Goal: Task Accomplishment & Management: Use online tool/utility

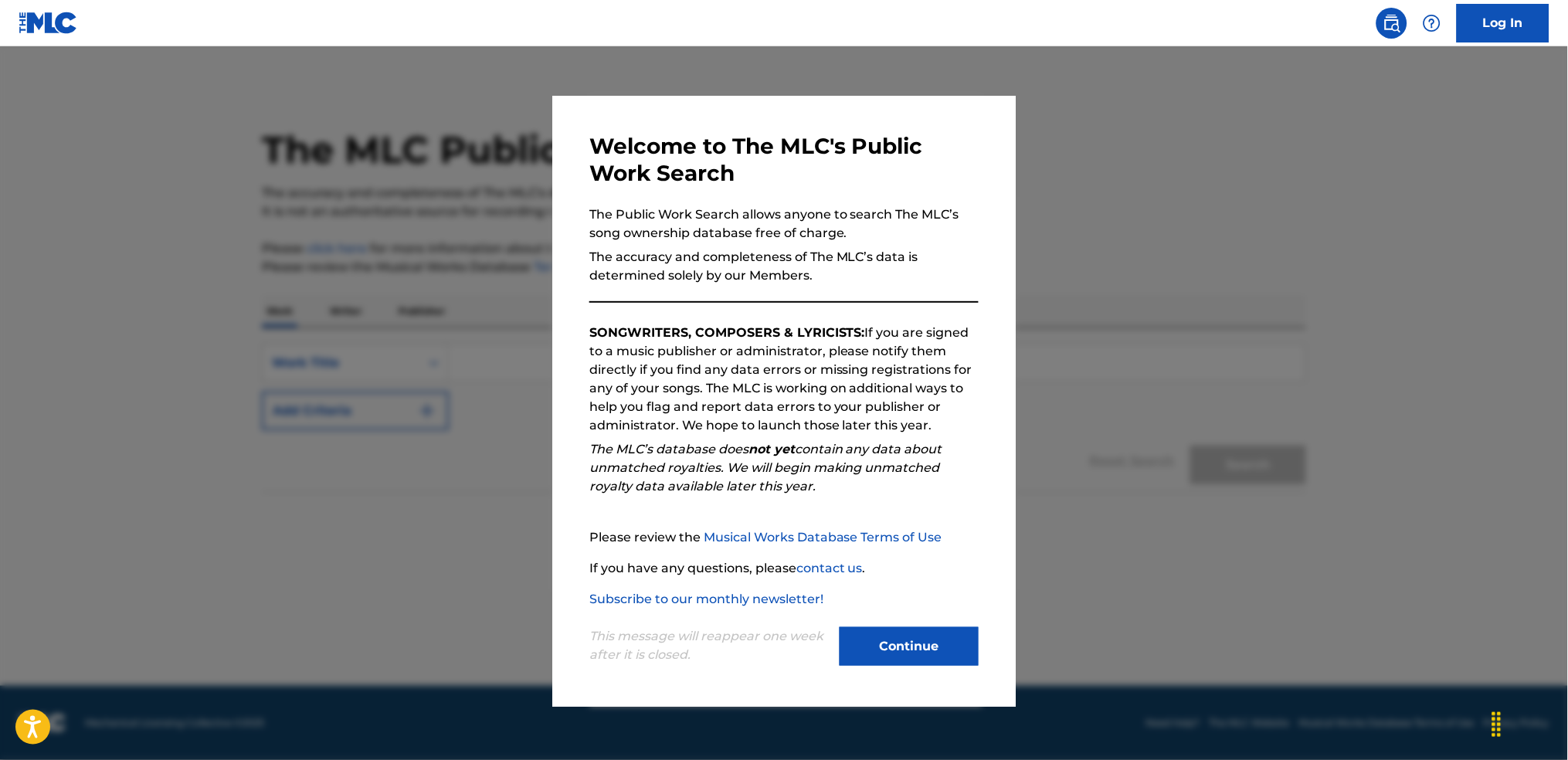
drag, startPoint x: 894, startPoint y: 643, endPoint x: 800, endPoint y: 642, distance: 94.0
click at [892, 643] on button "Continue" at bounding box center [909, 646] width 139 height 38
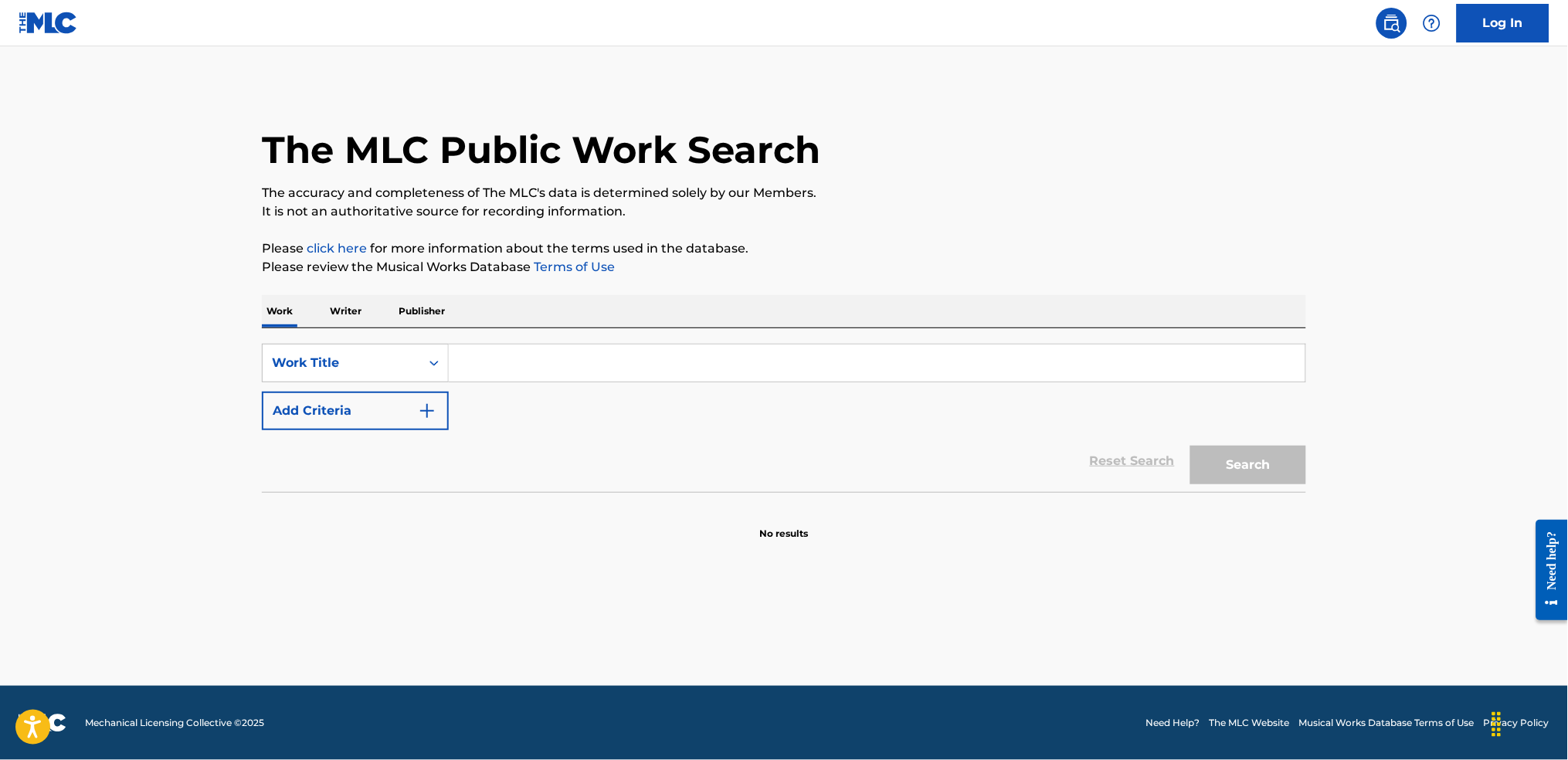
click at [379, 400] on button "Add Criteria" at bounding box center [355, 410] width 187 height 38
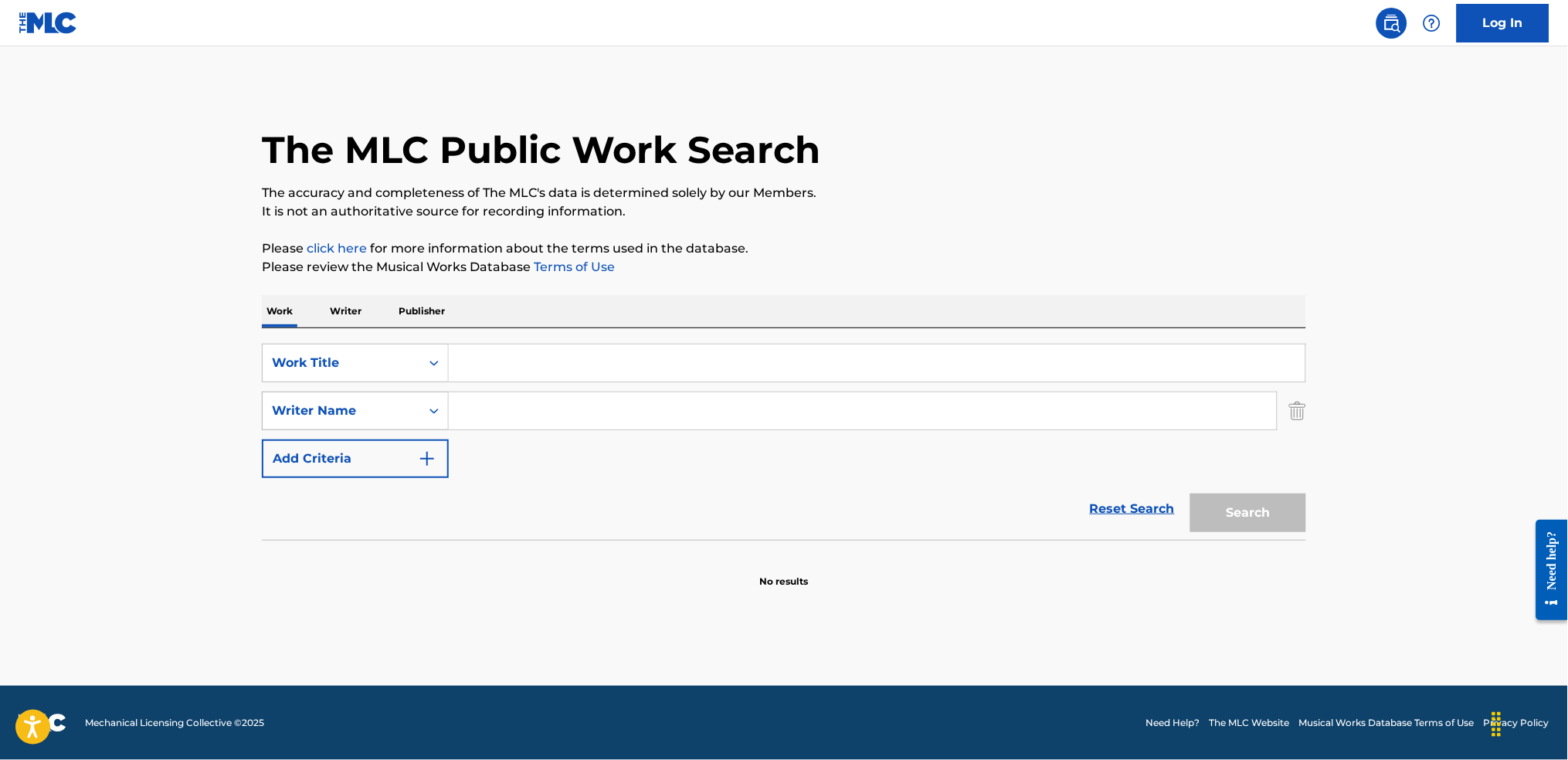
click at [366, 417] on div "Writer Name" at bounding box center [341, 410] width 139 height 18
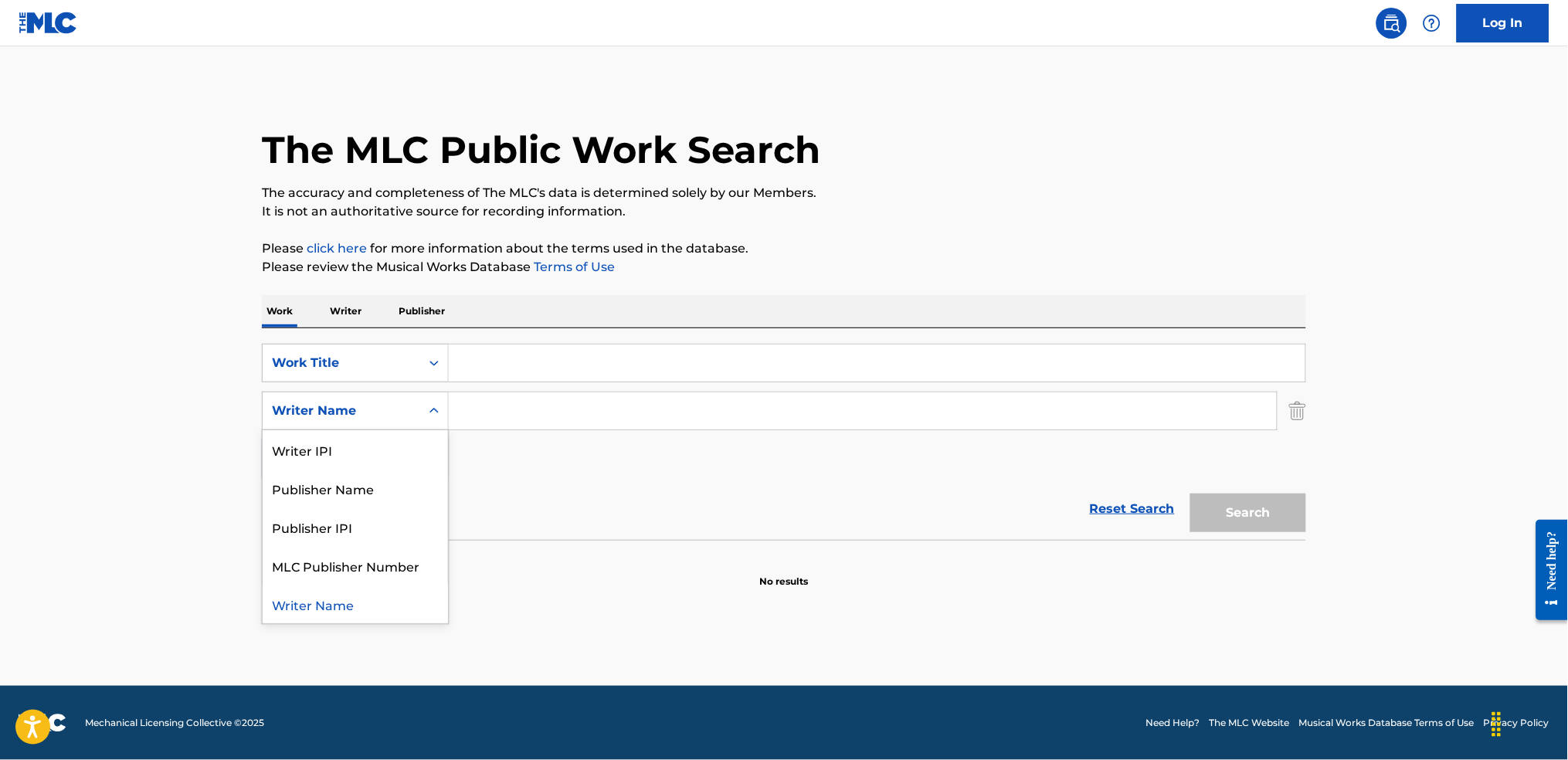
click at [349, 604] on div "Writer Name" at bounding box center [356, 604] width 186 height 38
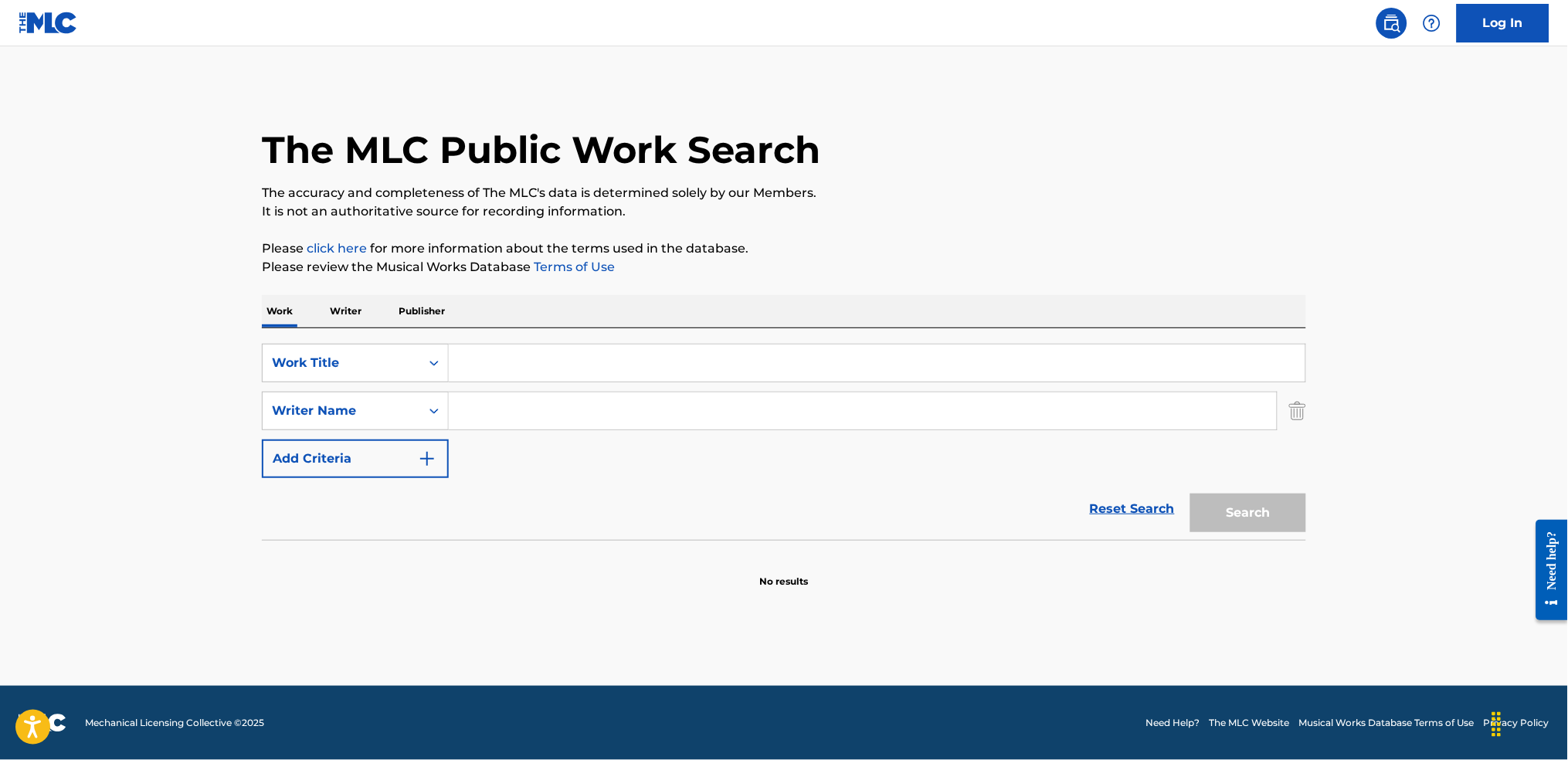
click at [1468, 20] on link "Log In" at bounding box center [1503, 23] width 93 height 38
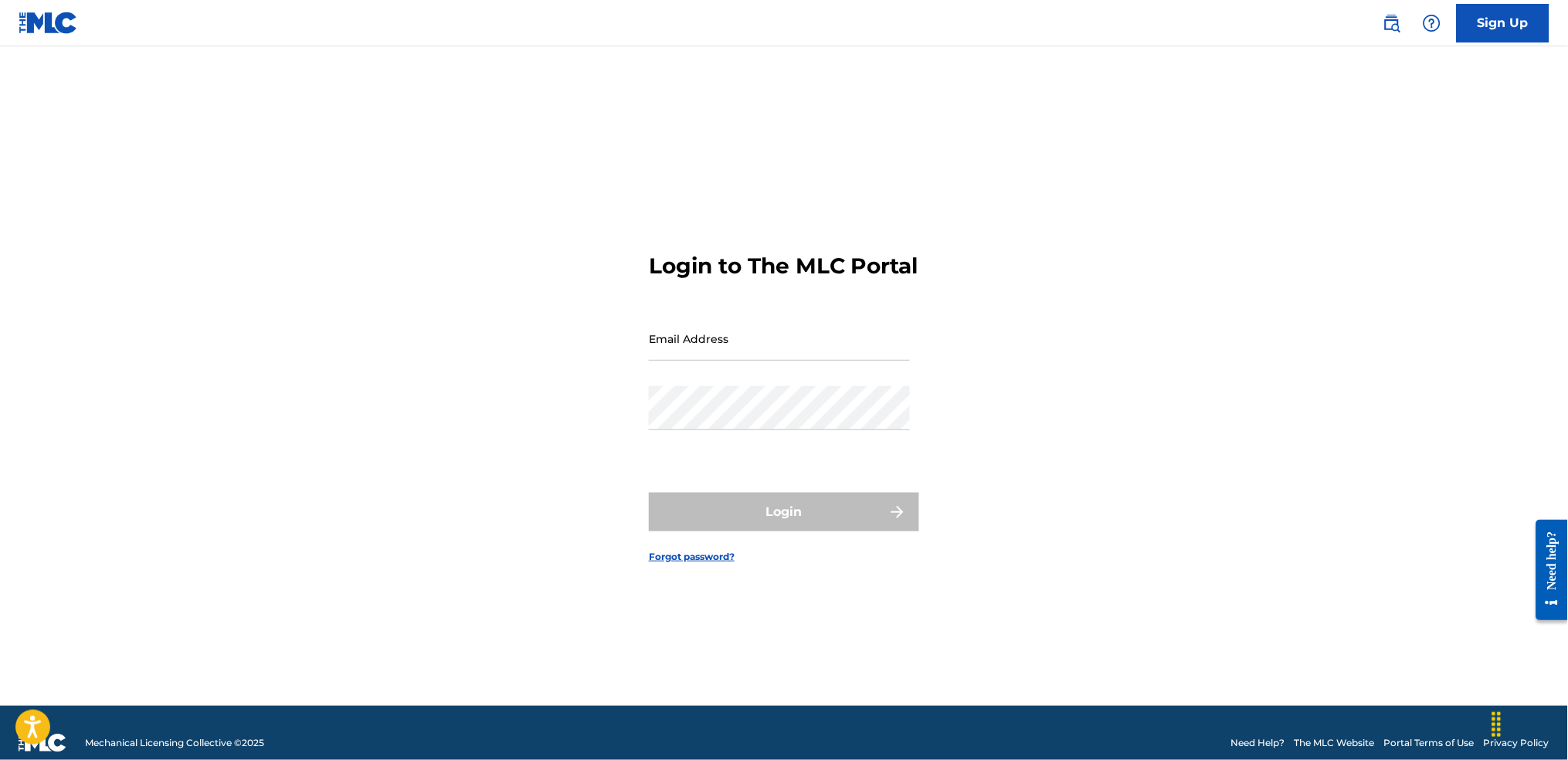
type input "[PERSON_NAME][EMAIL_ADDRESS][PERSON_NAME][DOMAIN_NAME]"
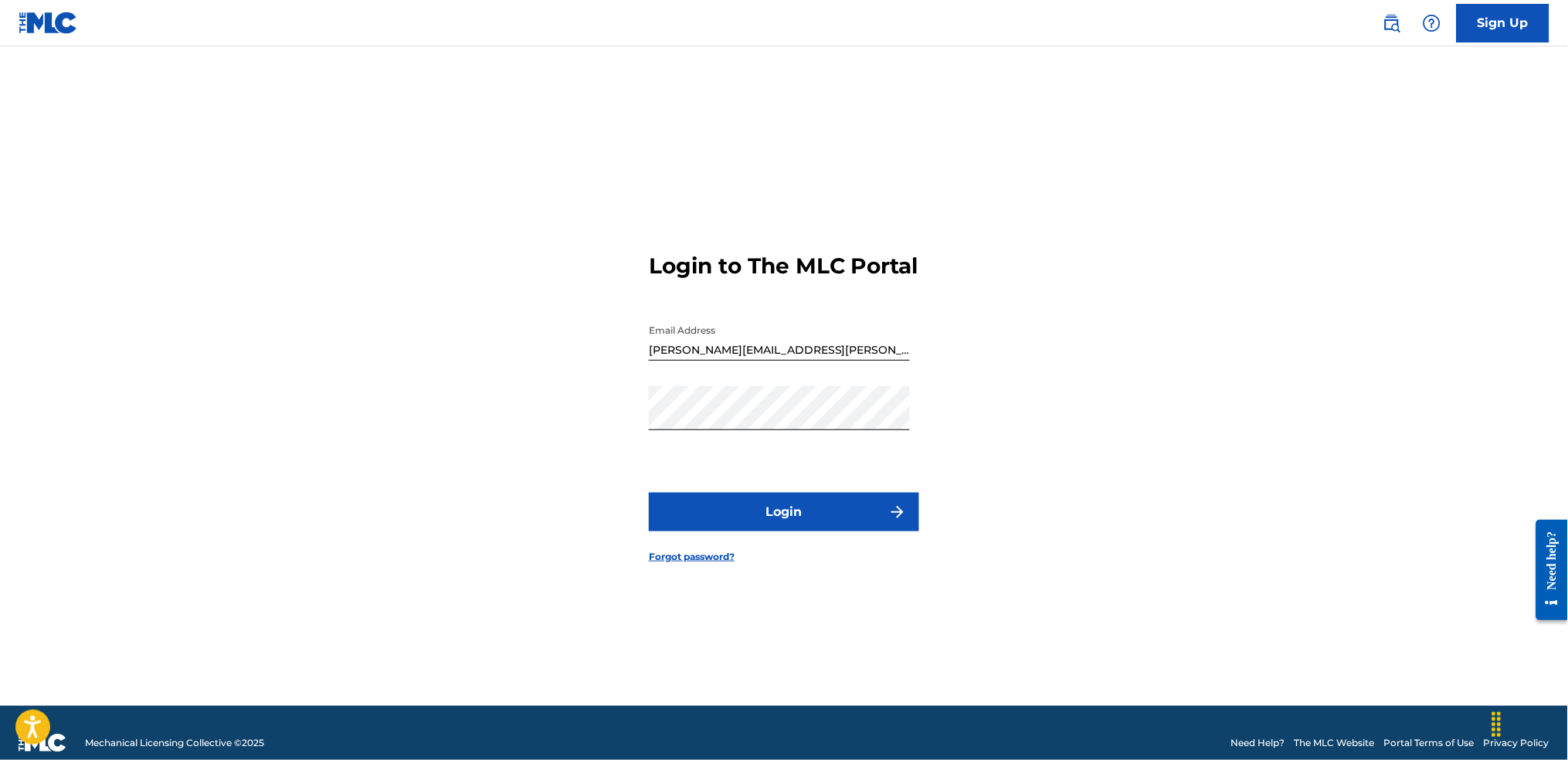
click at [831, 512] on button "Login" at bounding box center [784, 512] width 270 height 38
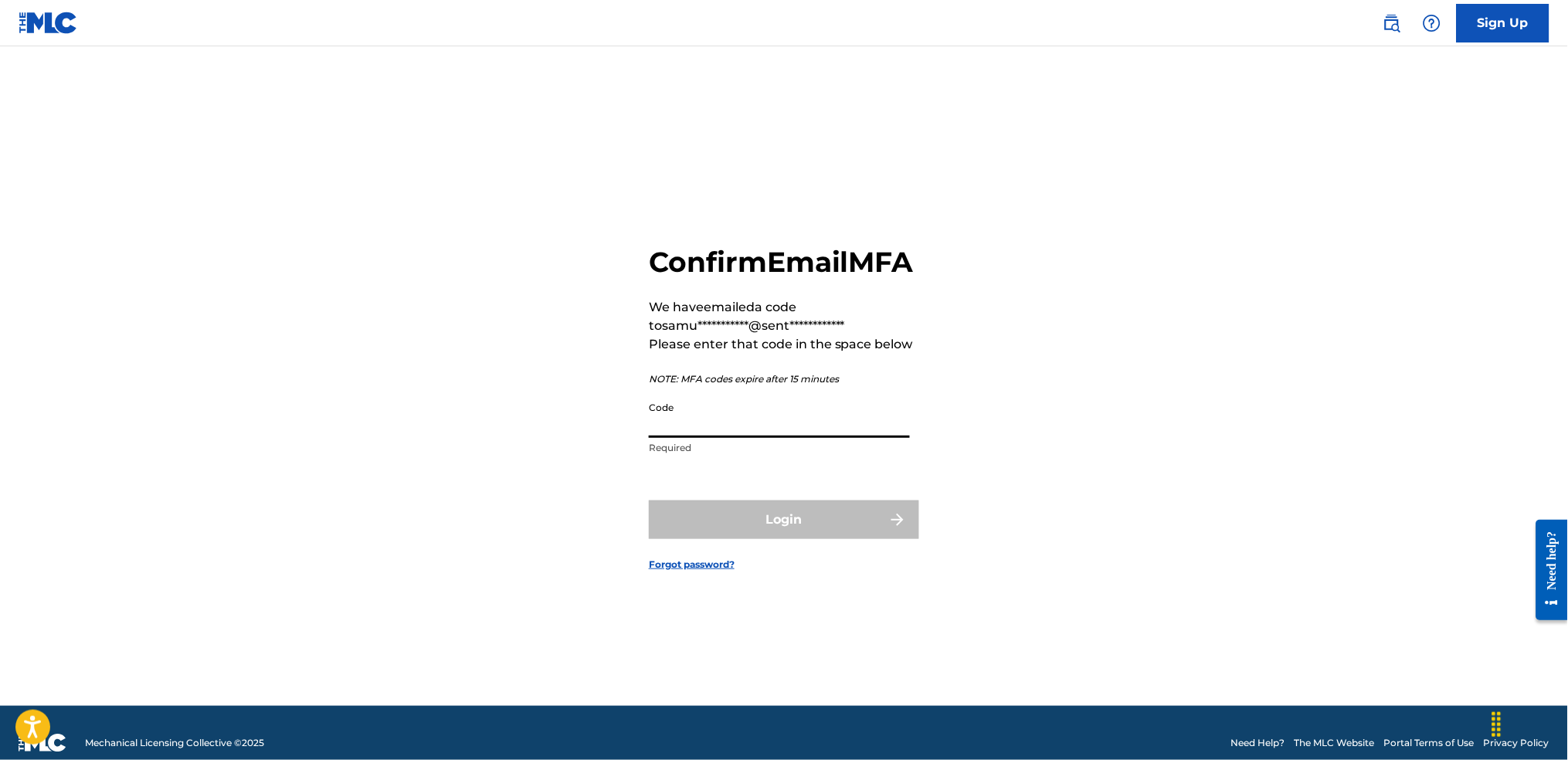
click at [767, 438] on input "Code" at bounding box center [779, 416] width 261 height 44
paste input "146723"
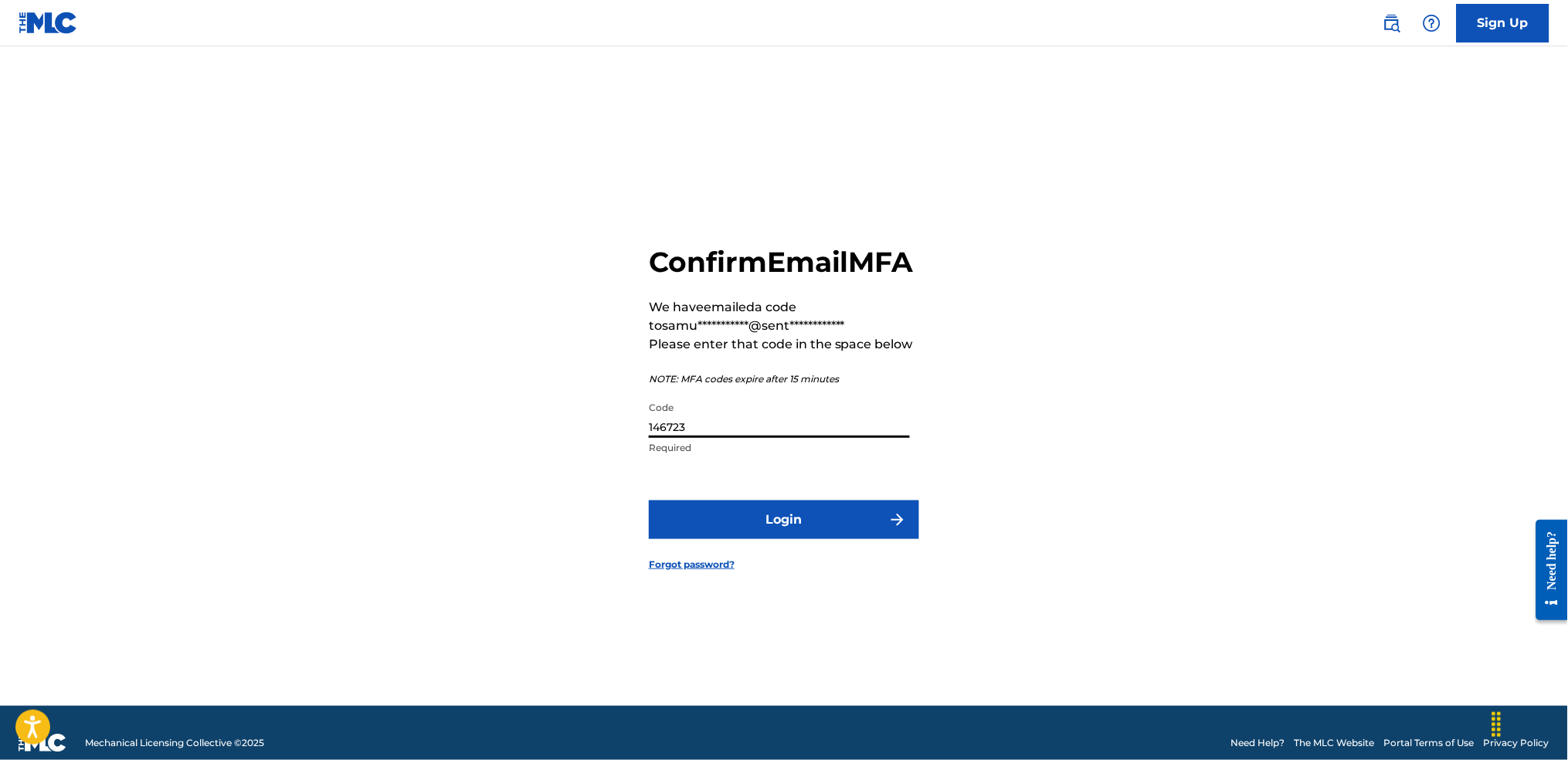
type input "146723"
drag, startPoint x: 632, startPoint y: 514, endPoint x: 712, endPoint y: 519, distance: 80.2
click at [633, 515] on div "**********" at bounding box center [784, 395] width 1081 height 621
click at [733, 519] on button "Login" at bounding box center [784, 520] width 270 height 38
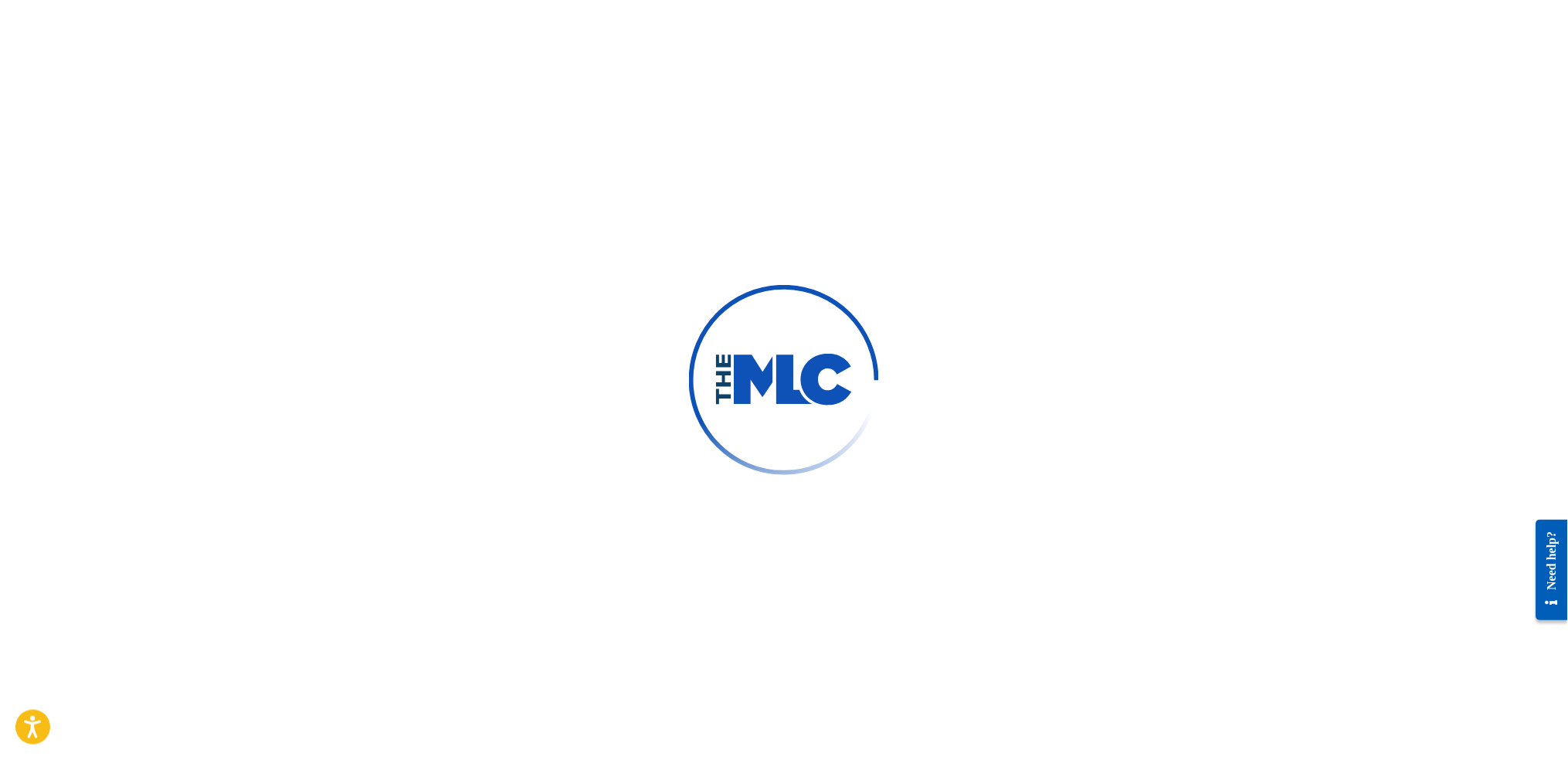
scroll to position [19, 0]
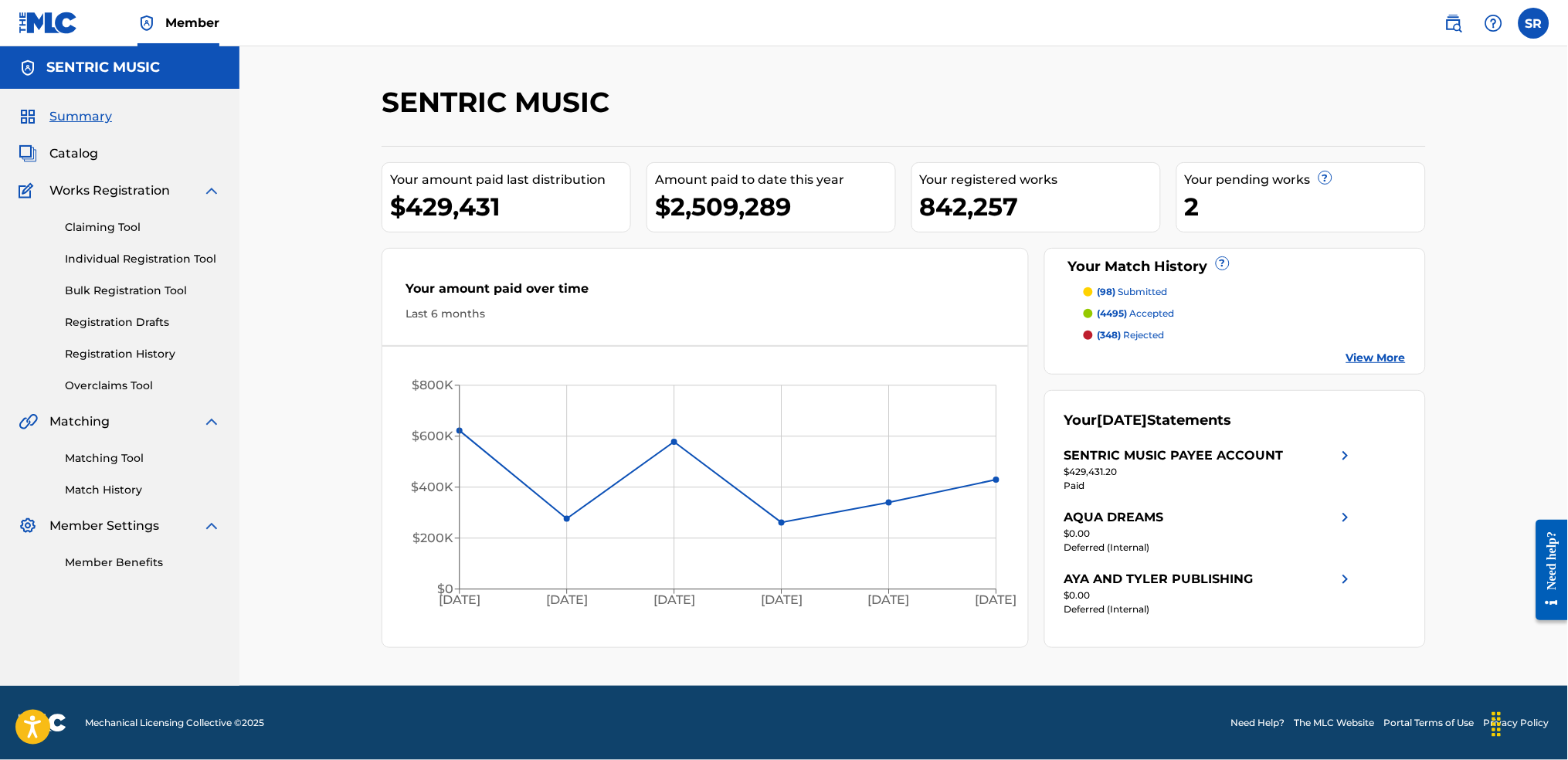
click at [161, 454] on link "Matching Tool" at bounding box center [142, 459] width 156 height 16
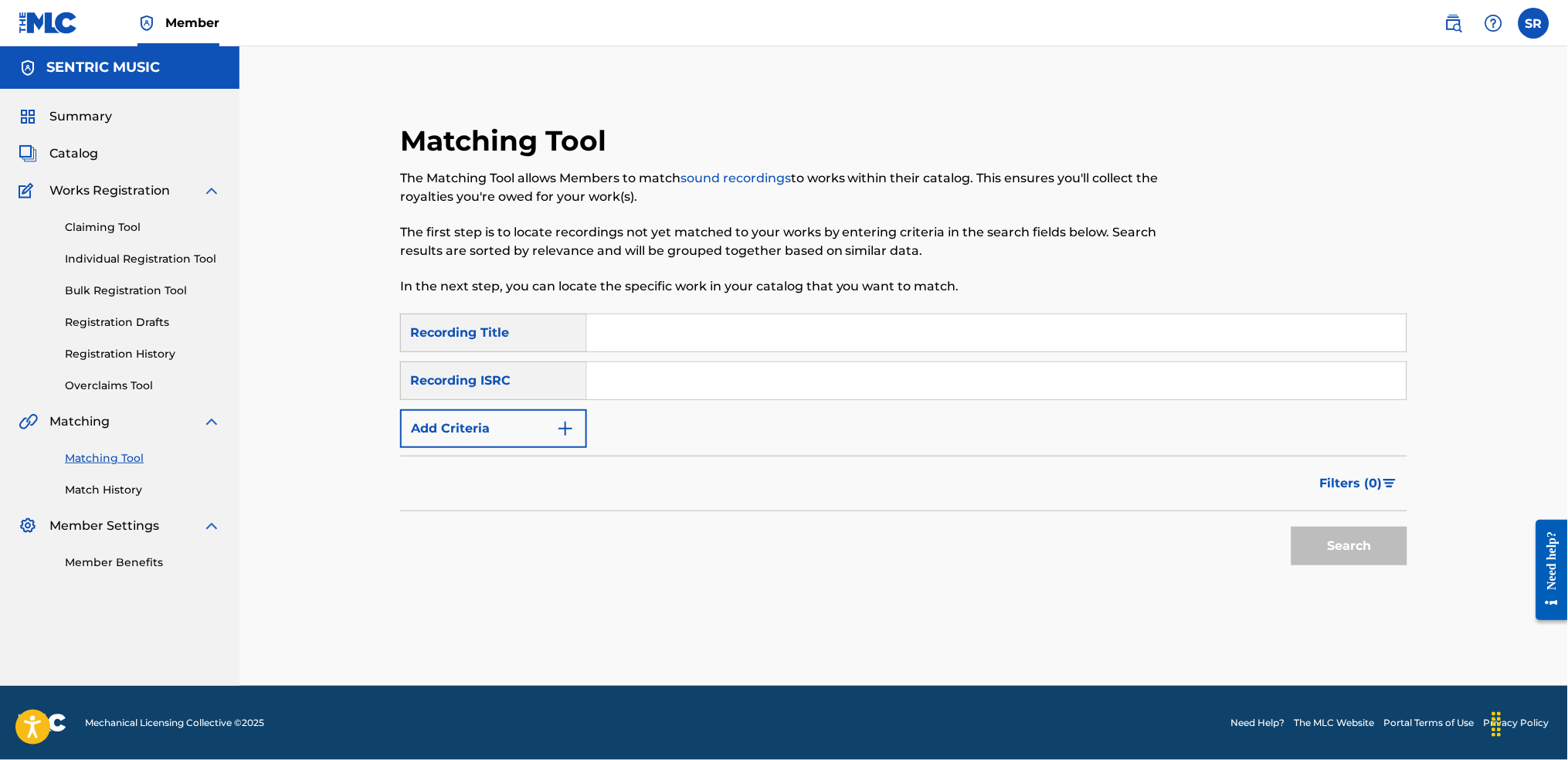
click at [561, 407] on div "SearchWithCriteriaf991793d-d028-4754-92d8-05b5a3f3c7fc Recording Title SearchWi…" at bounding box center [904, 381] width 1007 height 135
click at [538, 427] on button "Add Criteria" at bounding box center [493, 429] width 187 height 38
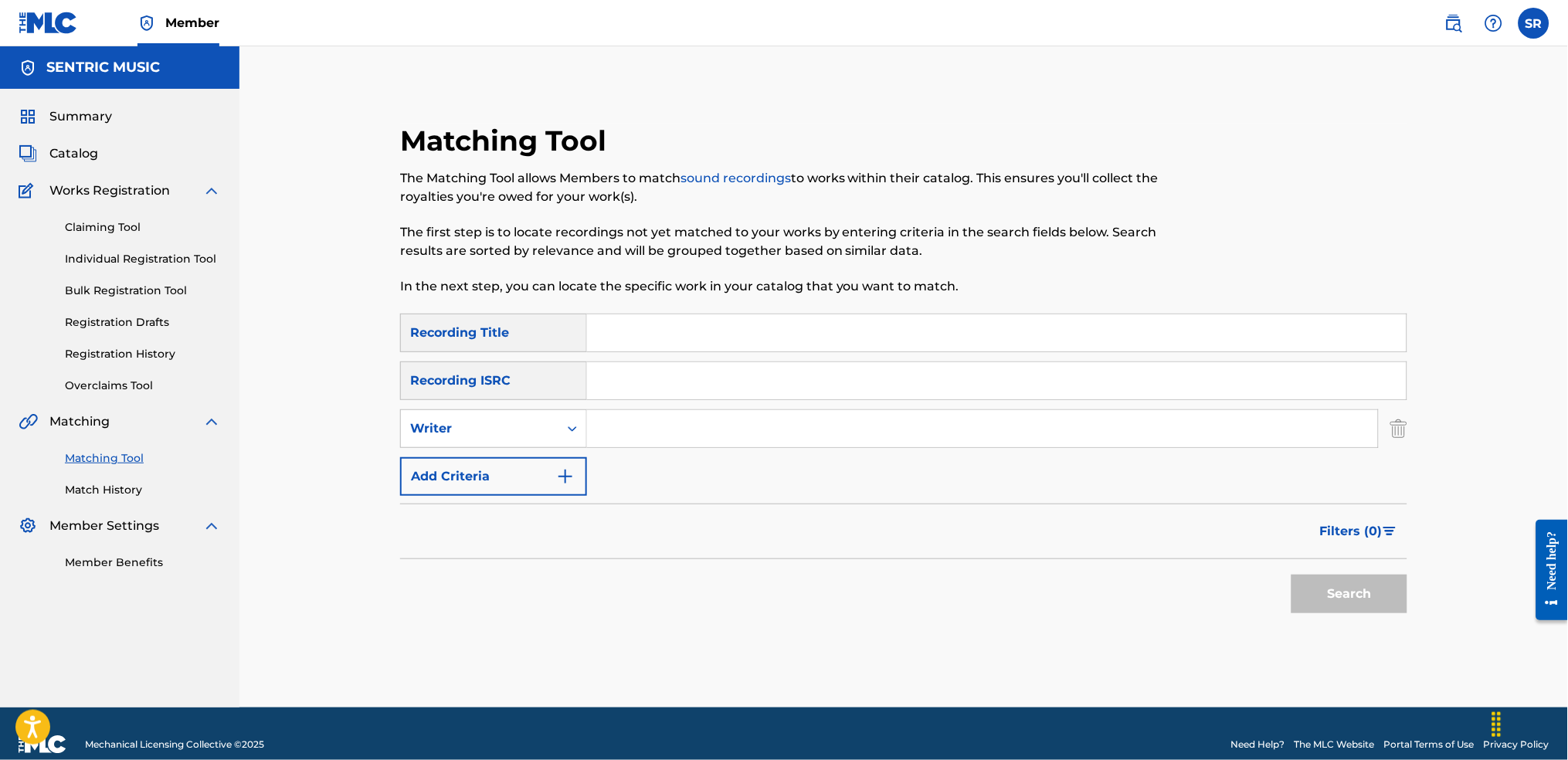
click at [518, 400] on div "SearchWithCriteriaf991793d-d028-4754-92d8-05b5a3f3c7fc Recording Title SearchWi…" at bounding box center [904, 405] width 1007 height 182
click at [521, 425] on div "Writer" at bounding box center [480, 429] width 139 height 18
click at [520, 485] on div "Recording Artist" at bounding box center [494, 467] width 186 height 38
drag, startPoint x: 645, startPoint y: 334, endPoint x: 622, endPoint y: 360, distance: 34.7
click at [645, 334] on input "Search Form" at bounding box center [996, 332] width 820 height 37
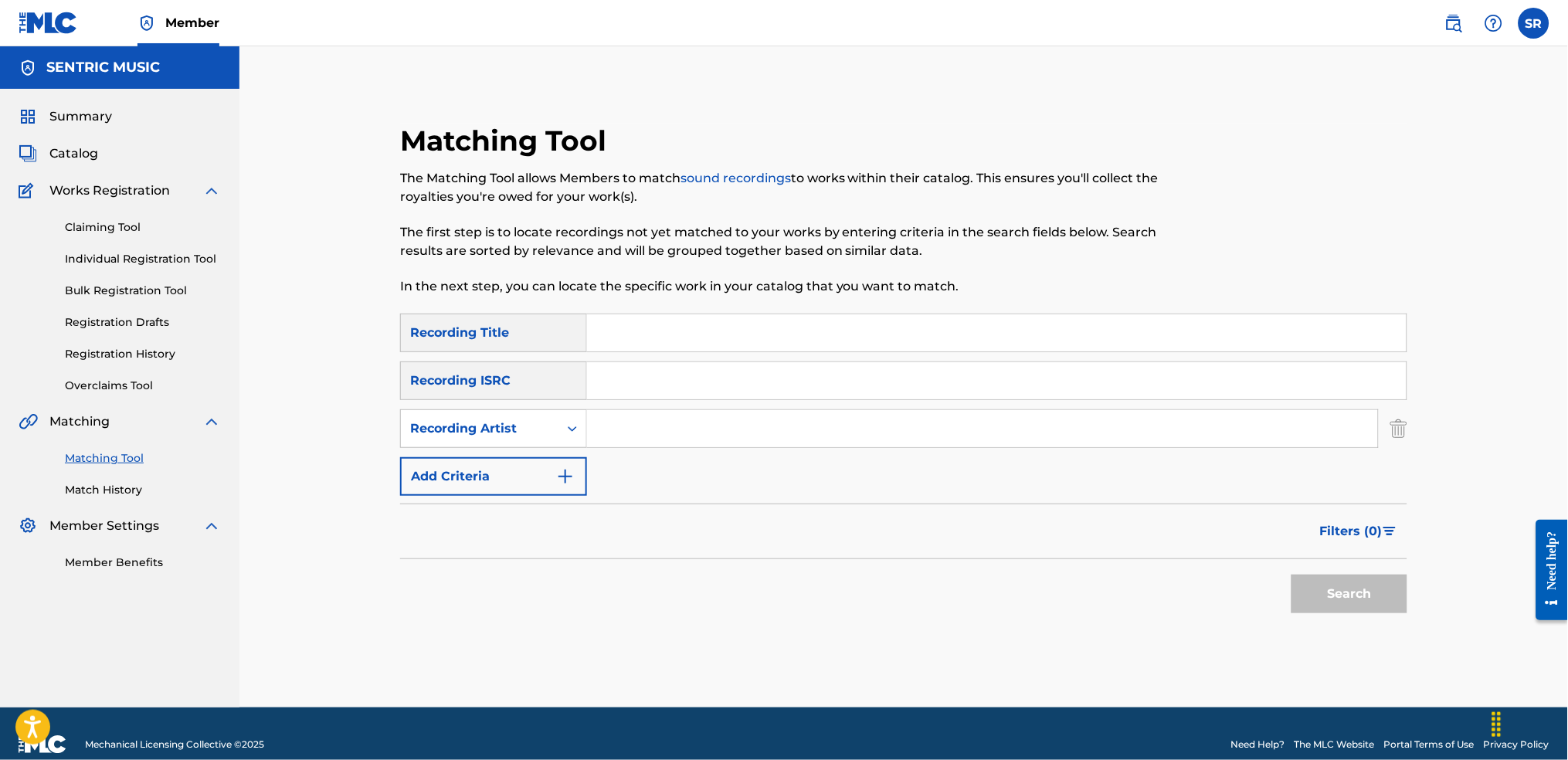
click at [593, 372] on input "Search Form" at bounding box center [996, 380] width 820 height 37
paste input "FR59R1738523"
type input "FR59R1738523"
click at [1370, 601] on button "Search" at bounding box center [1349, 594] width 116 height 38
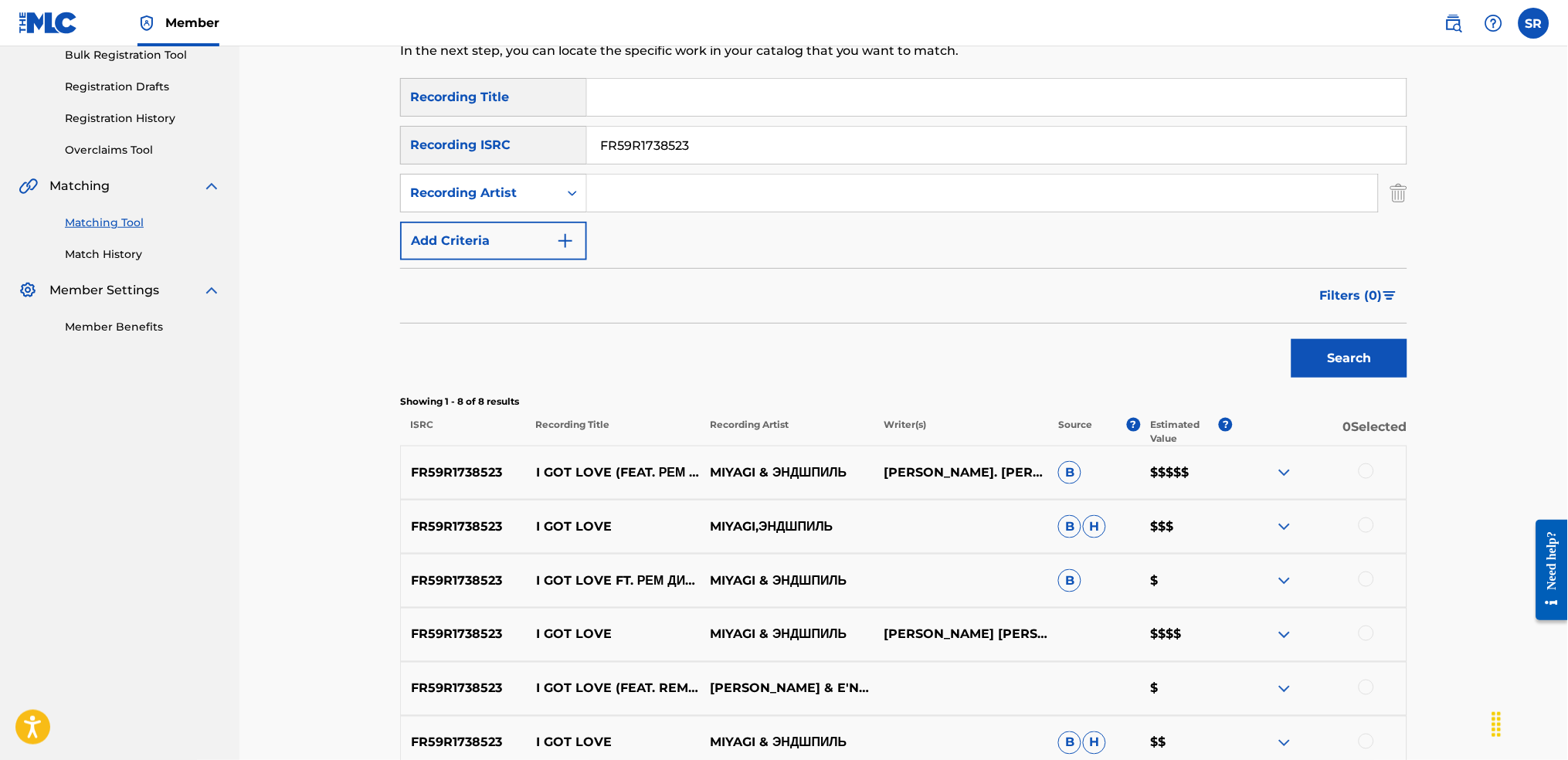
scroll to position [309, 0]
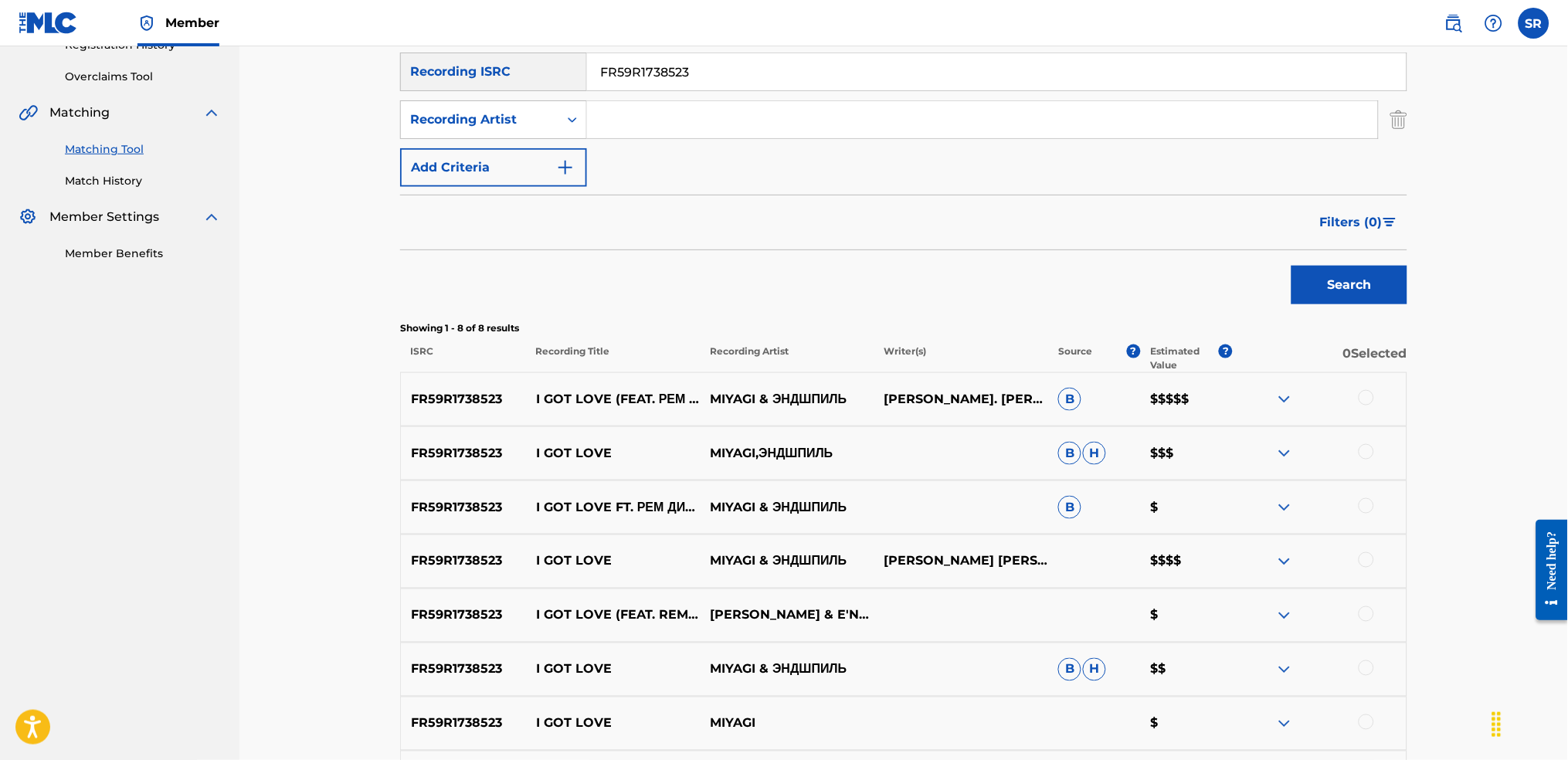
click at [1380, 233] on button "Filters ( 0 )" at bounding box center [1360, 222] width 96 height 38
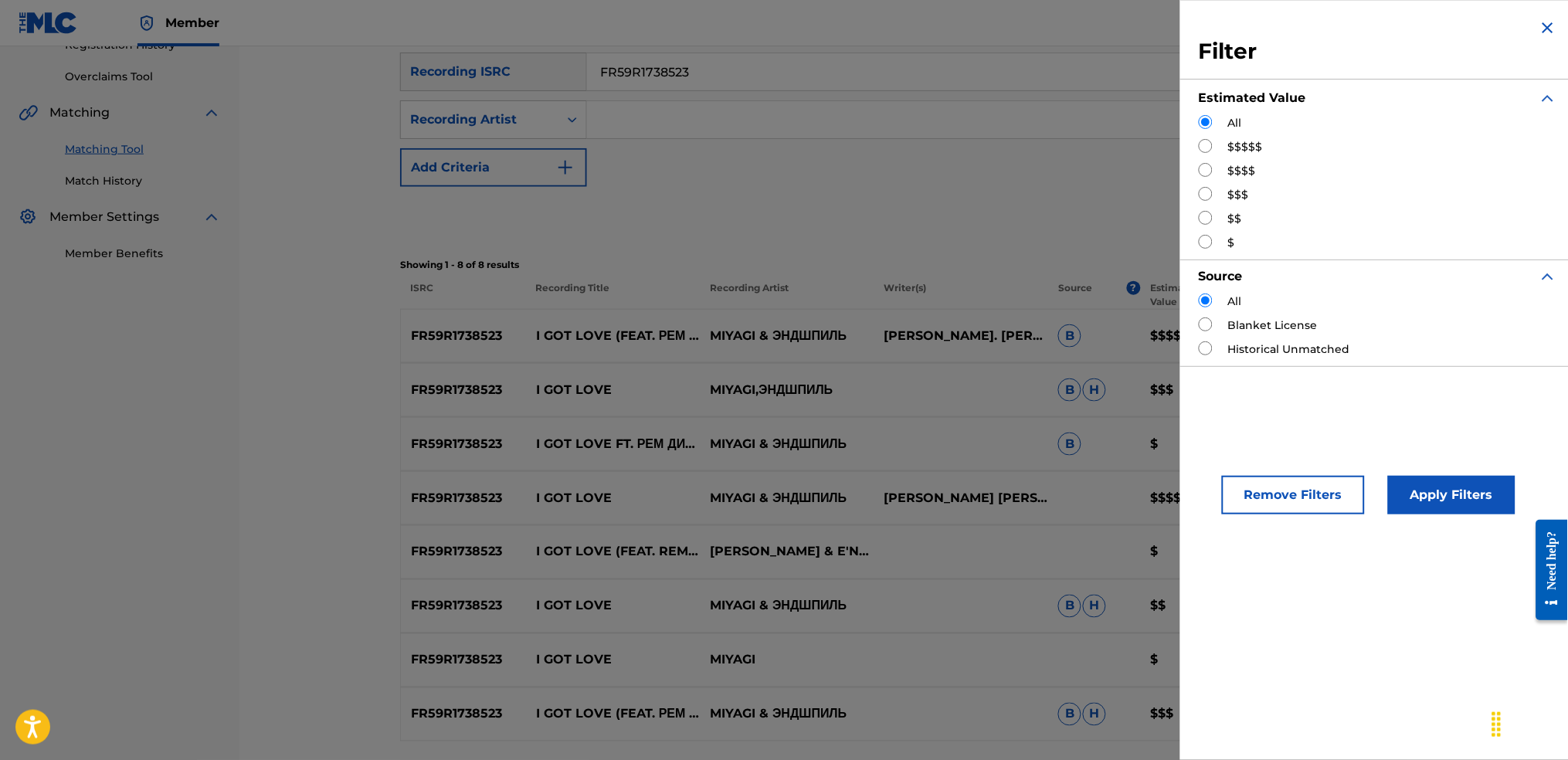
drag, startPoint x: 1247, startPoint y: 144, endPoint x: 1306, endPoint y: 229, distance: 103.5
click at [1247, 145] on label "$$$$$" at bounding box center [1246, 147] width 35 height 16
click at [1209, 146] on input "Search Form" at bounding box center [1205, 146] width 14 height 14
radio input "true"
click at [1442, 514] on button "Apply Filters" at bounding box center [1452, 495] width 127 height 38
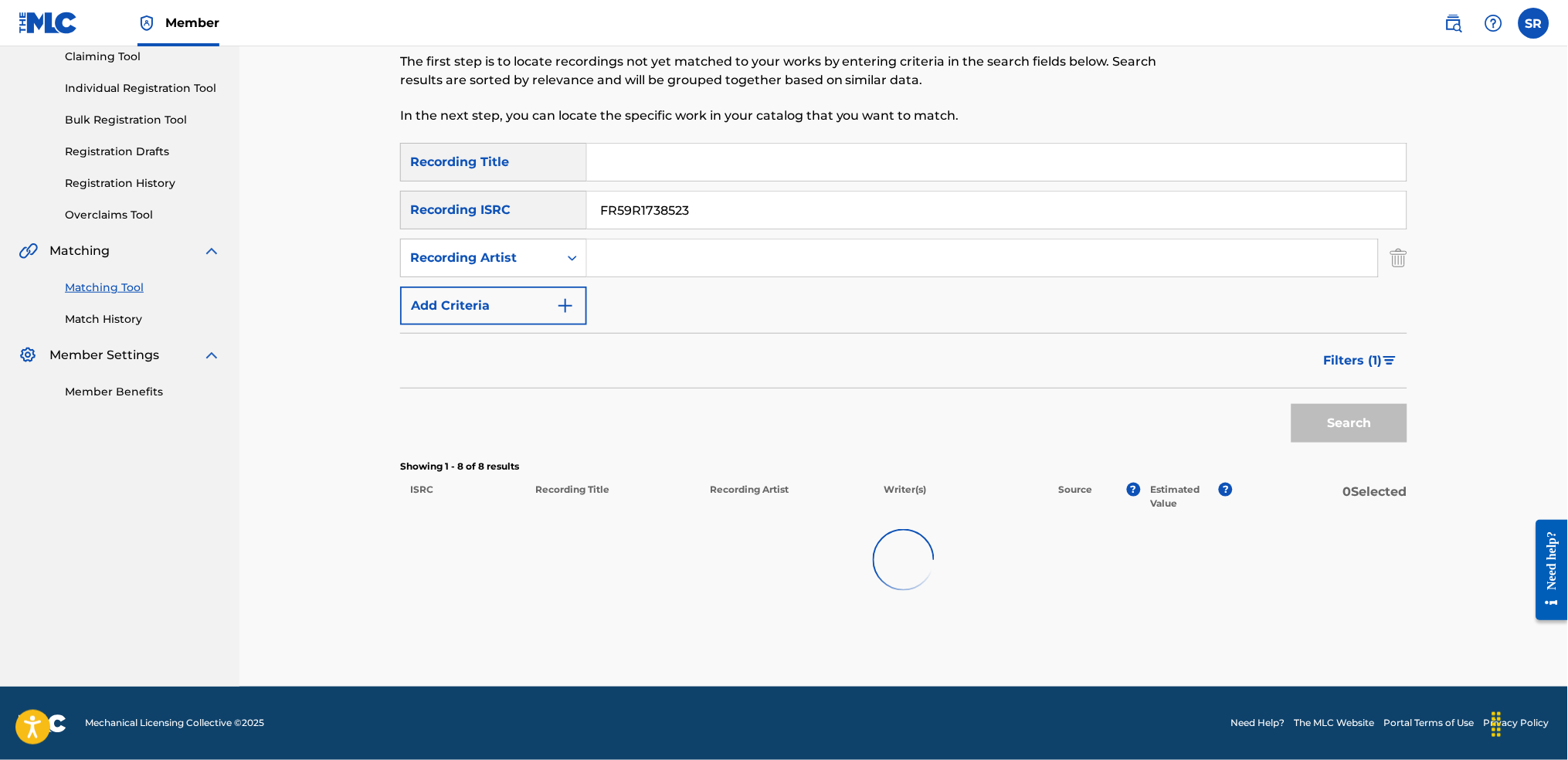
scroll to position [126, 0]
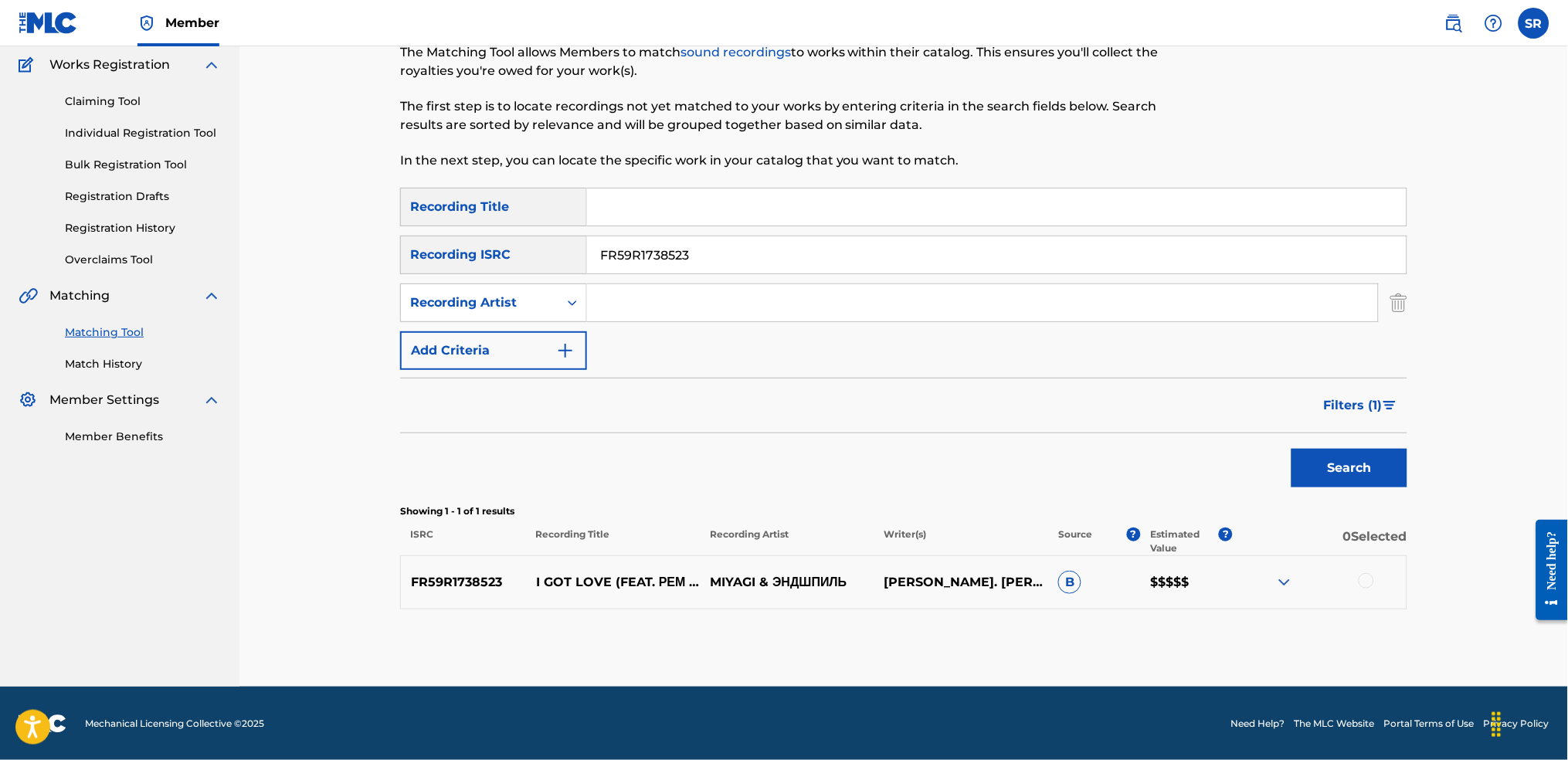
click at [698, 242] on input "FR59R1738523" at bounding box center [996, 255] width 820 height 37
click at [708, 222] on input "Search Form" at bounding box center [996, 207] width 820 height 37
drag, startPoint x: 779, startPoint y: 259, endPoint x: 540, endPoint y: 268, distance: 239.2
click at [456, 256] on div "SearchWithCriteria8ba14c15-4675-4b12-8a8a-c5b2c6e1290c Recording ISRC FR59R1738…" at bounding box center [904, 255] width 1007 height 38
paste input "10S2013809"
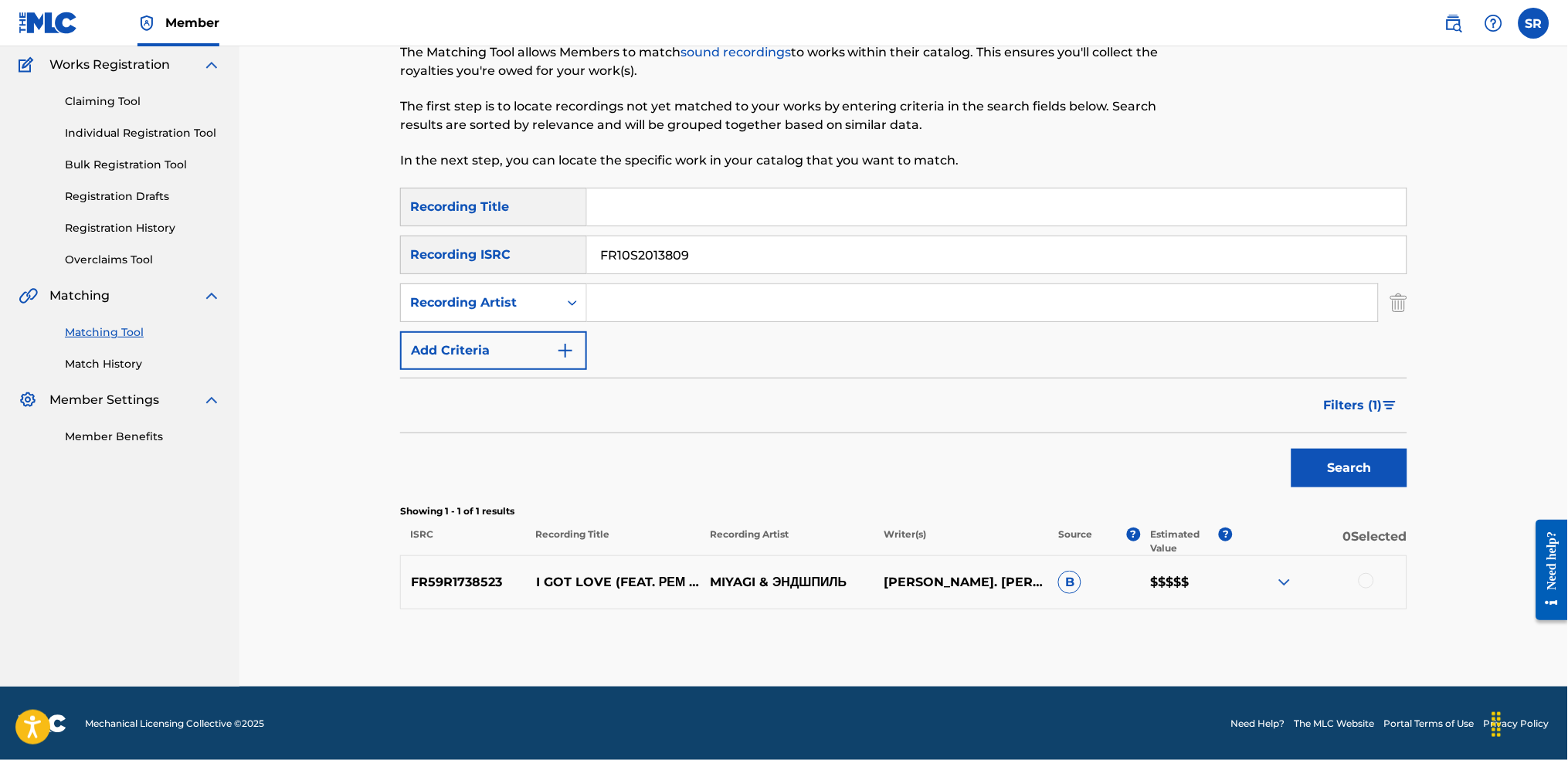
type input "FR10S2013809"
click at [1354, 477] on button "Search" at bounding box center [1349, 468] width 116 height 38
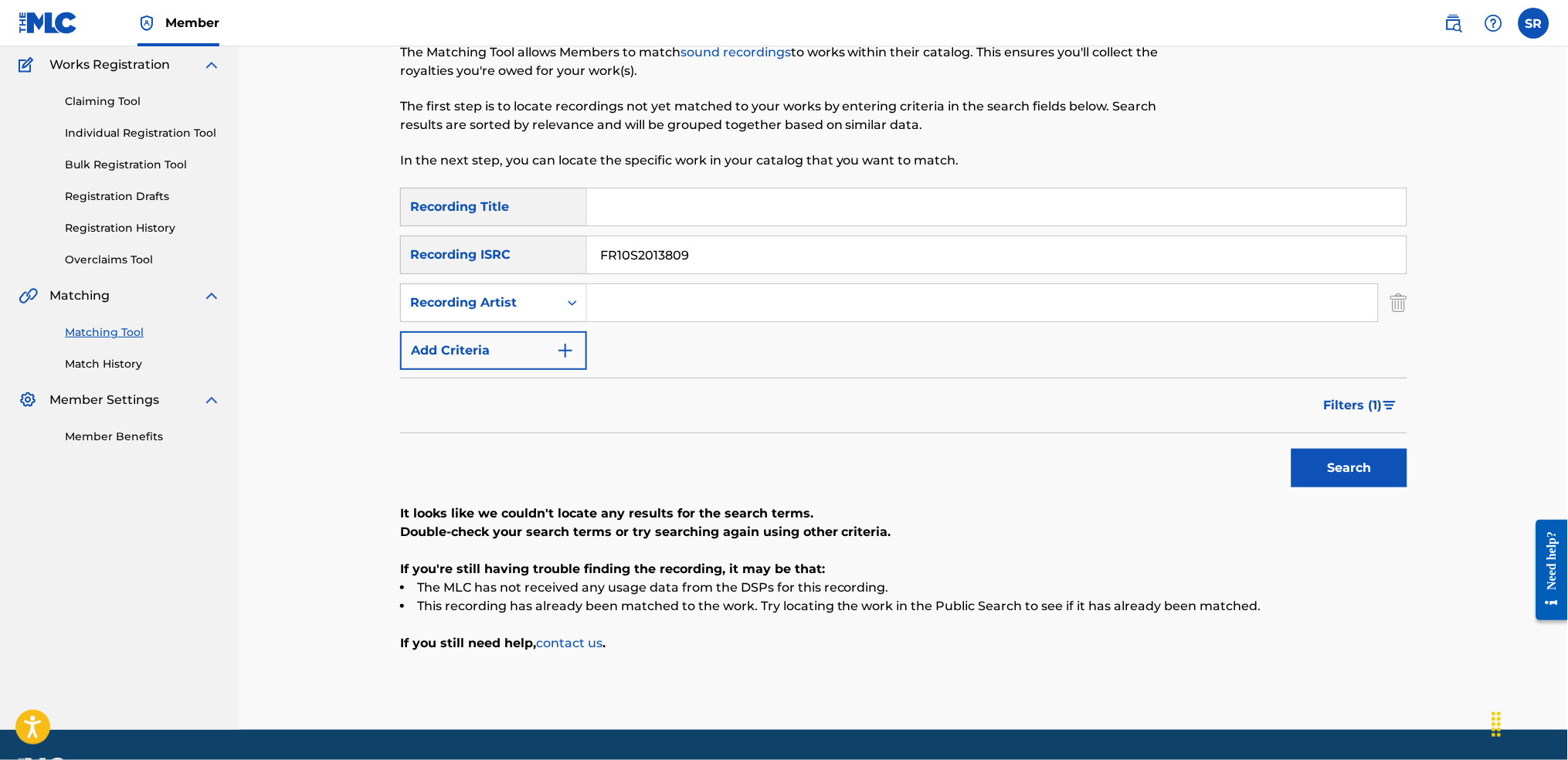
click at [1330, 370] on form "SearchWithCriteriaf991793d-d028-4754-92d8-05b5a3f3c7fc Recording Title SearchWi…" at bounding box center [904, 341] width 1007 height 308
click at [1340, 408] on span "Filters ( 1 )" at bounding box center [1353, 405] width 59 height 18
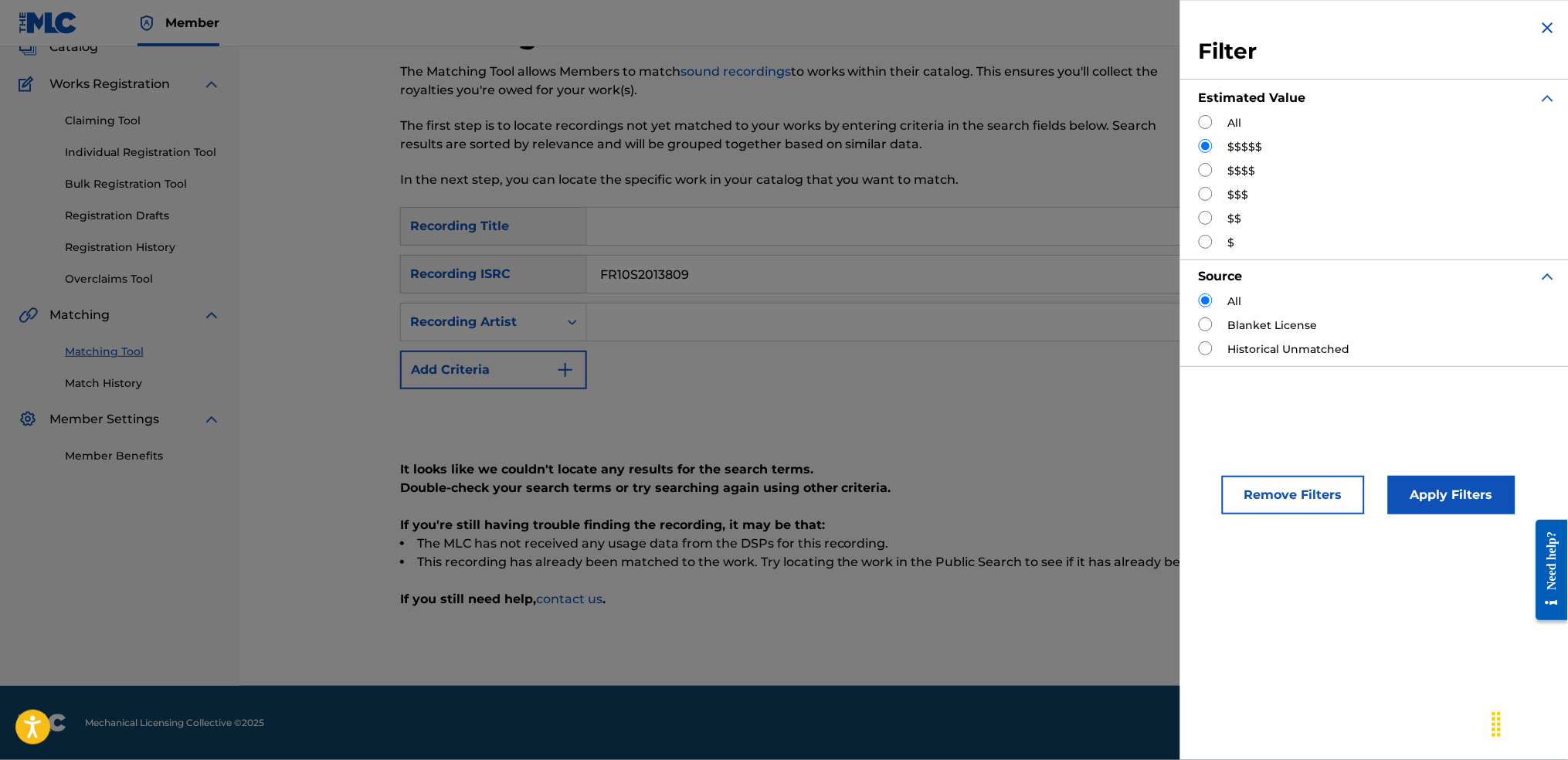
scroll to position [106, 0]
click at [1219, 146] on div "$$$$$" at bounding box center [1378, 147] width 359 height 16
click at [1205, 151] on input "Search Form" at bounding box center [1205, 146] width 14 height 14
click at [1212, 122] on input "Search Form" at bounding box center [1205, 121] width 14 height 14
radio input "true"
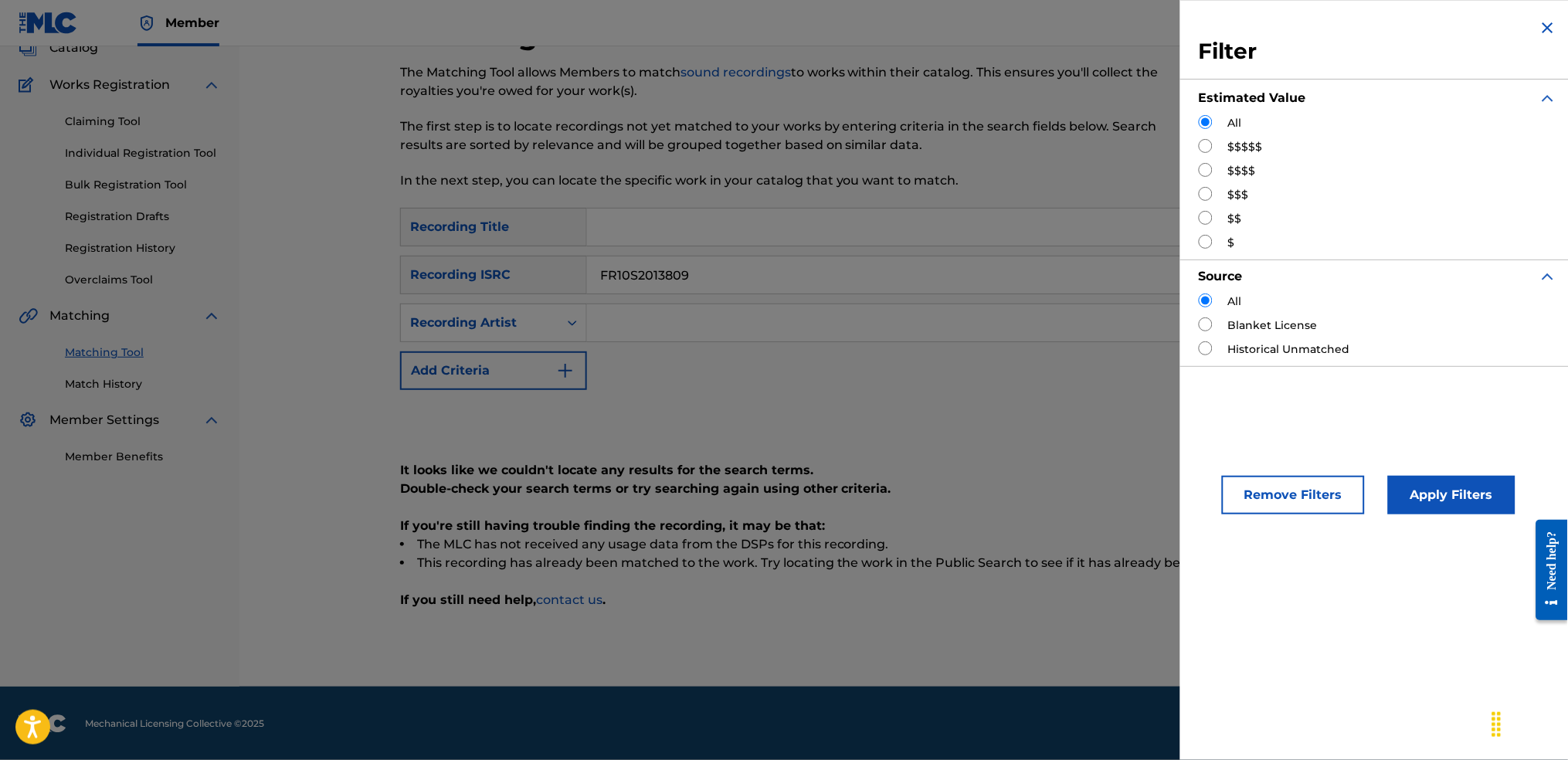
click at [1425, 491] on button "Apply Filters" at bounding box center [1452, 495] width 127 height 38
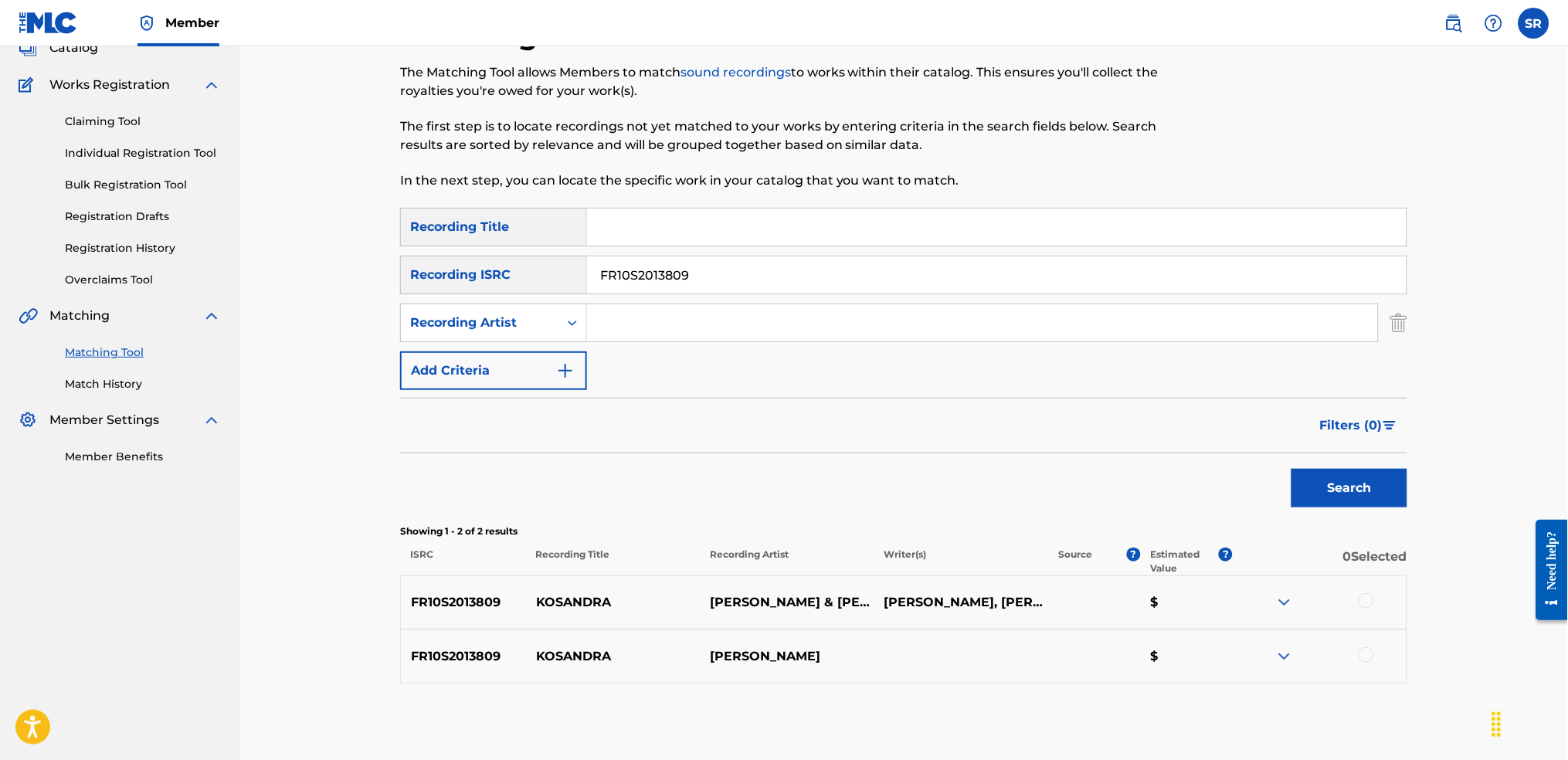
scroll to position [180, 0]
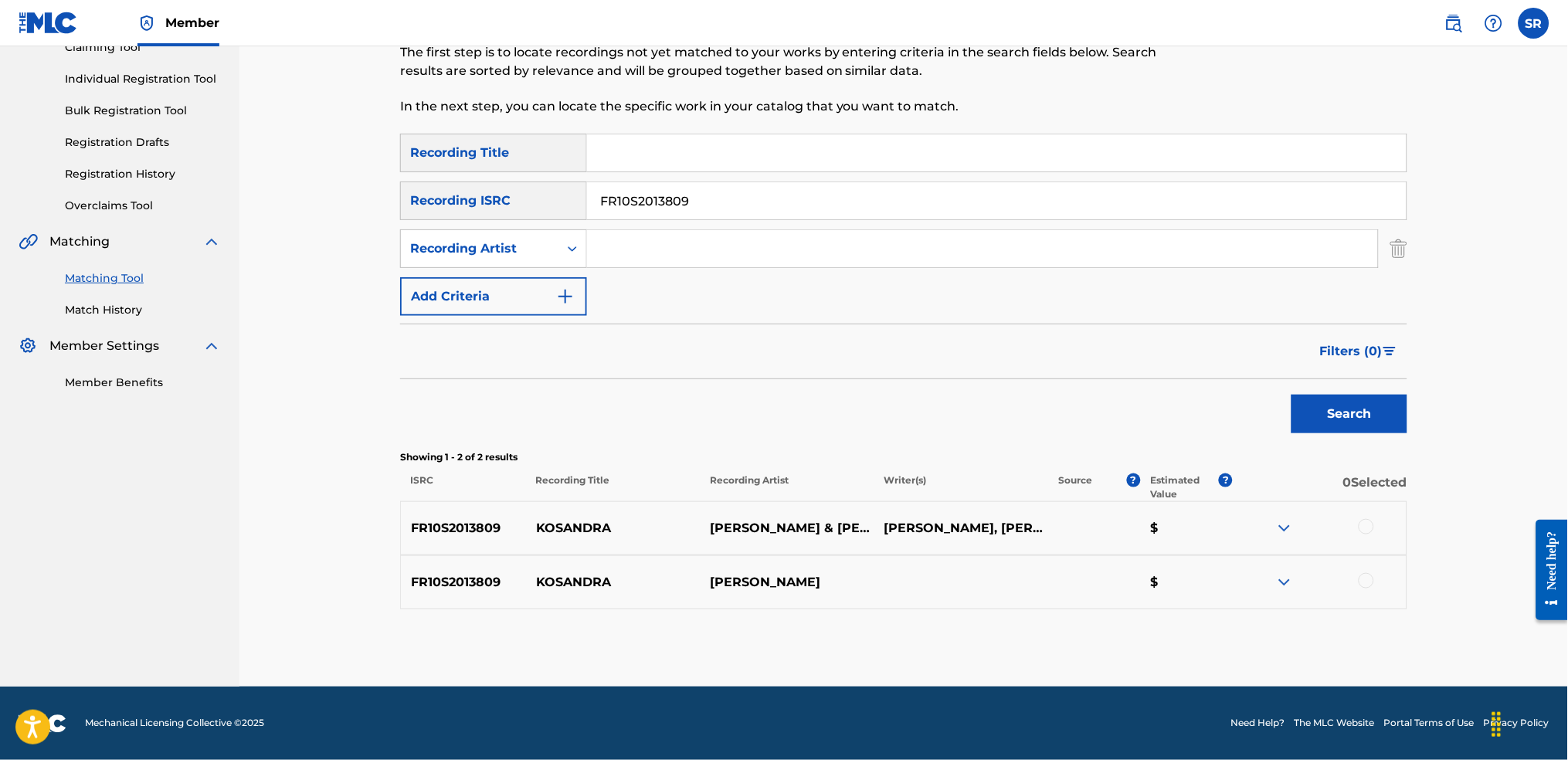
click at [721, 181] on div "FR10S2013809" at bounding box center [997, 200] width 821 height 38
drag, startPoint x: 721, startPoint y: 189, endPoint x: 542, endPoint y: 205, distance: 179.7
click at [542, 205] on div "SearchWithCriteria8ba14c15-4675-4b12-8a8a-c5b2c6e1290c Recording ISRC FR10S2013…" at bounding box center [904, 200] width 1007 height 38
paste input "TCACR1661567"
type input "TCACR1661567"
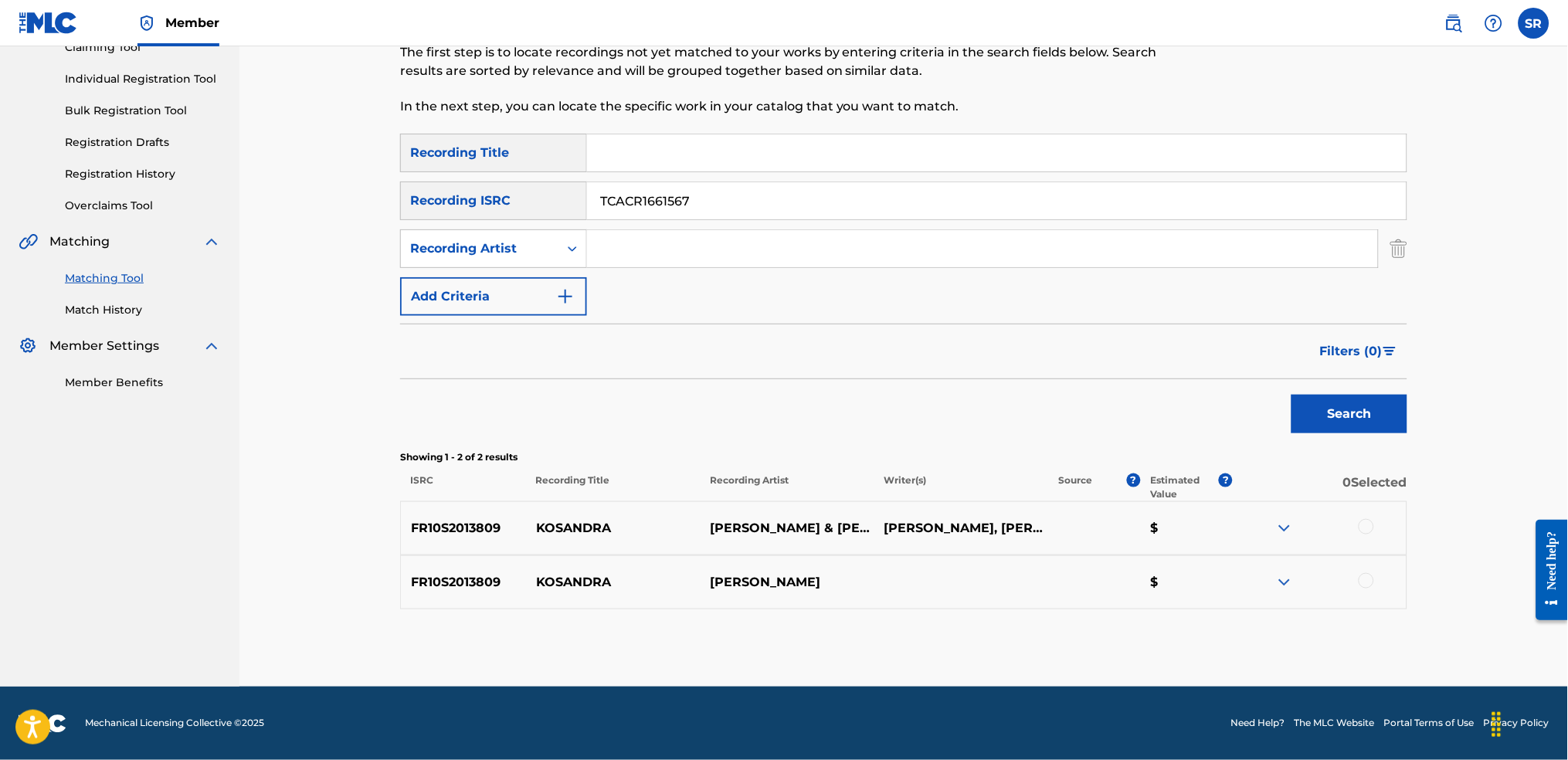
click at [1321, 422] on button "Search" at bounding box center [1349, 414] width 116 height 38
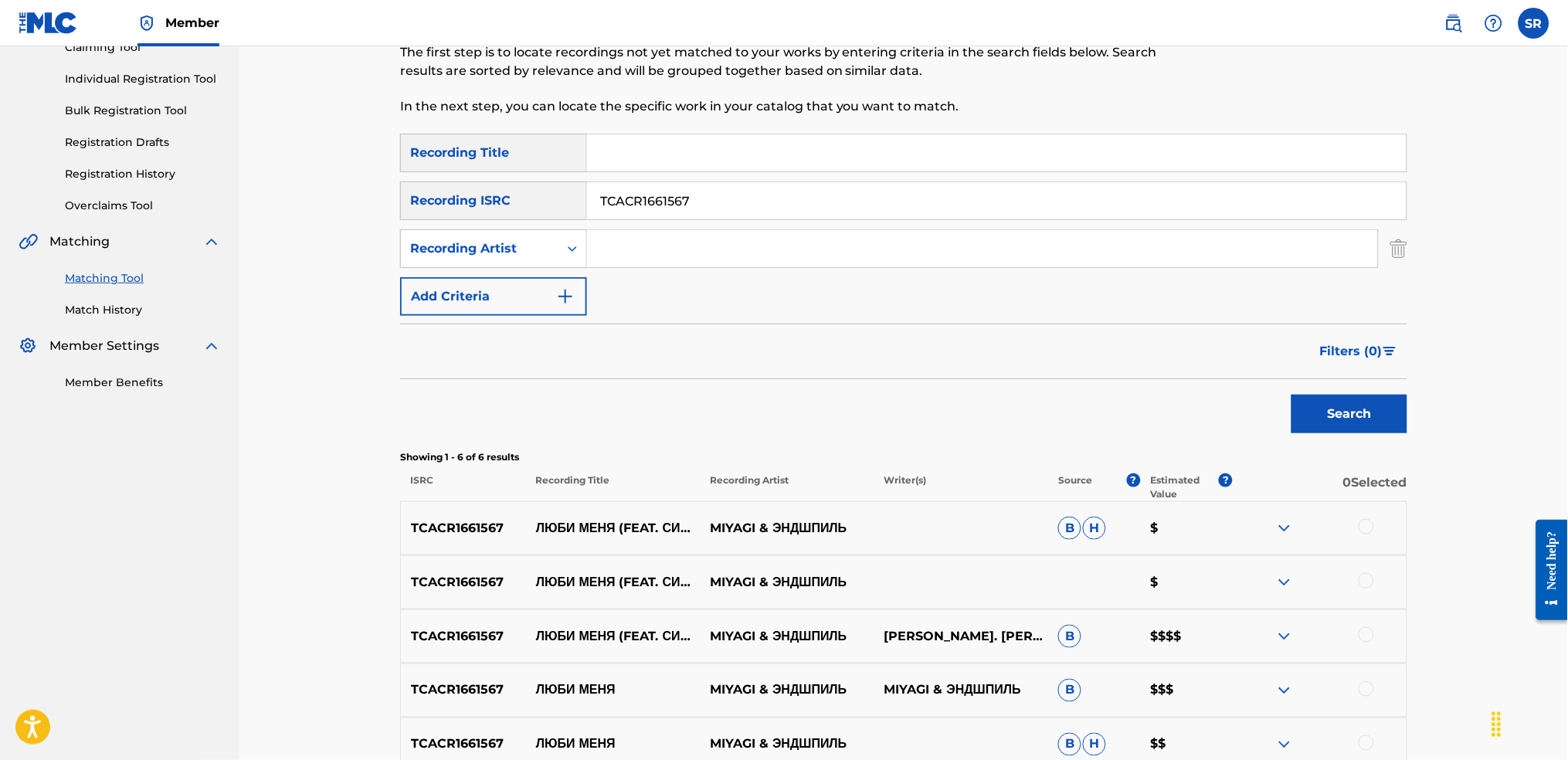
click at [1364, 345] on span "Filters ( 0 )" at bounding box center [1351, 351] width 63 height 18
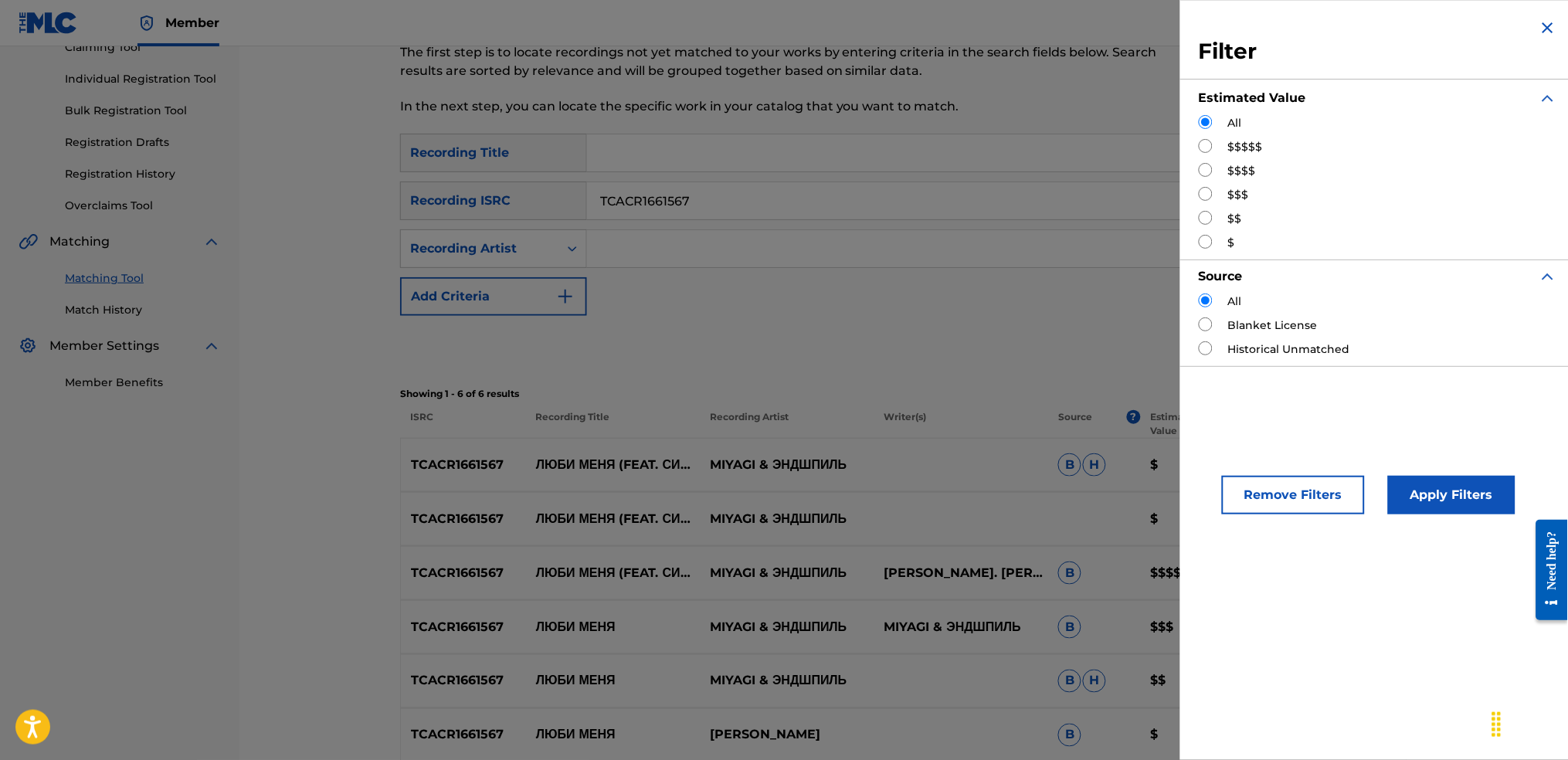
click at [1207, 140] on input "Search Form" at bounding box center [1205, 146] width 14 height 14
radio input "true"
click at [1446, 492] on button "Apply Filters" at bounding box center [1452, 495] width 127 height 38
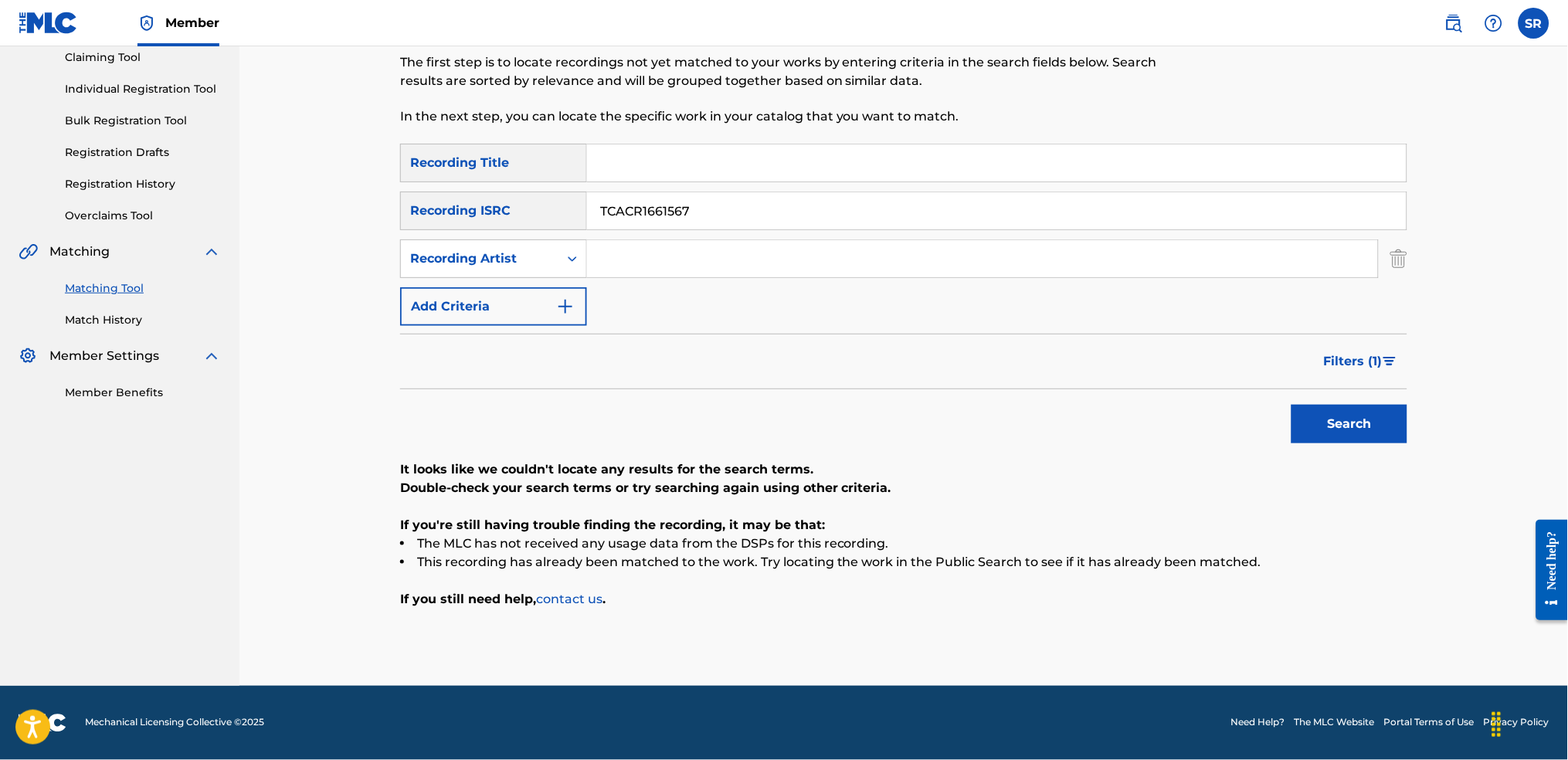
scroll to position [169, 0]
click at [1383, 358] on img "Search Form" at bounding box center [1390, 362] width 13 height 9
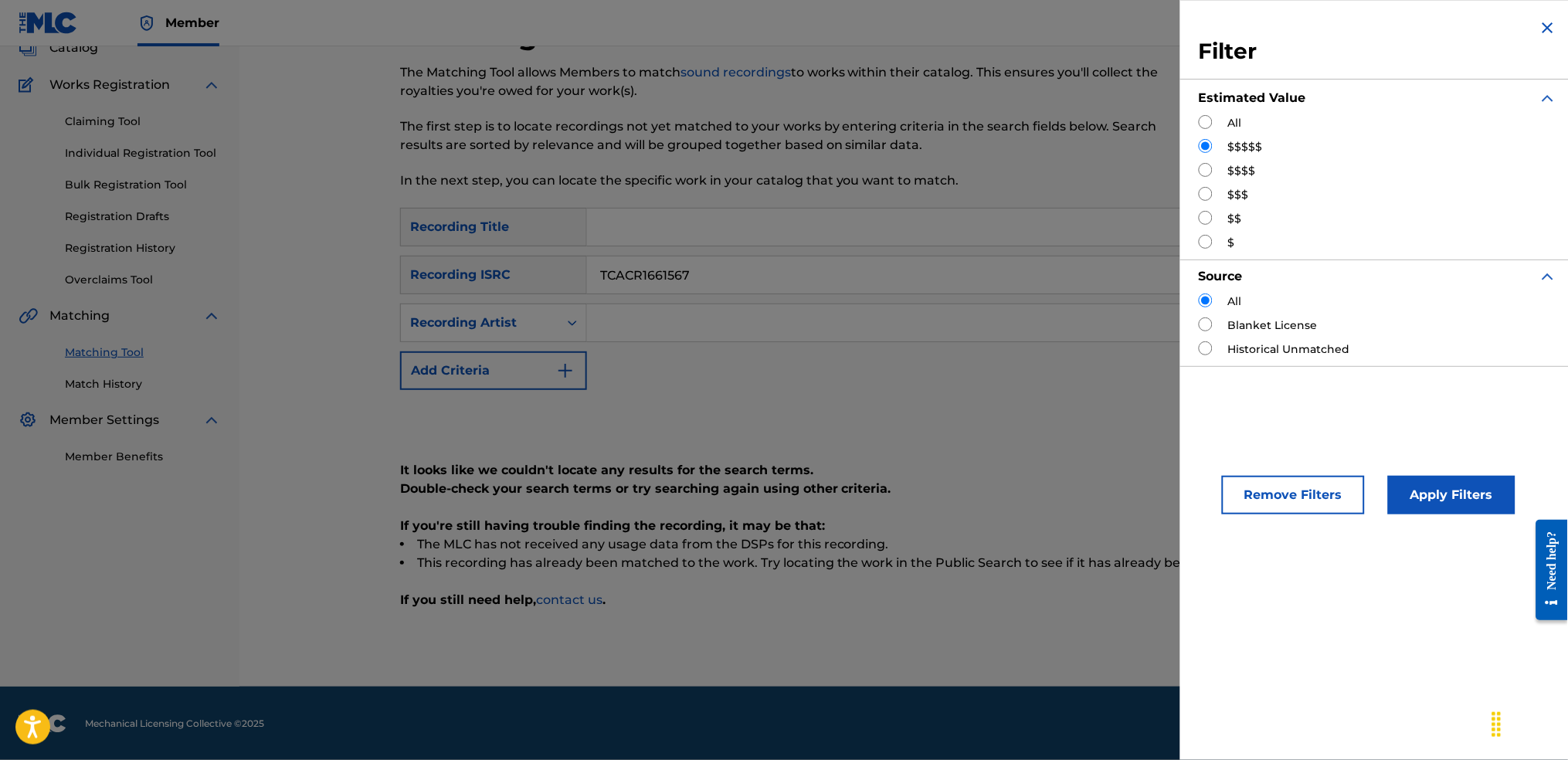
click at [1217, 127] on div "All" at bounding box center [1378, 123] width 359 height 16
click at [1211, 123] on input "Search Form" at bounding box center [1205, 121] width 14 height 14
radio input "true"
click at [1480, 489] on button "Apply Filters" at bounding box center [1452, 495] width 127 height 38
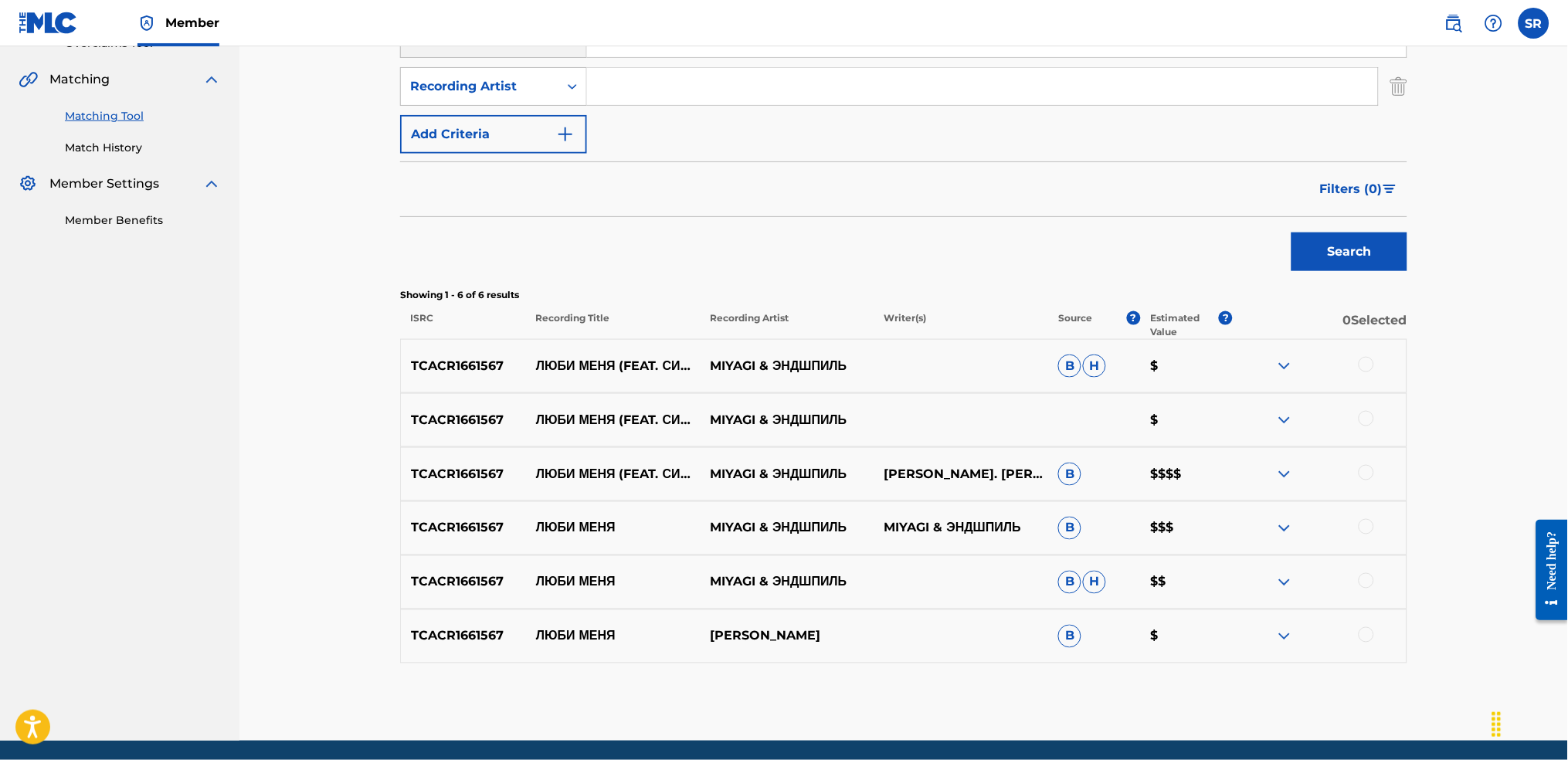
scroll to position [294, 0]
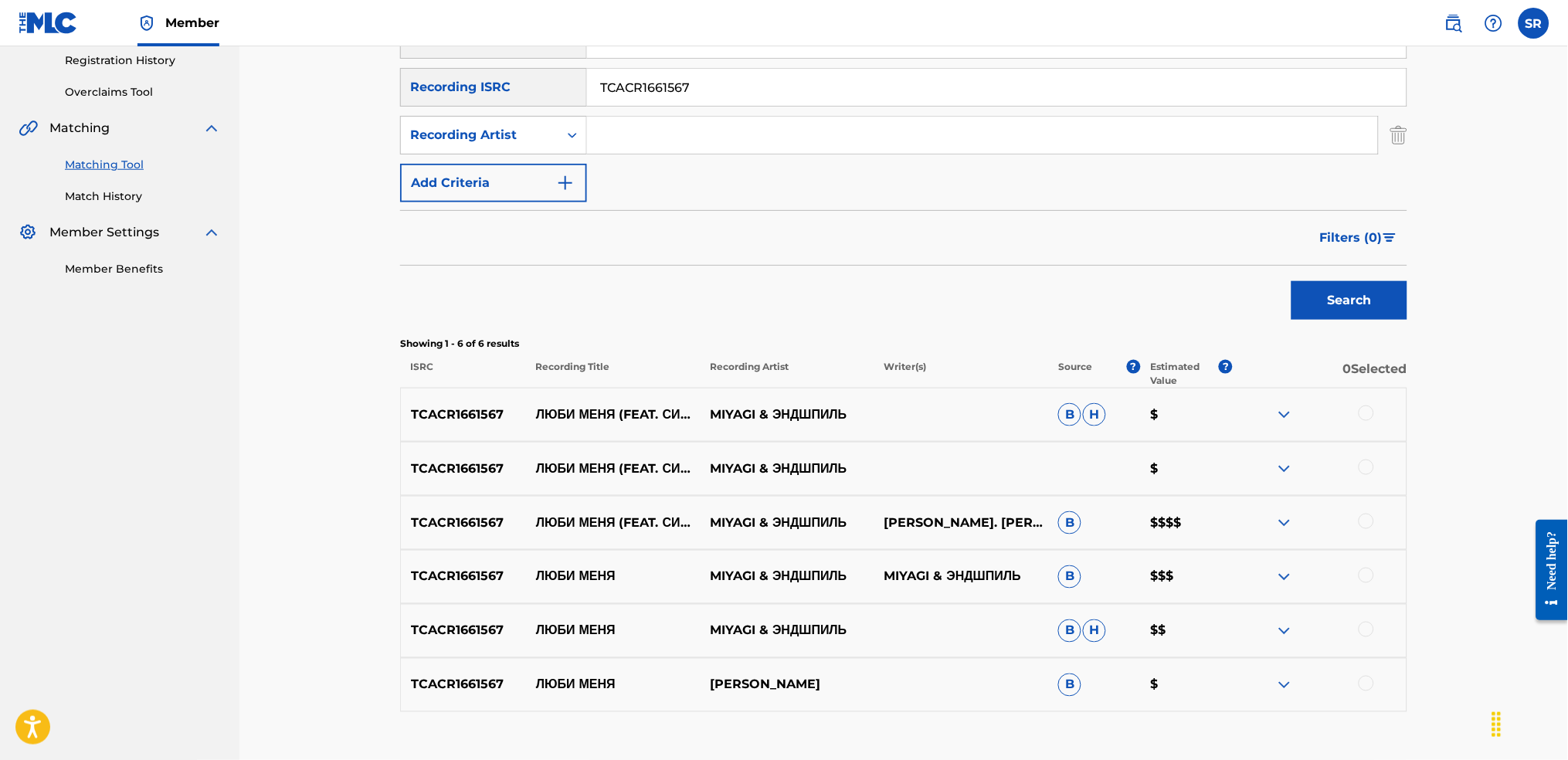
click at [1172, 522] on p "$$$$" at bounding box center [1186, 523] width 92 height 18
copy p "$$$$"
drag, startPoint x: 835, startPoint y: 86, endPoint x: 472, endPoint y: 94, distance: 363.1
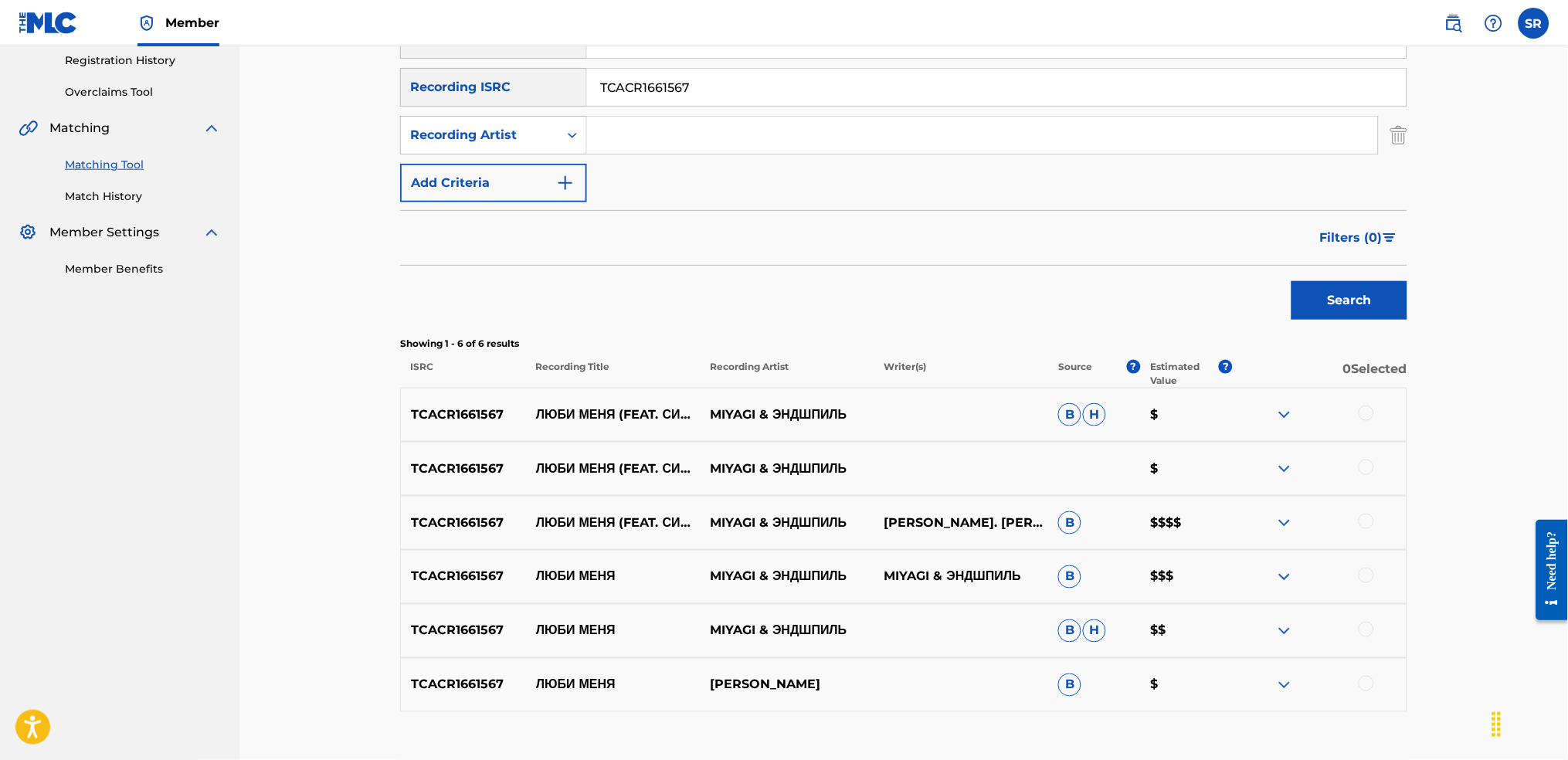
click at [472, 94] on div "SearchWithCriteria8ba14c15-4675-4b12-8a8a-c5b2c6e1290c Recording ISRC TCACR1661…" at bounding box center [904, 87] width 1007 height 38
paste input "FRX202043513"
click at [1358, 321] on div "Search" at bounding box center [1346, 297] width 124 height 62
click at [1362, 294] on button "Search" at bounding box center [1349, 300] width 116 height 38
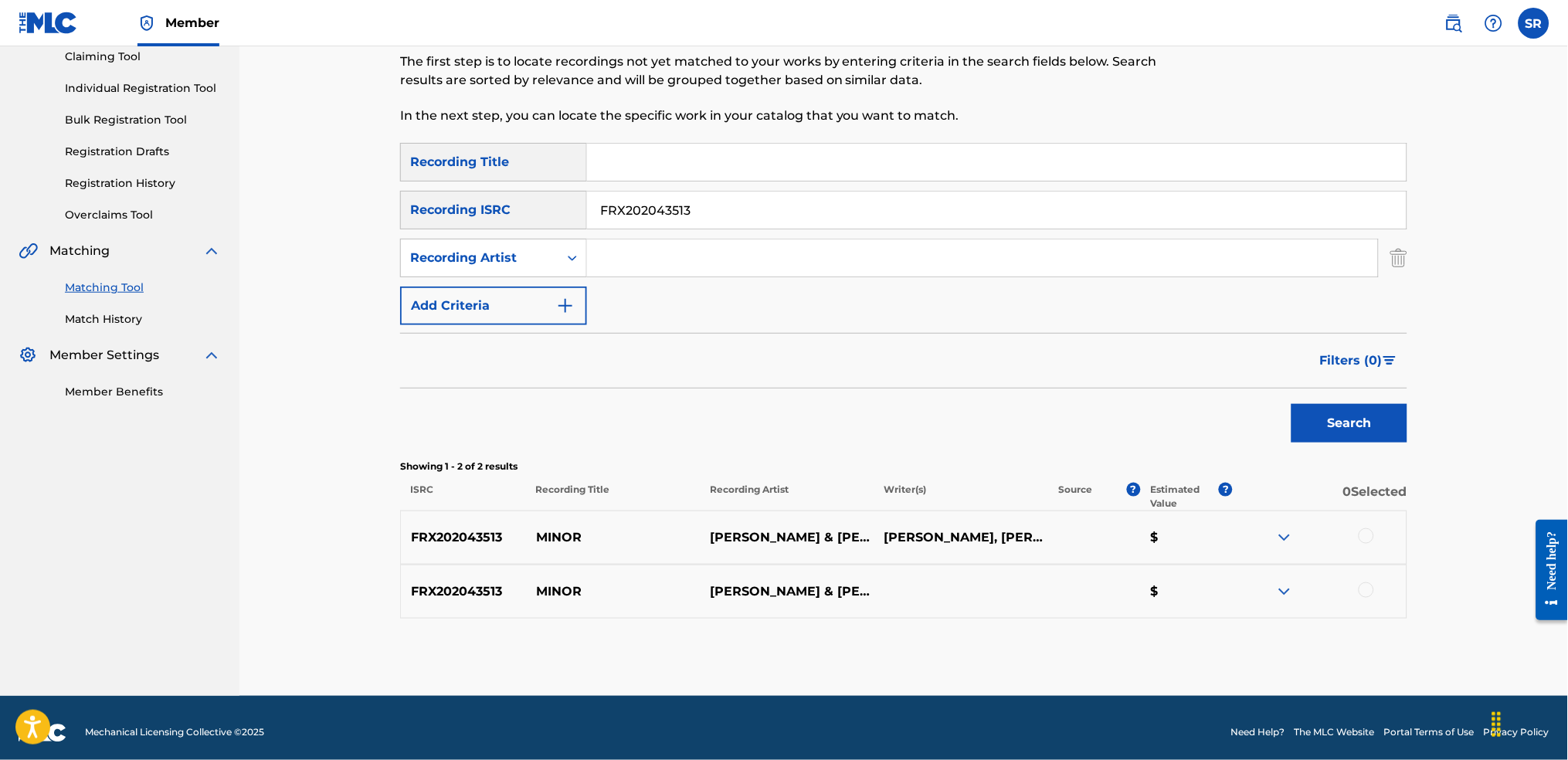
scroll to position [180, 0]
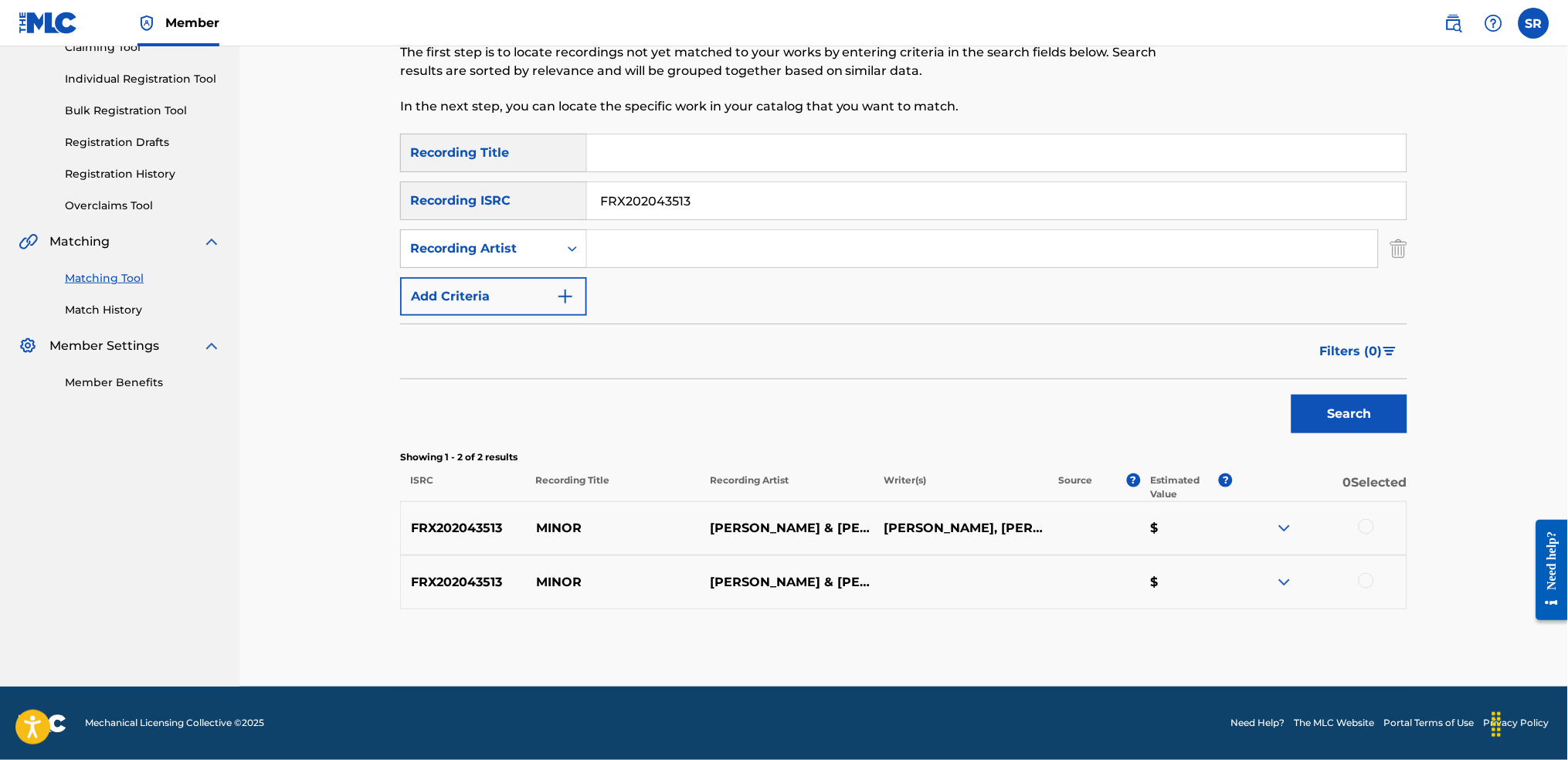
drag, startPoint x: 708, startPoint y: 189, endPoint x: 461, endPoint y: 196, distance: 247.1
click at [458, 195] on div "SearchWithCriteria8ba14c15-4675-4b12-8a8a-c5b2c6e1290c Recording ISRC FRX202043…" at bounding box center [904, 200] width 1007 height 38
paste input "59R2130358"
type input "FR59R2130358"
click at [1265, 399] on div "Search" at bounding box center [904, 410] width 1007 height 62
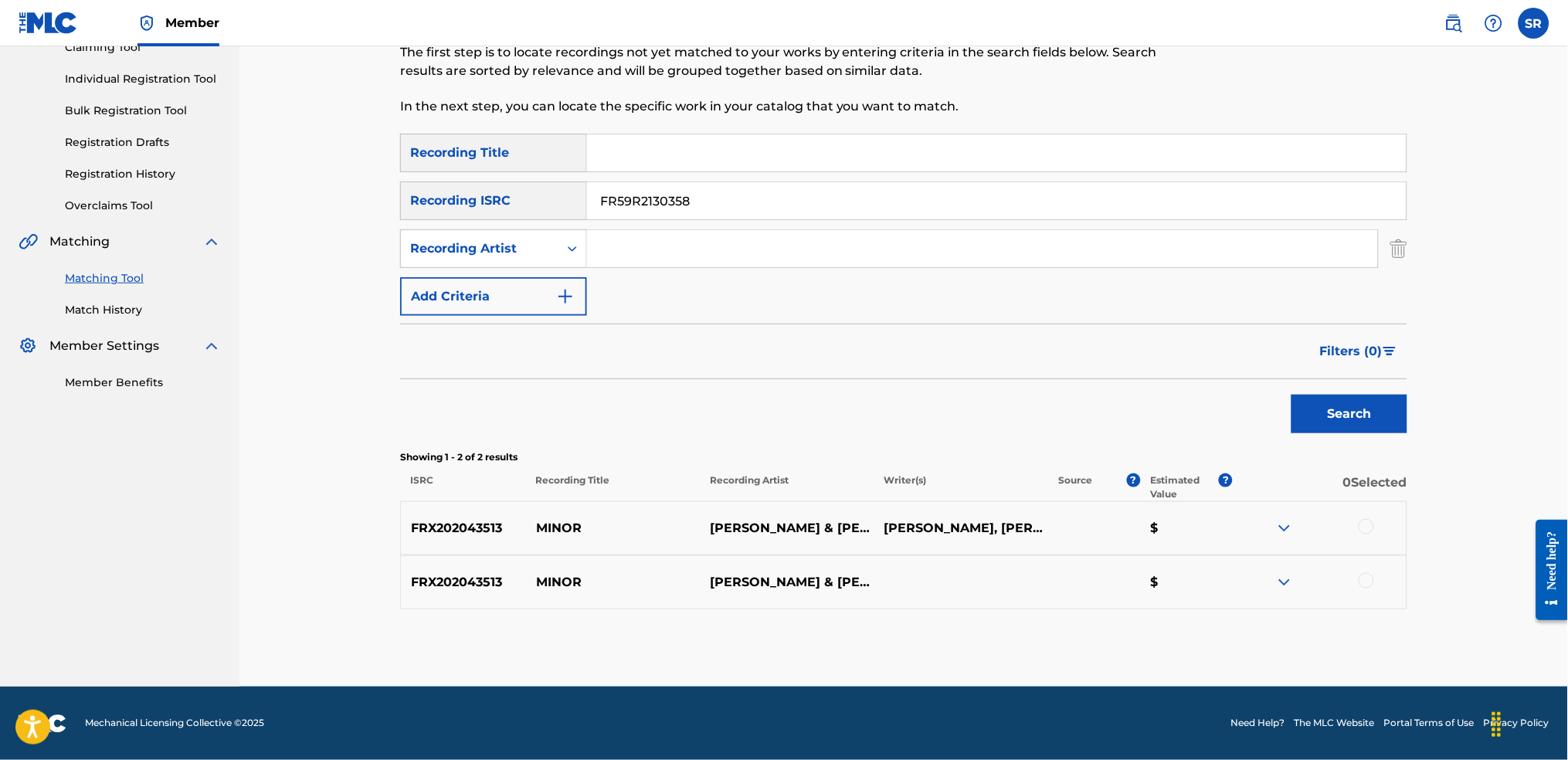
drag, startPoint x: 1357, startPoint y: 417, endPoint x: 1311, endPoint y: 417, distance: 46.0
click at [1357, 418] on button "Search" at bounding box center [1349, 414] width 116 height 38
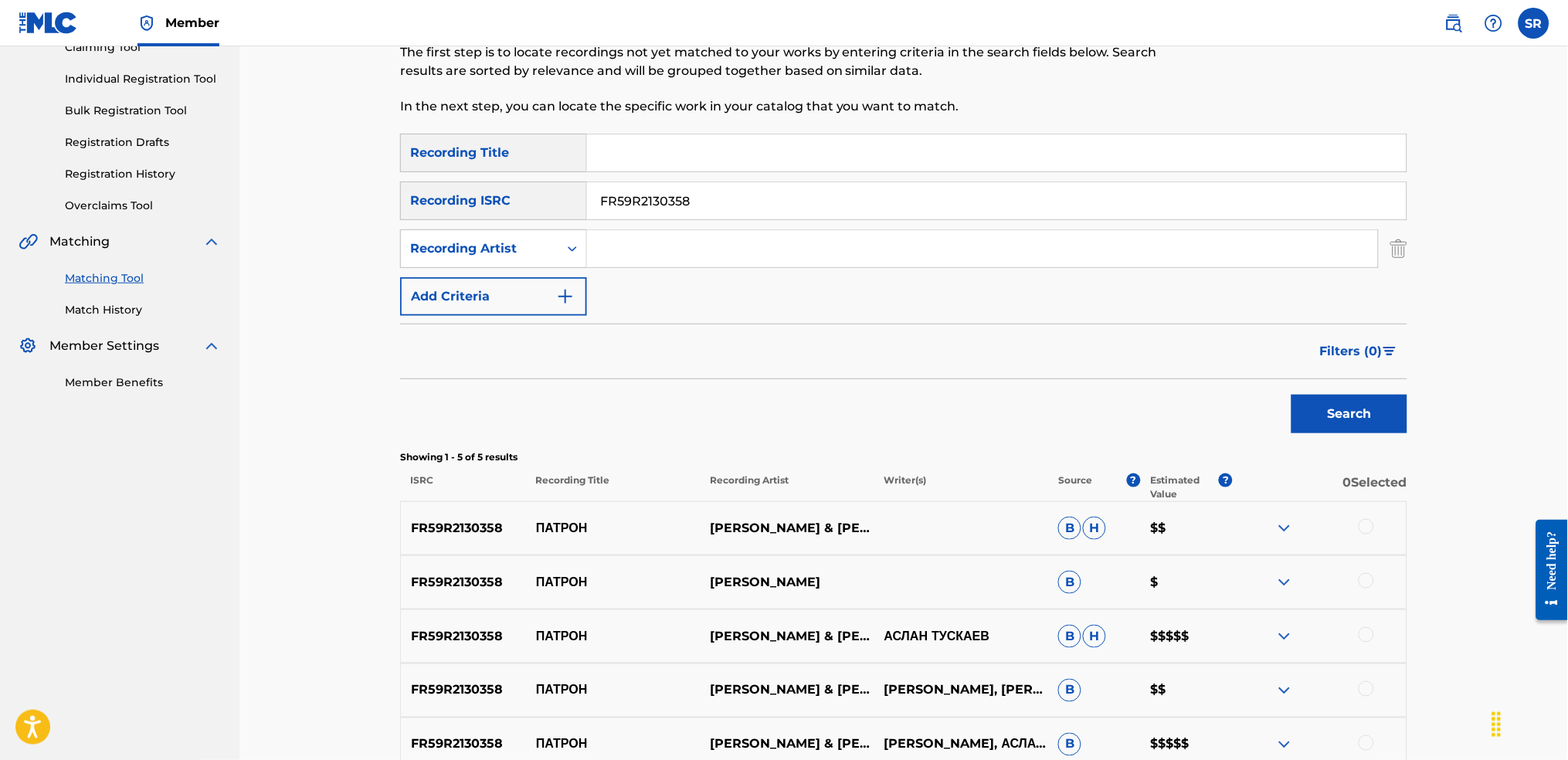
click at [1361, 346] on span "Filters ( 0 )" at bounding box center [1351, 351] width 63 height 18
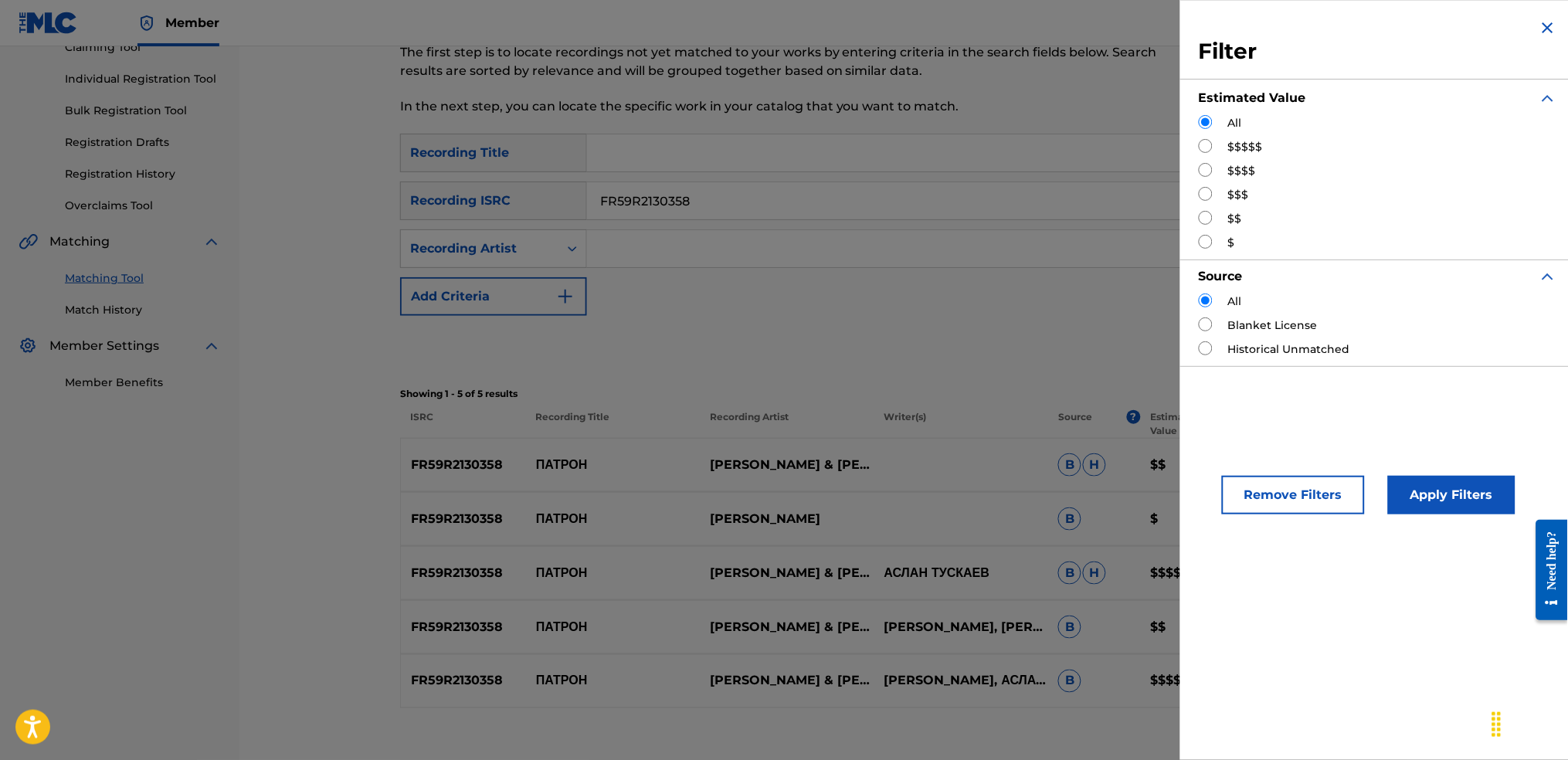
click at [1236, 152] on label "$$$$$" at bounding box center [1246, 147] width 35 height 16
drag, startPoint x: 1219, startPoint y: 146, endPoint x: 1209, endPoint y: 147, distance: 10.0
click at [1215, 147] on div "$$$$$" at bounding box center [1378, 147] width 359 height 16
click at [1209, 147] on input "Search Form" at bounding box center [1205, 146] width 14 height 14
radio input "true"
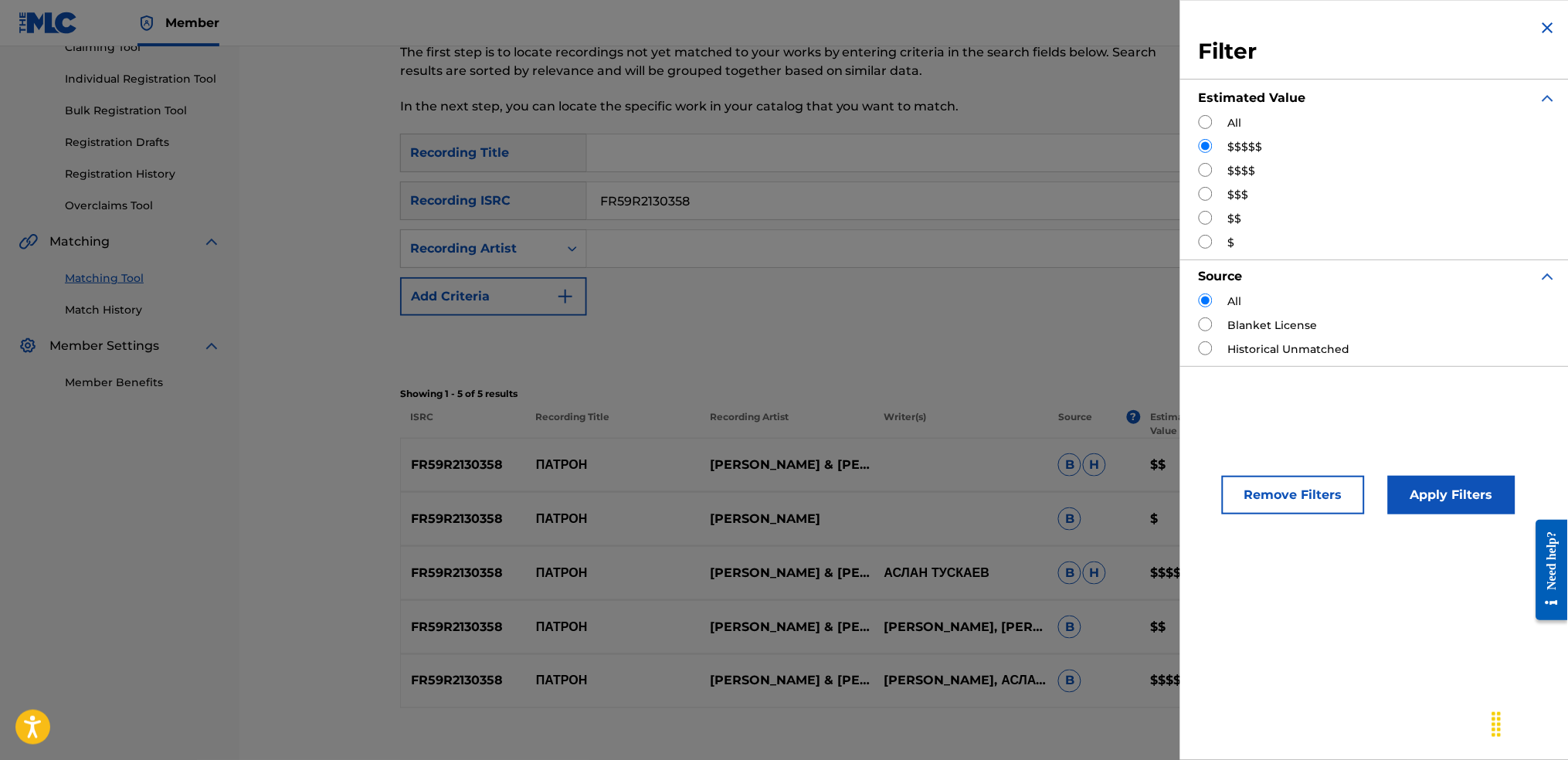
click at [1442, 482] on button "Apply Filters" at bounding box center [1452, 495] width 127 height 38
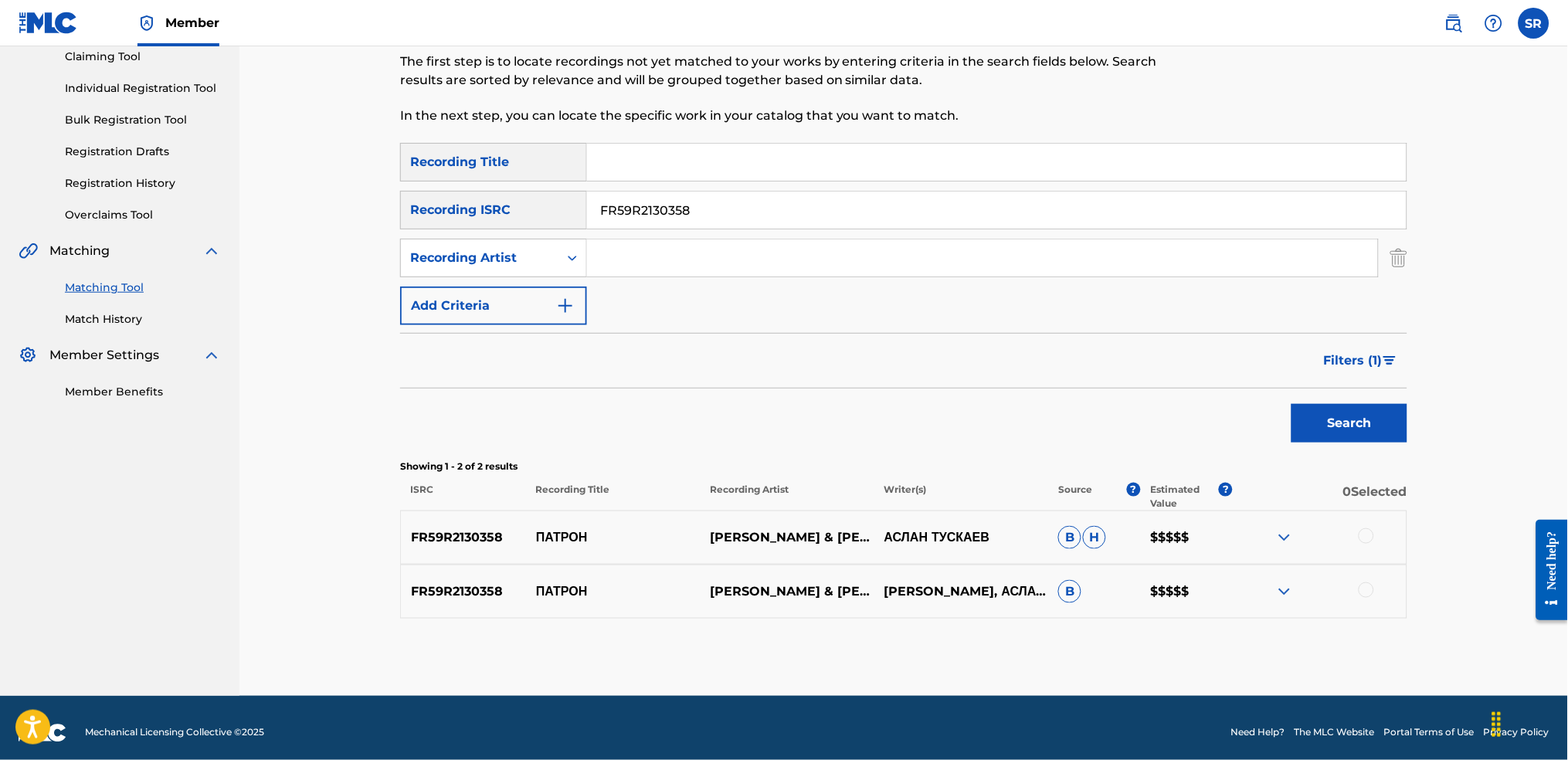
click at [689, 211] on input "FR59R2130358" at bounding box center [996, 210] width 820 height 37
paste input "1907040"
click at [836, 380] on div "Filters ( 1 )" at bounding box center [904, 360] width 1007 height 56
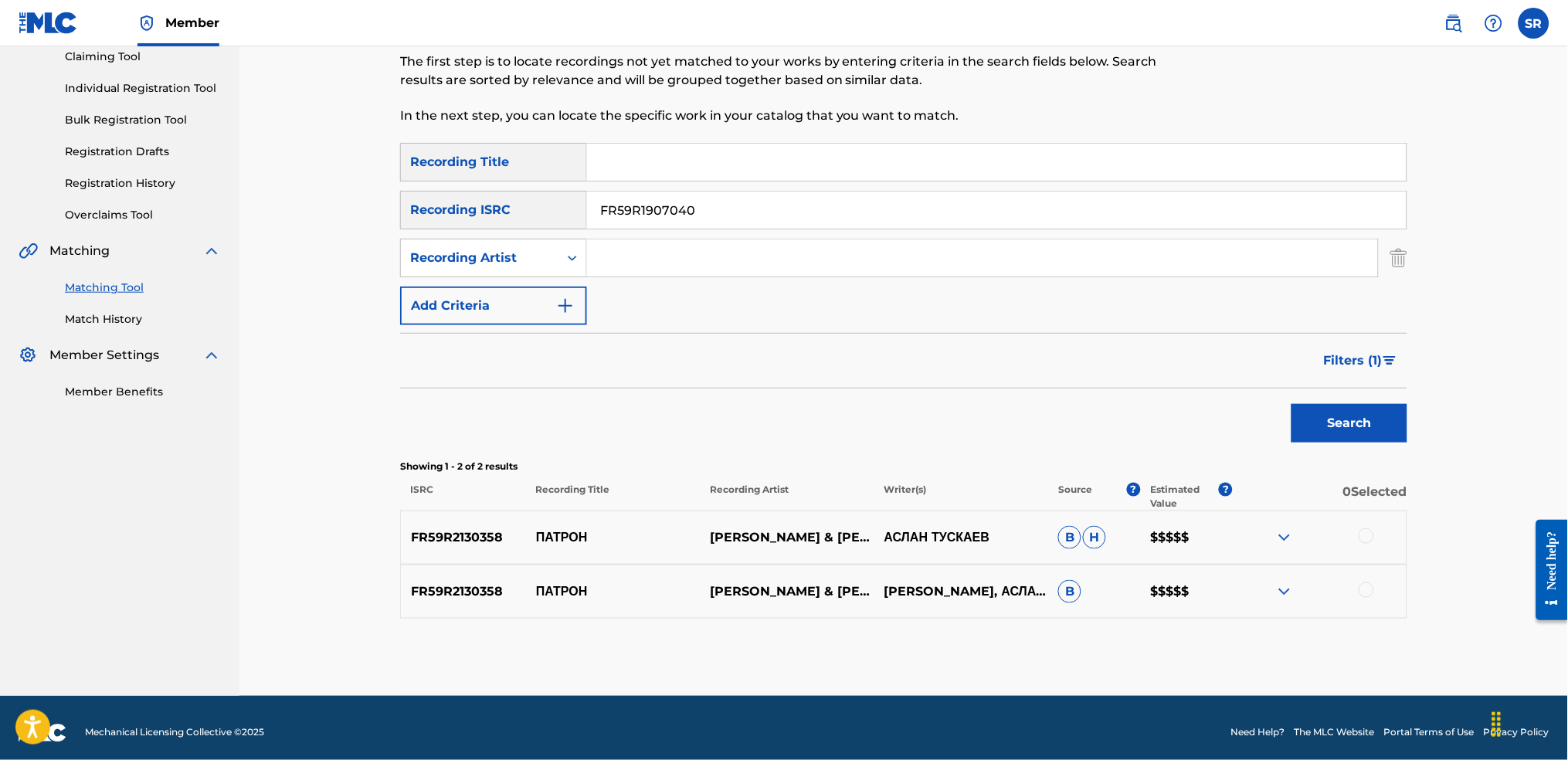
click at [1339, 441] on button "Search" at bounding box center [1349, 423] width 116 height 38
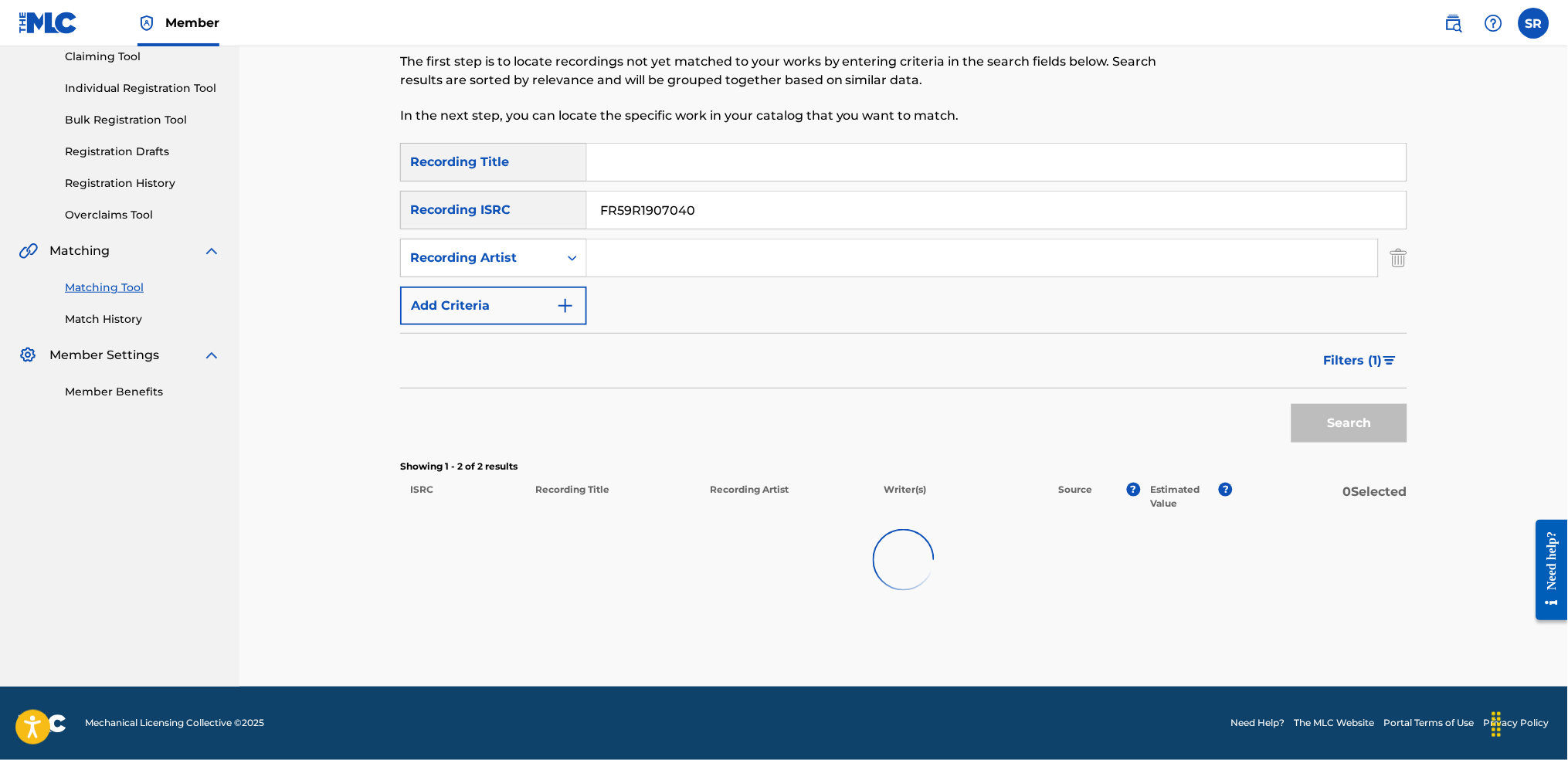
scroll to position [126, 0]
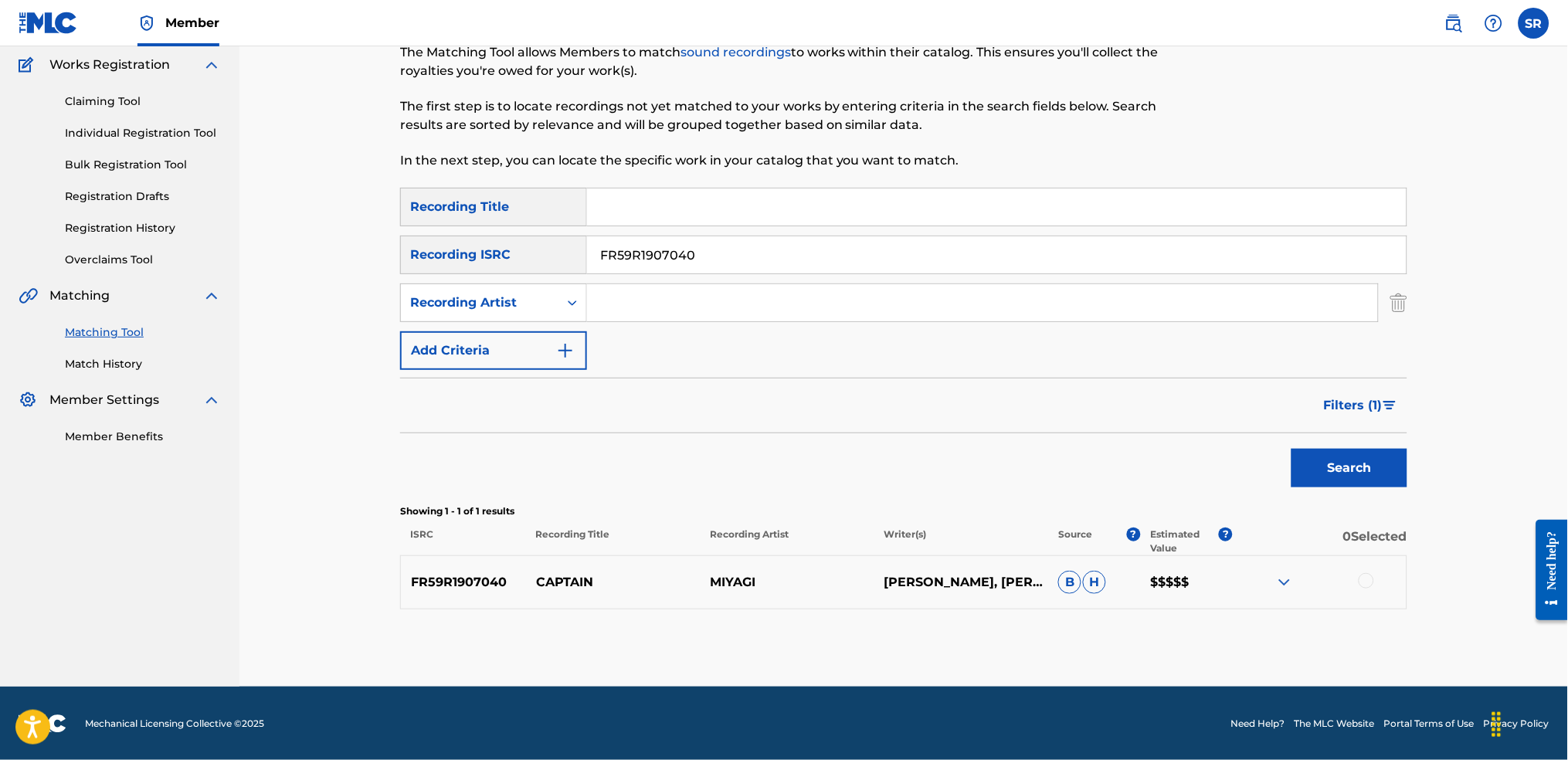
drag, startPoint x: 810, startPoint y: 258, endPoint x: 583, endPoint y: 258, distance: 227.0
click at [566, 244] on div "SearchWithCriteria8ba14c15-4675-4b12-8a8a-c5b2c6e1290c Recording ISRC FR59R1907…" at bounding box center [904, 255] width 1007 height 38
click at [870, 242] on input "FR59R1907040" at bounding box center [996, 255] width 820 height 37
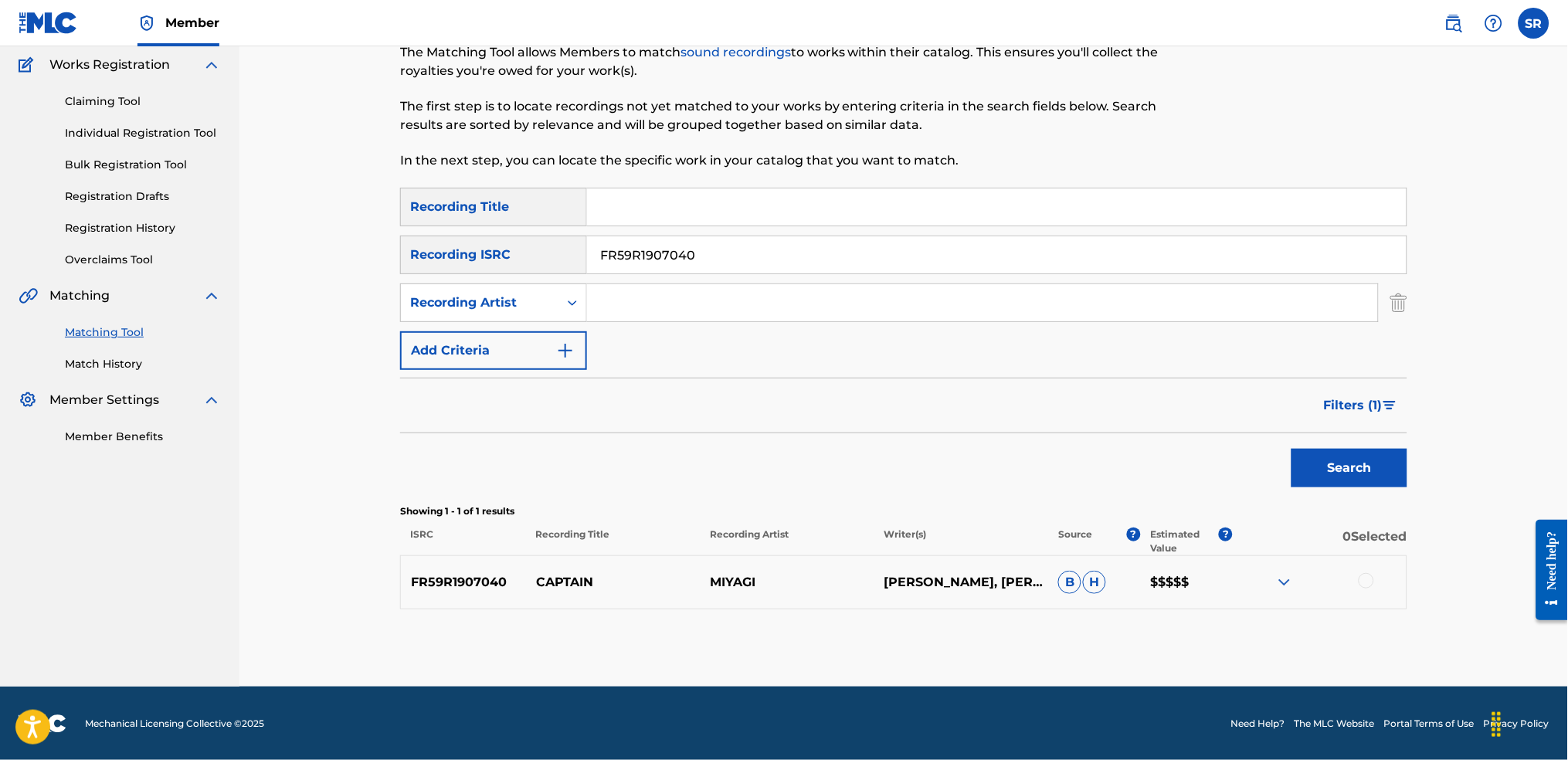
paste input "51"
type input "FR59R1907051"
drag, startPoint x: 1341, startPoint y: 491, endPoint x: 1343, endPoint y: 483, distance: 8.2
click at [1342, 484] on div "Search" at bounding box center [1346, 464] width 124 height 62
click at [1345, 460] on button "Search" at bounding box center [1349, 468] width 116 height 38
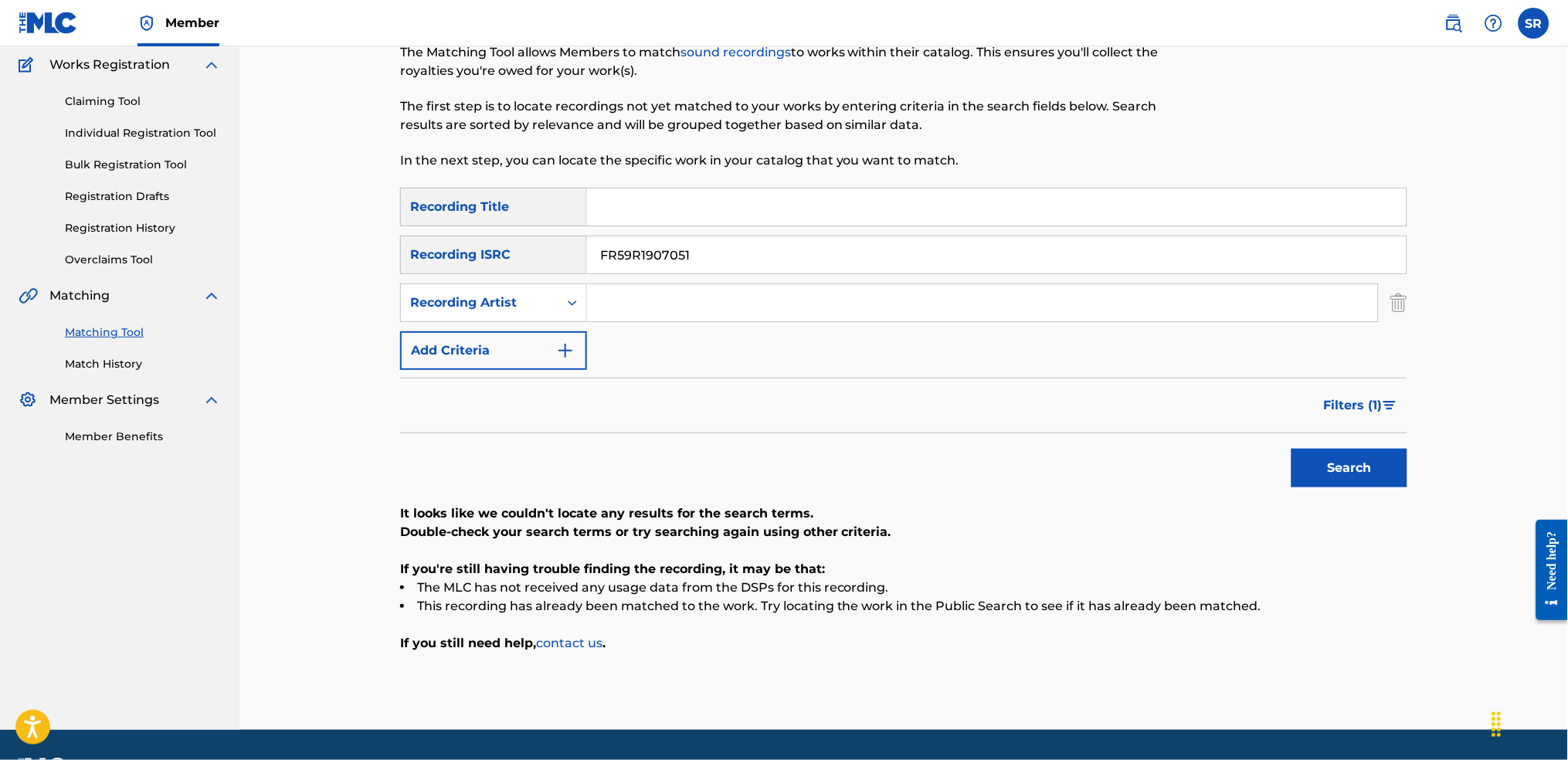
click at [1378, 410] on span "Filters ( 1 )" at bounding box center [1353, 405] width 59 height 18
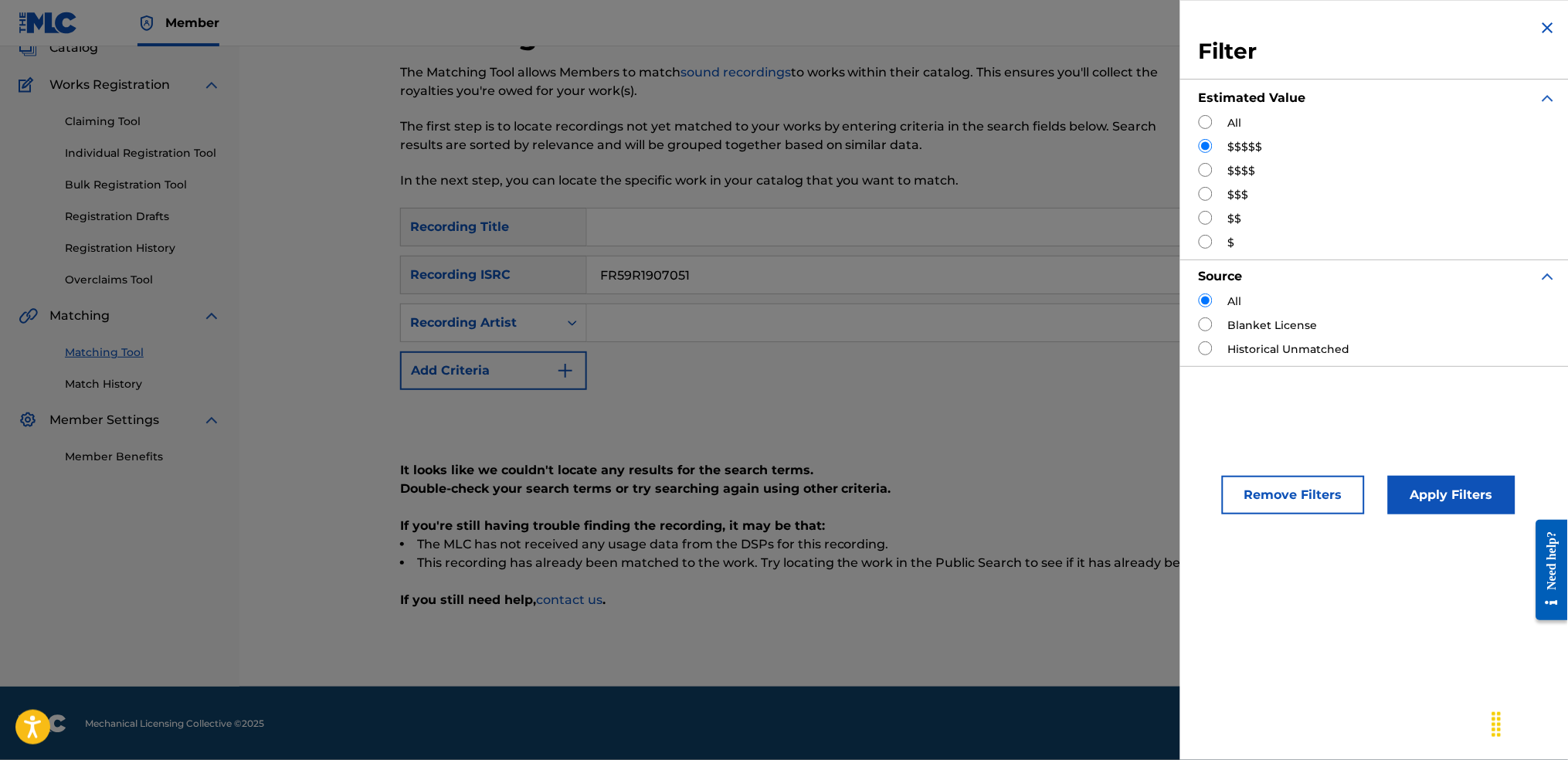
click at [1204, 144] on input "Search Form" at bounding box center [1205, 146] width 14 height 14
click at [1207, 121] on input "Search Form" at bounding box center [1205, 121] width 14 height 14
radio input "true"
click at [1405, 491] on button "Apply Filters" at bounding box center [1452, 495] width 127 height 38
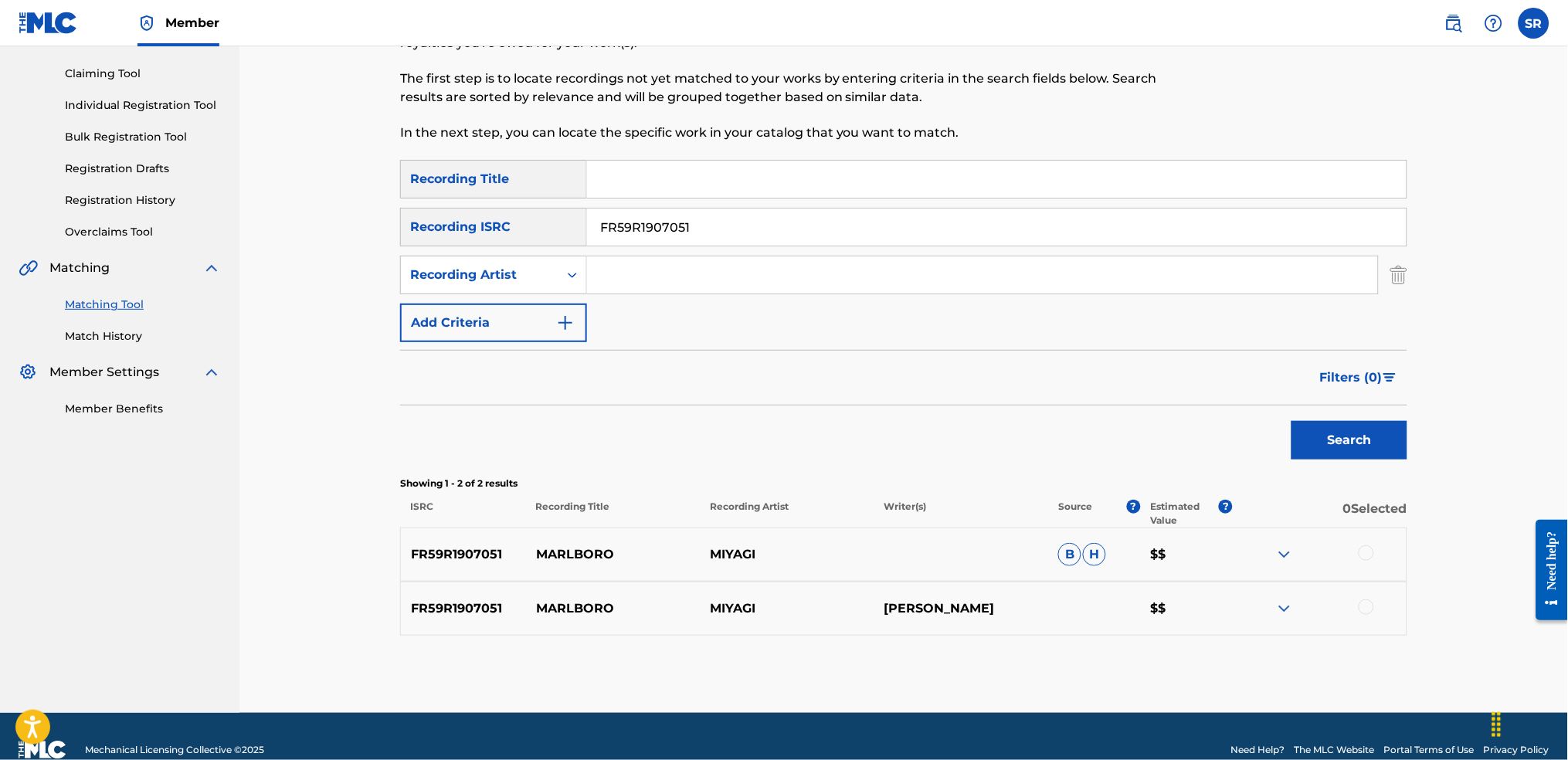
scroll to position [180, 0]
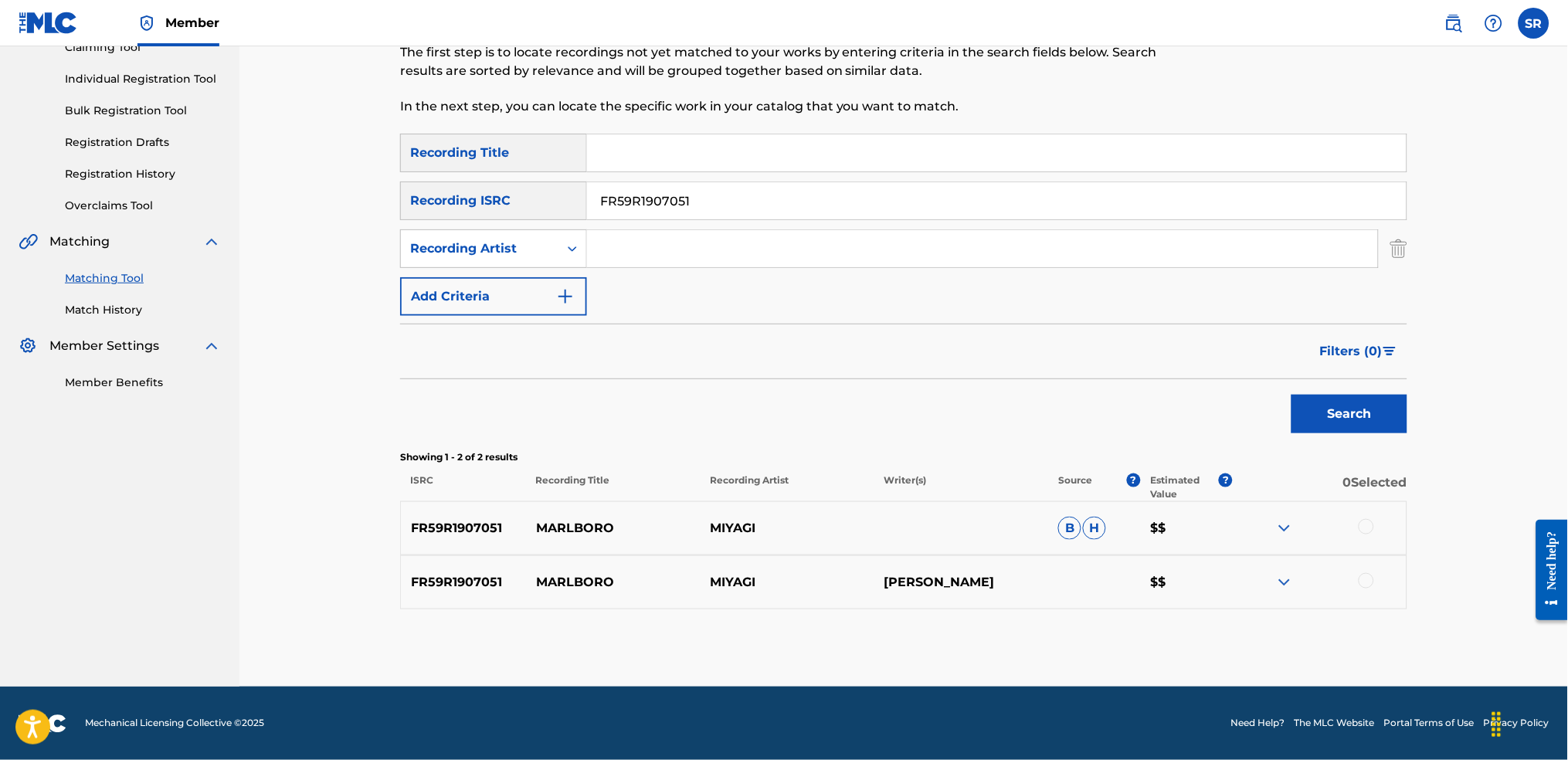
click at [748, 197] on input "FR59R1907051" at bounding box center [996, 200] width 820 height 37
click at [745, 197] on input "FR59R1907051" at bounding box center [996, 200] width 820 height 37
paste input "FRX202043514"
drag, startPoint x: 891, startPoint y: 201, endPoint x: 597, endPoint y: 197, distance: 294.0
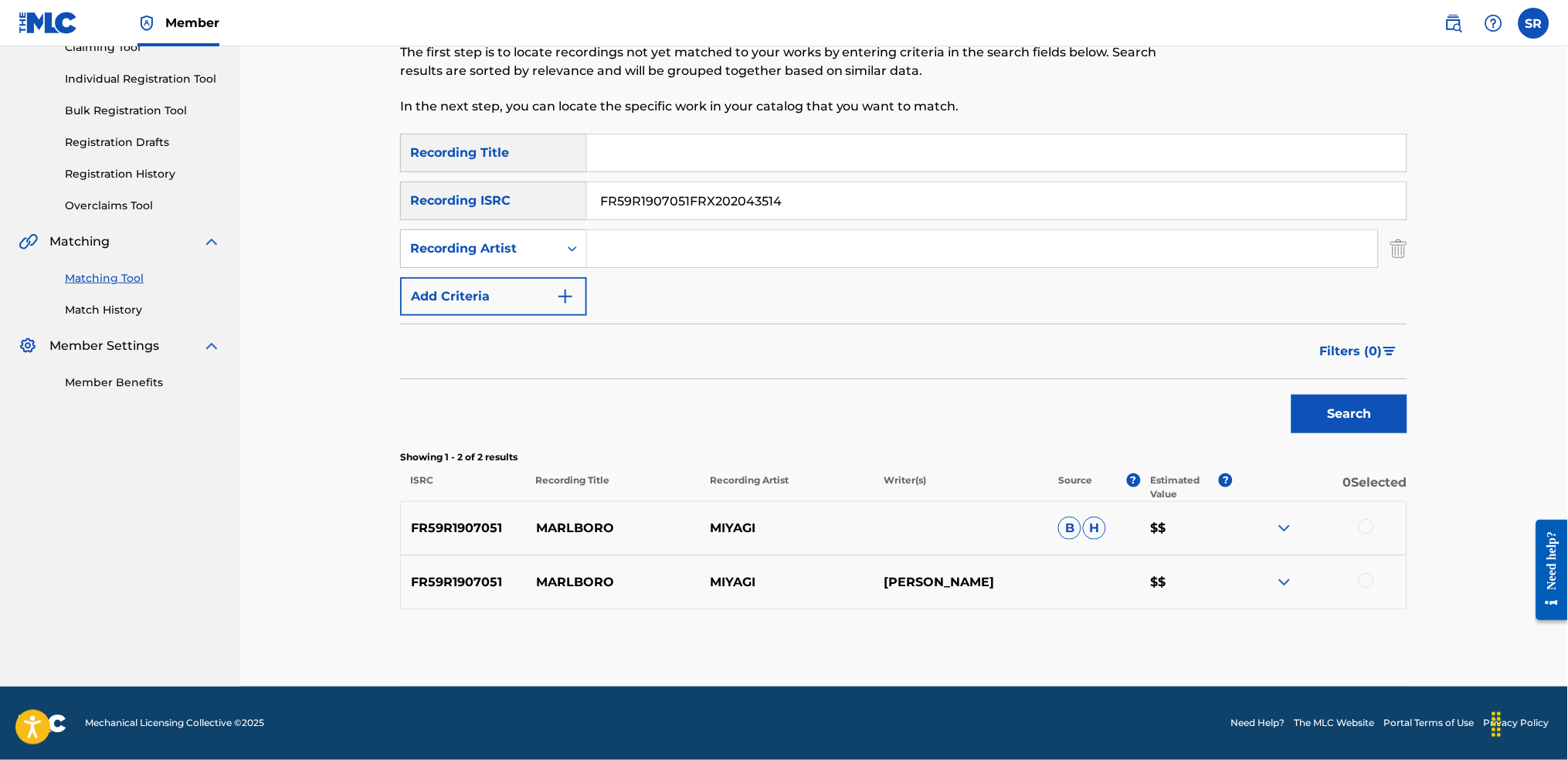
click at [560, 207] on div "SearchWithCriteria8ba14c15-4675-4b12-8a8a-c5b2c6e1290c Recording ISRC FR59R1907…" at bounding box center [904, 200] width 1007 height 38
paste input "Search Form"
click at [1346, 396] on button "Search" at bounding box center [1349, 414] width 116 height 38
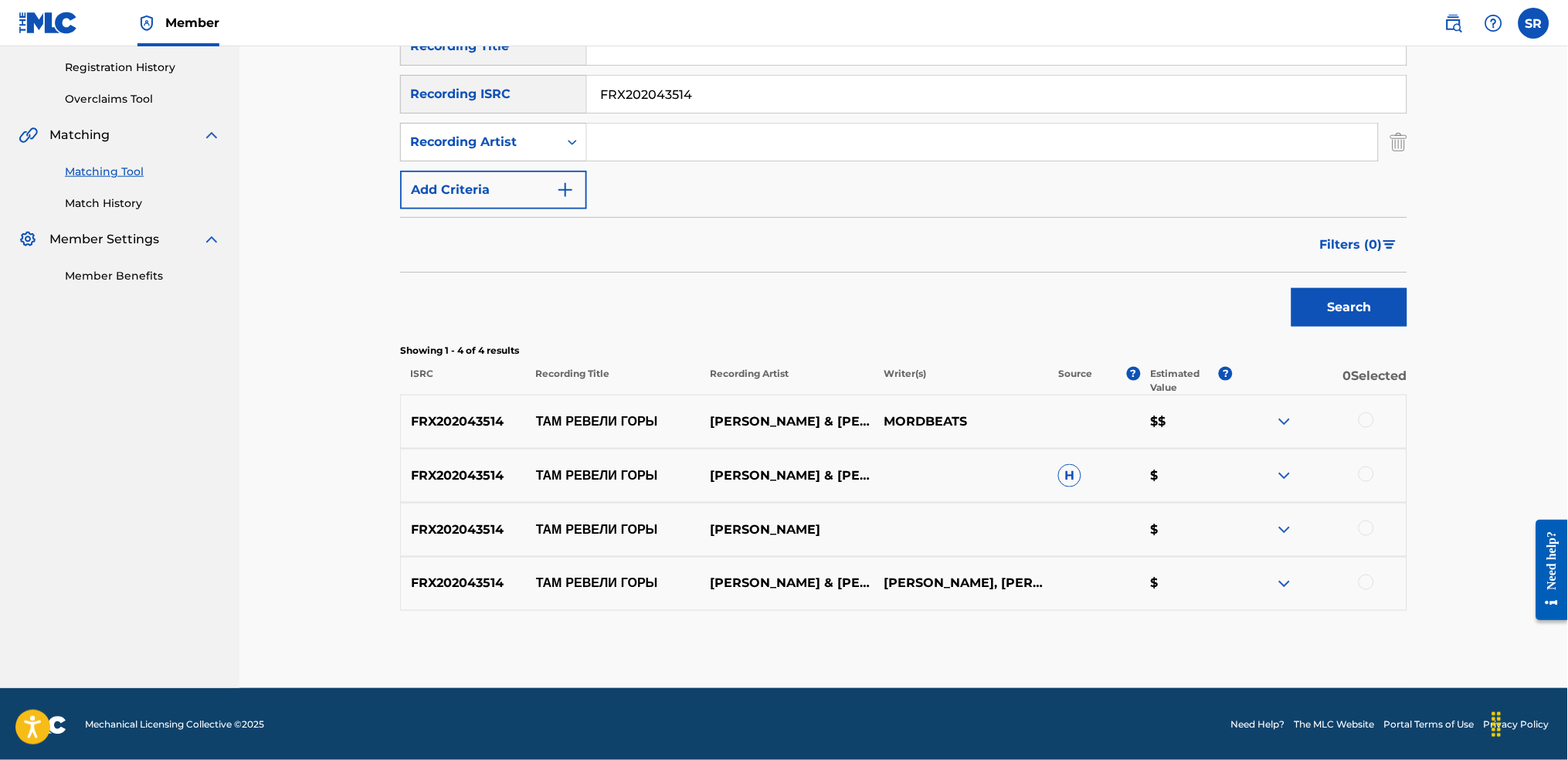
scroll to position [289, 0]
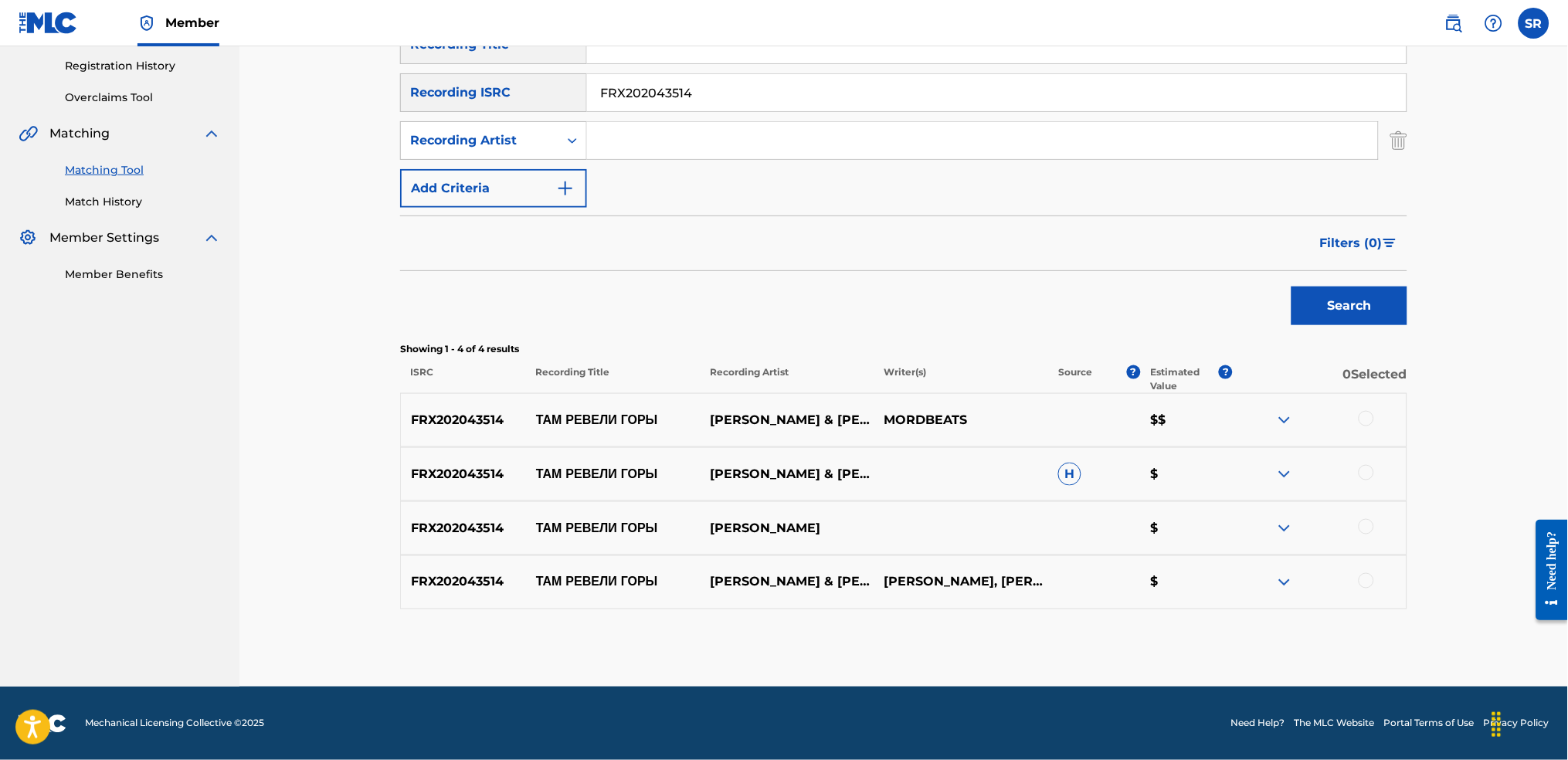
click at [1288, 421] on img at bounding box center [1284, 421] width 18 height 18
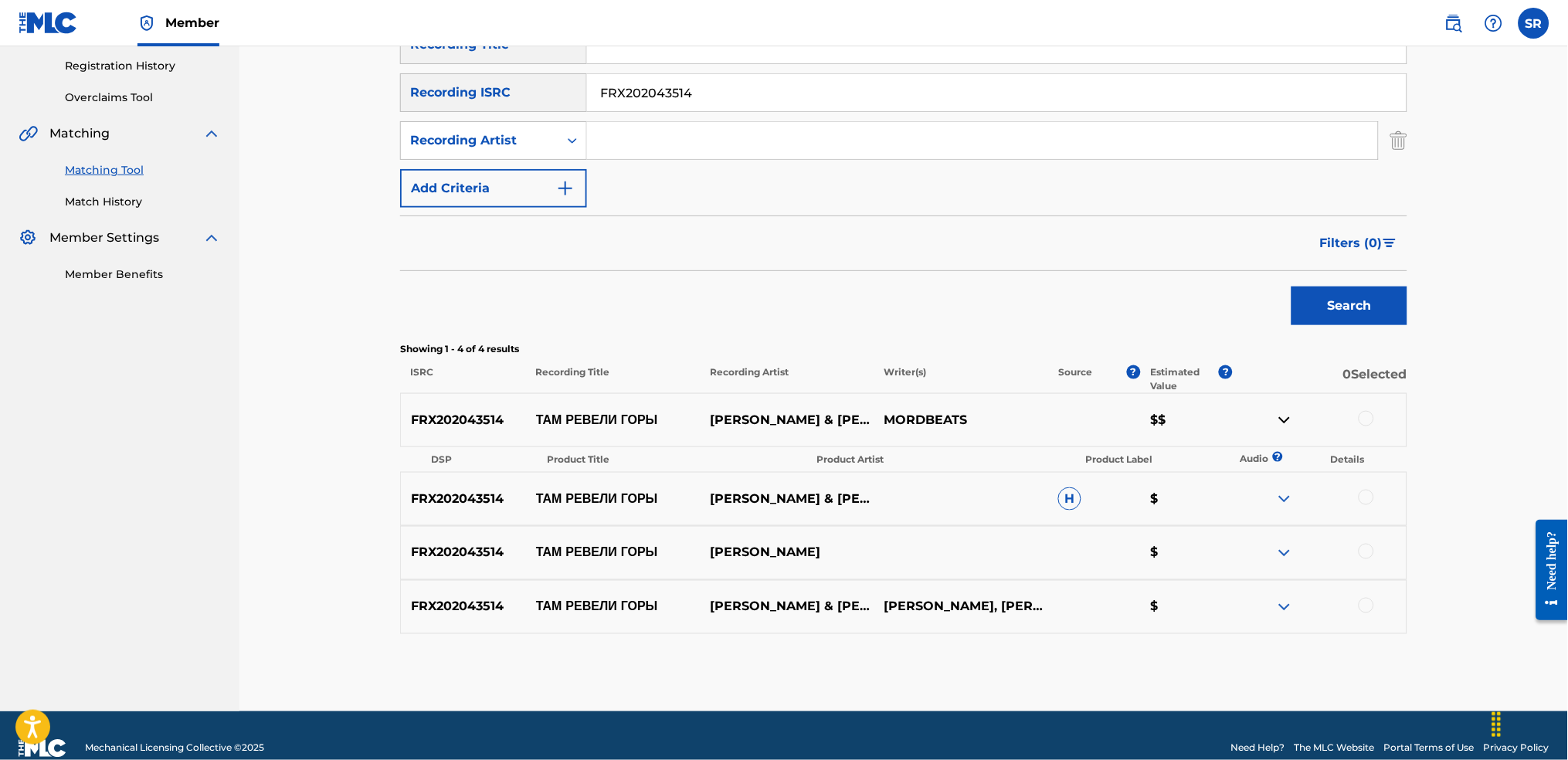
click at [474, 455] on th "DSP" at bounding box center [479, 460] width 115 height 22
click at [663, 437] on div "FRX202043514 ТАМ РЕВЕЛИ ГОРЫ MIYAGI & [PERSON_NAME] MORDBEATS $$" at bounding box center [904, 420] width 1007 height 54
click at [857, 429] on p "[PERSON_NAME] & [PERSON_NAME]" at bounding box center [786, 421] width 174 height 18
click at [953, 607] on p "[PERSON_NAME], [PERSON_NAME]" at bounding box center [961, 607] width 174 height 18
click at [851, 610] on p "[PERSON_NAME] & [PERSON_NAME]" at bounding box center [786, 607] width 174 height 18
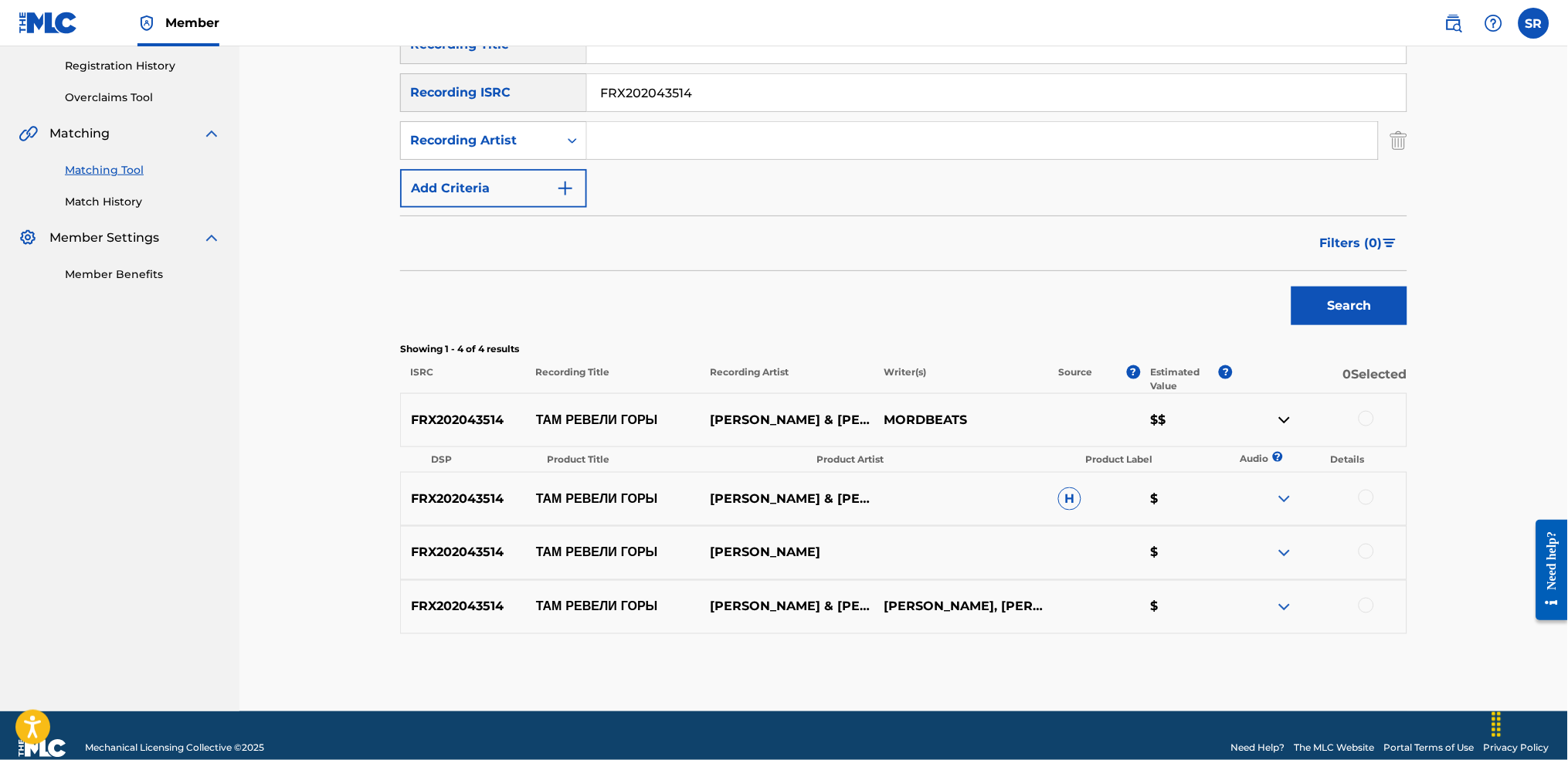
click at [620, 610] on p "ТАМ РЕВЕЛИ ГОРЫ" at bounding box center [612, 607] width 174 height 18
click at [487, 591] on div "FRX202043514 ТАМ РЕВЕЛИ ГОРЫ MIYAGI & [PERSON_NAME] [PERSON_NAME], [PERSON_NAME…" at bounding box center [904, 607] width 1007 height 54
click at [616, 601] on p "ТАМ РЕВЕЛИ ГОРЫ" at bounding box center [612, 607] width 174 height 18
click at [785, 621] on div "FRX202043514 ТАМ РЕВЕЛИ ГОРЫ MIYAGI & [PERSON_NAME] [PERSON_NAME], [PERSON_NAME…" at bounding box center [904, 607] width 1007 height 54
click at [614, 593] on div "FRX202043514 ТАМ РЕВЕЛИ ГОРЫ MIYAGI & [PERSON_NAME] [PERSON_NAME], [PERSON_NAME…" at bounding box center [904, 607] width 1007 height 54
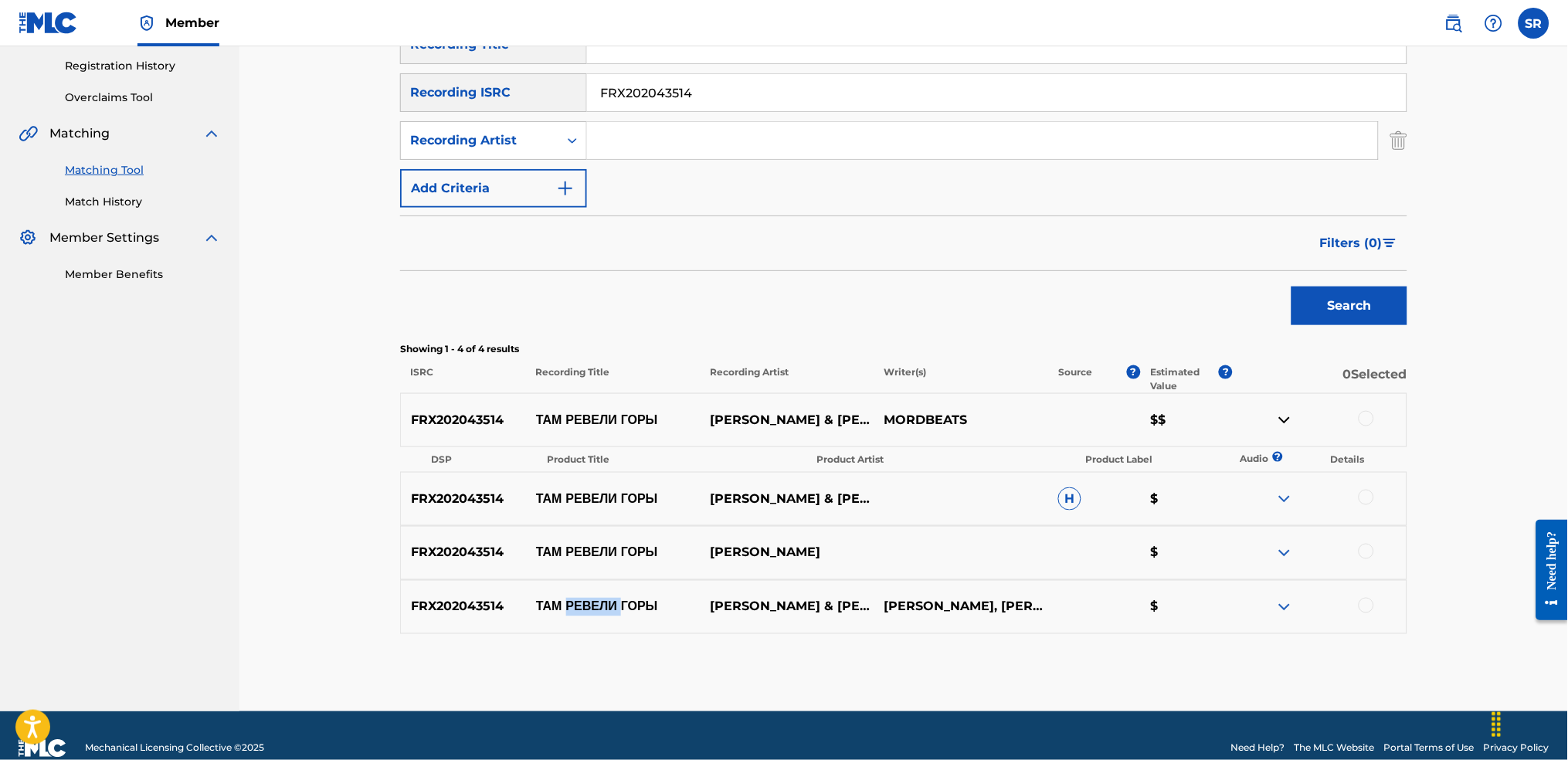
click at [614, 593] on div "FRX202043514 ТАМ РЕВЕЛИ ГОРЫ MIYAGI & [PERSON_NAME] [PERSON_NAME], [PERSON_NAME…" at bounding box center [904, 607] width 1007 height 54
drag, startPoint x: 614, startPoint y: 593, endPoint x: 652, endPoint y: 610, distance: 41.6
click at [652, 610] on p "ТАМ РЕВЕЛИ ГОРЫ" at bounding box center [612, 607] width 174 height 18
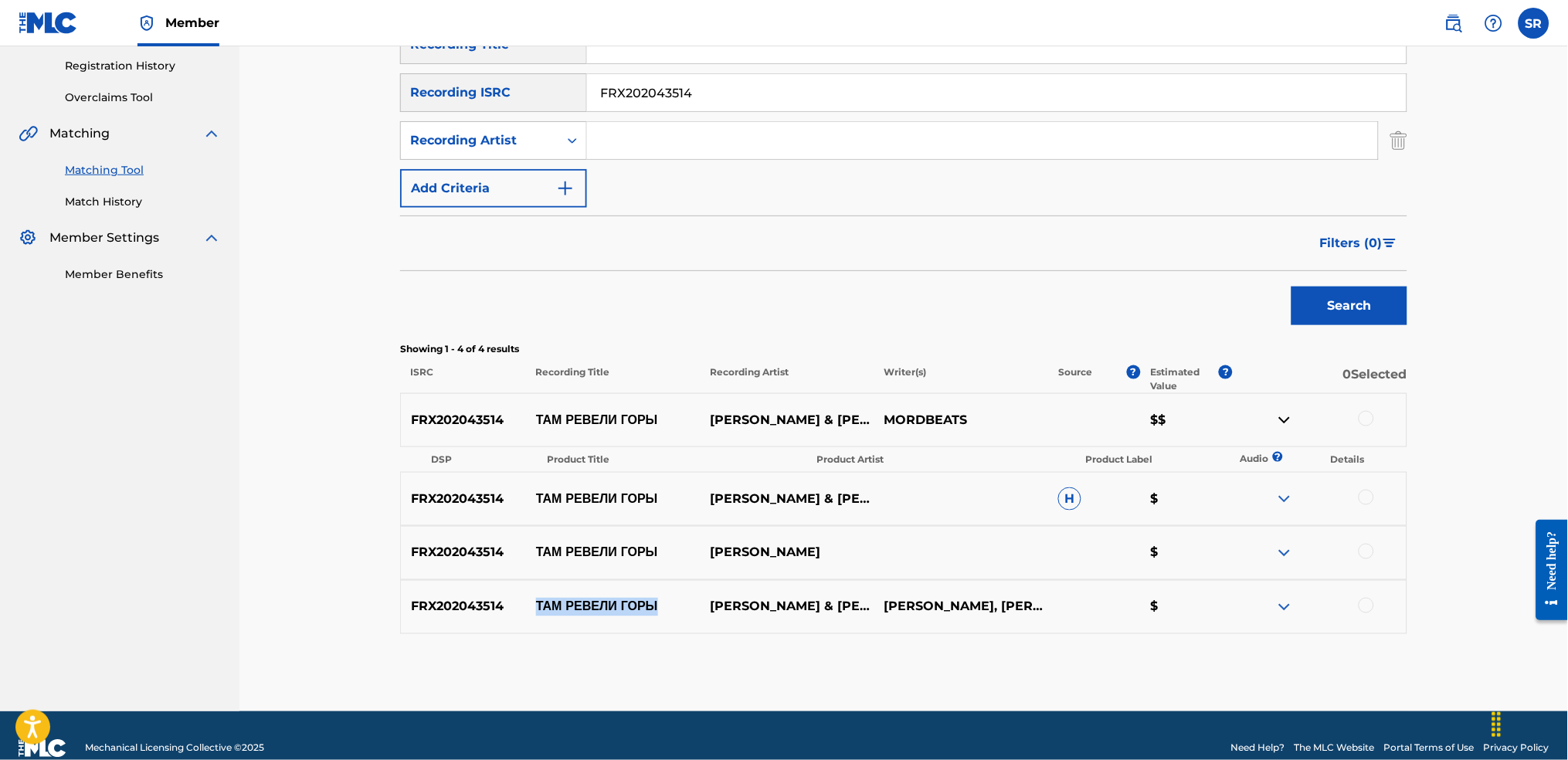
copy p "ТАМ РЕВЕЛИ ГОРЫ"
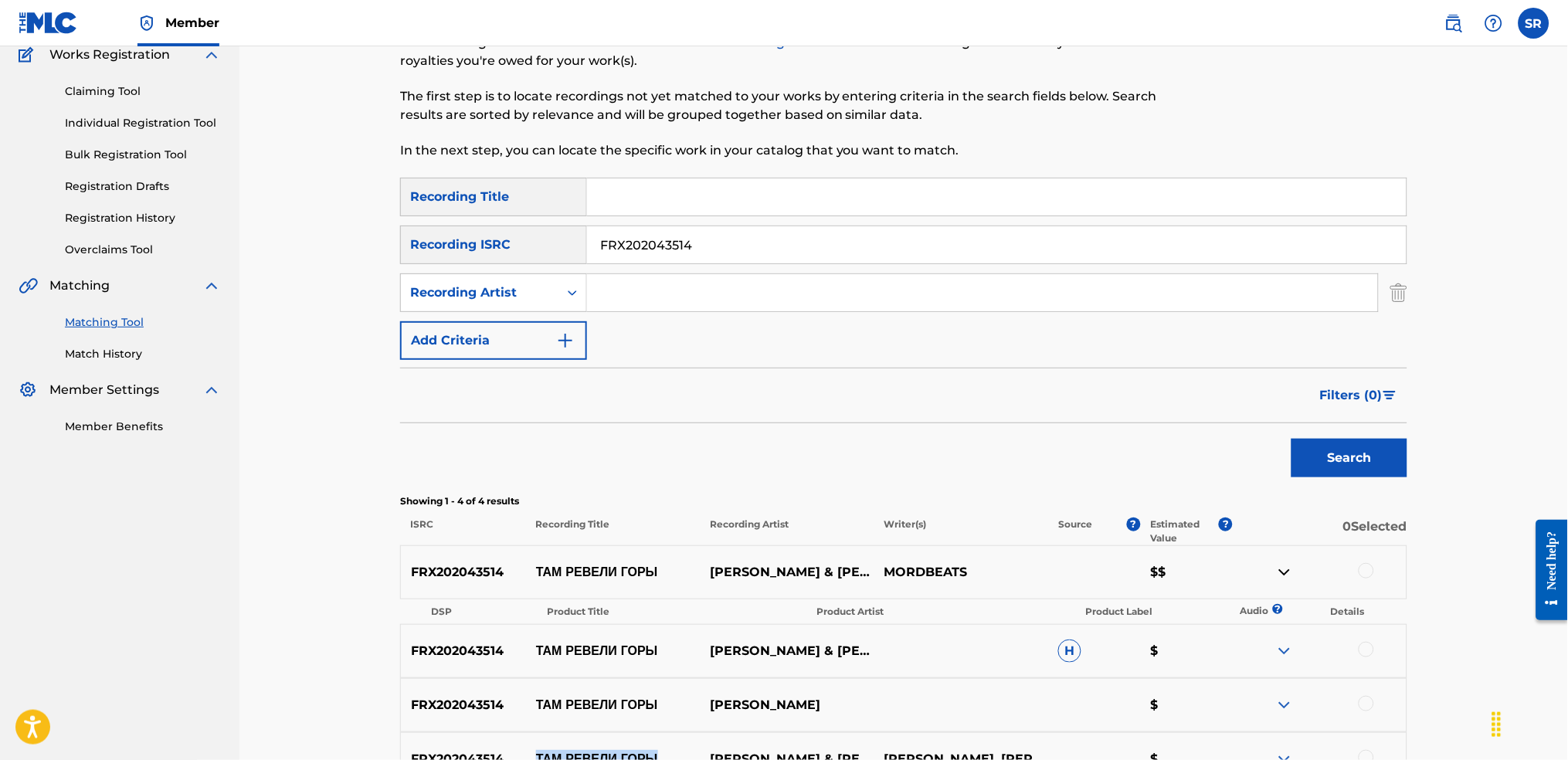
scroll to position [0, 0]
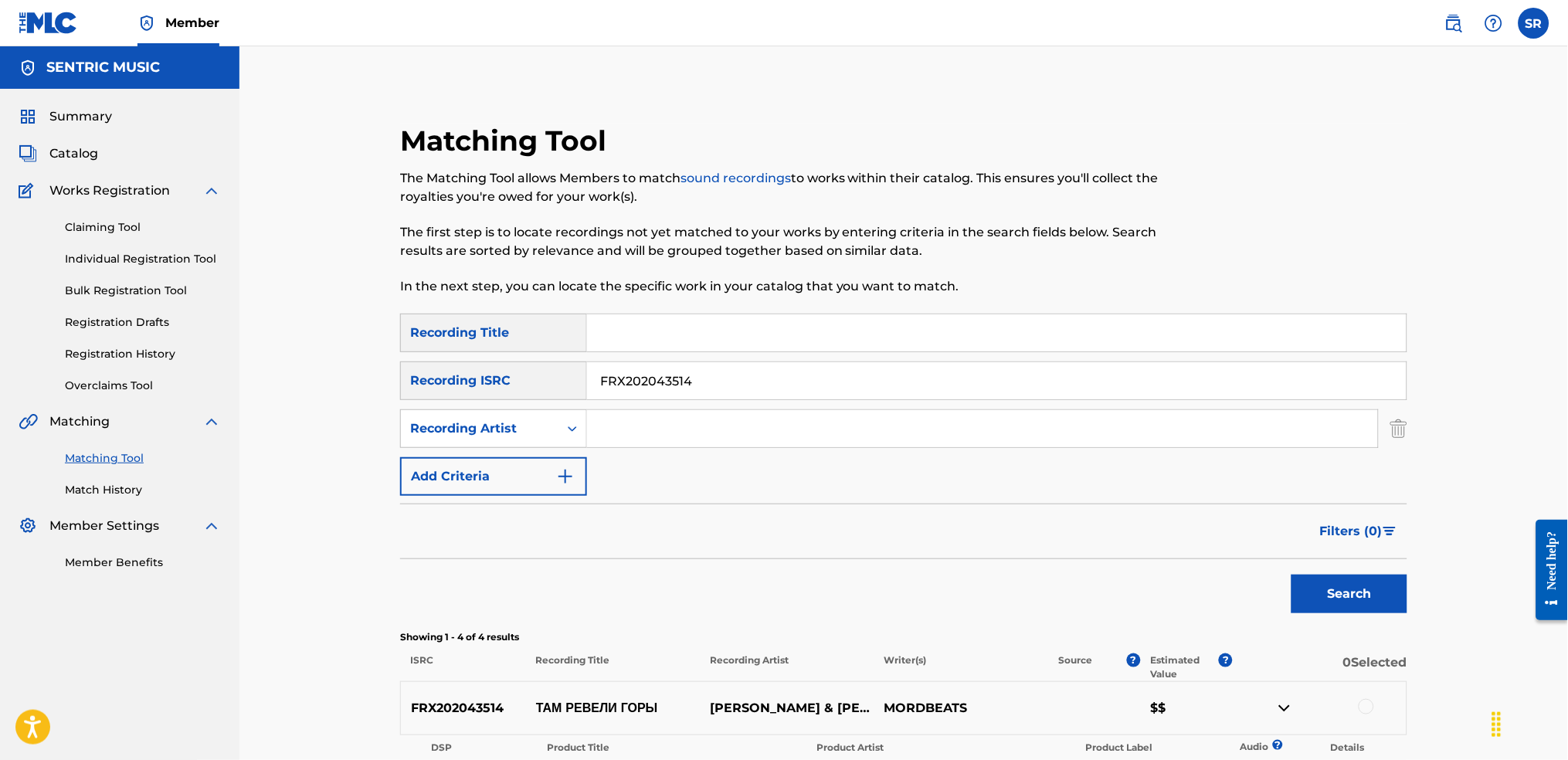
drag, startPoint x: 744, startPoint y: 398, endPoint x: 486, endPoint y: 367, distance: 259.9
click at [486, 367] on div "SearchWithCriteria8ba14c15-4675-4b12-8a8a-c5b2c6e1290c Recording ISRC FRX202043…" at bounding box center [904, 380] width 1007 height 38
paste input "59R1907051"
type input "FR59R1907051"
drag, startPoint x: 1403, startPoint y: 598, endPoint x: 1110, endPoint y: 510, distance: 305.9
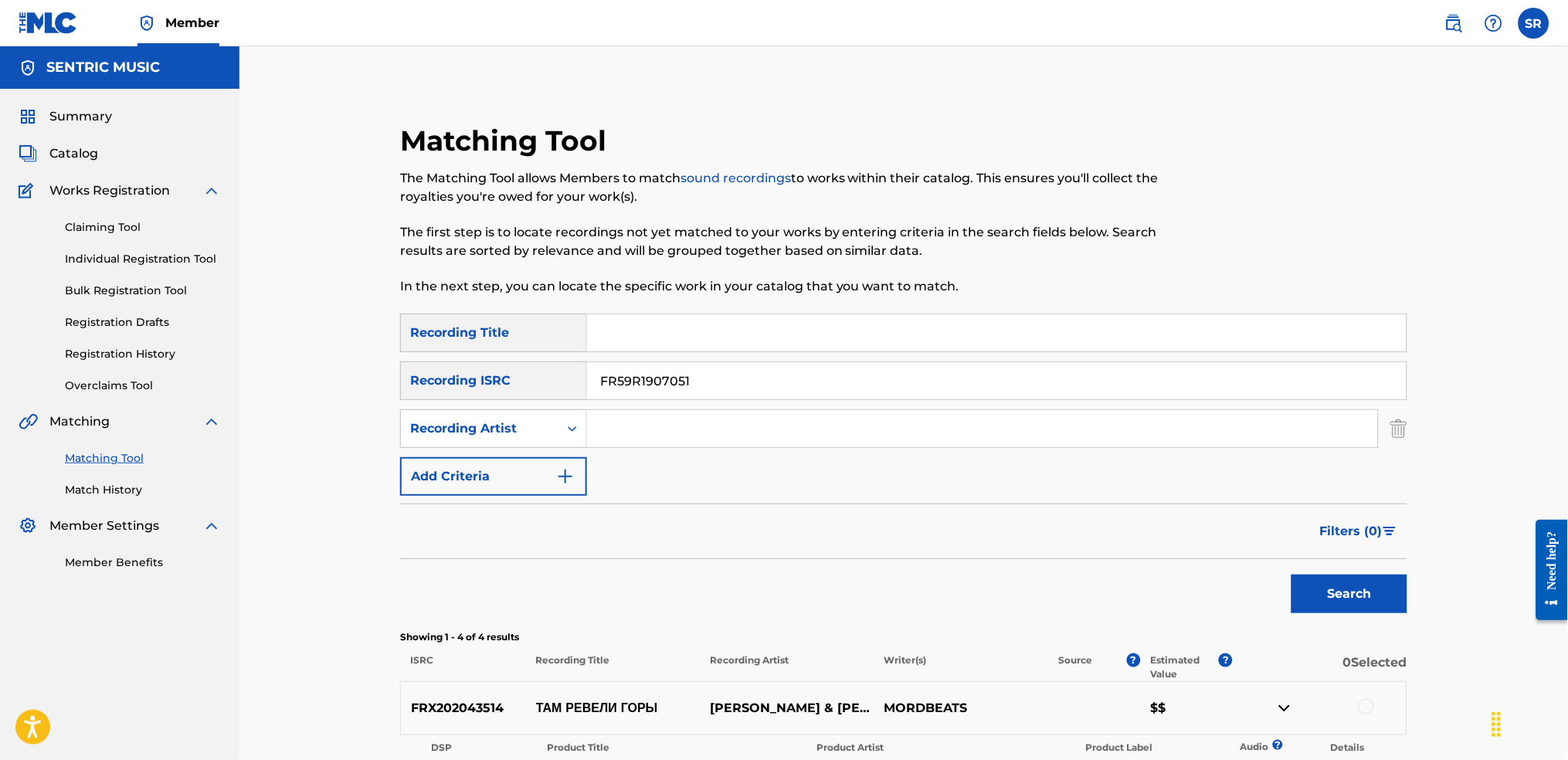
click at [1398, 598] on button "Search" at bounding box center [1349, 594] width 116 height 38
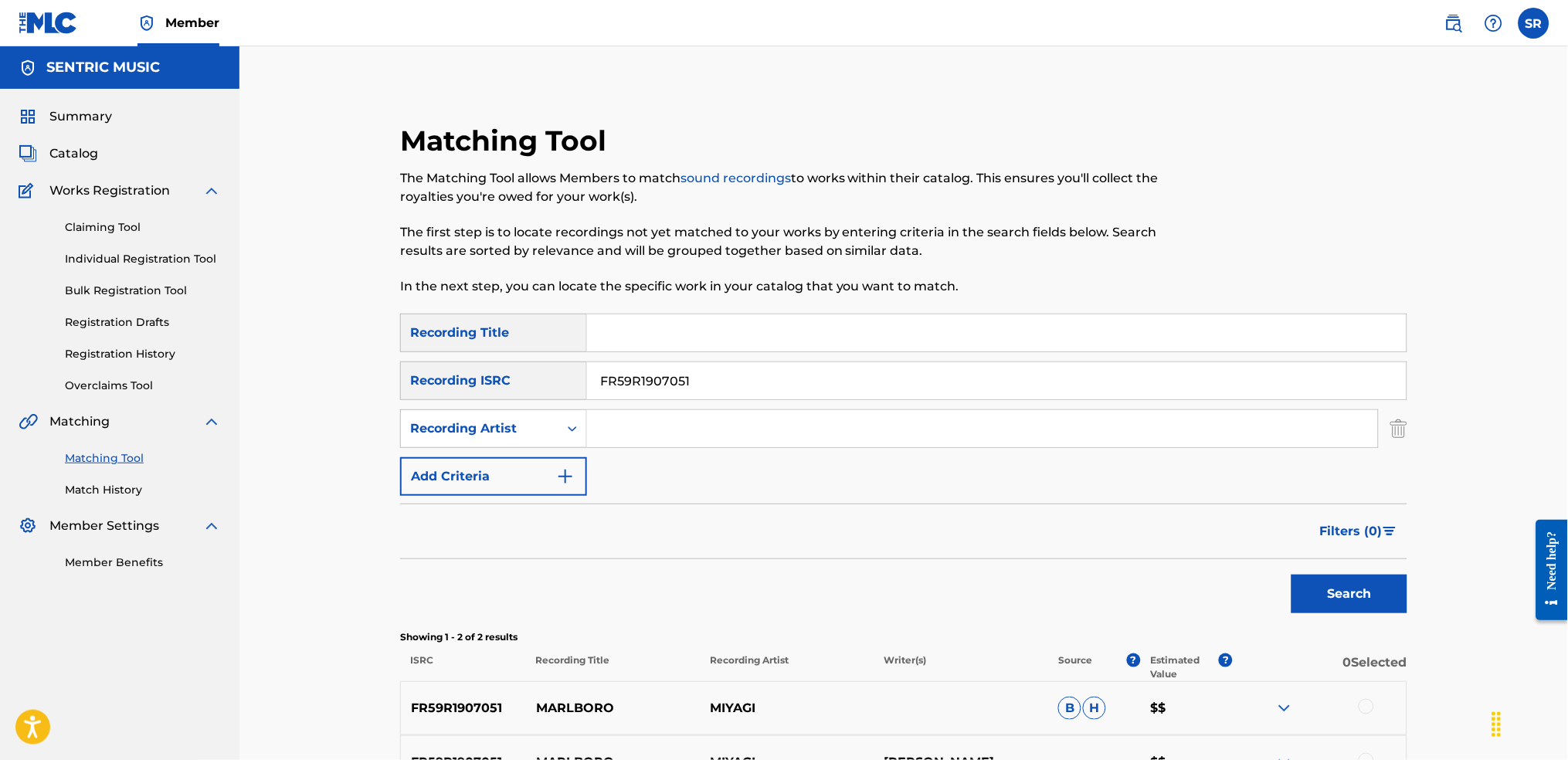
paste input "Там ревели горы"
click at [622, 347] on input "Там ревели горы" at bounding box center [996, 332] width 820 height 37
type input "Там ревели горы"
drag, startPoint x: 787, startPoint y: 397, endPoint x: 582, endPoint y: 370, distance: 206.8
click at [582, 370] on div "SearchWithCriteria8ba14c15-4675-4b12-8a8a-c5b2c6e1290c Recording ISRC FR59R1907…" at bounding box center [904, 380] width 1007 height 38
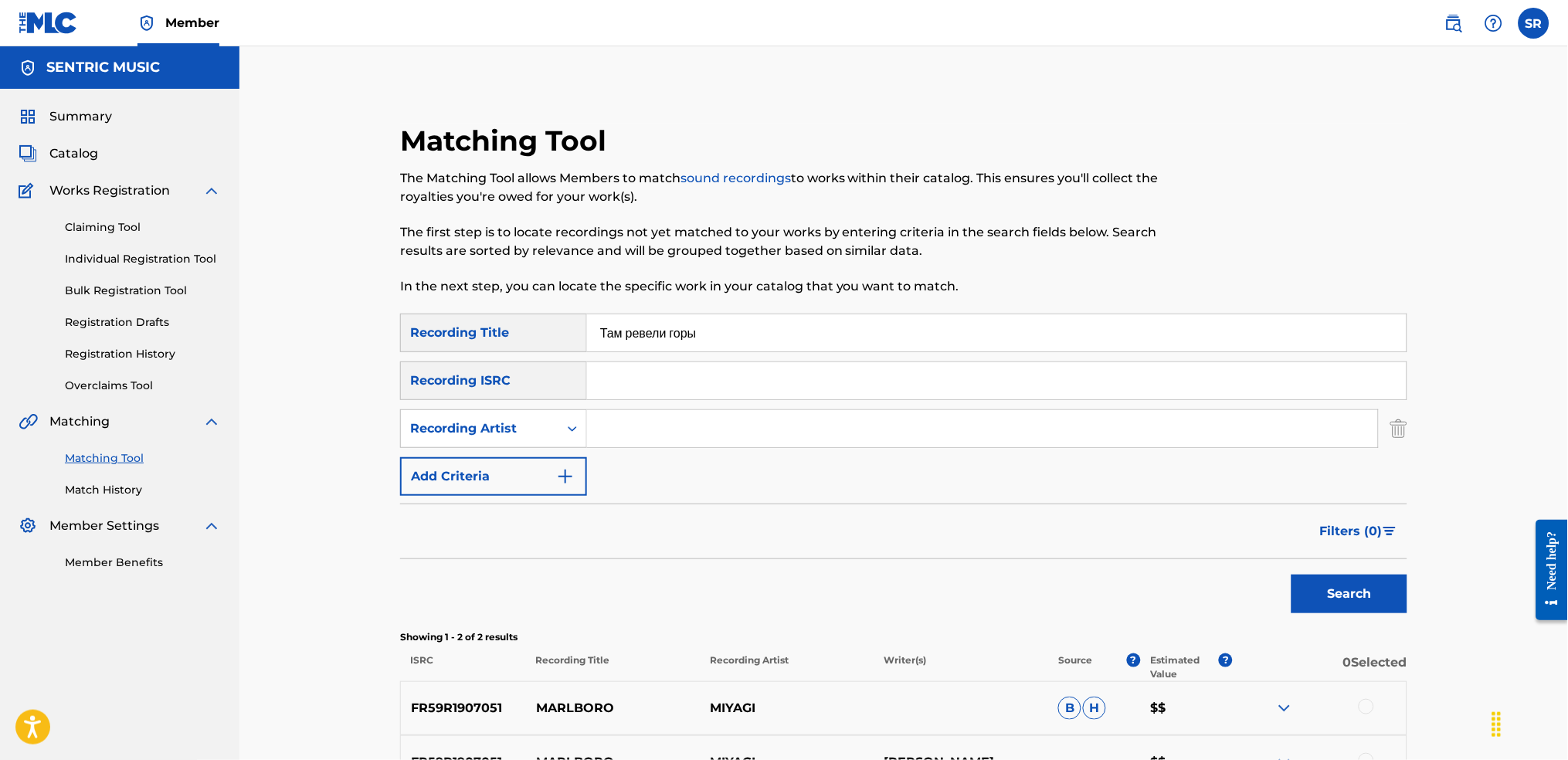
click at [1291, 575] on button "Search" at bounding box center [1349, 594] width 116 height 38
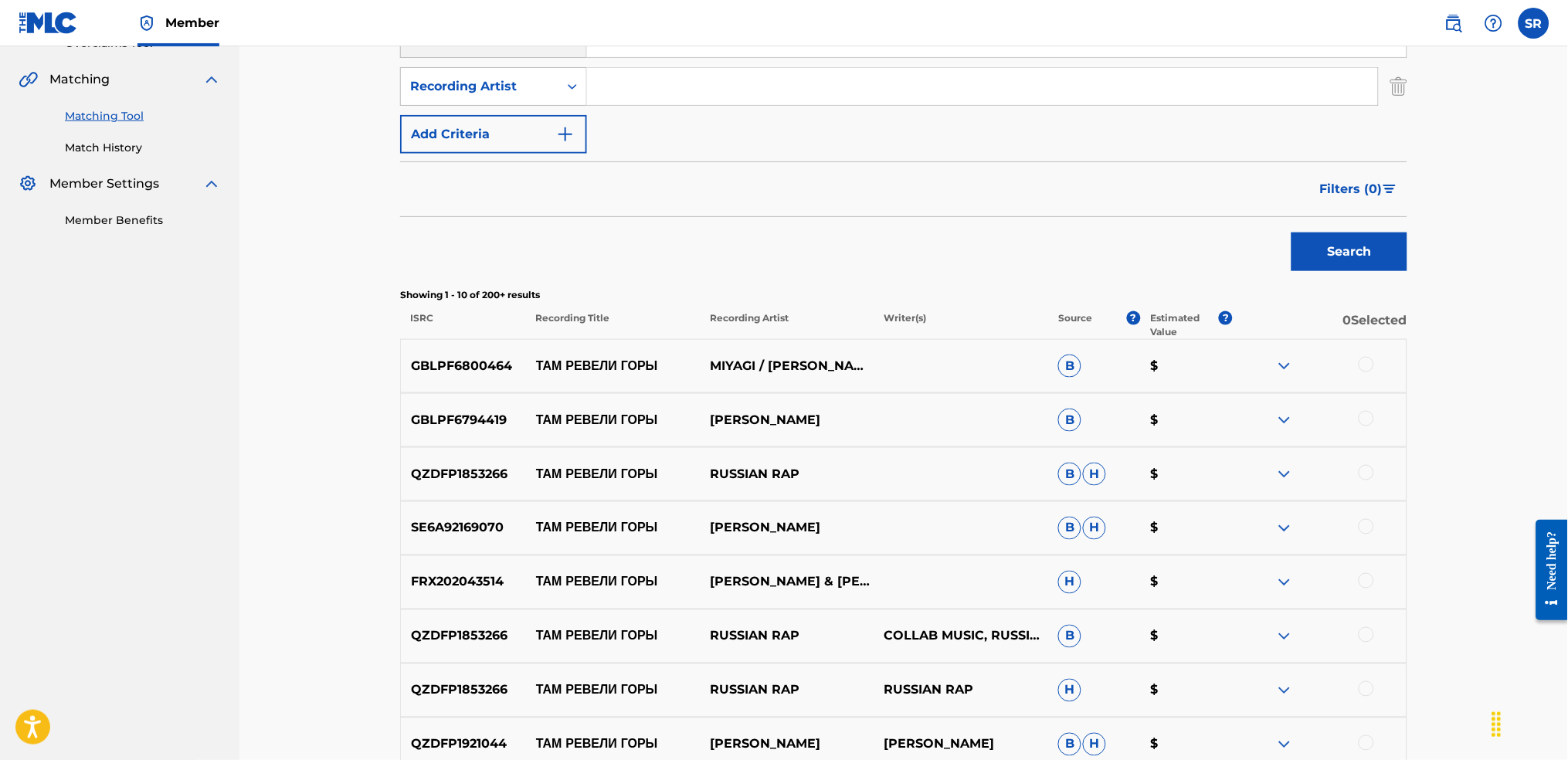
scroll to position [206, 0]
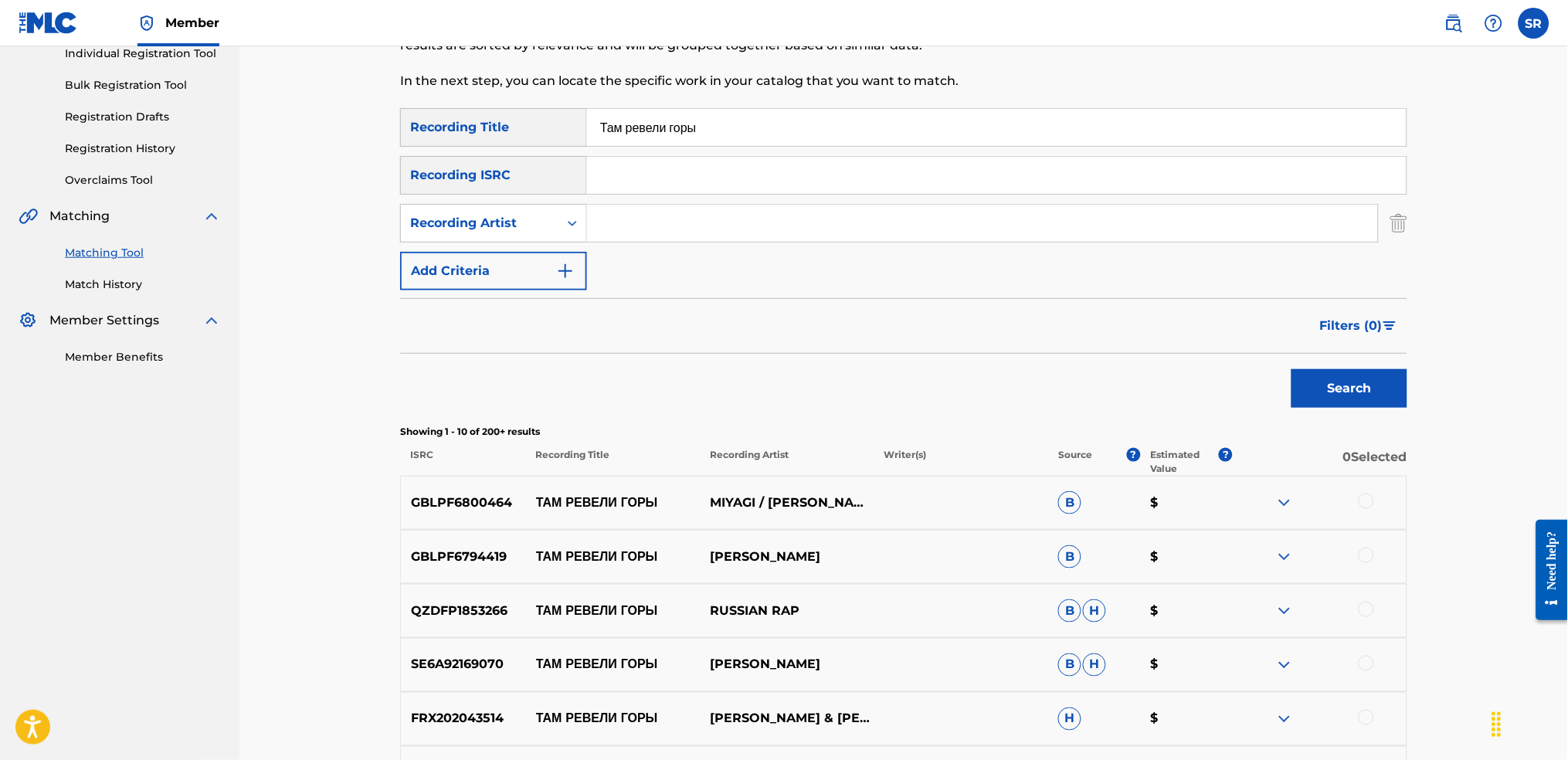
click at [1384, 324] on img "Search Form" at bounding box center [1390, 326] width 13 height 9
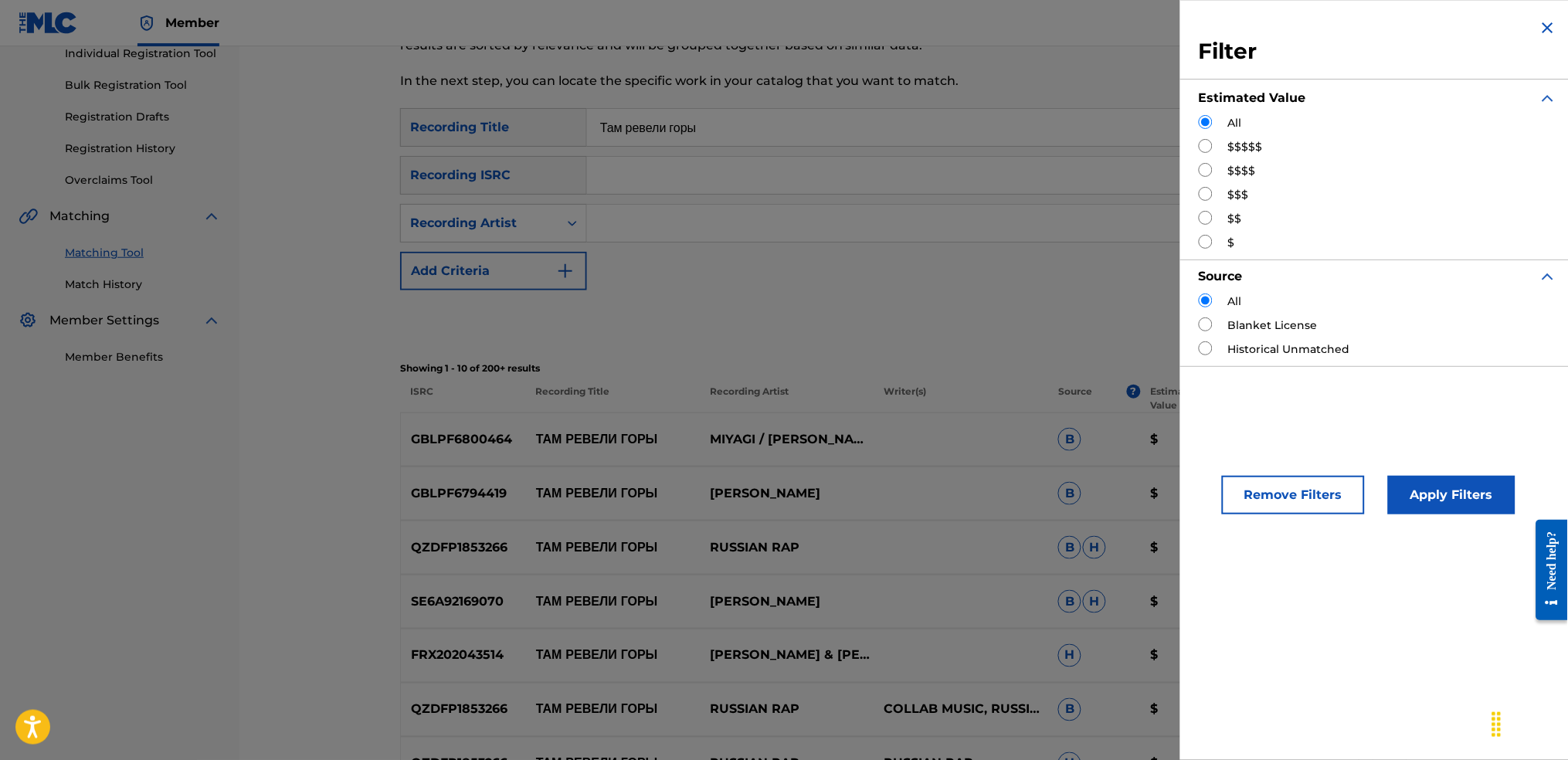
click at [1254, 146] on label "$$$$$" at bounding box center [1246, 147] width 35 height 16
click at [1212, 151] on input "Search Form" at bounding box center [1205, 146] width 14 height 14
radio input "true"
click at [1456, 486] on button "Apply Filters" at bounding box center [1452, 495] width 127 height 38
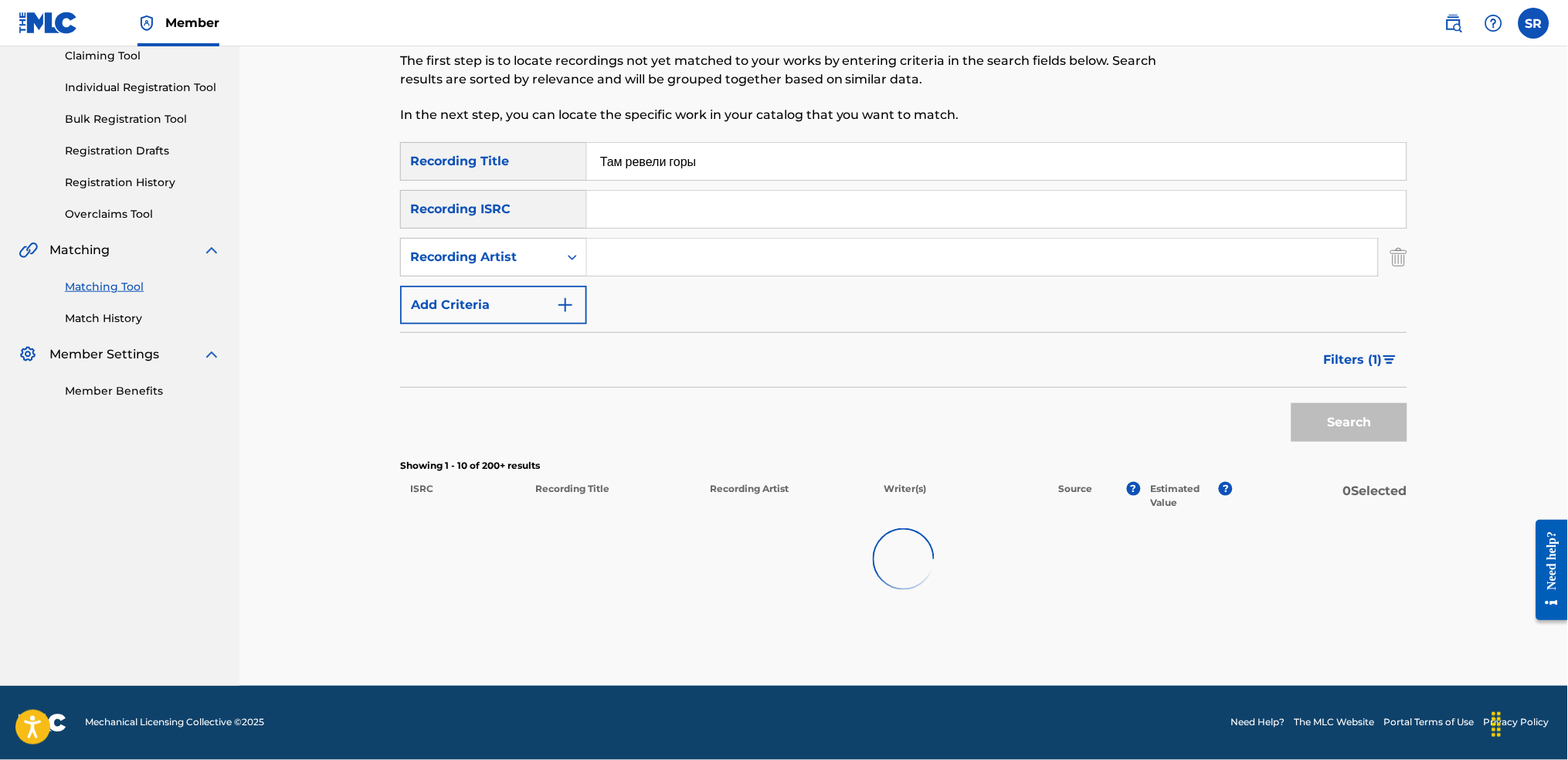
scroll to position [171, 0]
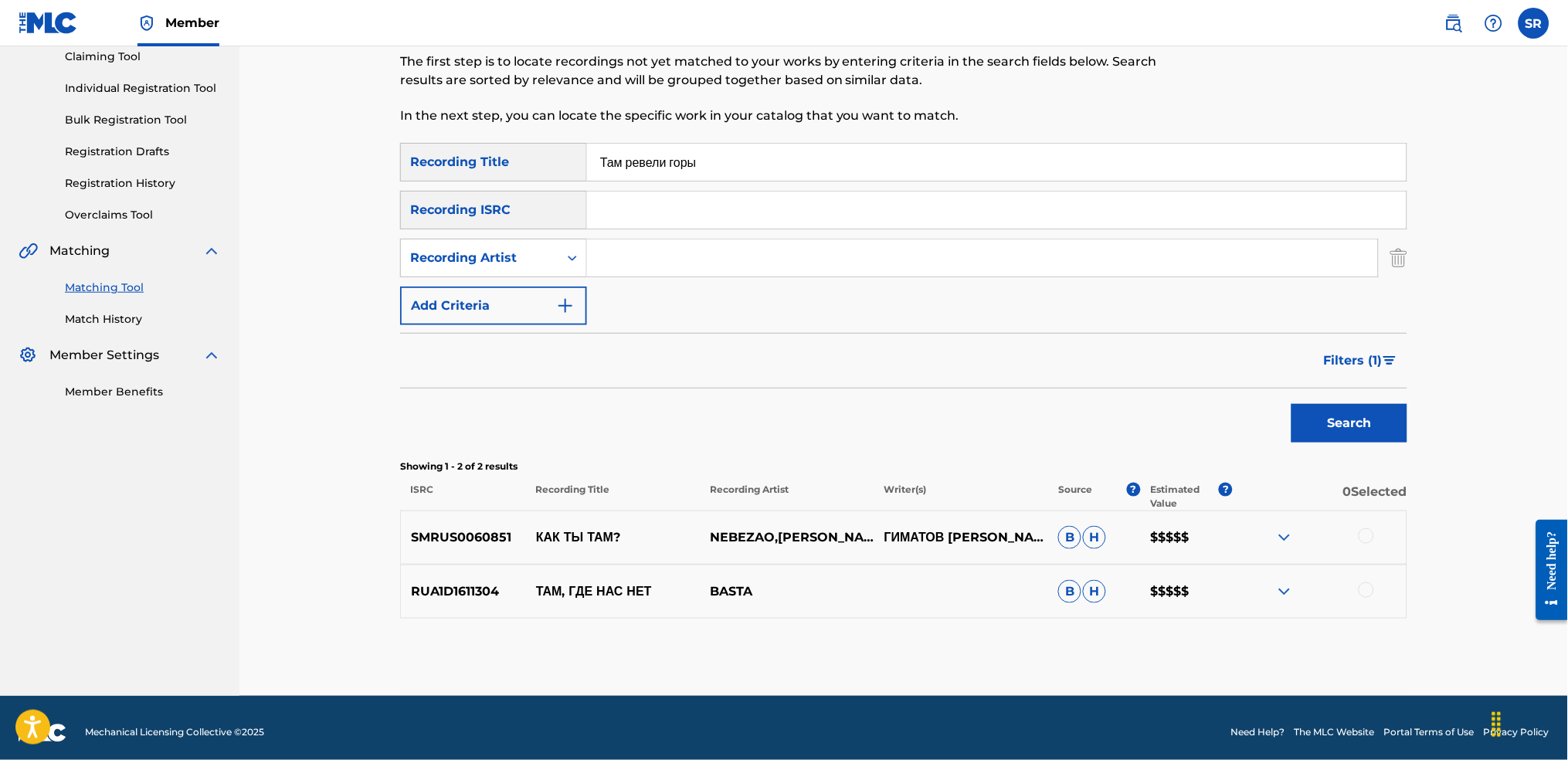
click at [693, 153] on input "Там ревели горы" at bounding box center [996, 162] width 820 height 37
click at [693, 156] on input "Там ревели горы" at bounding box center [996, 162] width 820 height 37
click at [775, 173] on input "Там ревели горы" at bounding box center [996, 162] width 820 height 37
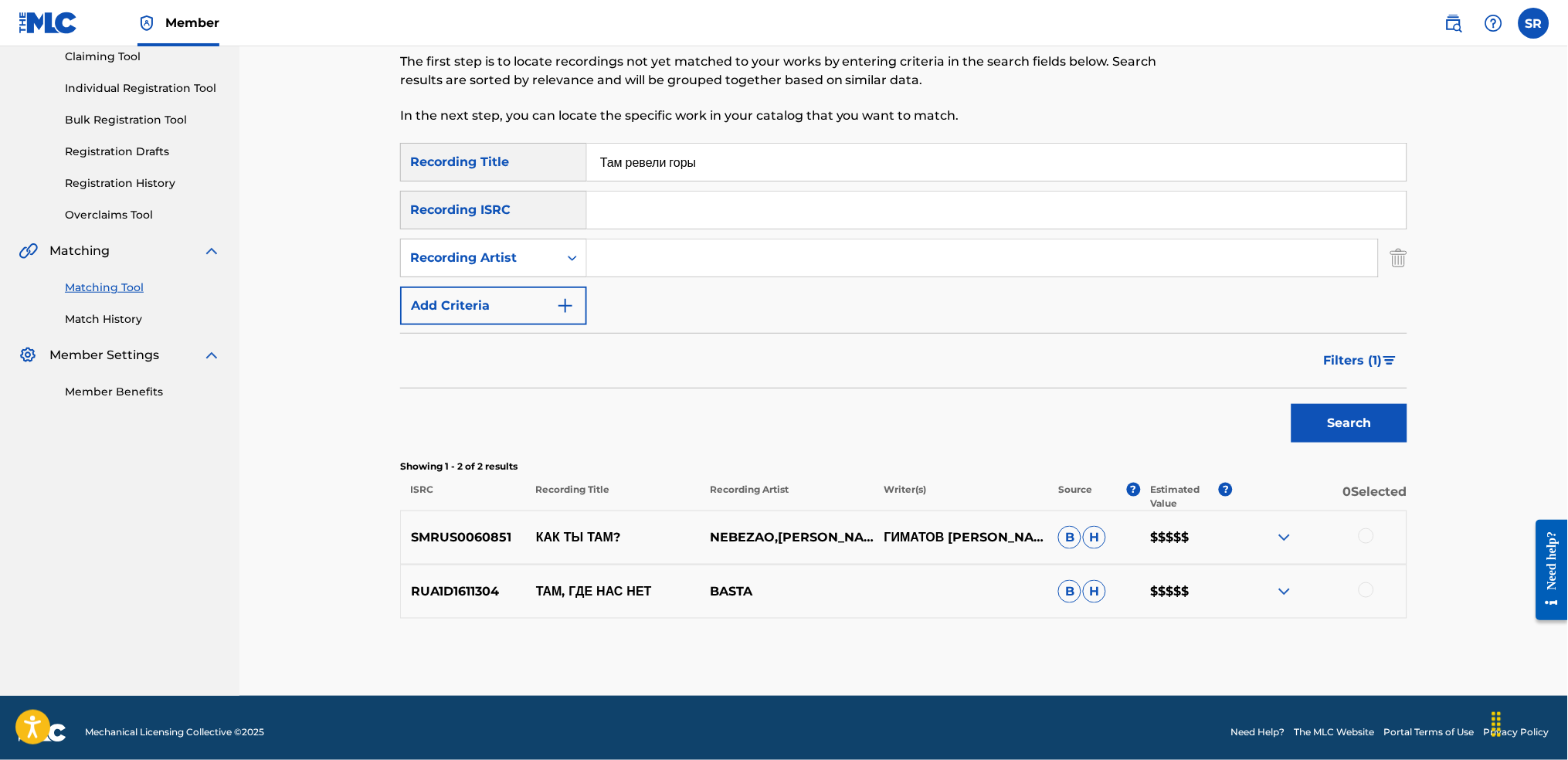
click at [775, 173] on input "Там ревели горы" at bounding box center [996, 162] width 820 height 37
paste input "FRX202043514"
type input "FRX202043514"
click at [935, 135] on div "Matching Tool The Matching Tool allows Members to match sound recordings to wor…" at bounding box center [788, 47] width 775 height 190
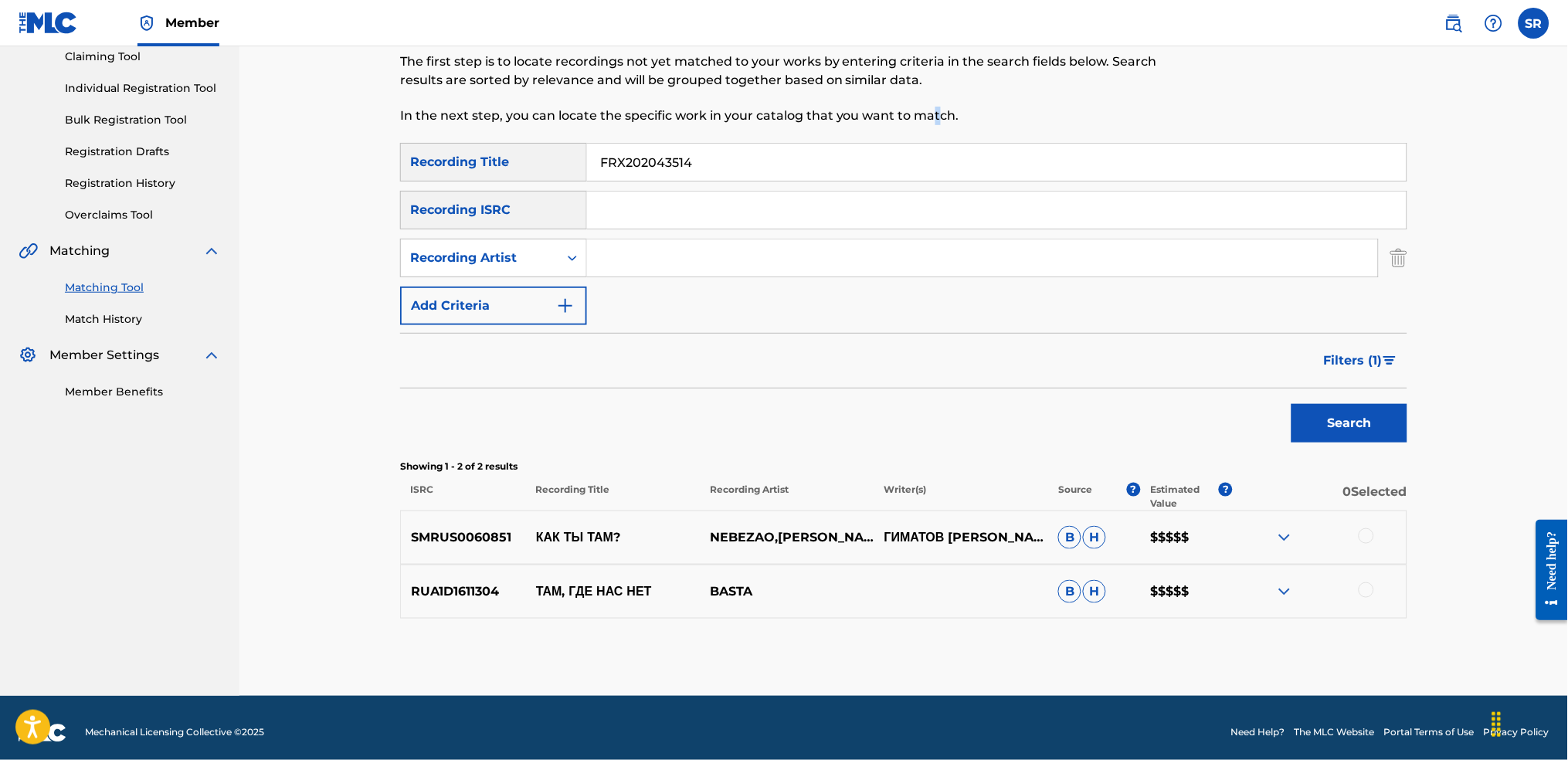
click at [696, 156] on input "FRX202043514" at bounding box center [996, 162] width 820 height 37
drag, startPoint x: 587, startPoint y: 200, endPoint x: 633, endPoint y: 204, distance: 46.2
click at [587, 200] on input "Search Form" at bounding box center [996, 210] width 820 height 37
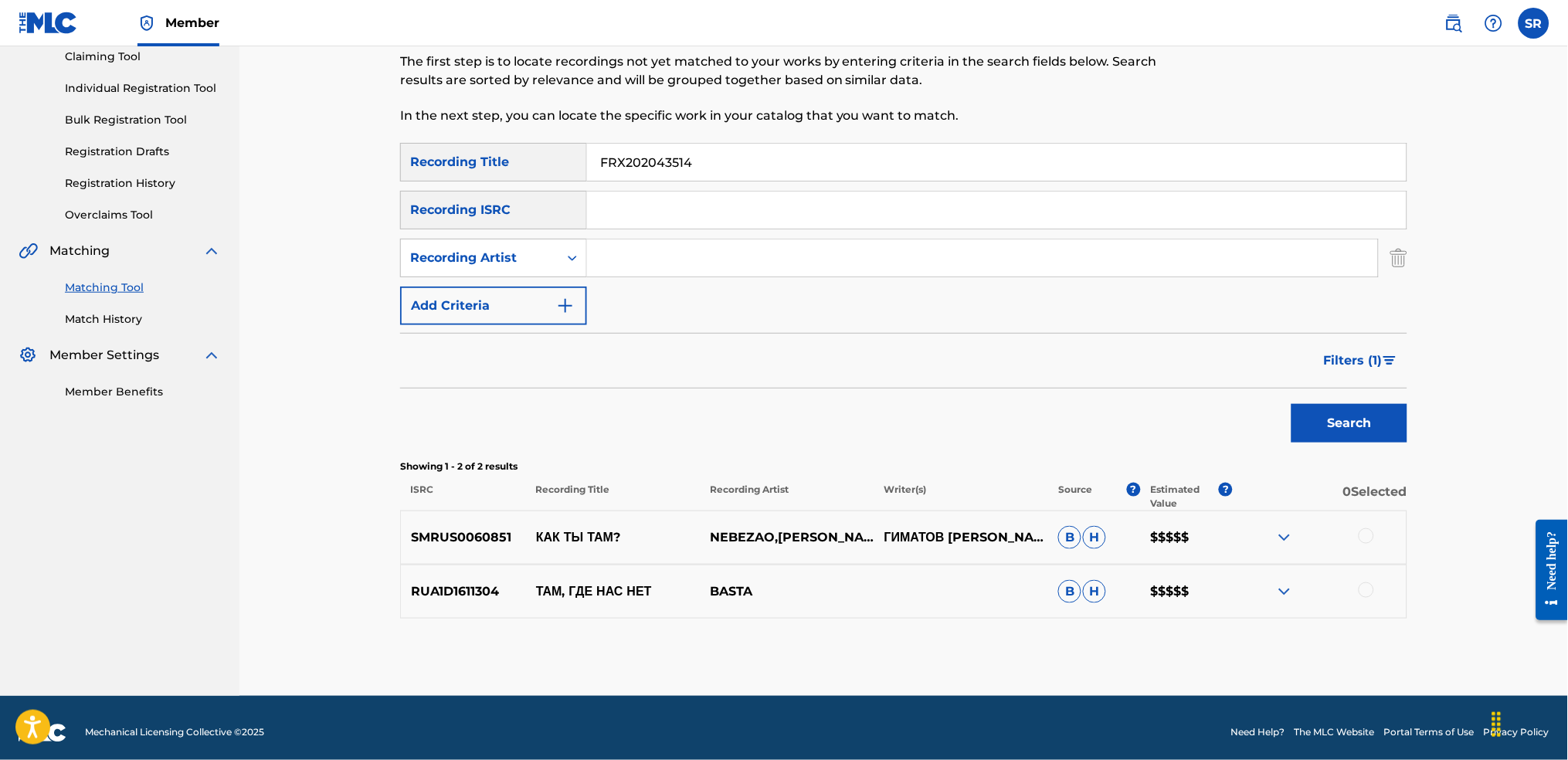
paste input "FRX202043514"
type input "FRX202043514"
drag, startPoint x: 745, startPoint y: 157, endPoint x: 476, endPoint y: 156, distance: 269.0
click at [435, 156] on div "SearchWithCriteriaf991793d-d028-4754-92d8-05b5a3f3c7fc Recording Title FRX20204…" at bounding box center [904, 162] width 1007 height 38
click at [1372, 415] on button "Search" at bounding box center [1349, 423] width 116 height 38
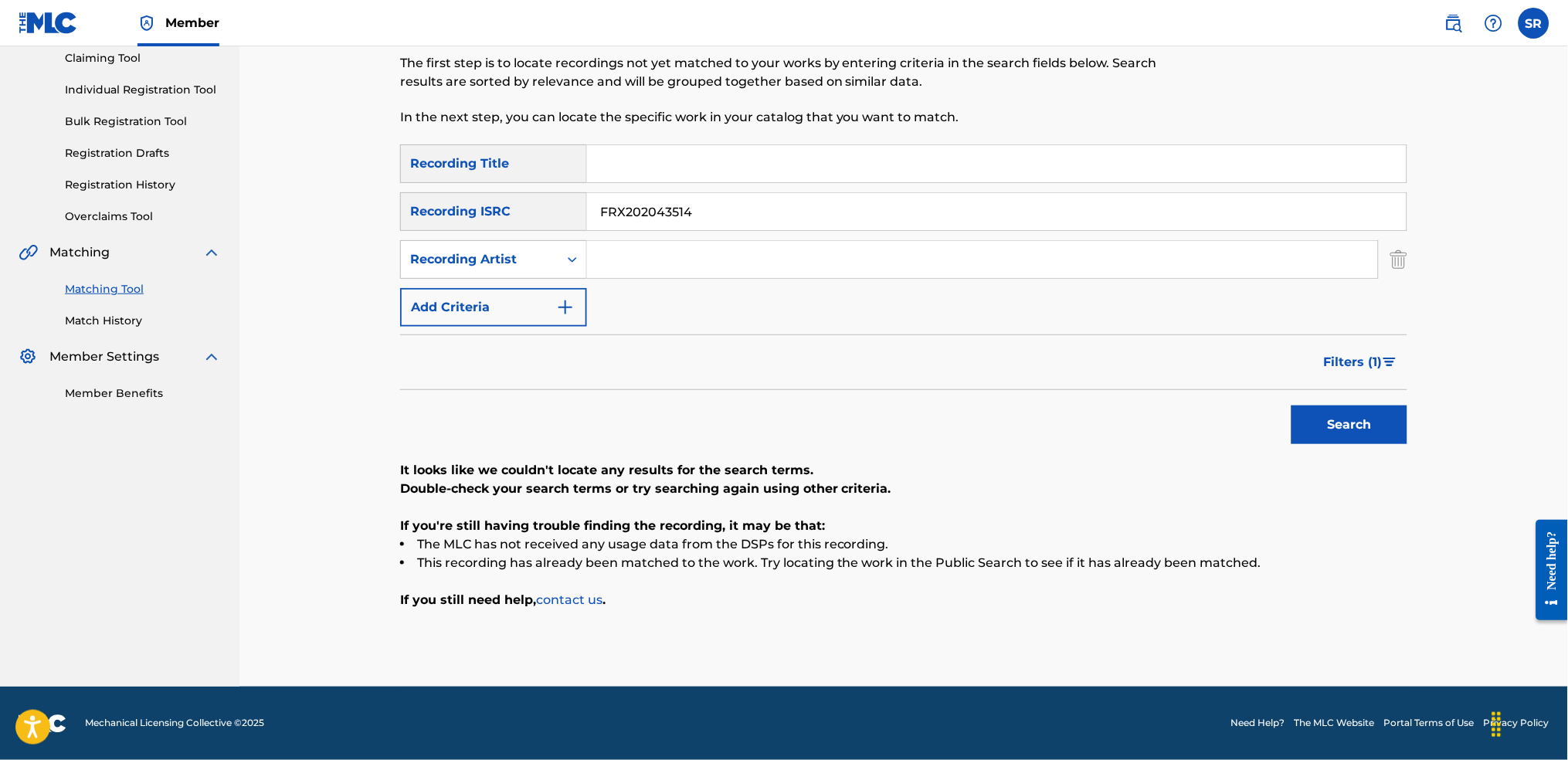
click at [1365, 366] on span "Filters ( 1 )" at bounding box center [1353, 362] width 59 height 18
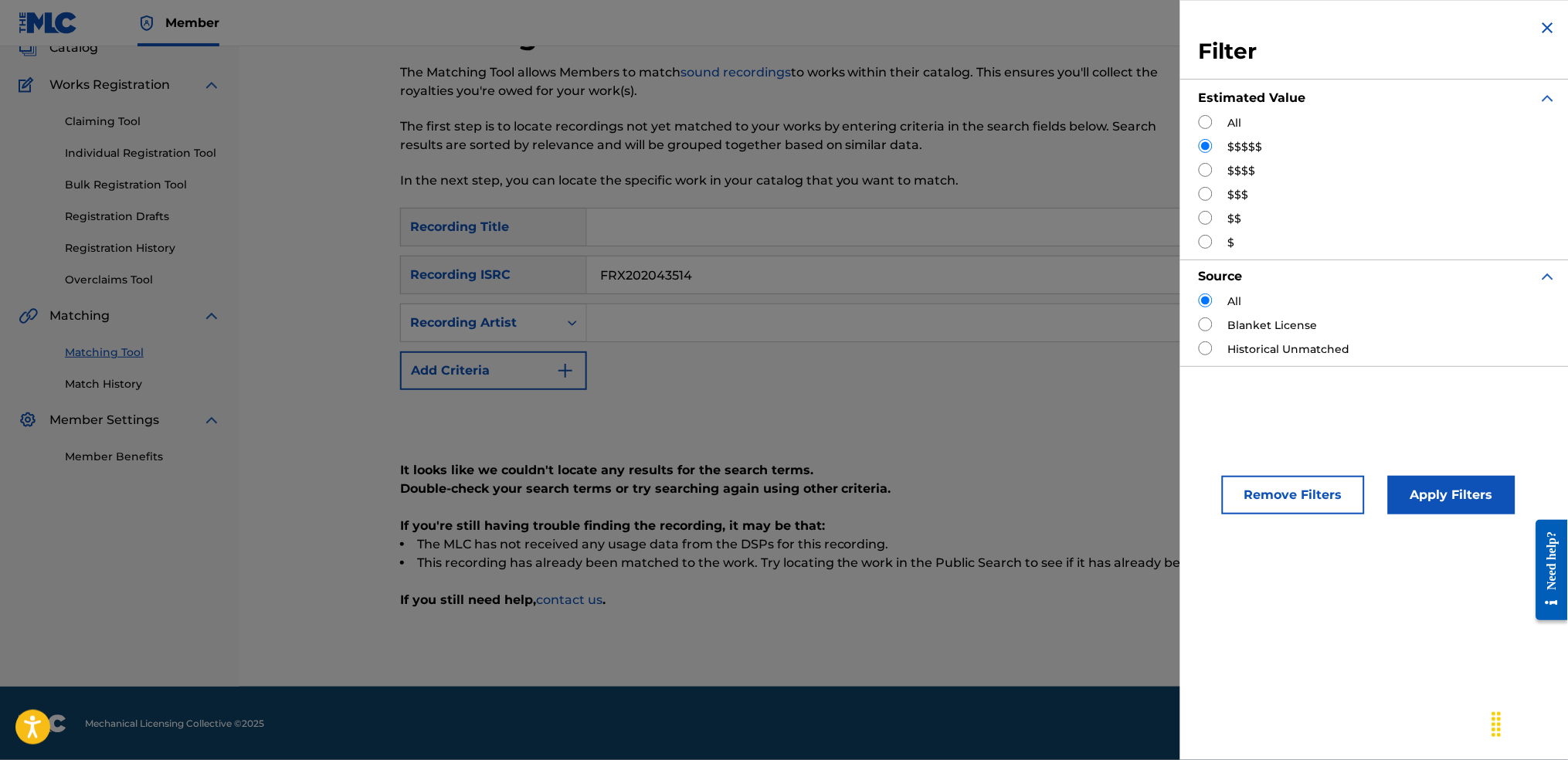
click at [1213, 106] on span "Estimated Value" at bounding box center [1252, 98] width 107 height 18
click at [1204, 115] on input "Search Form" at bounding box center [1205, 121] width 14 height 14
radio input "true"
click at [1442, 501] on button "Apply Filters" at bounding box center [1452, 495] width 127 height 38
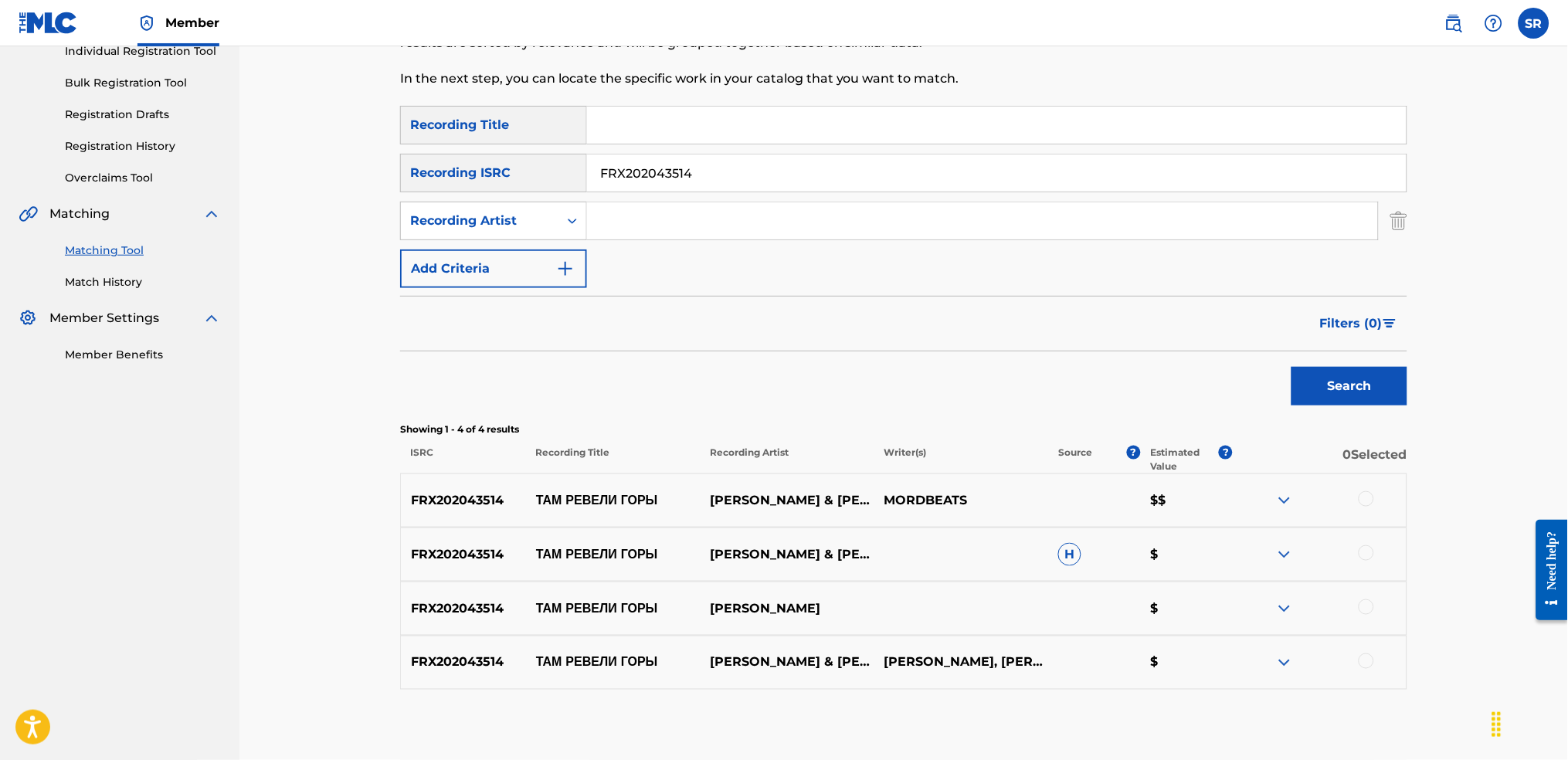
scroll to position [82, 0]
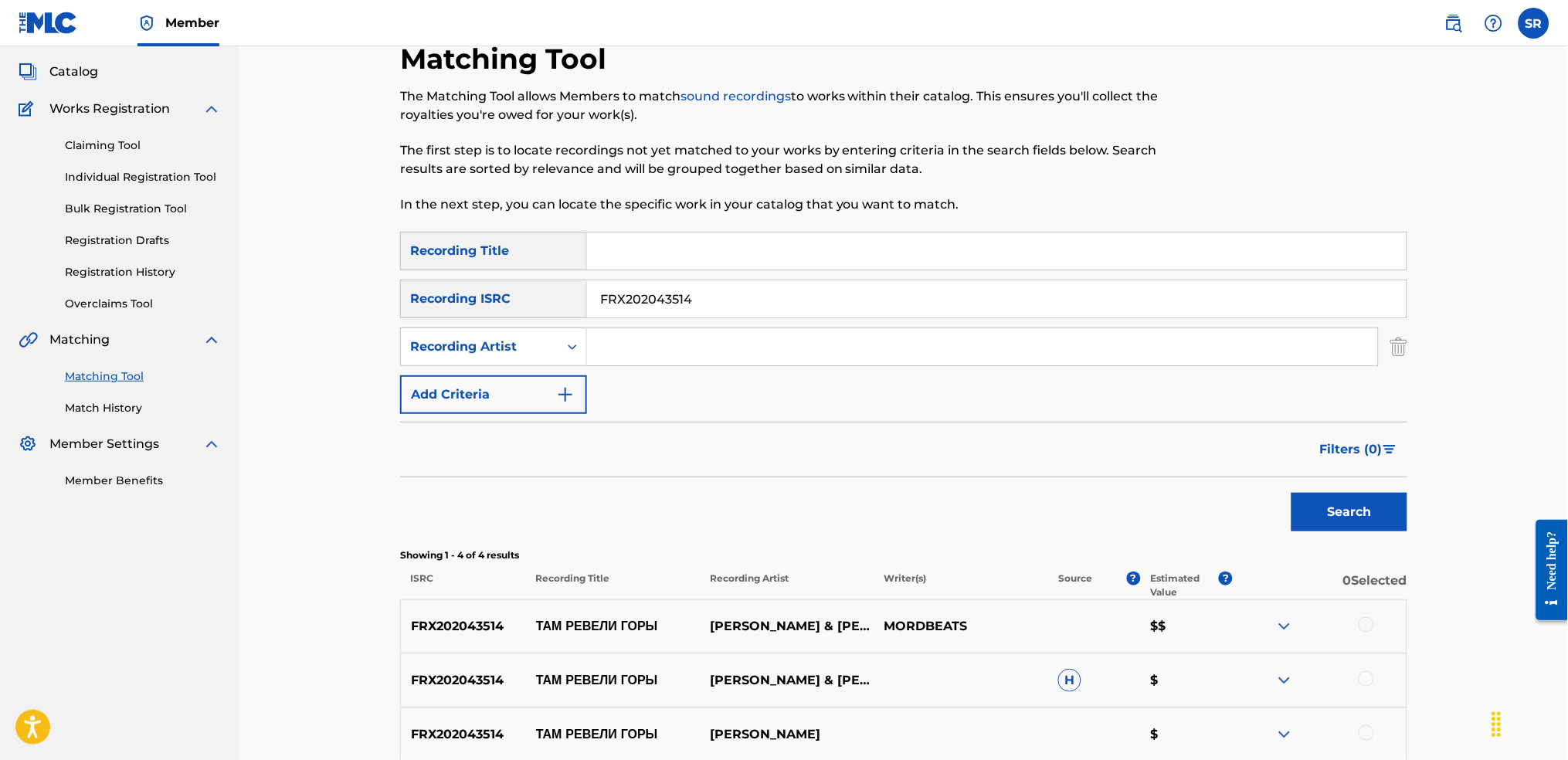
drag, startPoint x: 759, startPoint y: 313, endPoint x: 422, endPoint y: 253, distance: 342.3
click at [364, 248] on div "Matching Tool The Matching Tool allows Members to match sound recordings to wor…" at bounding box center [904, 448] width 1081 height 890
paste input "2X42090962"
drag, startPoint x: 1409, startPoint y: 515, endPoint x: 1398, endPoint y: 512, distance: 11.4
click at [1408, 512] on div "Matching Tool The Matching Tool allows Members to match sound recordings to wor…" at bounding box center [904, 467] width 1045 height 851
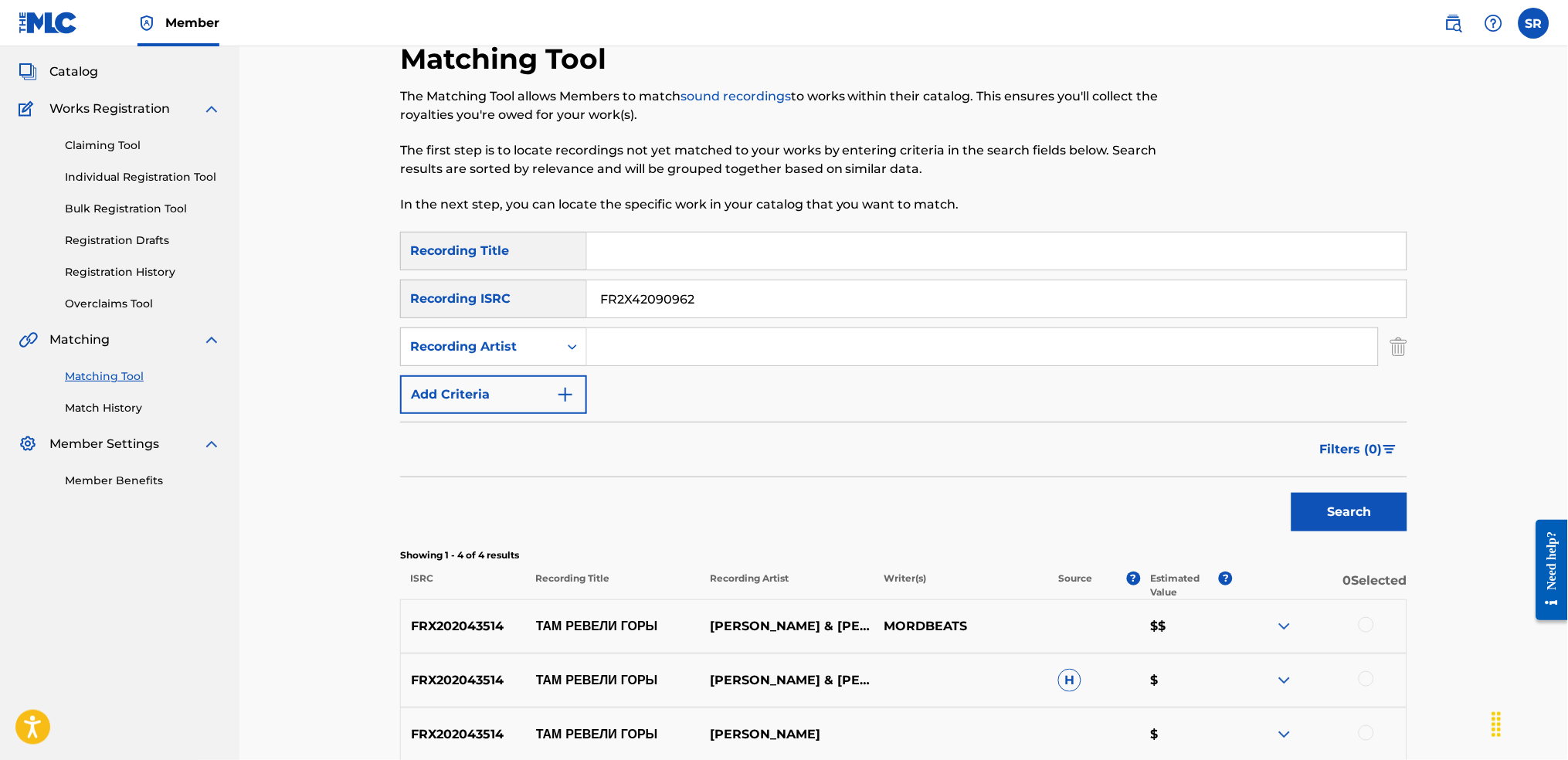
drag, startPoint x: 1357, startPoint y: 515, endPoint x: 1168, endPoint y: 503, distance: 189.4
click at [1356, 514] on button "Search" at bounding box center [1349, 512] width 116 height 38
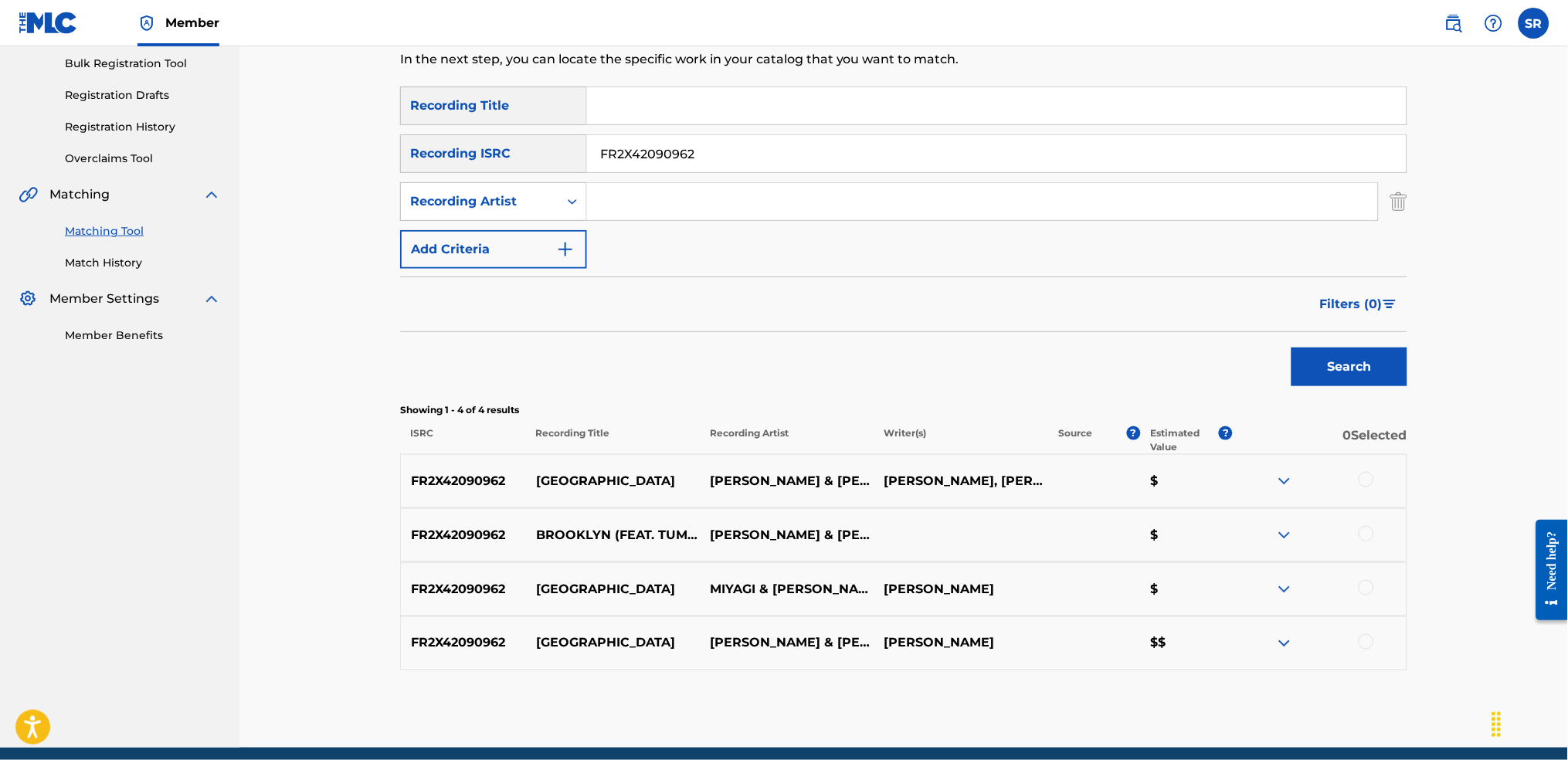
scroll to position [289, 0]
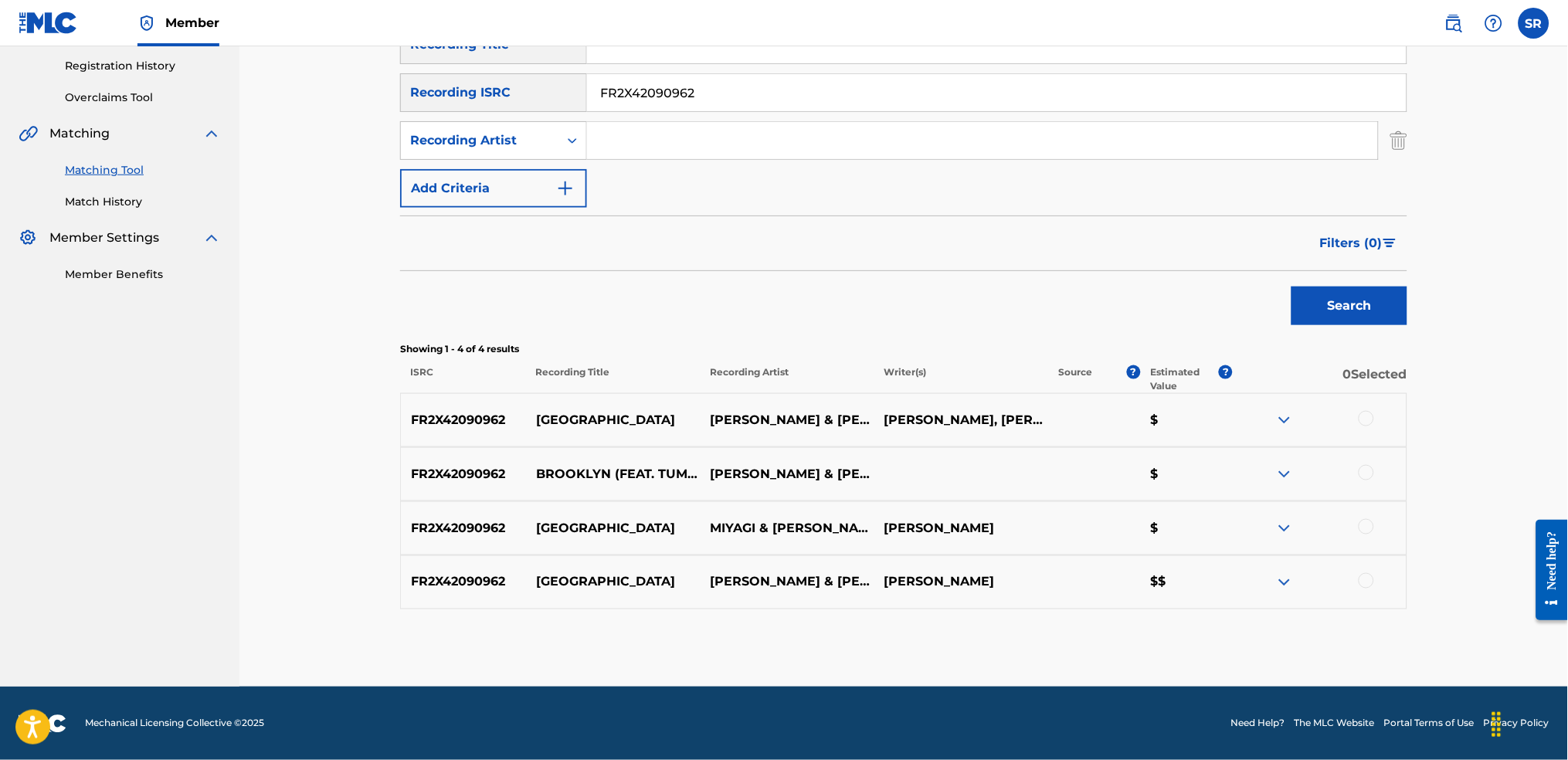
drag, startPoint x: 1005, startPoint y: 88, endPoint x: 206, endPoint y: 116, distance: 799.5
click at [206, 117] on main "SENTRIC MUSIC Summary Catalog Works Registration Claiming Tool Individual Regis…" at bounding box center [784, 222] width 1568 height 928
paste input "X202043515"
click at [1308, 294] on button "Search" at bounding box center [1349, 306] width 116 height 38
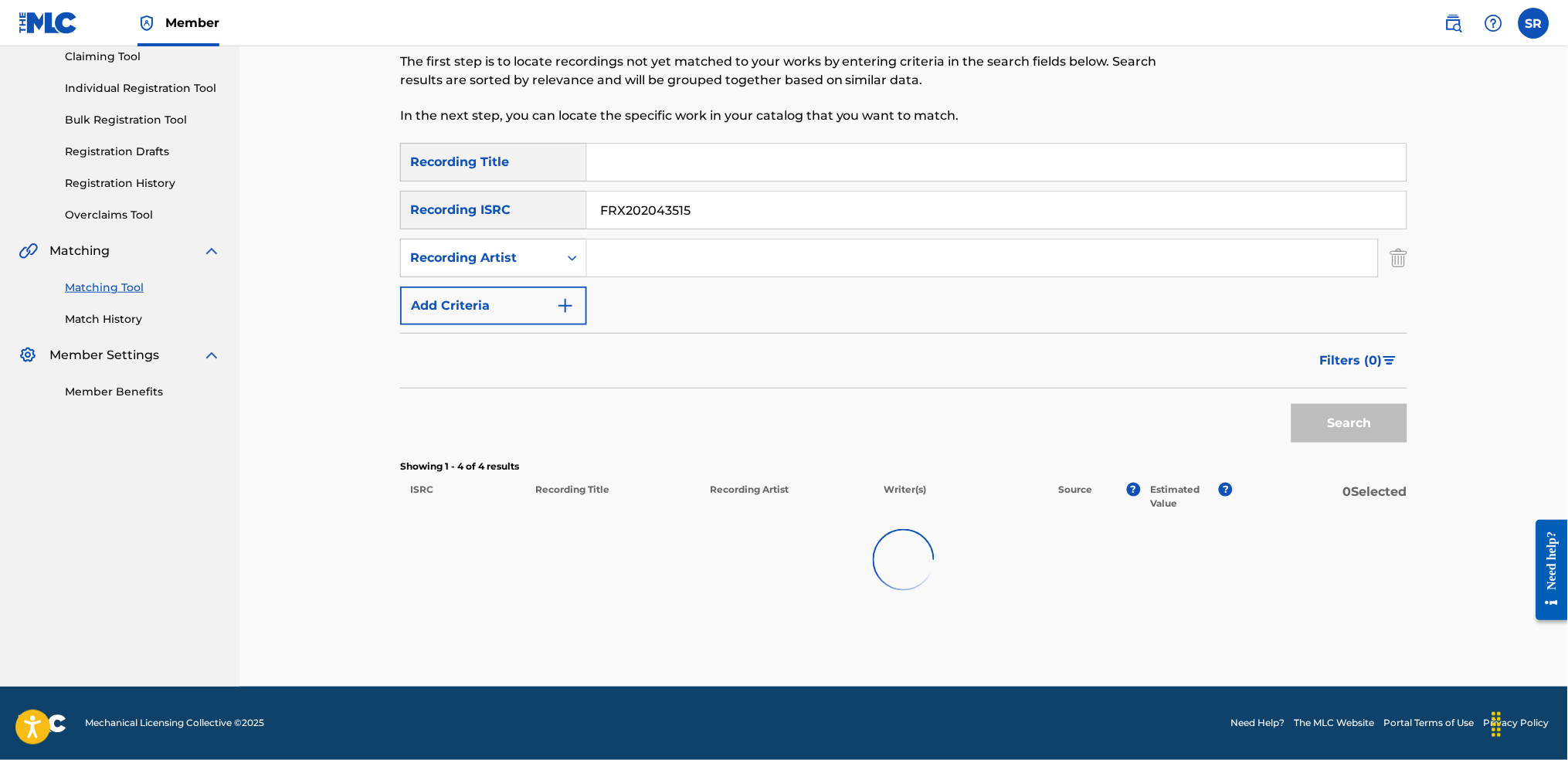
scroll to position [180, 0]
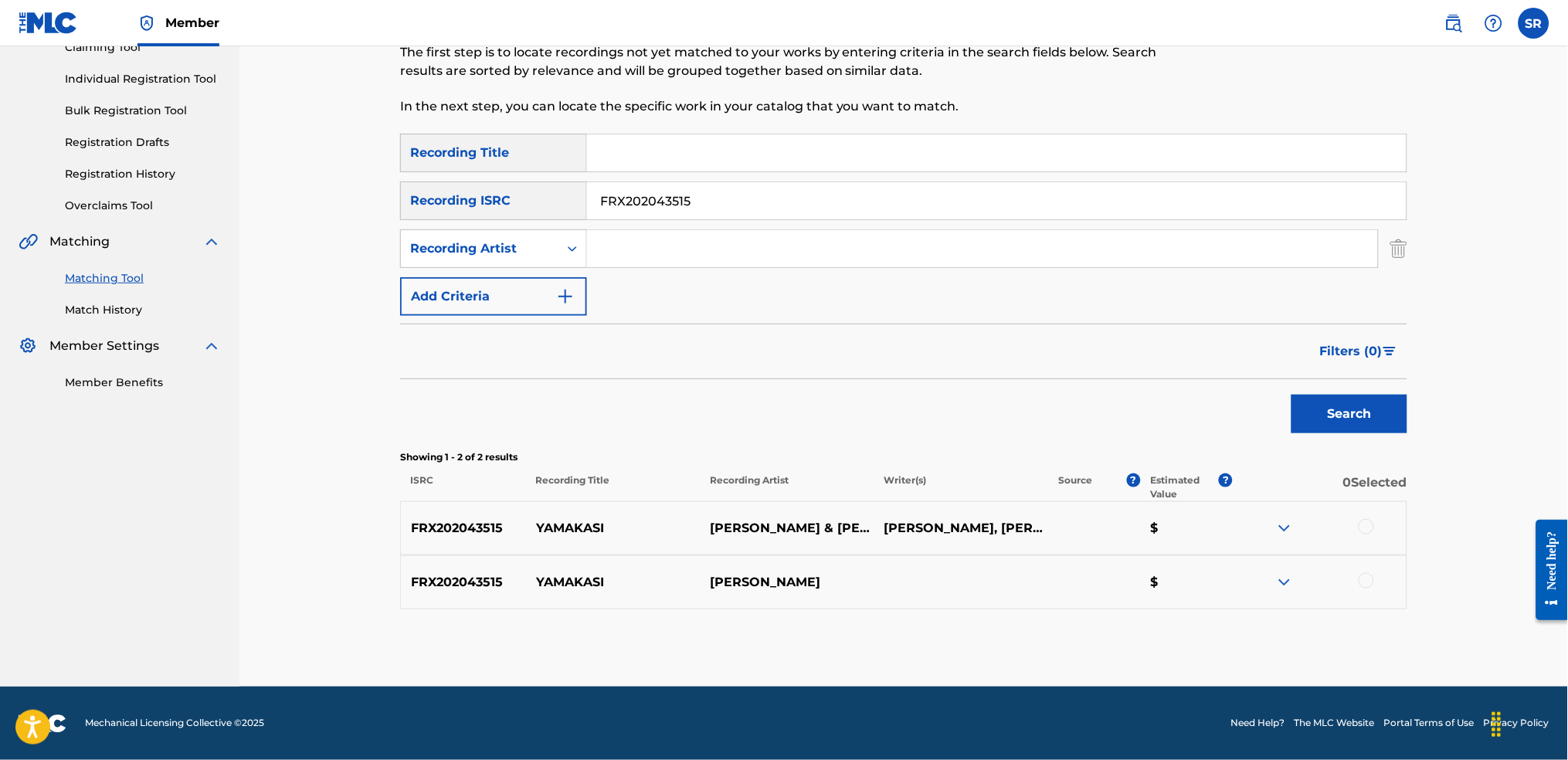
drag, startPoint x: 779, startPoint y: 211, endPoint x: 312, endPoint y: 218, distance: 467.1
click at [410, 212] on div "SearchWithCriteria8ba14c15-4675-4b12-8a8a-c5b2c6e1290c Recording ISRC FRX202043…" at bounding box center [904, 200] width 1007 height 38
paste input "87213505"
drag, startPoint x: 1412, startPoint y: 332, endPoint x: 1392, endPoint y: 387, distance: 58.5
click at [1412, 344] on div "Matching Tool The Matching Tool allows Members to match sound recordings to wor…" at bounding box center [904, 315] width 1045 height 744
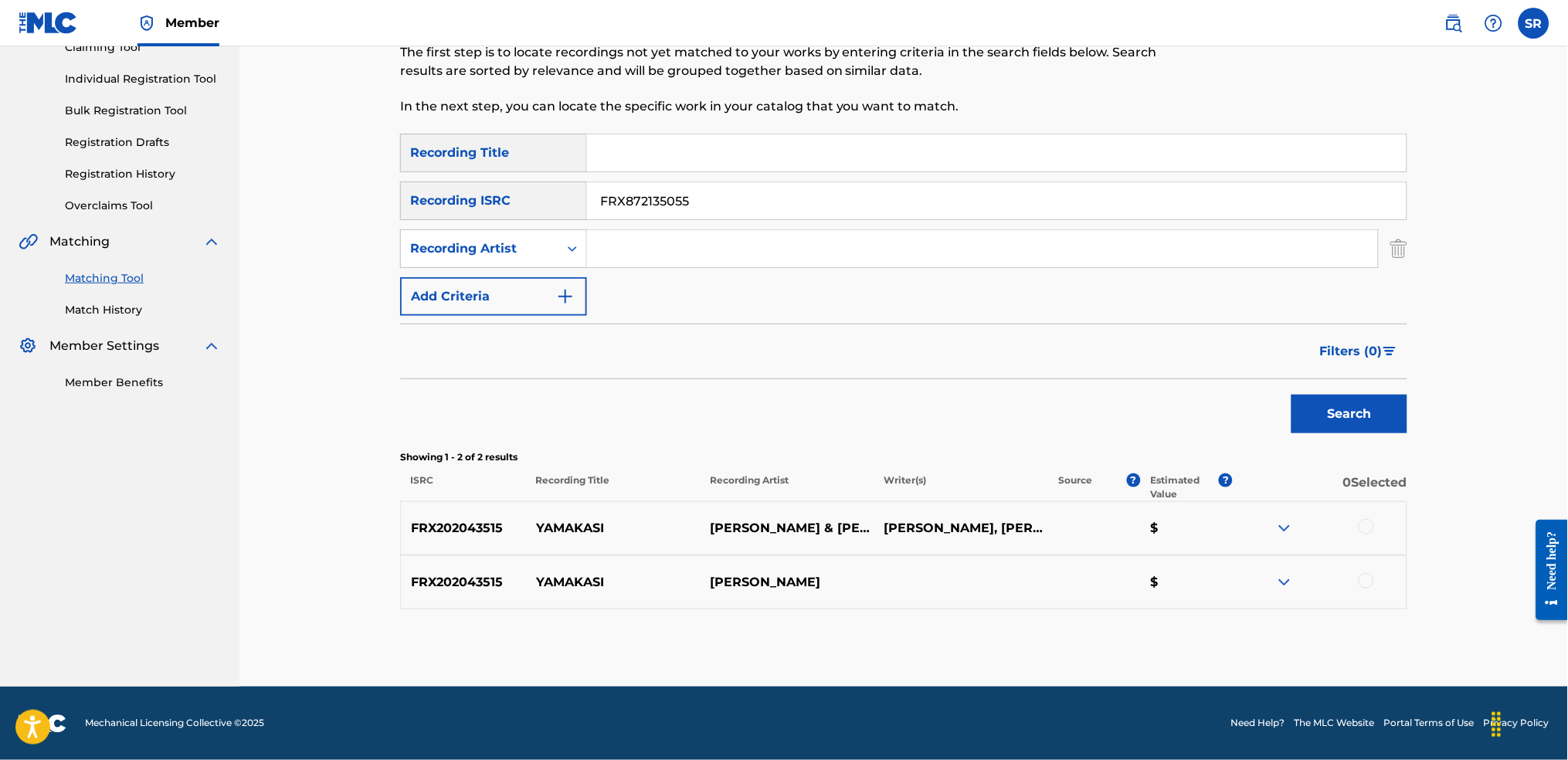
click at [1362, 421] on button "Search" at bounding box center [1349, 414] width 116 height 38
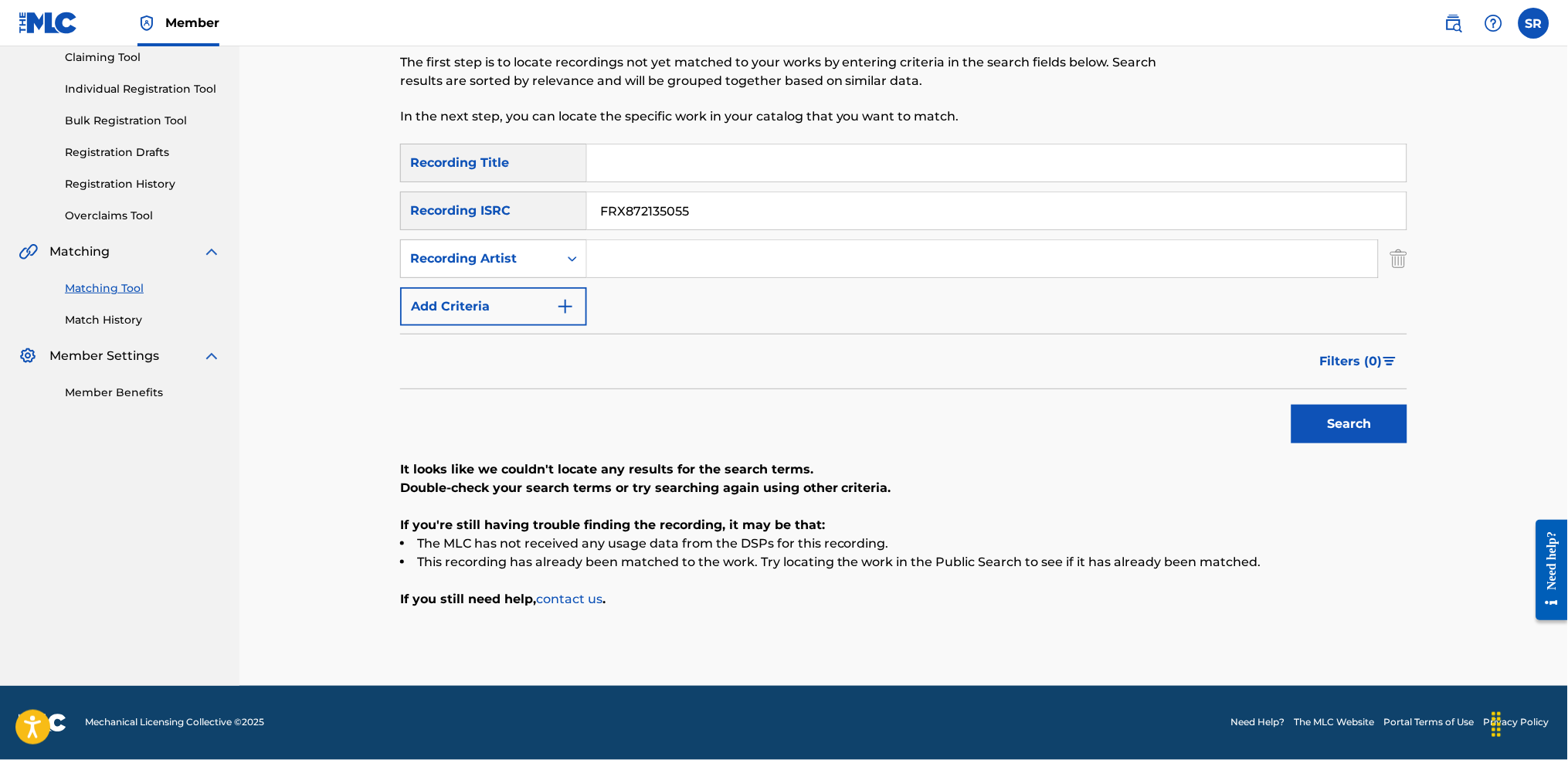
scroll to position [169, 0]
drag, startPoint x: 751, startPoint y: 219, endPoint x: 606, endPoint y: 212, distance: 145.2
click at [606, 212] on input "FRX872135055" at bounding box center [996, 211] width 820 height 37
paste input "F"
drag, startPoint x: 729, startPoint y: 198, endPoint x: 529, endPoint y: 212, distance: 200.5
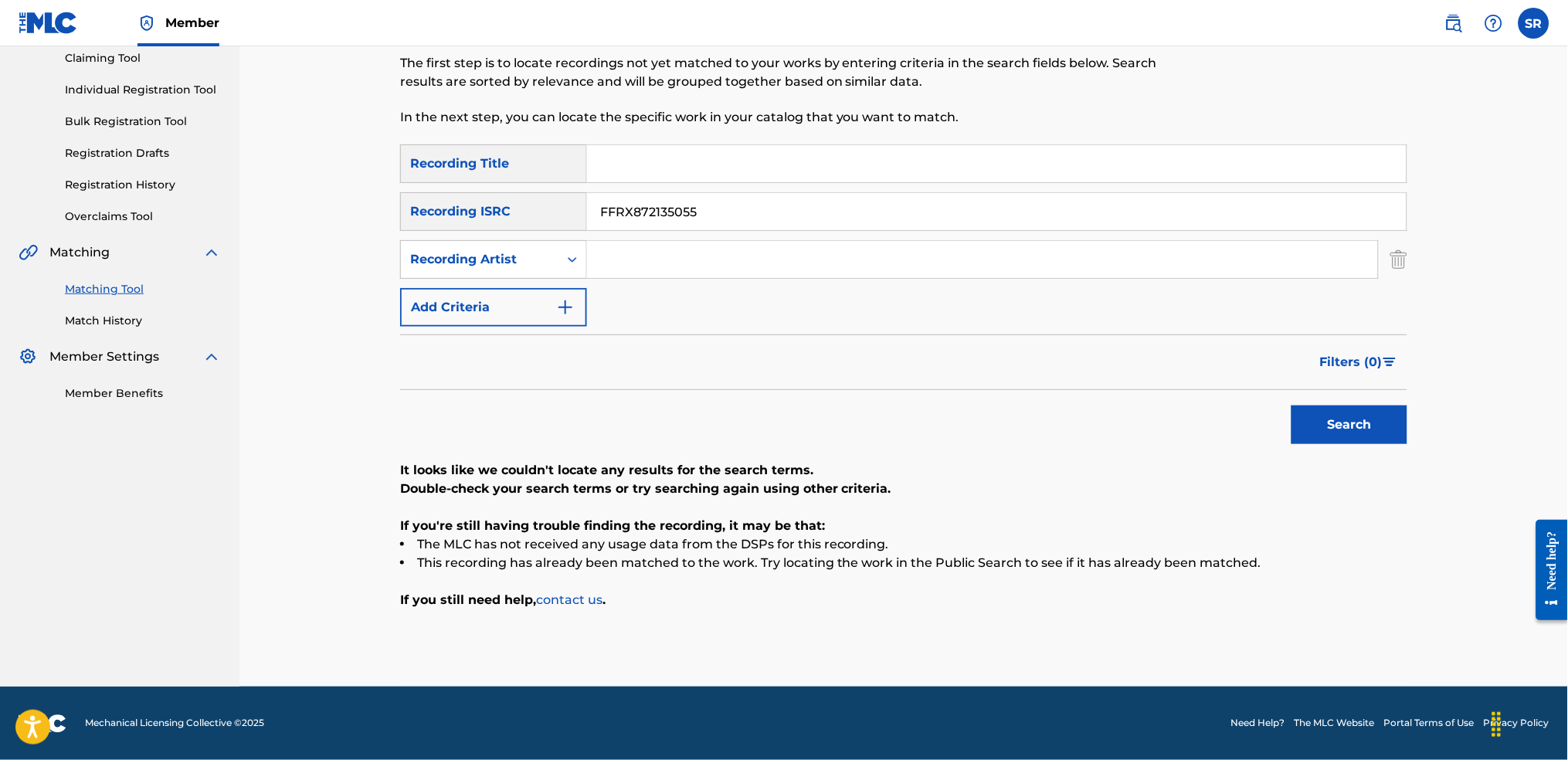
click at [533, 212] on div "SearchWithCriteria8ba14c15-4675-4b12-8a8a-c5b2c6e1290c Recording ISRC FFRX87213…" at bounding box center [904, 211] width 1007 height 38
paste input "Search Form"
type input "FRX872135055"
drag, startPoint x: 1358, startPoint y: 427, endPoint x: 1202, endPoint y: 421, distance: 156.1
click at [1352, 427] on button "Search" at bounding box center [1349, 425] width 116 height 38
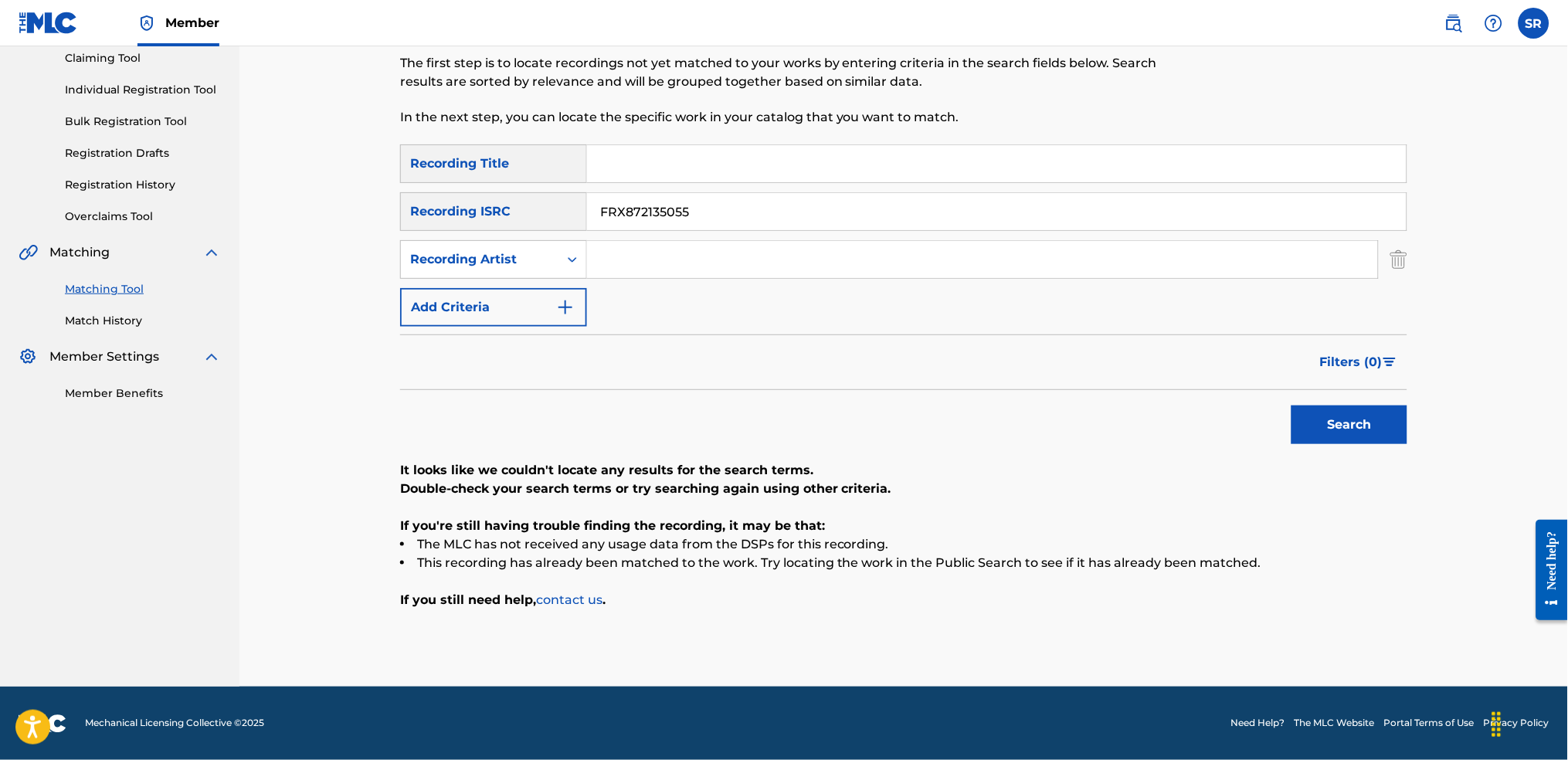
click at [729, 280] on div "SearchWithCriteriaf991793d-d028-4754-92d8-05b5a3f3c7fc Recording Title SearchWi…" at bounding box center [904, 236] width 1007 height 182
click at [718, 209] on input "FRX872135055" at bounding box center [996, 211] width 820 height 37
click at [715, 209] on input "FRX872135055" at bounding box center [996, 211] width 820 height 37
click at [746, 212] on input "FRX872135055" at bounding box center [996, 211] width 820 height 37
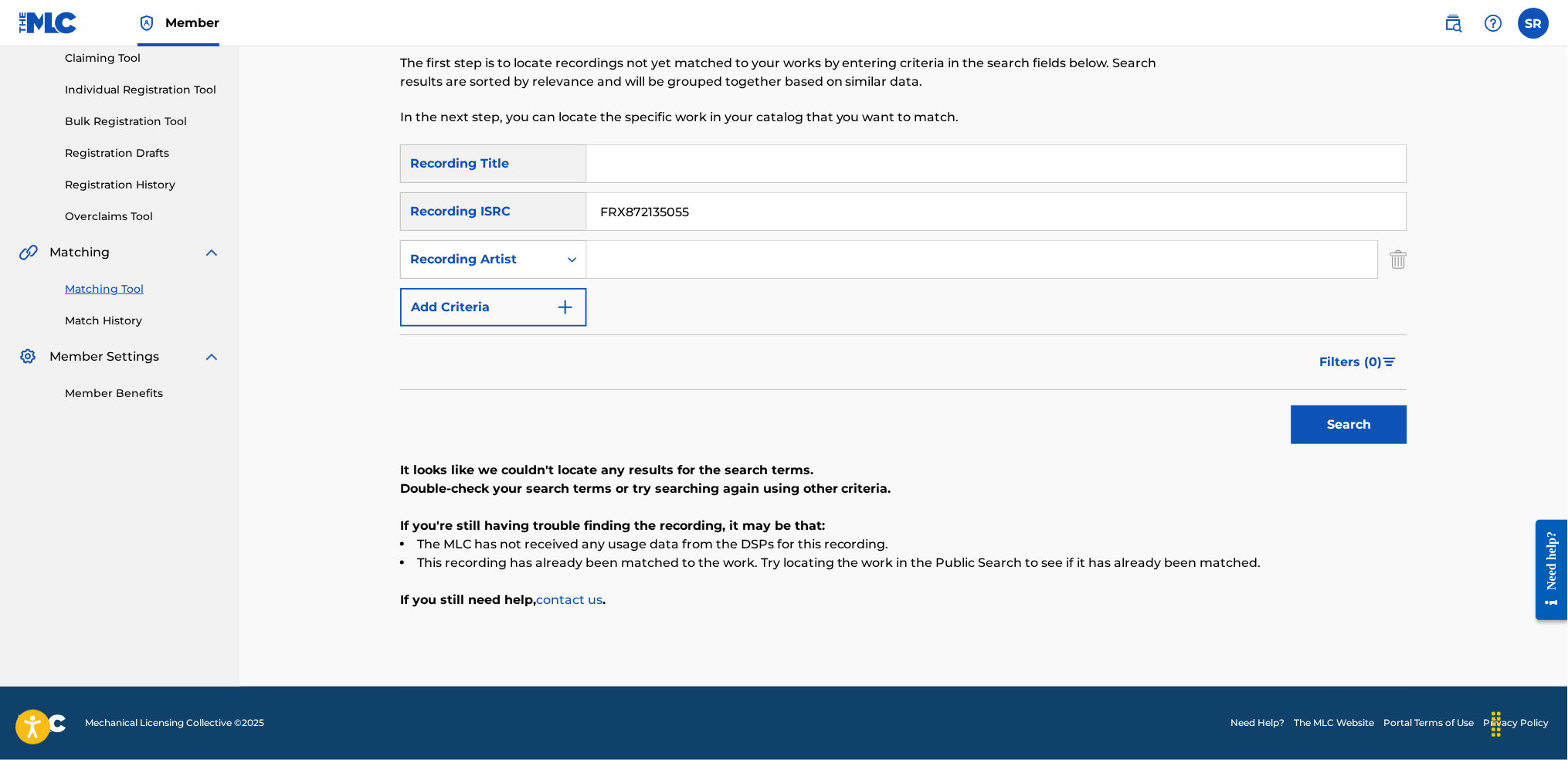
click at [744, 208] on input "FRX872135055" at bounding box center [996, 211] width 820 height 37
click at [746, 299] on div "SearchWithCriteriaf991793d-d028-4754-92d8-05b5a3f3c7fc Recording Title SearchWi…" at bounding box center [904, 236] width 1007 height 182
click at [701, 189] on div "SearchWithCriteriaf991793d-d028-4754-92d8-05b5a3f3c7fc Recording Title SearchWi…" at bounding box center [904, 236] width 1007 height 182
click at [645, 189] on div "SearchWithCriteriaf991793d-d028-4754-92d8-05b5a3f3c7fc Recording Title SearchWi…" at bounding box center [904, 236] width 1007 height 182
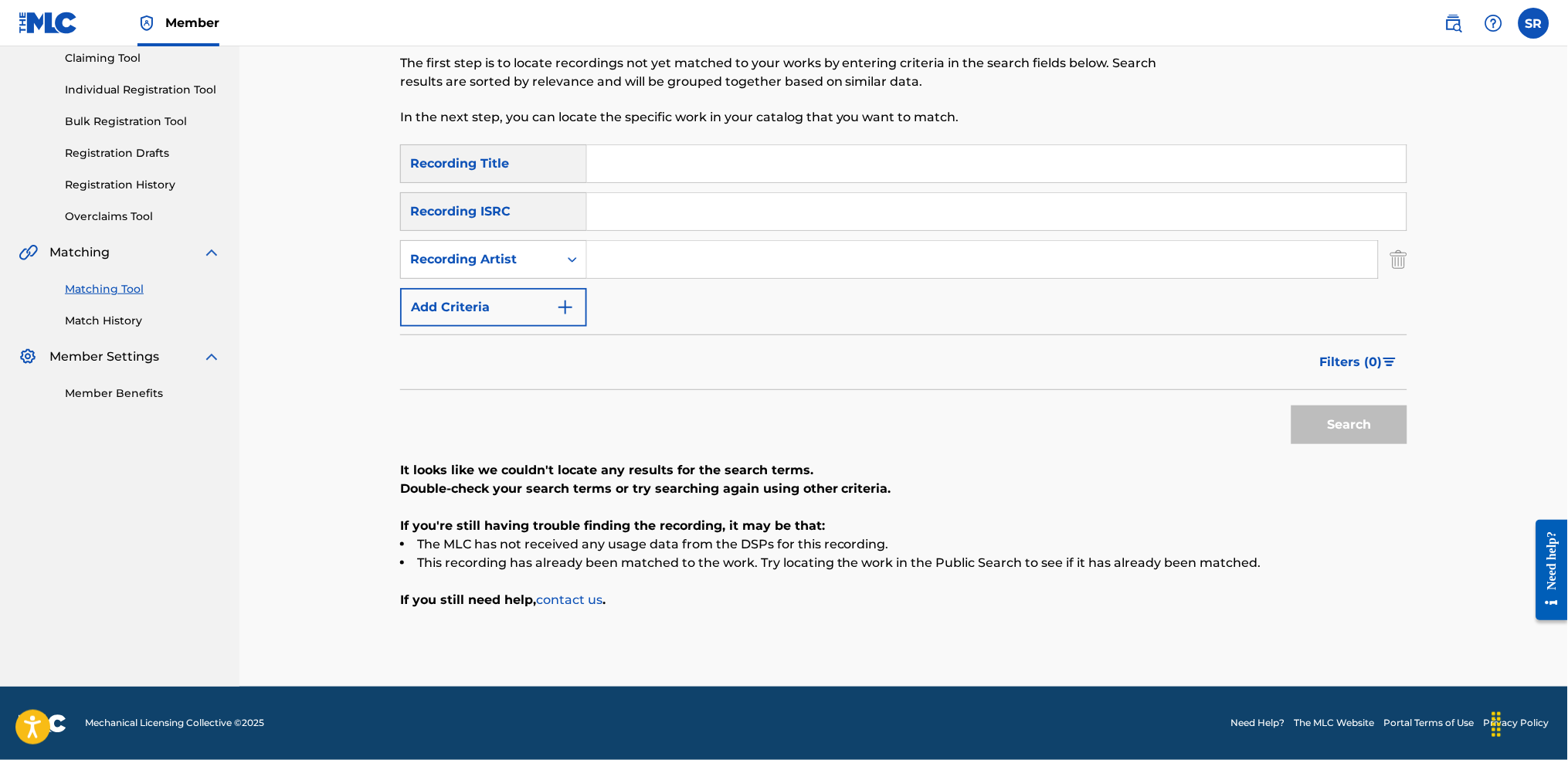
paste input "Marmalade"
type input "Marmalade"
click at [633, 163] on input "Search Form" at bounding box center [996, 164] width 820 height 37
paste input "Marmalade"
type input "Marmalade"
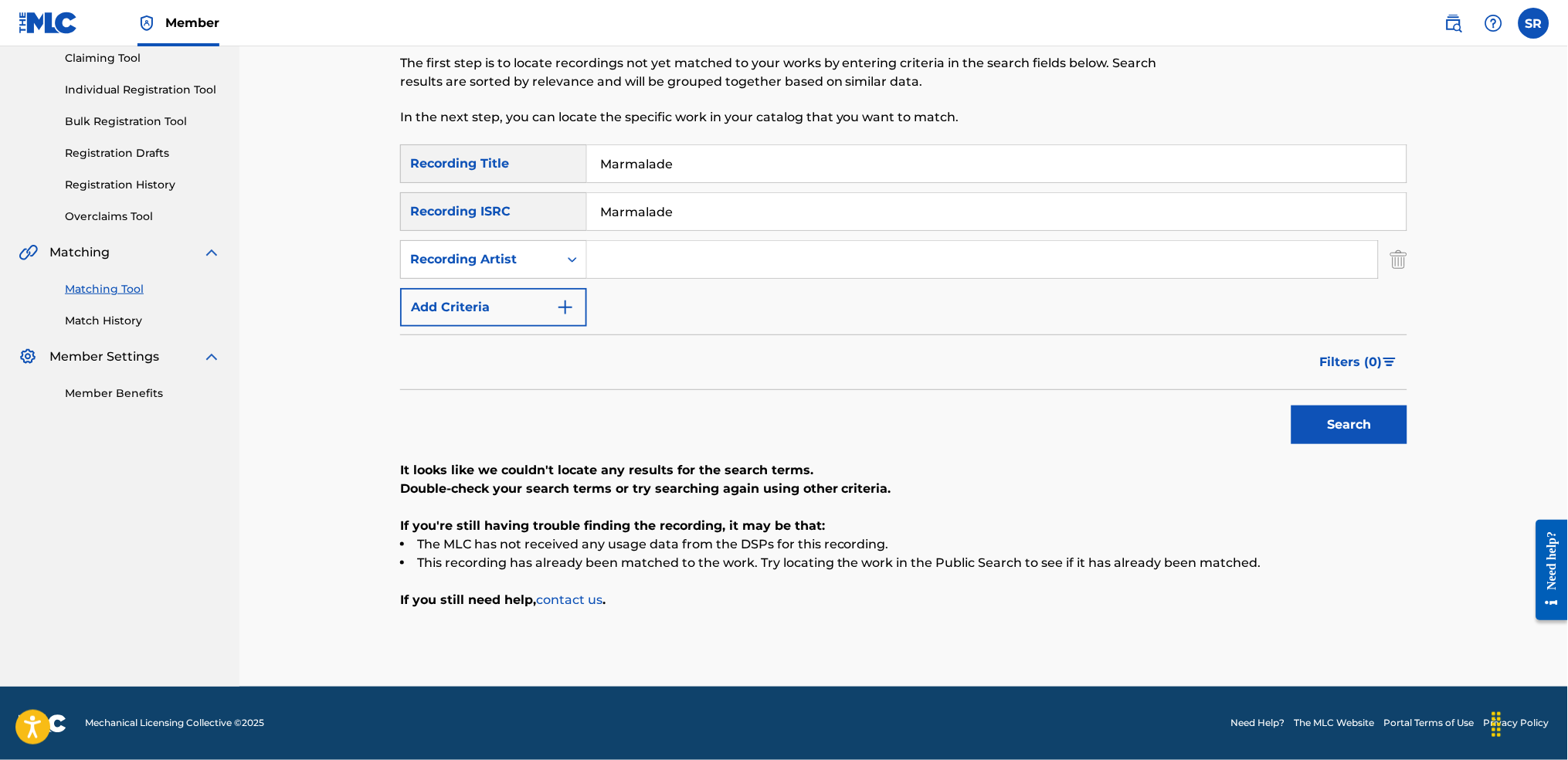
drag, startPoint x: 484, startPoint y: 225, endPoint x: 95, endPoint y: 187, distance: 390.9
click at [46, 181] on main "SENTRIC MUSIC Summary Catalog Works Registration Claiming Tool Individual Regis…" at bounding box center [784, 282] width 1568 height 810
click at [640, 220] on input "Search Form" at bounding box center [996, 211] width 820 height 37
drag, startPoint x: 602, startPoint y: 247, endPoint x: 831, endPoint y: 248, distance: 229.0
click at [602, 247] on input "Search Form" at bounding box center [982, 259] width 791 height 37
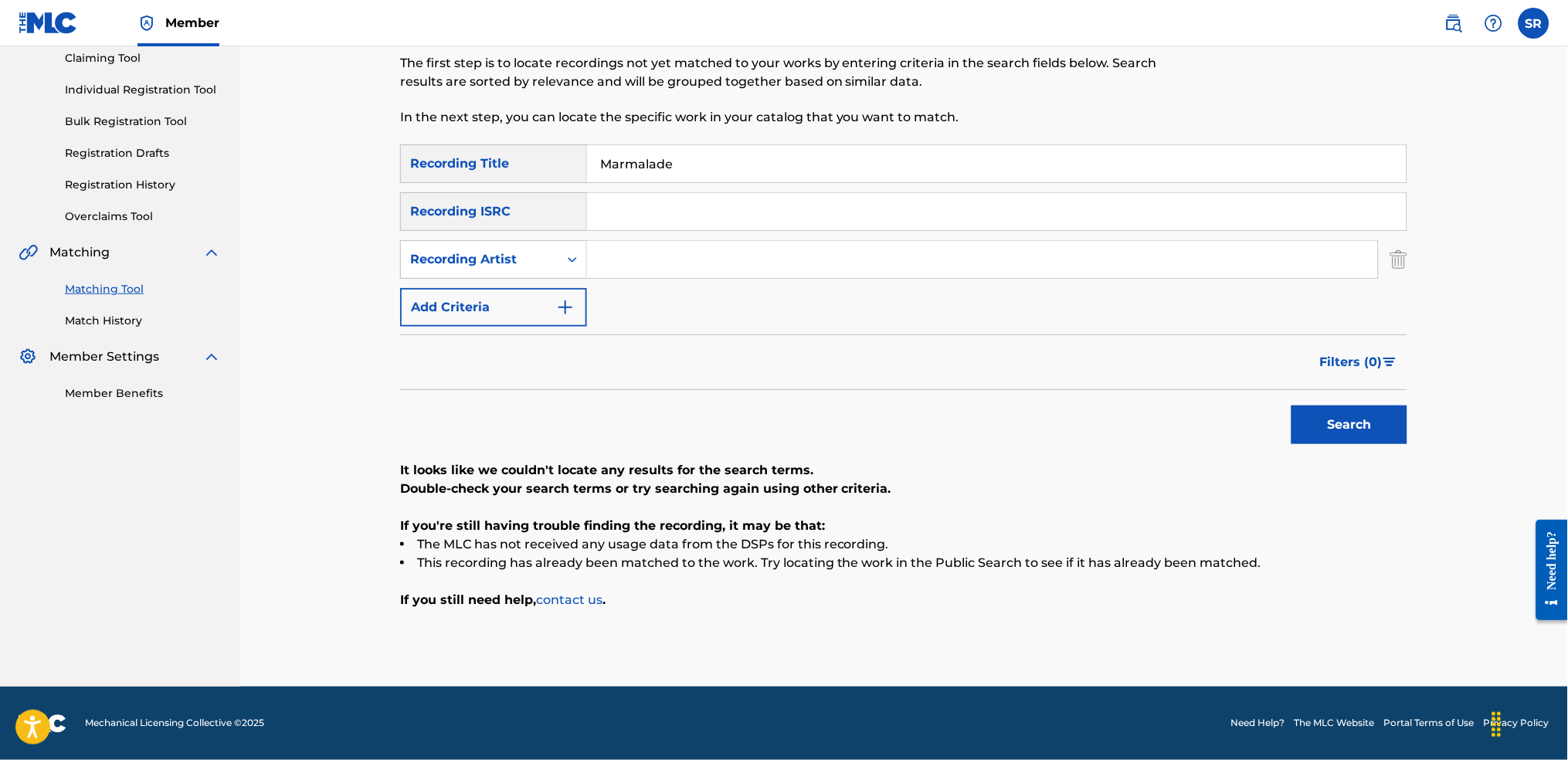
paste input "Miyagi"
type input "Miyagi"
click at [1388, 431] on button "Search" at bounding box center [1349, 425] width 116 height 38
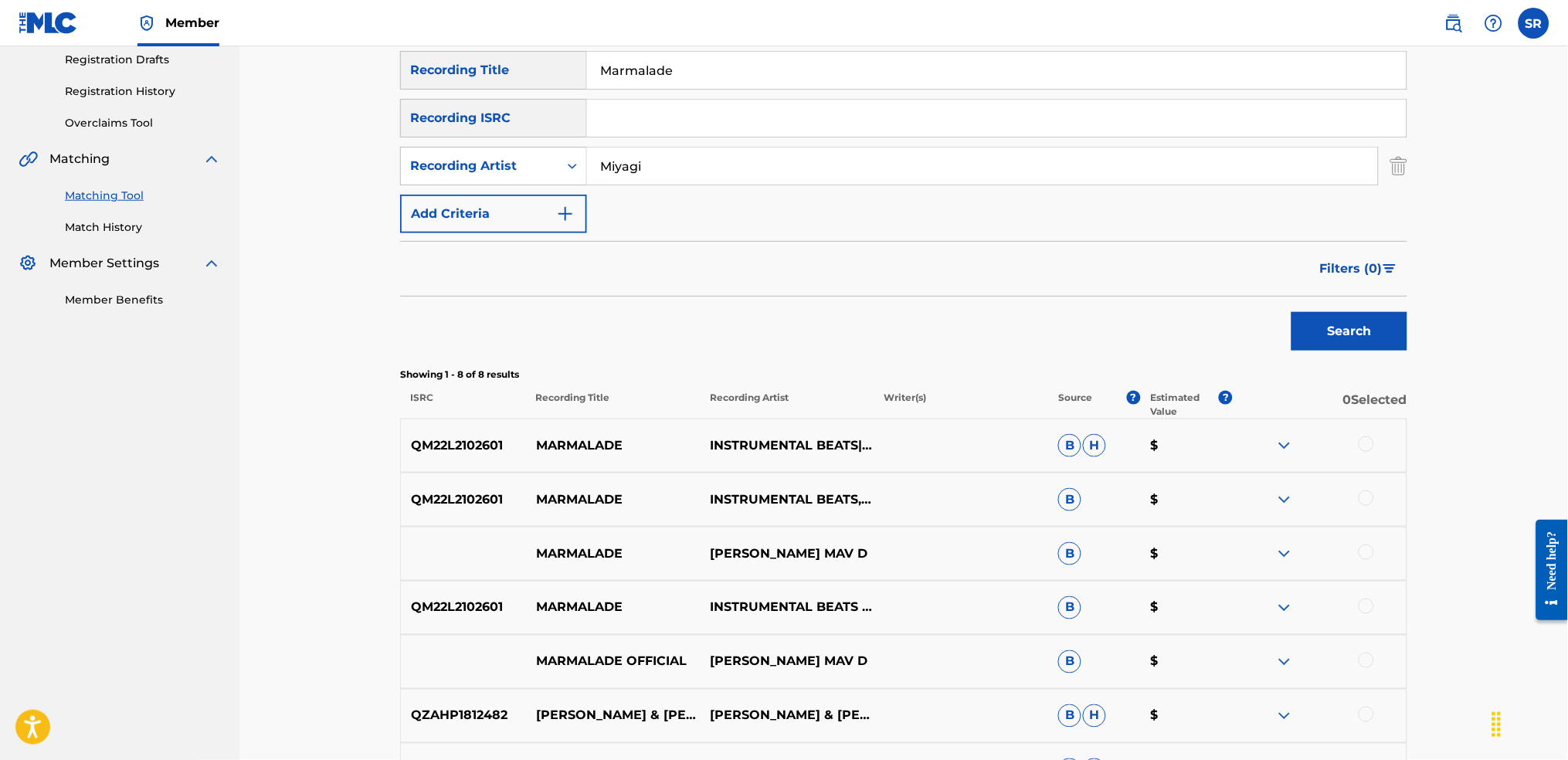
scroll to position [93, 0]
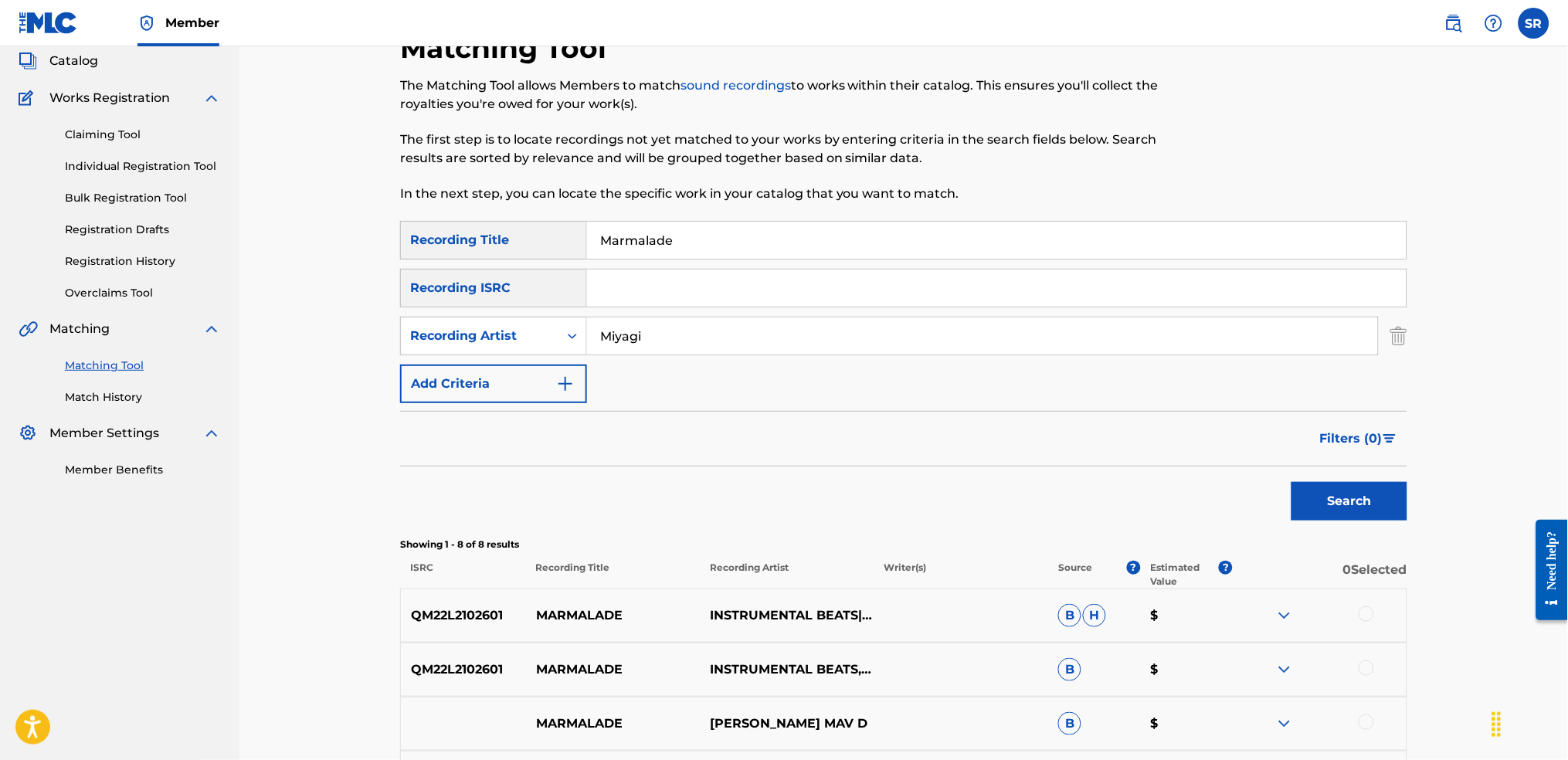
click at [1333, 441] on span "Filters ( 0 )" at bounding box center [1351, 439] width 63 height 18
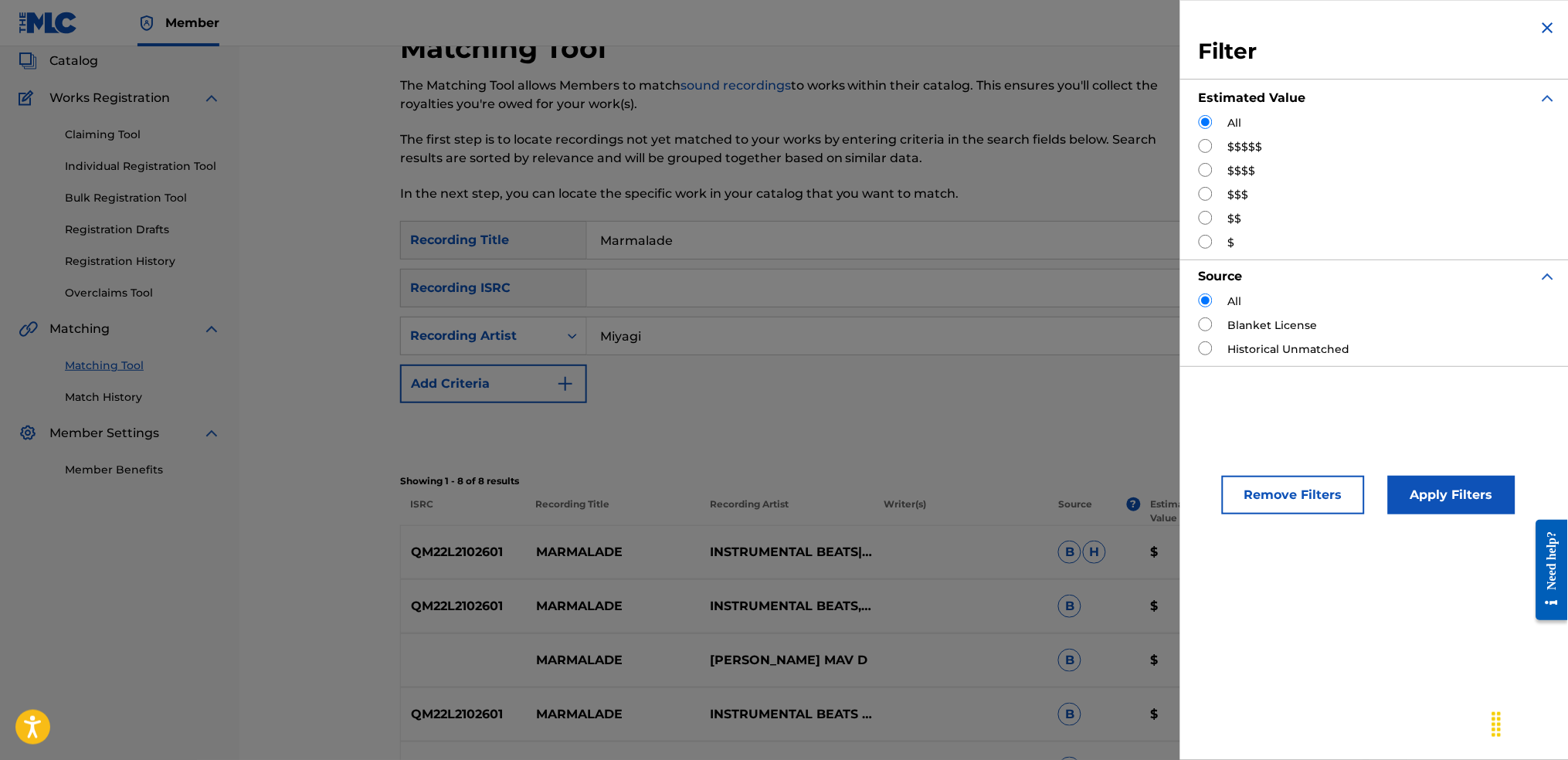
click at [1219, 150] on div "$$$$$" at bounding box center [1378, 147] width 359 height 16
click at [1454, 486] on button "Apply Filters" at bounding box center [1452, 495] width 127 height 38
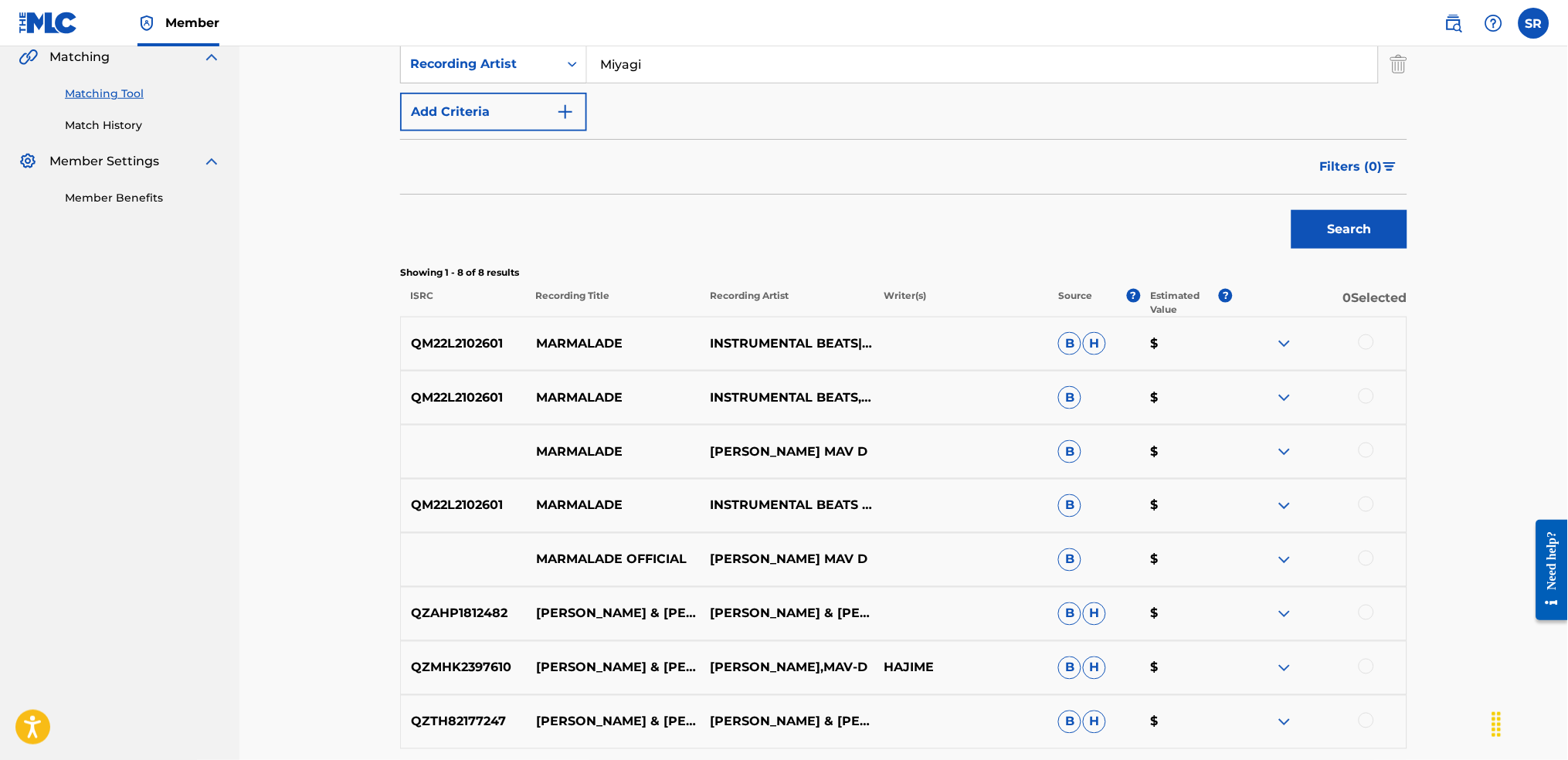
scroll to position [196, 0]
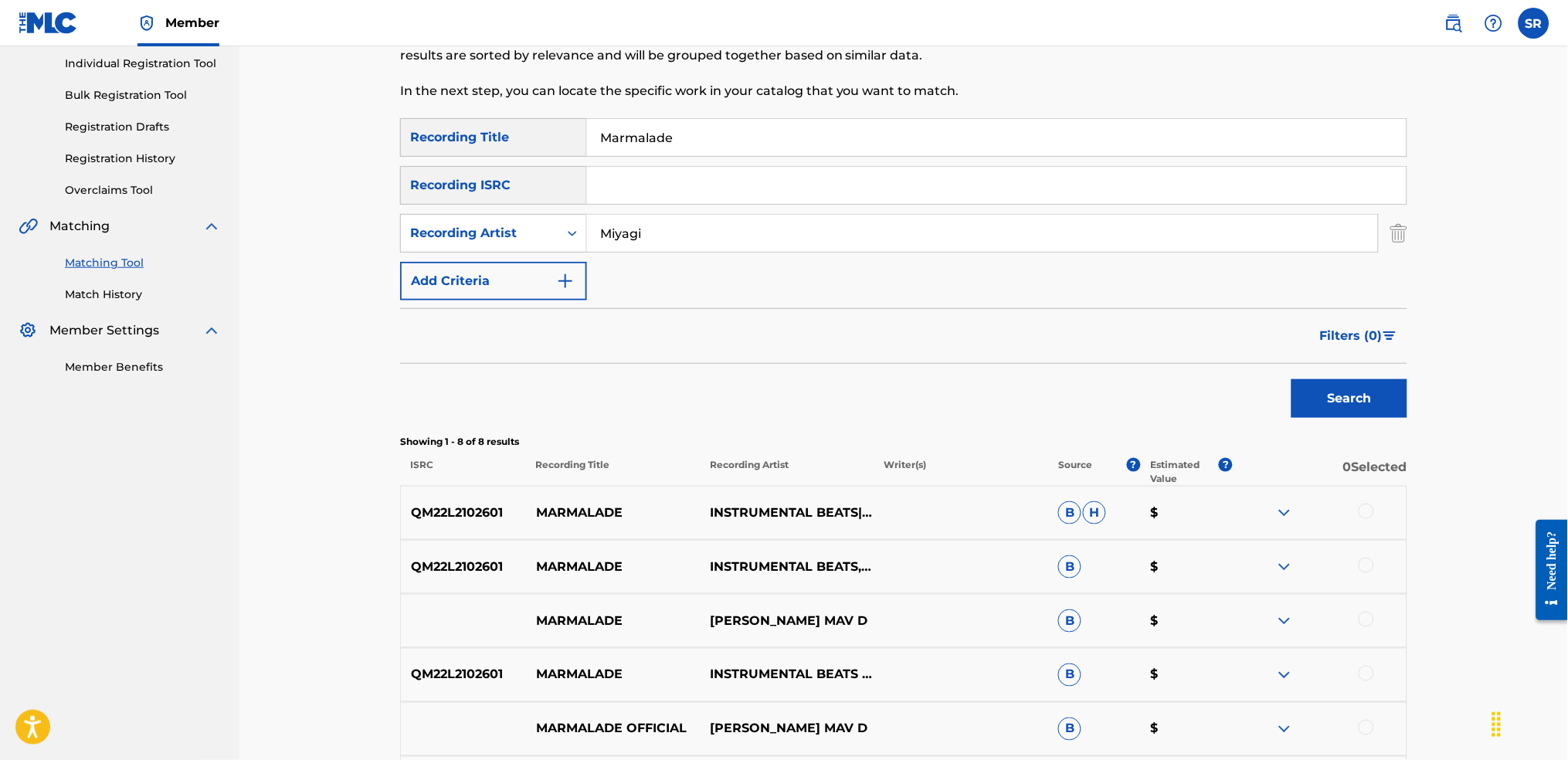
click at [1378, 335] on span "Filters ( 0 )" at bounding box center [1351, 336] width 63 height 18
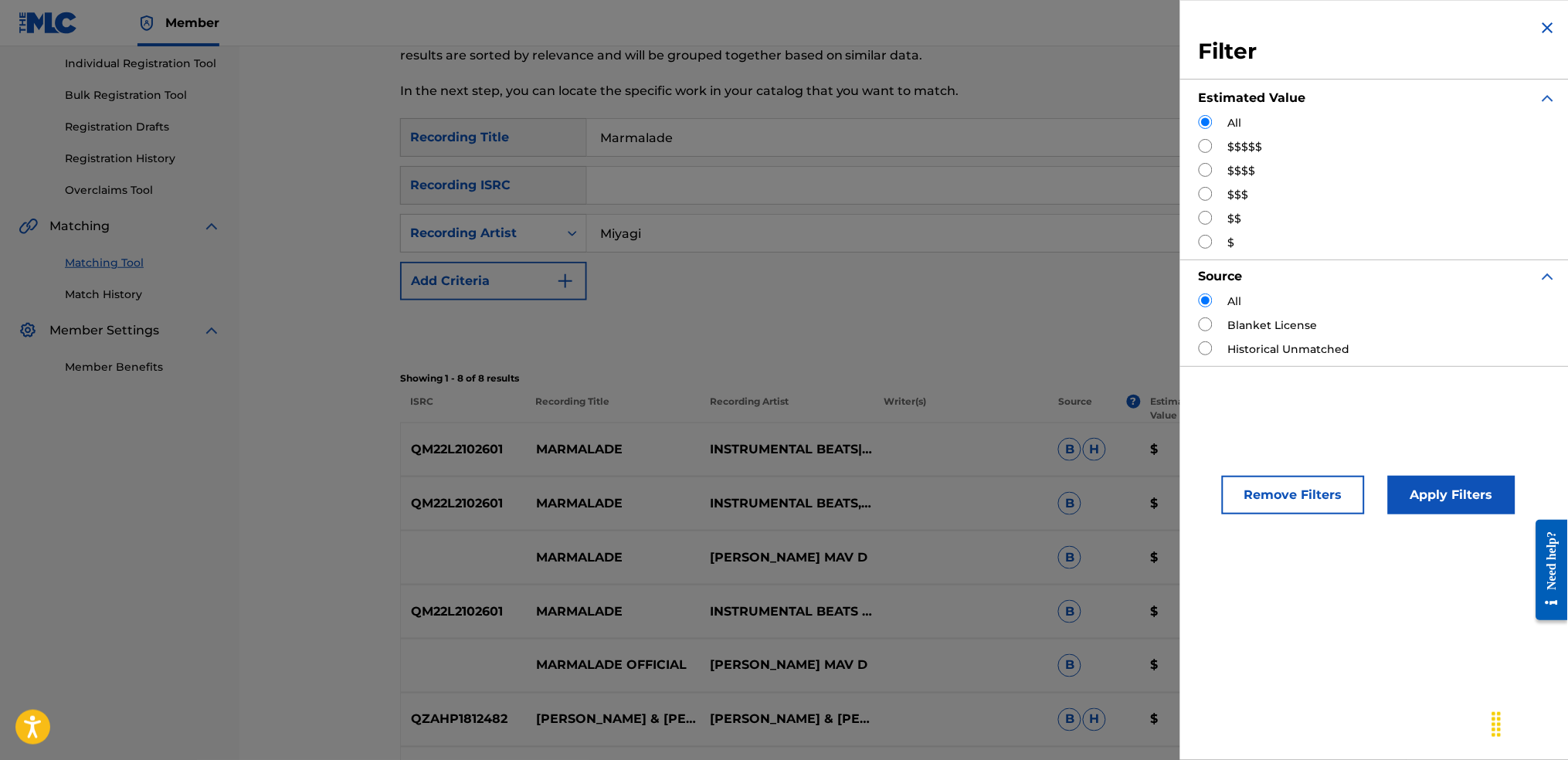
drag, startPoint x: 916, startPoint y: 249, endPoint x: 950, endPoint y: 293, distance: 55.6
click at [916, 249] on input "Miyagi" at bounding box center [982, 233] width 791 height 37
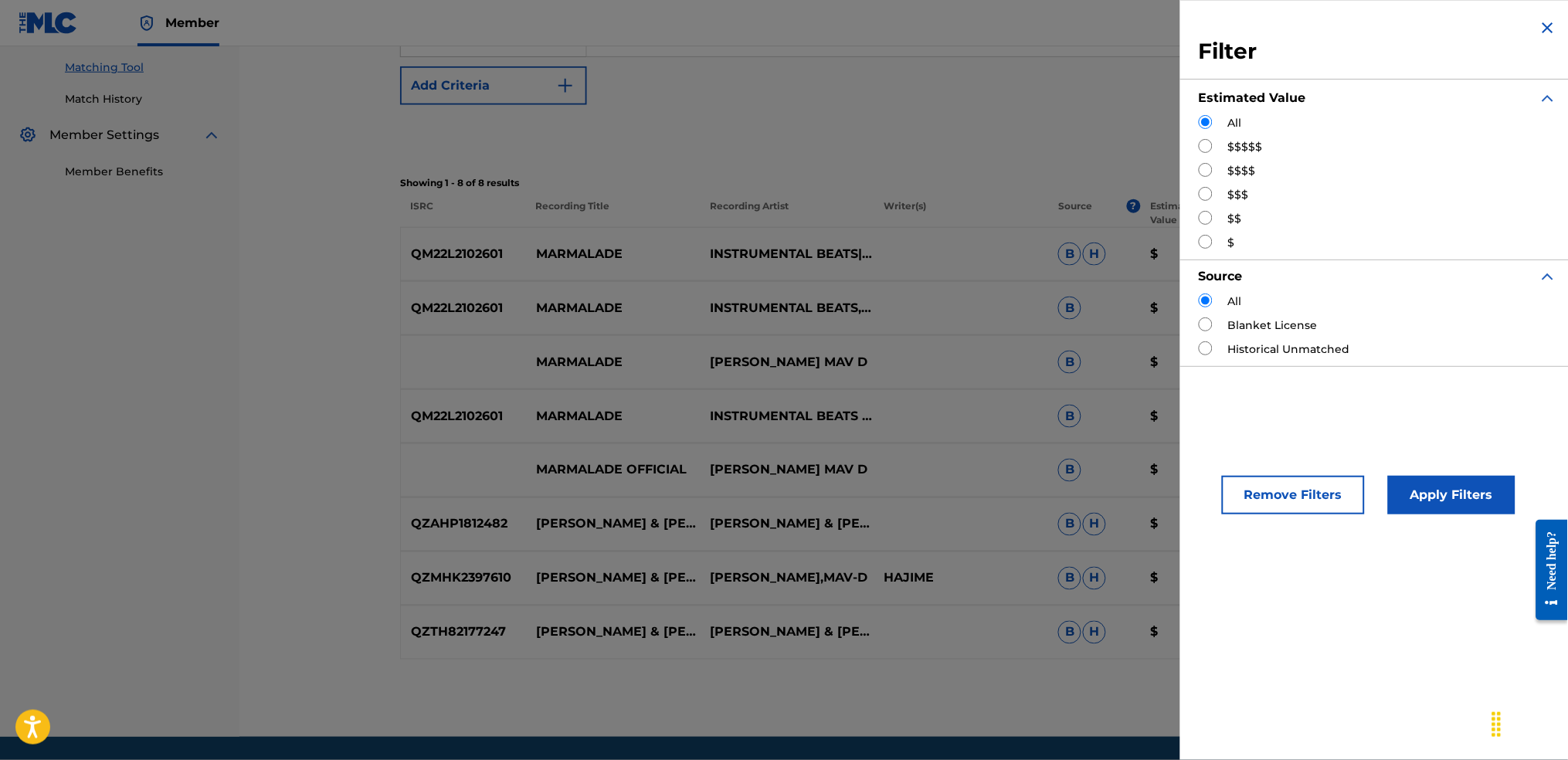
scroll to position [441, 0]
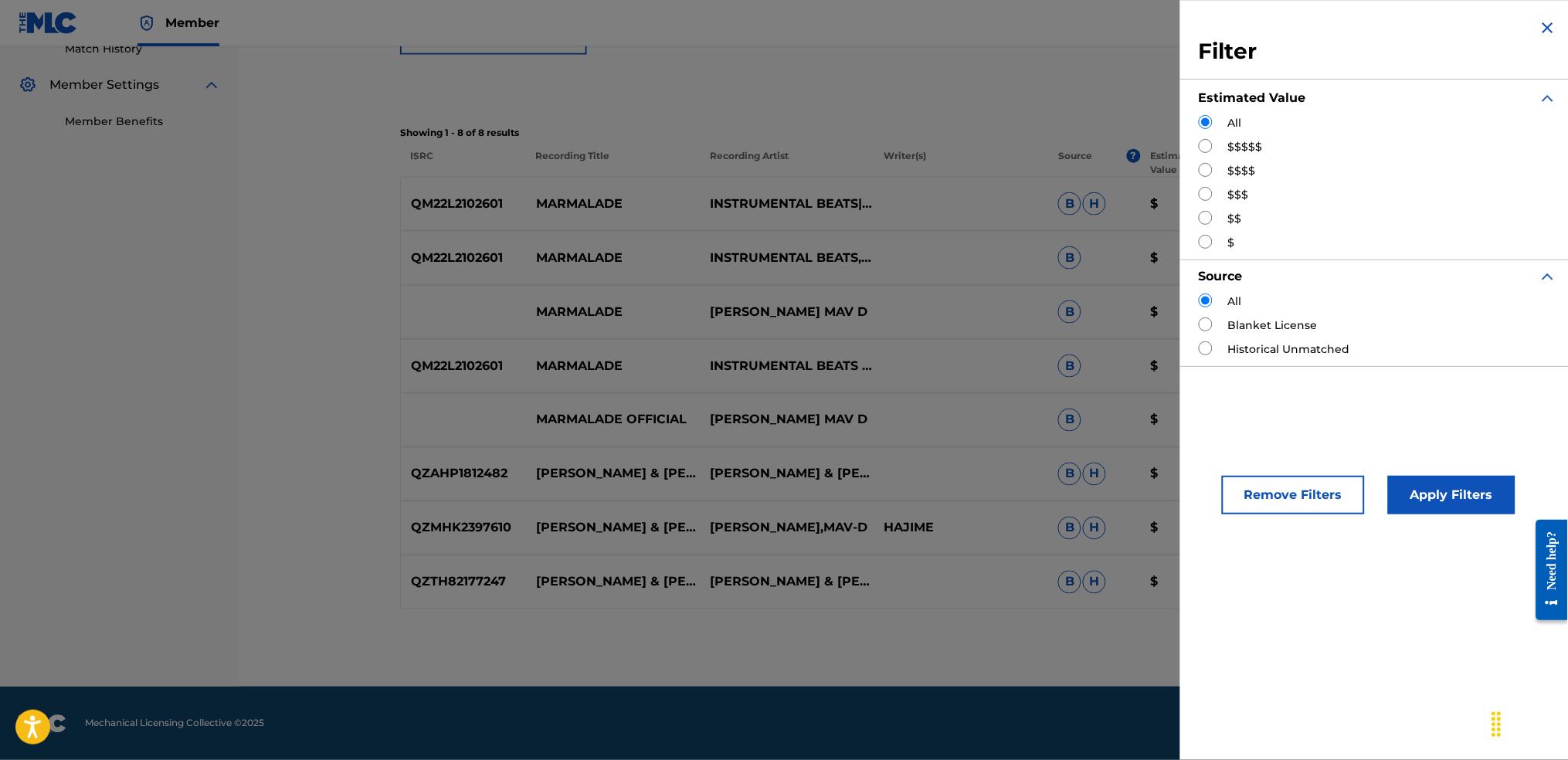
click at [866, 655] on div "Matching Tool The Matching Tool allows Members to match sound recordings to wor…" at bounding box center [904, 185] width 1007 height 1005
click at [1552, 26] on img "Search Form" at bounding box center [1548, 27] width 18 height 18
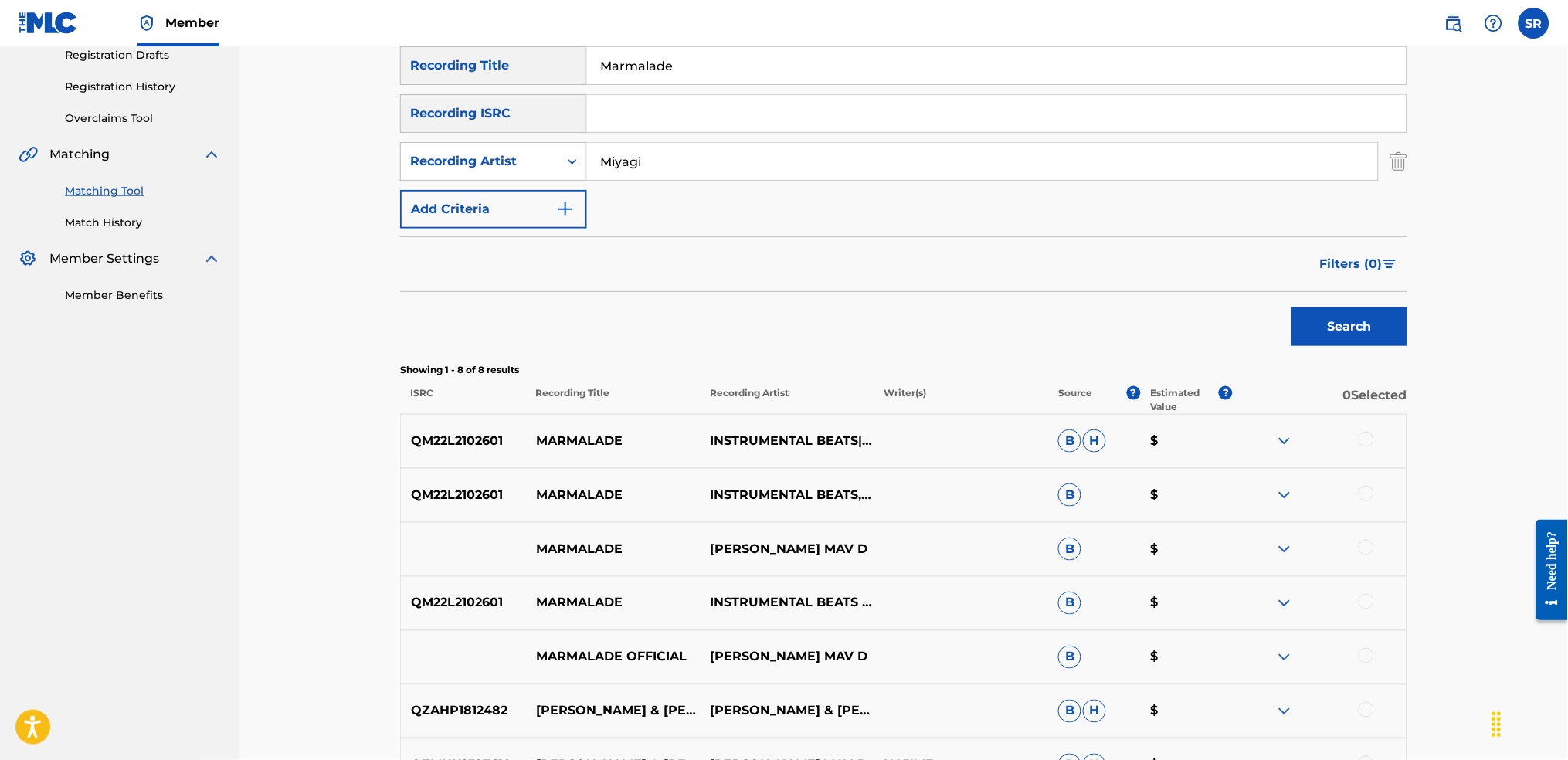
scroll to position [0, 0]
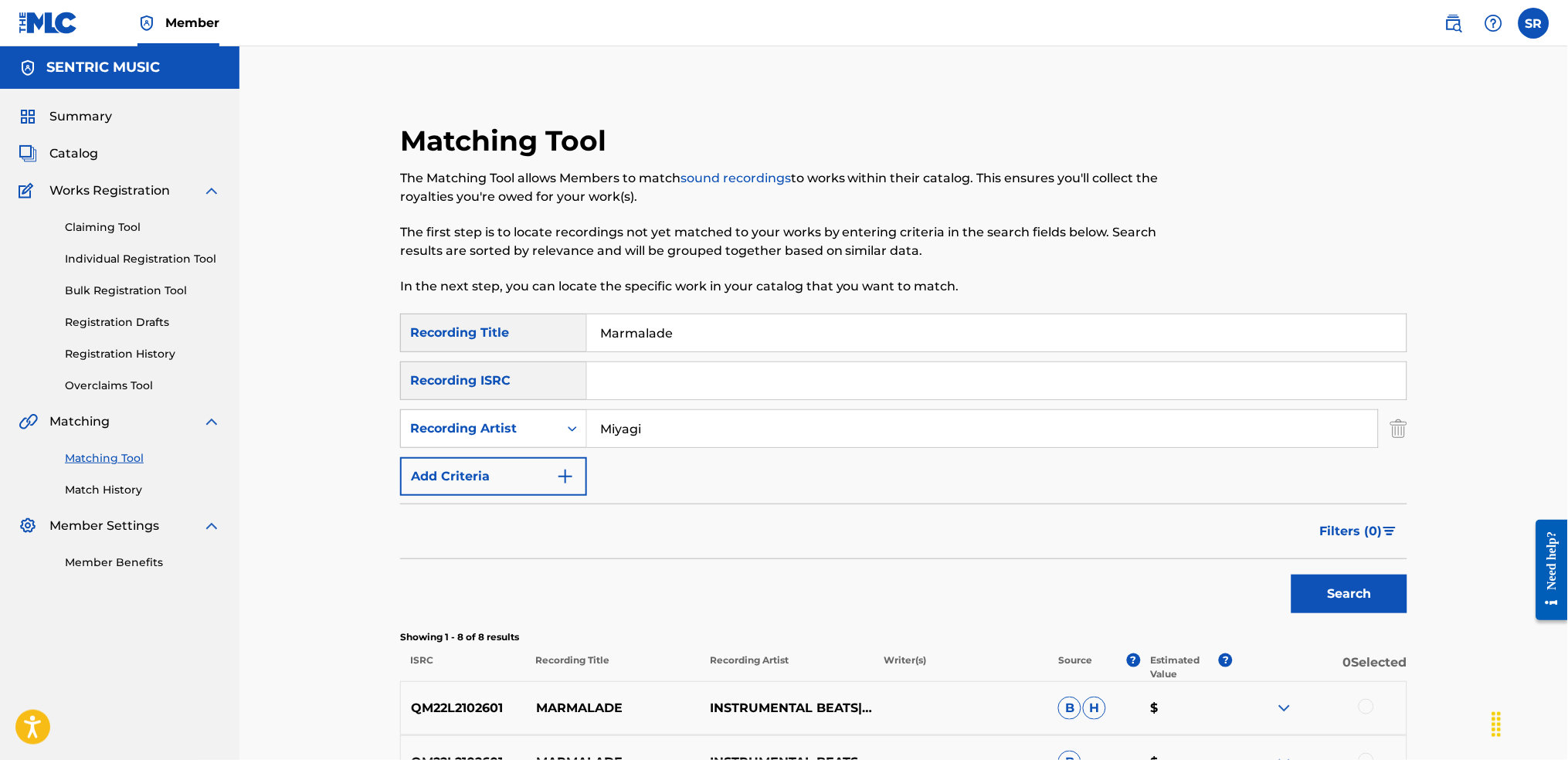
drag, startPoint x: 713, startPoint y: 337, endPoint x: 335, endPoint y: 328, distance: 378.1
click at [354, 329] on div "Matching Tool The Matching Tool allows Members to match sound recordings to wor…" at bounding box center [904, 619] width 1329 height 1145
paste input "Fire Man MiyaGi & Endspiel"
drag, startPoint x: 800, startPoint y: 326, endPoint x: 683, endPoint y: 344, distance: 118.4
click at [683, 344] on input "Fire Man MiyaGi & Endspiel" at bounding box center [996, 332] width 820 height 37
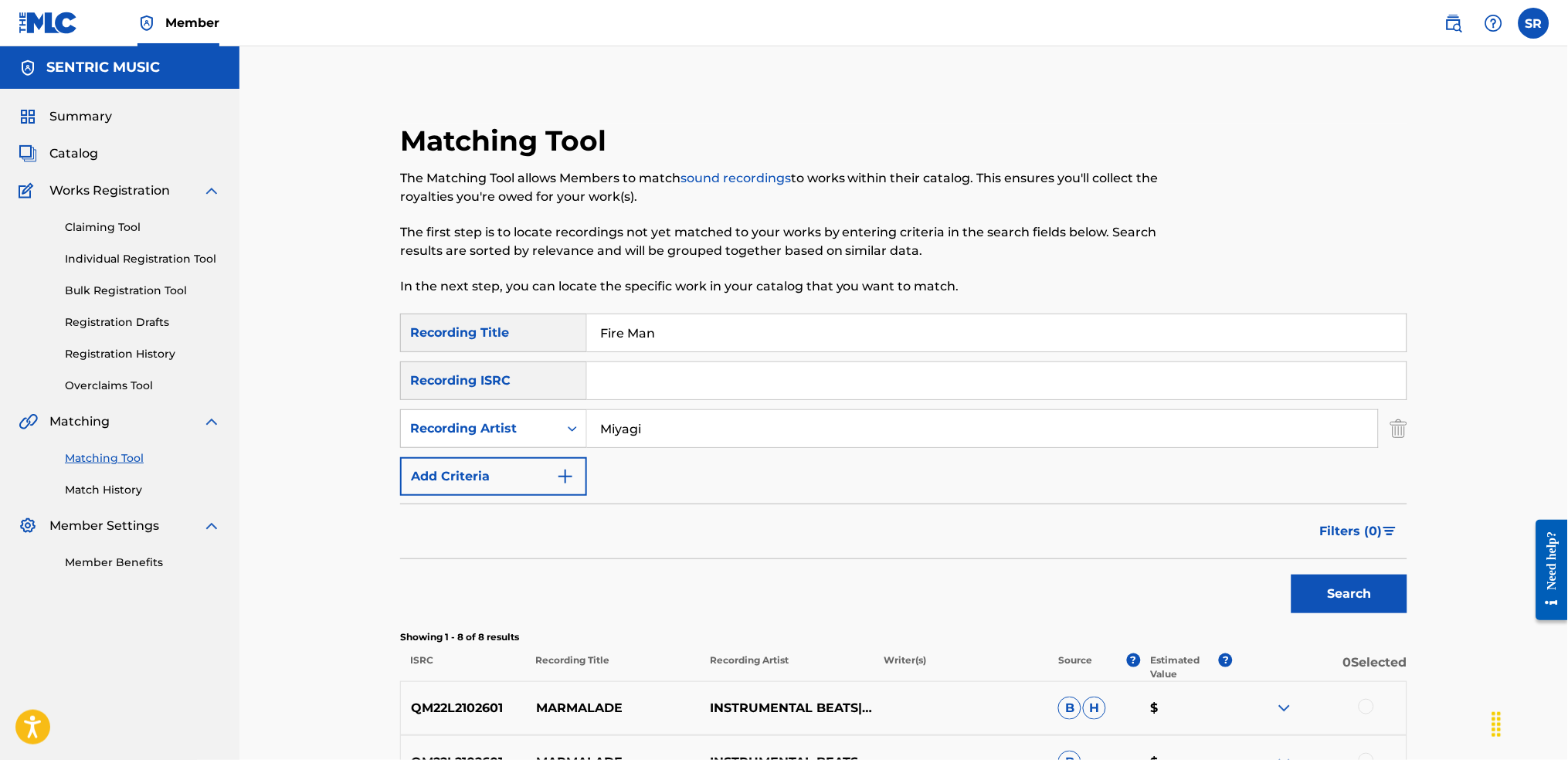
type input "Fire Man"
drag, startPoint x: 867, startPoint y: 433, endPoint x: 550, endPoint y: 447, distance: 317.3
click at [565, 447] on div "SearchWithCriteriaf00cf1da-3cff-4536-9a82-315d04aafda6 Recording Artist [PERSON…" at bounding box center [904, 429] width 1007 height 38
paste input "Gi & Endspiel"
type input "MiyaGi & Endspiel"
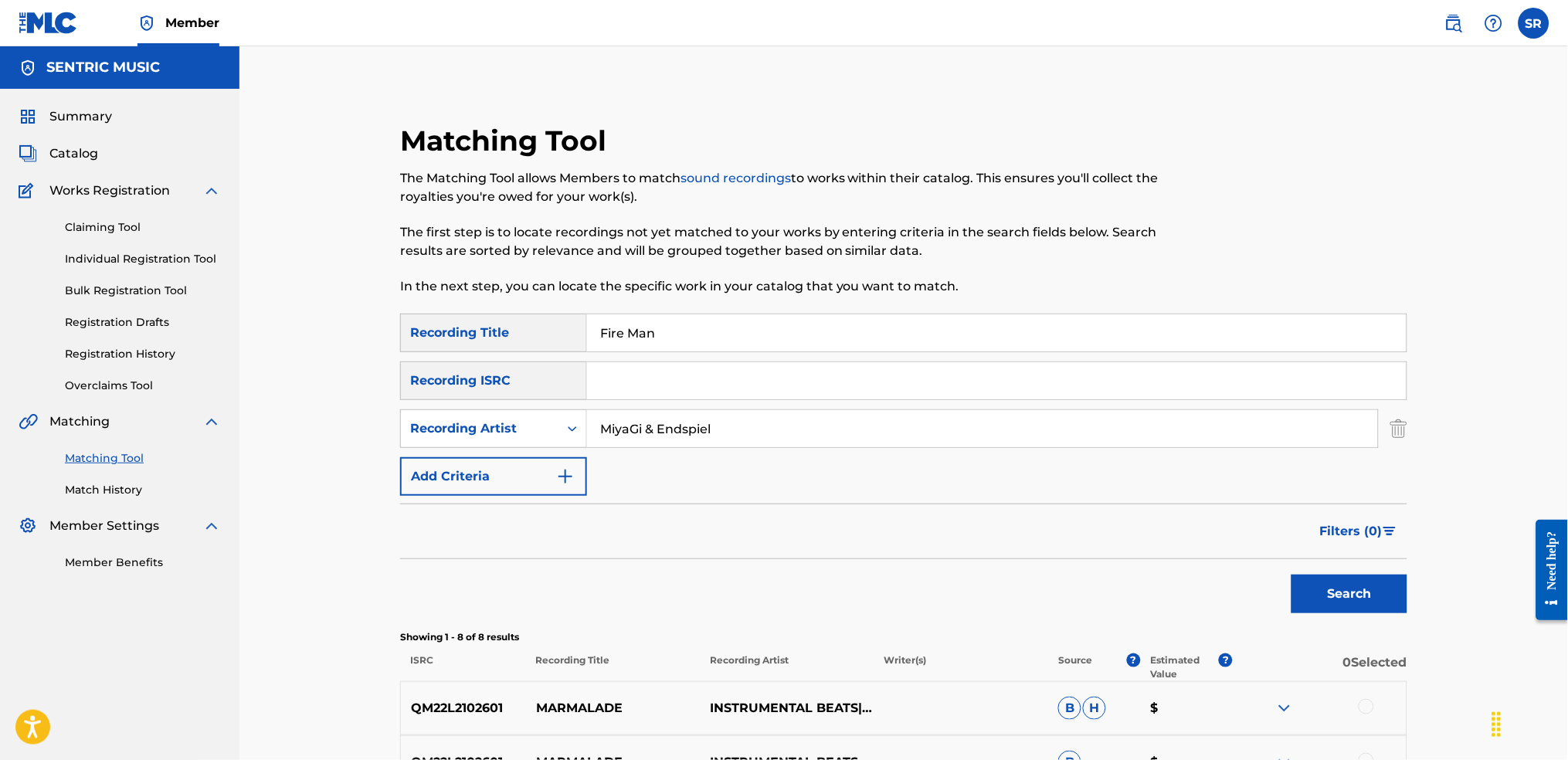
click at [858, 471] on div "SearchWithCriteriaf991793d-d028-4754-92d8-05b5a3f3c7fc Recording Title Fire Man…" at bounding box center [904, 405] width 1007 height 182
click at [1378, 591] on button "Search" at bounding box center [1349, 594] width 116 height 38
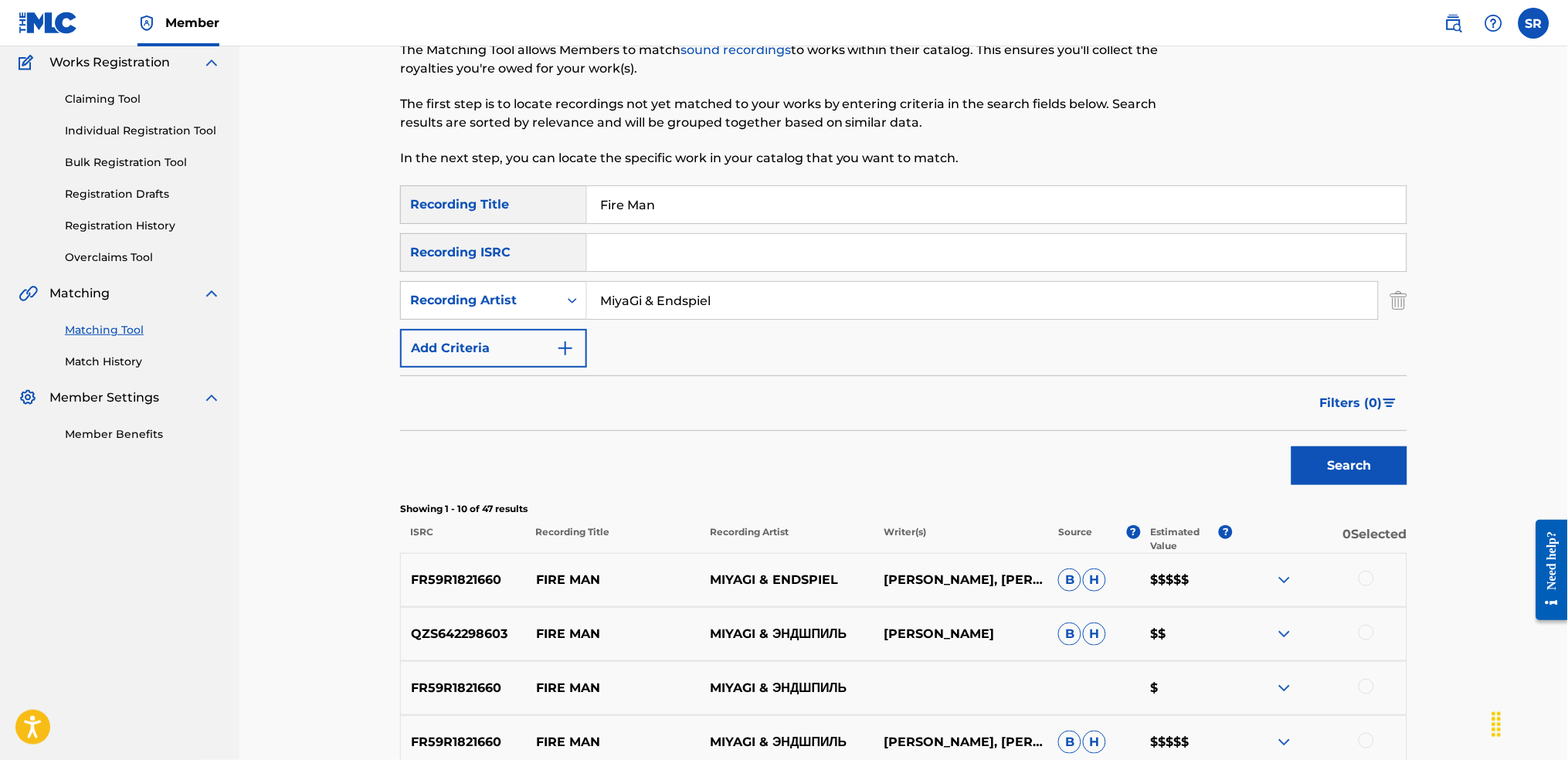
scroll to position [309, 0]
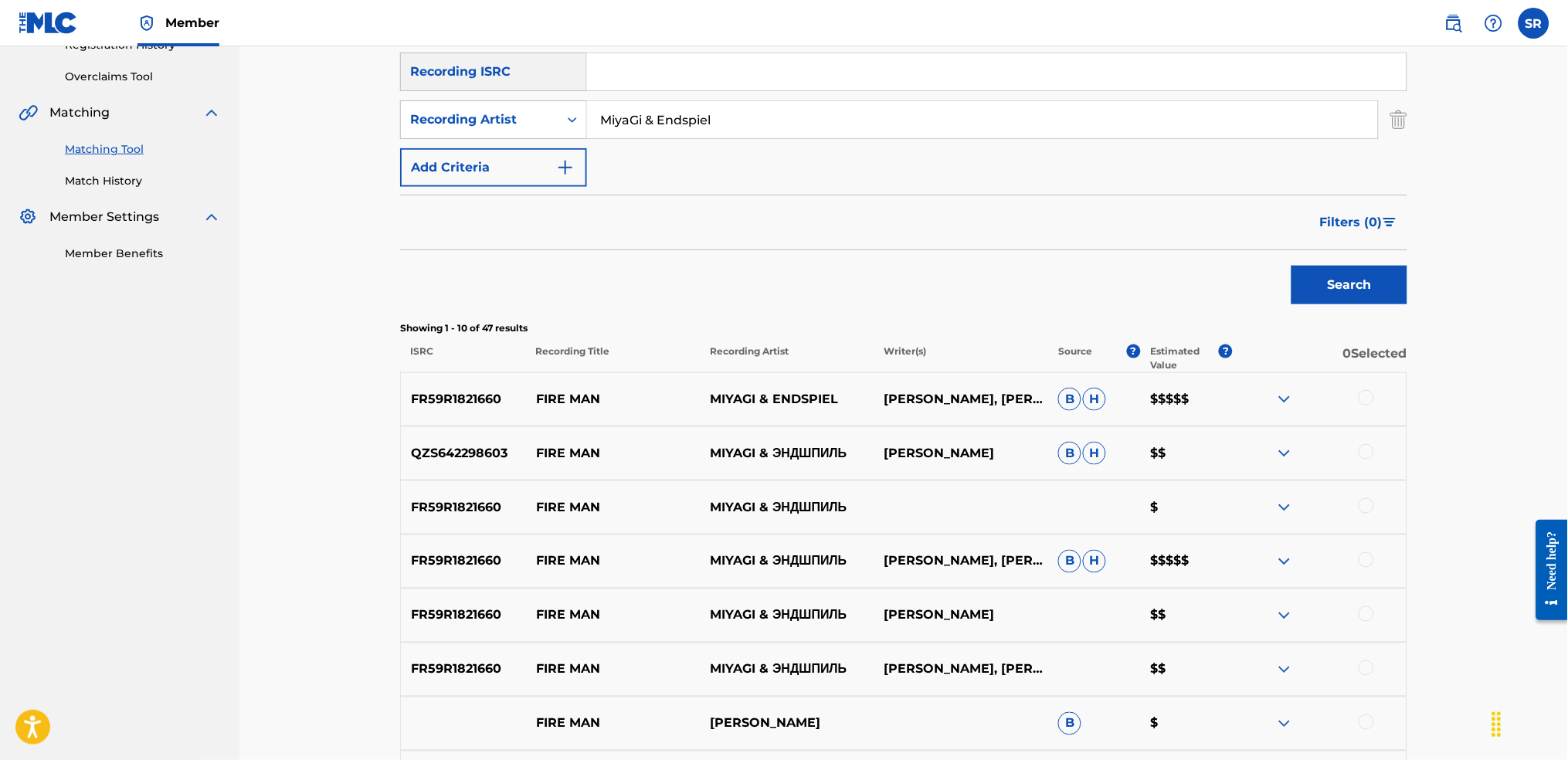
click at [1179, 399] on p "$$$$$" at bounding box center [1186, 400] width 92 height 18
click at [1340, 450] on div at bounding box center [1320, 453] width 174 height 18
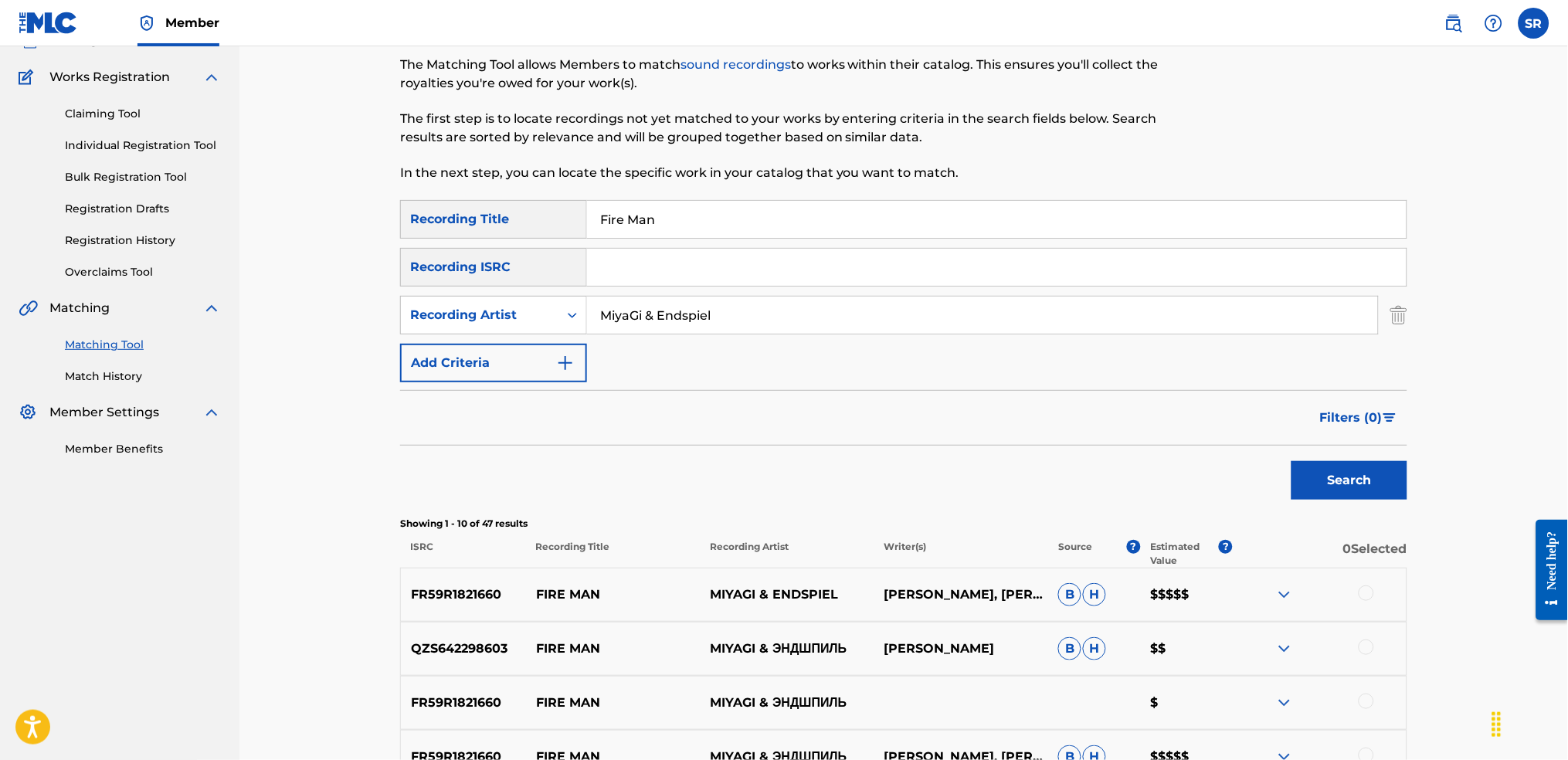
scroll to position [0, 0]
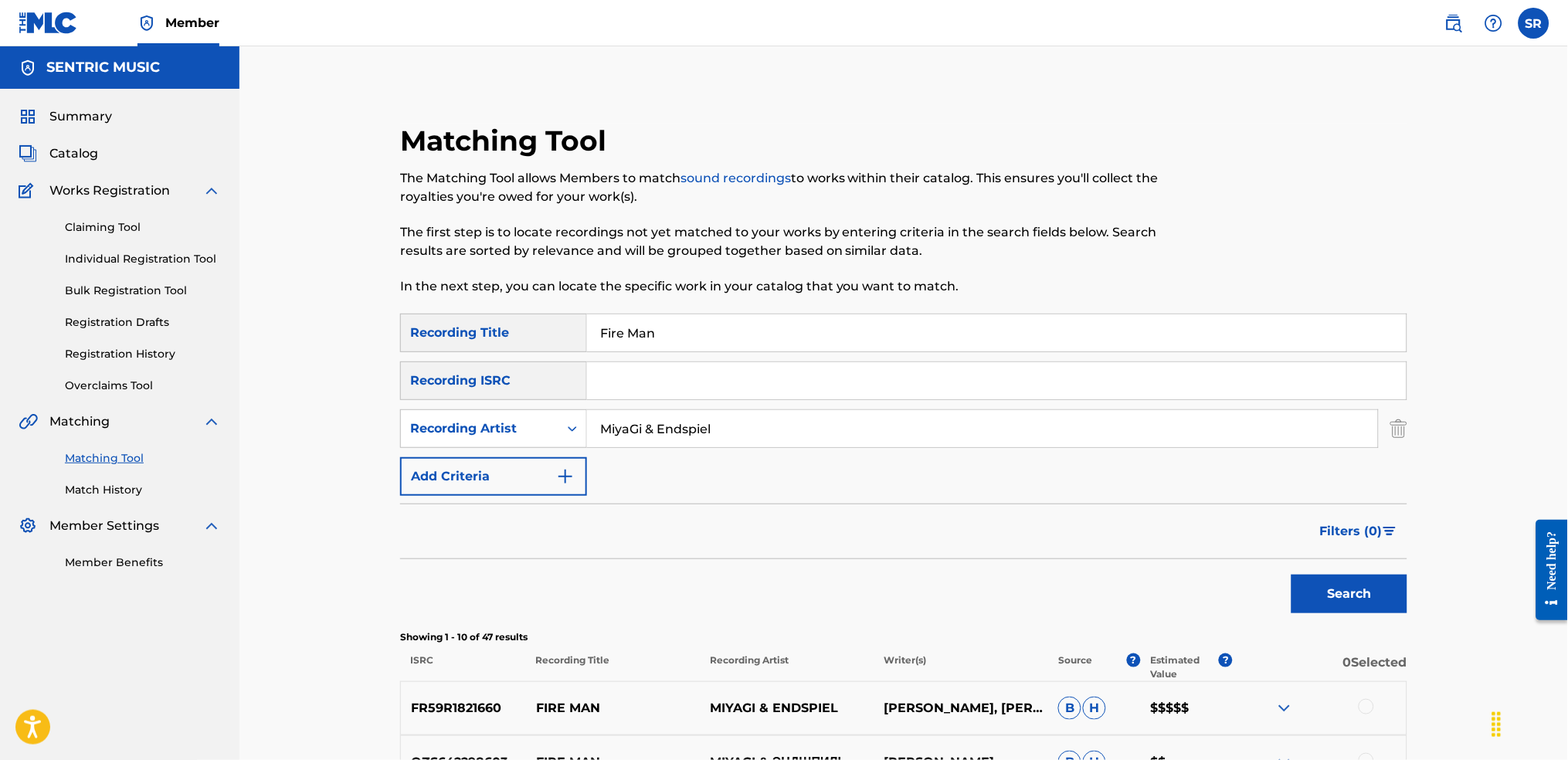
click at [319, 283] on div "Matching Tool The Matching Tool allows Members to match sound recordings to wor…" at bounding box center [904, 692] width 1329 height 1292
paste input "In Love [PERSON_NAME] & Endspiel / KADI"
drag, startPoint x: 870, startPoint y: 329, endPoint x: 645, endPoint y: 347, distance: 225.7
click at [645, 347] on input "In Love [PERSON_NAME] & Endspiel / KADI" at bounding box center [996, 332] width 820 height 37
click at [1291, 575] on button "Search" at bounding box center [1349, 594] width 116 height 38
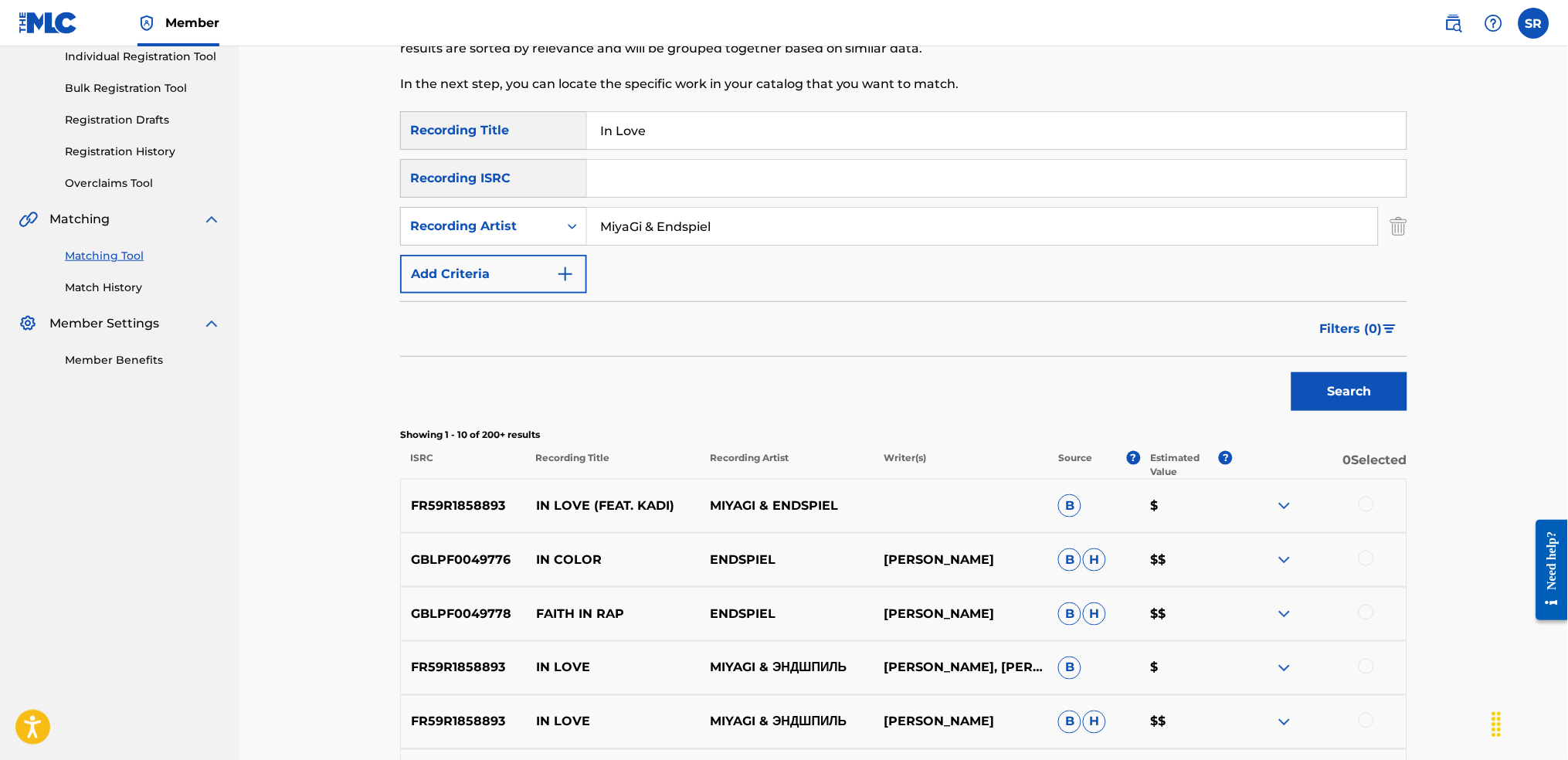
scroll to position [34, 0]
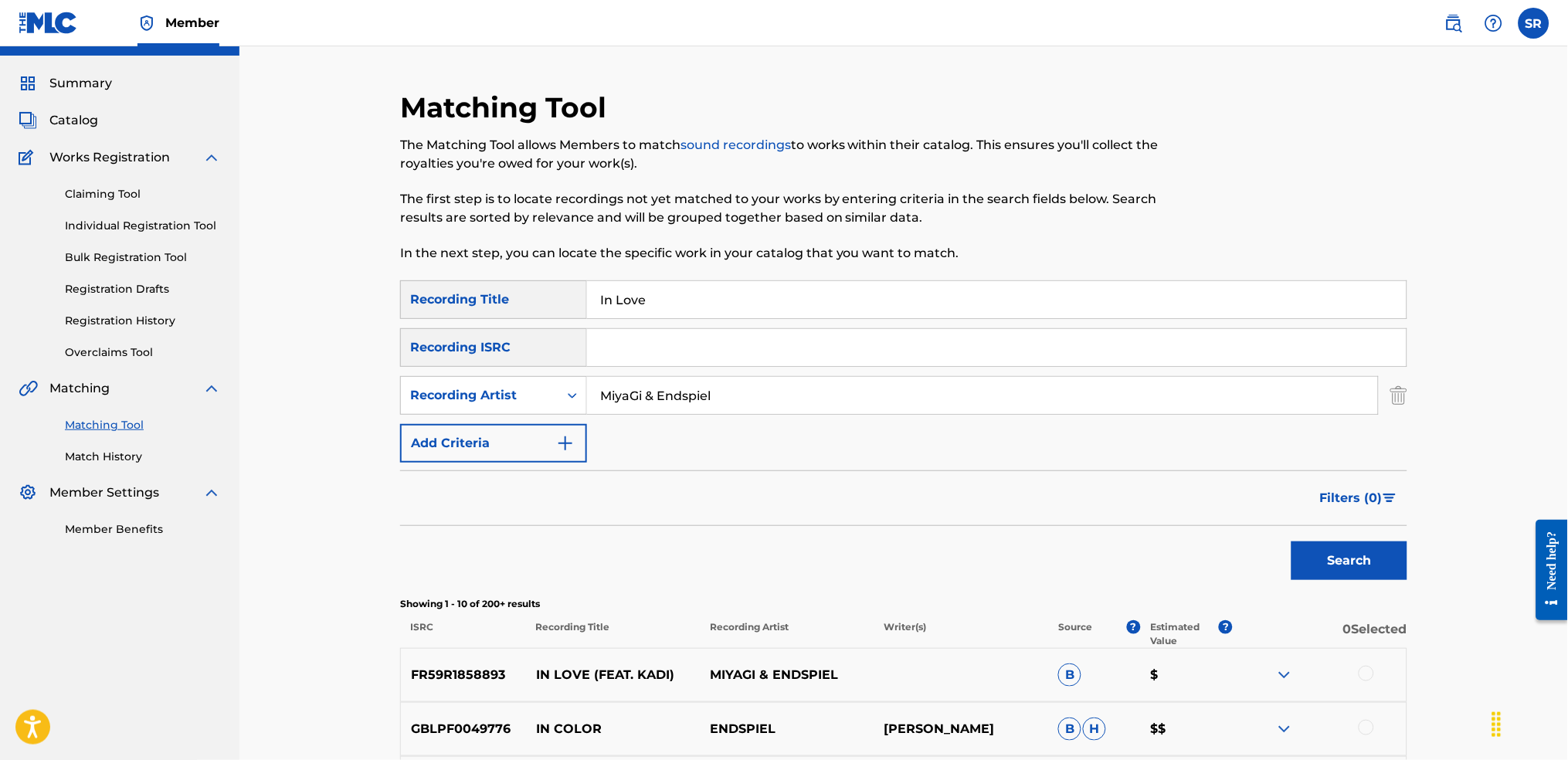
drag, startPoint x: 786, startPoint y: 293, endPoint x: 665, endPoint y: 319, distance: 123.8
click at [430, 252] on div "Matching Tool The Matching Tool allows Members to match sound recordings to wor…" at bounding box center [904, 697] width 1007 height 1214
paste input "Родная пой"
type input "Родная пой"
drag, startPoint x: 762, startPoint y: 400, endPoint x: 645, endPoint y: 406, distance: 117.2
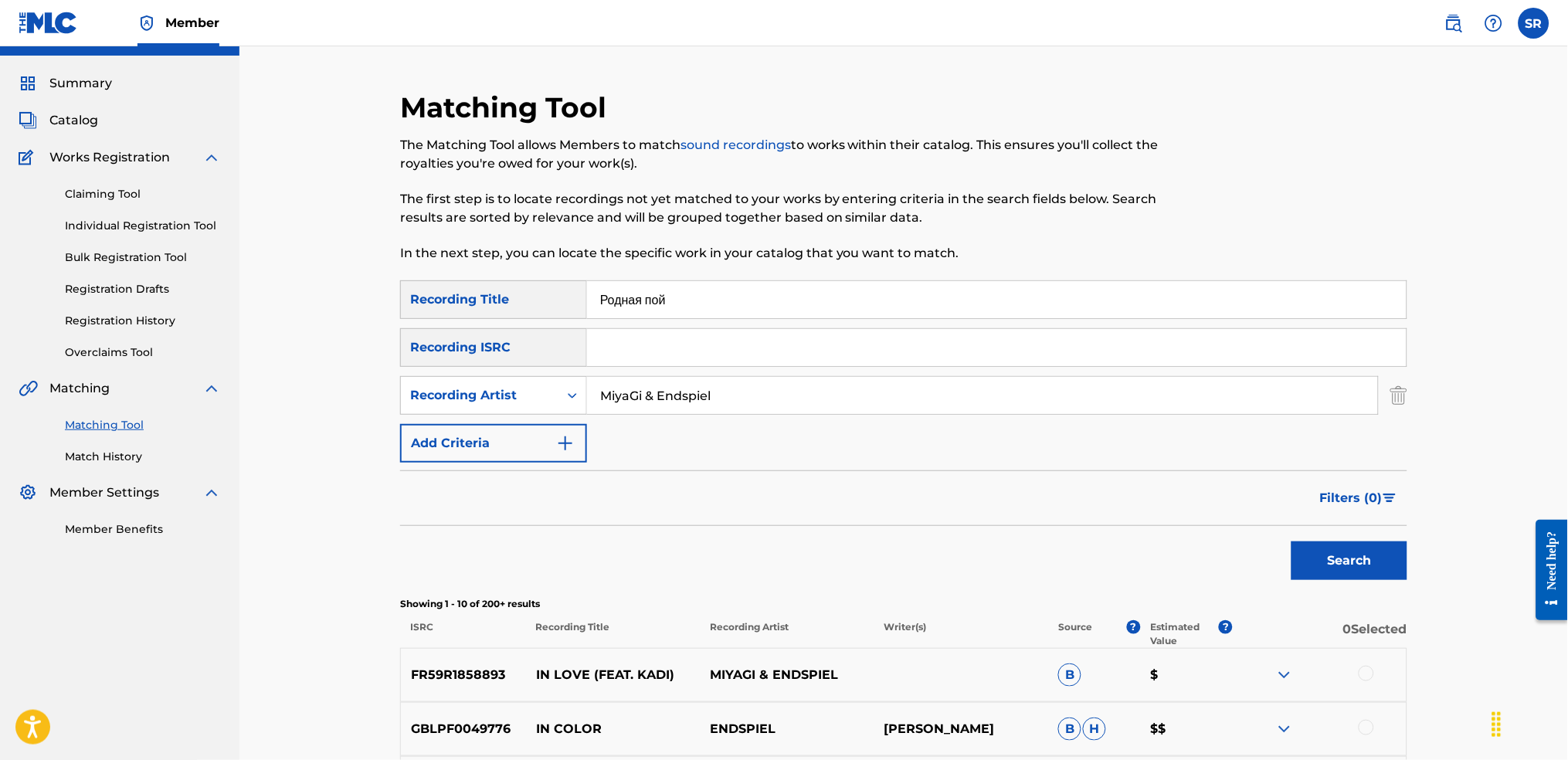
click at [645, 406] on input "MiyaGi & Endspiel" at bounding box center [982, 395] width 791 height 37
type input "MiyaGi"
click at [1349, 580] on div "Search" at bounding box center [1346, 557] width 124 height 62
click at [1312, 551] on button "Search" at bounding box center [1349, 561] width 116 height 38
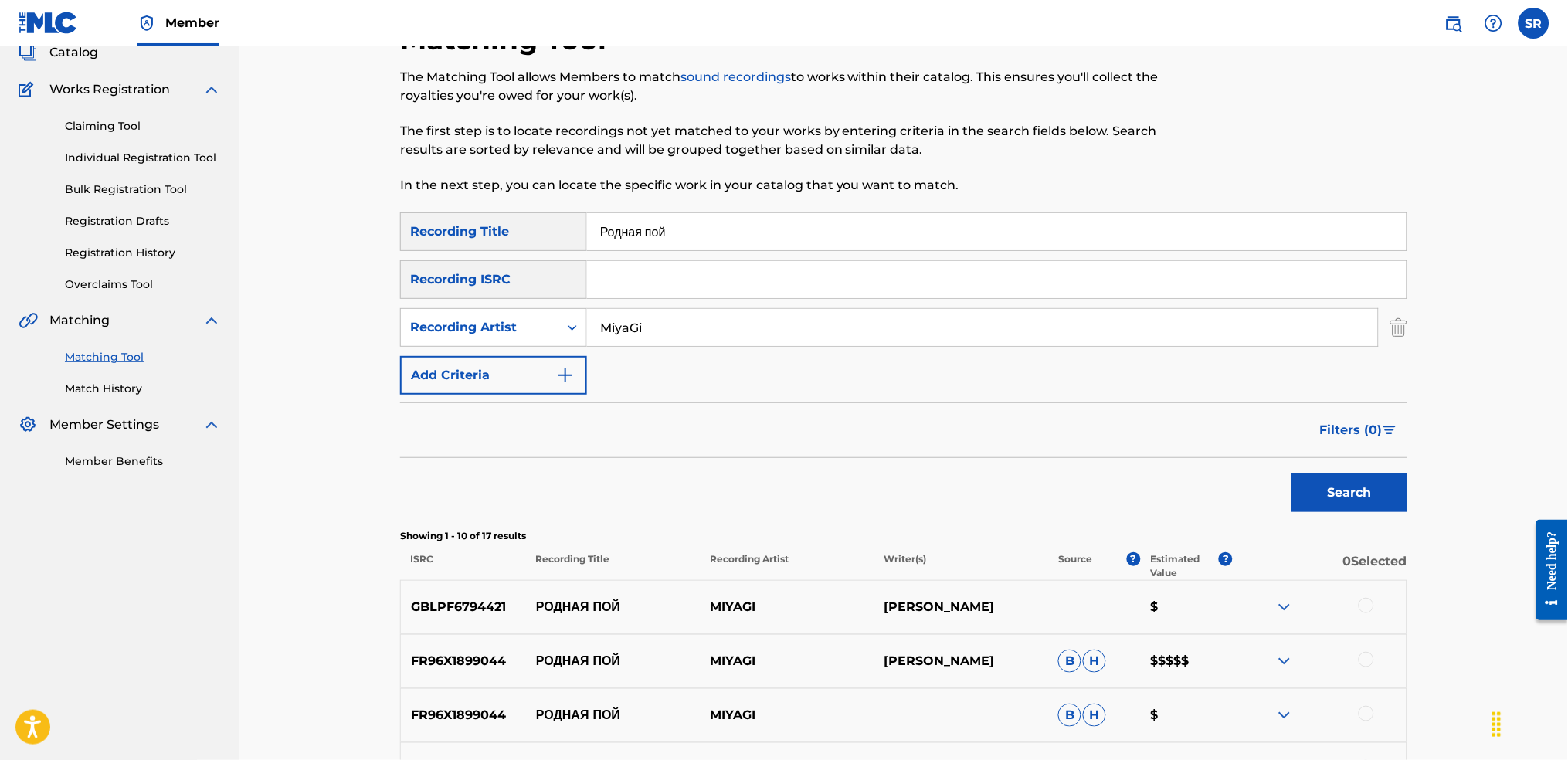
scroll to position [137, 0]
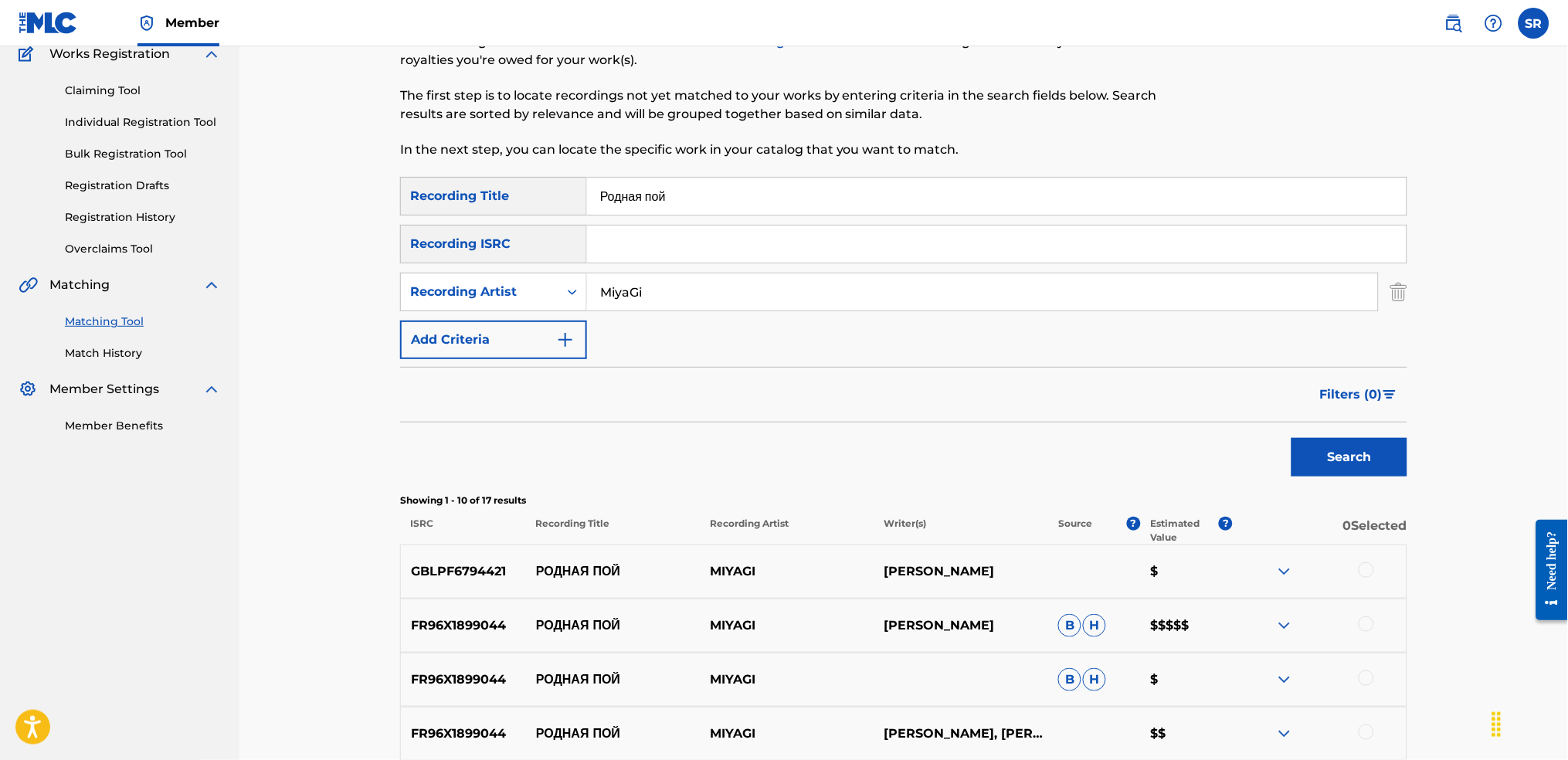
drag, startPoint x: 586, startPoint y: 193, endPoint x: 438, endPoint y: 198, distance: 148.1
click at [516, 193] on div "SearchWithCriteriaf991793d-d028-4754-92d8-05b5a3f3c7fc Recording Title Родная п…" at bounding box center [904, 196] width 1007 height 38
paste input "MiyaGi / TumaniYO"
click at [892, 167] on div "Matching Tool The Matching Tool allows Members to match sound recordings to wor…" at bounding box center [788, 82] width 775 height 190
drag, startPoint x: 796, startPoint y: 200, endPoint x: 544, endPoint y: 212, distance: 252.3
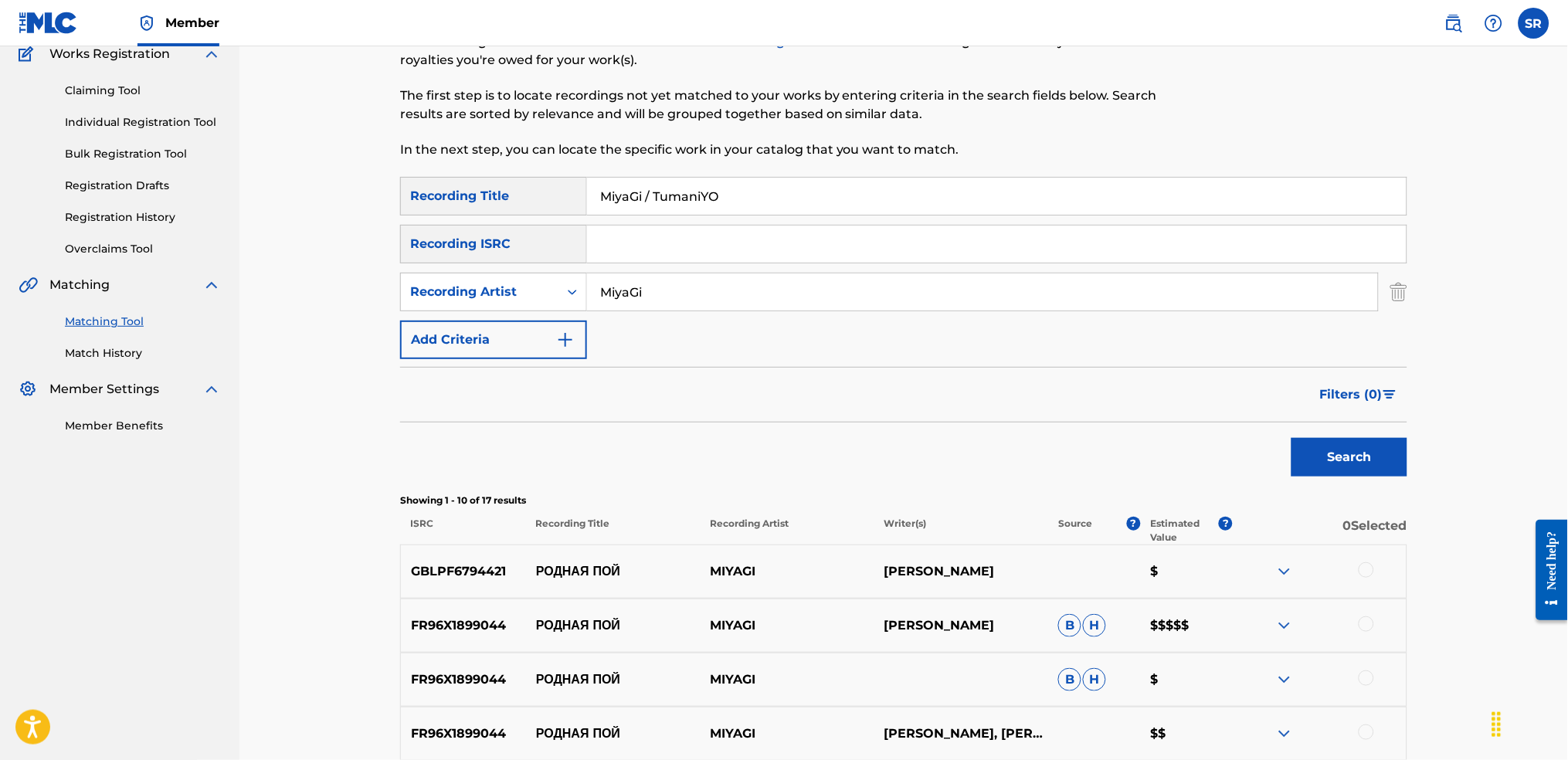
click at [544, 212] on div "SearchWithCriteriaf991793d-d028-4754-92d8-05b5a3f3c7fc Recording Title MiyaGi /…" at bounding box center [904, 196] width 1007 height 38
drag, startPoint x: 704, startPoint y: 305, endPoint x: 396, endPoint y: 291, distance: 308.3
click at [397, 291] on div "Matching Tool The Matching Tool allows Members to match sound recordings to wor…" at bounding box center [904, 594] width 1045 height 1214
drag, startPoint x: 807, startPoint y: 223, endPoint x: 804, endPoint y: 211, distance: 12.4
click at [807, 223] on div "SearchWithCriteriaf991793d-d028-4754-92d8-05b5a3f3c7fc Recording Title MiyaGi /…" at bounding box center [904, 268] width 1007 height 182
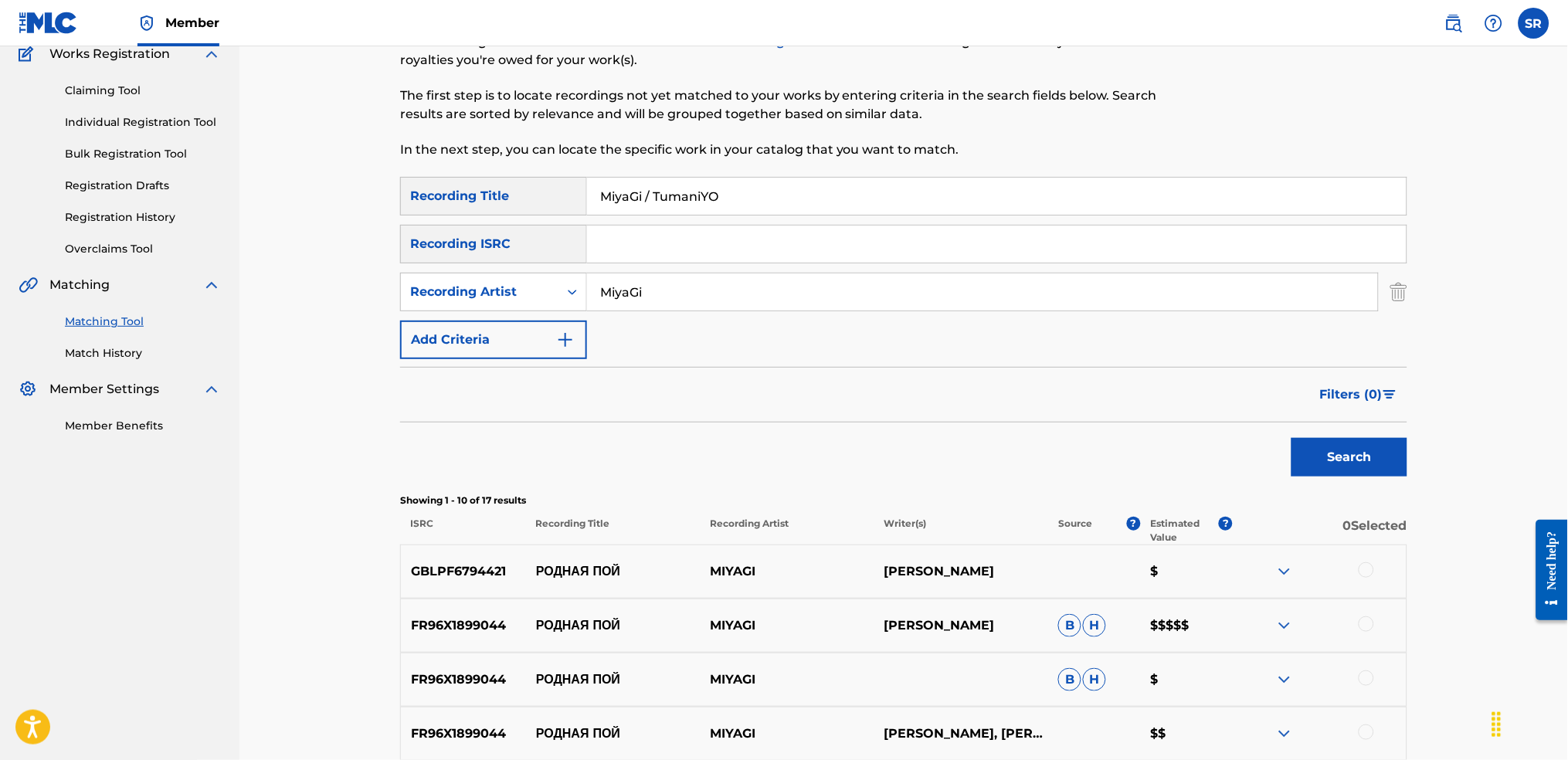
click at [804, 211] on input "MiyaGi / TumaniYO" at bounding box center [996, 196] width 820 height 37
paste input "Bismarck"
click at [1378, 442] on button "Search" at bounding box center [1349, 457] width 116 height 38
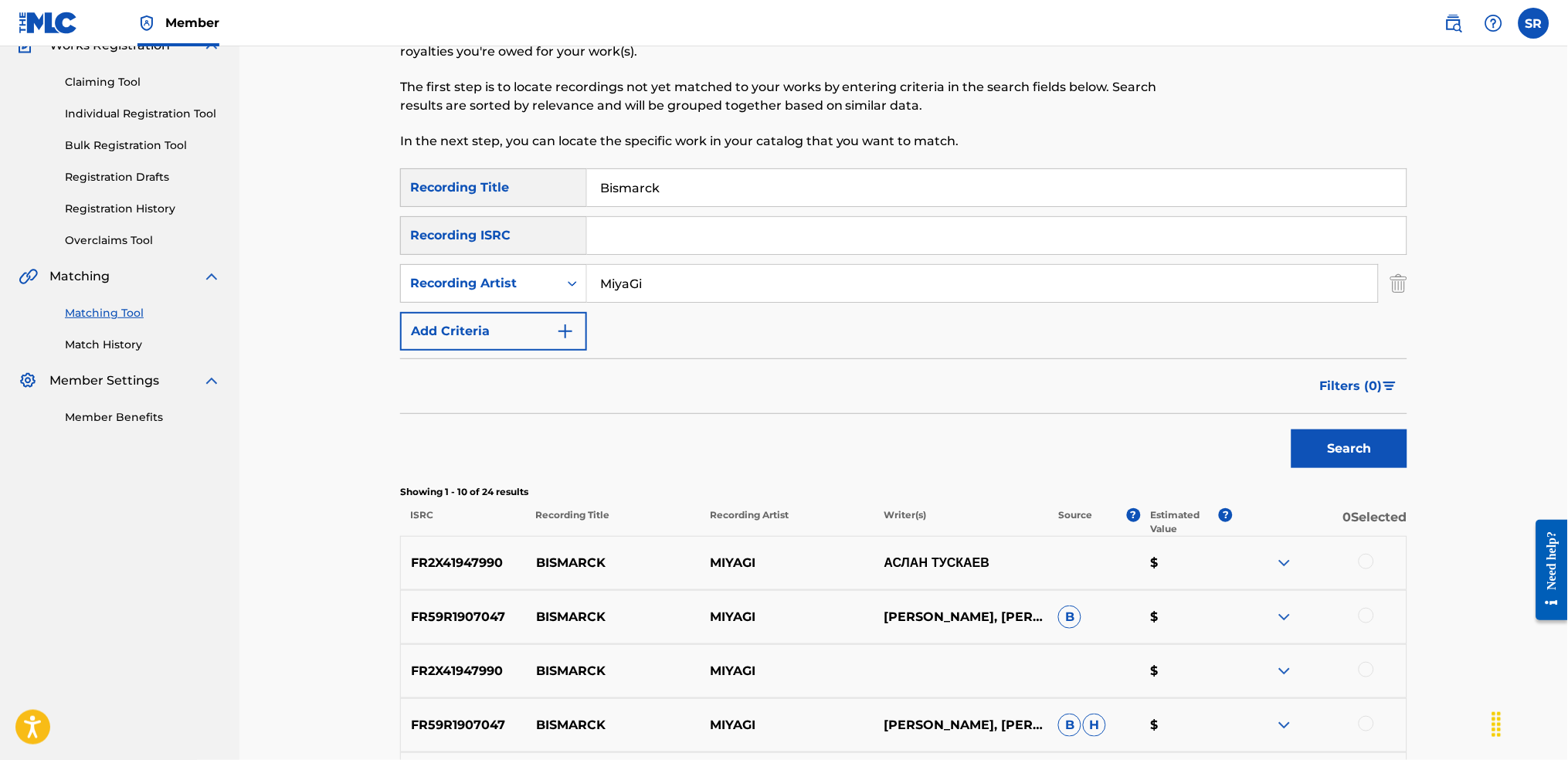
scroll to position [0, 0]
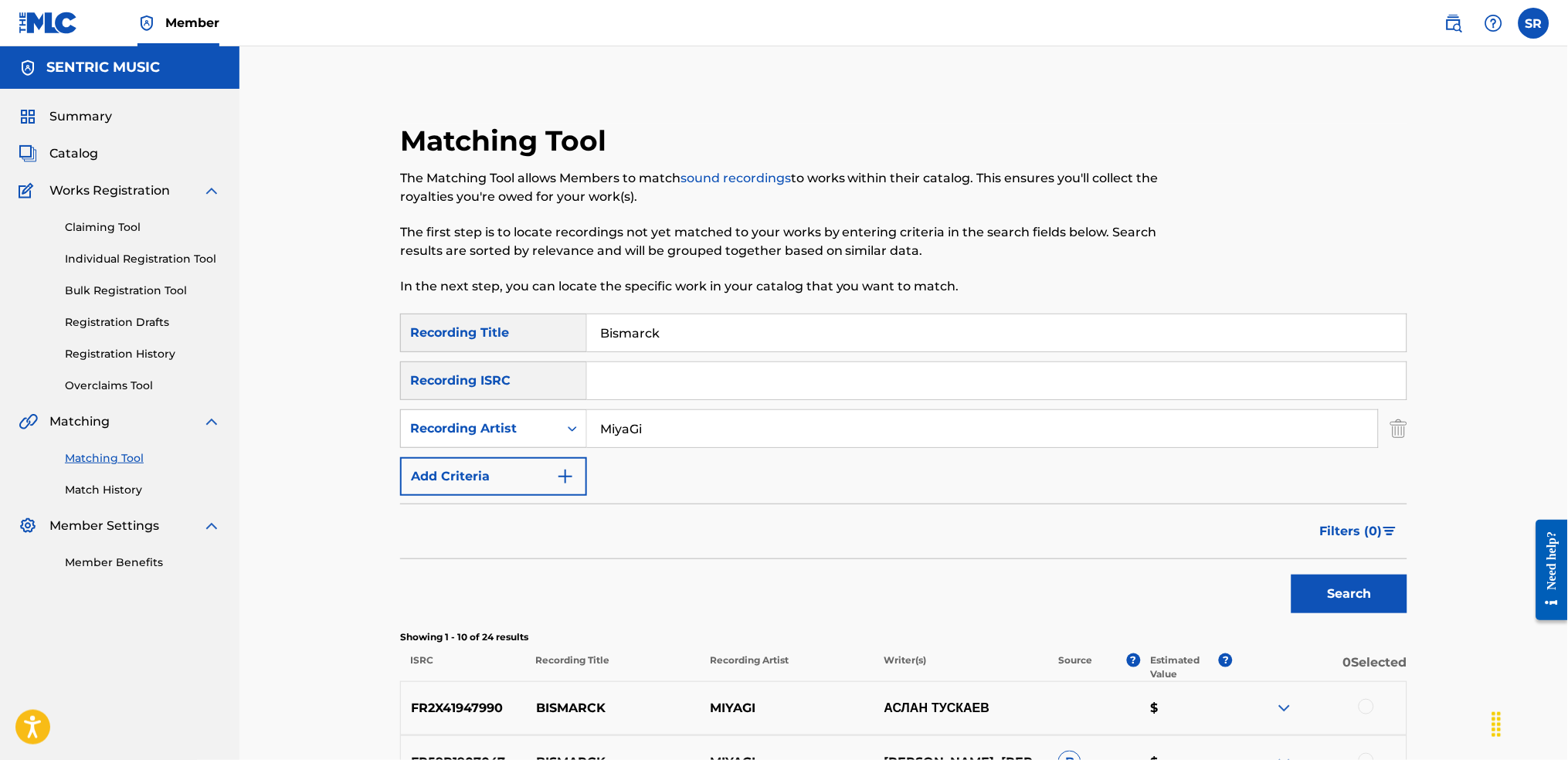
drag, startPoint x: 755, startPoint y: 342, endPoint x: 420, endPoint y: 292, distance: 338.7
click at [442, 298] on div "Matching Tool The Matching Tool allows Members to match sound recordings to wor…" at bounding box center [904, 731] width 1007 height 1214
paste input "Utopia"
click at [1342, 594] on button "Search" at bounding box center [1349, 594] width 116 height 38
click at [405, 319] on div "SearchWithCriteriaf991793d-d028-4754-92d8-05b5a3f3c7fc Recording Title Utopia S…" at bounding box center [904, 405] width 1007 height 182
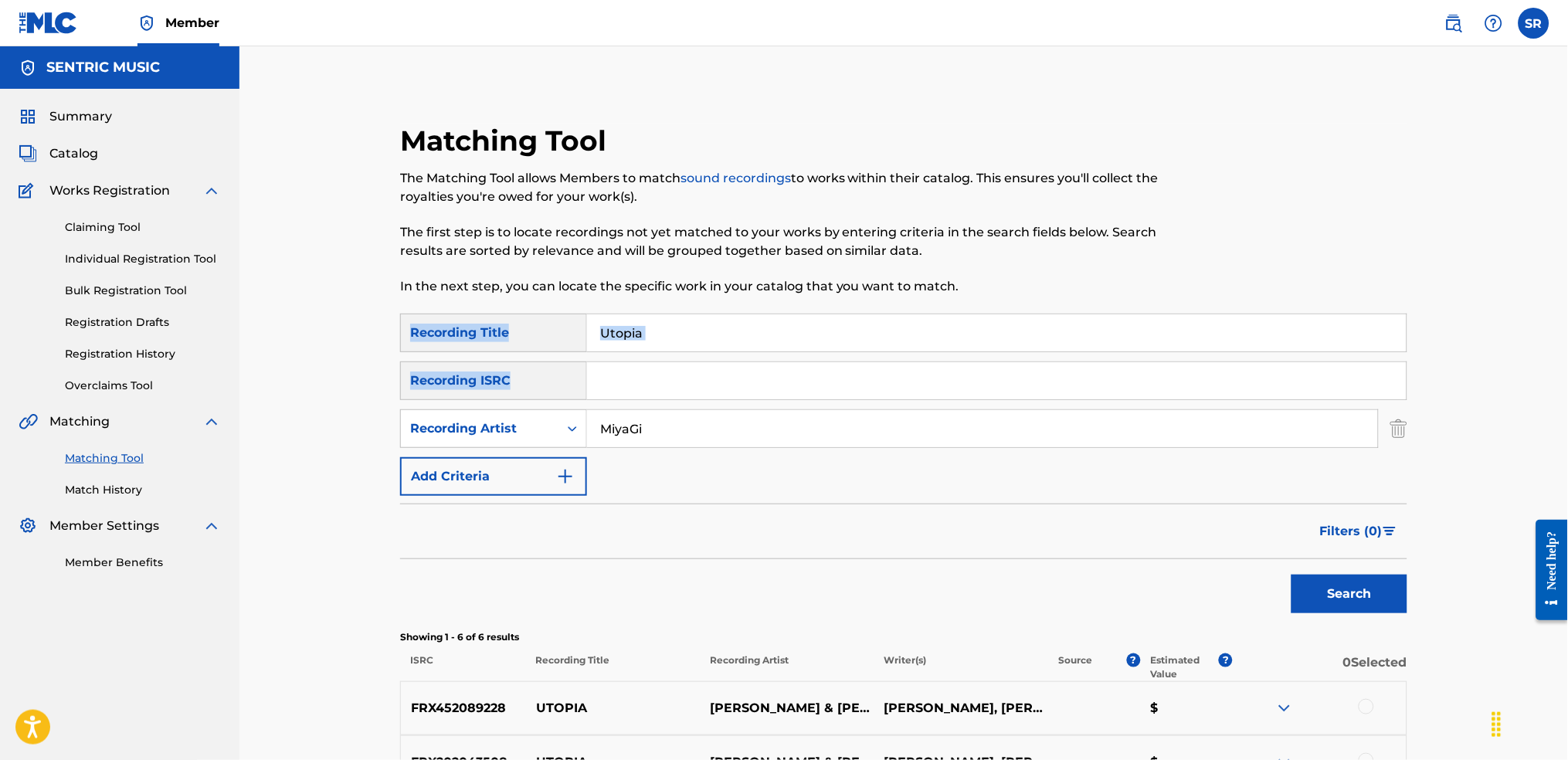
click at [677, 323] on input "Utopia" at bounding box center [996, 332] width 820 height 37
paste input "[PERSON_NAME] & [PERSON_NAME]"
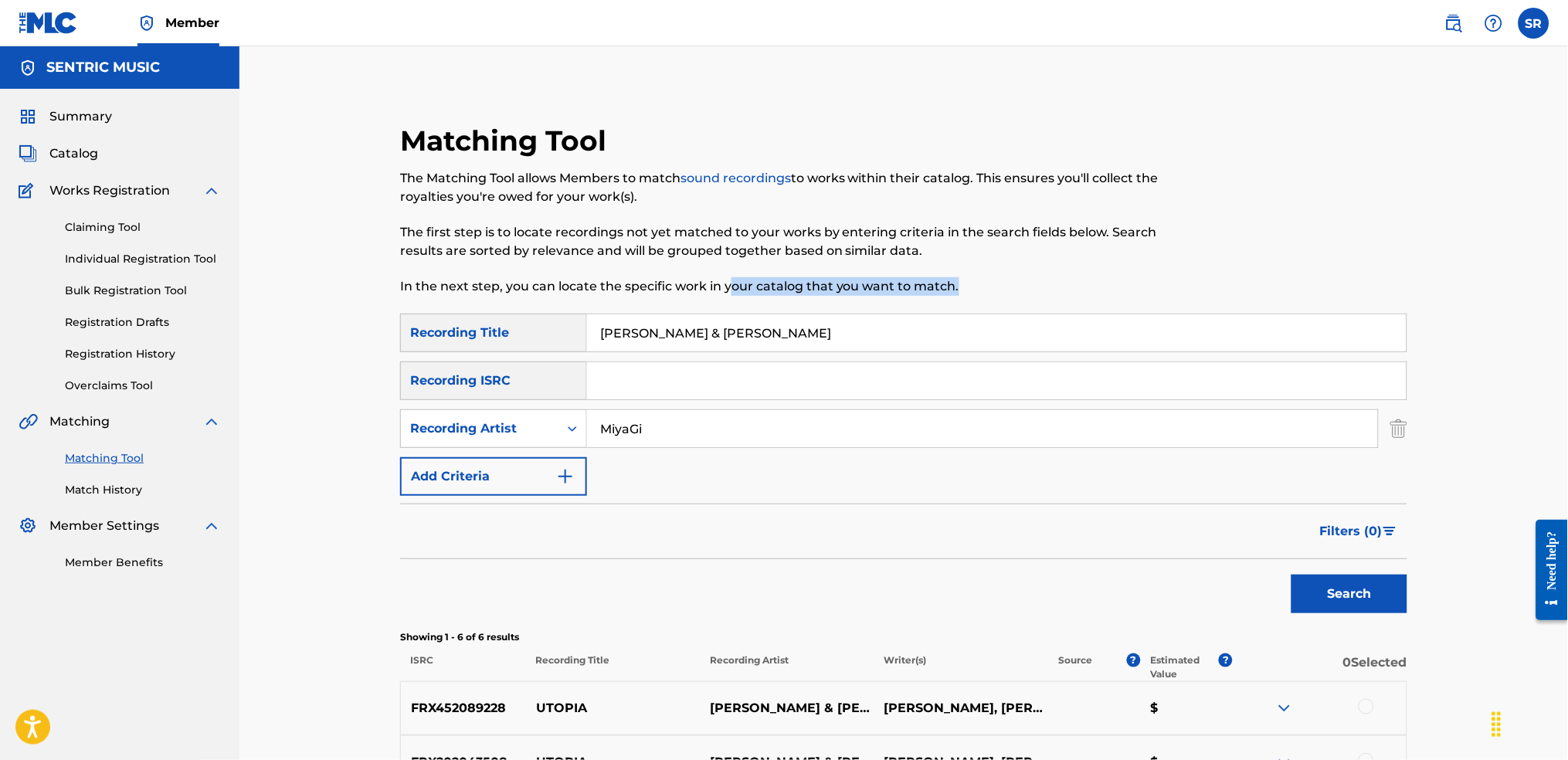
drag, startPoint x: 1036, startPoint y: 301, endPoint x: 723, endPoint y: 310, distance: 313.1
click at [723, 310] on div "Matching Tool The Matching Tool allows Members to match sound recordings to wor…" at bounding box center [788, 218] width 775 height 190
drag, startPoint x: 723, startPoint y: 310, endPoint x: 776, endPoint y: 356, distance: 70.2
click at [776, 356] on div "SearchWithCriteriaf991793d-d028-4754-92d8-05b5a3f3c7fc Recording Title [PERSON_…" at bounding box center [904, 405] width 1007 height 182
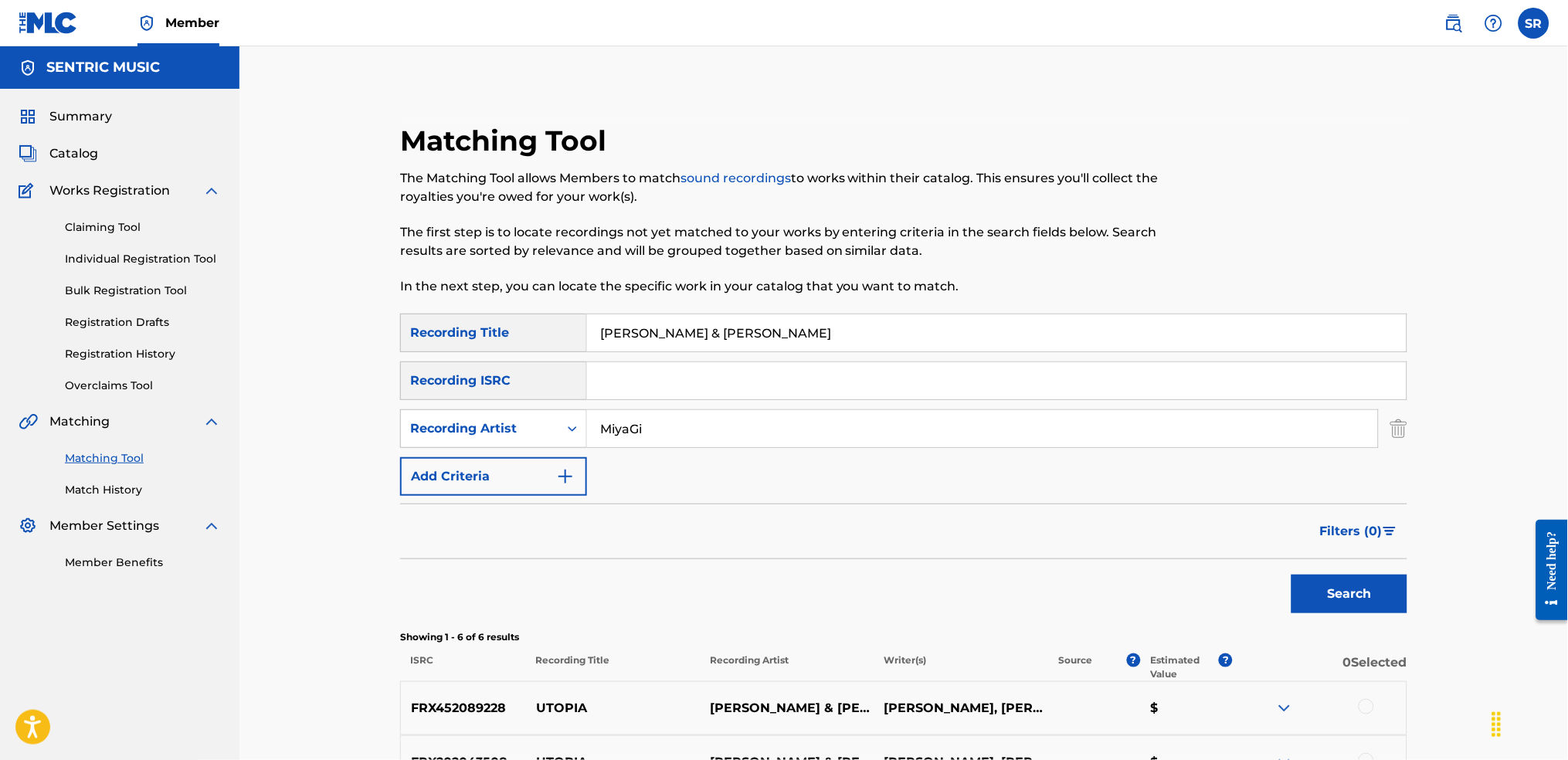
drag, startPoint x: 776, startPoint y: 356, endPoint x: 783, endPoint y: 341, distance: 16.6
click at [783, 341] on input "[PERSON_NAME] & [PERSON_NAME]" at bounding box center [996, 332] width 820 height 37
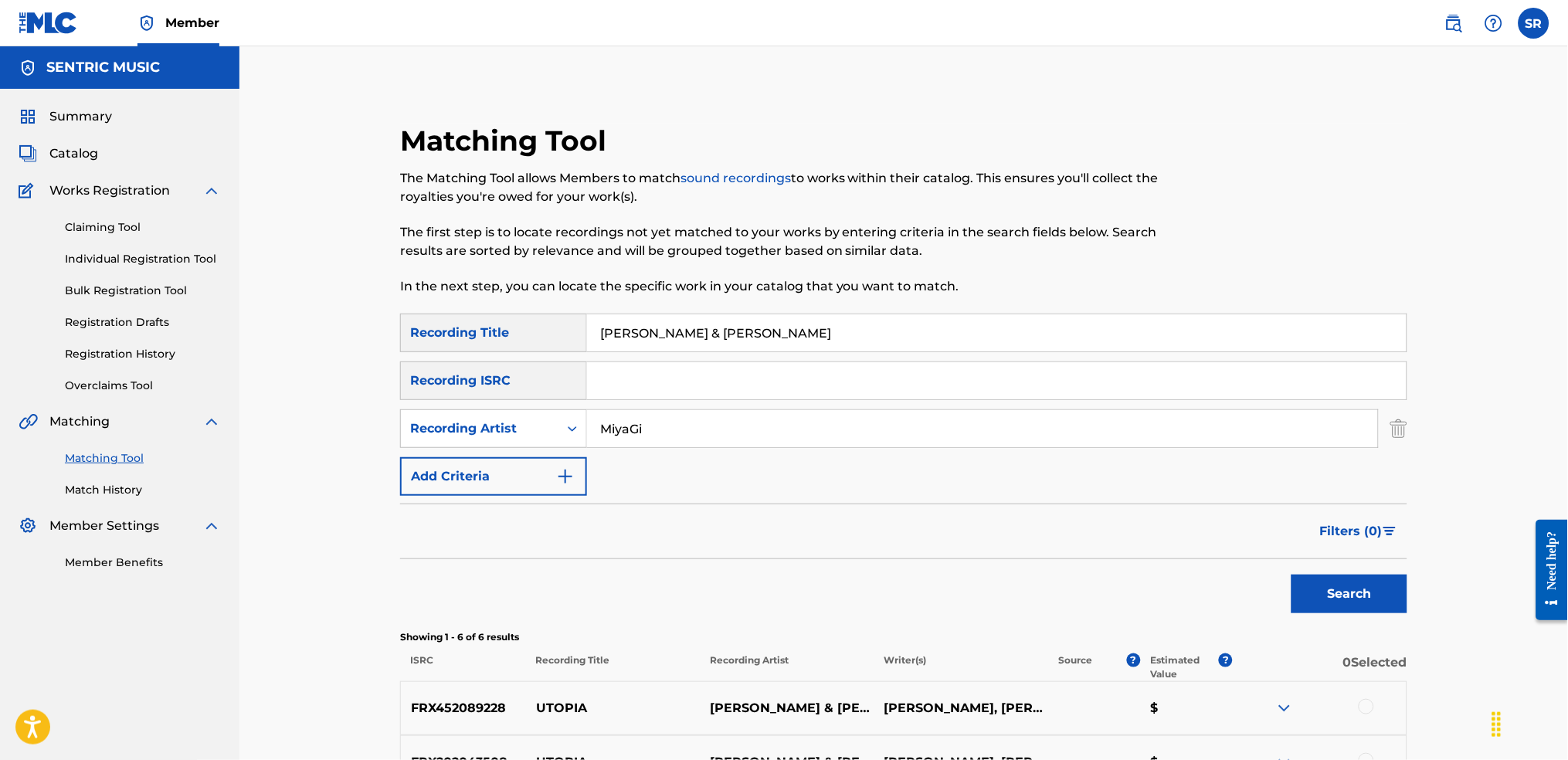
paste input "Половина моя"
click at [1101, 309] on div "Matching Tool The Matching Tool allows Members to match sound recordings to wor…" at bounding box center [788, 218] width 775 height 190
drag, startPoint x: 1361, startPoint y: 595, endPoint x: 1150, endPoint y: 546, distance: 216.6
click at [1361, 594] on button "Search" at bounding box center [1349, 594] width 116 height 38
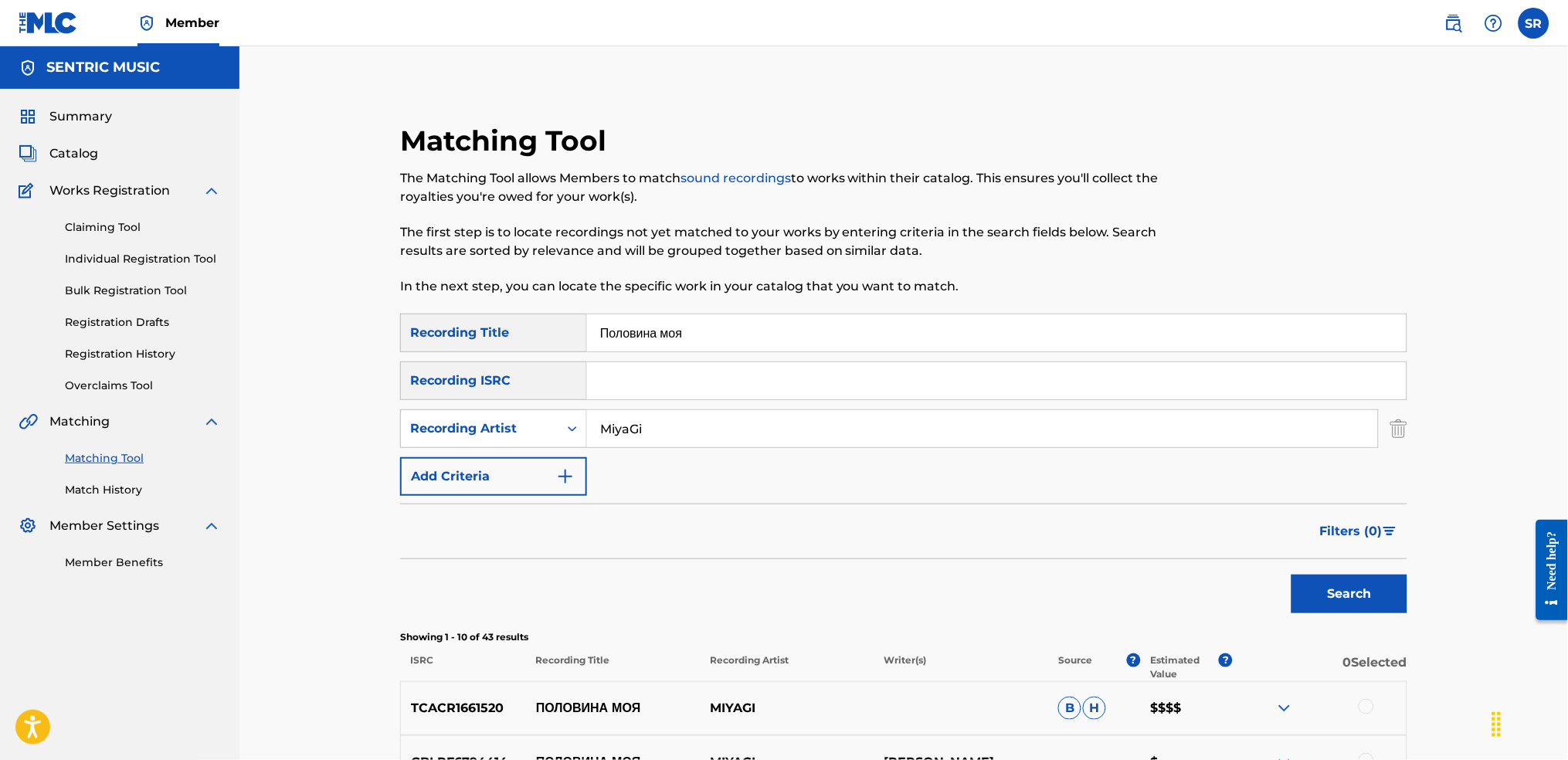
click at [591, 333] on input "Половина моя" at bounding box center [996, 332] width 820 height 37
paste input "[PERSON_NAME]"
type input "[PERSON_NAME]"
drag, startPoint x: 764, startPoint y: 423, endPoint x: 507, endPoint y: 441, distance: 257.6
click at [507, 441] on div "SearchWithCriteriaf00cf1da-3cff-4536-9a82-315d04aafda6 Recording Artist [PERSON…" at bounding box center [904, 429] width 1007 height 38
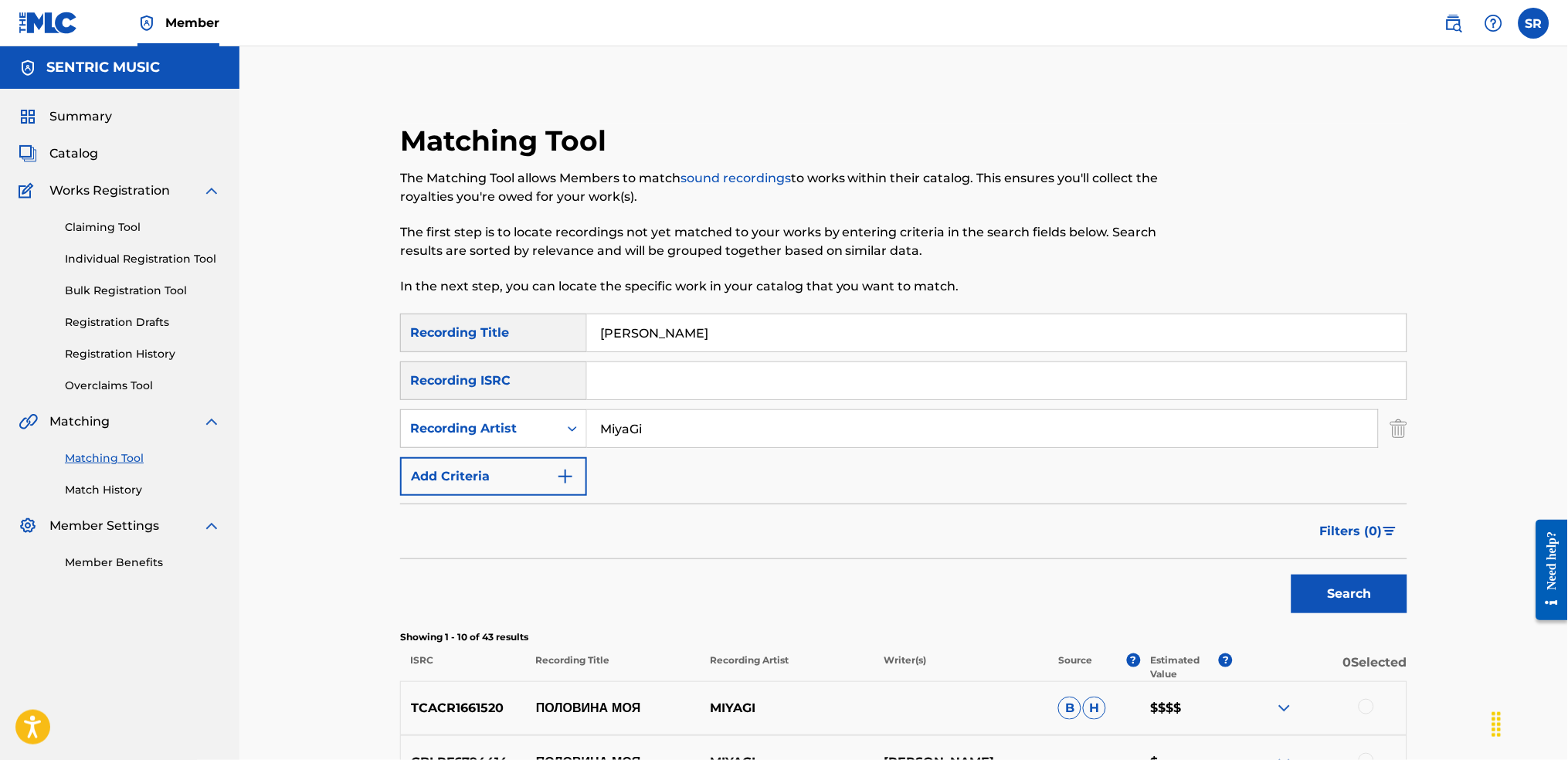
paste input "gi & [PERSON_NAME]"
type input "Miyagi & [PERSON_NAME]"
drag, startPoint x: 983, startPoint y: 519, endPoint x: 1189, endPoint y: 555, distance: 209.1
click at [982, 519] on div "Filters ( 0 )" at bounding box center [904, 531] width 1007 height 56
click at [1338, 603] on button "Search" at bounding box center [1349, 594] width 116 height 38
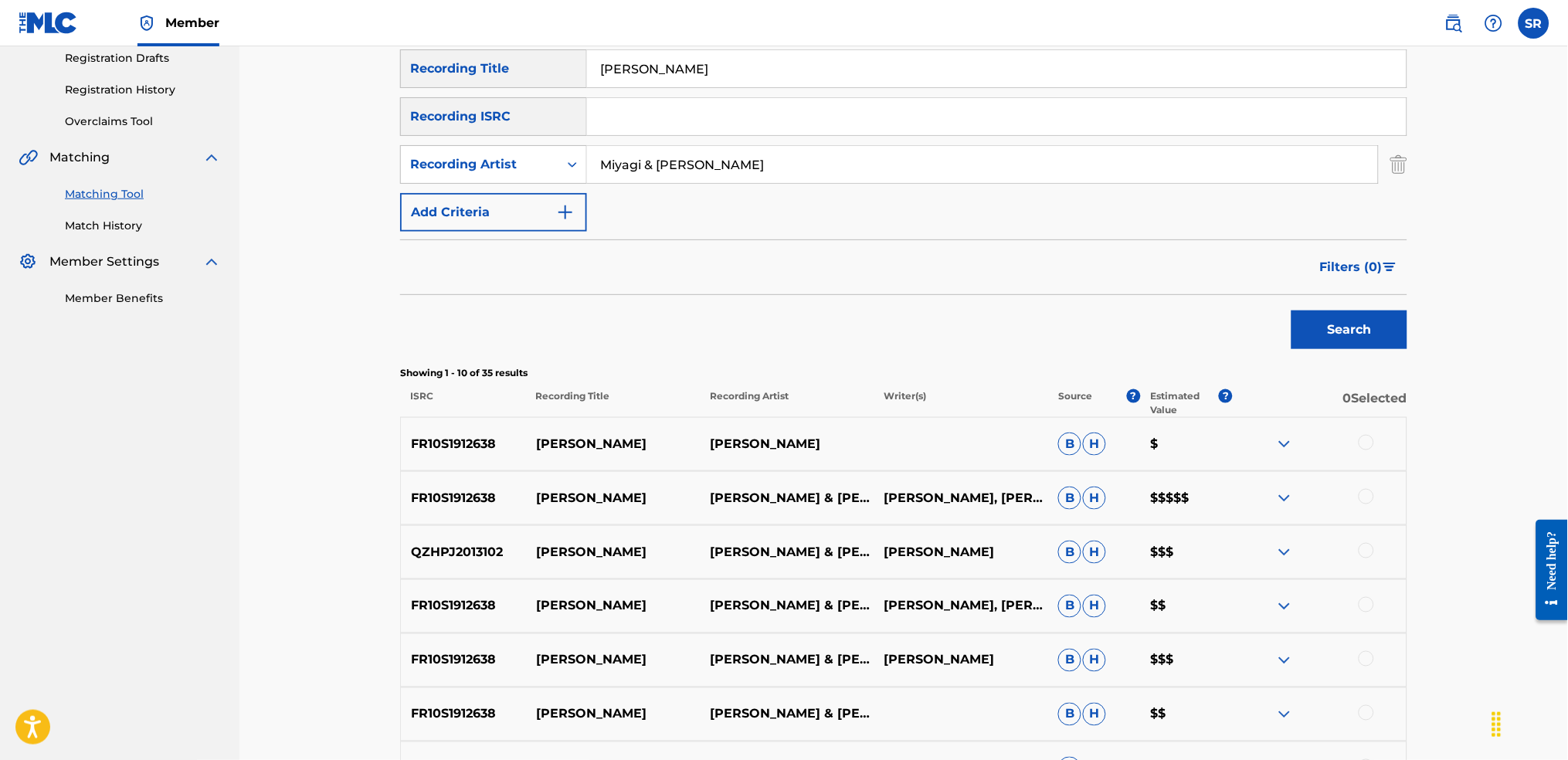
scroll to position [206, 0]
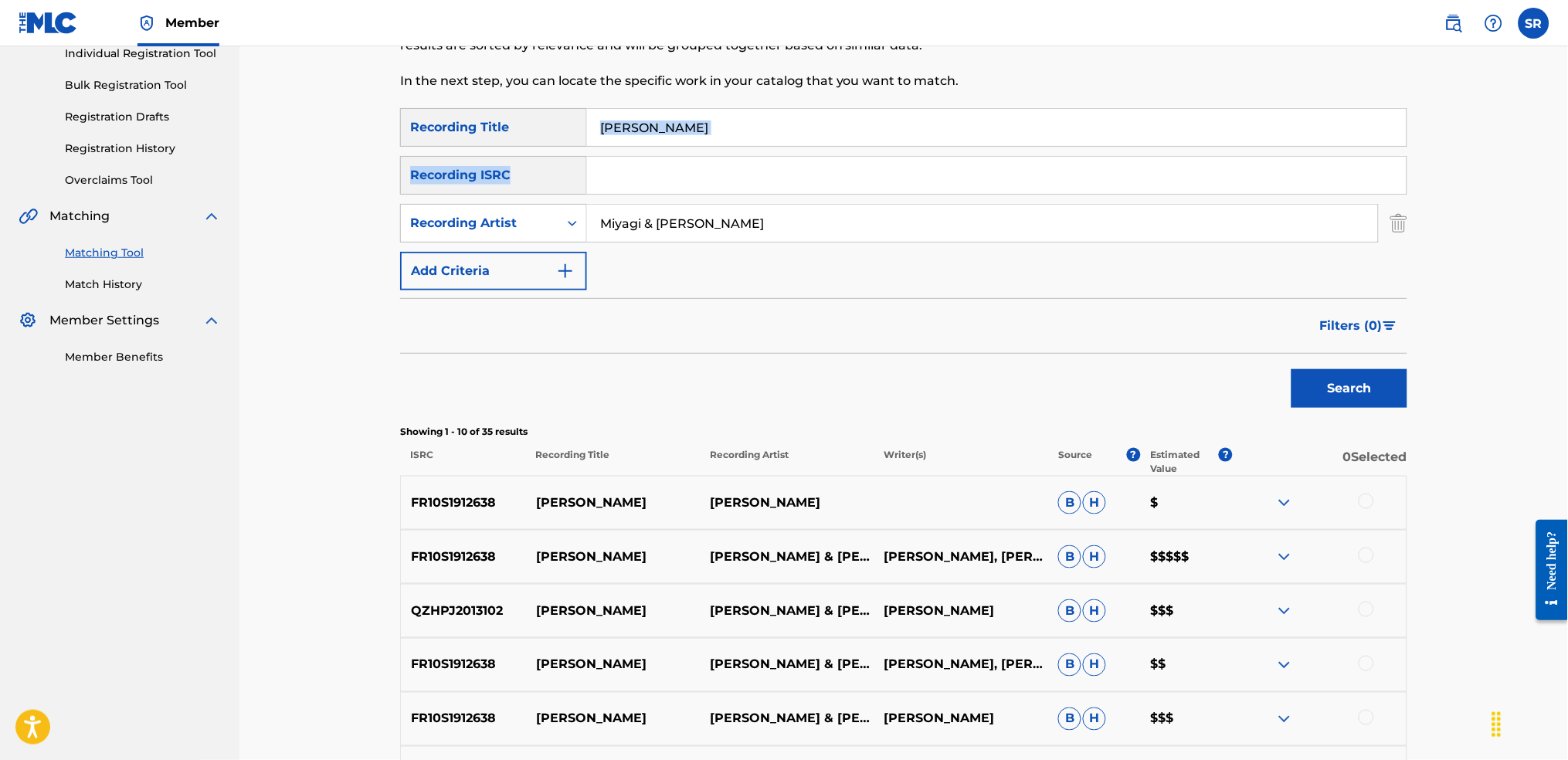
drag, startPoint x: 780, startPoint y: 147, endPoint x: 419, endPoint y: 111, distance: 362.8
click at [414, 111] on div "SearchWithCriteriaf991793d-d028-4754-92d8-05b5a3f3c7fc Recording Title [PERSON_…" at bounding box center [904, 199] width 1007 height 182
click at [683, 137] on input "[PERSON_NAME]" at bounding box center [996, 127] width 820 height 37
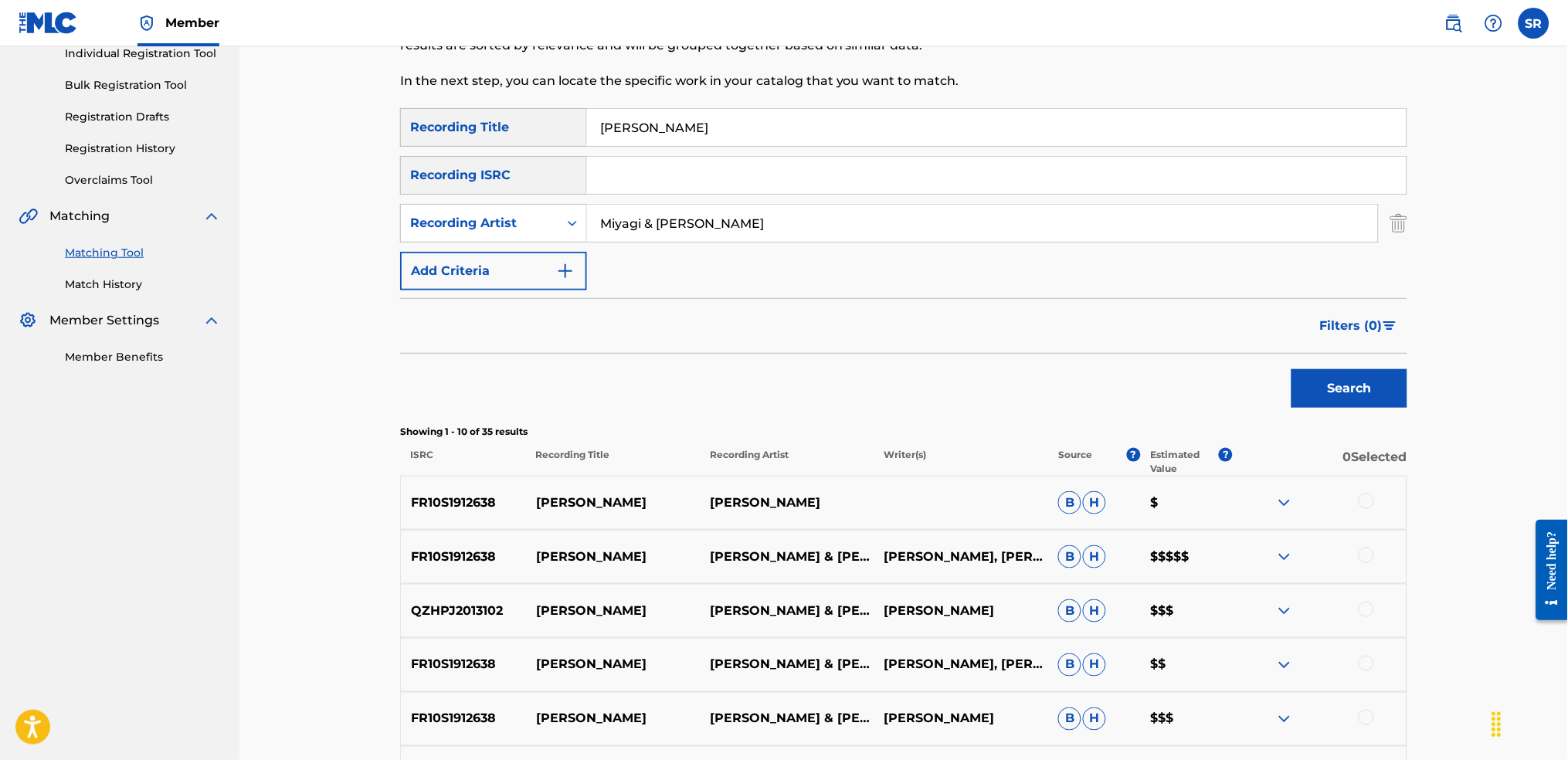
paste input "Говори мне"
type input "Говори мне"
drag, startPoint x: 774, startPoint y: 201, endPoint x: 673, endPoint y: 206, distance: 101.1
click at [673, 206] on div "SearchWithCriteriaf991793d-d028-4754-92d8-05b5a3f3c7fc Recording Title Говори м…" at bounding box center [904, 199] width 1007 height 182
drag, startPoint x: 776, startPoint y: 214, endPoint x: 641, endPoint y: 226, distance: 135.5
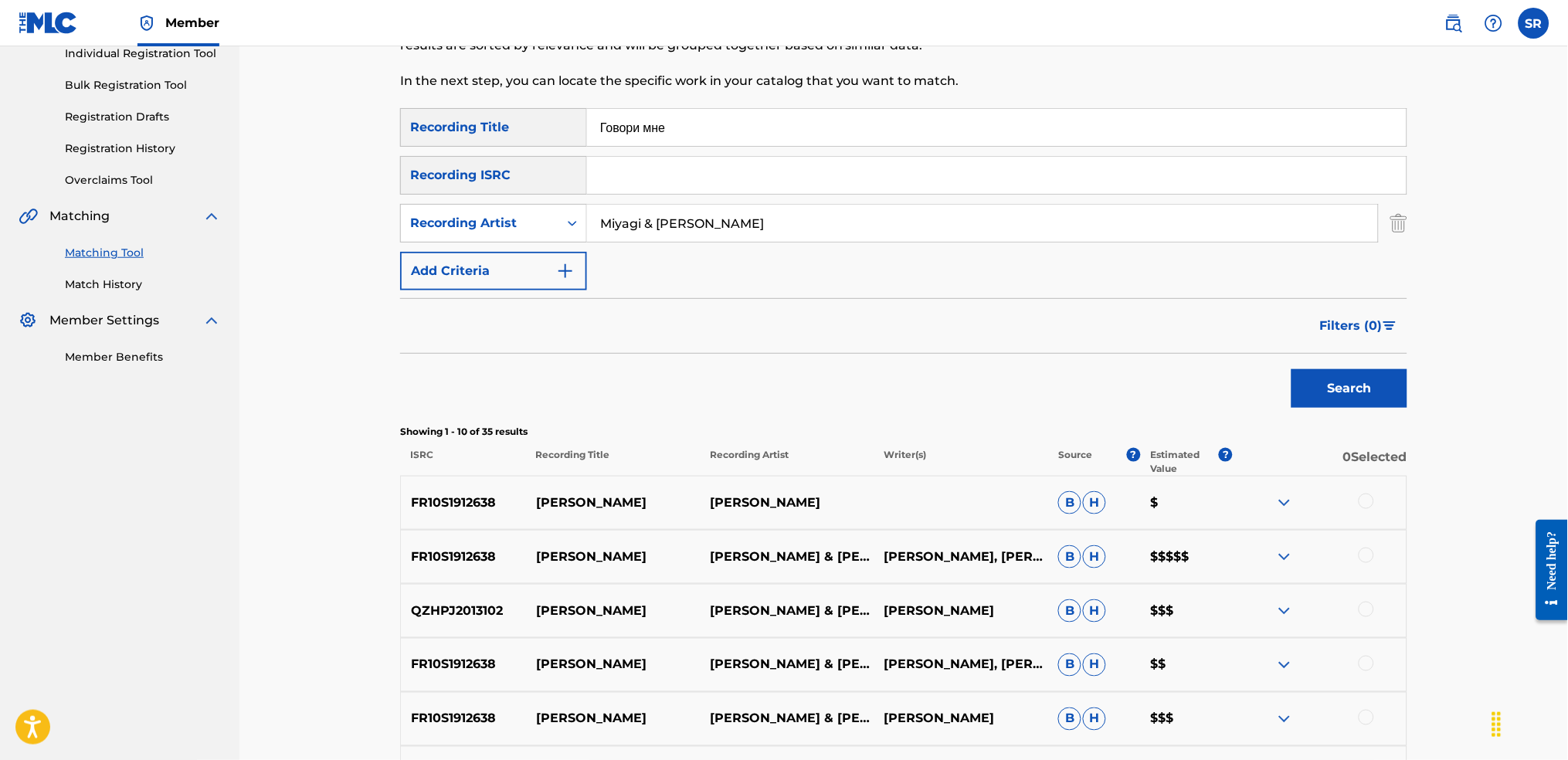
click at [641, 226] on input "Miyagi & [PERSON_NAME]" at bounding box center [982, 223] width 791 height 37
type input "Miyagi"
click at [1291, 370] on button "Search" at bounding box center [1349, 389] width 116 height 38
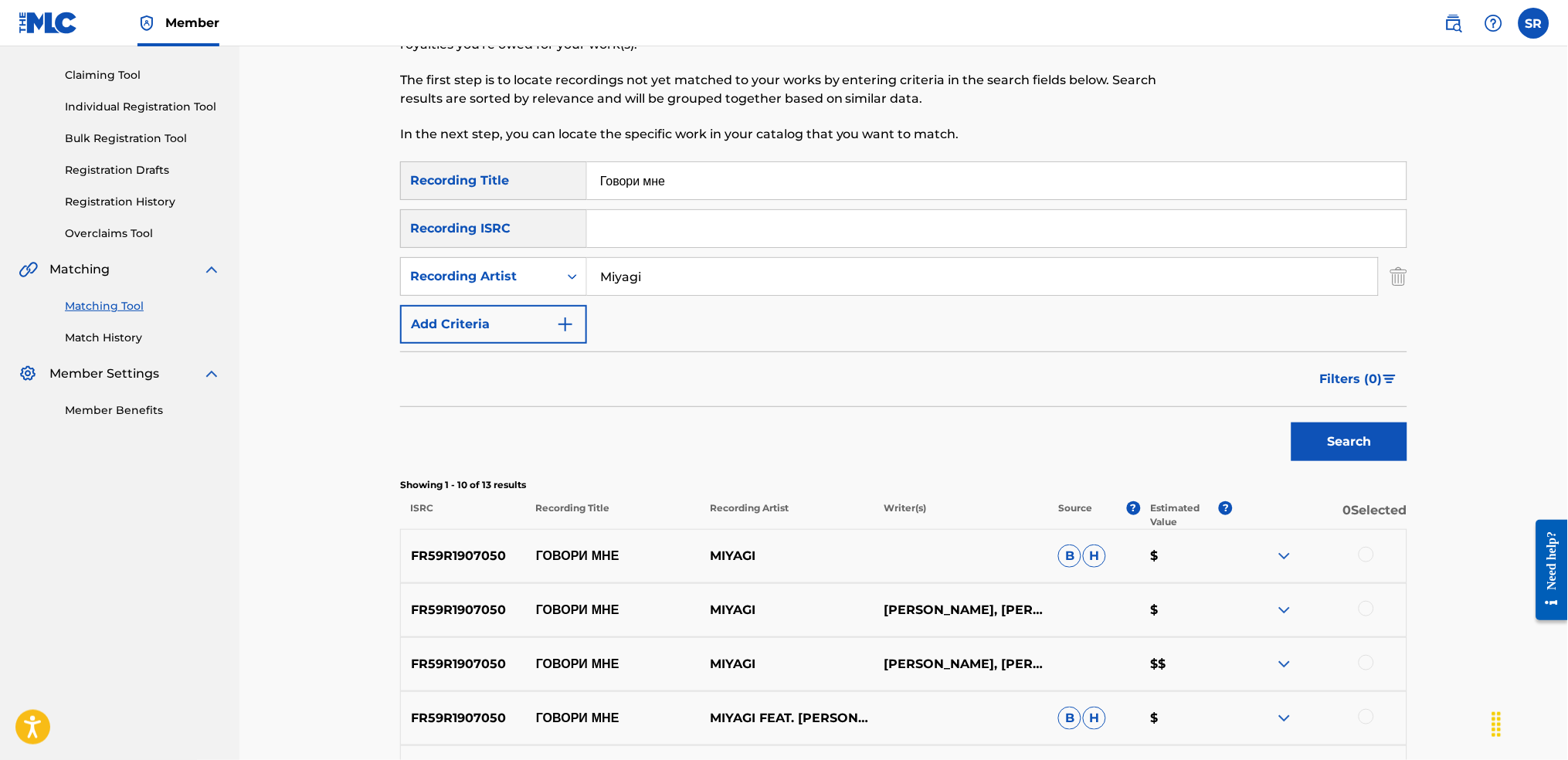
scroll to position [0, 0]
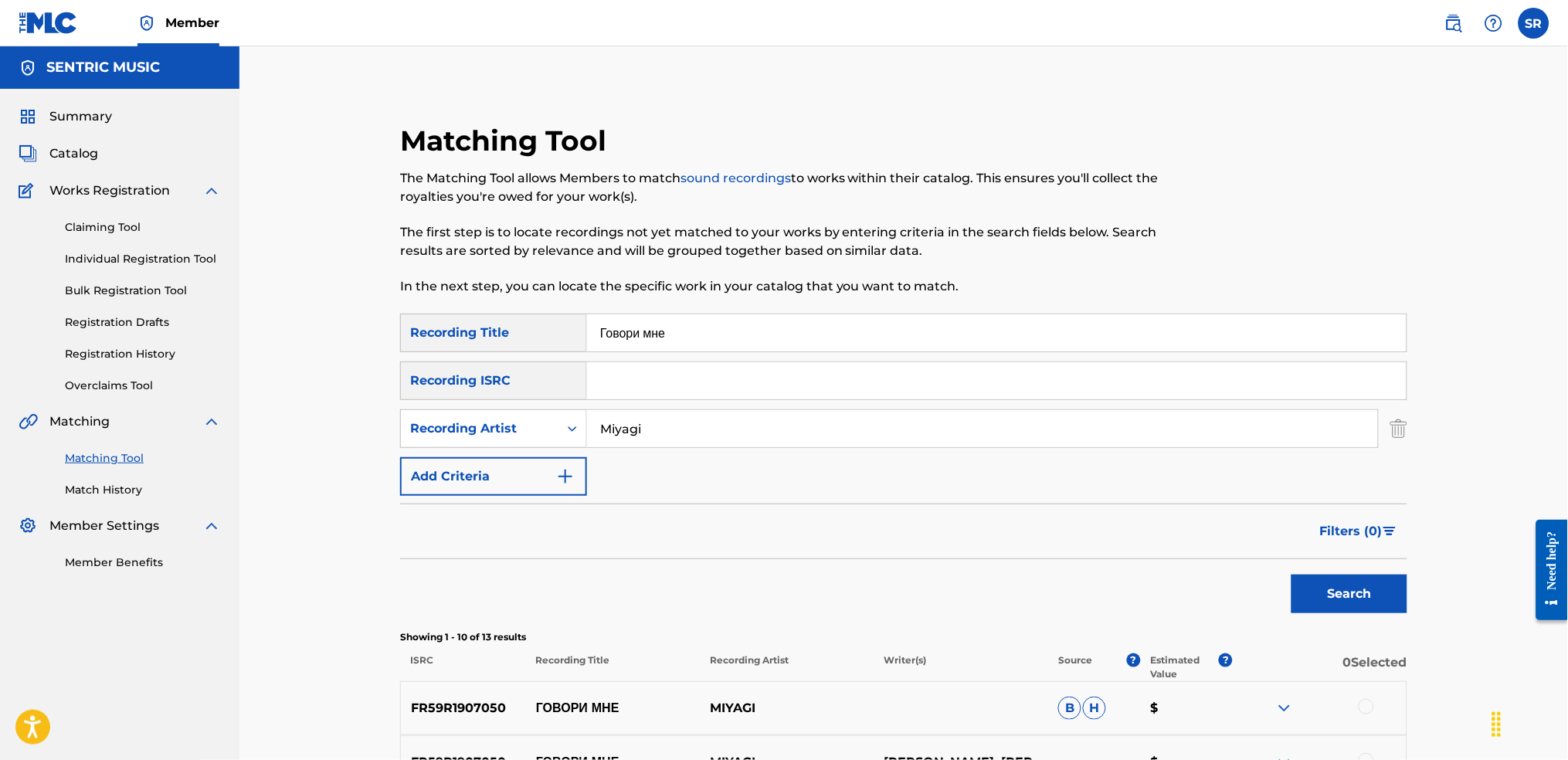
click at [509, 311] on div "Matching Tool The Matching Tool allows Members to match sound recordings to wor…" at bounding box center [904, 731] width 1007 height 1214
paste input "орабли"
click at [1077, 279] on p "In the next step, you can locate the specific work in your catalog that you wan…" at bounding box center [788, 287] width 775 height 18
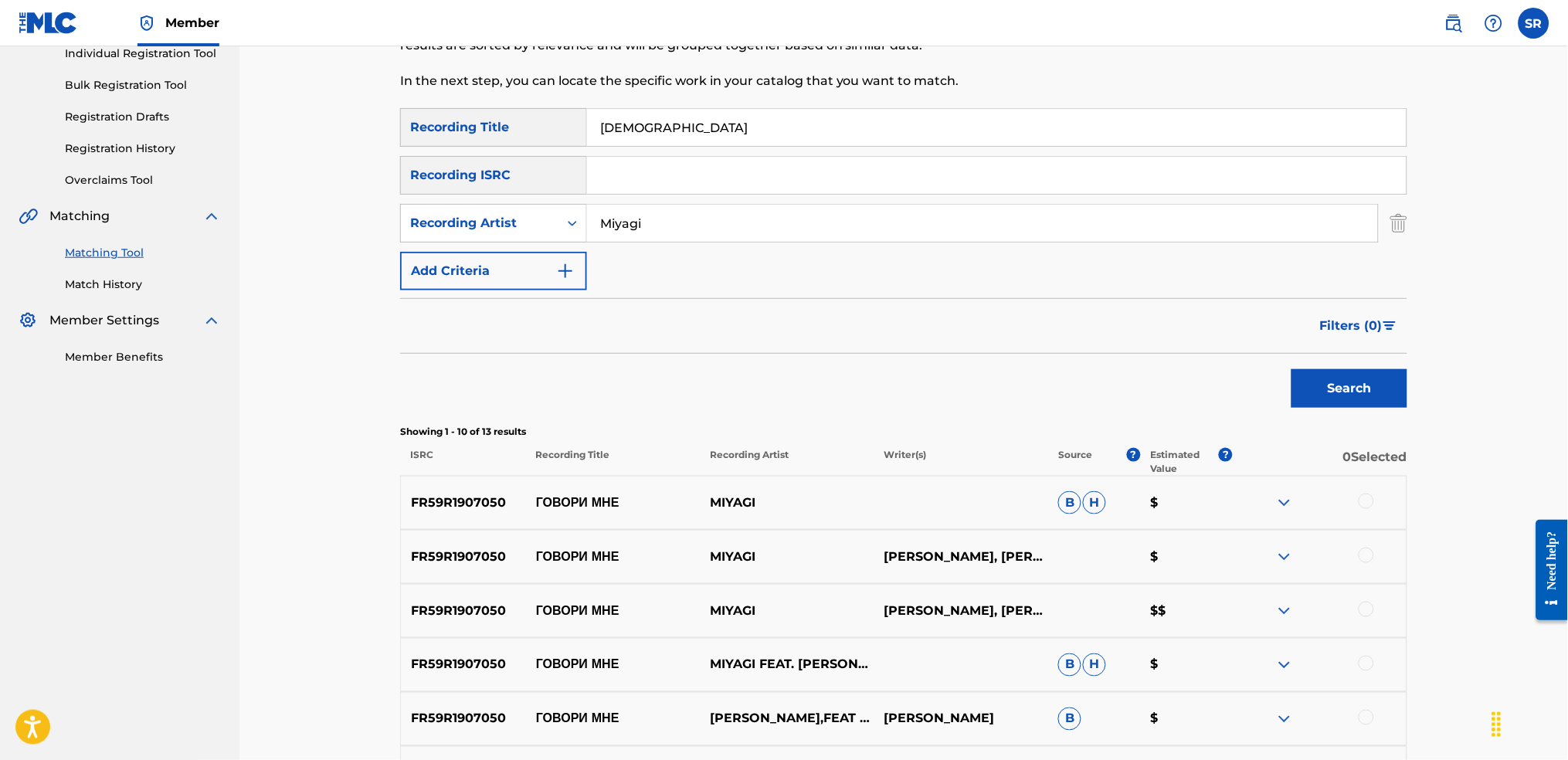
click at [1369, 367] on div "Search" at bounding box center [1346, 385] width 124 height 62
click at [1368, 381] on button "Search" at bounding box center [1349, 389] width 116 height 38
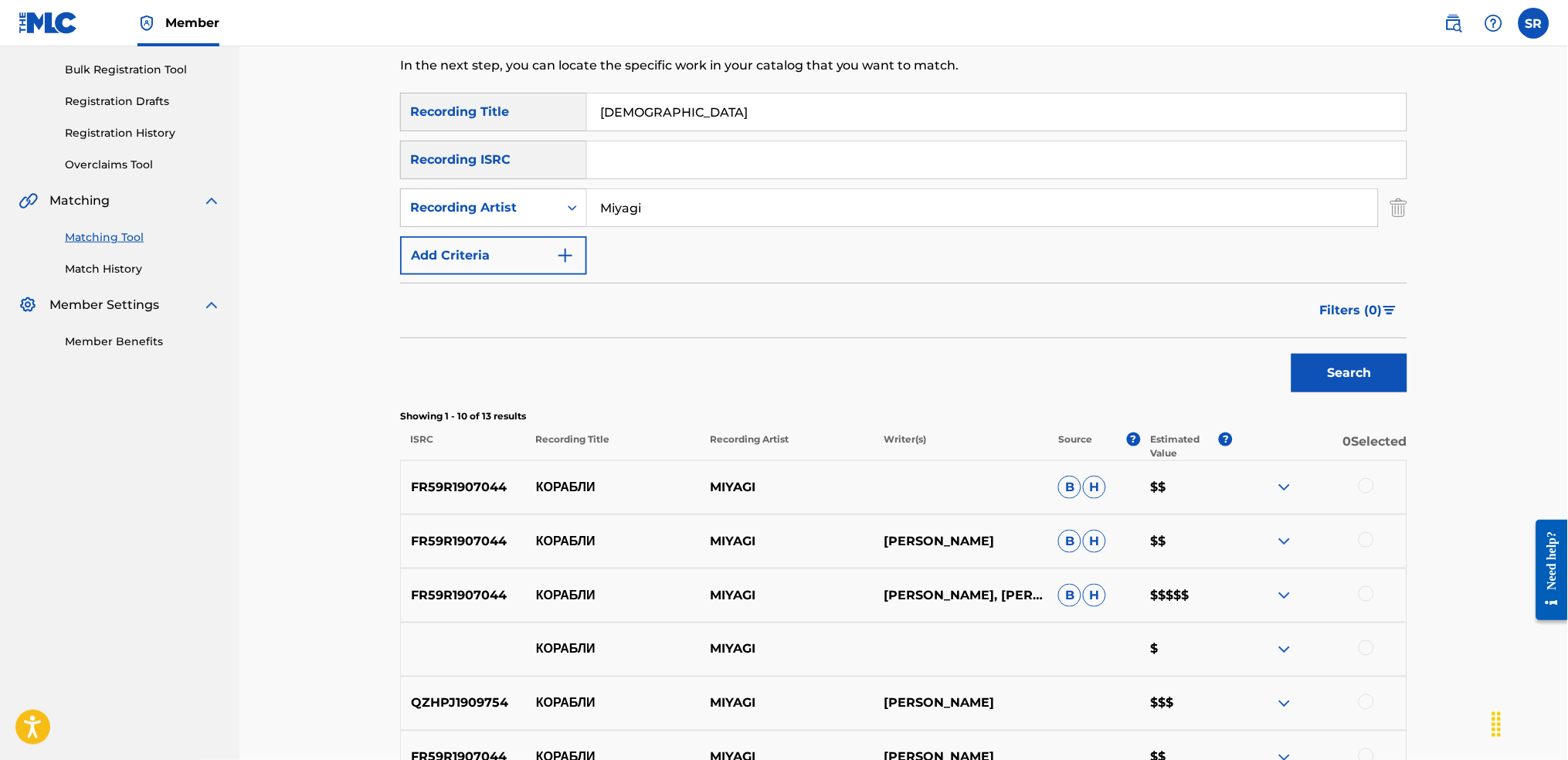
scroll to position [103, 0]
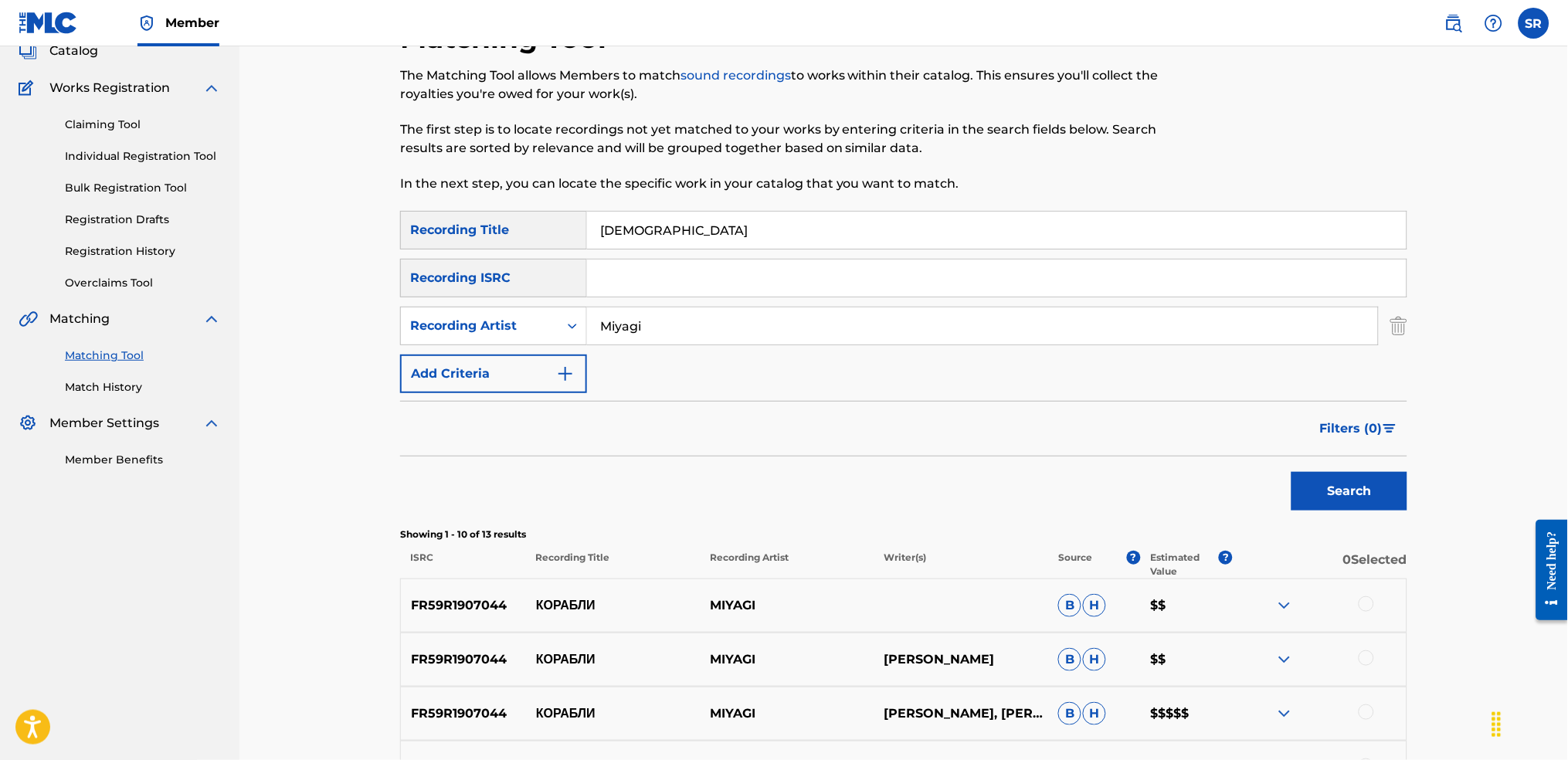
drag, startPoint x: 698, startPoint y: 223, endPoint x: 343, endPoint y: 218, distance: 355.0
click at [351, 214] on div "Matching Tool The Matching Tool allows Members to match sound recordings to wor…" at bounding box center [904, 589] width 1329 height 1292
paste input "DLBM"
type input "DLBM"
click at [1393, 485] on button "Search" at bounding box center [1349, 491] width 116 height 38
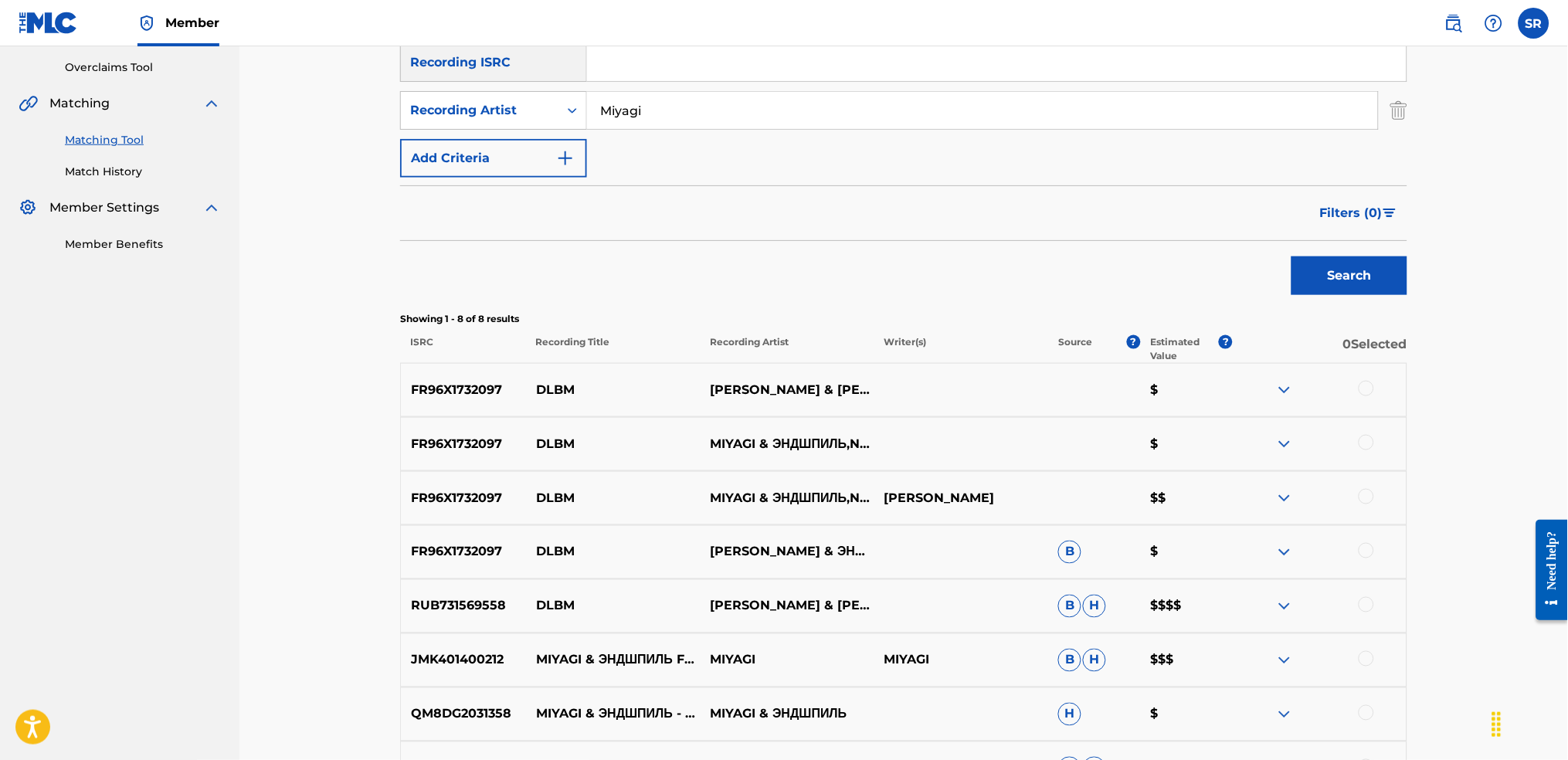
scroll to position [196, 0]
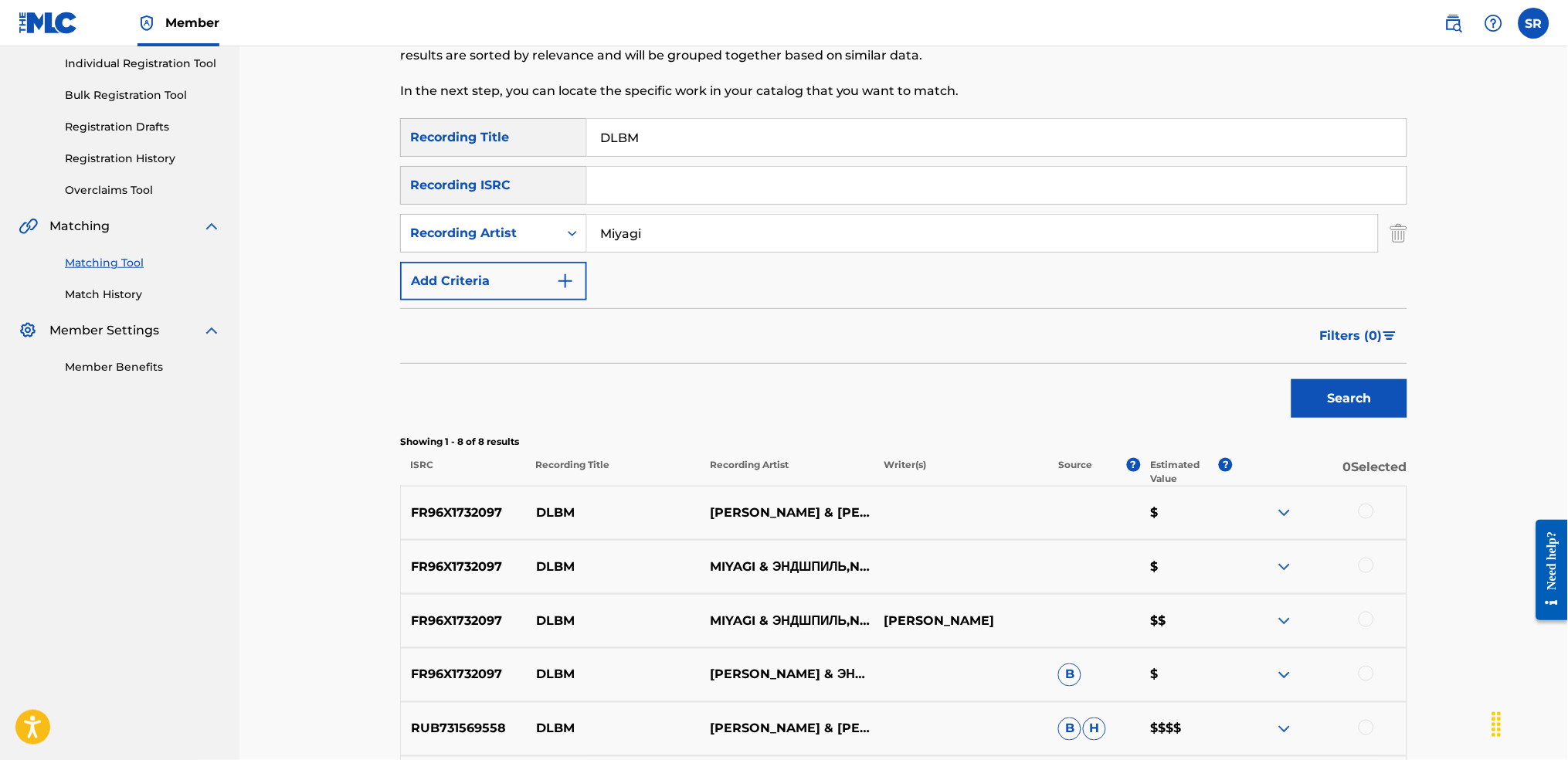
click at [1329, 344] on span "Filters ( 0 )" at bounding box center [1351, 336] width 63 height 18
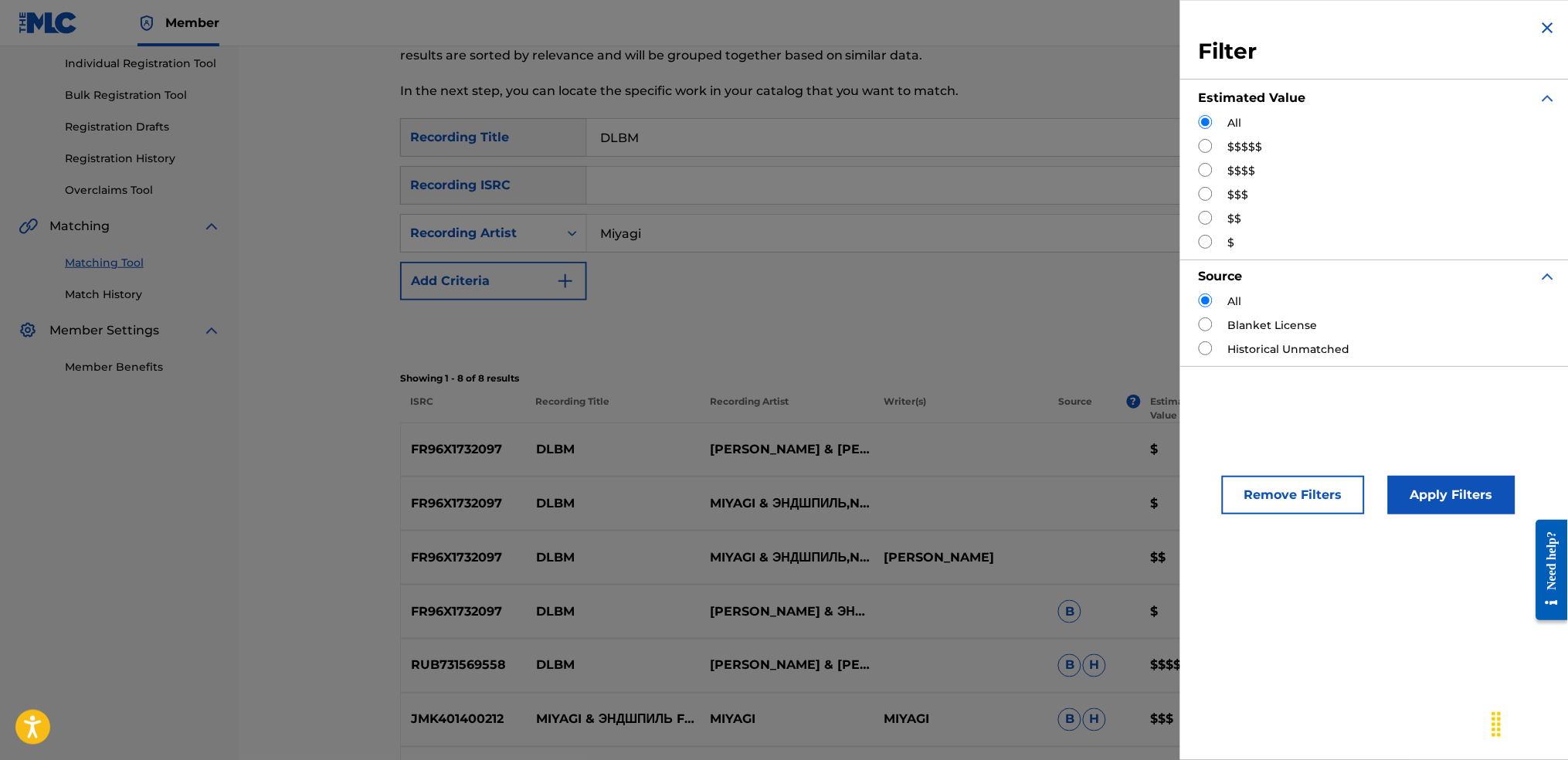
click at [1214, 149] on div "$$$$$" at bounding box center [1378, 147] width 359 height 16
click at [1212, 147] on input "Search Form" at bounding box center [1205, 146] width 14 height 14
radio input "true"
click at [1429, 493] on button "Apply Filters" at bounding box center [1452, 495] width 127 height 38
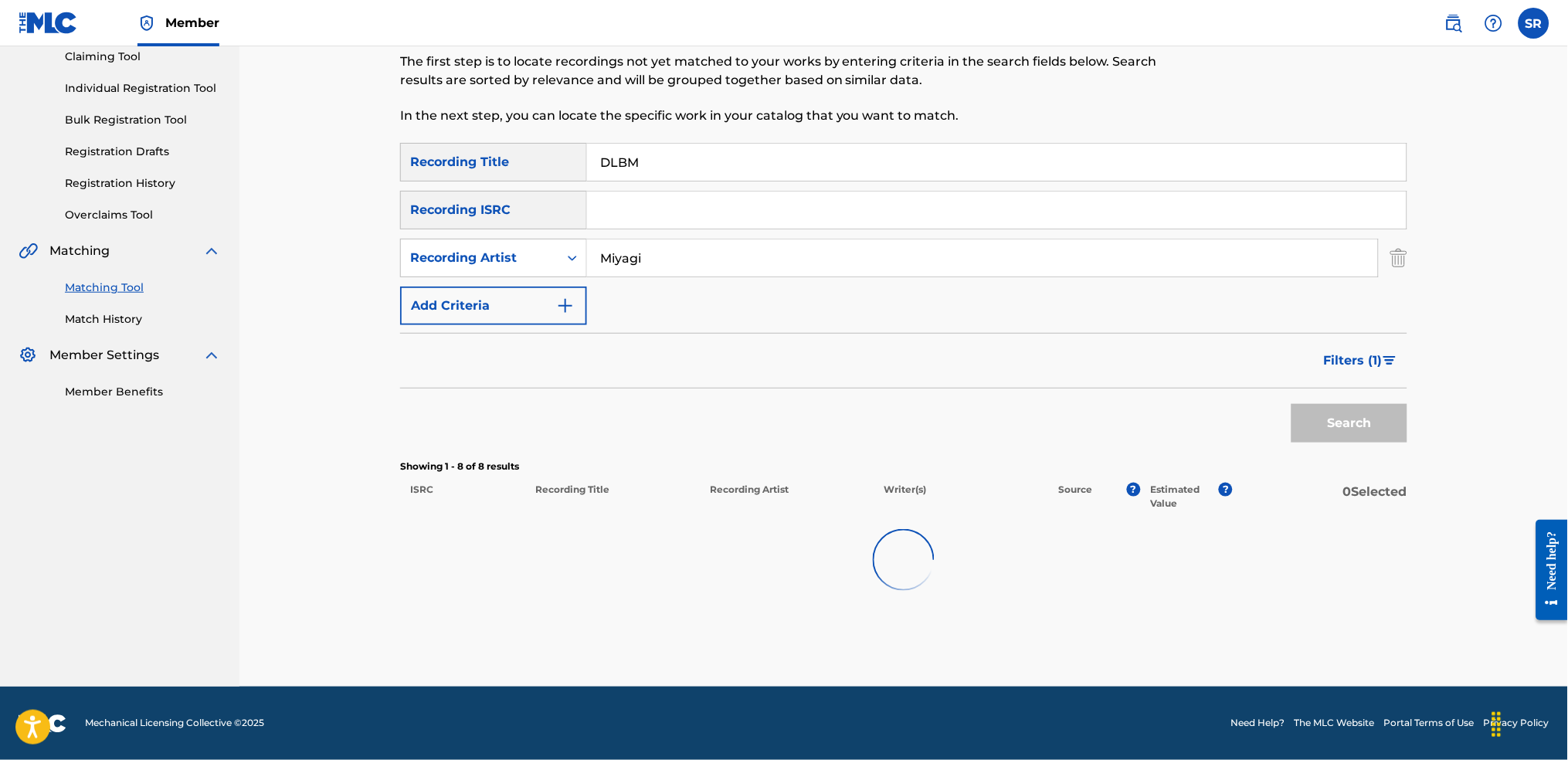
scroll to position [169, 0]
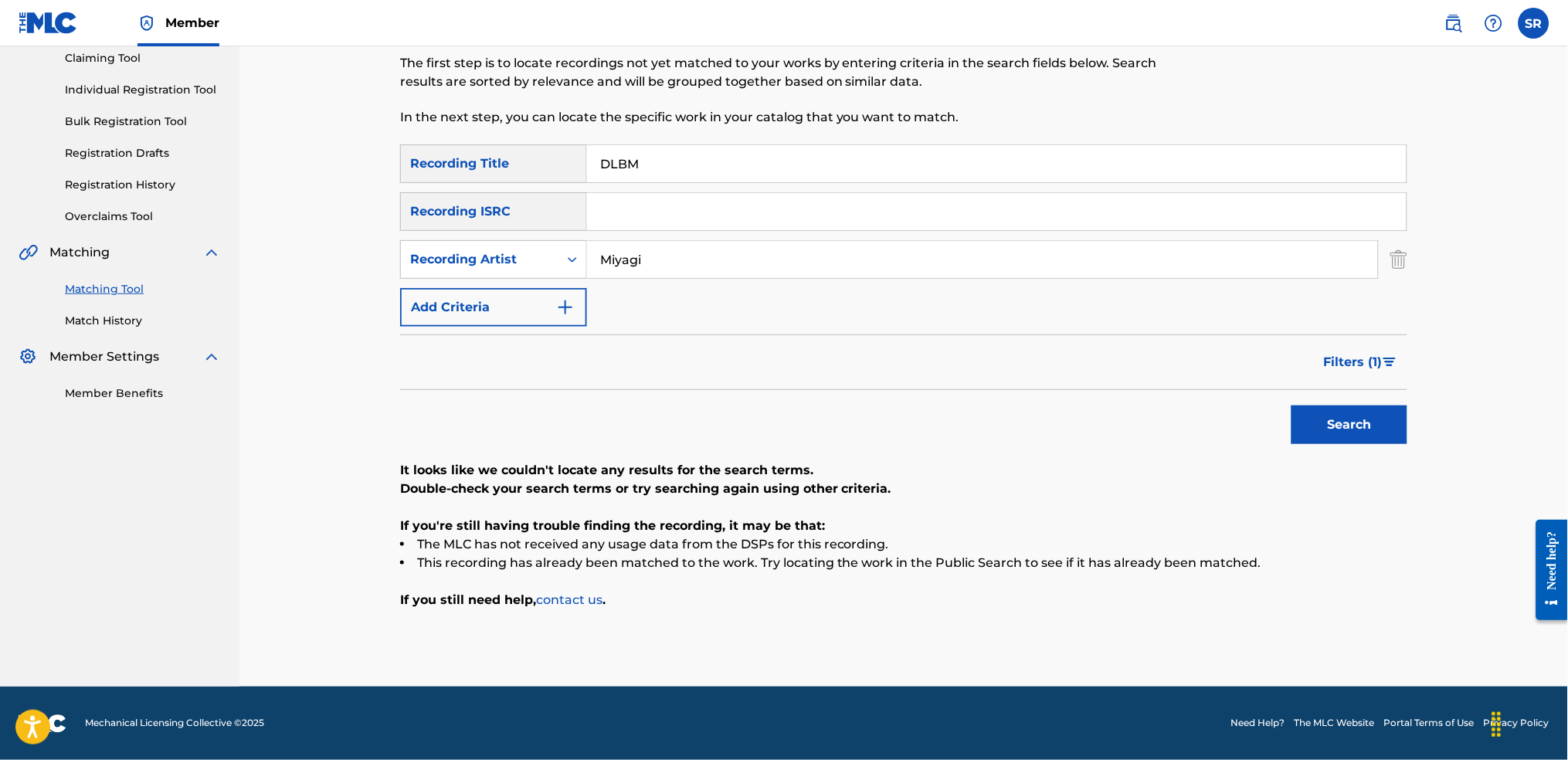
click at [1328, 340] on div "Filters ( 1 )" at bounding box center [1361, 358] width 93 height 46
click at [1362, 363] on span "Filters ( 1 )" at bounding box center [1353, 362] width 59 height 18
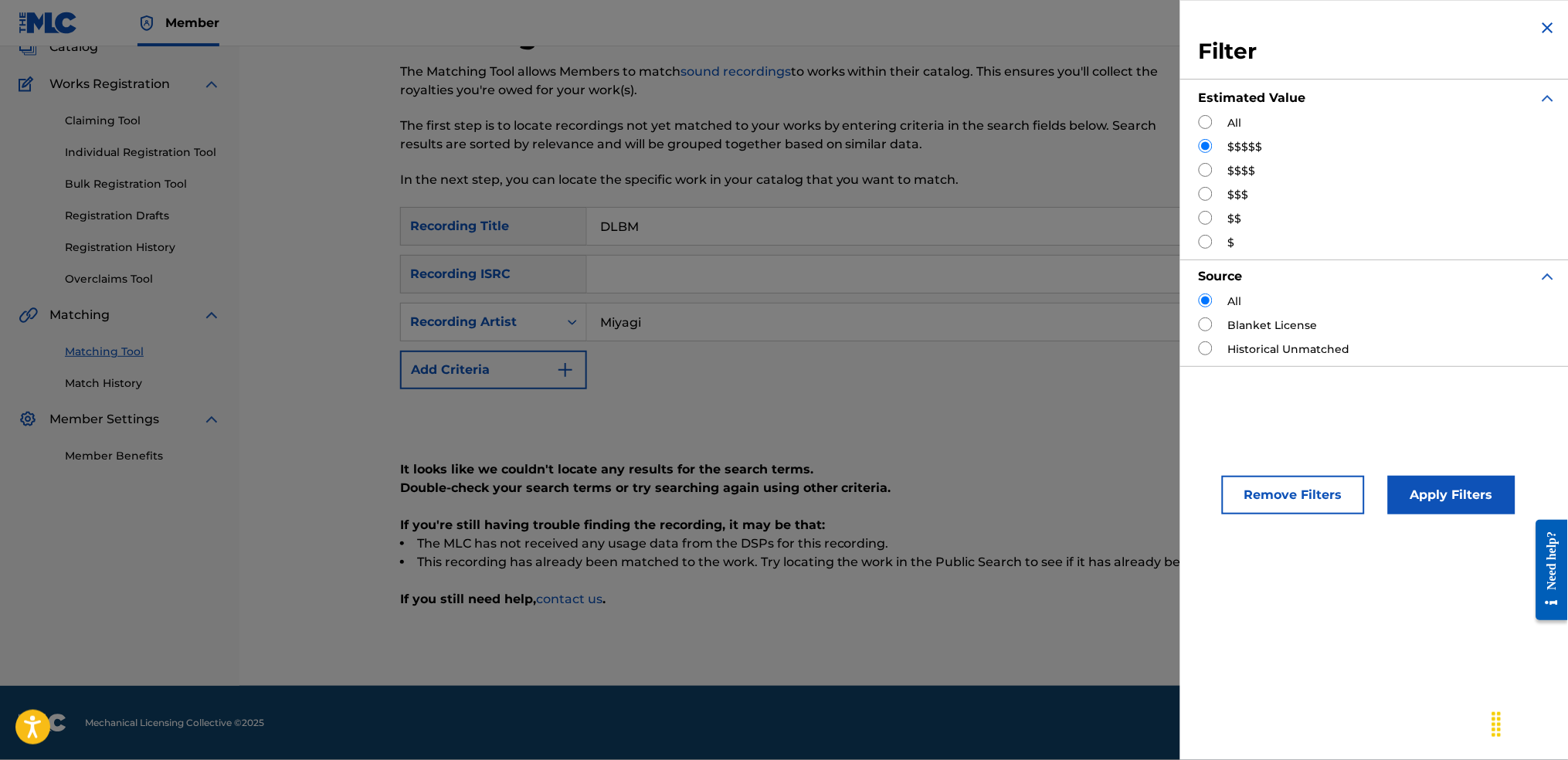
scroll to position [106, 0]
click at [1204, 171] on input "Search Form" at bounding box center [1205, 169] width 14 height 14
radio input "true"
click at [1410, 485] on button "Apply Filters" at bounding box center [1452, 495] width 127 height 38
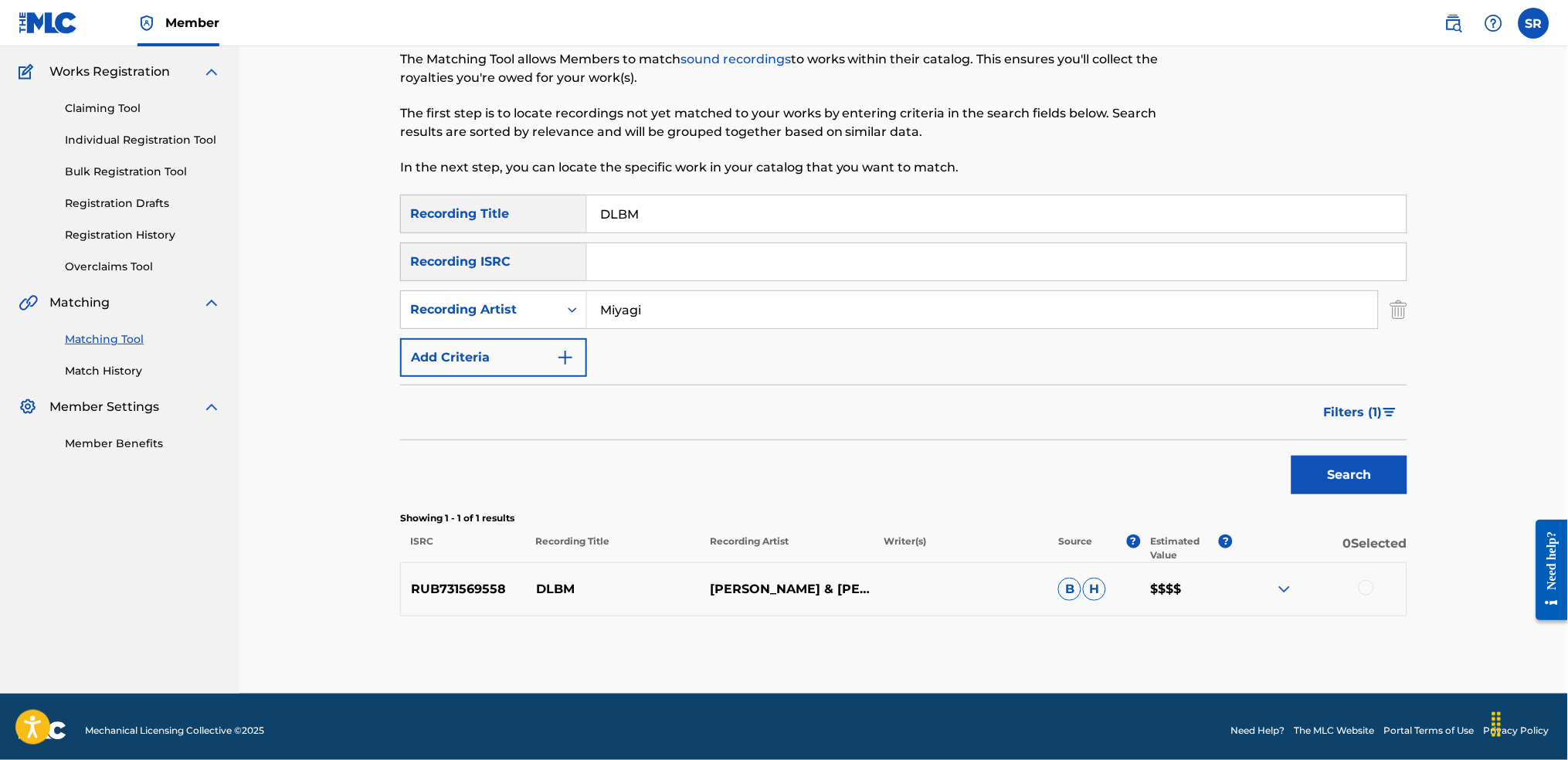
scroll to position [126, 0]
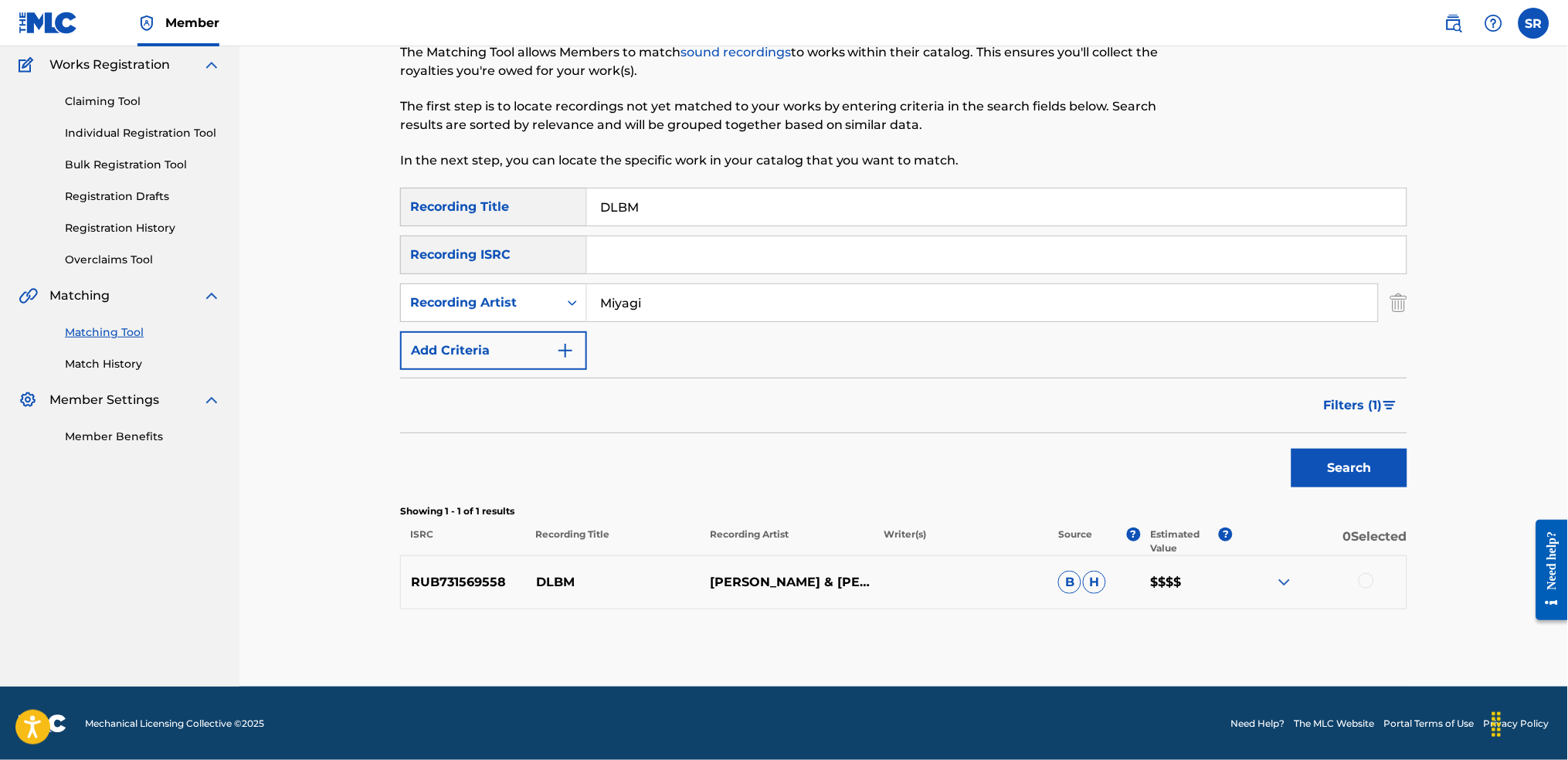
drag, startPoint x: 749, startPoint y: 218, endPoint x: 473, endPoint y: 170, distance: 280.1
click at [448, 171] on div "Matching Tool The Matching Tool allows Members to match sound recordings to wor…" at bounding box center [904, 341] width 1007 height 689
paste input "[MEDICAL_DATA]"
type input "[MEDICAL_DATA]"
click at [1349, 482] on button "Search" at bounding box center [1349, 468] width 116 height 38
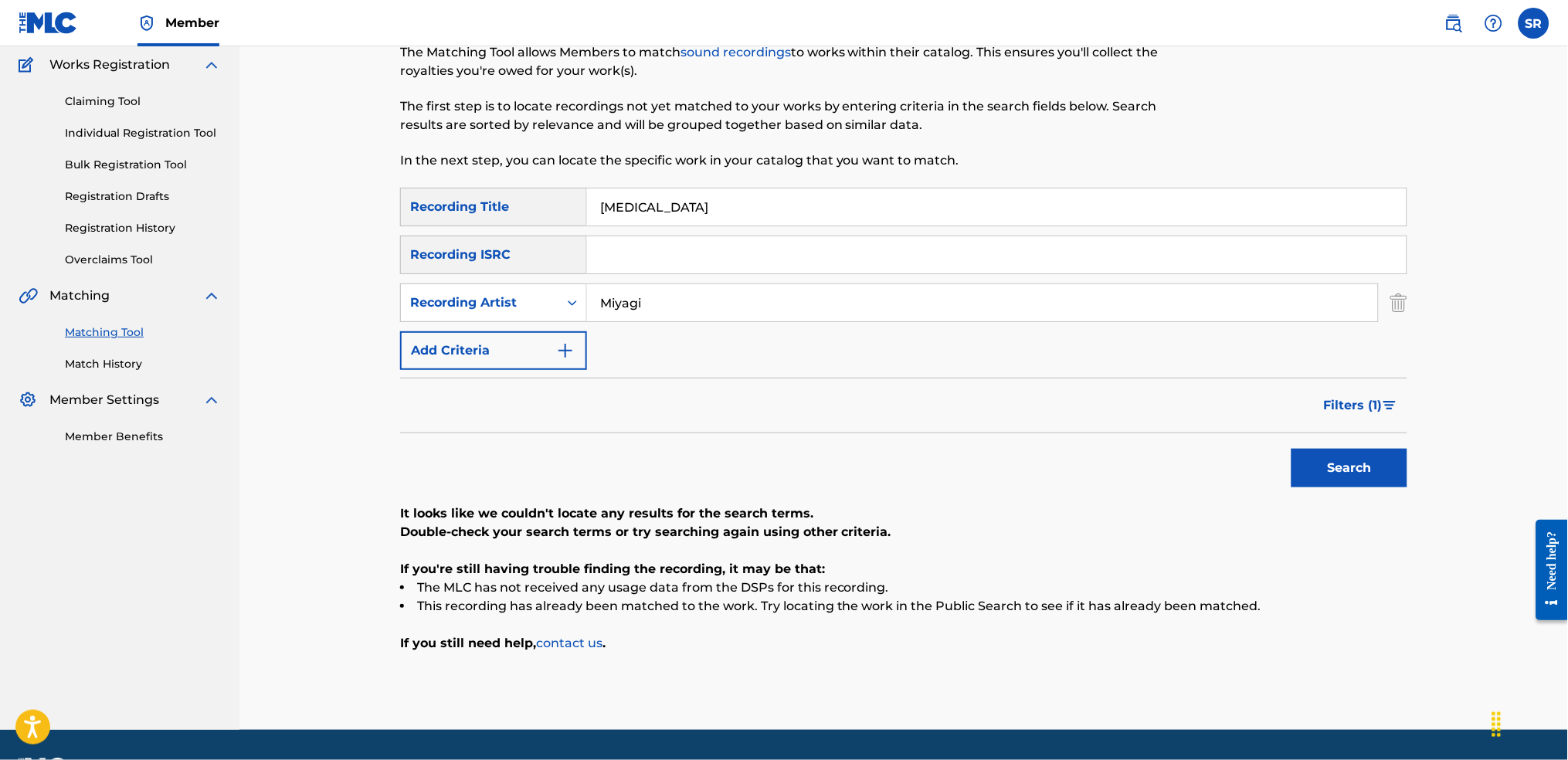
click at [1338, 396] on span "Filters ( 1 )" at bounding box center [1353, 405] width 59 height 18
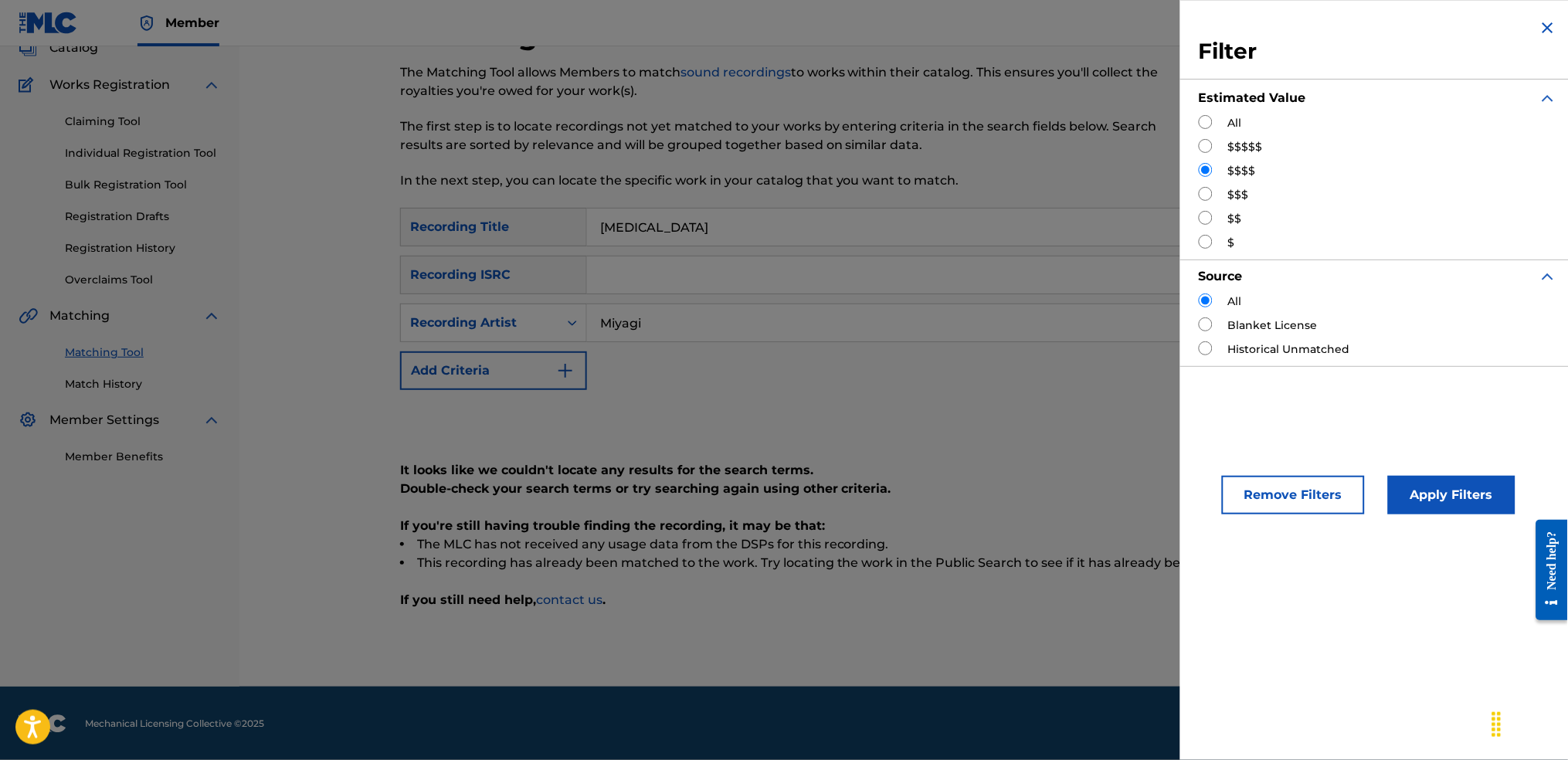
click at [1224, 122] on div "All" at bounding box center [1378, 123] width 359 height 16
click at [1204, 120] on input "Search Form" at bounding box center [1205, 121] width 14 height 14
radio input "true"
click at [1417, 501] on button "Apply Filters" at bounding box center [1452, 495] width 127 height 38
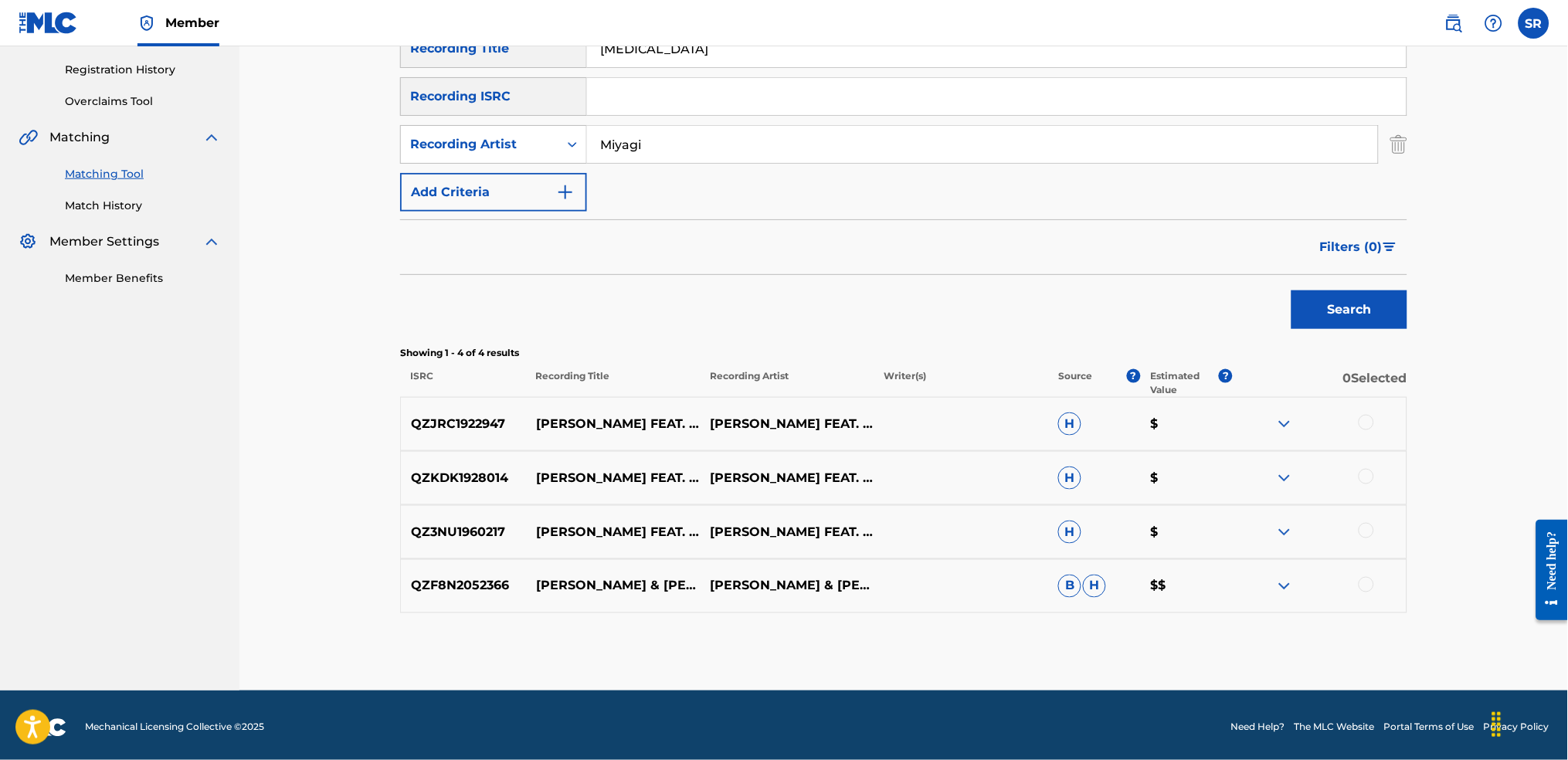
scroll to position [0, 0]
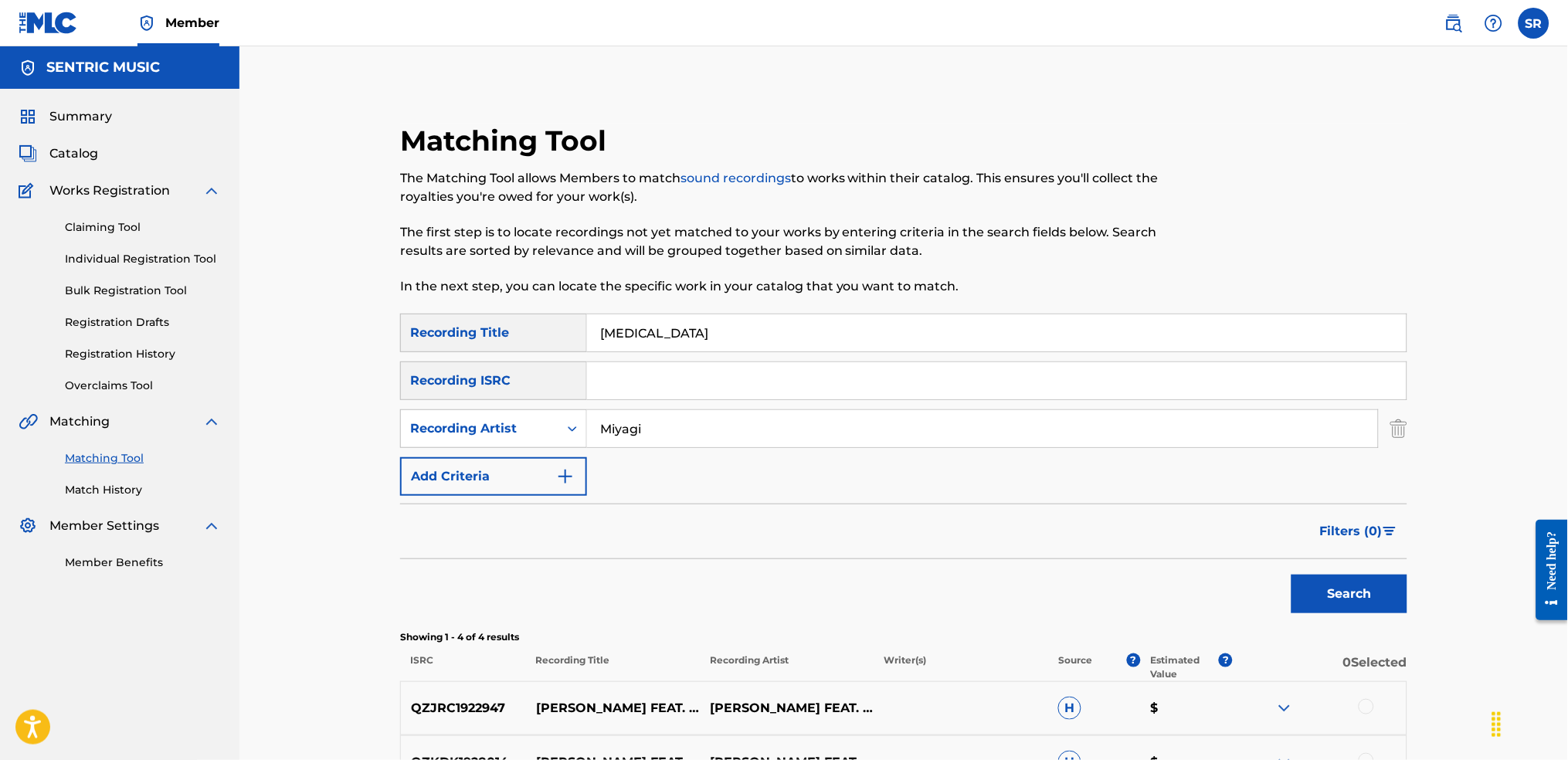
drag, startPoint x: 510, startPoint y: 304, endPoint x: 524, endPoint y: 304, distance: 14.0
click at [509, 304] on div "Matching Tool The Matching Tool allows Members to match sound recordings to wor…" at bounding box center [904, 549] width 1007 height 851
paste input "Санавабич"
type input "Санавабич"
click at [1027, 274] on div "The Matching Tool allows Members to match sound recordings to works within thei…" at bounding box center [788, 232] width 775 height 127
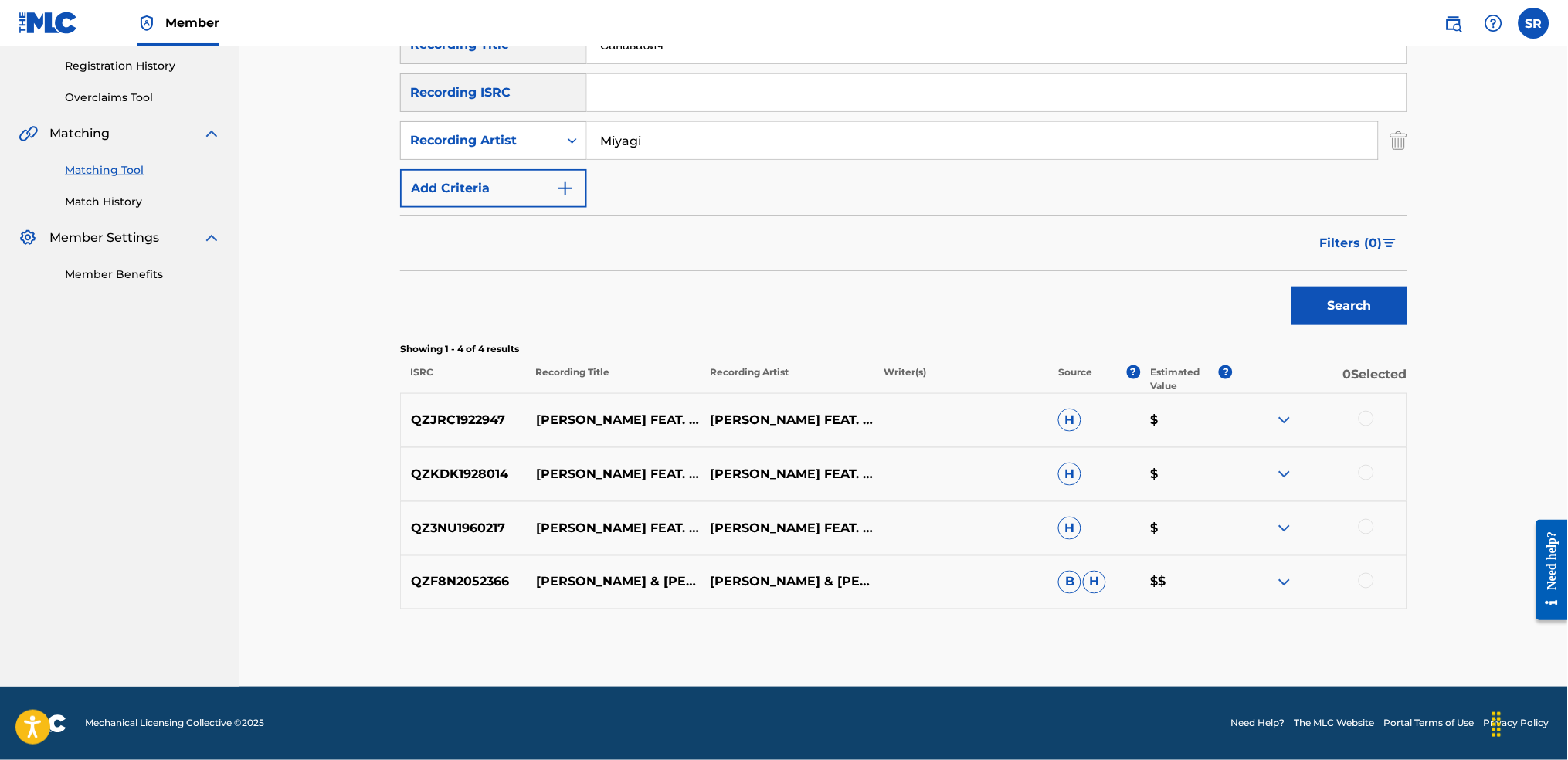
click at [1391, 322] on button "Search" at bounding box center [1349, 306] width 116 height 38
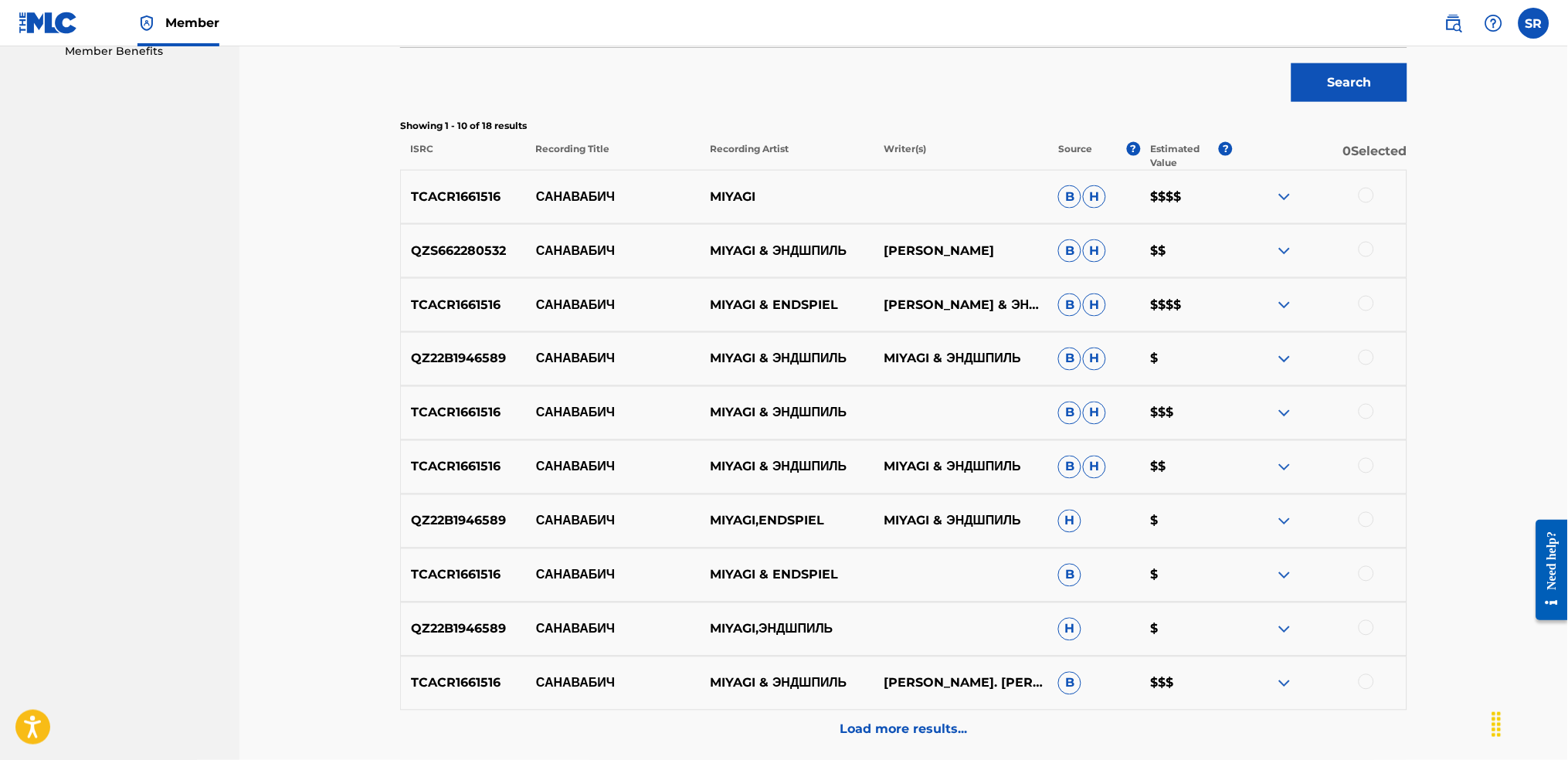
scroll to position [391, 0]
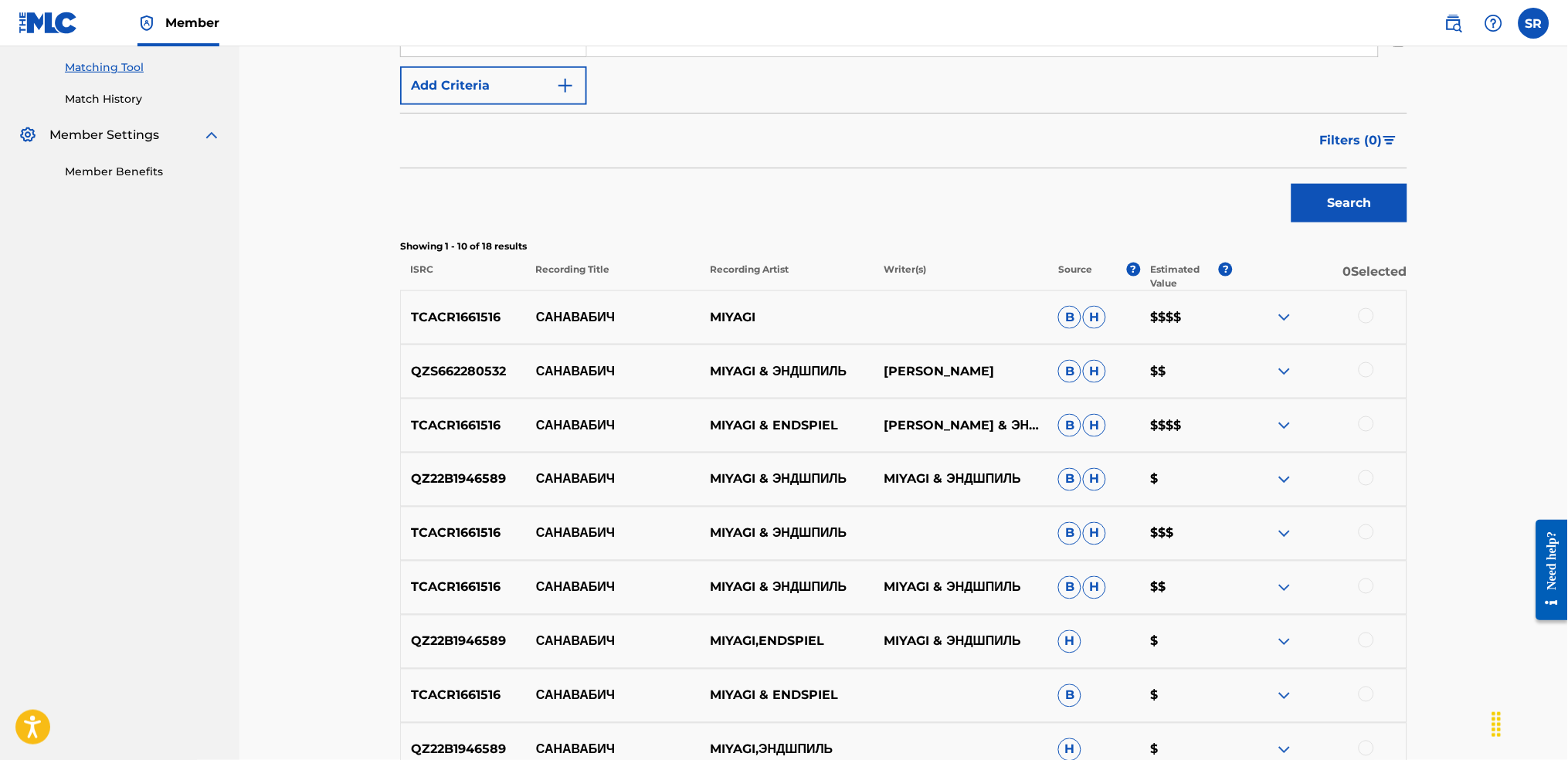
click at [1353, 148] on span "Filters ( 0 )" at bounding box center [1351, 140] width 63 height 18
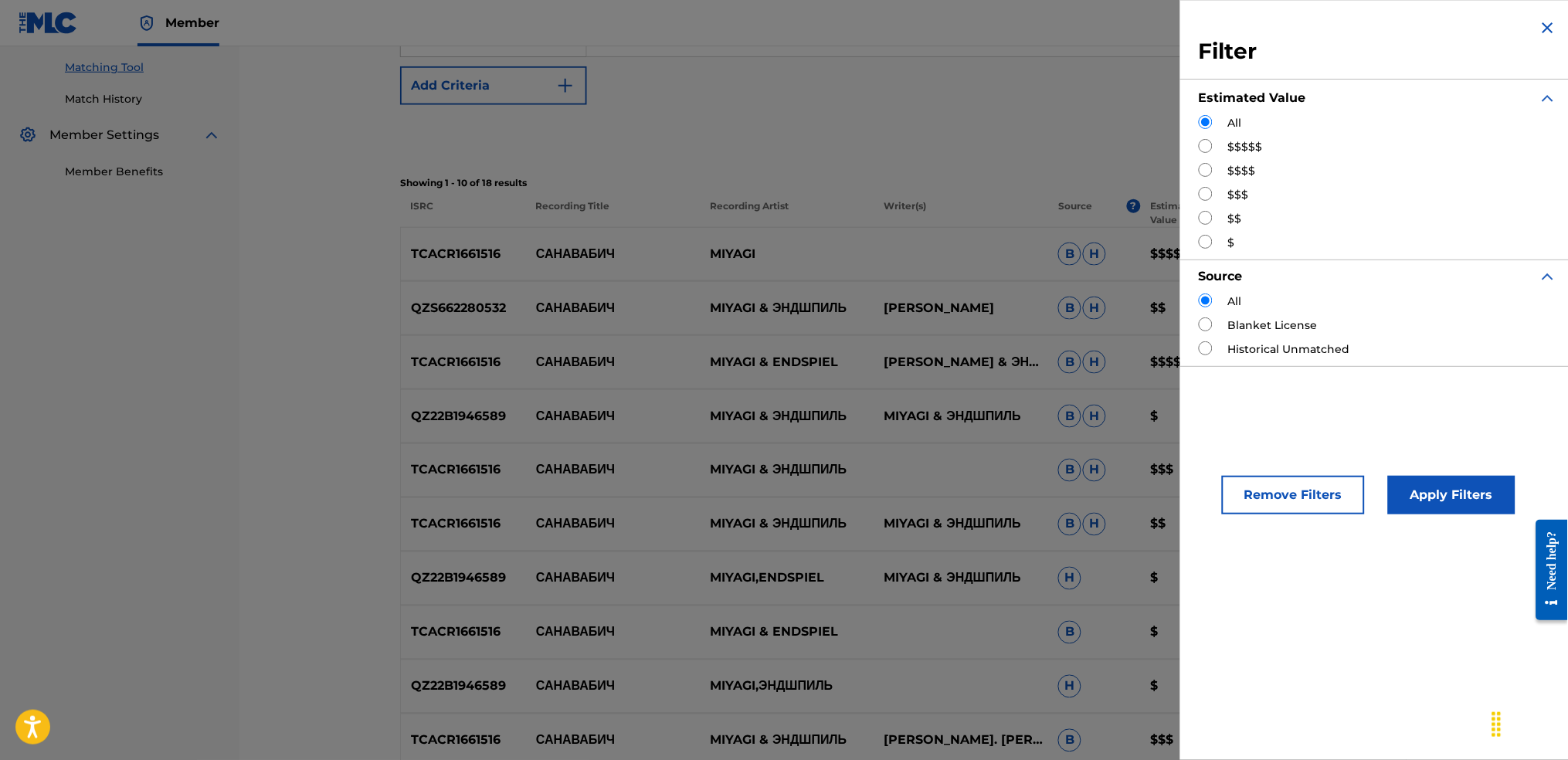
click at [1206, 147] on input "Search Form" at bounding box center [1205, 146] width 14 height 14
radio input "true"
click at [1462, 507] on button "Apply Filters" at bounding box center [1452, 495] width 127 height 38
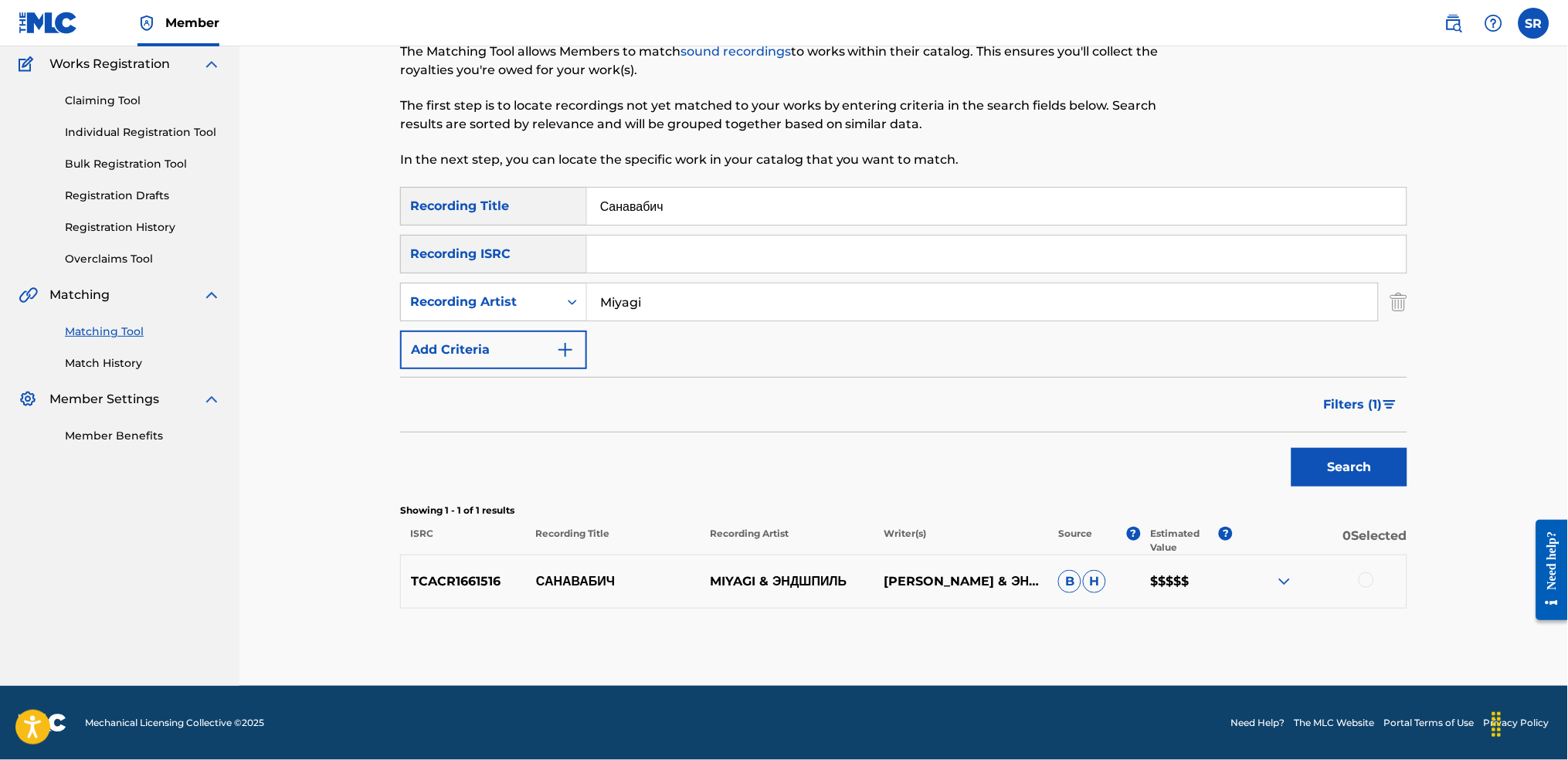
scroll to position [126, 0]
drag, startPoint x: 754, startPoint y: 197, endPoint x: 530, endPoint y: 213, distance: 224.6
click at [474, 207] on div "SearchWithCriteriaf991793d-d028-4754-92d8-05b5a3f3c7fc Recording Title Санавабич" at bounding box center [904, 207] width 1007 height 38
paste input "Untouchable Rem Digga"
drag, startPoint x: 826, startPoint y: 225, endPoint x: 618, endPoint y: 181, distance: 212.6
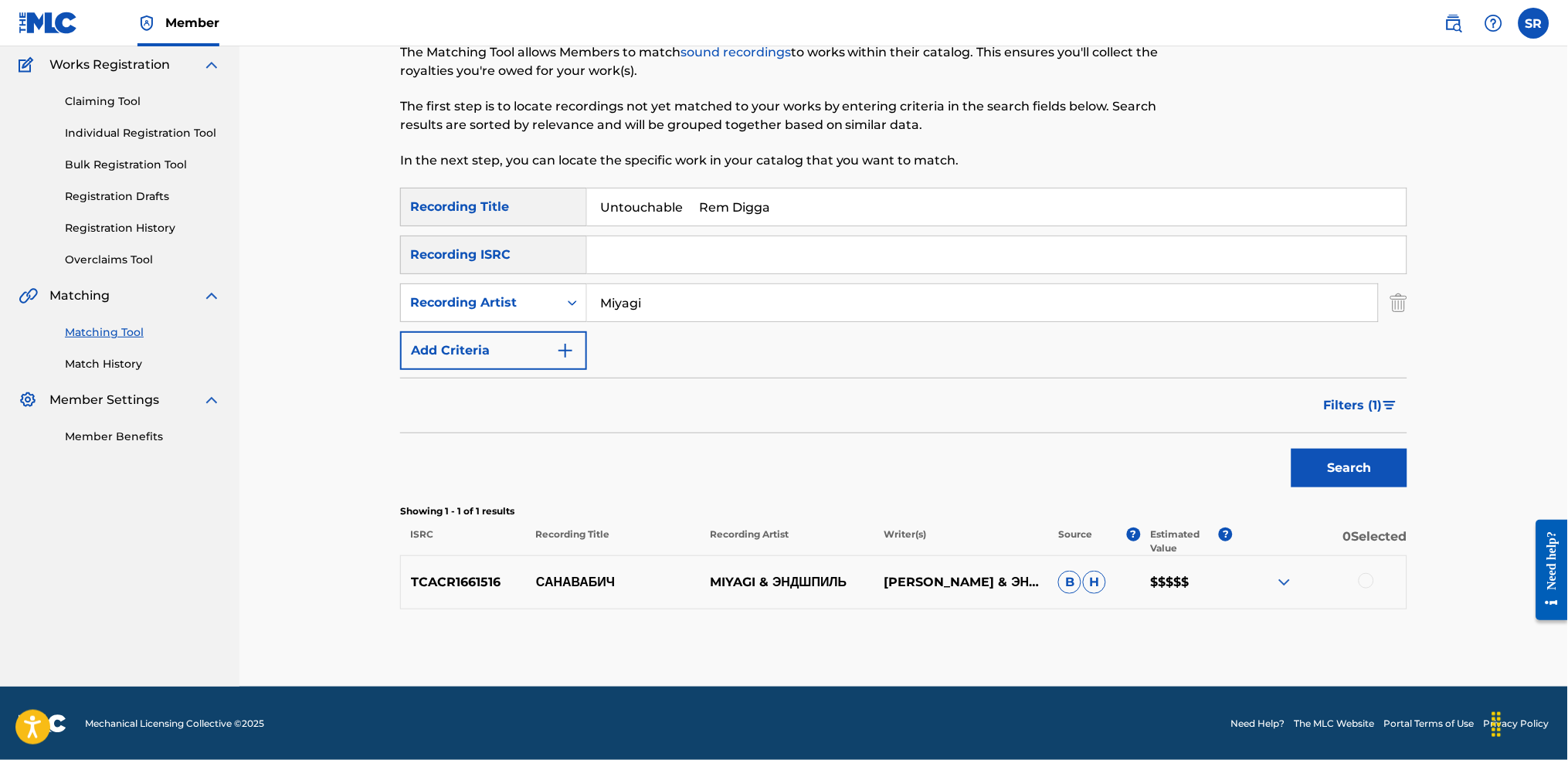
click at [618, 181] on div "Matching Tool The Matching Tool allows Members to match sound recordings to wor…" at bounding box center [904, 341] width 1007 height 689
click at [756, 202] on input "Untouchable Rem Digga" at bounding box center [996, 207] width 820 height 37
click at [800, 208] on input "Untouchable Rem Digga" at bounding box center [996, 207] width 820 height 37
drag, startPoint x: 824, startPoint y: 209, endPoint x: 697, endPoint y: 208, distance: 127.0
click at [697, 208] on input "Untouchable Rem Digga" at bounding box center [996, 207] width 820 height 37
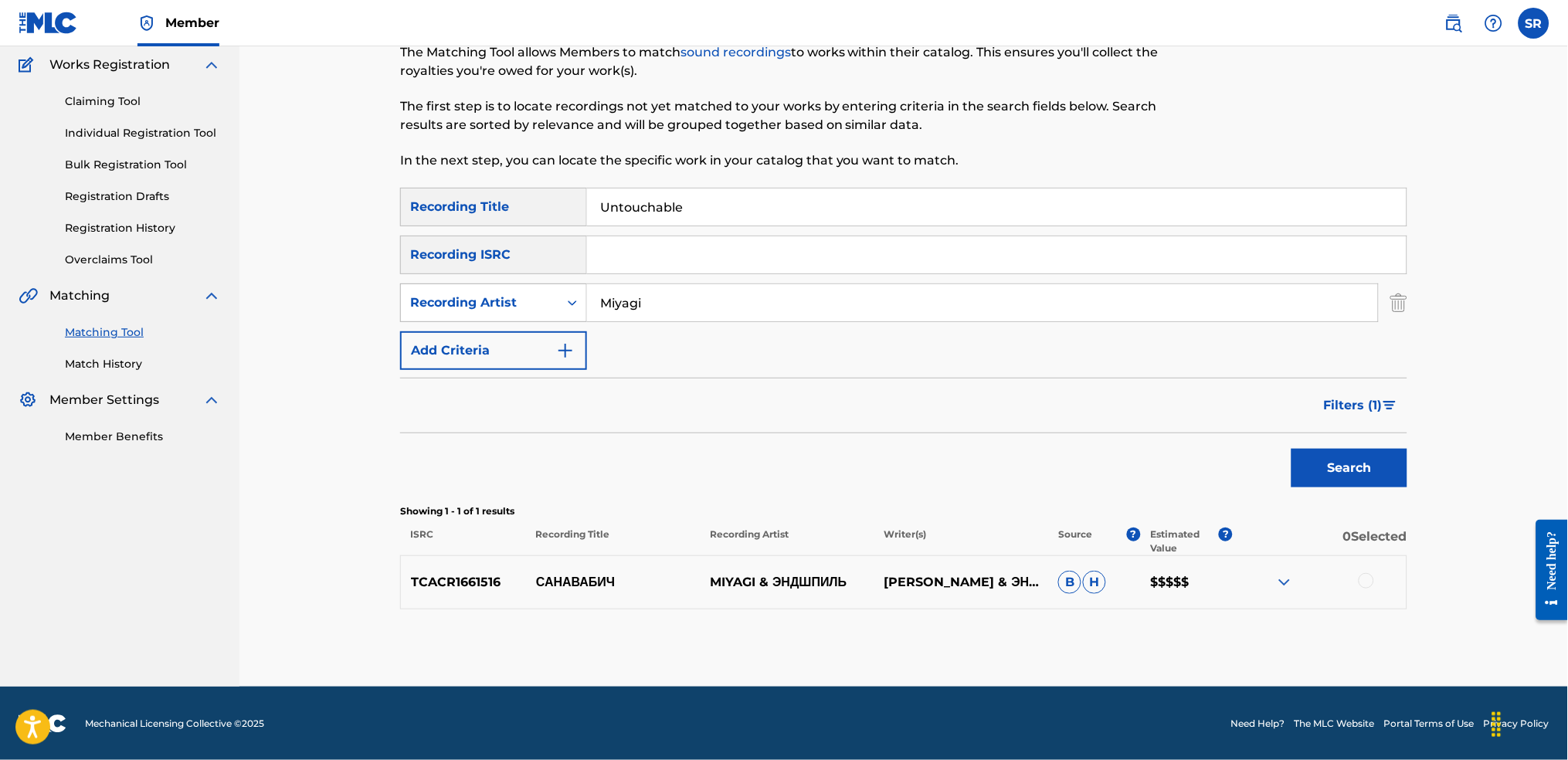
type input "Untouchable"
click at [557, 311] on div "SearchWithCriteriaf00cf1da-3cff-4536-9a82-315d04aafda6 Recording Artist [PERSON…" at bounding box center [904, 303] width 1007 height 38
paste input "Rem Digga"
type input "Rem Digga"
click at [835, 366] on div "SearchWithCriteriaf991793d-d028-4754-92d8-05b5a3f3c7fc Recording Title Untoucha…" at bounding box center [904, 279] width 1007 height 182
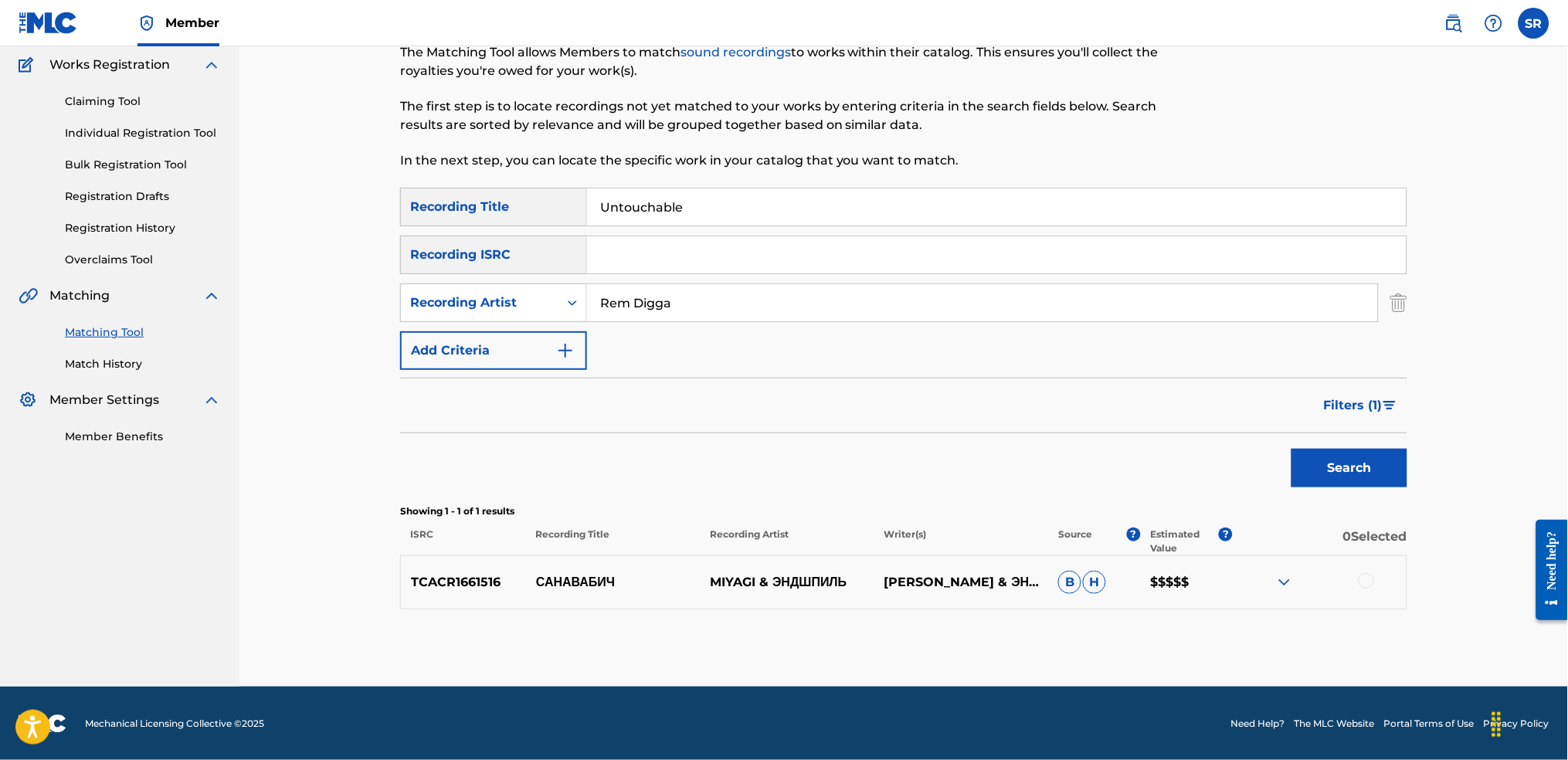
click at [1357, 464] on button "Search" at bounding box center [1349, 468] width 116 height 38
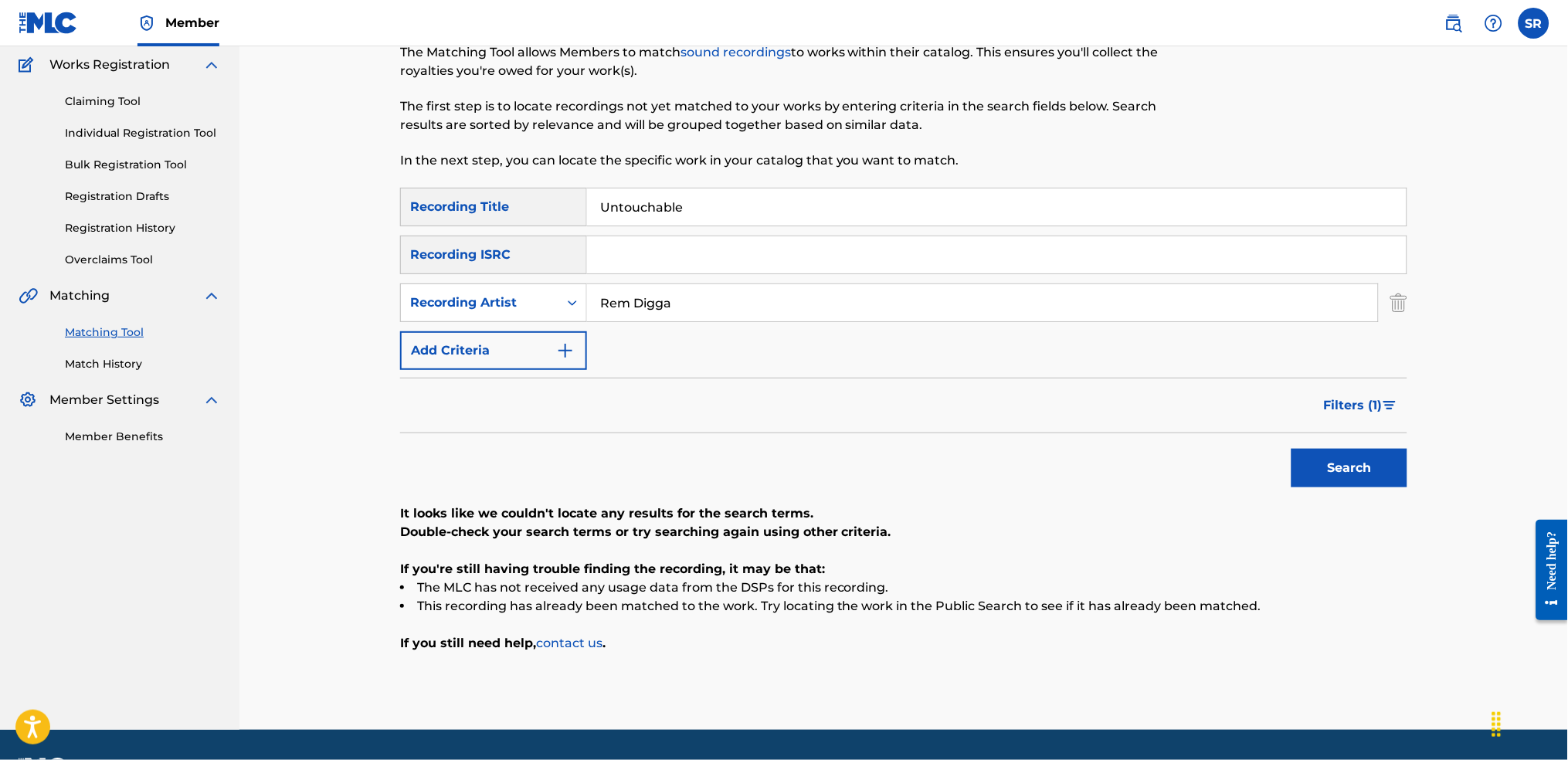
click at [1313, 394] on div "Filters ( 1 )" at bounding box center [904, 405] width 1007 height 56
click at [1349, 401] on span "Filters ( 1 )" at bounding box center [1353, 405] width 59 height 18
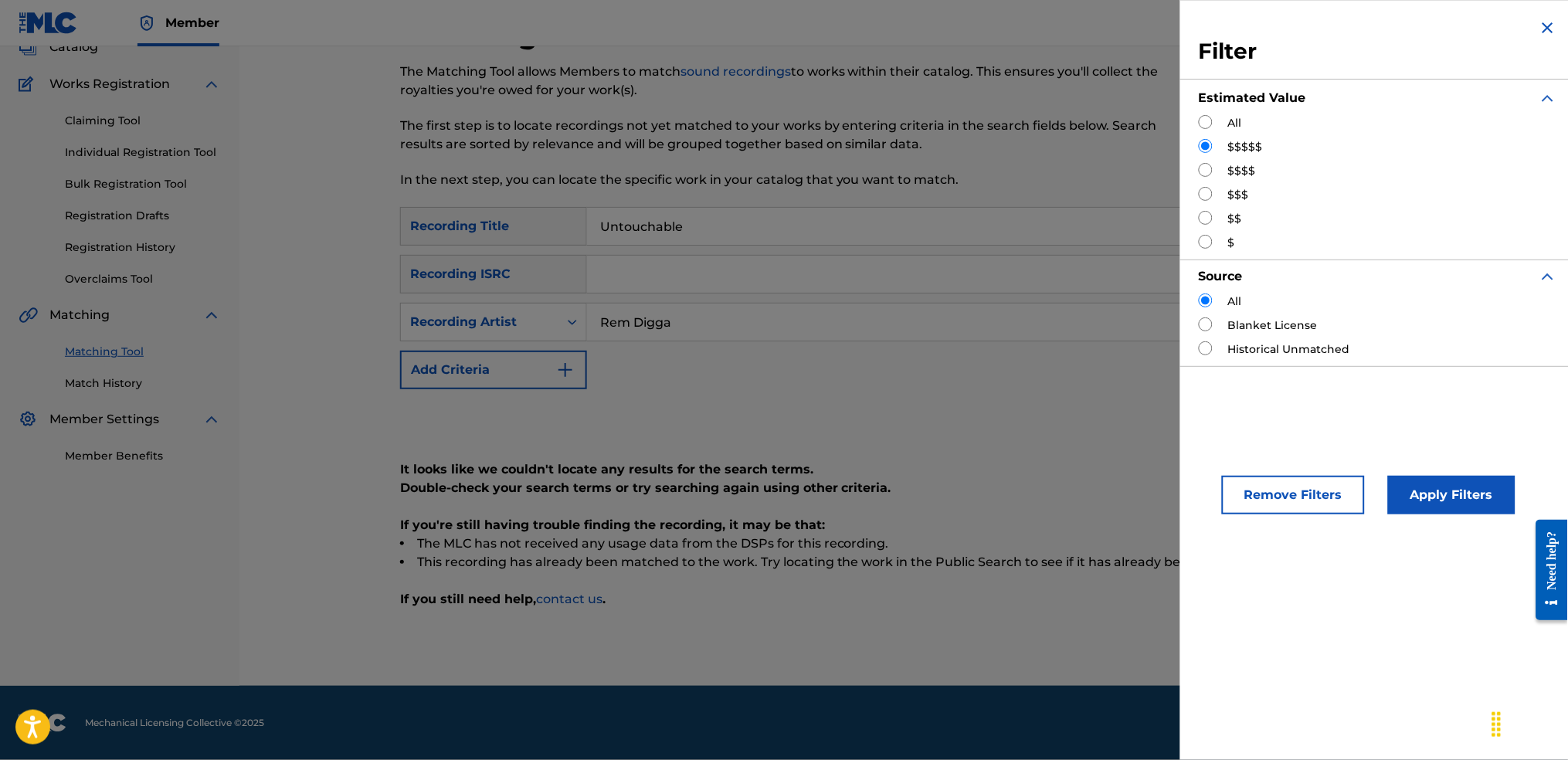
scroll to position [106, 0]
click at [1221, 169] on div "$$$$" at bounding box center [1378, 171] width 359 height 16
drag, startPoint x: 1205, startPoint y: 163, endPoint x: 1446, endPoint y: 400, distance: 338.0
click at [1206, 166] on input "Search Form" at bounding box center [1205, 169] width 14 height 14
radio input "true"
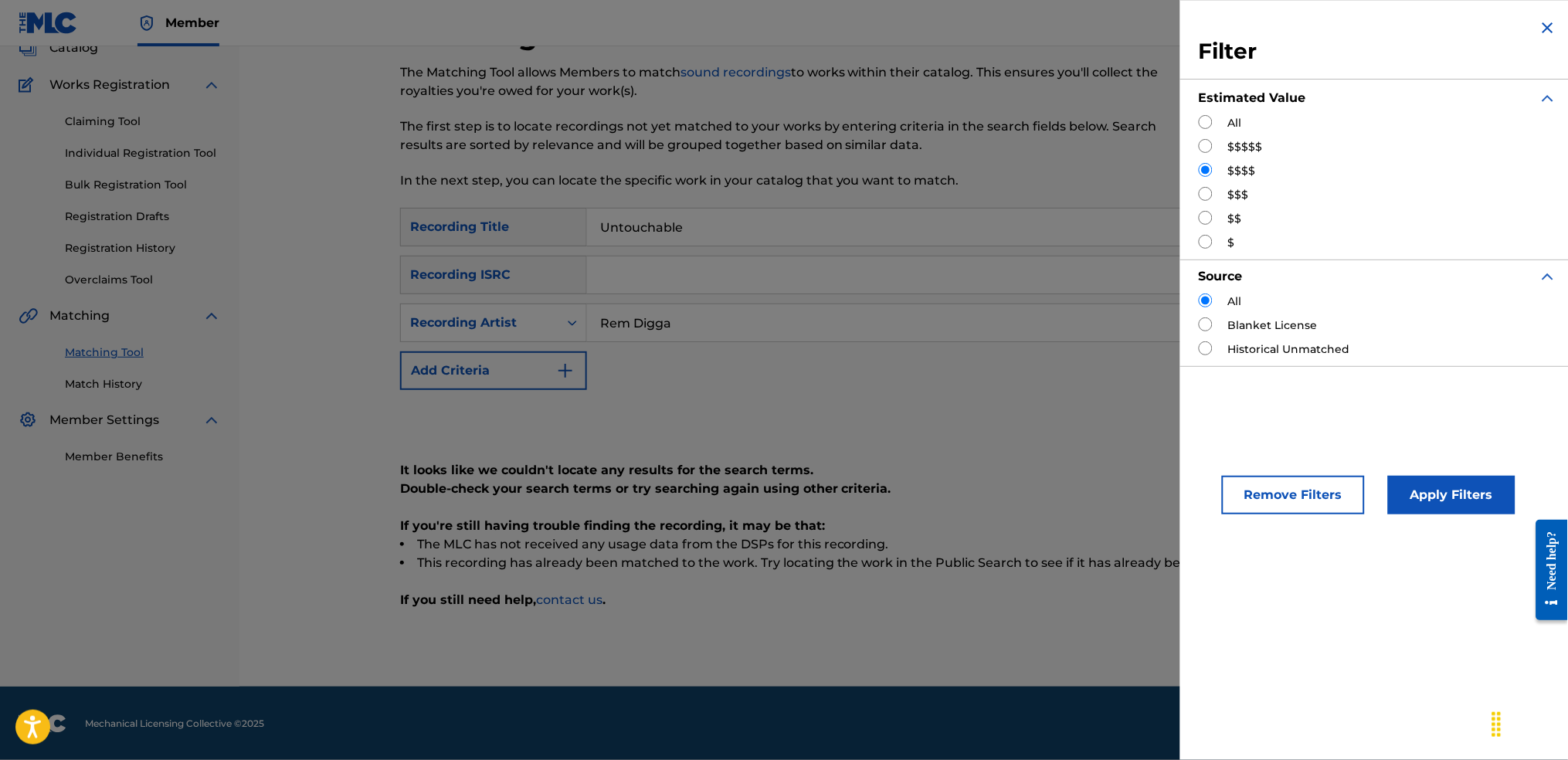
drag, startPoint x: 1469, startPoint y: 479, endPoint x: 1279, endPoint y: 481, distance: 190.0
click at [1470, 480] on button "Apply Filters" at bounding box center [1452, 495] width 127 height 38
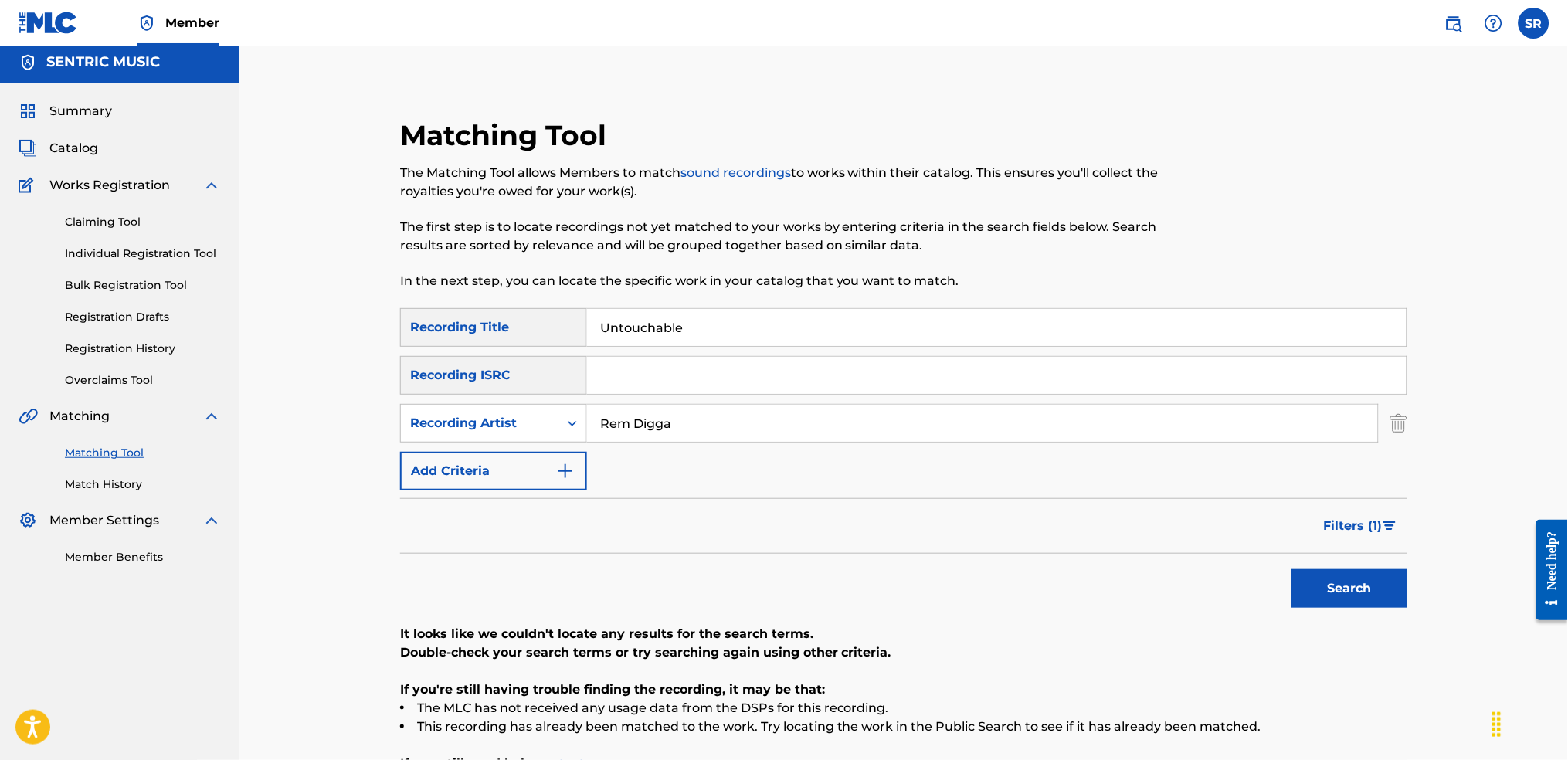
scroll to position [0, 0]
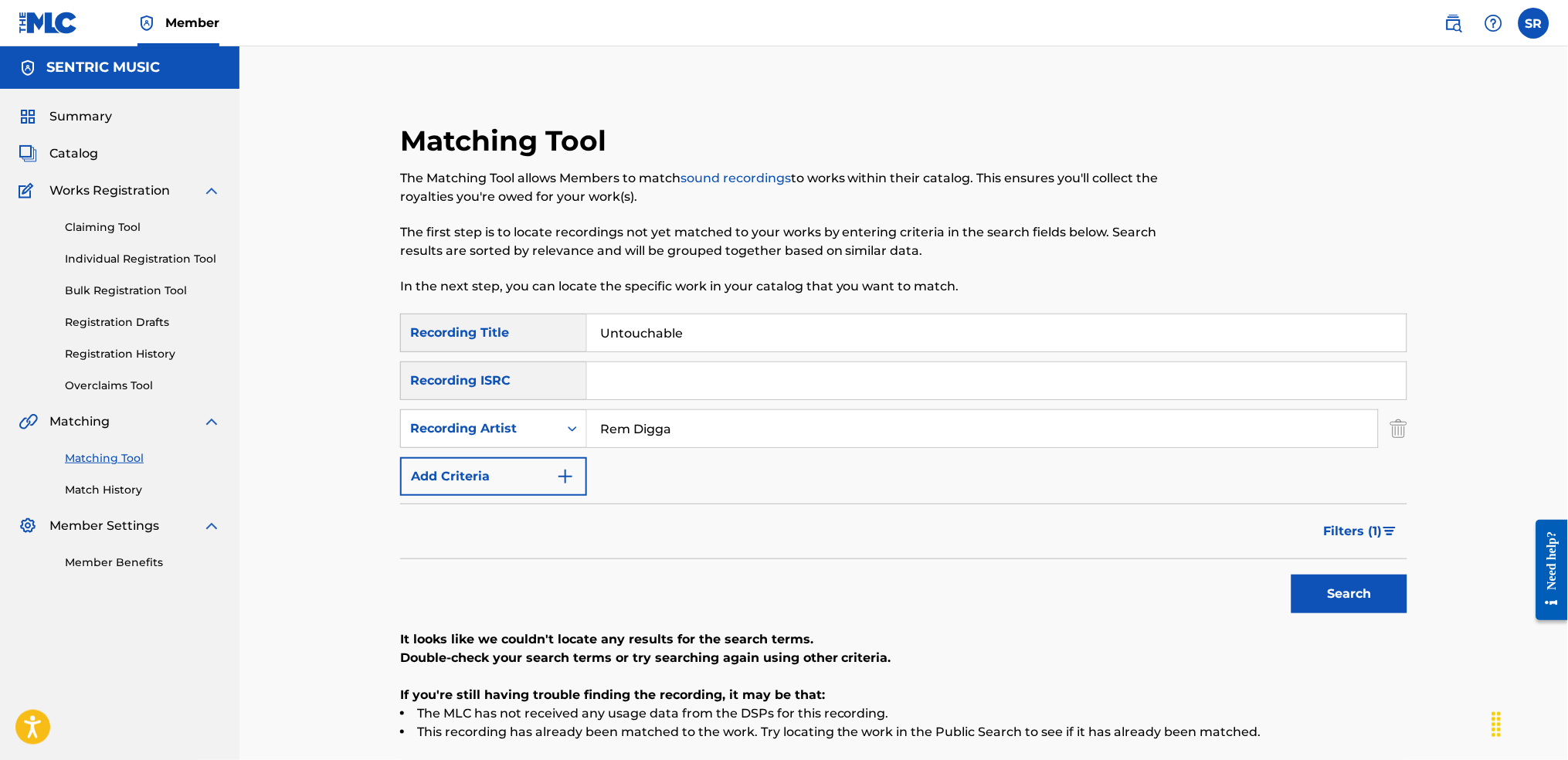
click at [1391, 528] on img "Search Form" at bounding box center [1390, 532] width 13 height 9
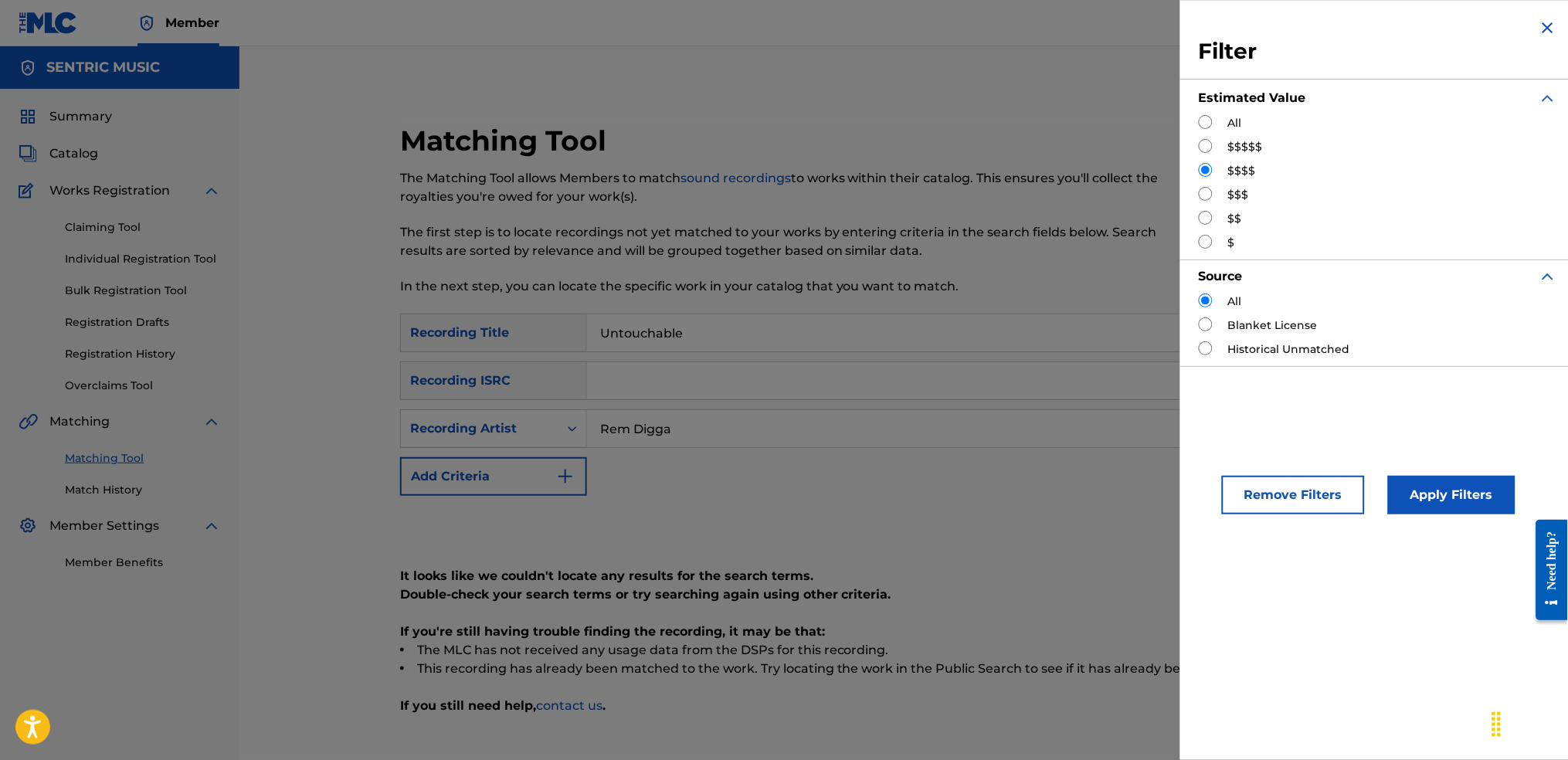
click at [1209, 127] on input "Search Form" at bounding box center [1205, 121] width 14 height 14
radio input "true"
click at [1209, 120] on input "Search Form" at bounding box center [1205, 121] width 14 height 14
click at [1452, 502] on button "Apply Filters" at bounding box center [1452, 495] width 127 height 38
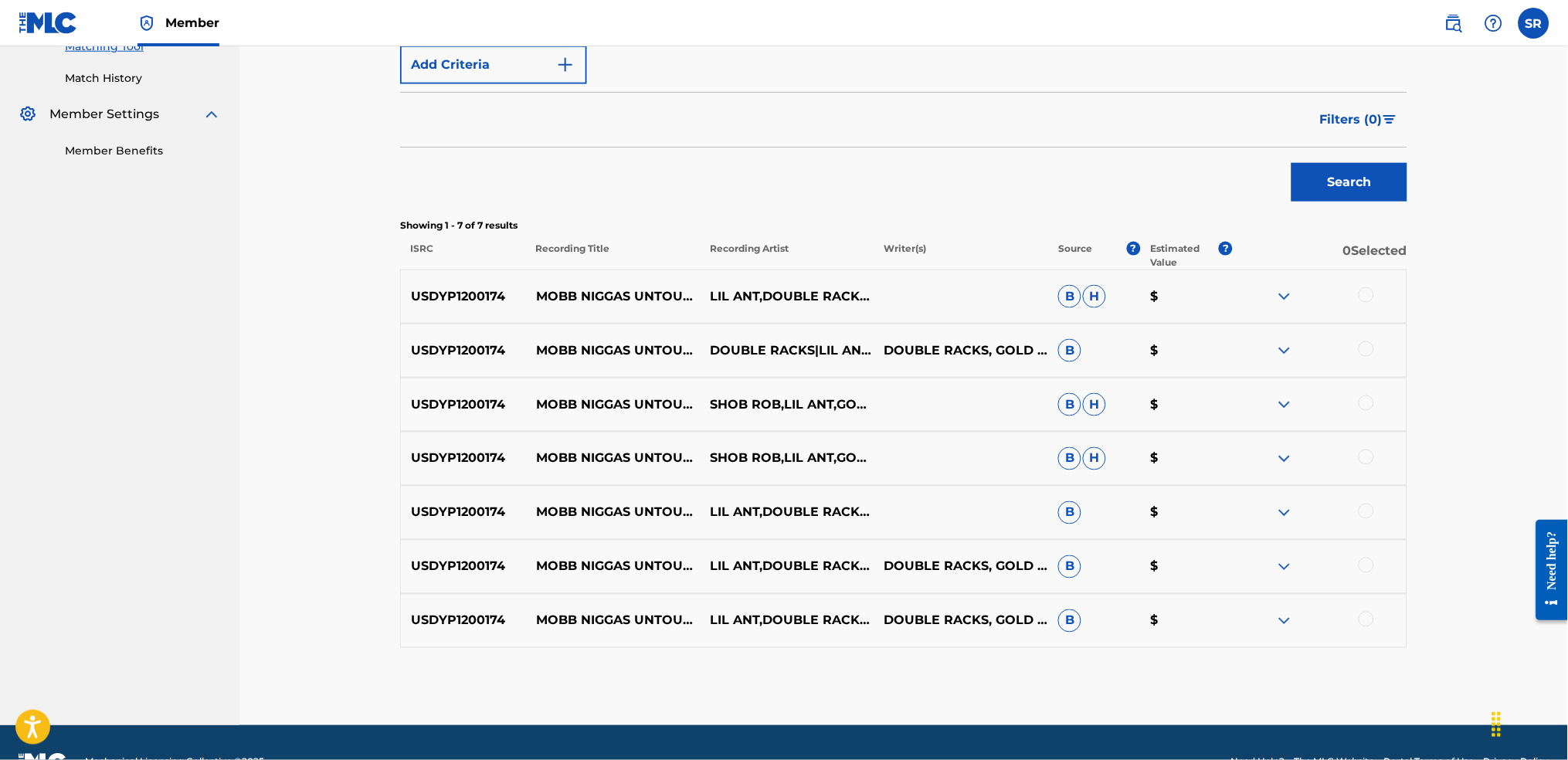
scroll to position [206, 0]
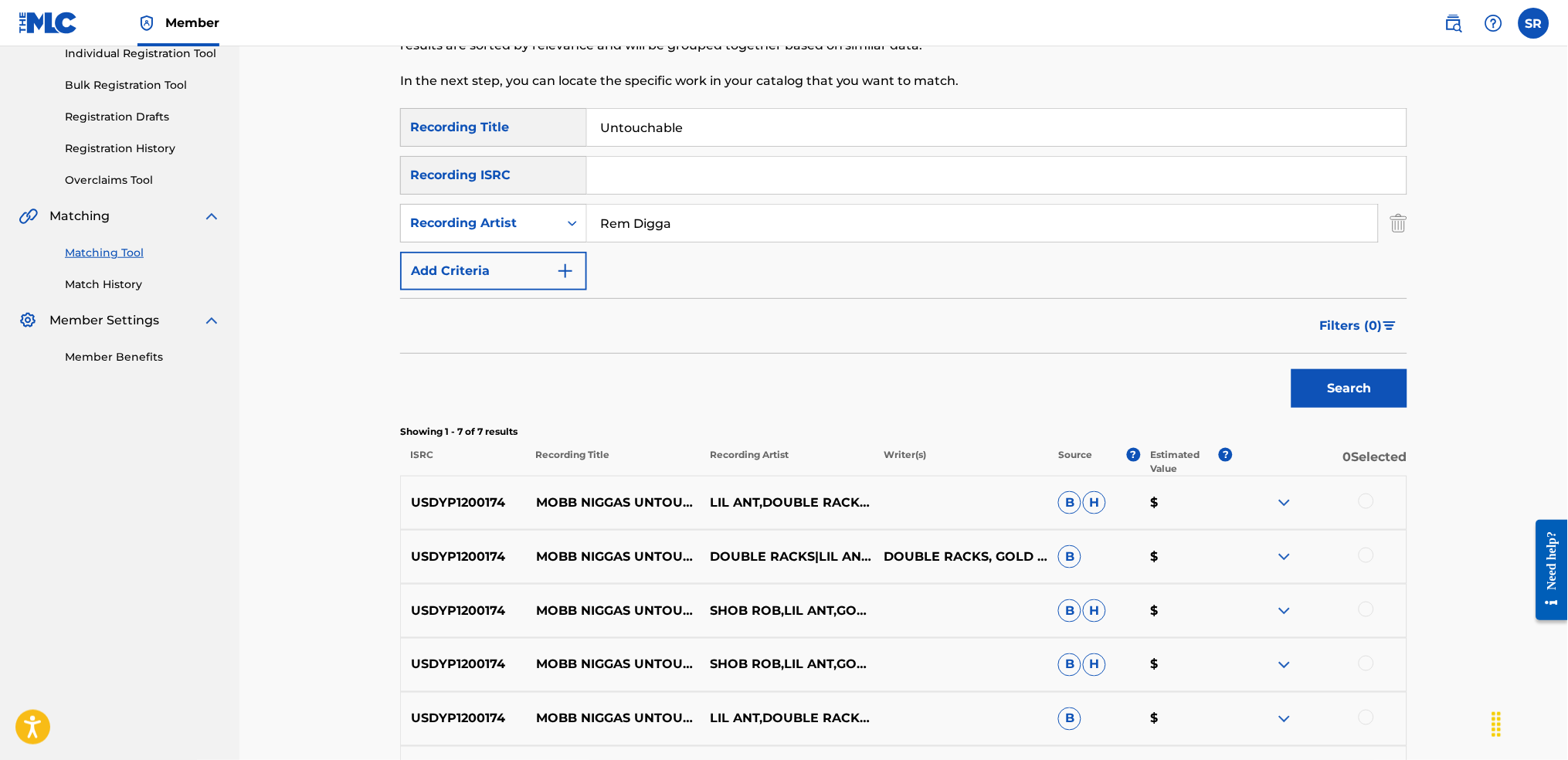
drag, startPoint x: 845, startPoint y: 208, endPoint x: 588, endPoint y: 198, distance: 257.2
click at [550, 196] on div "SearchWithCriteriaf991793d-d028-4754-92d8-05b5a3f3c7fc Recording Title Untoucha…" at bounding box center [904, 199] width 1007 height 182
paste input "MiyaGi"
type input "MiyaGi"
drag, startPoint x: 979, startPoint y: 284, endPoint x: 1158, endPoint y: 335, distance: 186.1
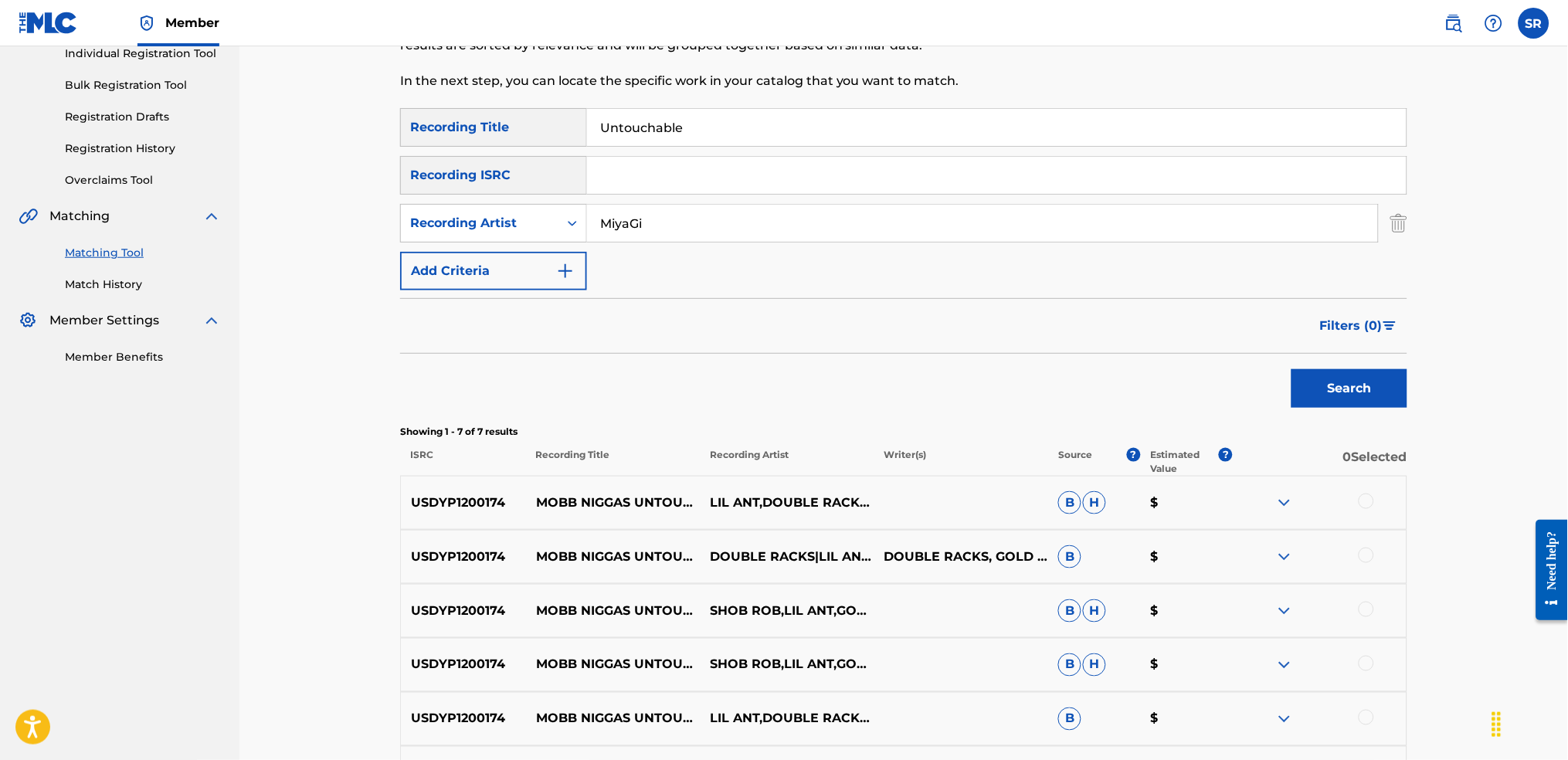
click at [981, 286] on div "SearchWithCriteriaf991793d-d028-4754-92d8-05b5a3f3c7fc Recording Title Untoucha…" at bounding box center [904, 199] width 1007 height 182
click at [1342, 380] on button "Search" at bounding box center [1349, 389] width 116 height 38
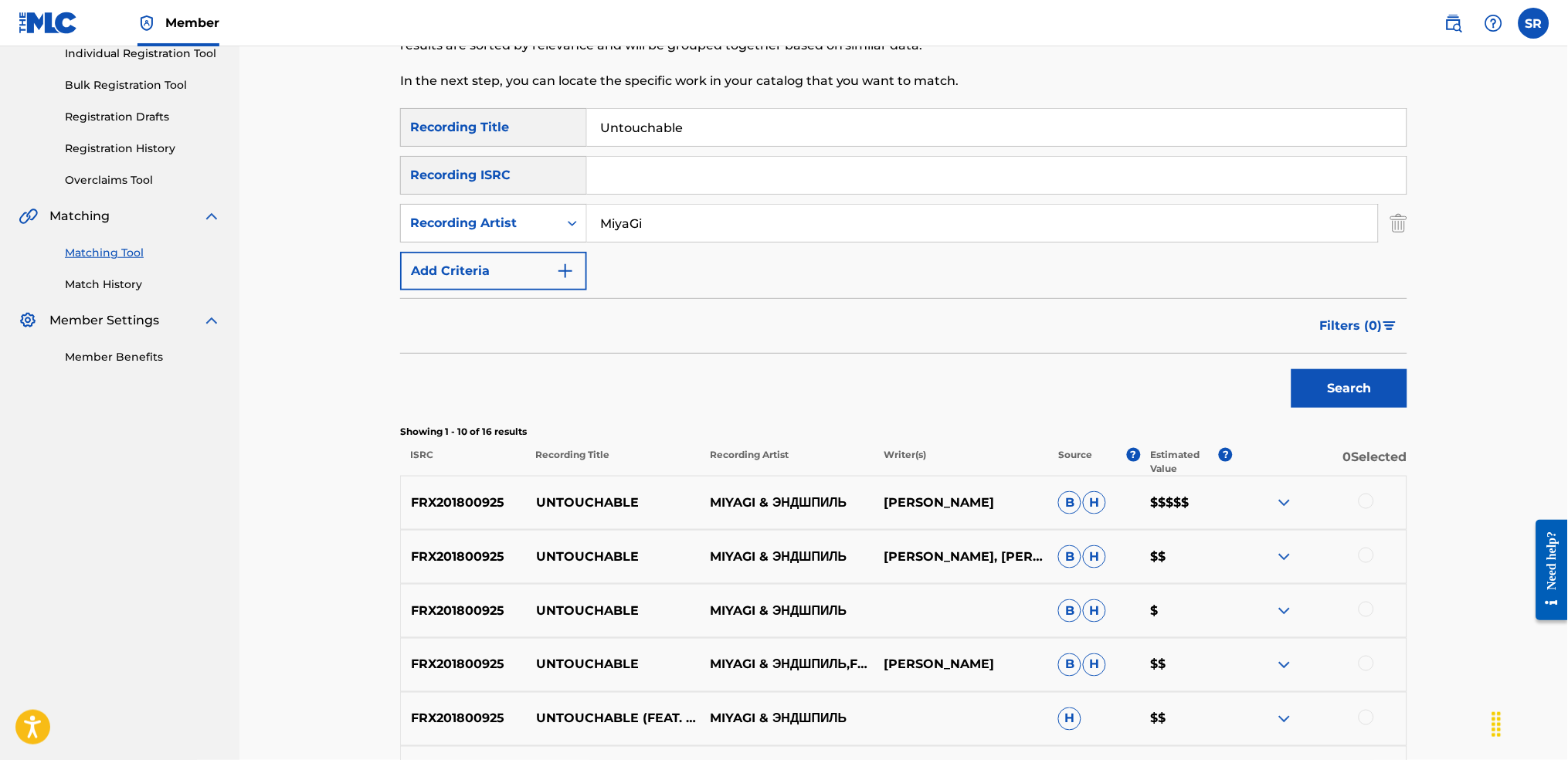
click at [1167, 509] on p "$$$$$" at bounding box center [1186, 502] width 92 height 18
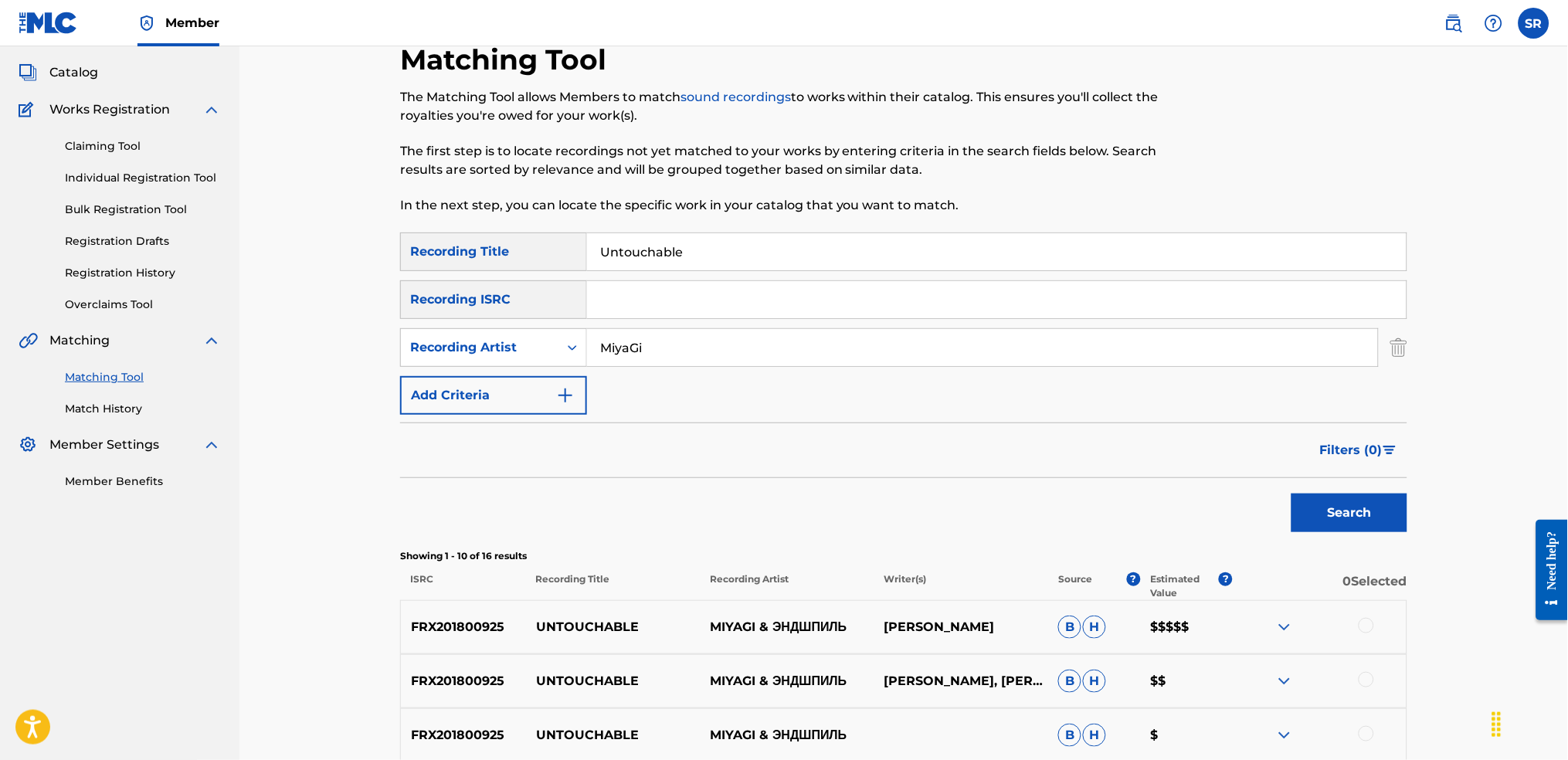
scroll to position [0, 0]
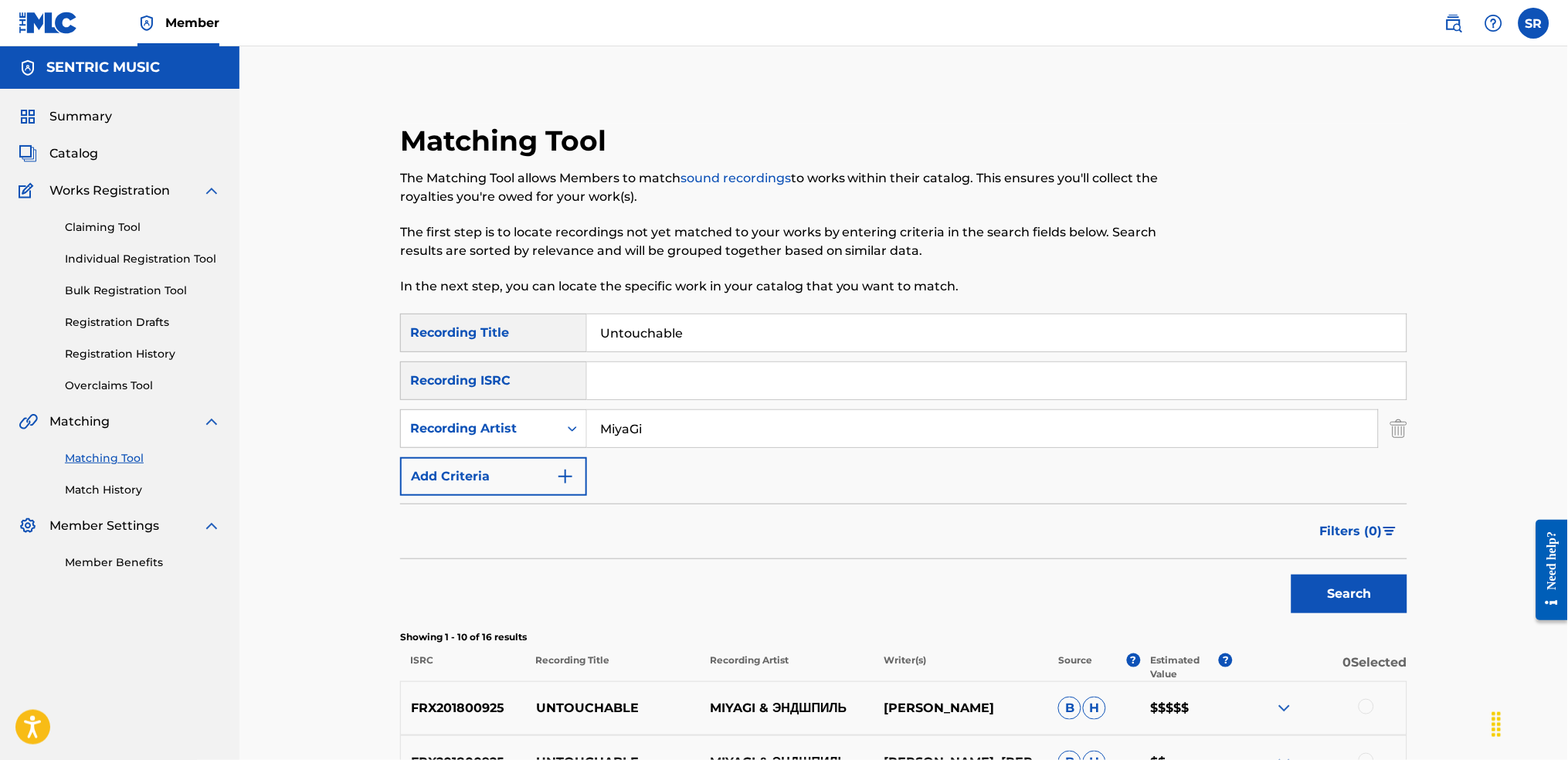
drag, startPoint x: 684, startPoint y: 325, endPoint x: 559, endPoint y: 338, distance: 125.7
click at [540, 332] on div "SearchWithCriteriaf991793d-d028-4754-92d8-05b5a3f3c7fc Recording Title Untoucha…" at bounding box center [904, 333] width 1007 height 38
paste input "Не жалея"
type input "Не жалея"
drag, startPoint x: 685, startPoint y: 435, endPoint x: 652, endPoint y: 452, distance: 37.1
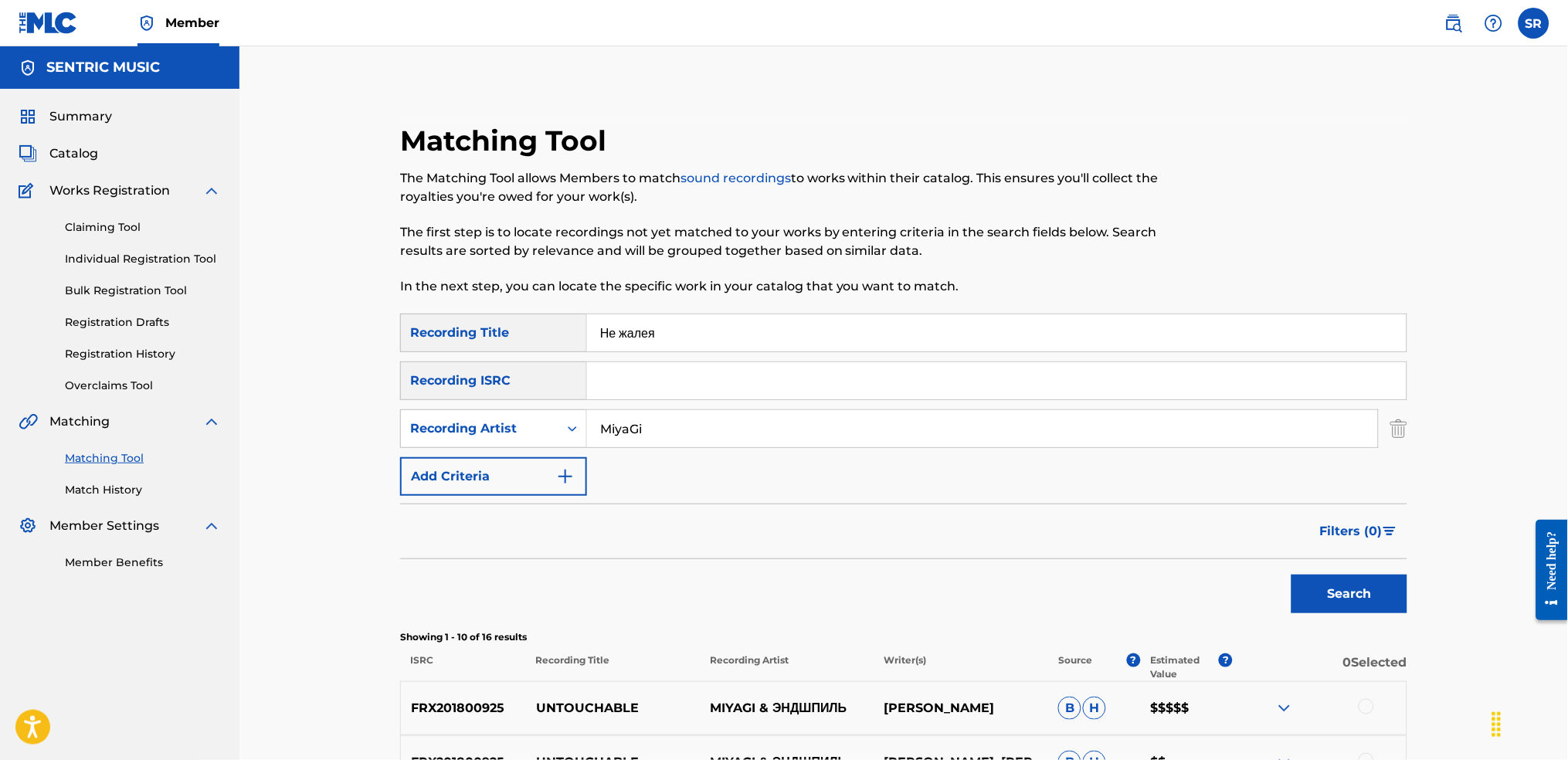
click at [535, 437] on div "SearchWithCriteriaf00cf1da-3cff-4536-9a82-315d04aafda6 Recording Artist [PERSON…" at bounding box center [904, 429] width 1007 height 38
paste input "gi & [PERSON_NAME]"
type input "Miyagi & [PERSON_NAME]"
click at [1369, 601] on button "Search" at bounding box center [1349, 594] width 116 height 38
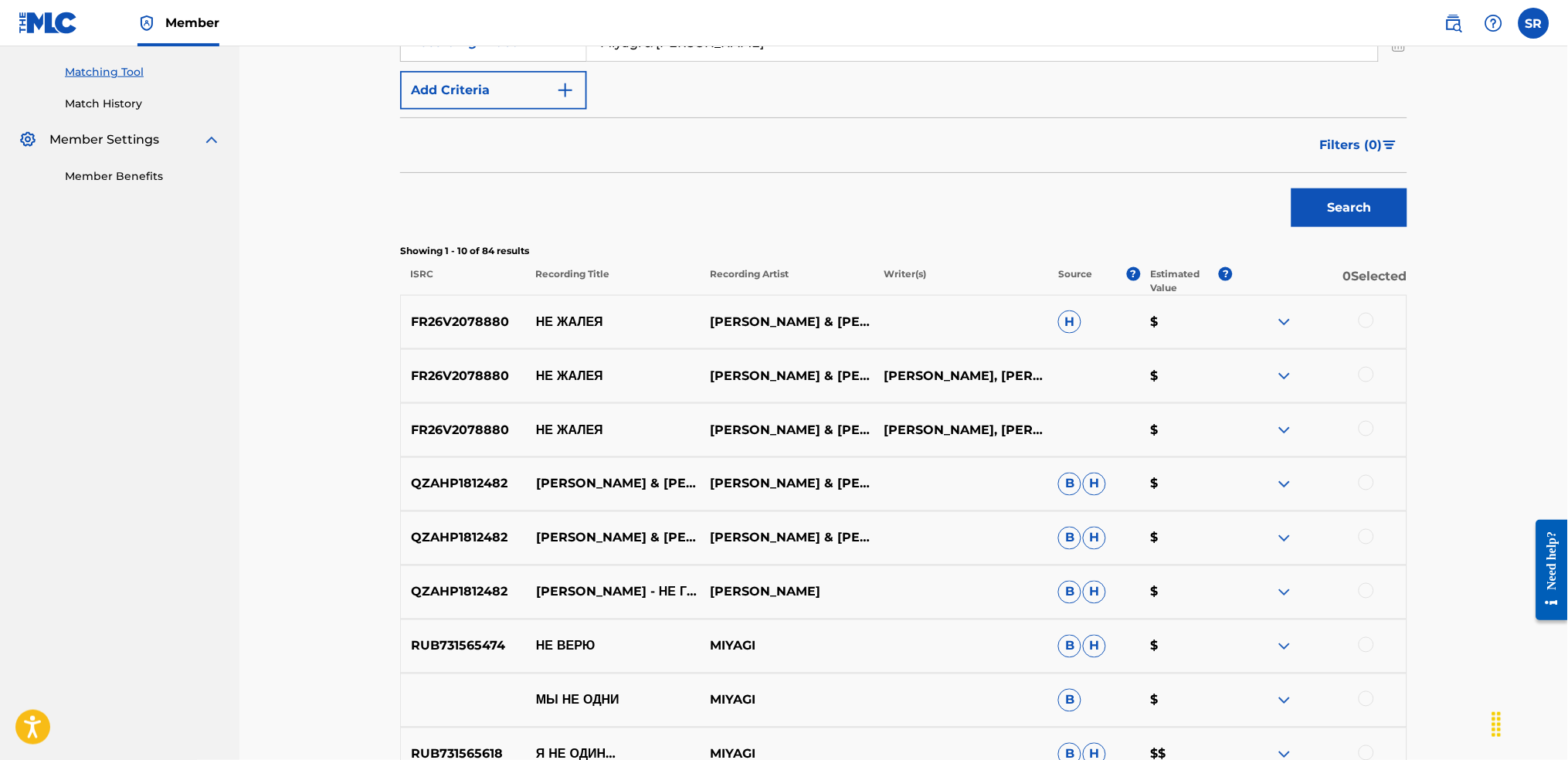
scroll to position [239, 0]
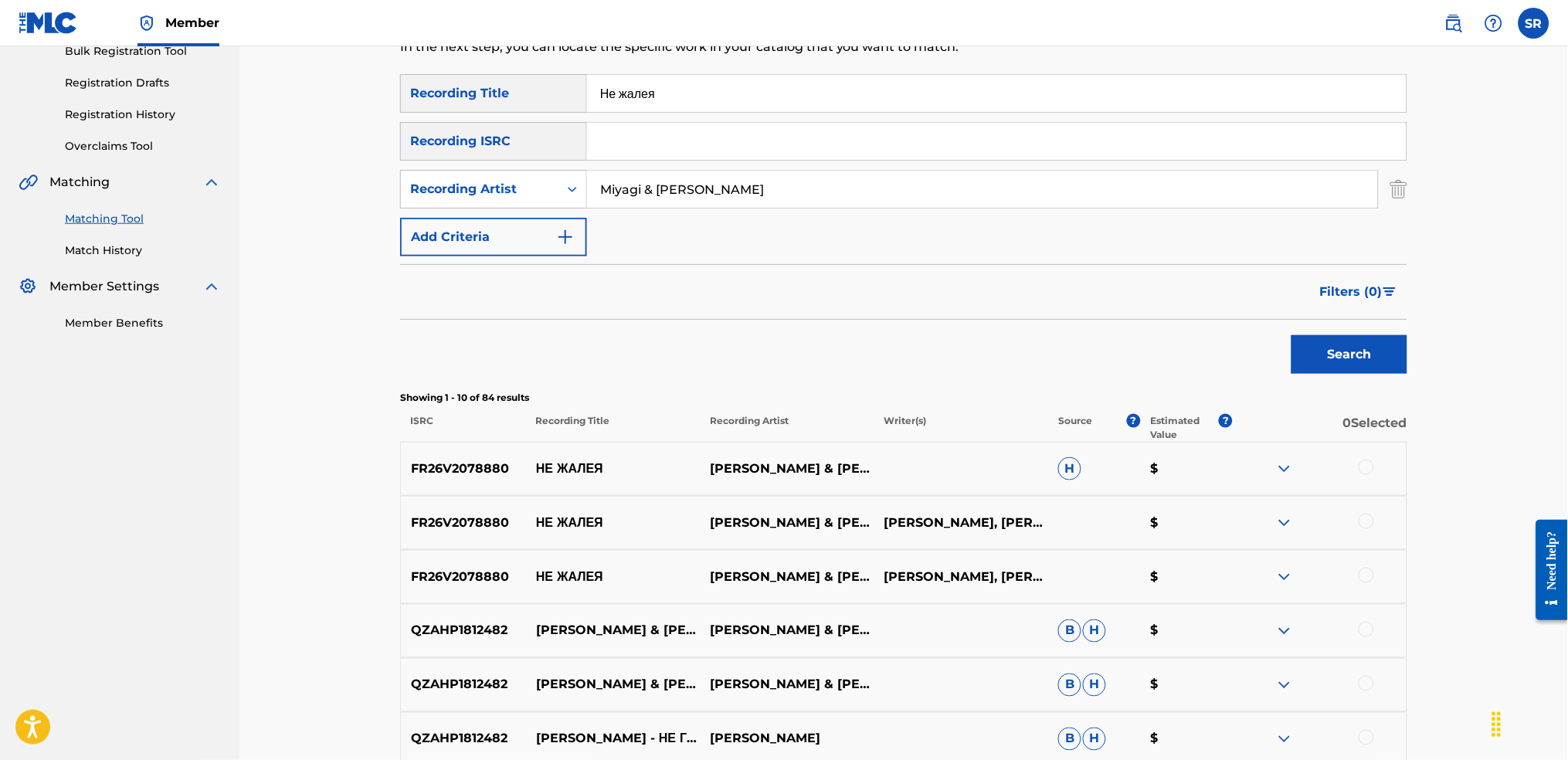
drag, startPoint x: 804, startPoint y: 99, endPoint x: 468, endPoint y: 64, distance: 337.8
click at [468, 64] on div "Matching Tool The Matching Tool allows Members to match sound recordings to wor…" at bounding box center [904, 491] width 1007 height 1214
paste input "Sorry"
type input "Sorry"
drag, startPoint x: 791, startPoint y: 192, endPoint x: 459, endPoint y: 171, distance: 332.7
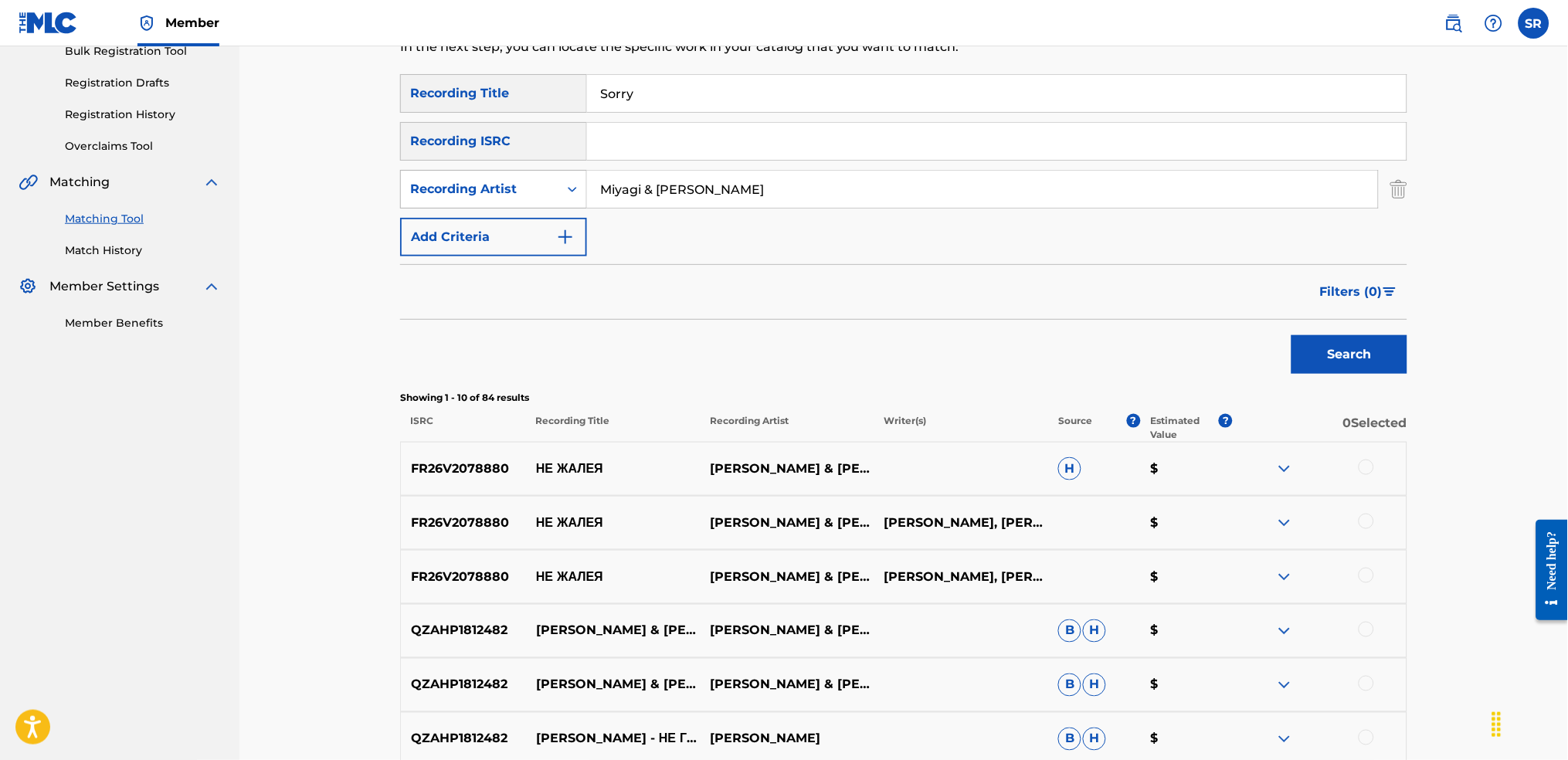
click at [459, 171] on div "SearchWithCriteriaf00cf1da-3cff-4536-9a82-315d04aafda6 Recording Artist [PERSON…" at bounding box center [904, 189] width 1007 height 38
paste input "Gi"
type input "MiyaGi"
drag, startPoint x: 1327, startPoint y: 329, endPoint x: 1361, endPoint y: 350, distance: 40.0
click at [1330, 329] on div "Search" at bounding box center [1346, 350] width 124 height 62
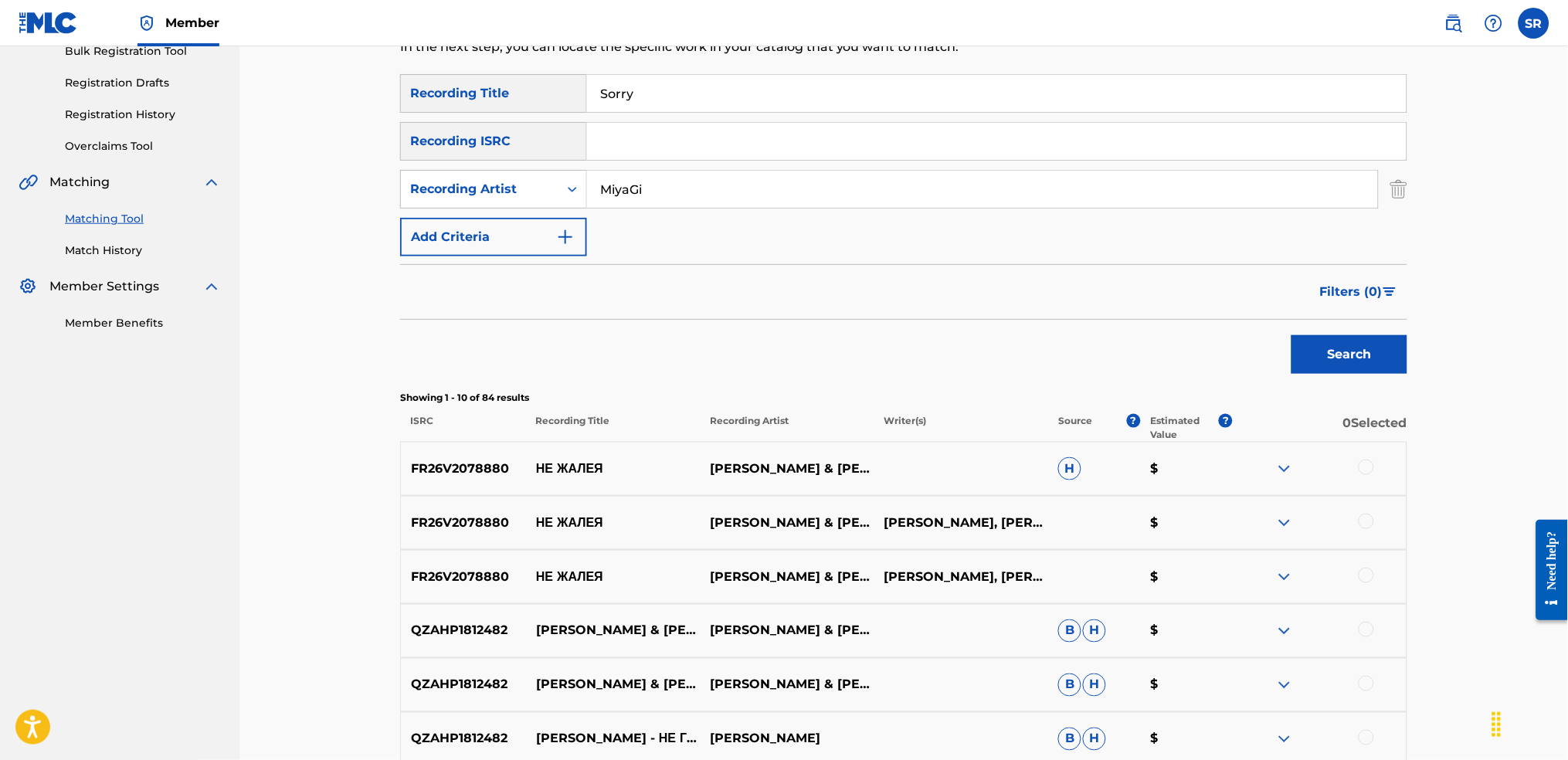
drag, startPoint x: 1361, startPoint y: 350, endPoint x: 1039, endPoint y: 321, distance: 323.3
click at [1361, 350] on button "Search" at bounding box center [1349, 354] width 116 height 38
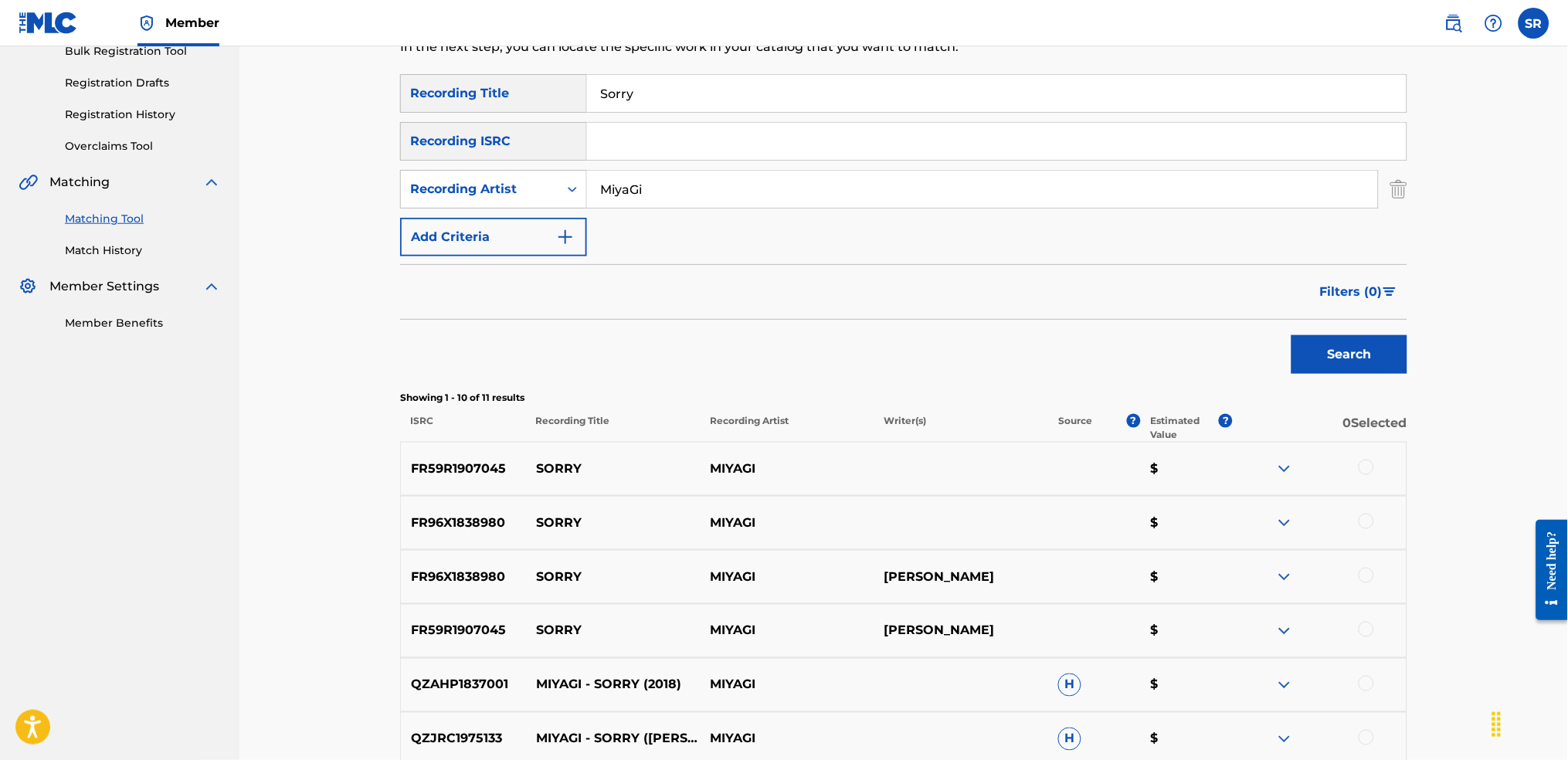
click at [1350, 298] on span "Filters ( 0 )" at bounding box center [1351, 292] width 63 height 18
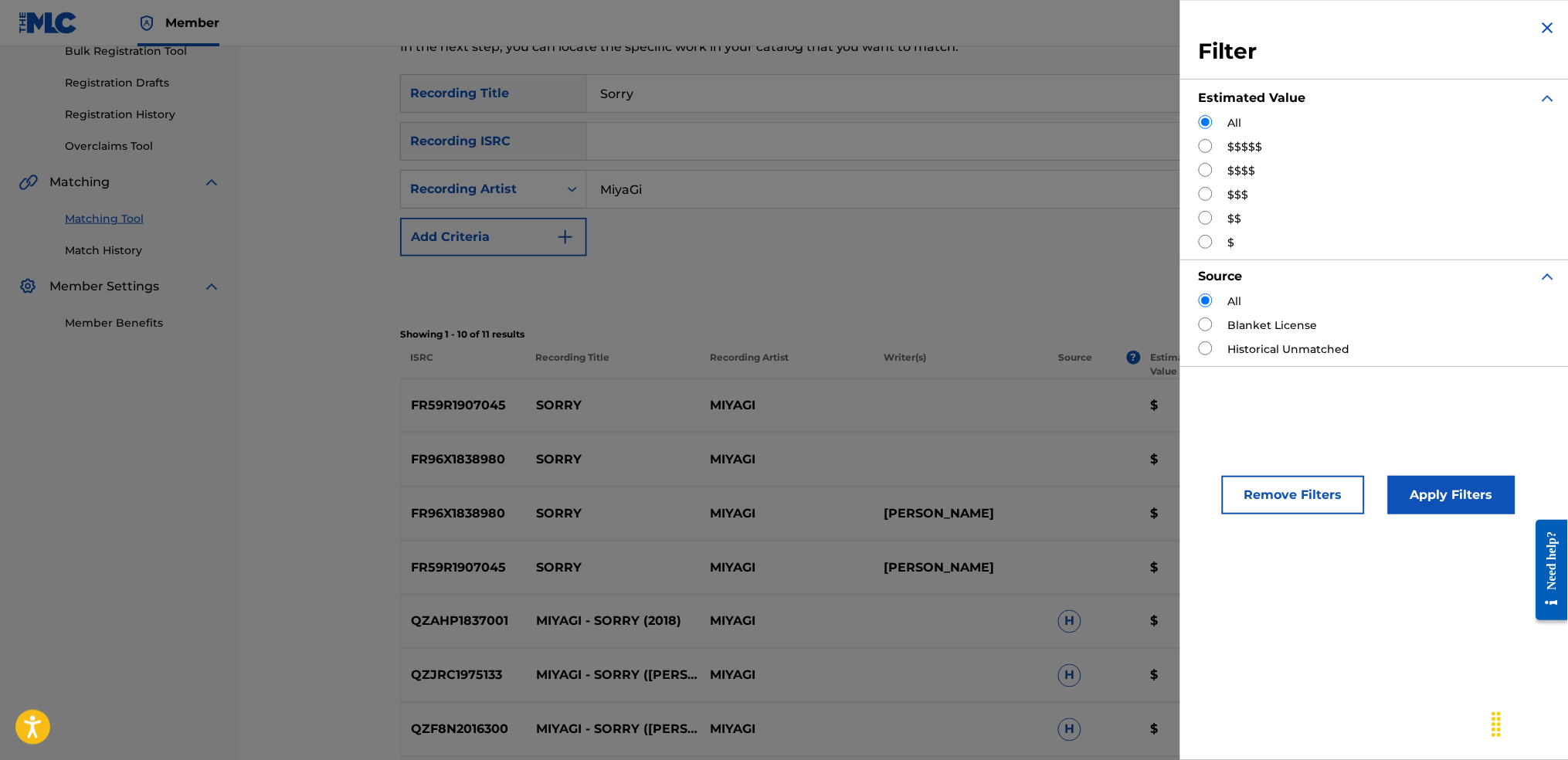
click at [1214, 144] on div "$$$$$" at bounding box center [1378, 147] width 359 height 16
click at [1207, 147] on input "Search Form" at bounding box center [1205, 146] width 14 height 14
radio input "true"
drag, startPoint x: 1444, startPoint y: 518, endPoint x: 1398, endPoint y: 515, distance: 46.1
click at [1442, 517] on div "Remove Filters Apply Filters" at bounding box center [1378, 482] width 396 height 102
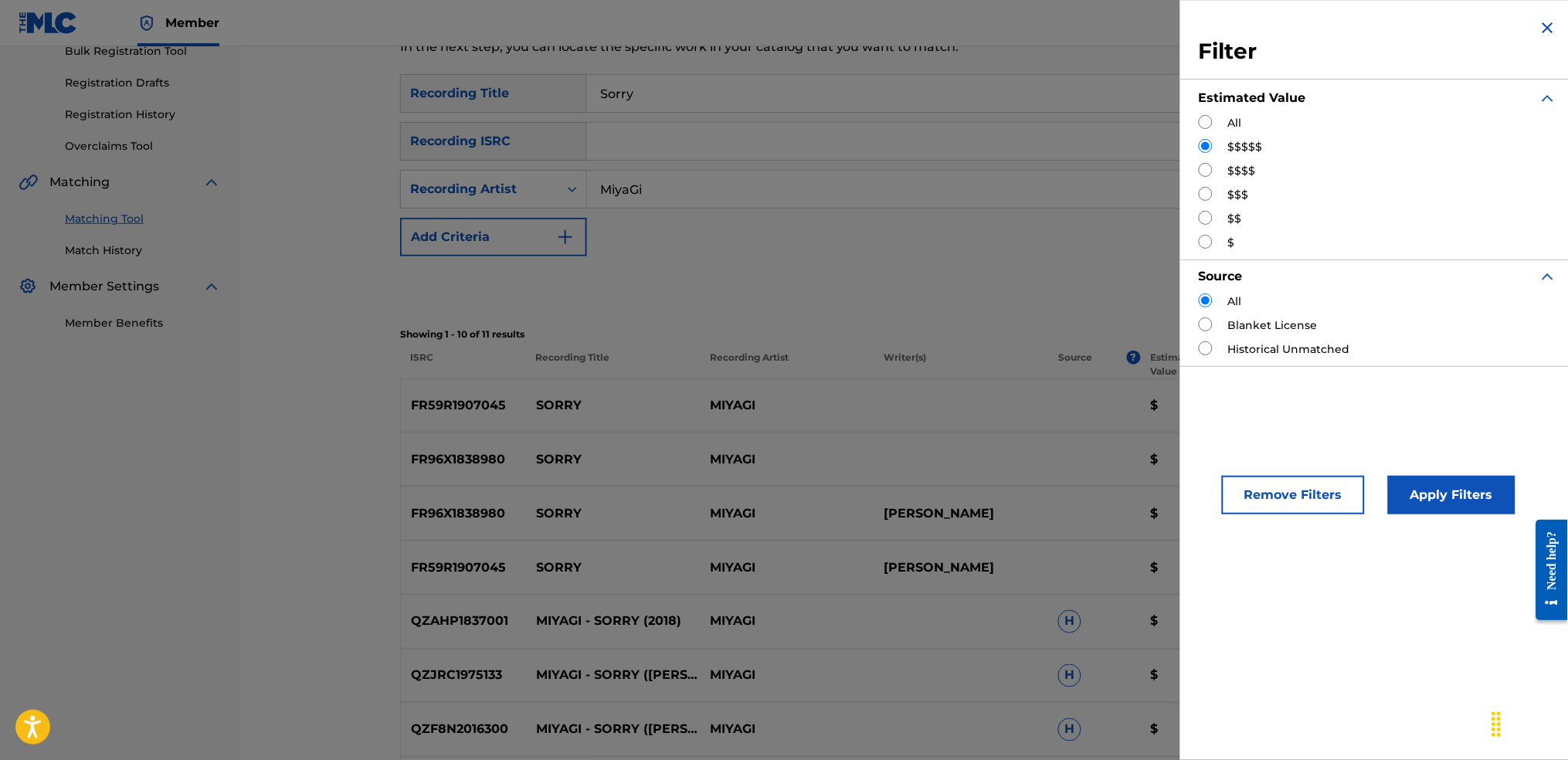
click at [1423, 503] on button "Apply Filters" at bounding box center [1452, 495] width 127 height 38
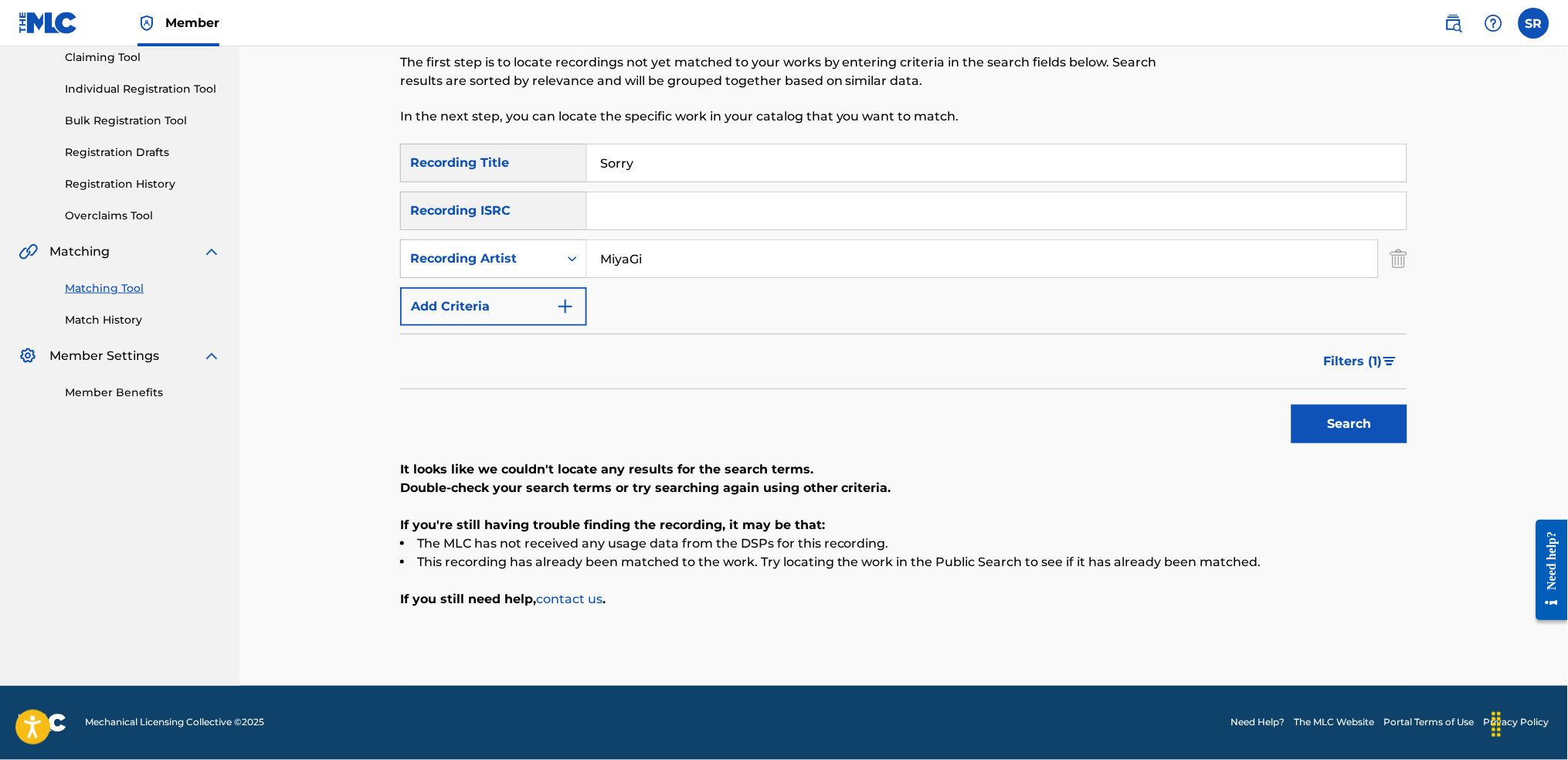
scroll to position [169, 0]
drag, startPoint x: 1353, startPoint y: 370, endPoint x: 1350, endPoint y: 361, distance: 9.5
click at [1351, 366] on button "Filters ( 1 )" at bounding box center [1361, 362] width 93 height 38
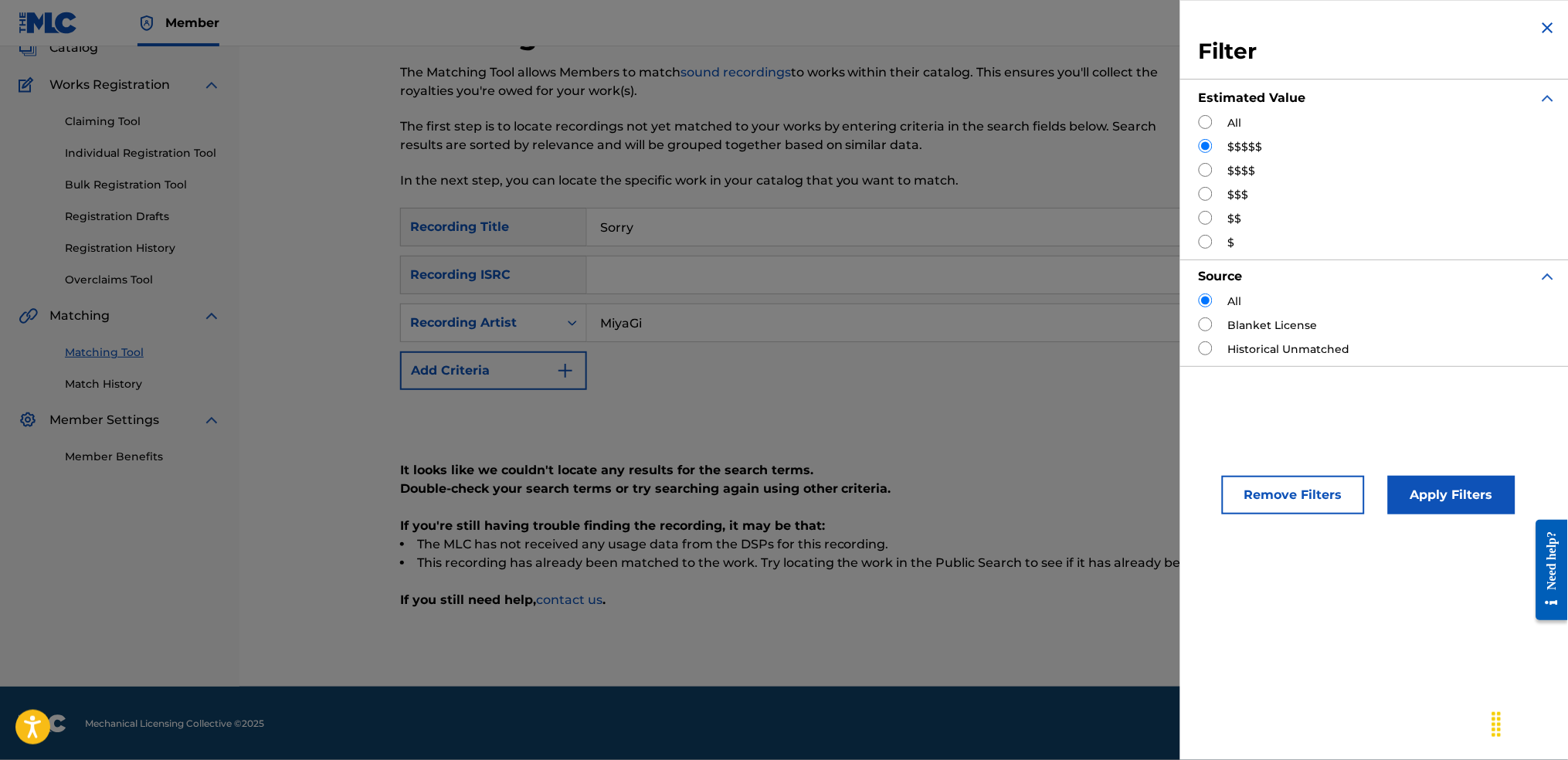
click at [1207, 166] on input "Search Form" at bounding box center [1205, 169] width 14 height 14
radio input "true"
click at [1471, 510] on button "Apply Filters" at bounding box center [1452, 495] width 127 height 38
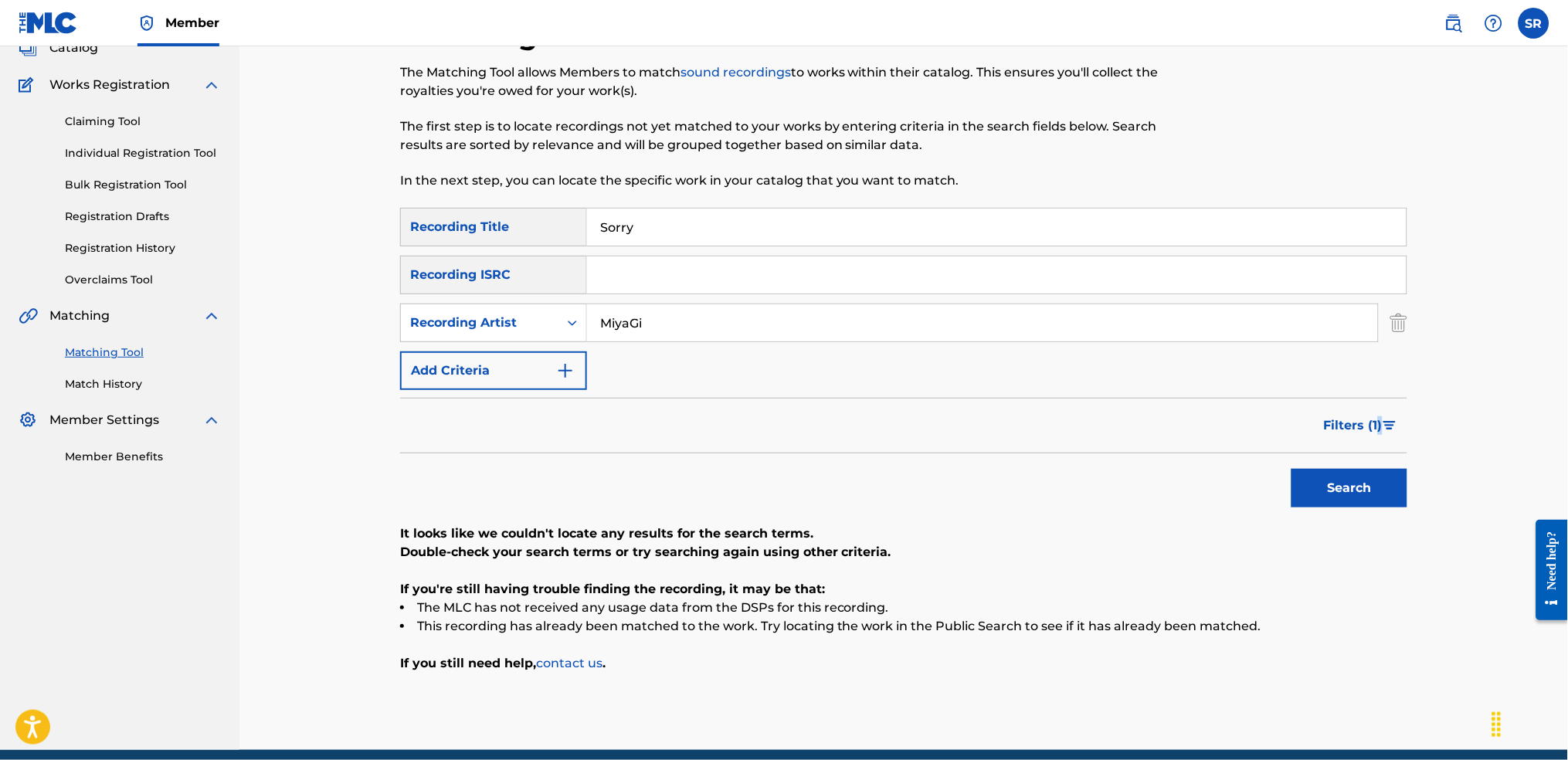
click at [1378, 448] on div "Filters ( 1 )" at bounding box center [904, 425] width 1007 height 56
drag, startPoint x: 1378, startPoint y: 445, endPoint x: 1347, endPoint y: 422, distance: 38.6
click at [1347, 422] on span "Filters ( 1 )" at bounding box center [1353, 426] width 59 height 18
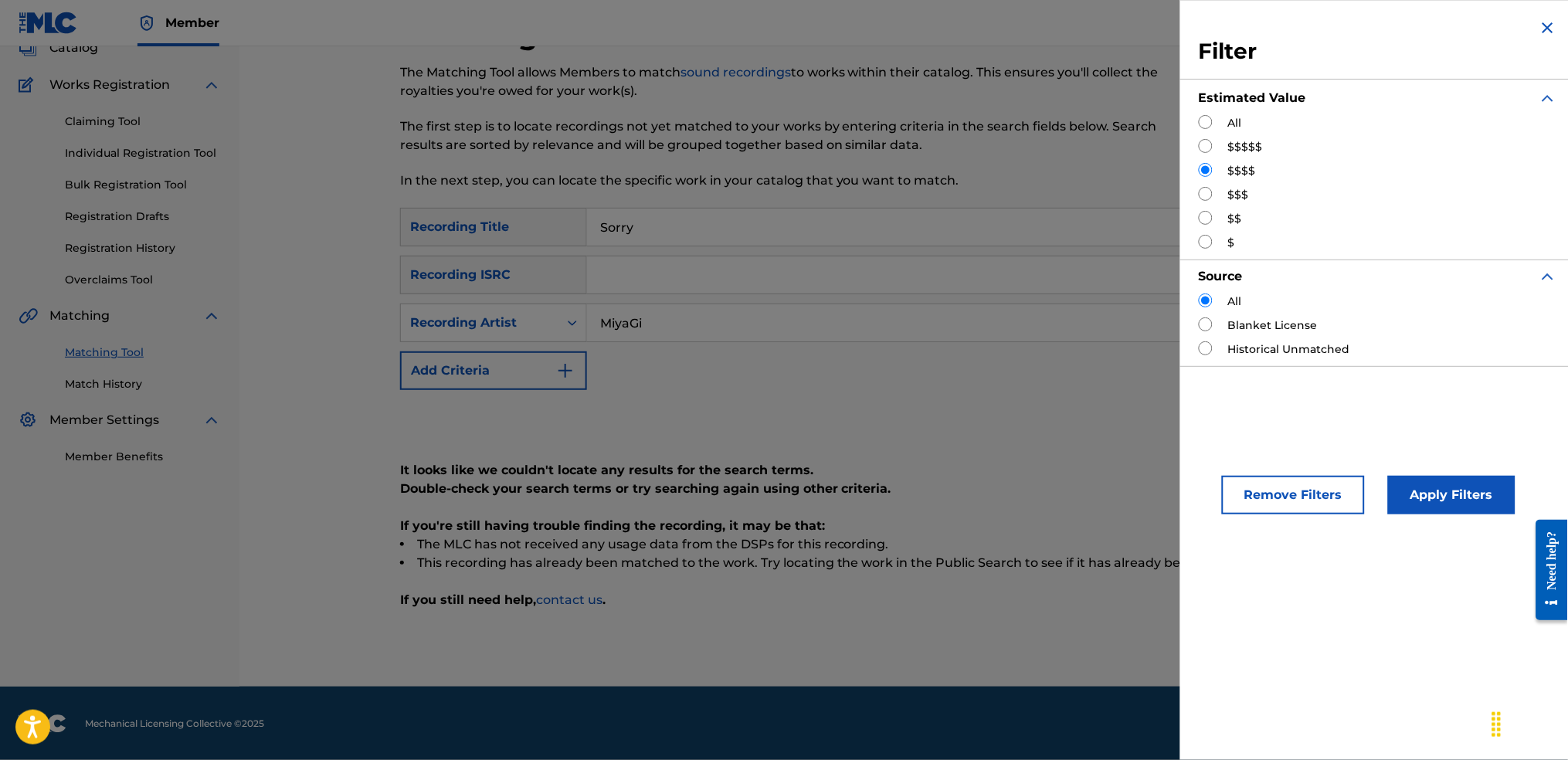
click at [1208, 122] on input "Search Form" at bounding box center [1205, 121] width 14 height 14
radio input "true"
click at [1423, 477] on button "Apply Filters" at bounding box center [1452, 495] width 127 height 38
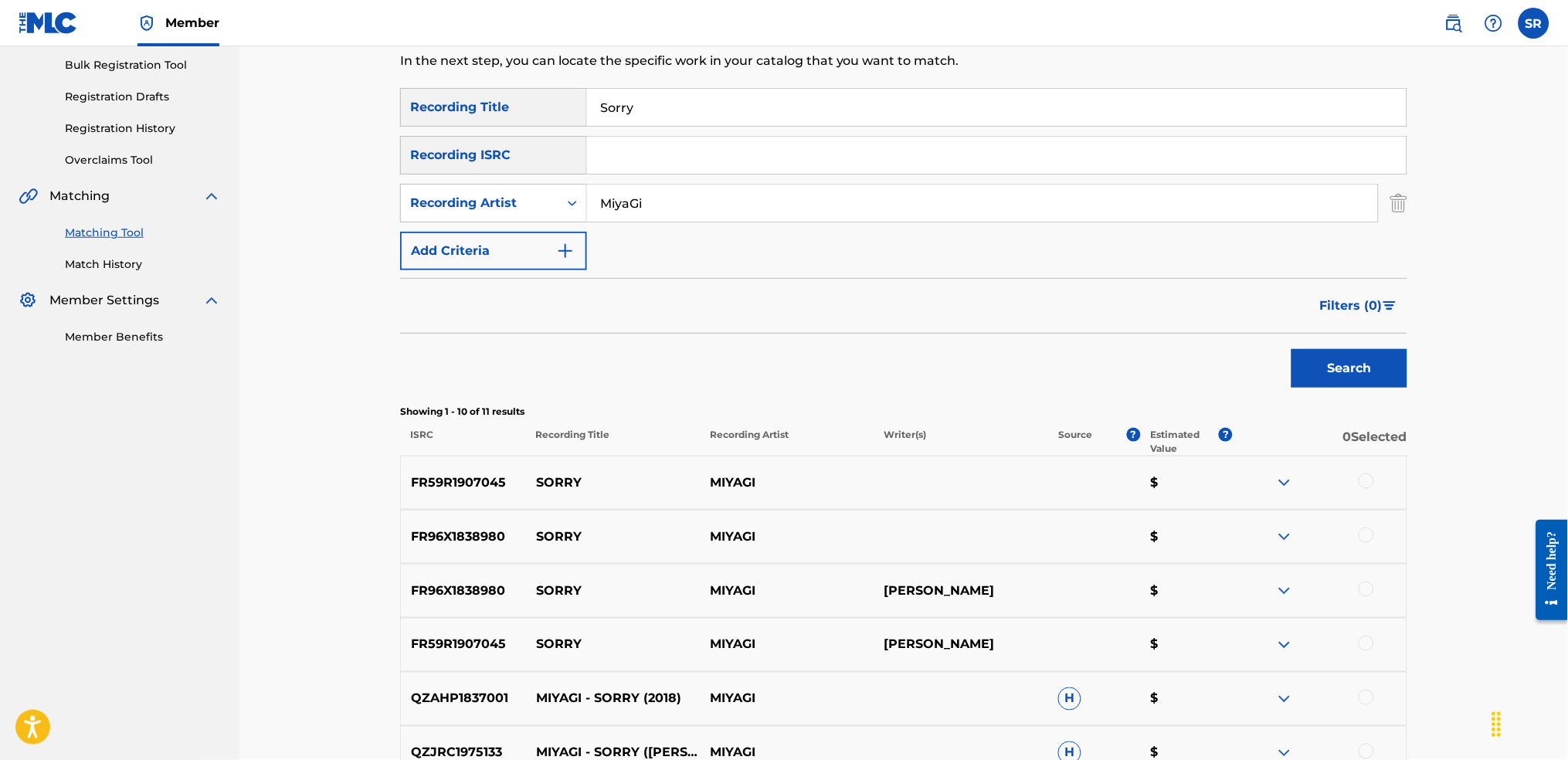
scroll to position [137, 0]
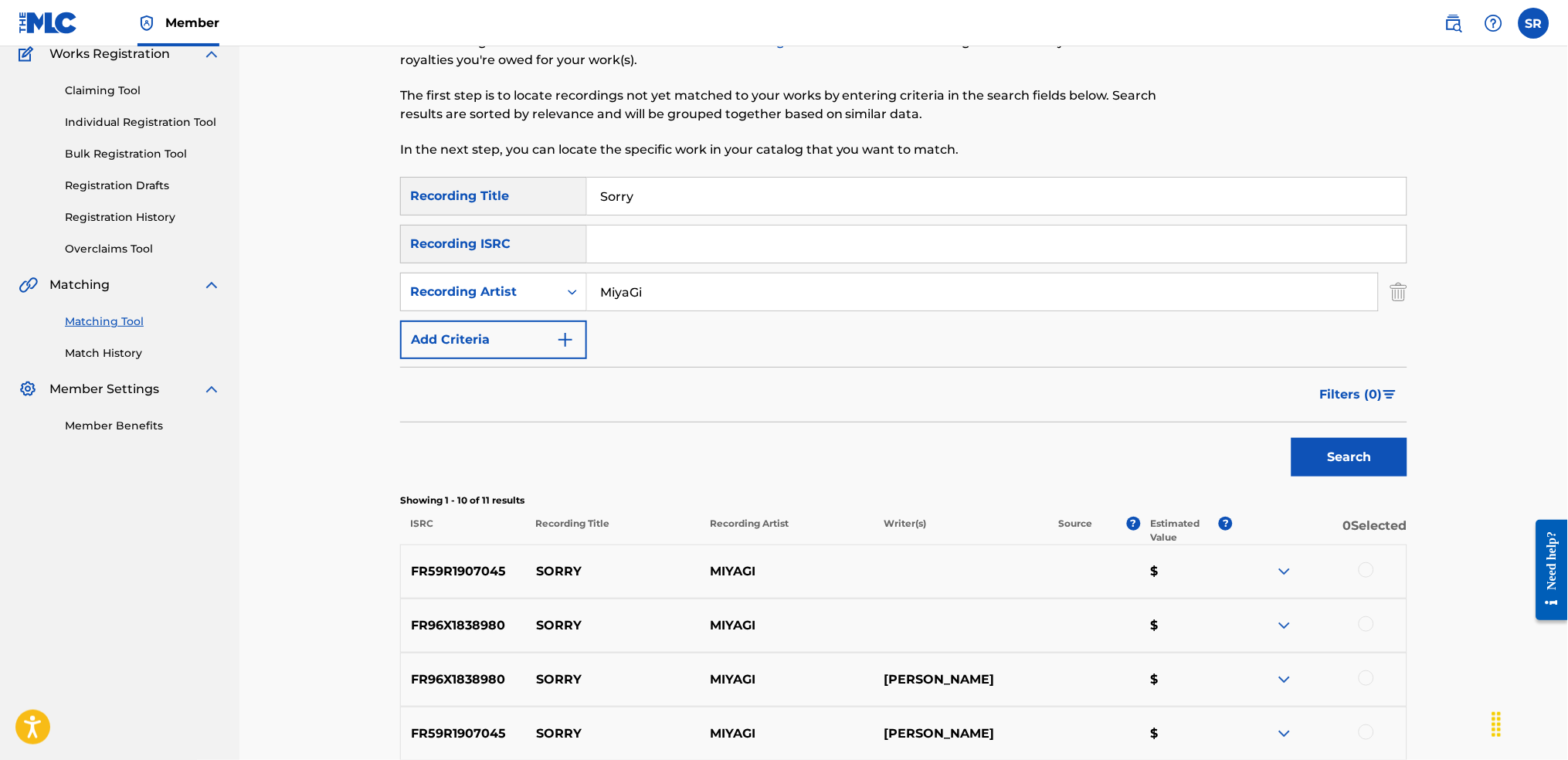
drag, startPoint x: 729, startPoint y: 187, endPoint x: 391, endPoint y: 174, distance: 338.2
click at [393, 176] on div "Matching Tool The Matching Tool allows Members to match sound recordings to wor…" at bounding box center [904, 594] width 1045 height 1214
paste input "Ночи в одного"
click at [1341, 431] on div "Search" at bounding box center [1346, 453] width 124 height 62
click at [1348, 447] on button "Search" at bounding box center [1349, 457] width 116 height 38
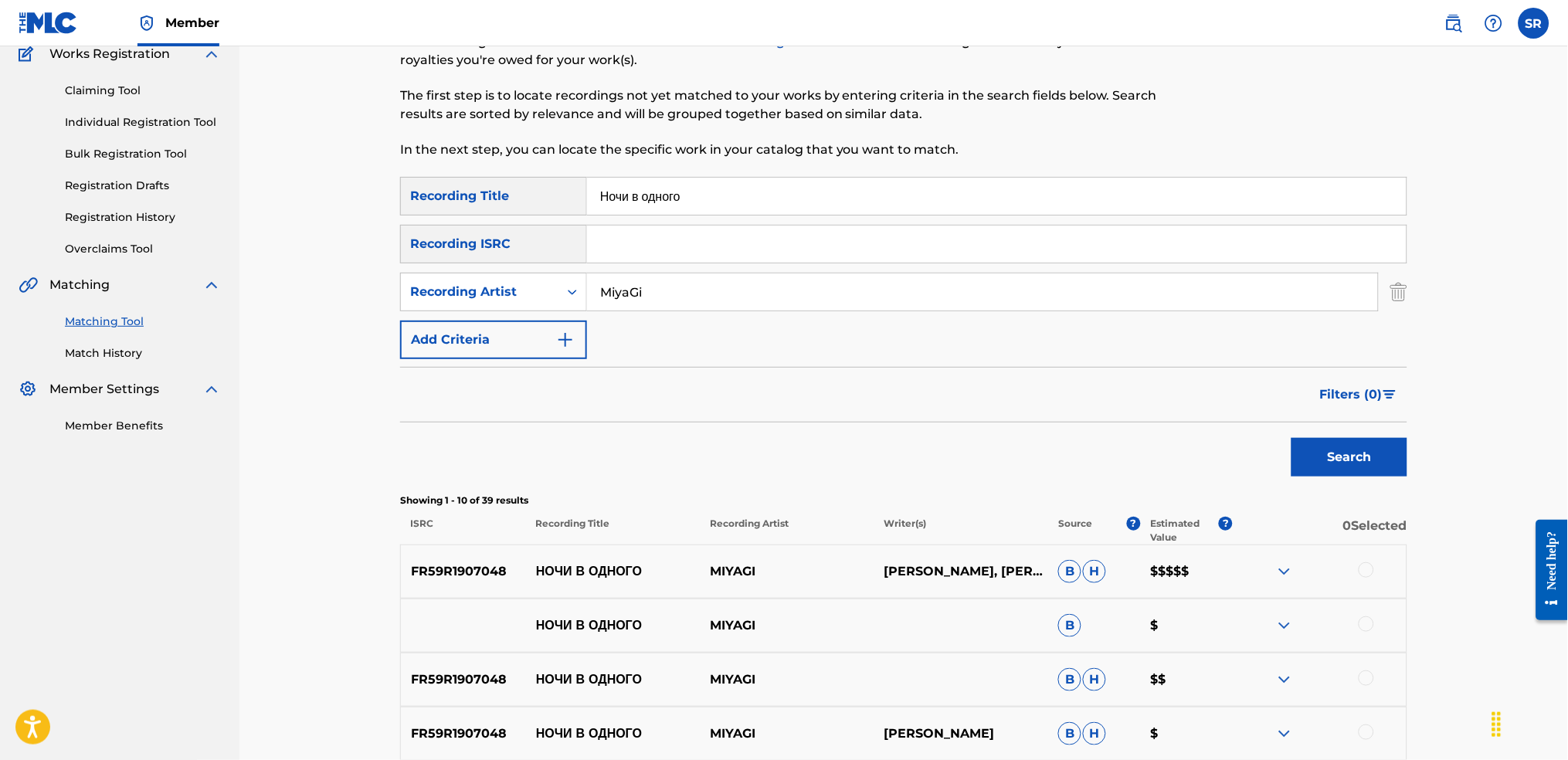
drag, startPoint x: 755, startPoint y: 192, endPoint x: 484, endPoint y: 208, distance: 271.5
click at [484, 208] on div "SearchWithCriteriaf991793d-d028-4754-92d8-05b5a3f3c7fc Recording Title Ночи в о…" at bounding box center [904, 196] width 1007 height 38
click at [708, 208] on input "Ночи в одного" at bounding box center [996, 196] width 820 height 37
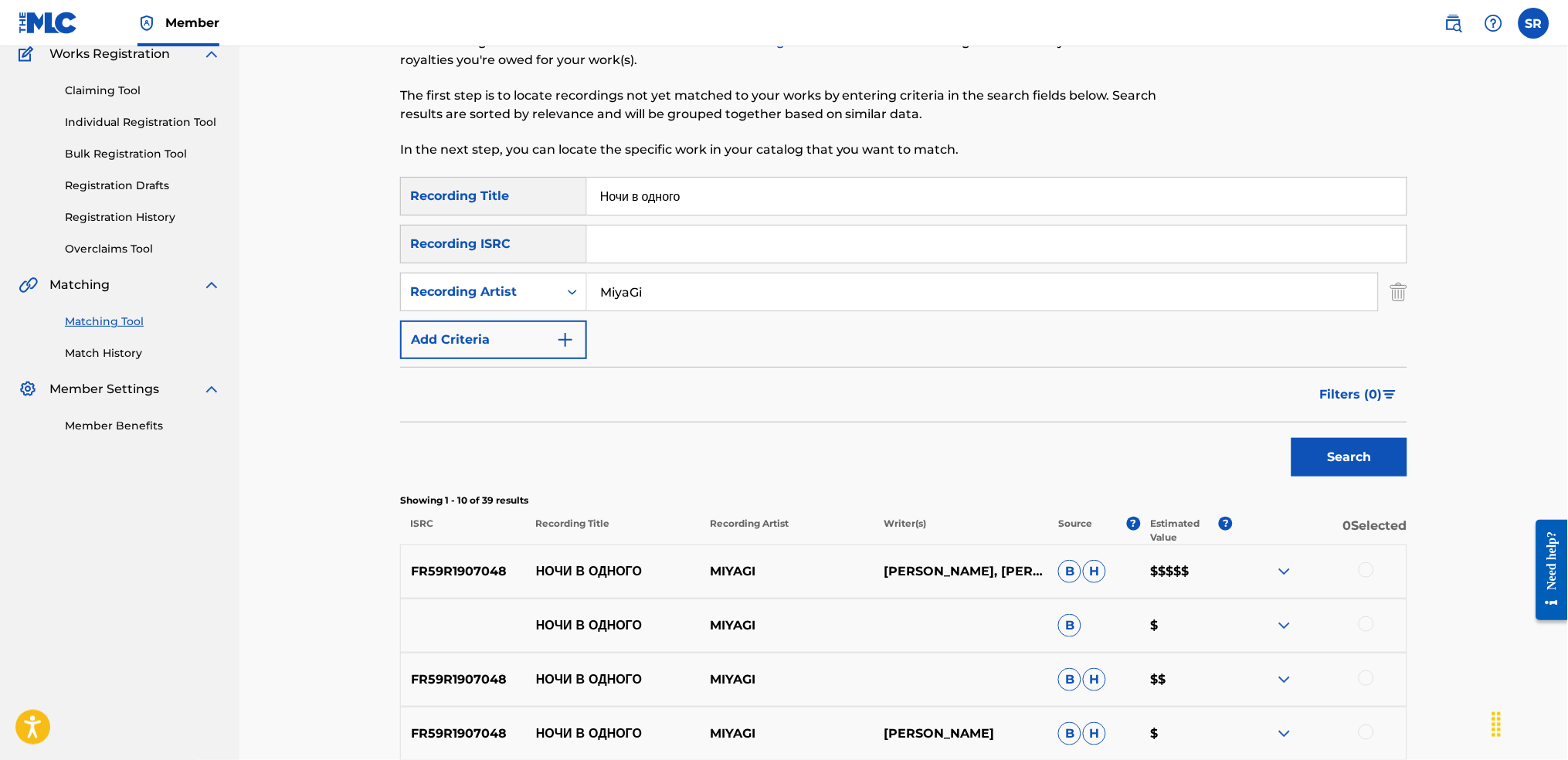
paste input "Dance Up TumaniYO"
drag, startPoint x: 776, startPoint y: 199, endPoint x: 677, endPoint y: 211, distance: 99.7
click at [677, 211] on input "Dance Up TumaniYO" at bounding box center [996, 196] width 820 height 37
click at [1291, 438] on button "Search" at bounding box center [1349, 457] width 116 height 38
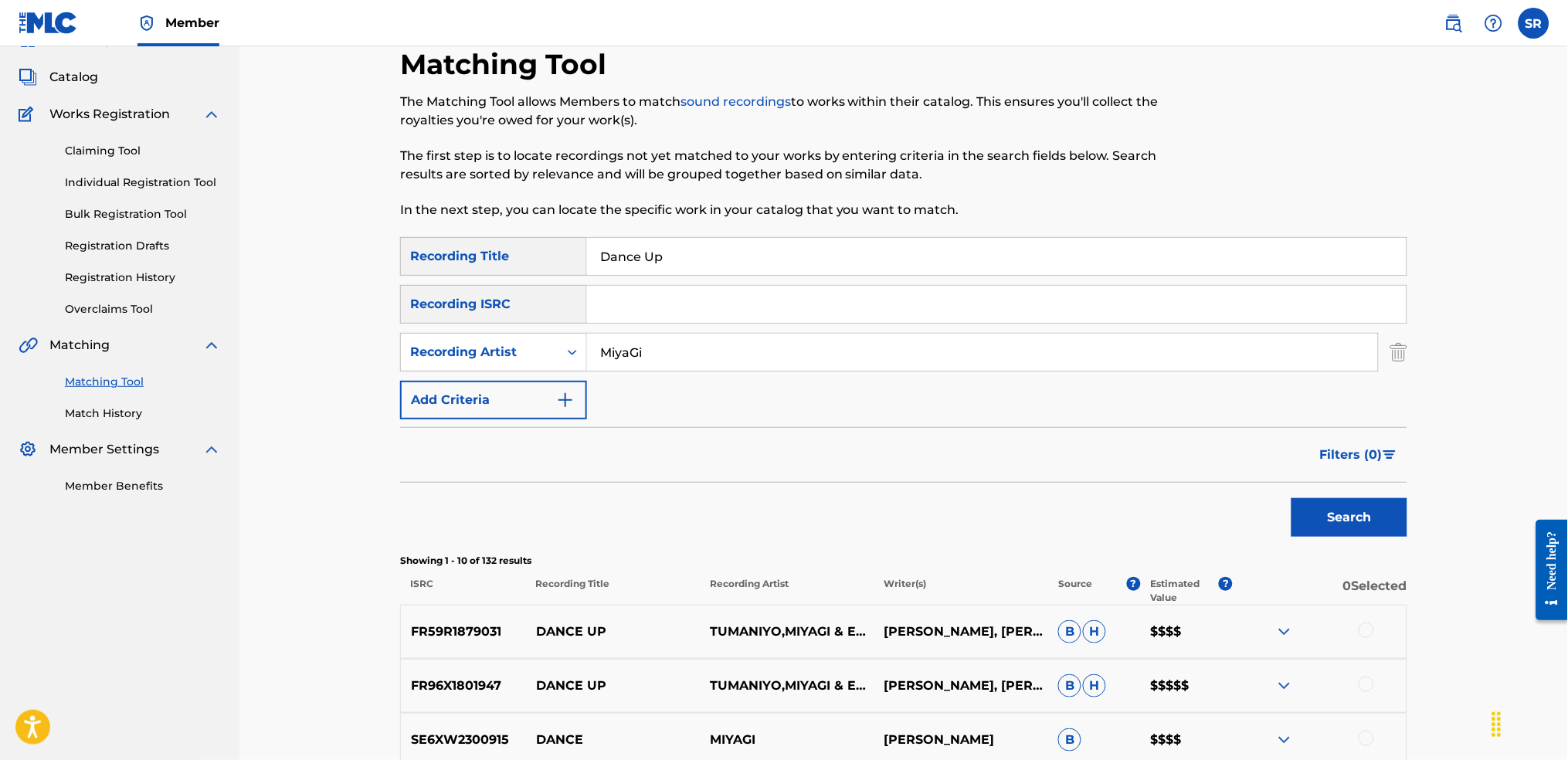
scroll to position [0, 0]
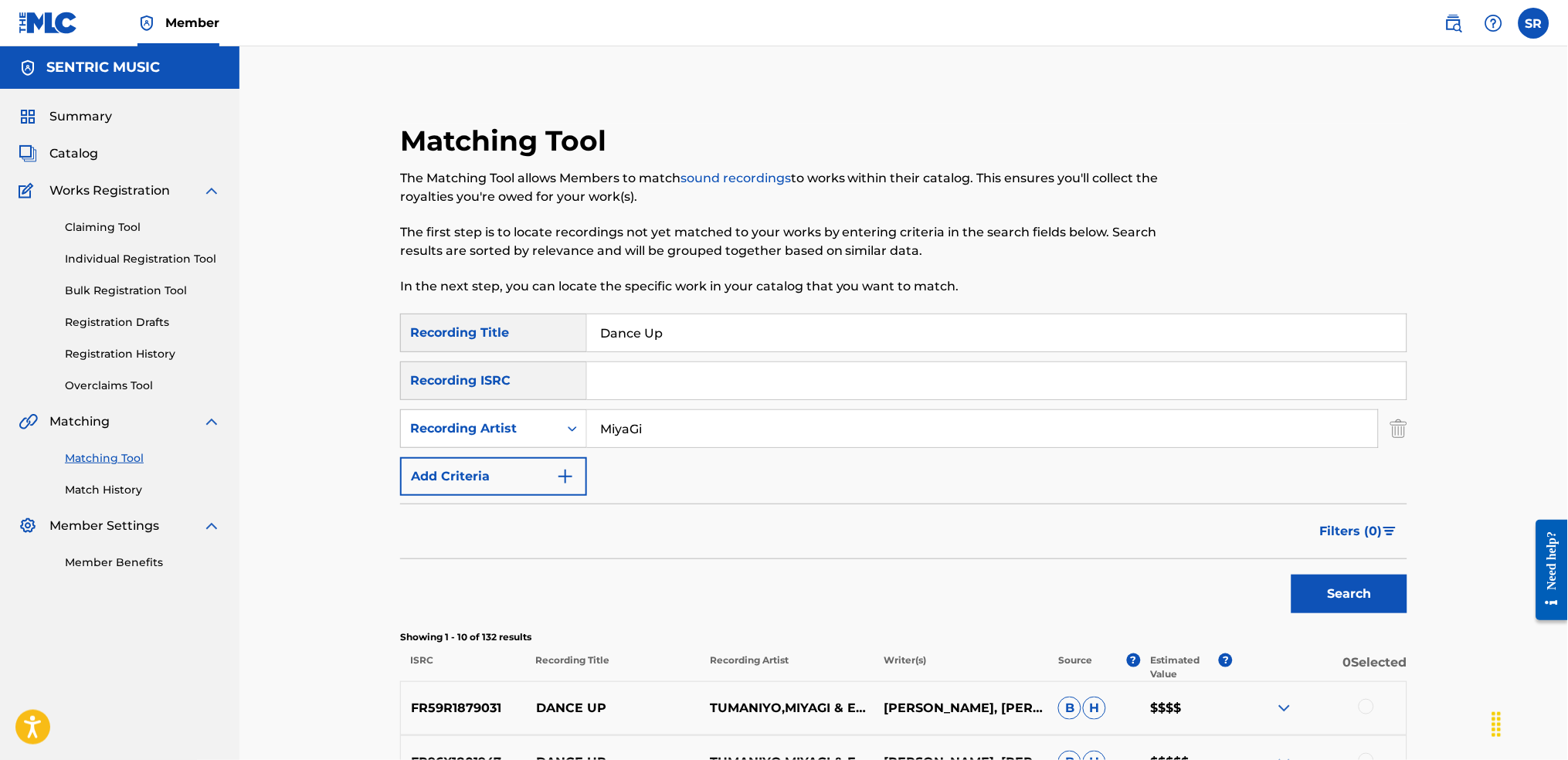
drag, startPoint x: 719, startPoint y: 348, endPoint x: 529, endPoint y: 328, distance: 191.0
click at [531, 328] on div "SearchWithCriteriaf991793d-d028-4754-92d8-05b5a3f3c7fc Recording Title Dance Up" at bounding box center [904, 333] width 1007 height 38
paste input "Бейба судьба"
click at [1342, 603] on button "Search" at bounding box center [1349, 594] width 116 height 38
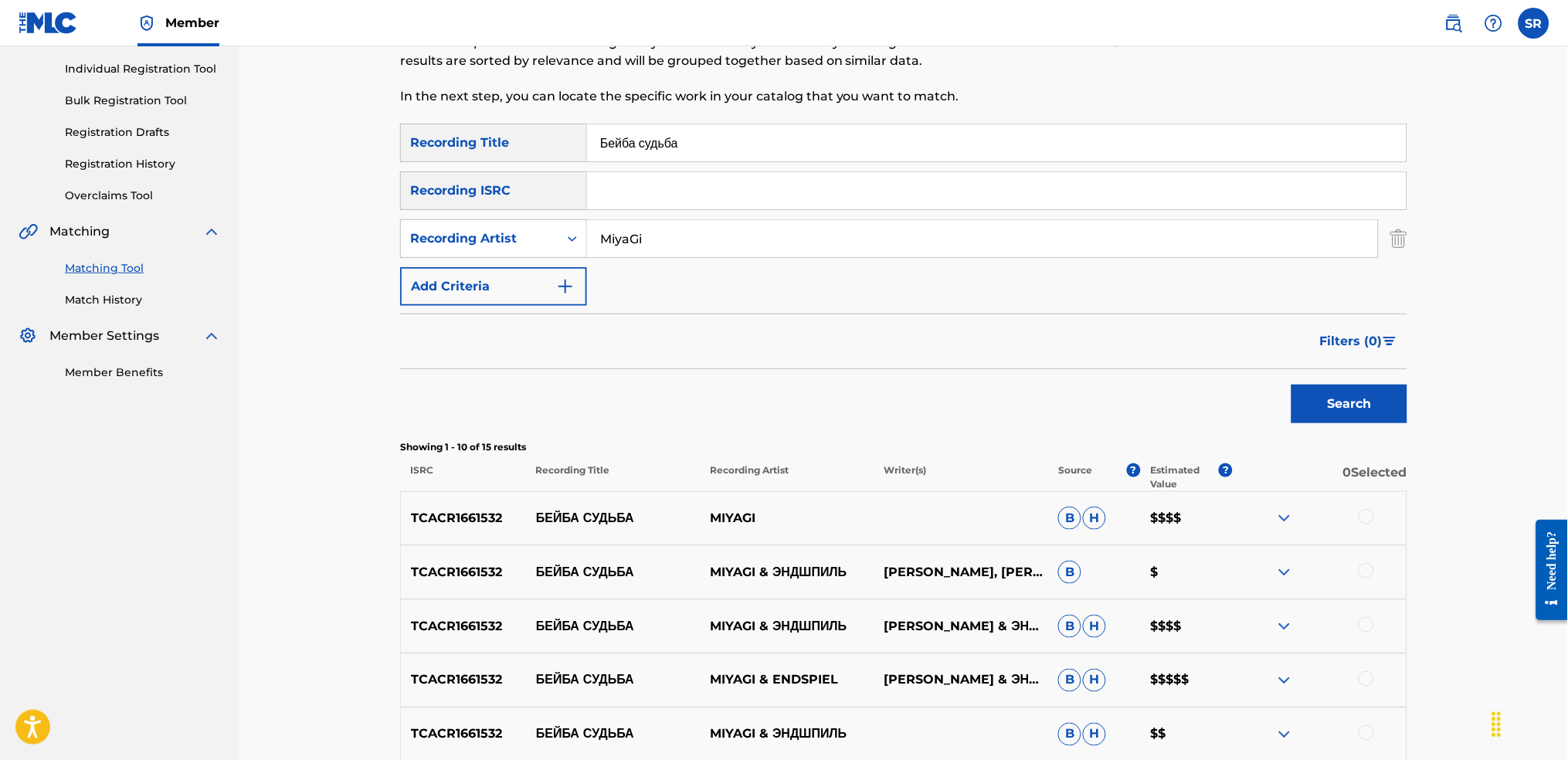
scroll to position [103, 0]
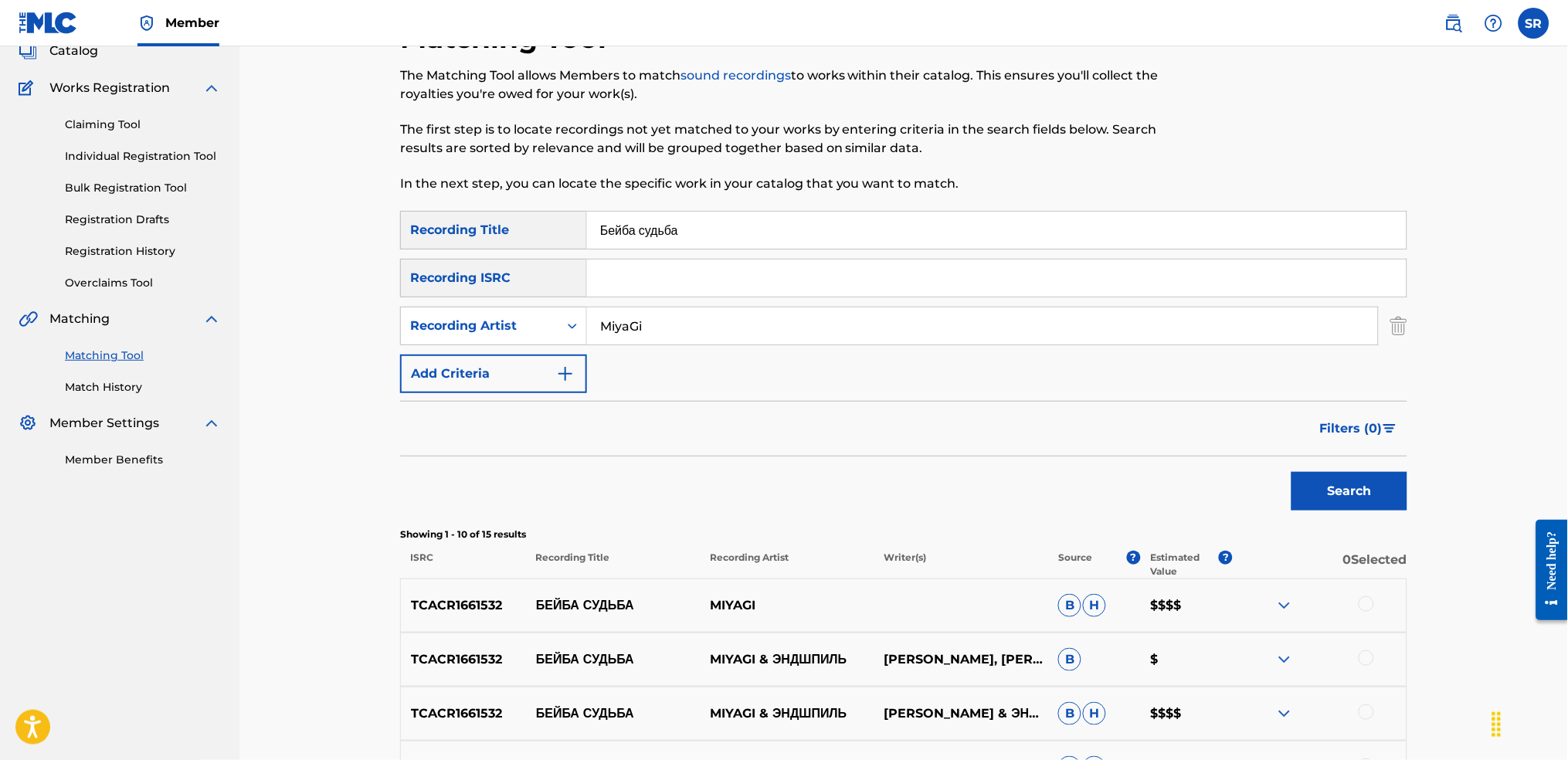
drag, startPoint x: 704, startPoint y: 226, endPoint x: 507, endPoint y: 236, distance: 197.3
click at [496, 238] on div "SearchWithCriteriaf991793d-d028-4754-92d8-05b5a3f3c7fc Recording Title Бейба су…" at bounding box center [904, 230] width 1007 height 38
paste input "Texture - Remastered"
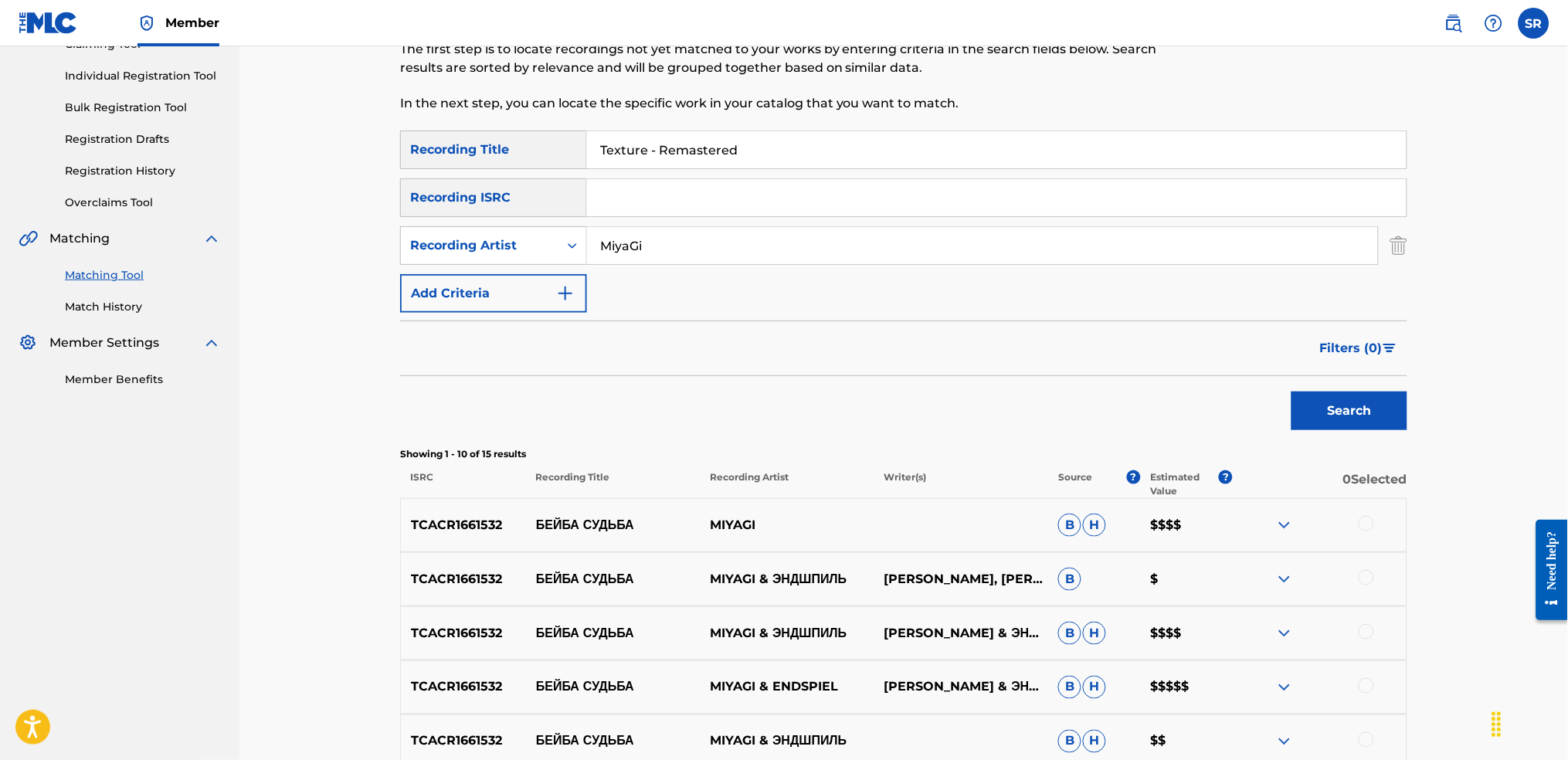
scroll to position [309, 0]
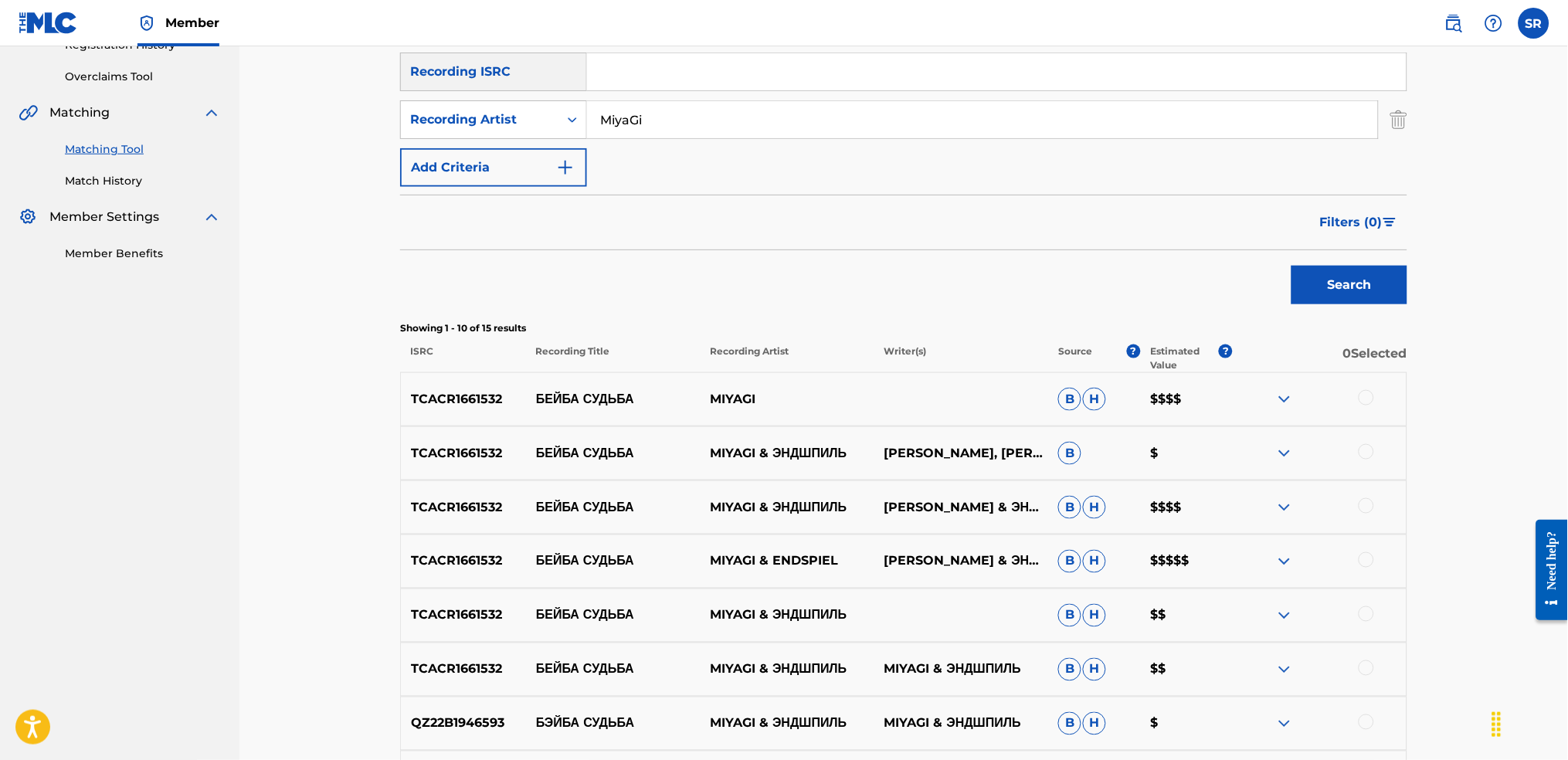
click at [1345, 284] on button "Search" at bounding box center [1349, 285] width 116 height 38
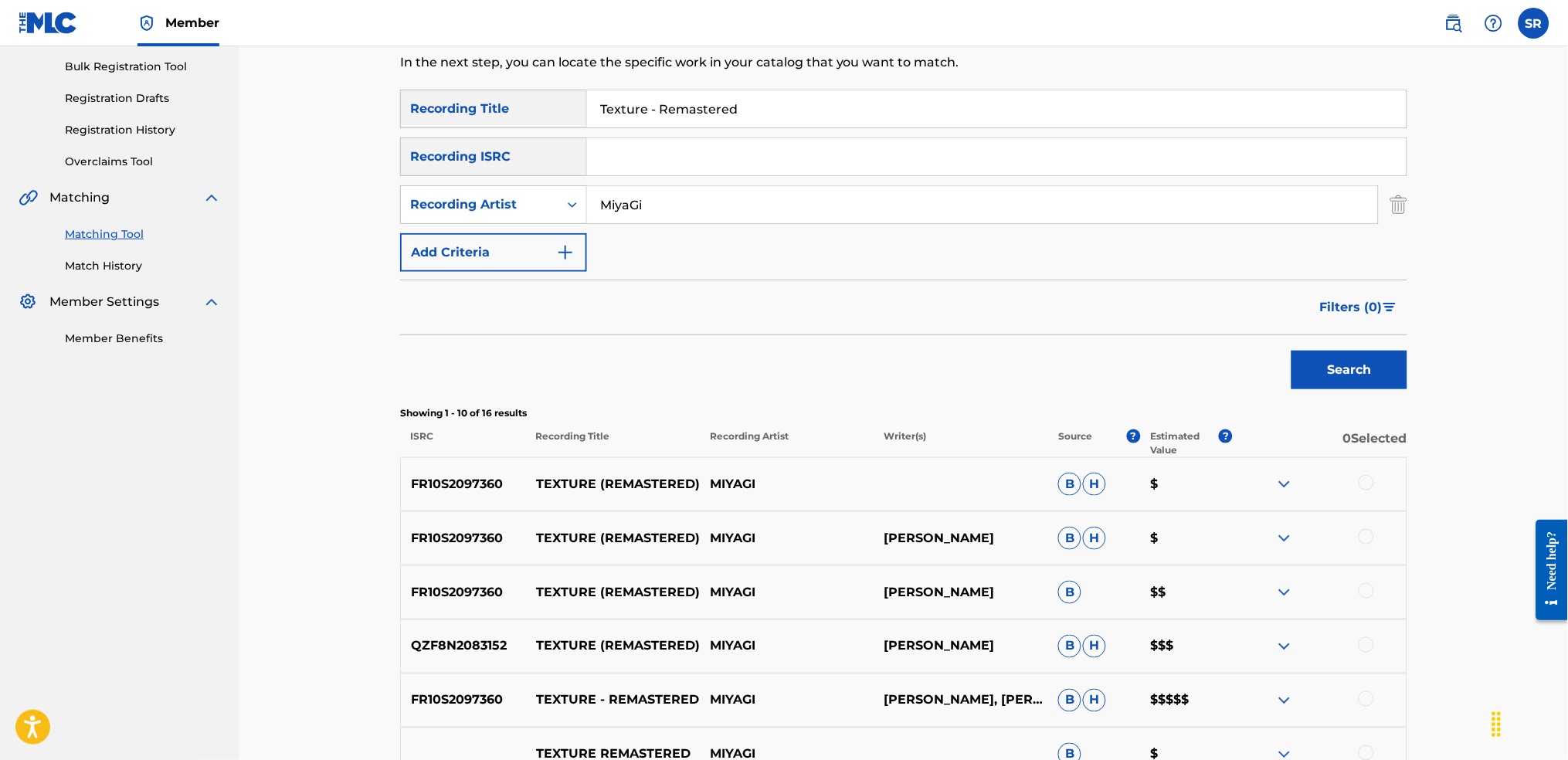
scroll to position [103, 0]
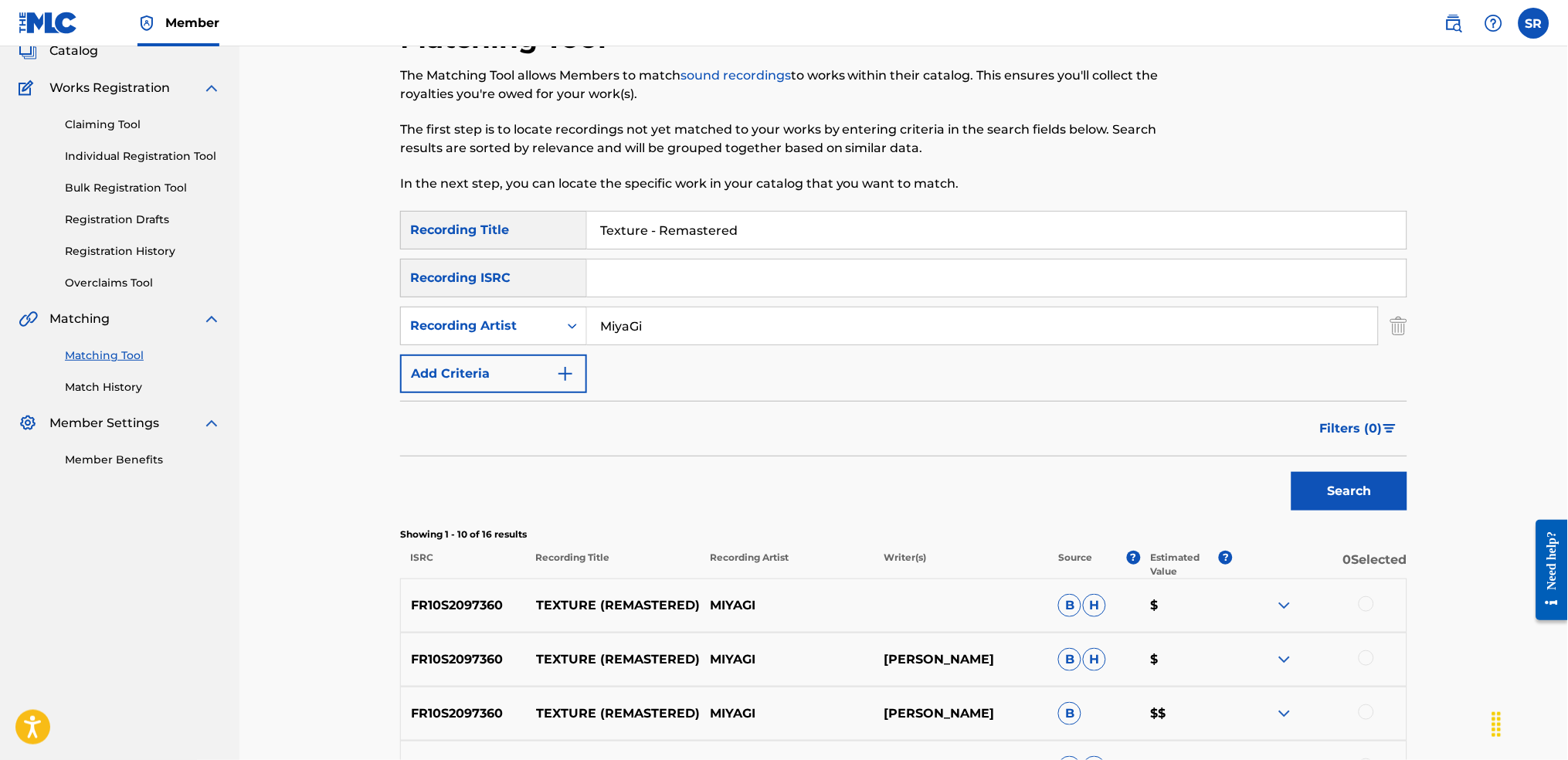
drag, startPoint x: 511, startPoint y: 227, endPoint x: 432, endPoint y: 228, distance: 79.0
click at [400, 227] on div "Matching Tool The Matching Tool allows Members to match sound recordings to wor…" at bounding box center [904, 628] width 1045 height 1214
paste input "Малиновый рассвет"
click at [1416, 491] on div "Matching Tool The Matching Tool allows Members to match sound recordings to wor…" at bounding box center [904, 608] width 1081 height 1253
click at [1384, 486] on button "Search" at bounding box center [1349, 491] width 116 height 38
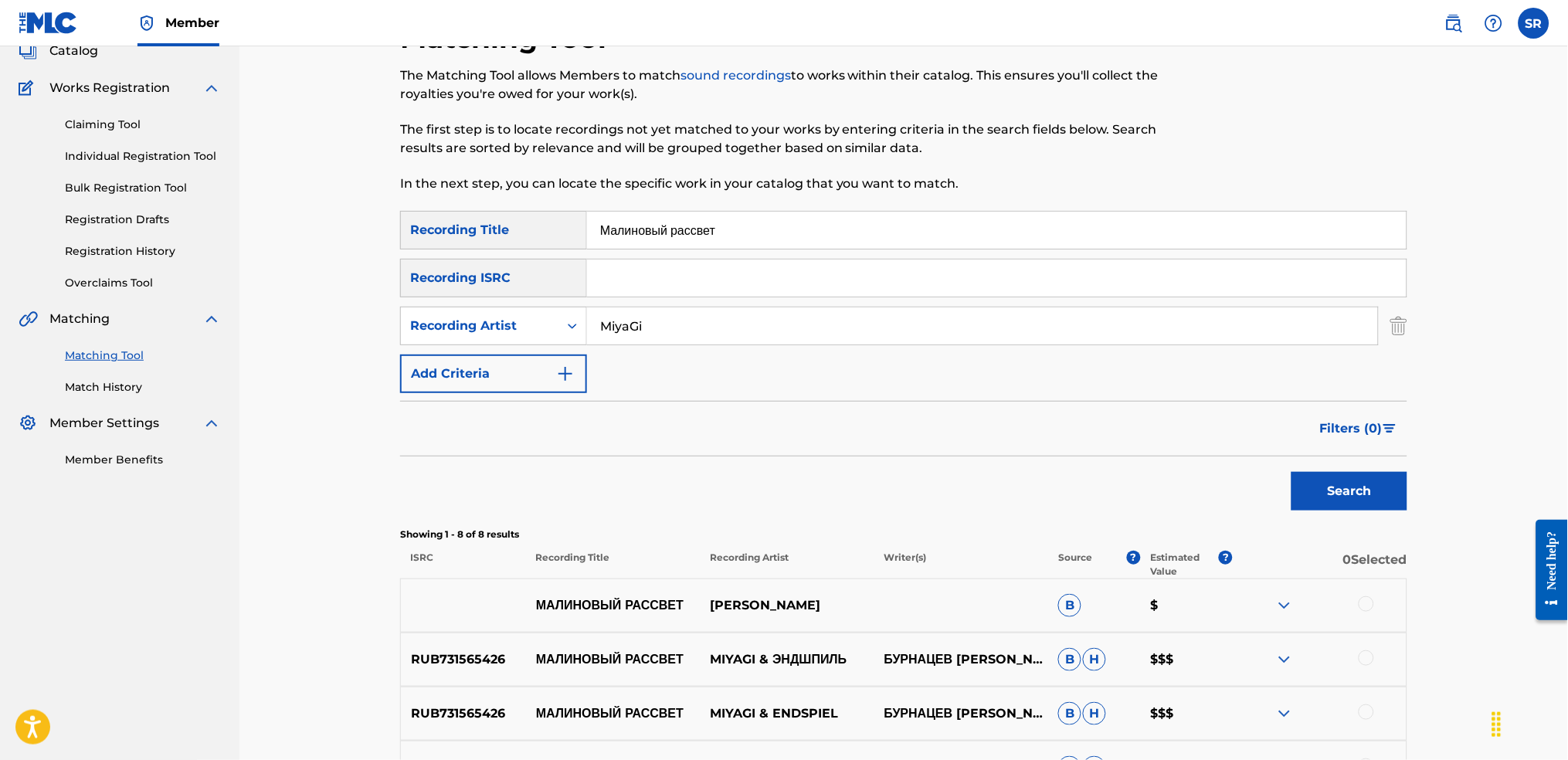
click at [757, 233] on input "Малиновый рассвет" at bounding box center [996, 230] width 820 height 37
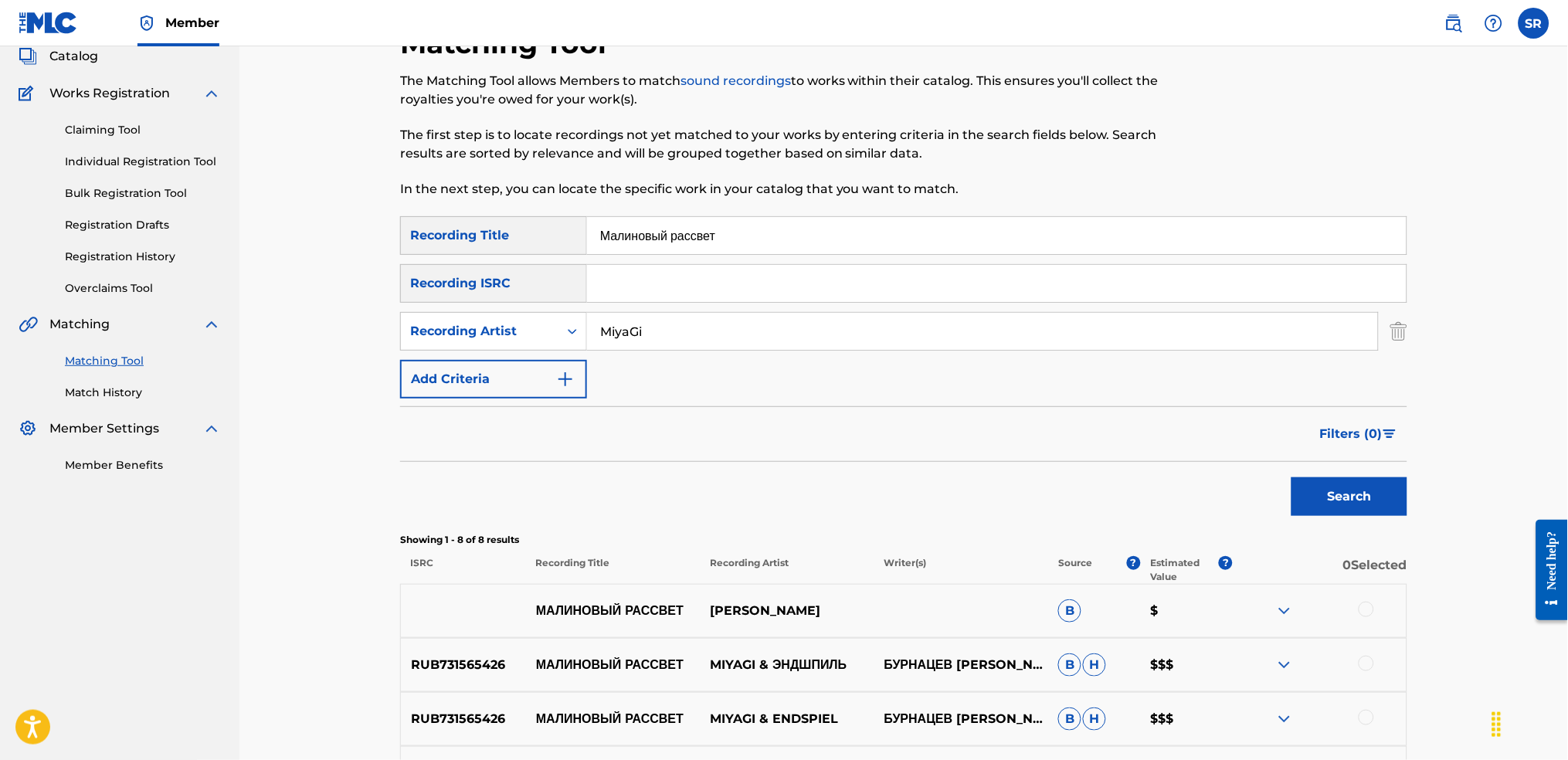
scroll to position [93, 0]
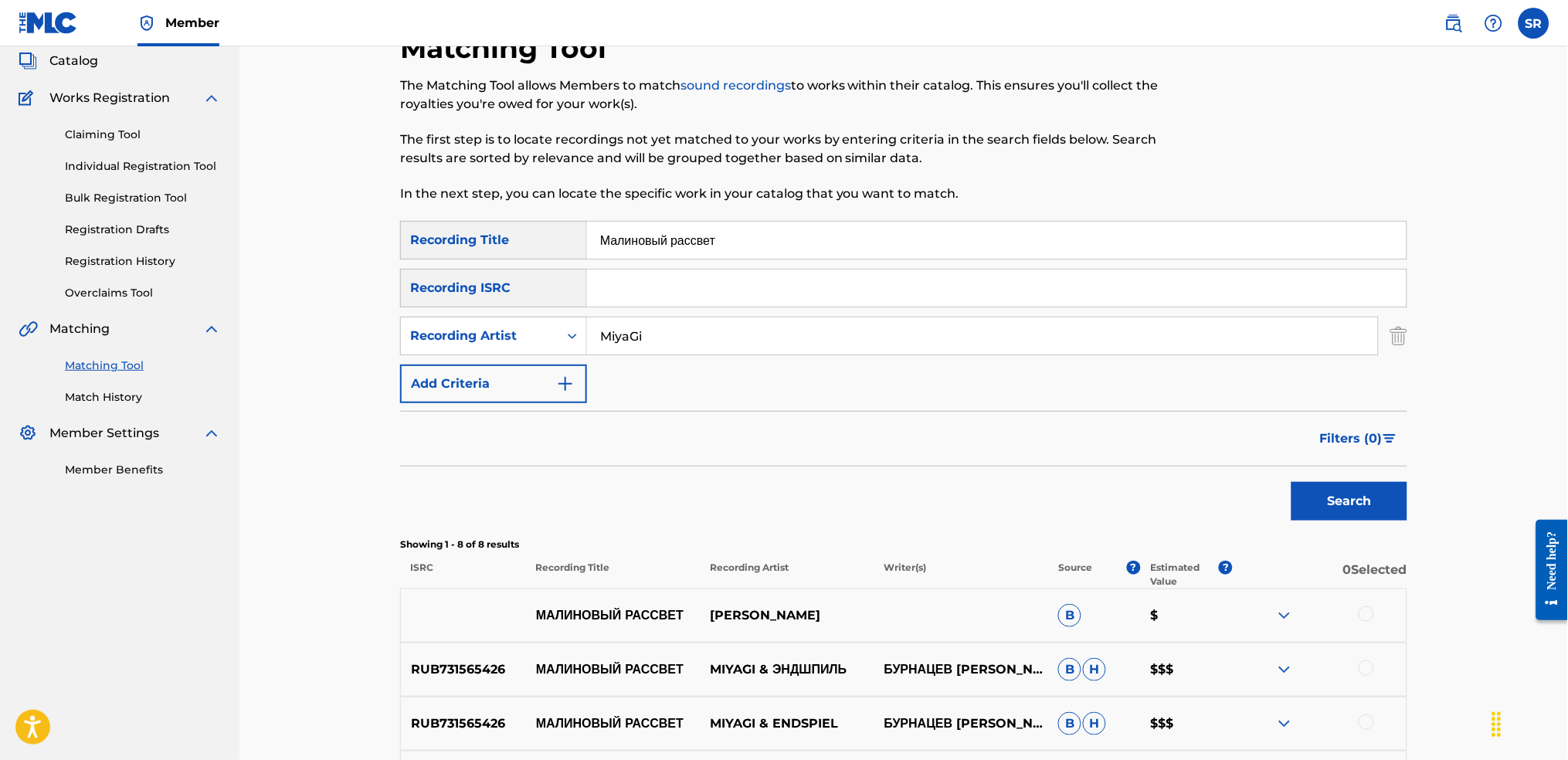
drag, startPoint x: 839, startPoint y: 243, endPoint x: 524, endPoint y: 263, distance: 315.6
click at [454, 250] on div "SearchWithCriteriaf991793d-d028-4754-92d8-05b5a3f3c7fc Recording Title Малиновы…" at bounding box center [904, 240] width 1007 height 38
paste input "When I Win"
type input "When I Win"
click at [1382, 503] on button "Search" at bounding box center [1349, 502] width 116 height 38
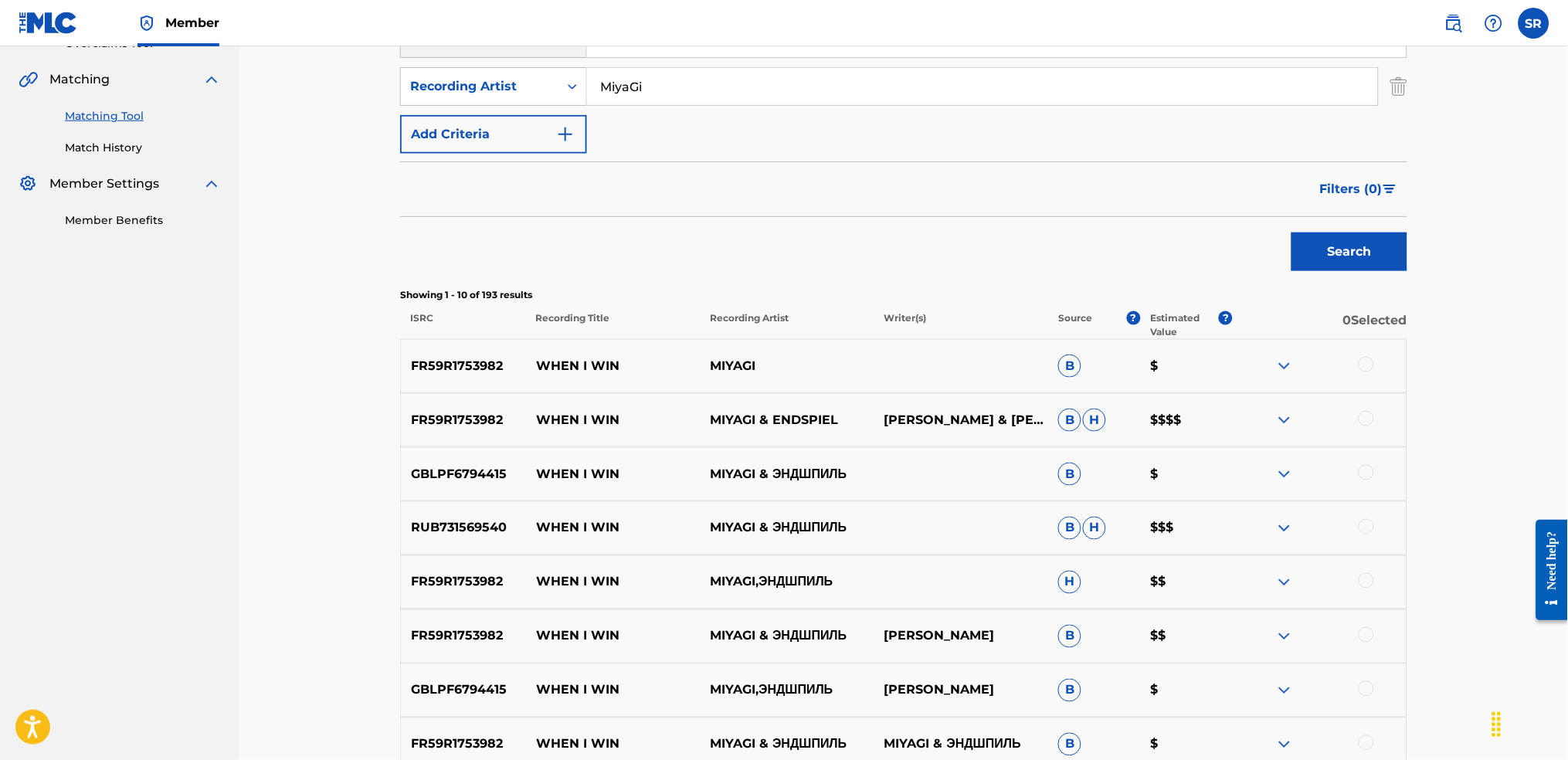
scroll to position [196, 0]
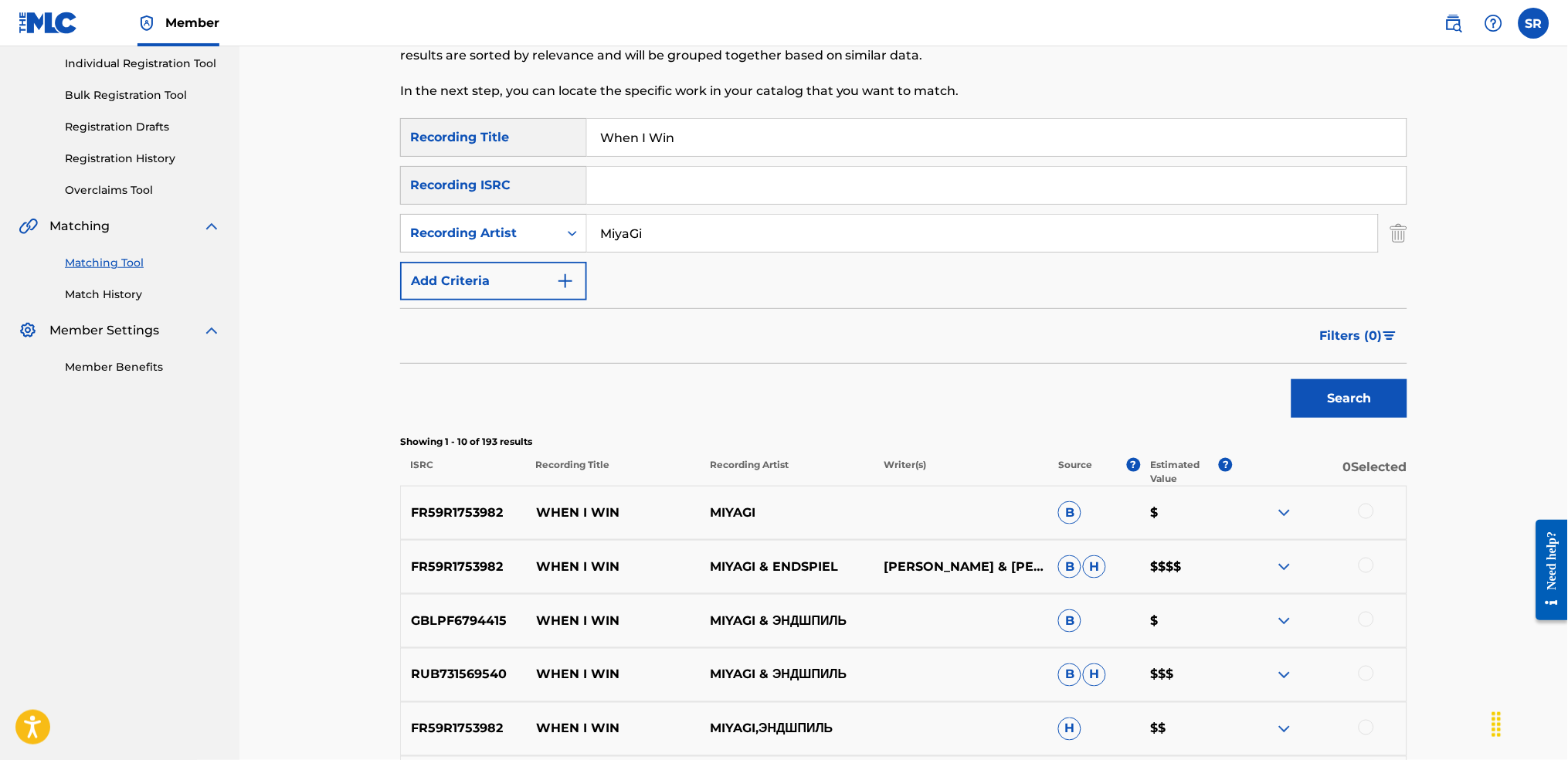
click at [1376, 349] on button "Filters ( 0 )" at bounding box center [1360, 336] width 96 height 38
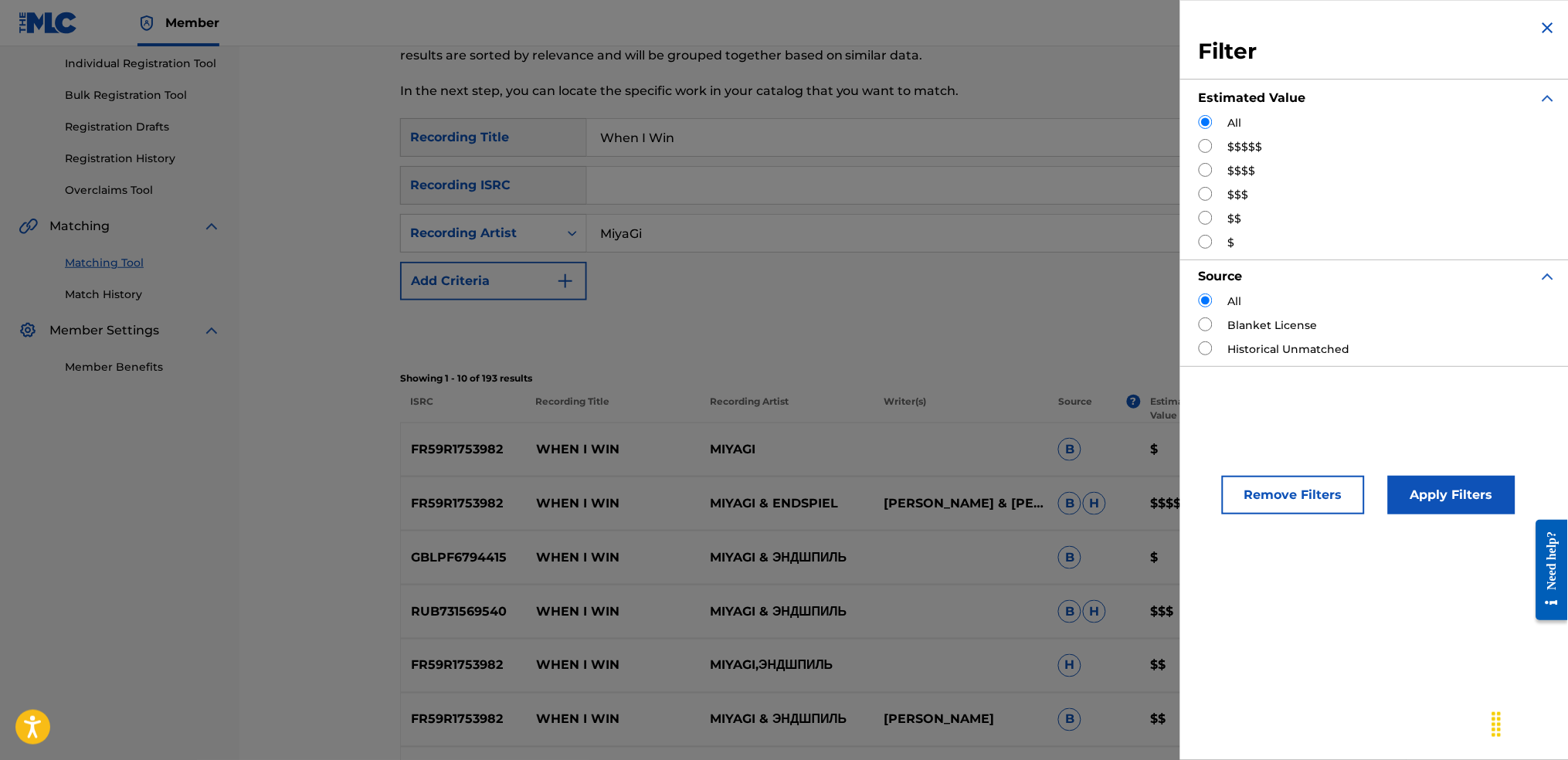
click at [1204, 151] on input "Search Form" at bounding box center [1205, 146] width 14 height 14
radio input "true"
click at [1446, 481] on button "Apply Filters" at bounding box center [1452, 495] width 127 height 38
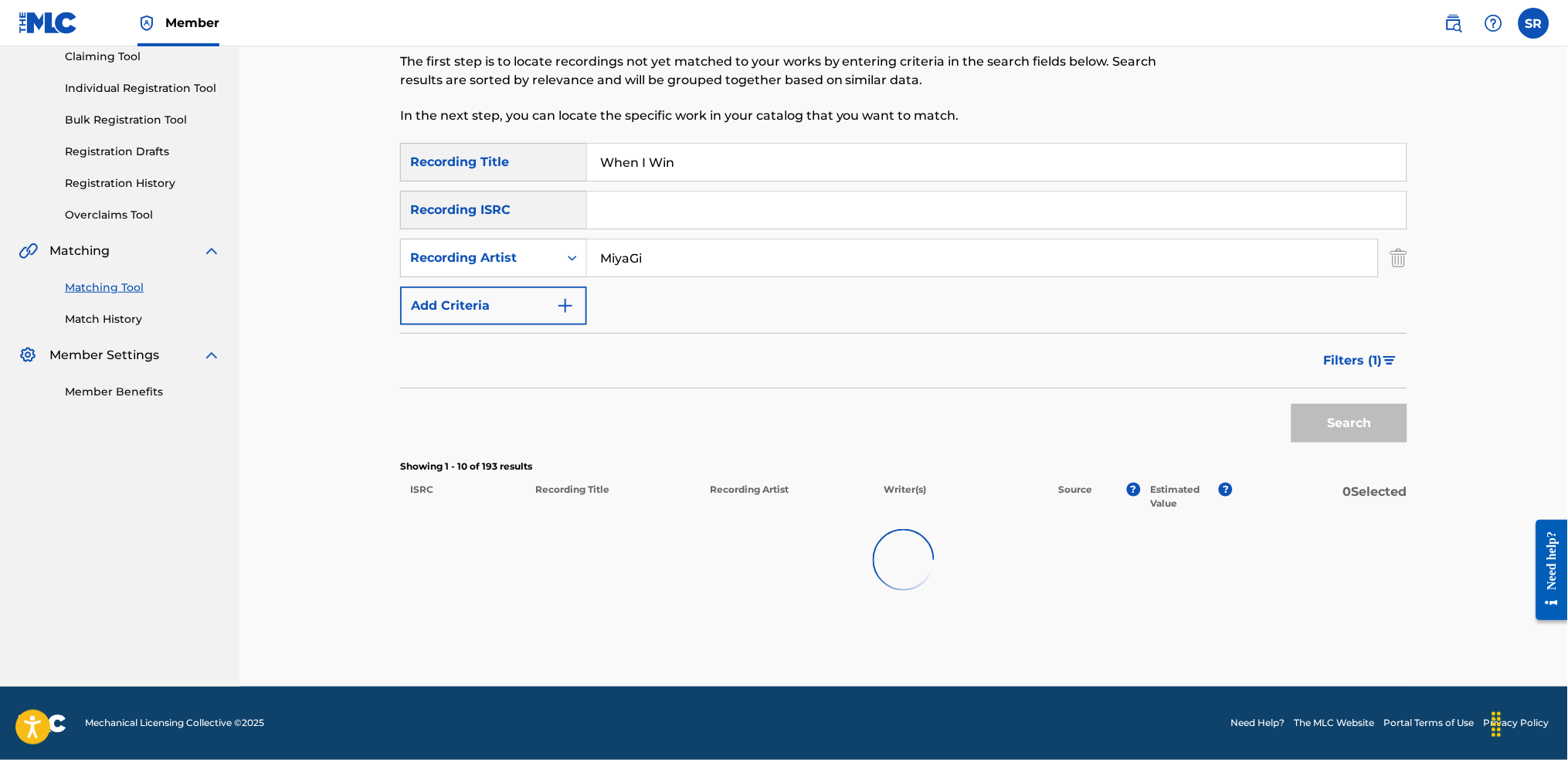
scroll to position [126, 0]
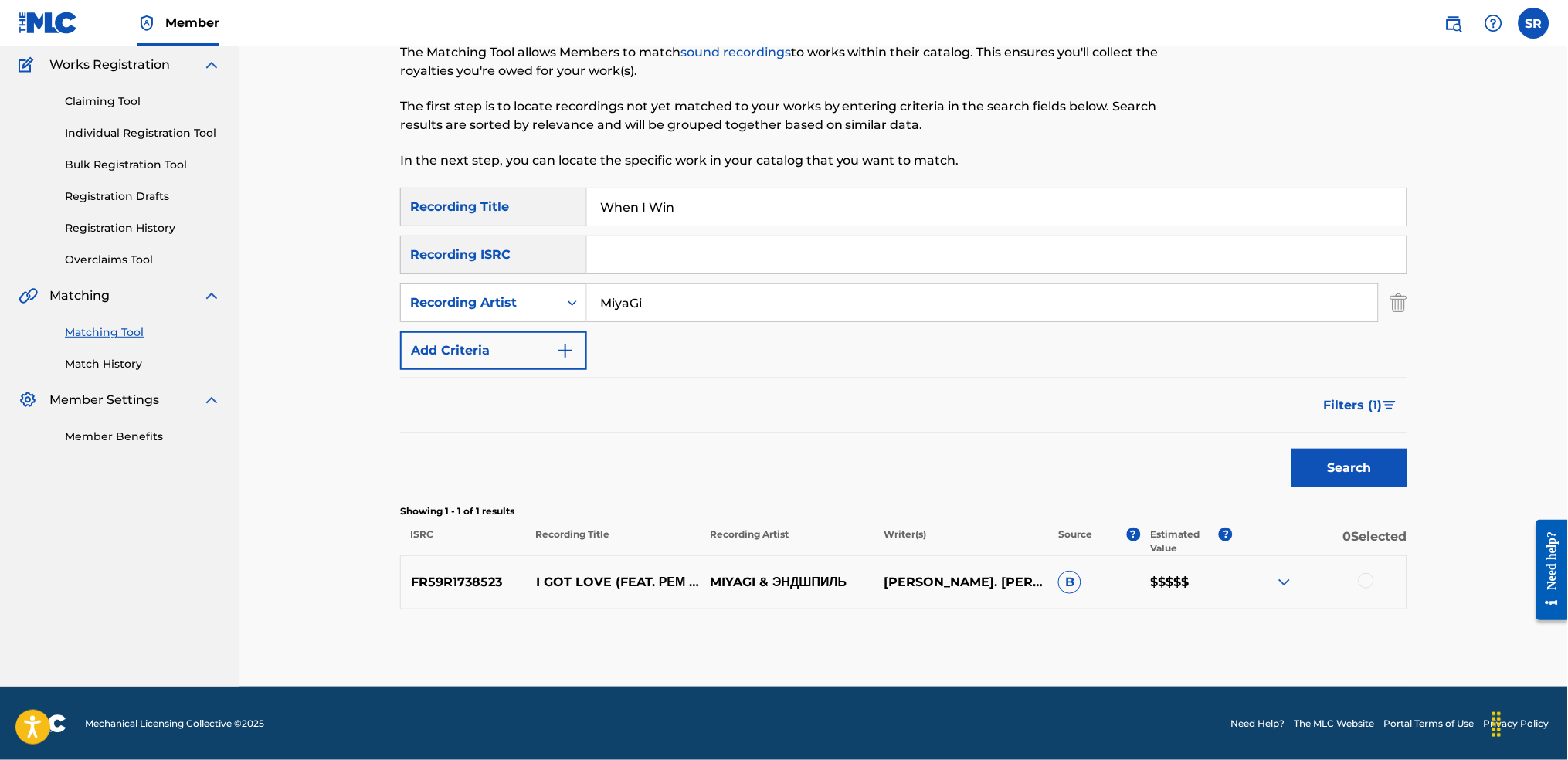
click at [1385, 403] on img "Search Form" at bounding box center [1390, 406] width 13 height 9
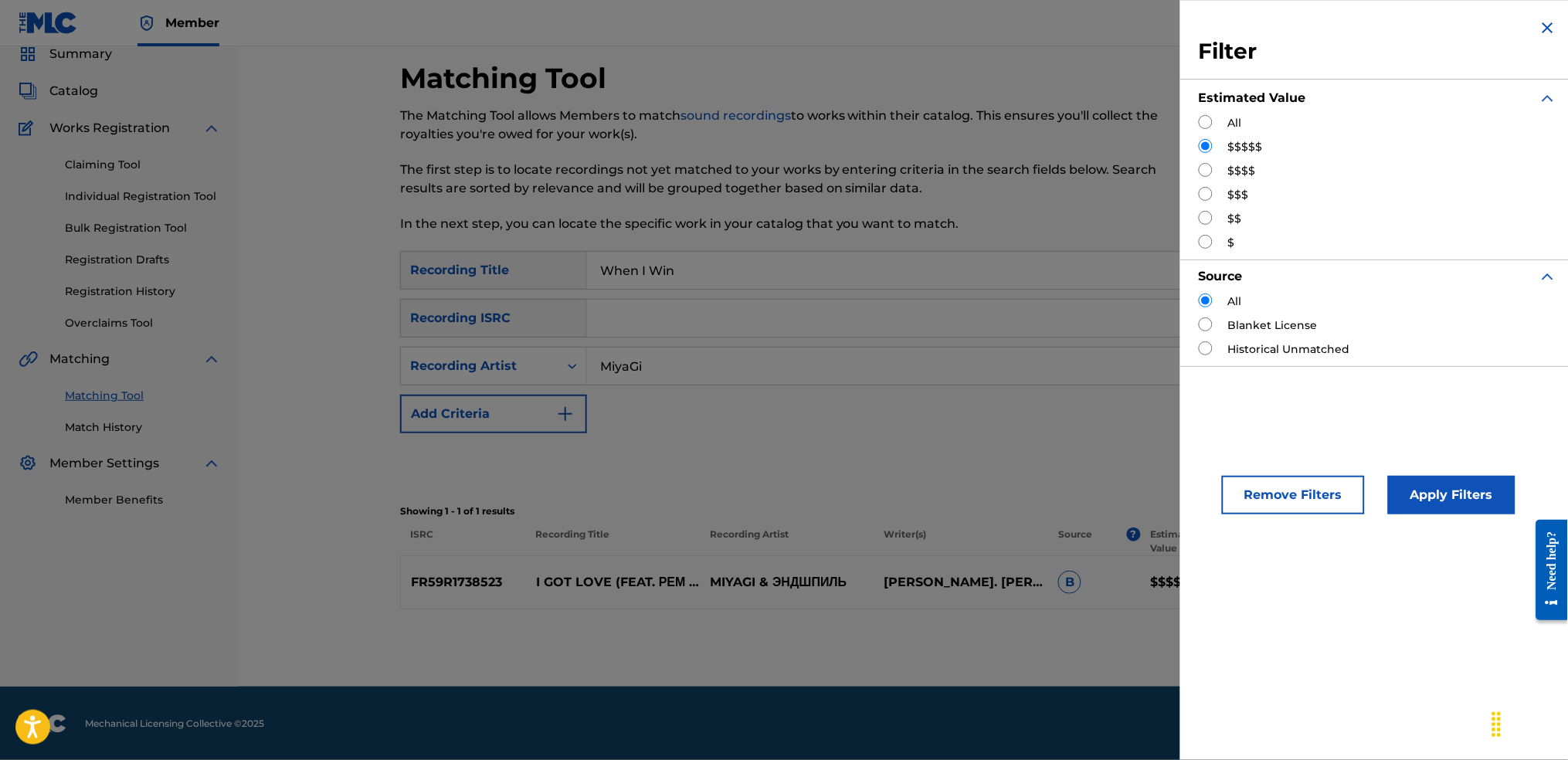
click at [1207, 177] on input "Search Form" at bounding box center [1205, 169] width 14 height 14
radio input "true"
click at [1420, 498] on button "Apply Filters" at bounding box center [1452, 495] width 127 height 38
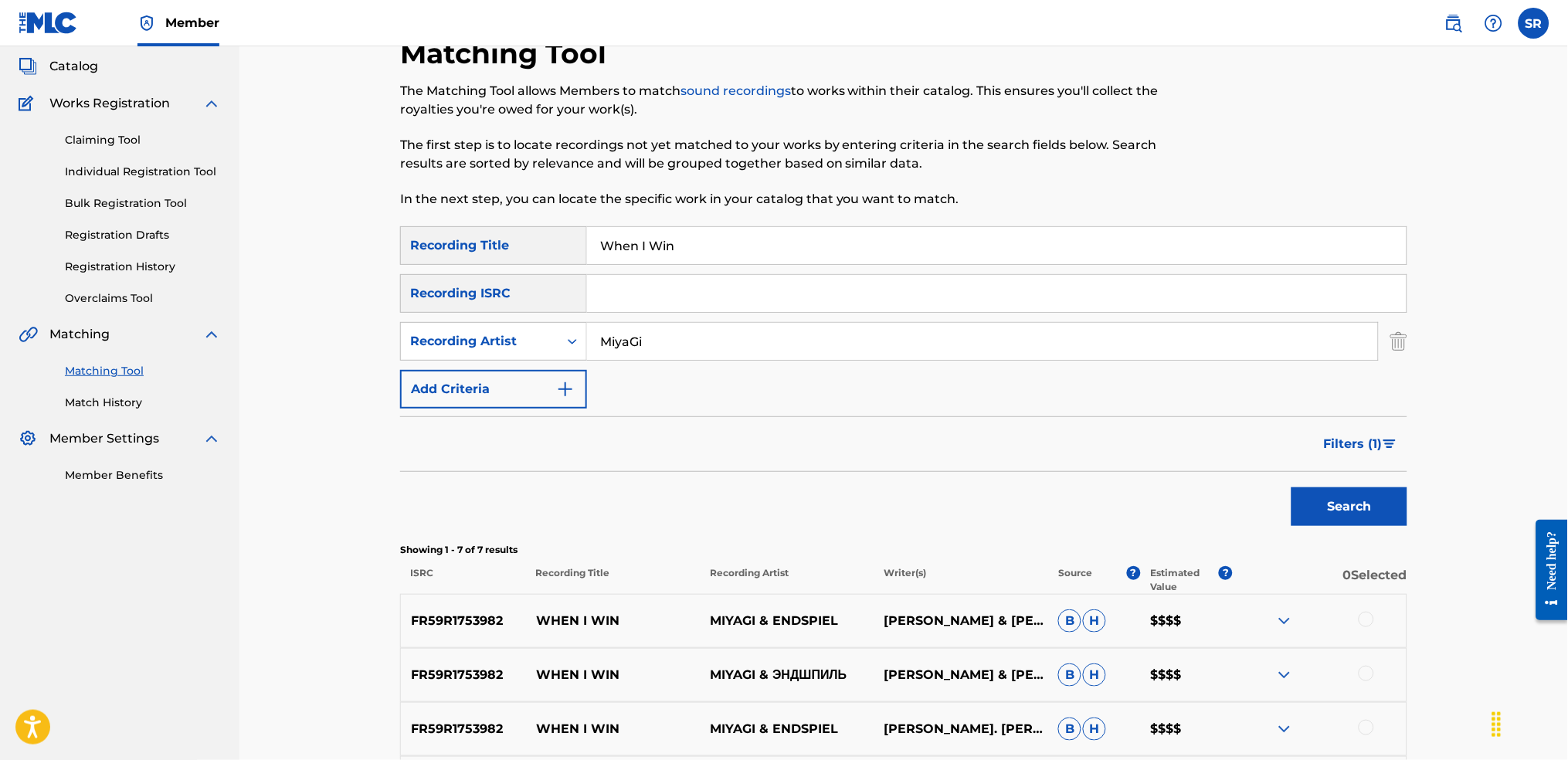
scroll to position [0, 0]
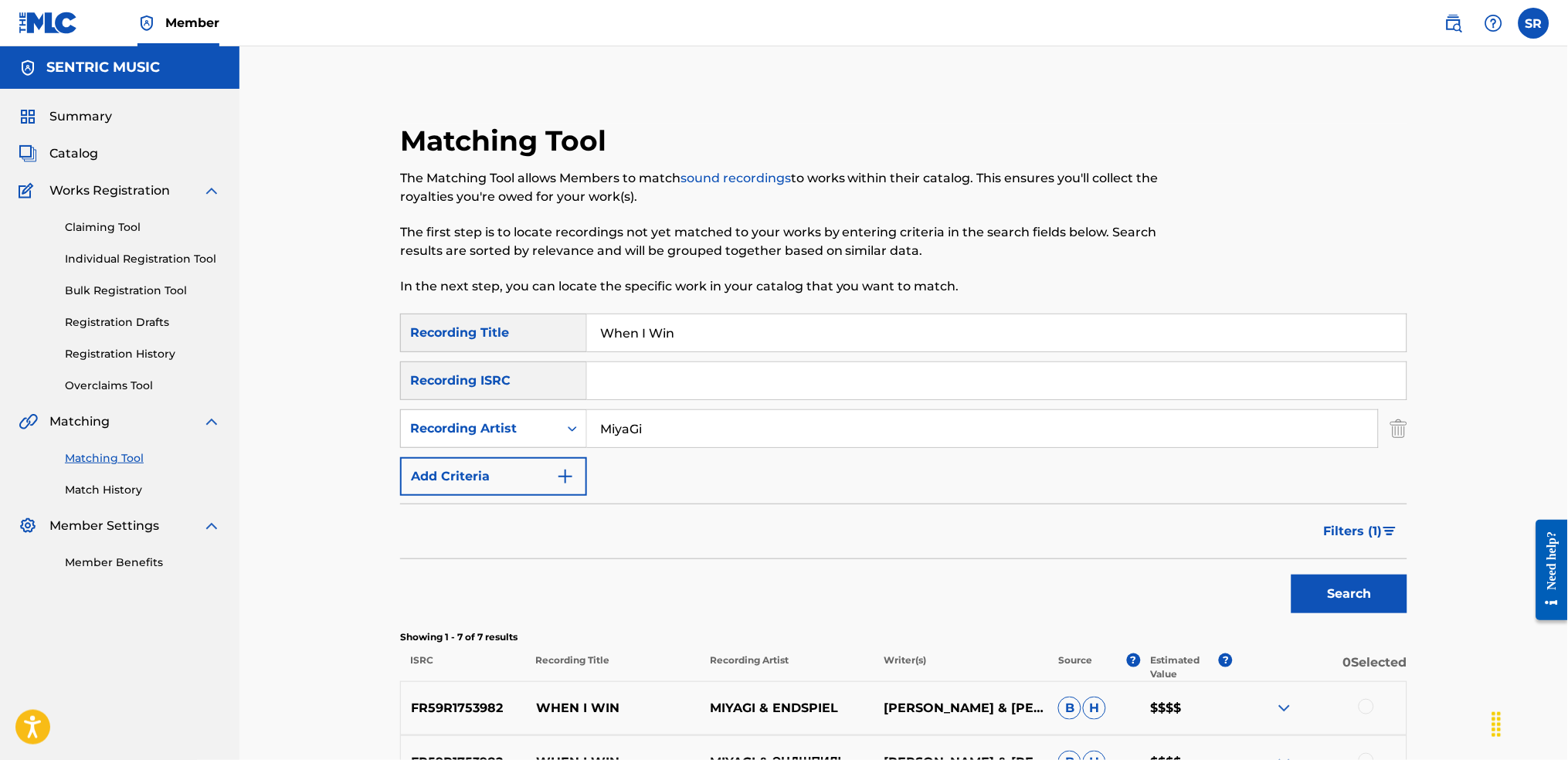
drag, startPoint x: 552, startPoint y: 338, endPoint x: 485, endPoint y: 341, distance: 67.1
click at [487, 340] on div "SearchWithCriteriaf991793d-d028-4754-92d8-05b5a3f3c7fc Recording Title When I W…" at bounding box center [904, 333] width 1007 height 38
paste input "All the Time"
type input "All the Time"
click at [1391, 595] on button "Search" at bounding box center [1349, 594] width 116 height 38
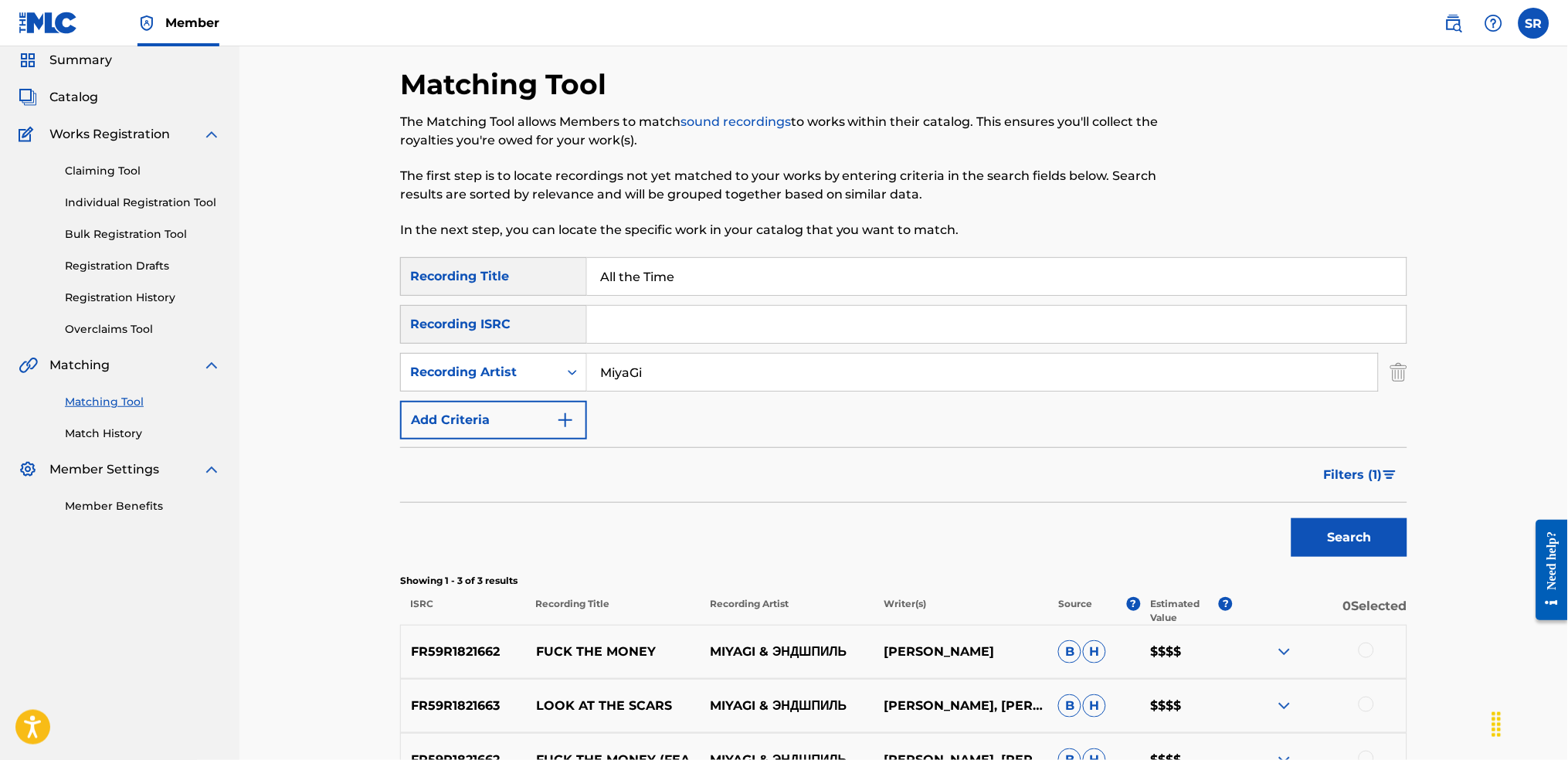
scroll to position [103, 0]
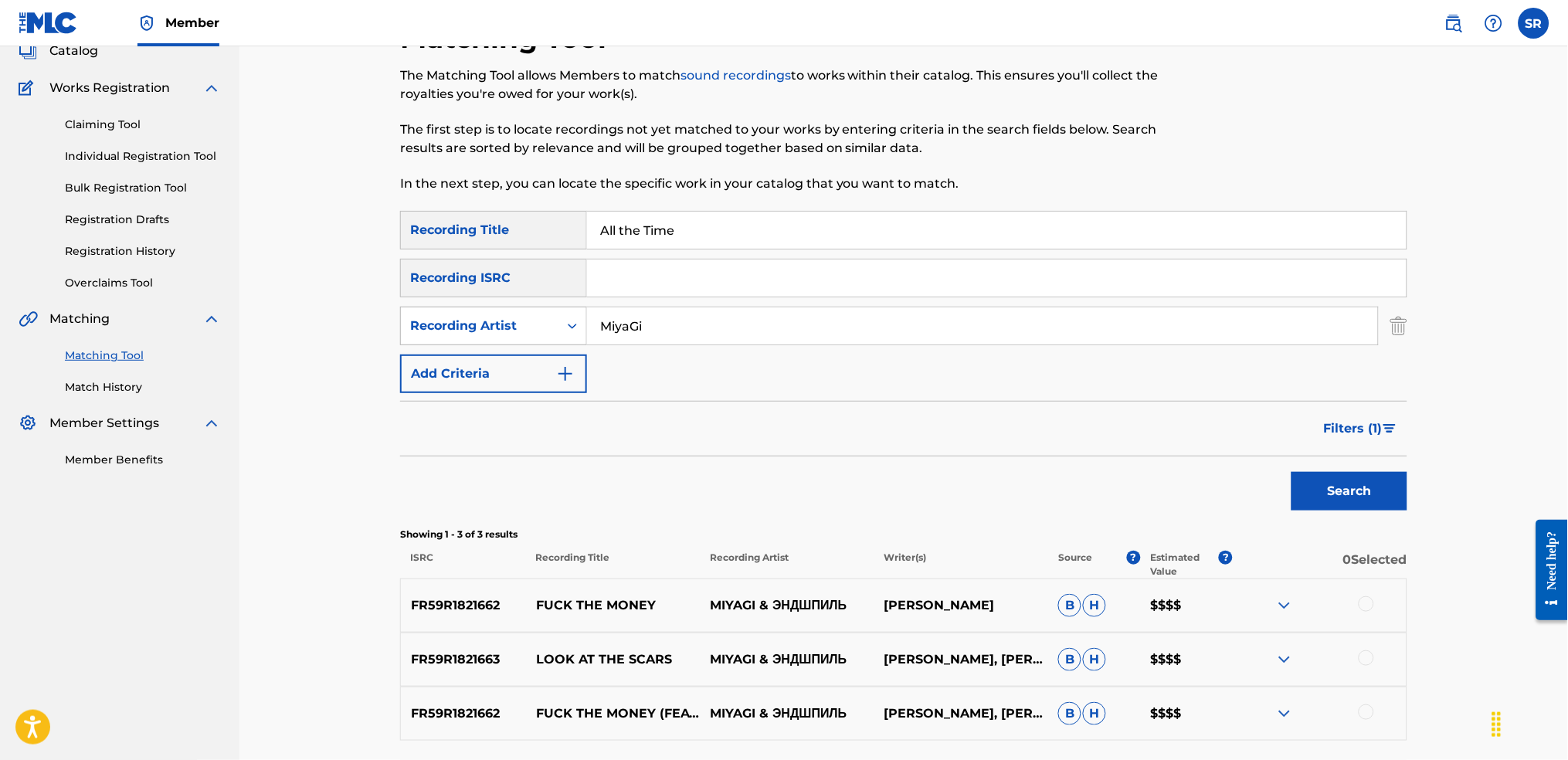
drag, startPoint x: 661, startPoint y: 325, endPoint x: 583, endPoint y: 339, distance: 79.2
click at [452, 317] on div "SearchWithCriteriaf00cf1da-3cff-4536-9a82-315d04aafda6 Recording Artist [PERSON…" at bounding box center [904, 326] width 1007 height 38
paste input "gi & [PERSON_NAME]"
type input "Miyagi & [PERSON_NAME]"
click at [1382, 501] on button "Search" at bounding box center [1349, 491] width 116 height 38
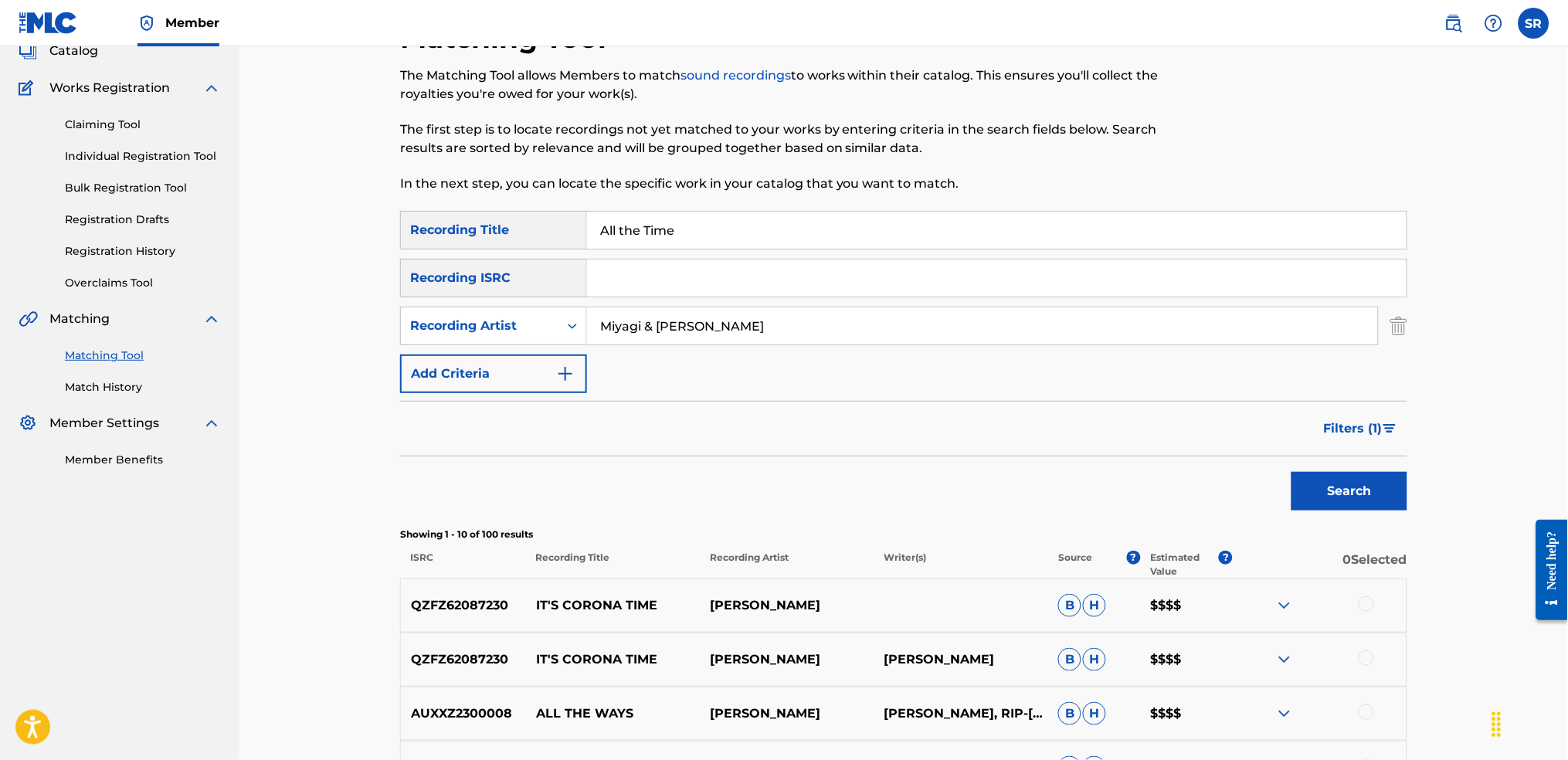
click at [1365, 432] on span "Filters ( 1 )" at bounding box center [1353, 429] width 59 height 18
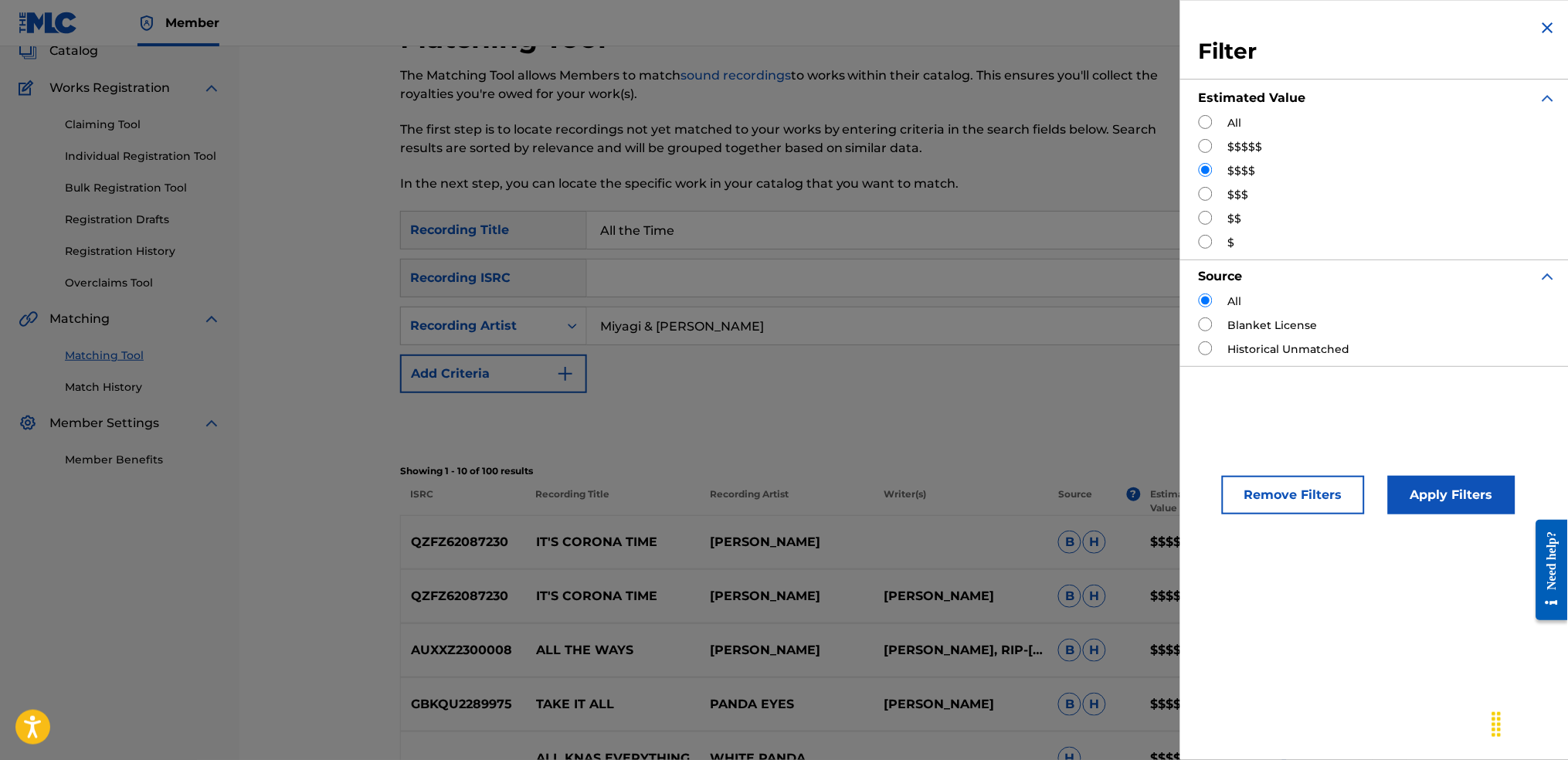
click at [1205, 144] on input "Search Form" at bounding box center [1205, 146] width 14 height 14
radio input "true"
click at [1464, 499] on button "Apply Filters" at bounding box center [1452, 495] width 127 height 38
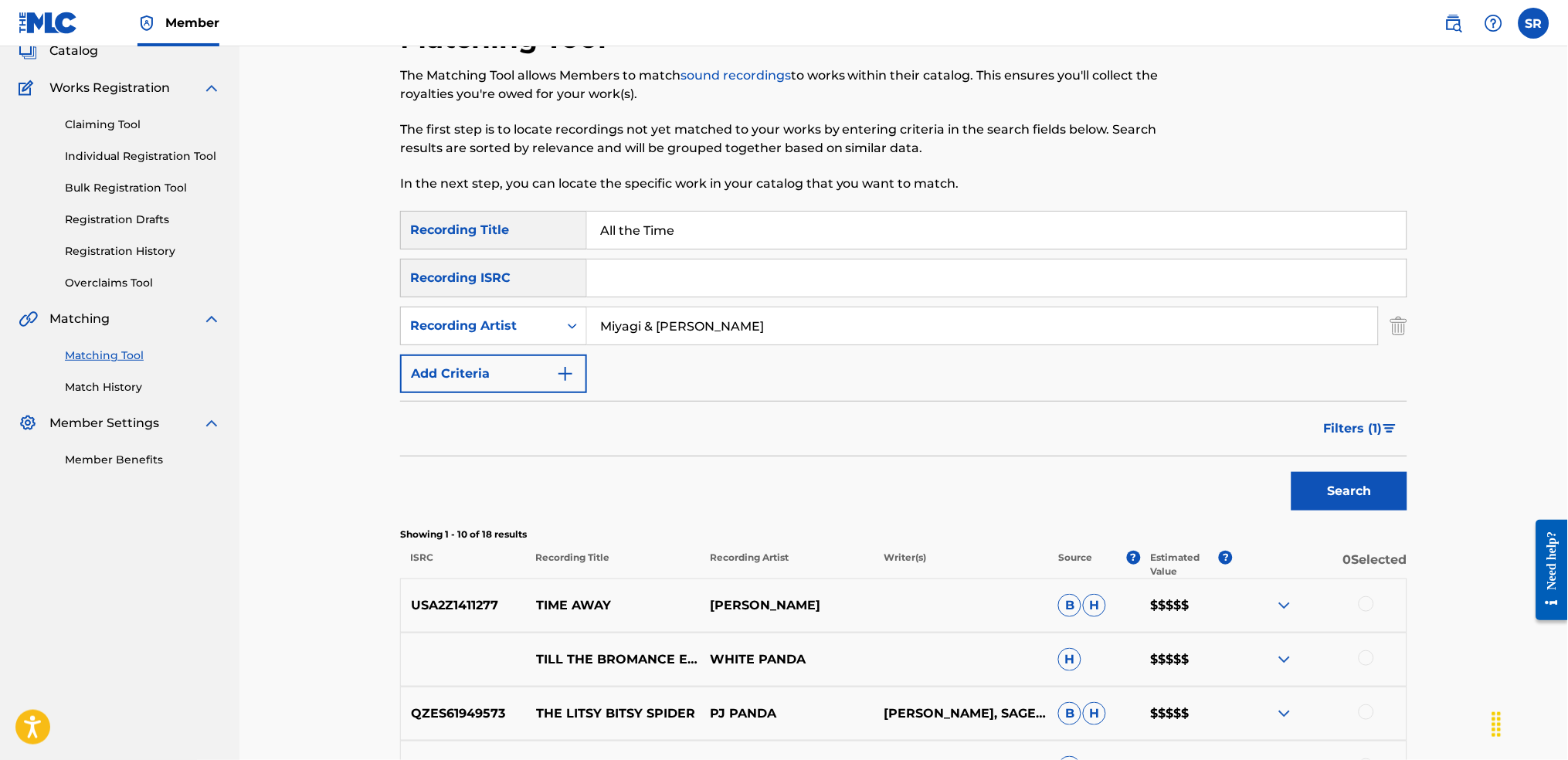
drag, startPoint x: 1336, startPoint y: 460, endPoint x: 1335, endPoint y: 441, distance: 19.0
click at [1333, 460] on div "Search" at bounding box center [1346, 488] width 124 height 62
click at [1355, 422] on span "Filters ( 1 )" at bounding box center [1353, 429] width 59 height 18
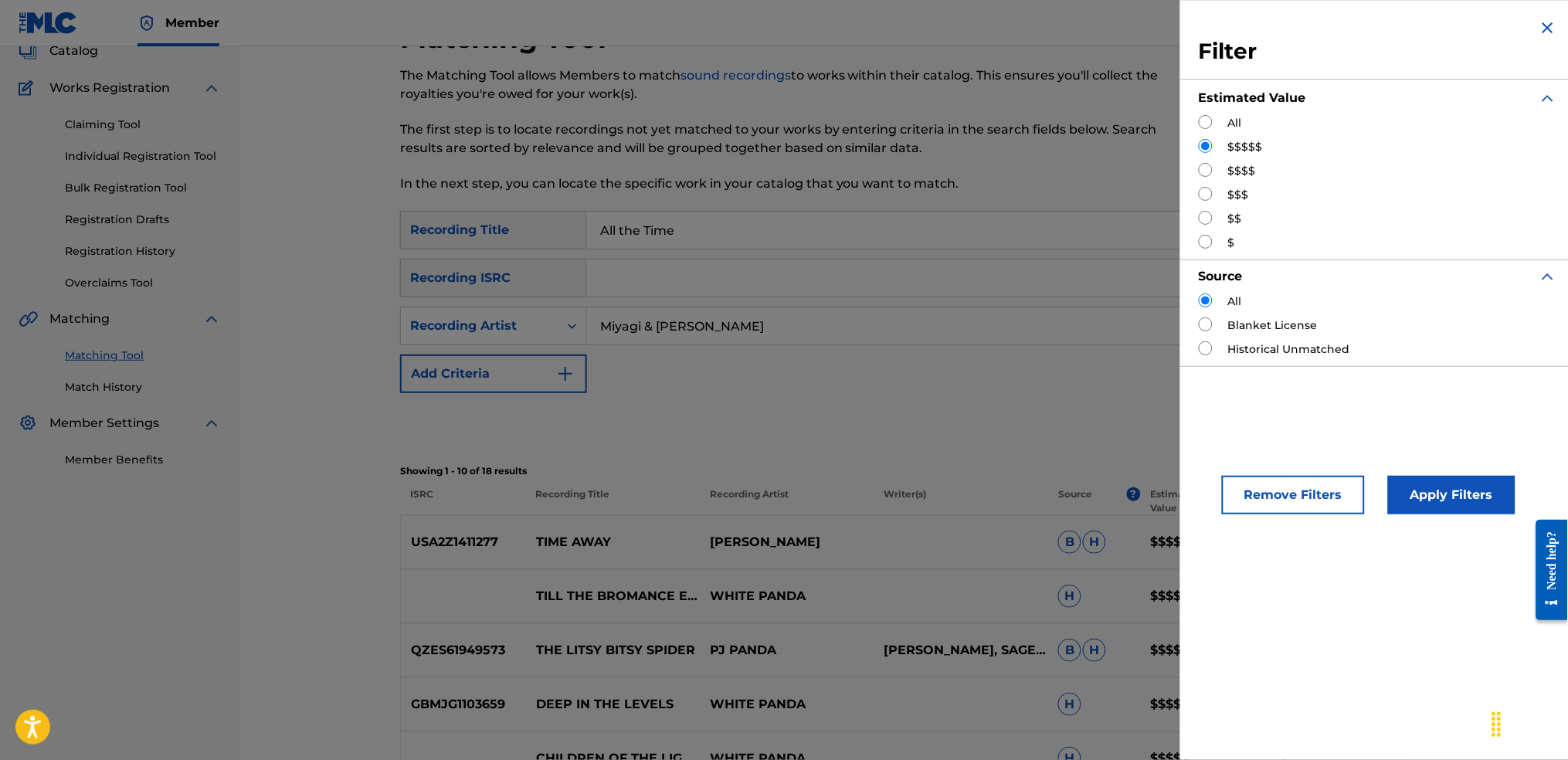
click at [1183, 120] on div "Filter Estimated Value All $$$$$ $$$$ $$$ $$ $ Source All Blanket License Histo…" at bounding box center [1378, 192] width 396 height 385
click at [1209, 110] on div "Estimated Value" at bounding box center [1378, 97] width 359 height 34
click at [1211, 120] on input "Search Form" at bounding box center [1205, 121] width 14 height 14
radio input "true"
click at [1482, 503] on button "Apply Filters" at bounding box center [1452, 495] width 127 height 38
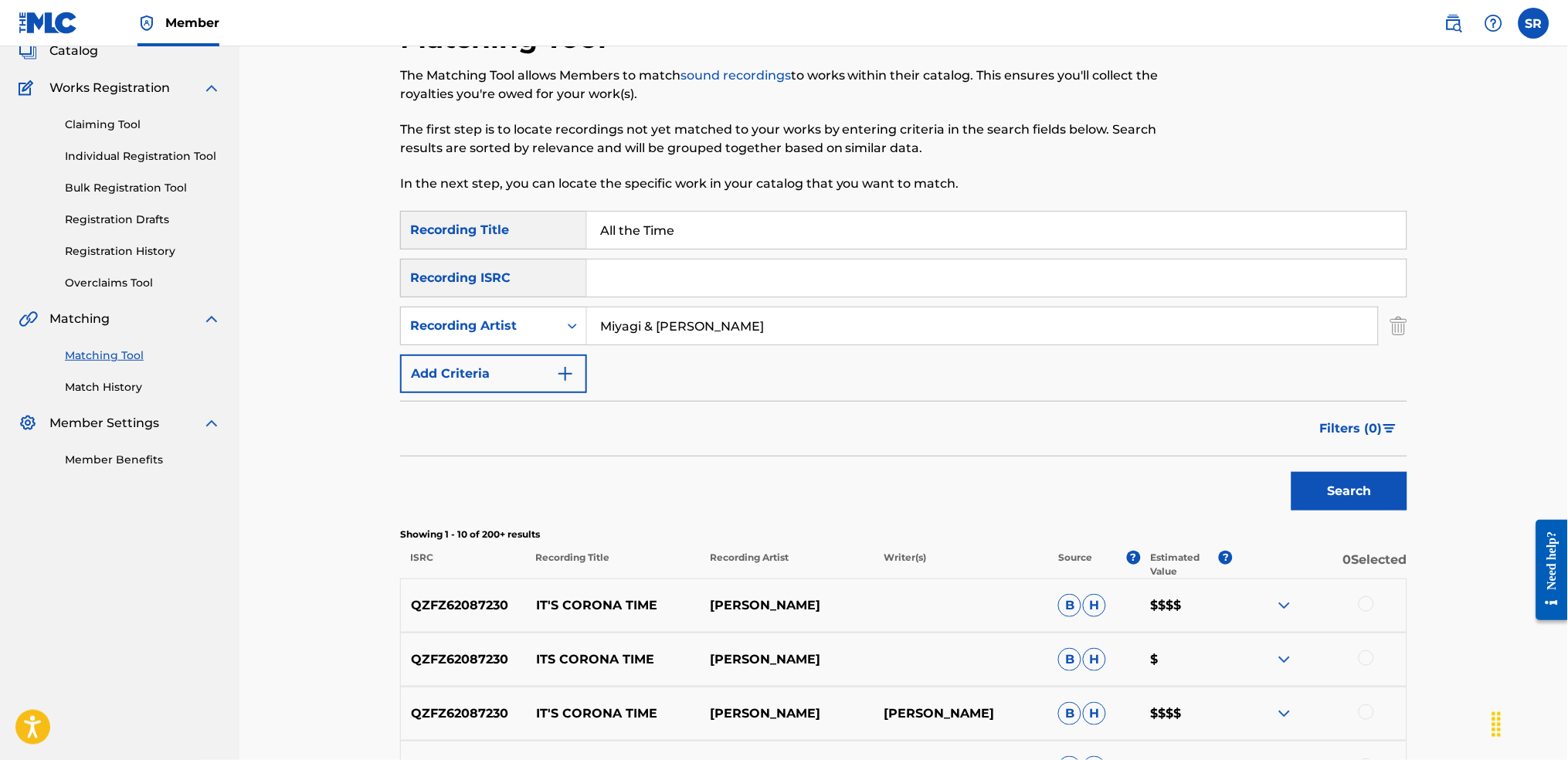
drag, startPoint x: 802, startPoint y: 238, endPoint x: 583, endPoint y: 233, distance: 219.1
click at [561, 238] on div "SearchWithCriteriaf991793d-d028-4754-92d8-05b5a3f3c7fc Recording Title All the …" at bounding box center [904, 230] width 1007 height 38
paste input "Сонная лощина MiyaGi"
click at [1209, 118] on div at bounding box center [1291, 116] width 232 height 190
click at [1320, 495] on button "Search" at bounding box center [1349, 491] width 116 height 38
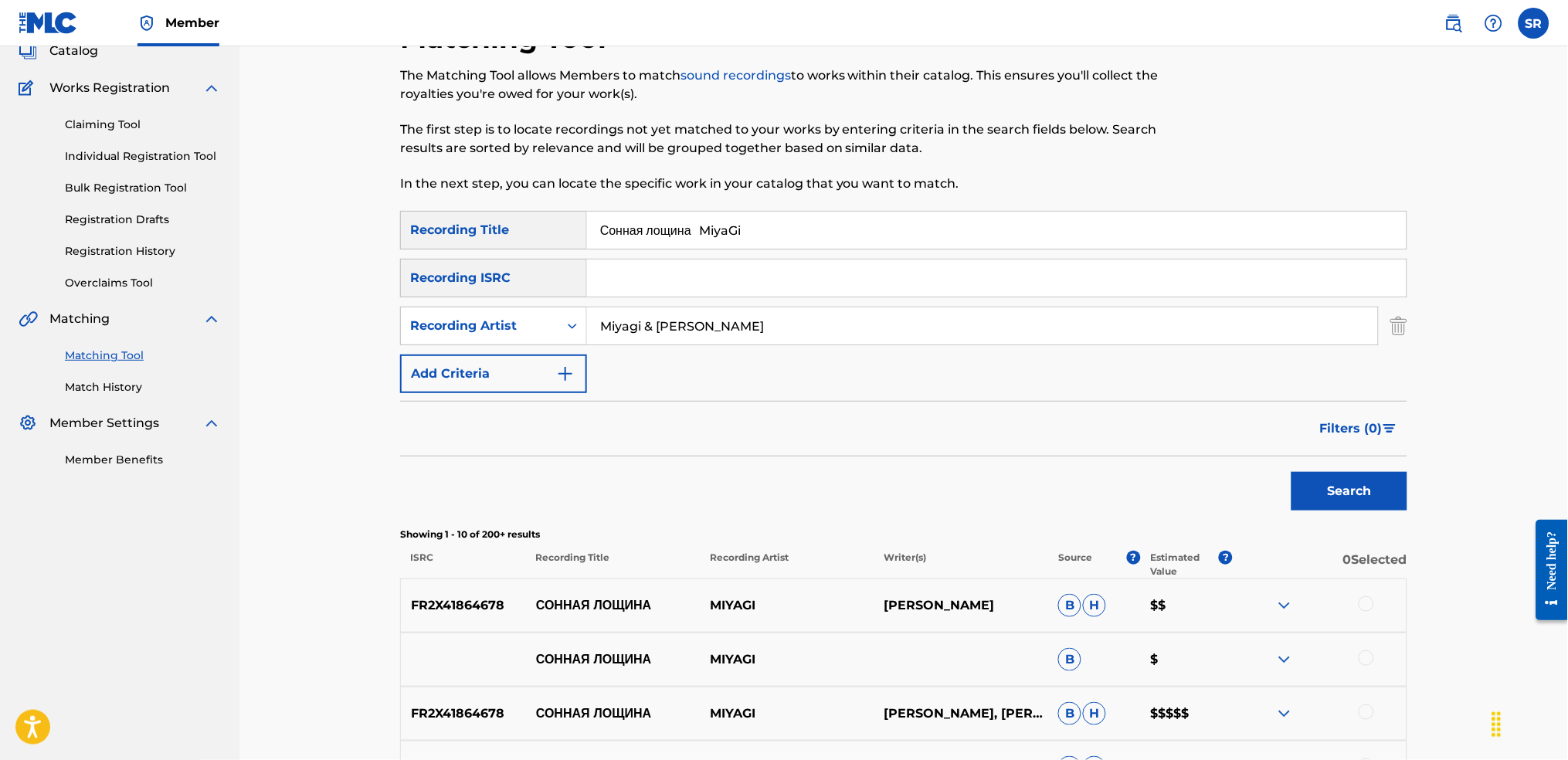
drag, startPoint x: 800, startPoint y: 234, endPoint x: 702, endPoint y: 244, distance: 98.5
click at [702, 244] on input "Сонная лощина MiyaGi" at bounding box center [996, 230] width 820 height 37
type input "Сонная лощина"
click at [1291, 472] on button "Search" at bounding box center [1349, 491] width 116 height 38
drag, startPoint x: 768, startPoint y: 328, endPoint x: 636, endPoint y: 335, distance: 132.2
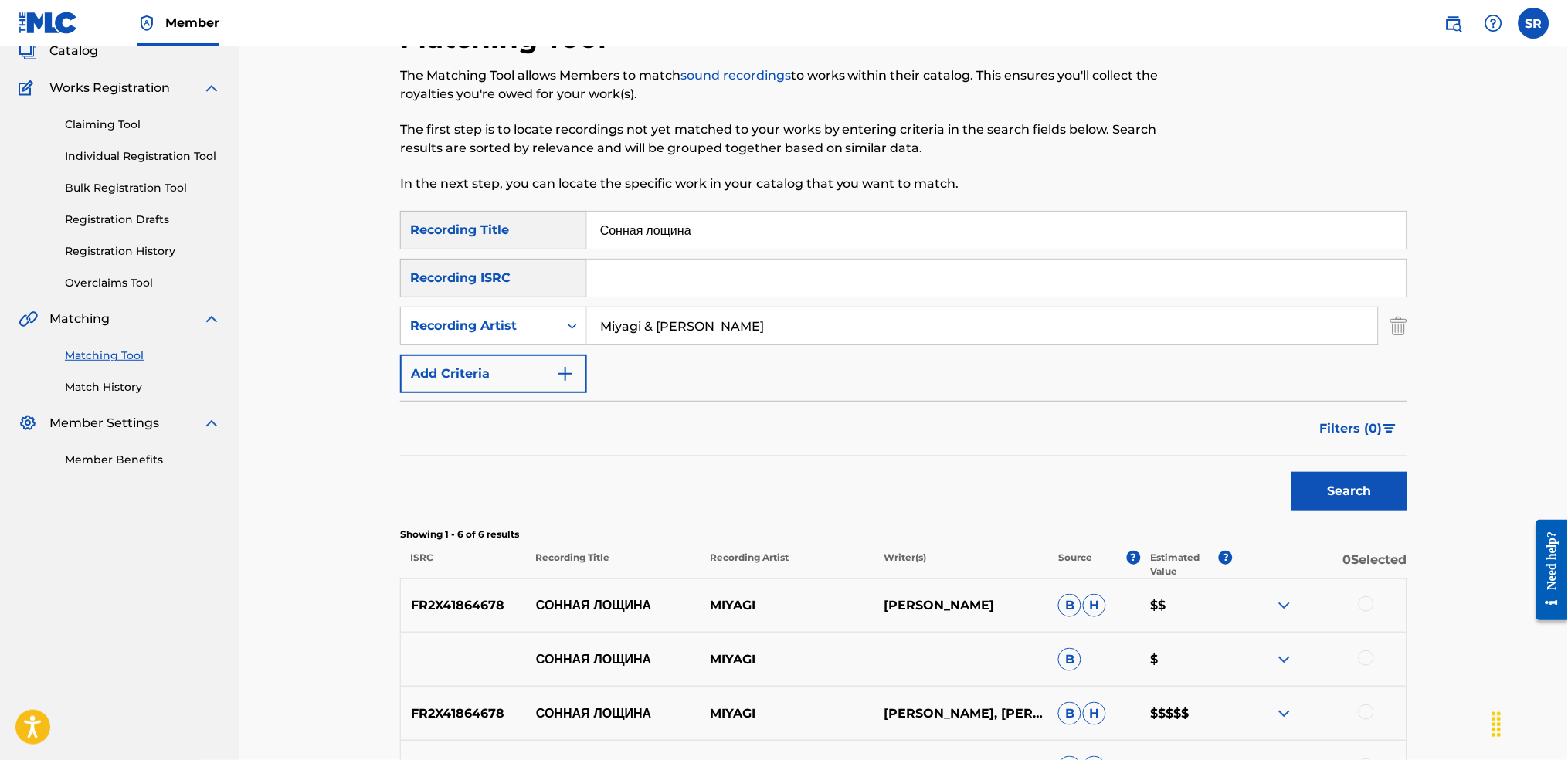
click at [636, 335] on input "Miyagi & [PERSON_NAME]" at bounding box center [982, 326] width 791 height 37
click at [1291, 472] on button "Search" at bounding box center [1349, 491] width 116 height 38
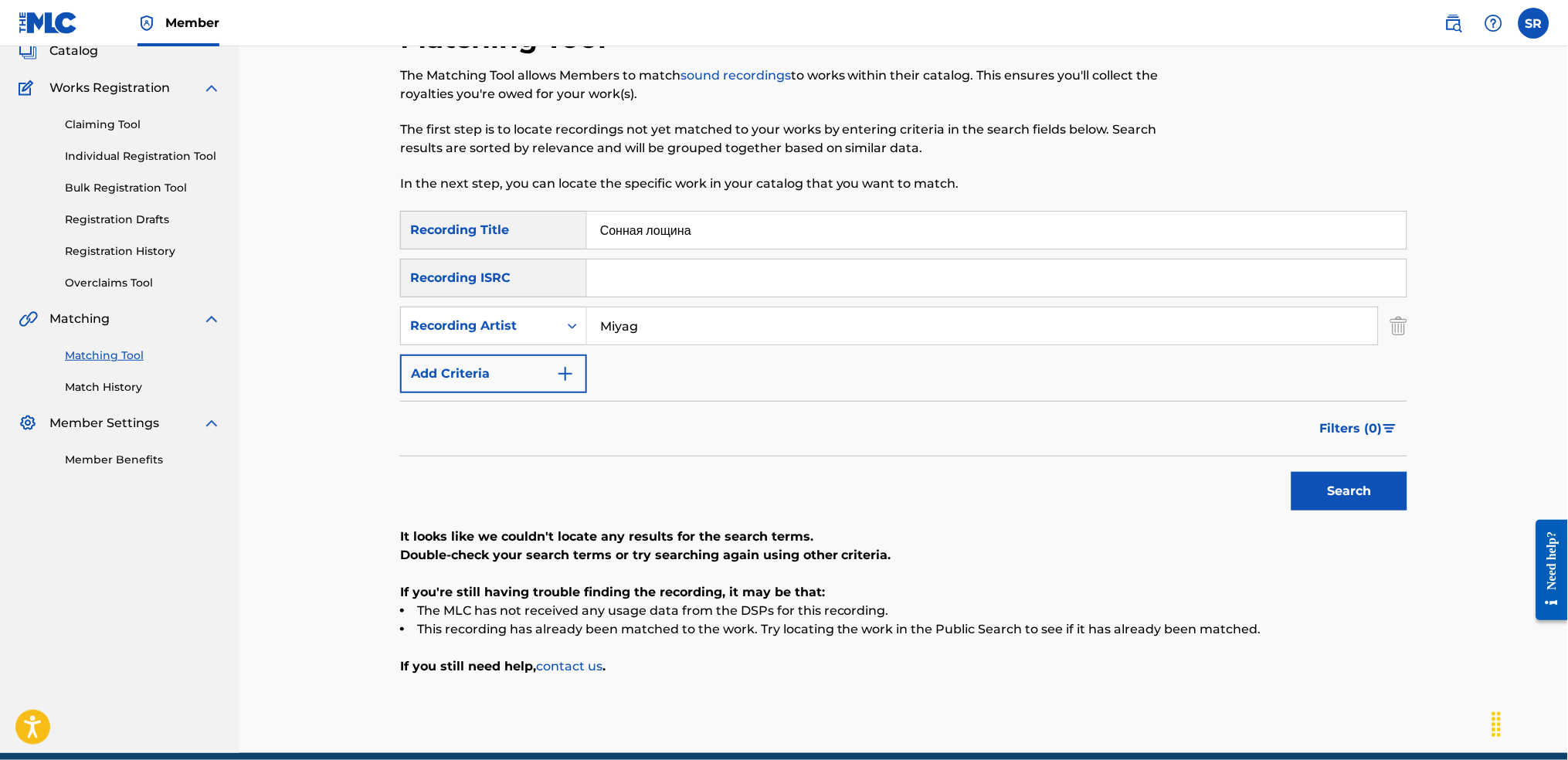
click at [693, 326] on input "Miyag" at bounding box center [982, 326] width 791 height 37
type input "Miyagi"
click at [1291, 472] on button "Search" at bounding box center [1349, 491] width 116 height 38
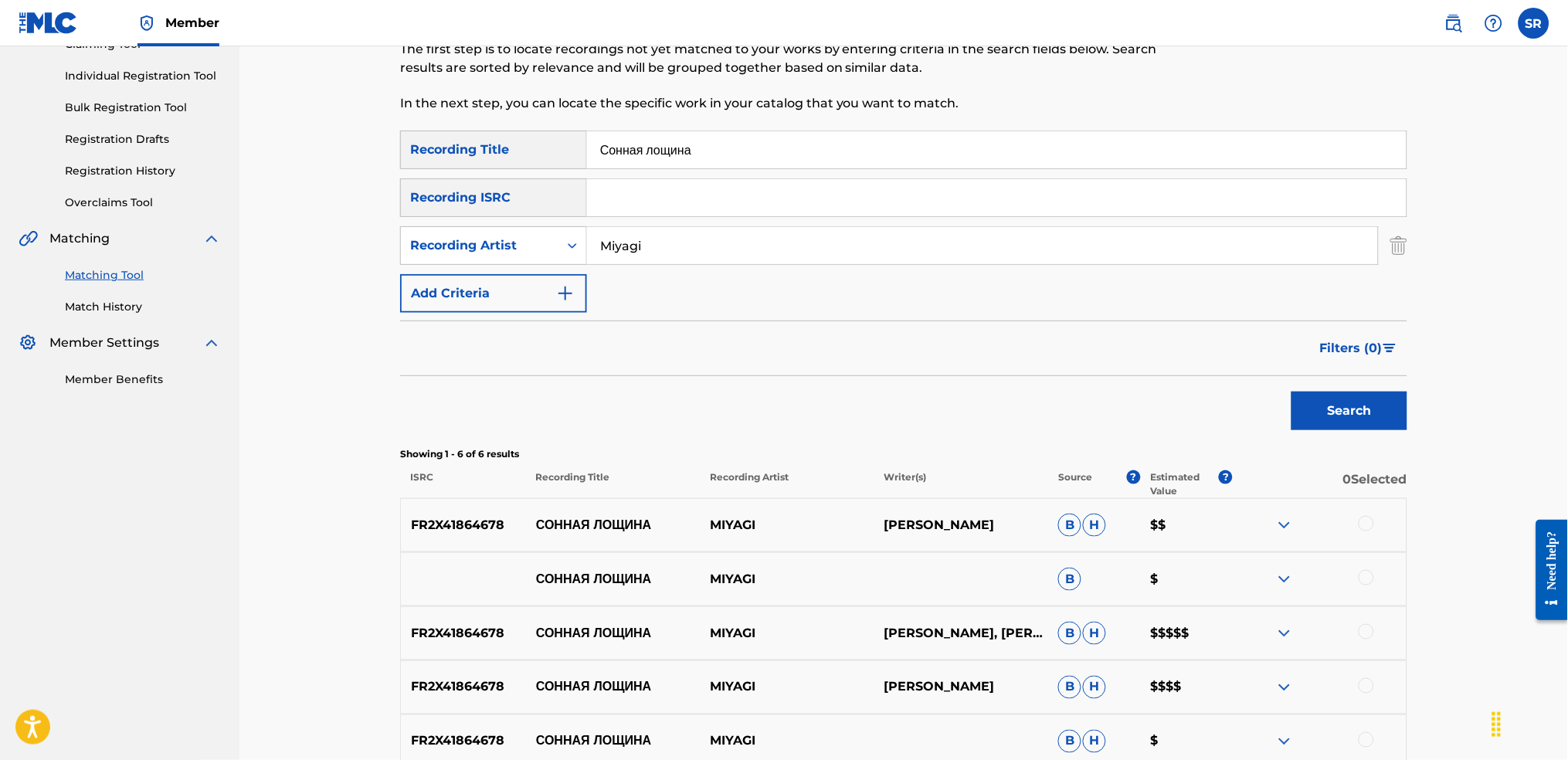
scroll to position [397, 0]
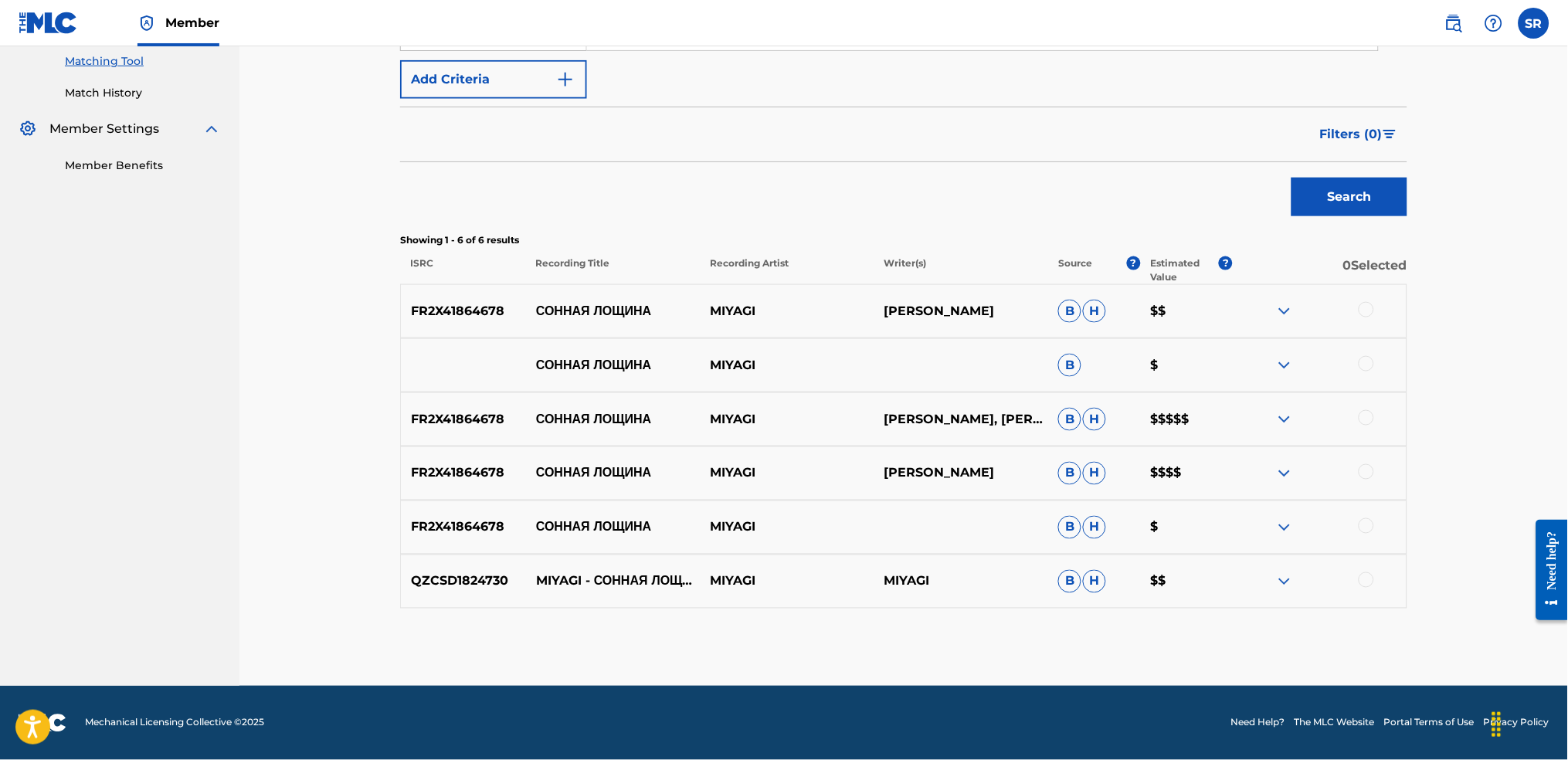
click at [935, 417] on p "[PERSON_NAME], [PERSON_NAME]" at bounding box center [961, 420] width 174 height 18
click at [1158, 423] on p "$$$$$" at bounding box center [1186, 420] width 92 height 18
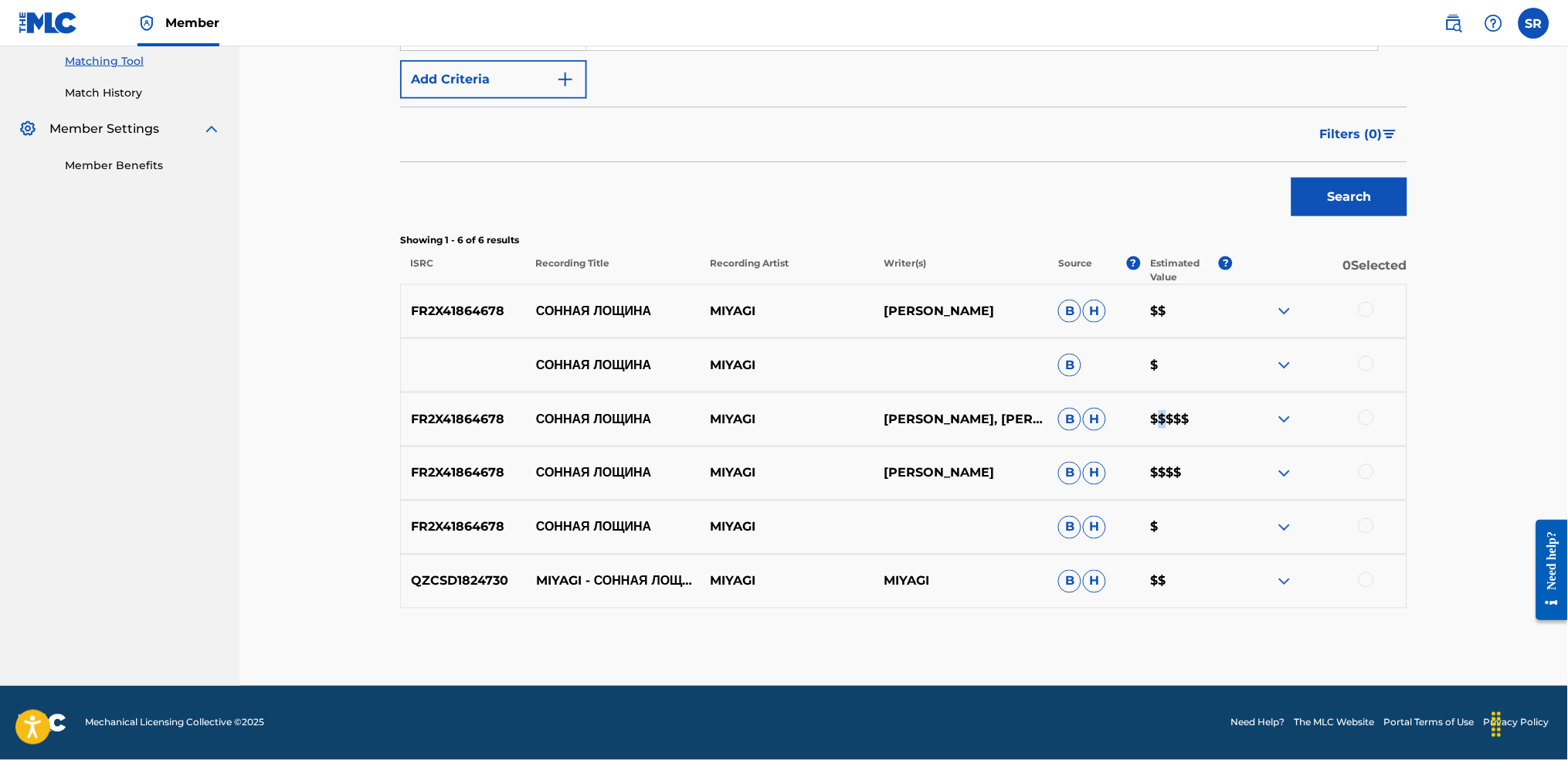
click at [1158, 423] on p "$$$$$" at bounding box center [1186, 420] width 92 height 18
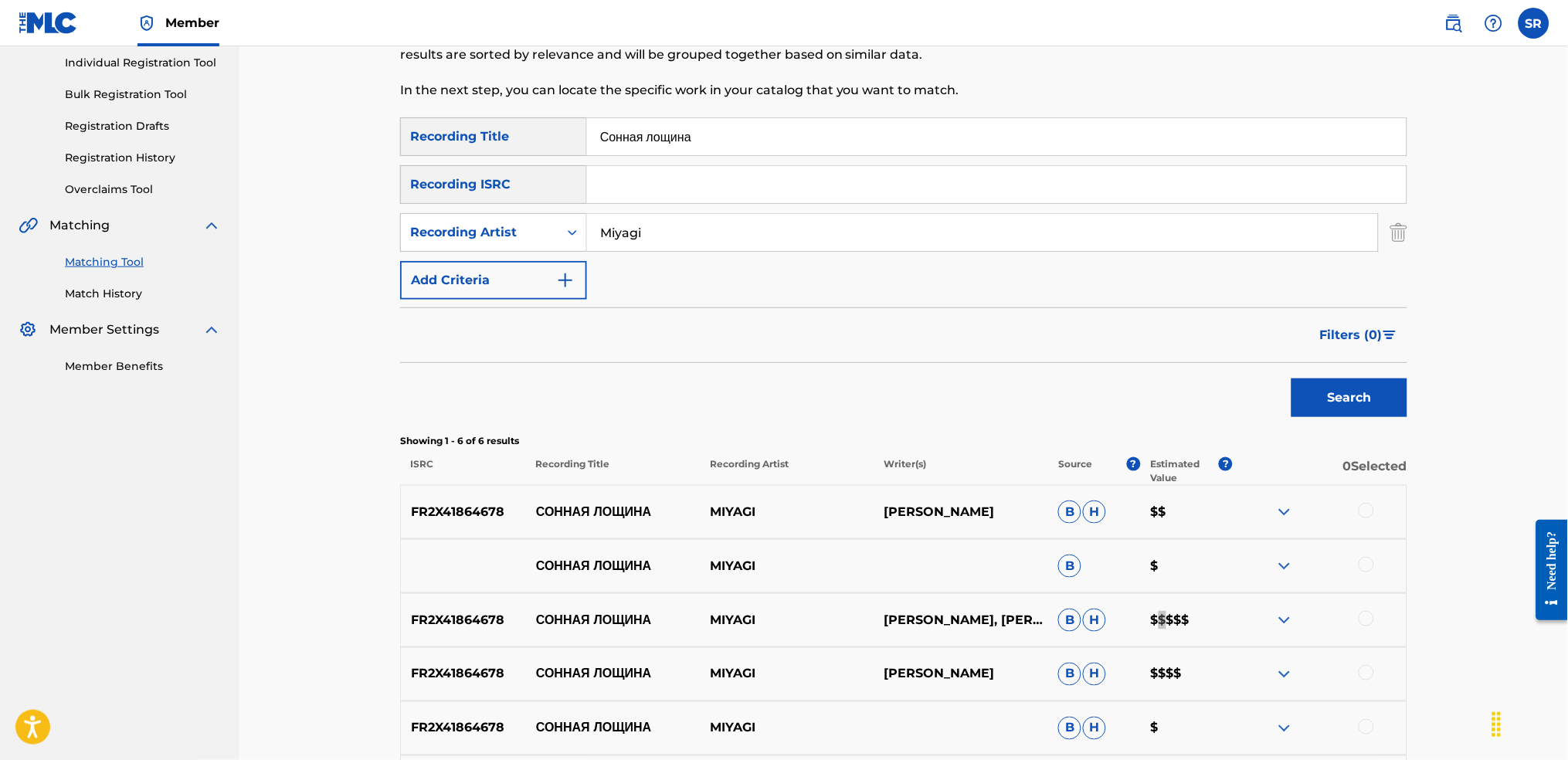
scroll to position [88, 0]
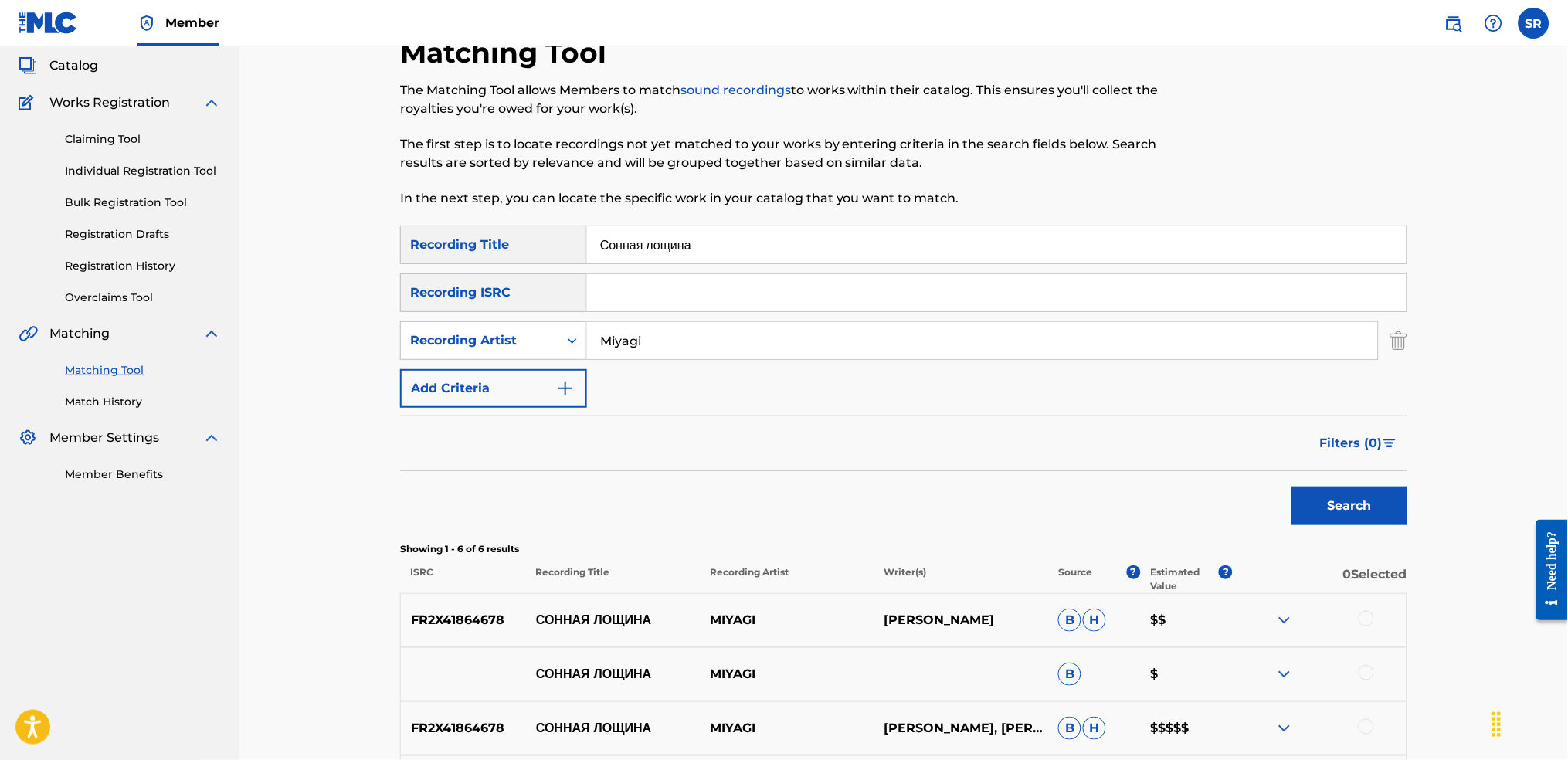
drag, startPoint x: 725, startPoint y: 250, endPoint x: 383, endPoint y: 233, distance: 342.4
click at [399, 235] on div "Matching Tool The Matching Tool allows Members to match sound recordings to wor…" at bounding box center [904, 515] width 1045 height 959
paste input "уревестник"
type input "Буревестник"
click at [1392, 502] on button "Search" at bounding box center [1349, 506] width 116 height 38
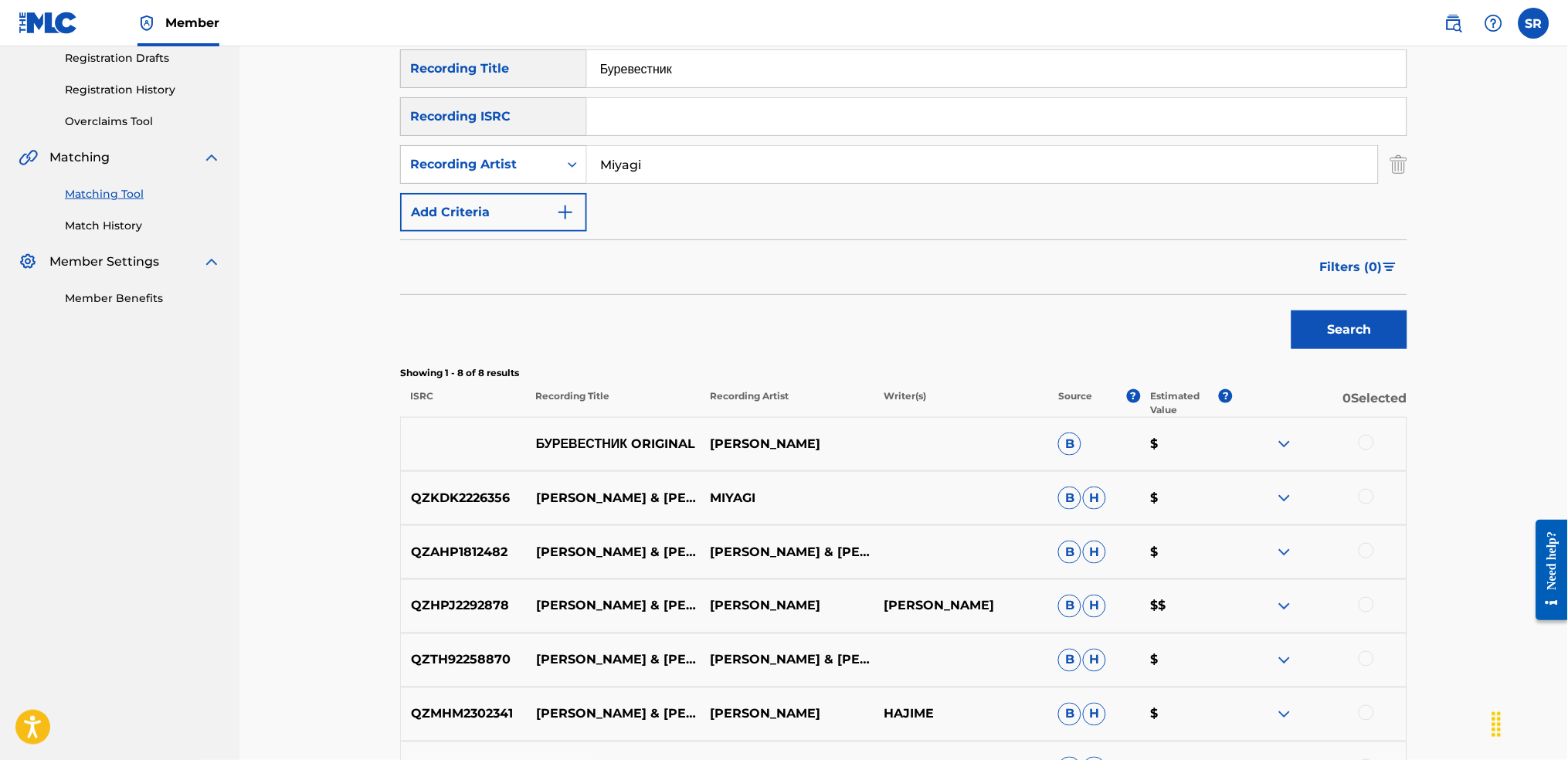
scroll to position [191, 0]
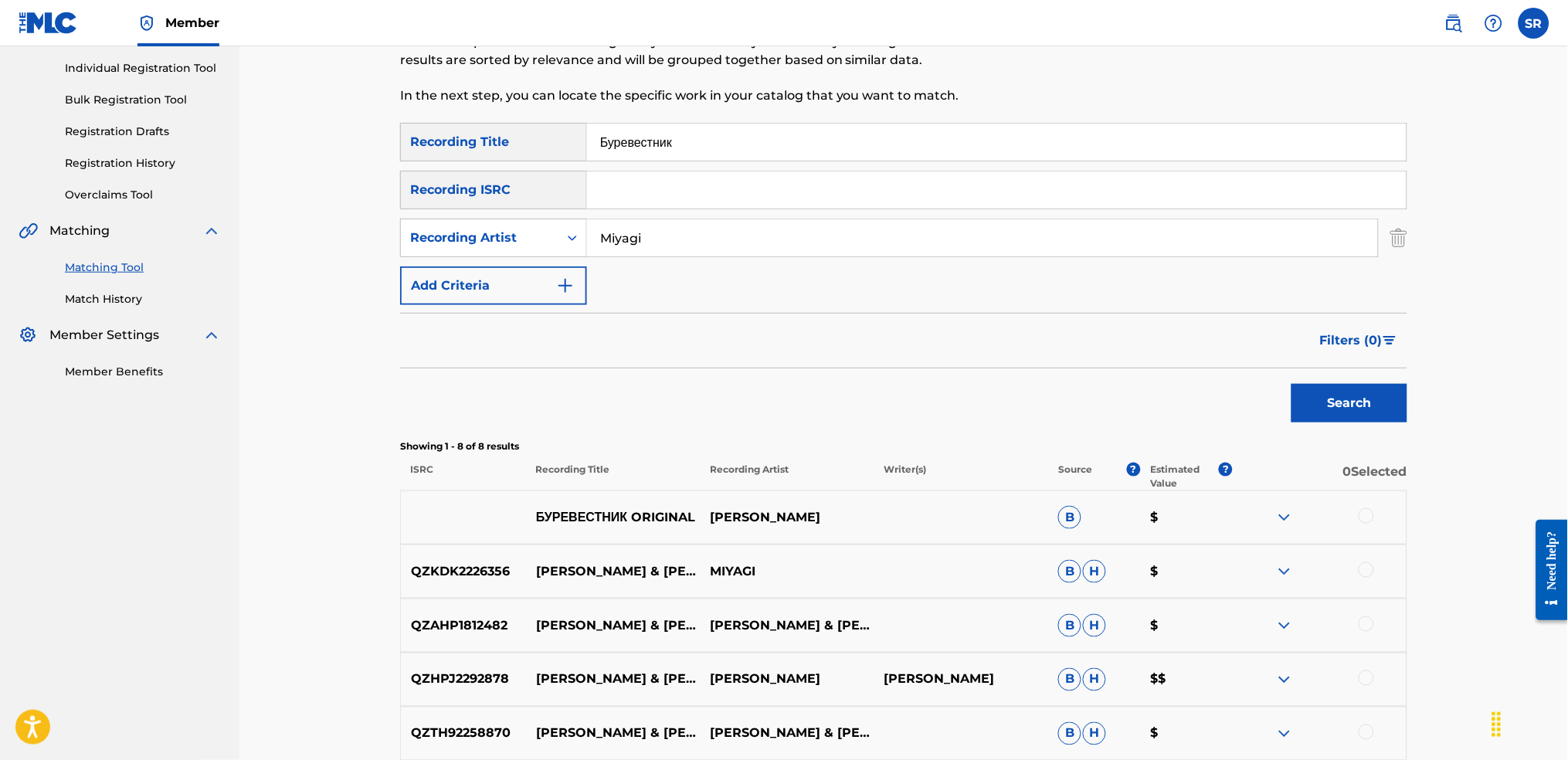
drag, startPoint x: 694, startPoint y: 135, endPoint x: 503, endPoint y: 127, distance: 191.2
click at [504, 127] on div "SearchWithCriteriaf991793d-d028-4754-92d8-05b5a3f3c7fc Recording Title Буревест…" at bounding box center [904, 142] width 1007 height 38
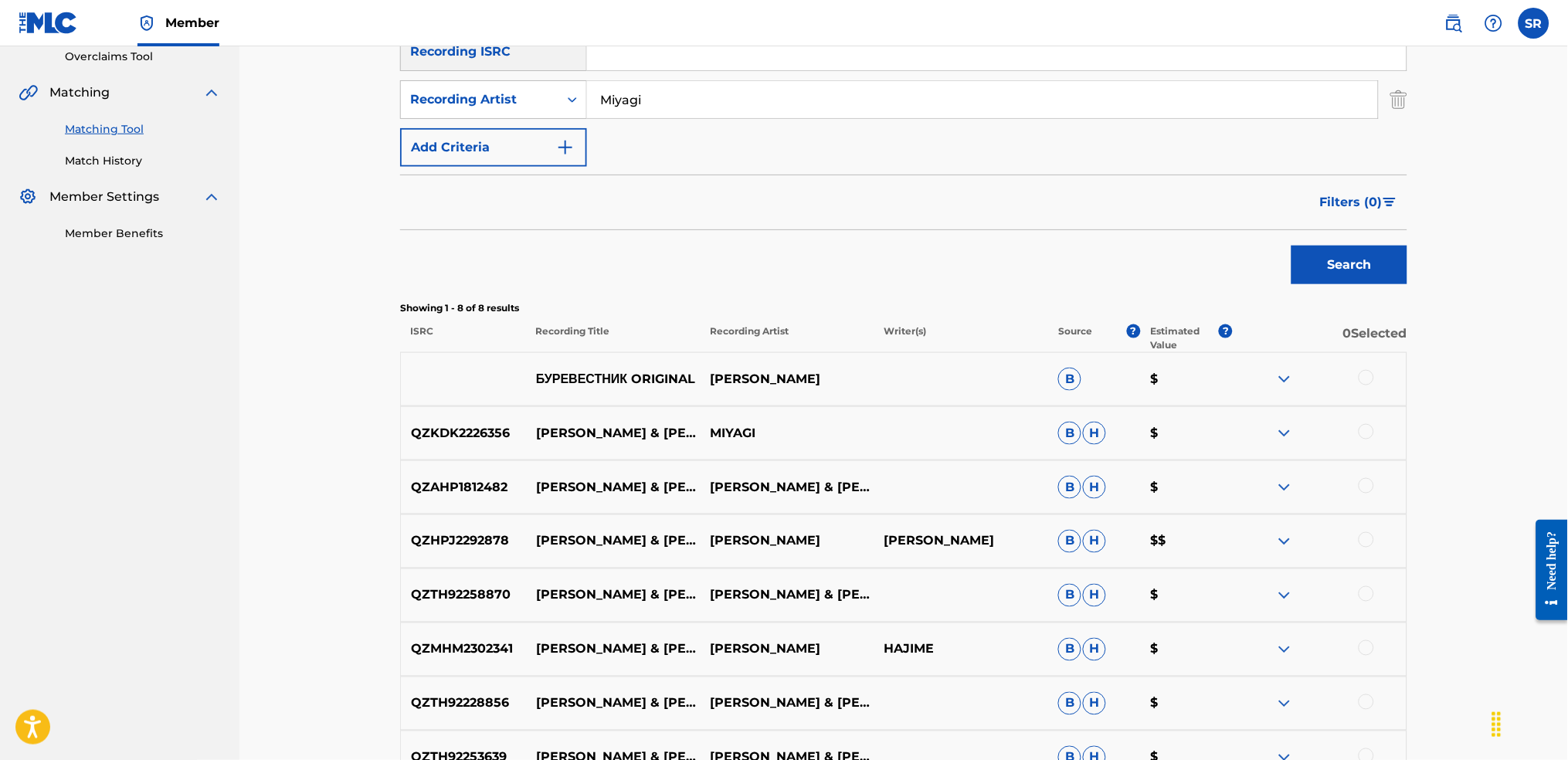
scroll to position [294, 0]
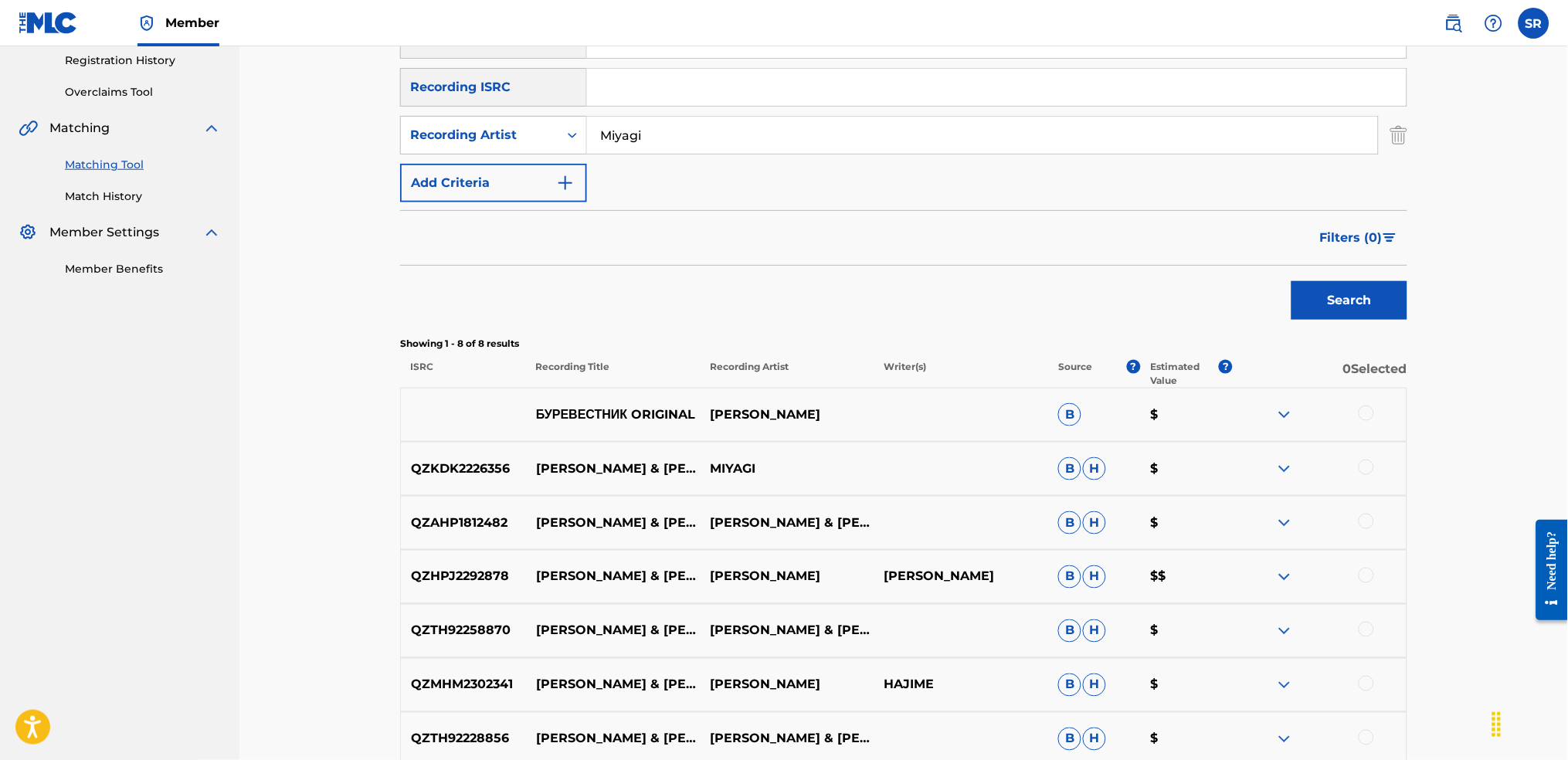
click at [1353, 247] on button "Filters ( 0 )" at bounding box center [1360, 238] width 96 height 38
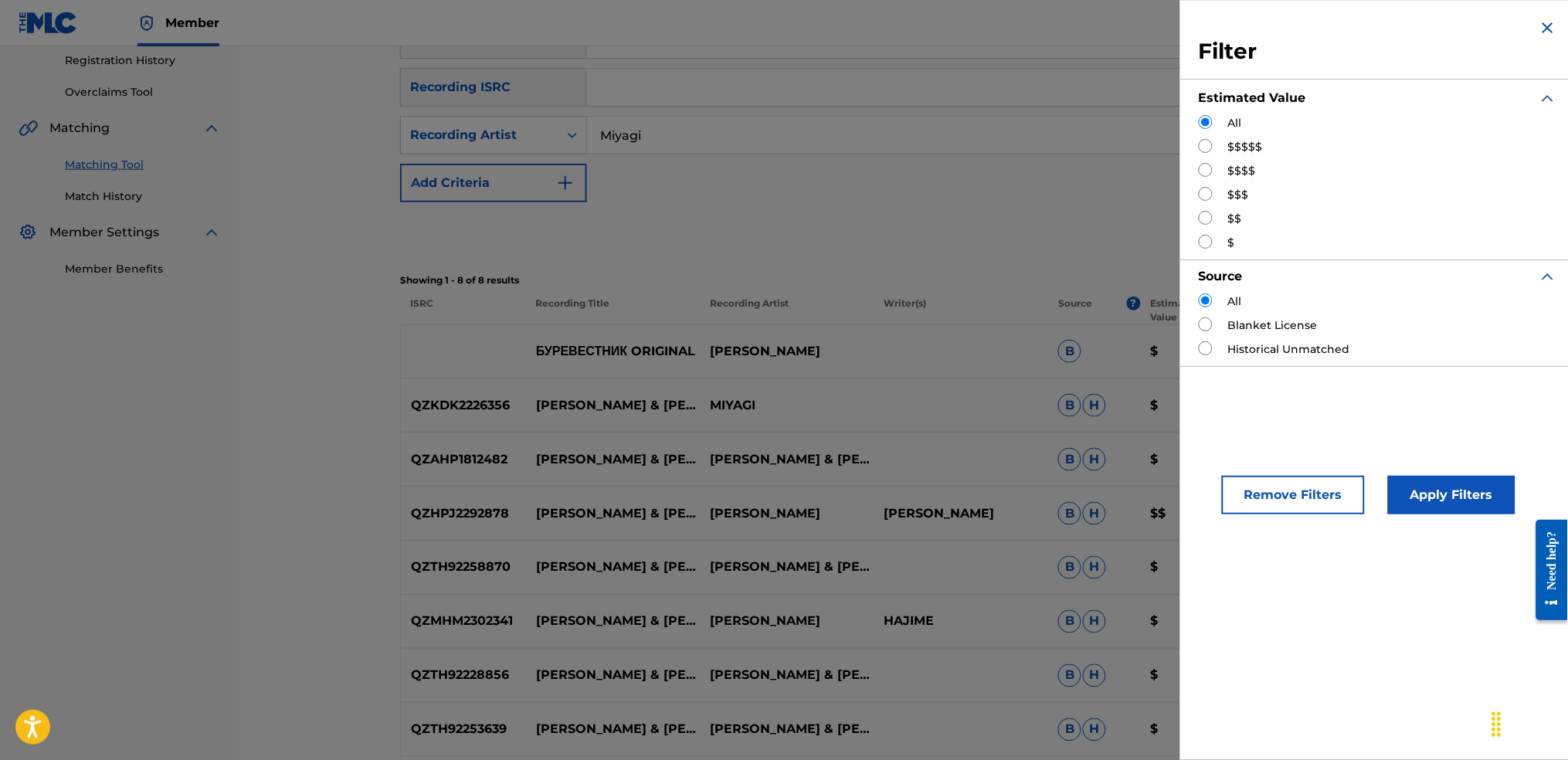
click at [1209, 149] on input "Search Form" at bounding box center [1205, 146] width 14 height 14
radio input "true"
drag, startPoint x: 1444, startPoint y: 490, endPoint x: 1426, endPoint y: 499, distance: 20.1
click at [1442, 493] on button "Apply Filters" at bounding box center [1452, 495] width 127 height 38
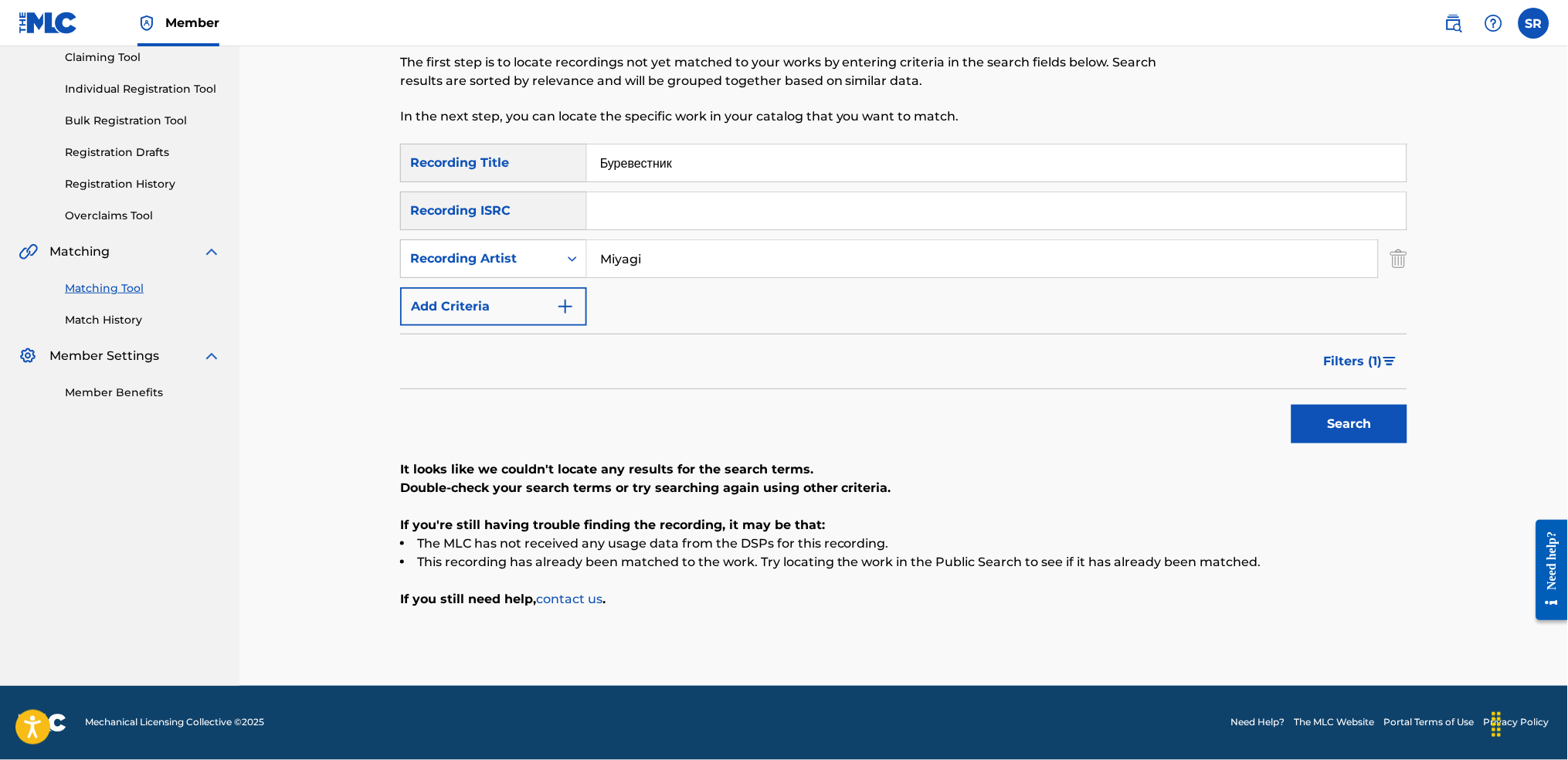
scroll to position [169, 0]
click at [1398, 362] on button "Filters ( 1 )" at bounding box center [1361, 362] width 93 height 38
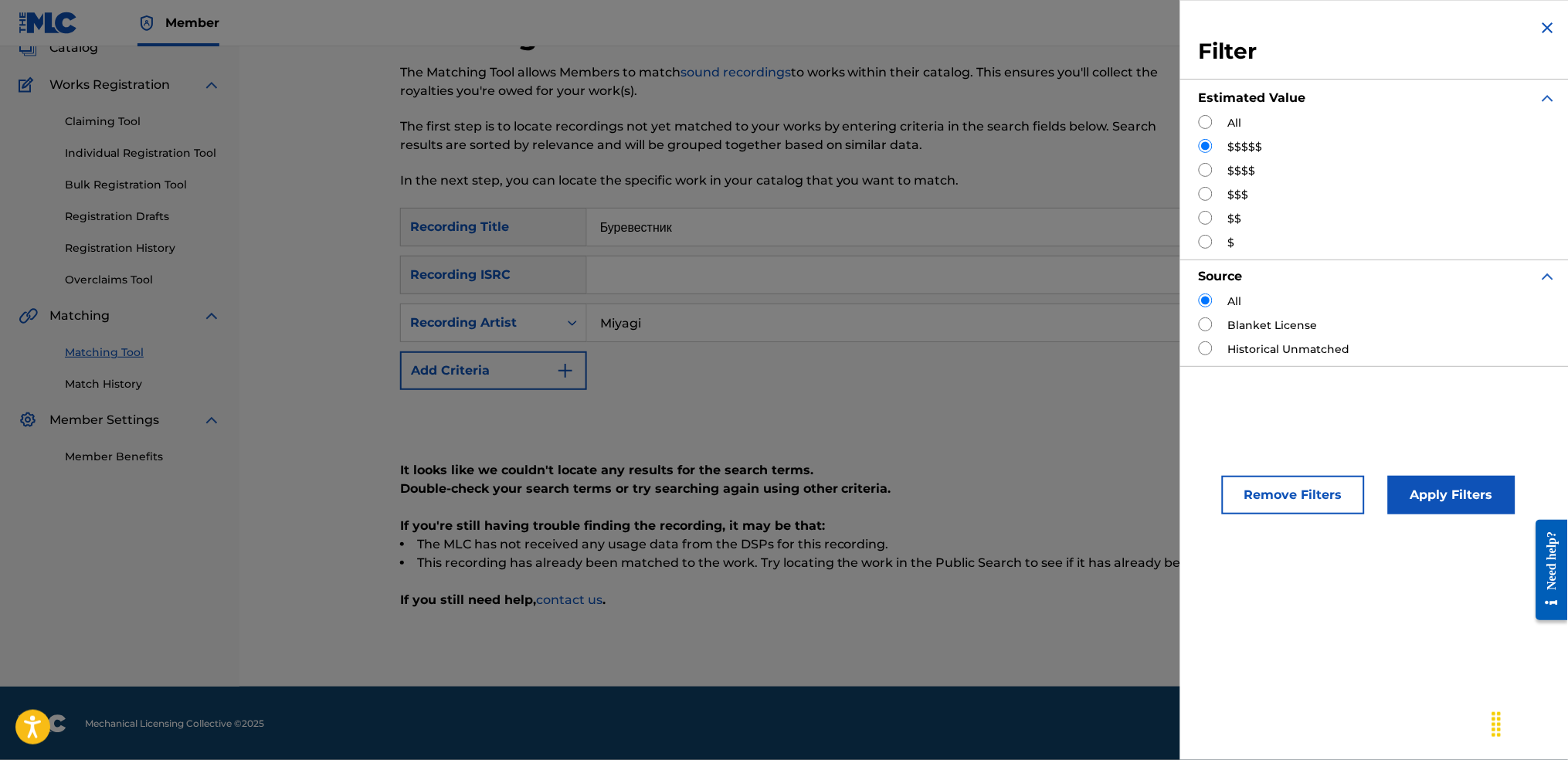
click at [1239, 174] on label "$$$$" at bounding box center [1242, 171] width 28 height 16
click at [1199, 166] on div "Filter Estimated Value All $$$$$ $$$$ $$$ $$ $ Source All Blanket License Histo…" at bounding box center [1378, 192] width 396 height 385
click at [1200, 170] on input "Search Form" at bounding box center [1205, 169] width 14 height 14
radio input "true"
click at [1492, 480] on button "Apply Filters" at bounding box center [1452, 495] width 127 height 38
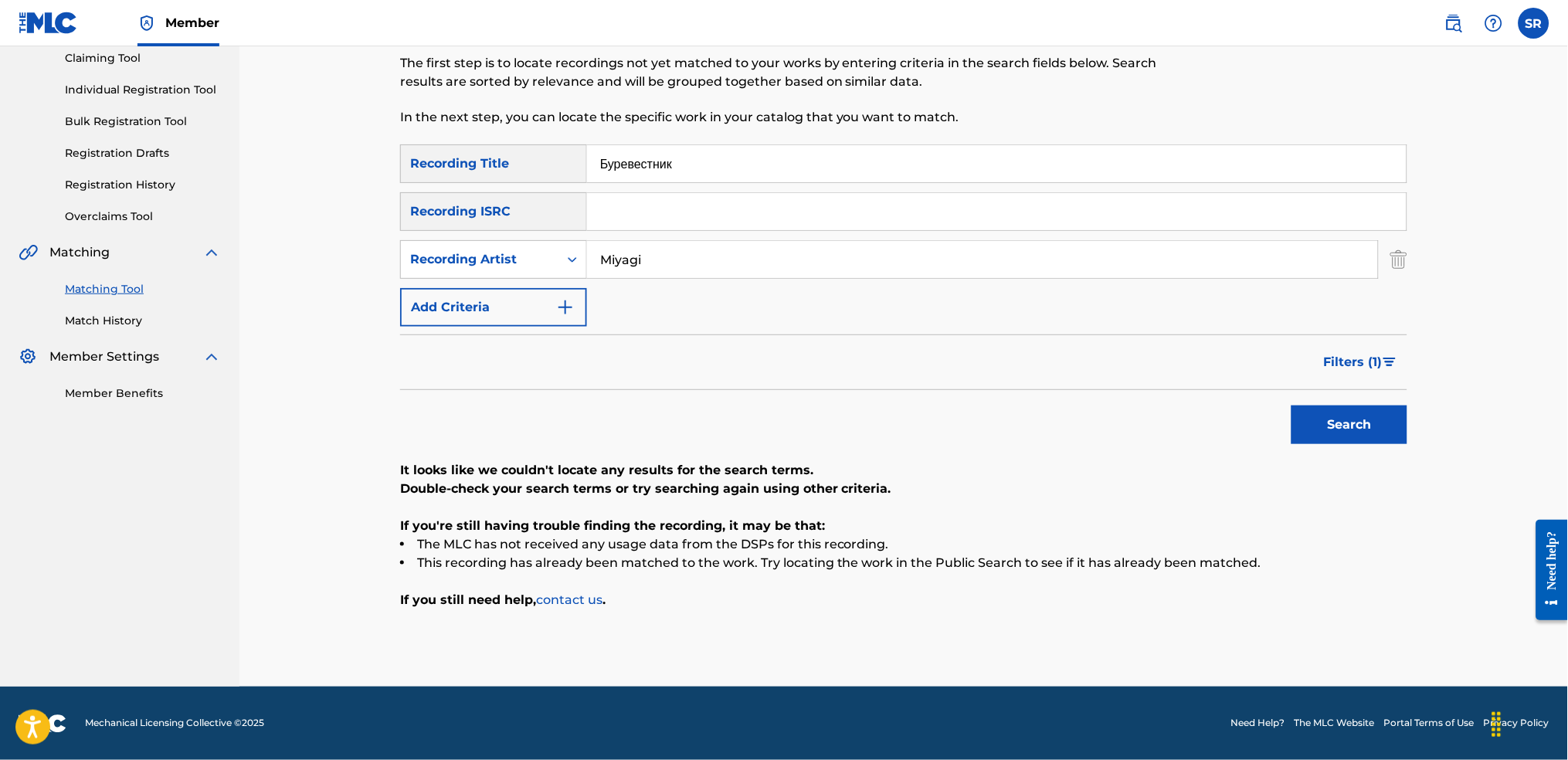
click at [1354, 355] on span "Filters ( 1 )" at bounding box center [1353, 362] width 59 height 18
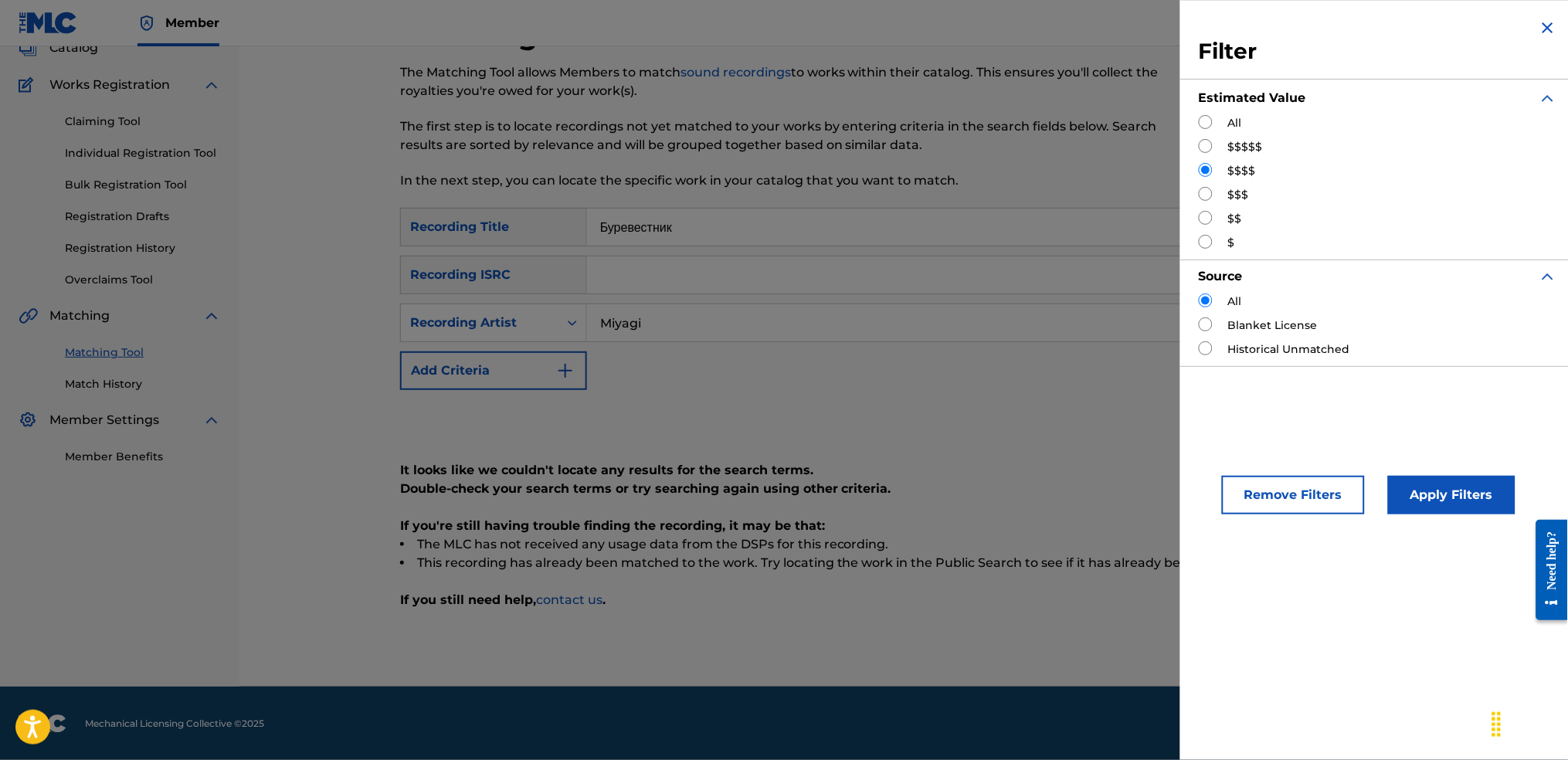
click at [1205, 188] on input "Search Form" at bounding box center [1205, 193] width 14 height 14
radio input "true"
click at [1435, 499] on button "Apply Filters" at bounding box center [1452, 495] width 127 height 38
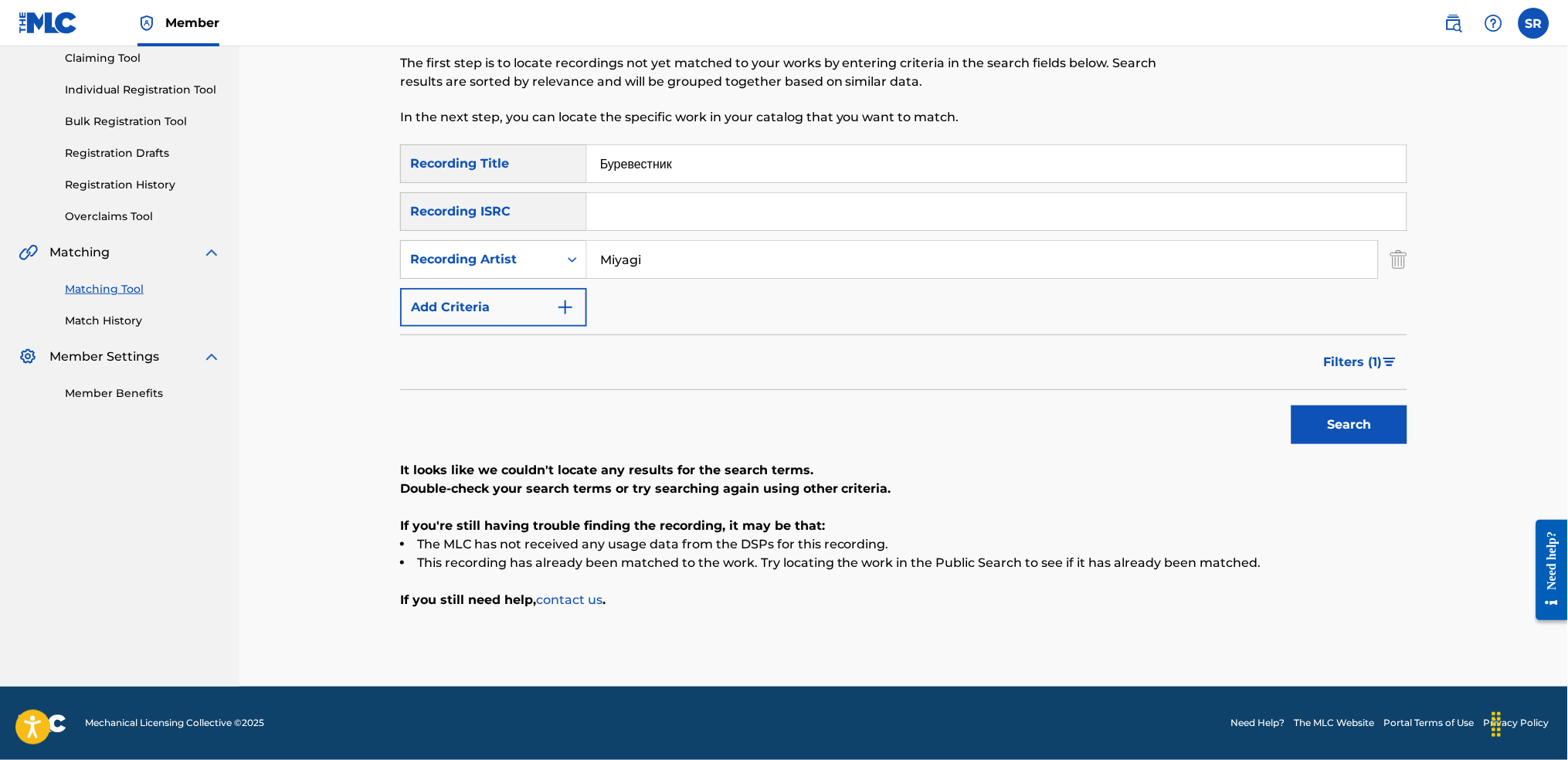
click at [1373, 349] on button "Filters ( 1 )" at bounding box center [1361, 362] width 93 height 38
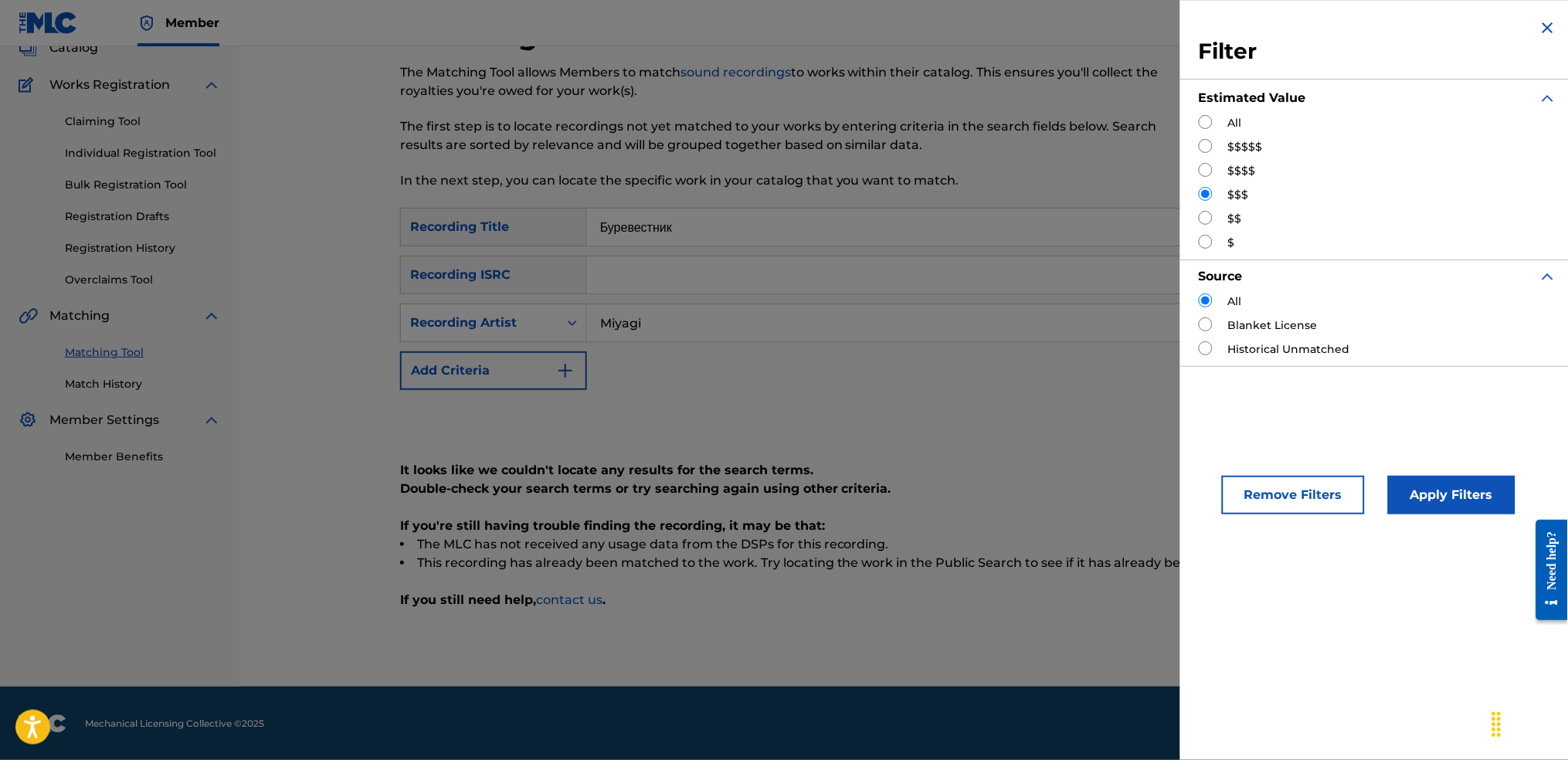
click at [1219, 218] on div "$$" at bounding box center [1378, 219] width 359 height 16
click at [1205, 218] on input "Search Form" at bounding box center [1205, 218] width 14 height 14
radio input "true"
drag, startPoint x: 1377, startPoint y: 454, endPoint x: 1432, endPoint y: 490, distance: 65.7
click at [1378, 456] on div "Remove Filters Apply Filters" at bounding box center [1378, 482] width 396 height 102
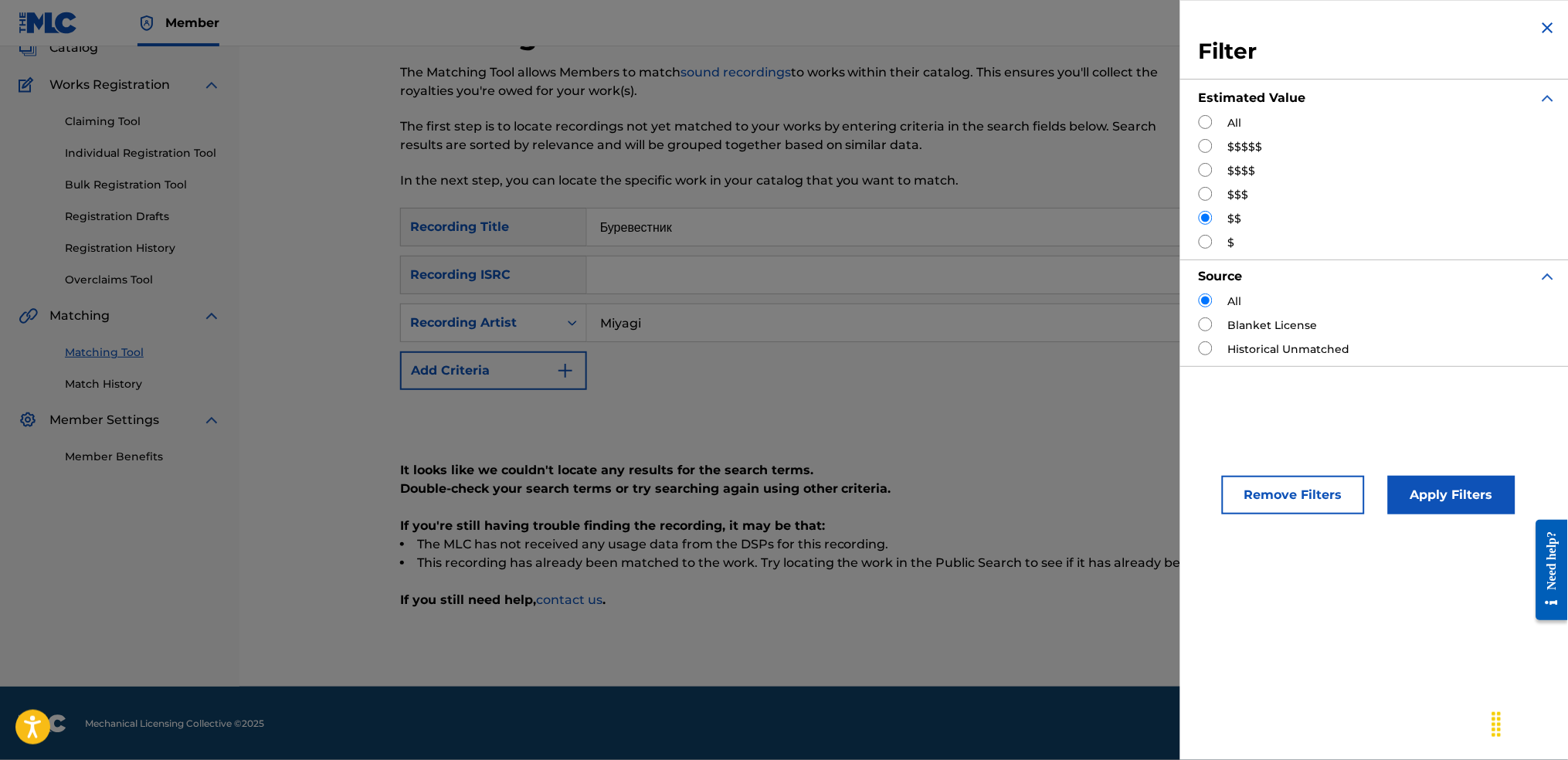
click at [1434, 490] on button "Apply Filters" at bounding box center [1452, 495] width 127 height 38
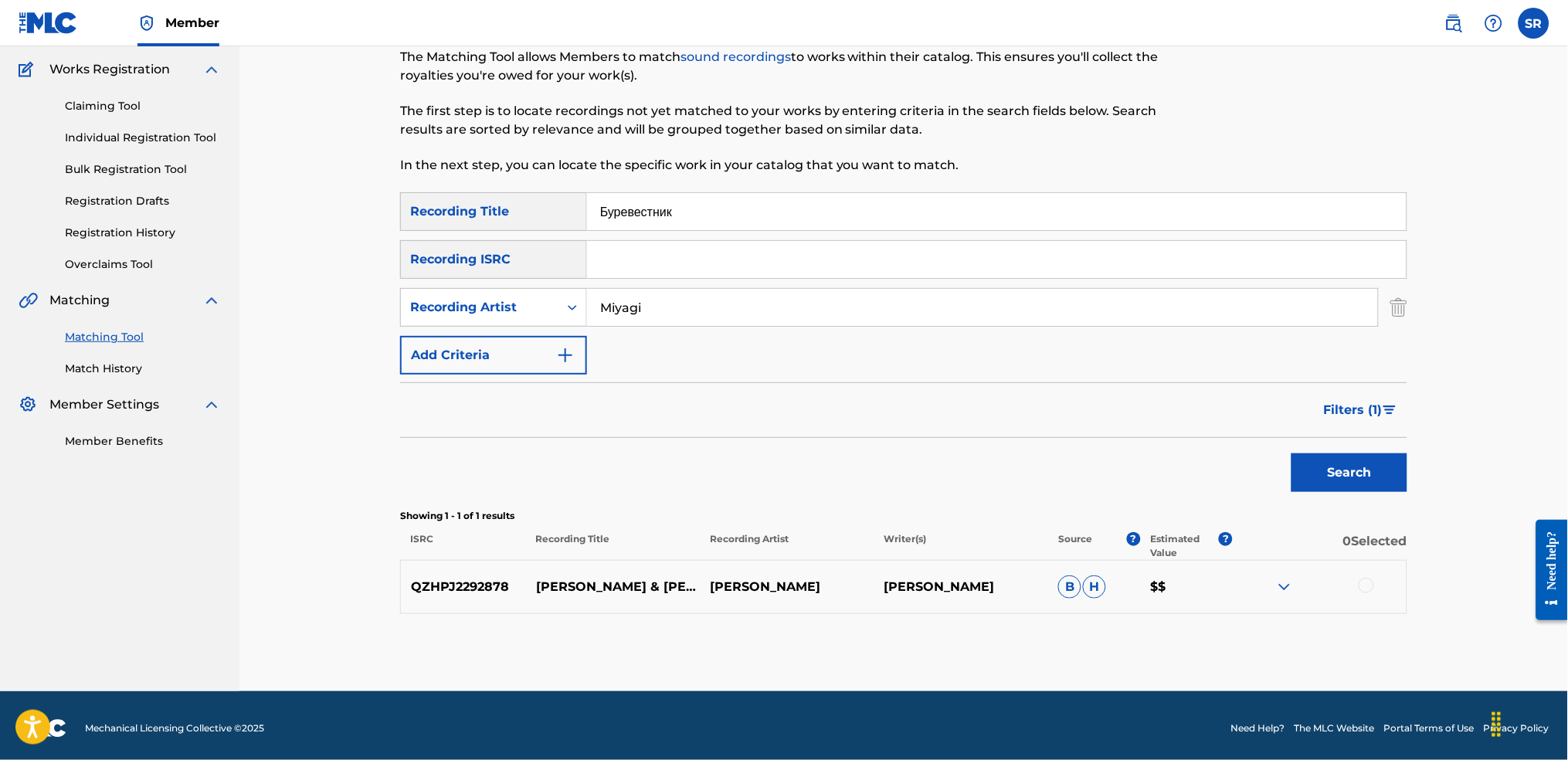
scroll to position [126, 0]
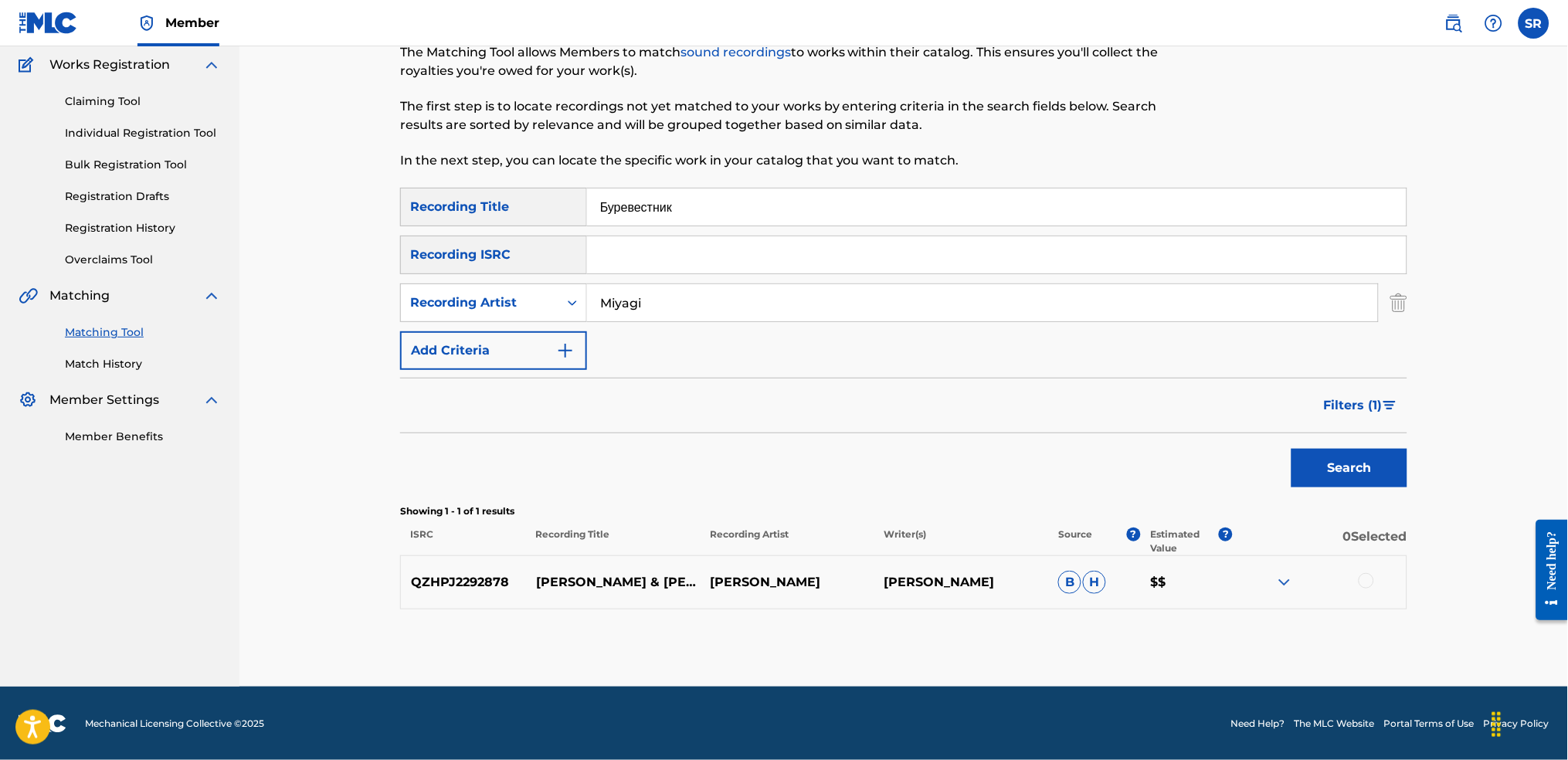
drag, startPoint x: 730, startPoint y: 212, endPoint x: 522, endPoint y: 213, distance: 208.0
click at [516, 213] on div "SearchWithCriteriaf991793d-d028-4754-92d8-05b5a3f3c7fc Recording Title Буревест…" at bounding box center [904, 207] width 1007 height 38
paste input "риятная"
type input "Приятная"
drag, startPoint x: 757, startPoint y: 313, endPoint x: 485, endPoint y: 273, distance: 274.9
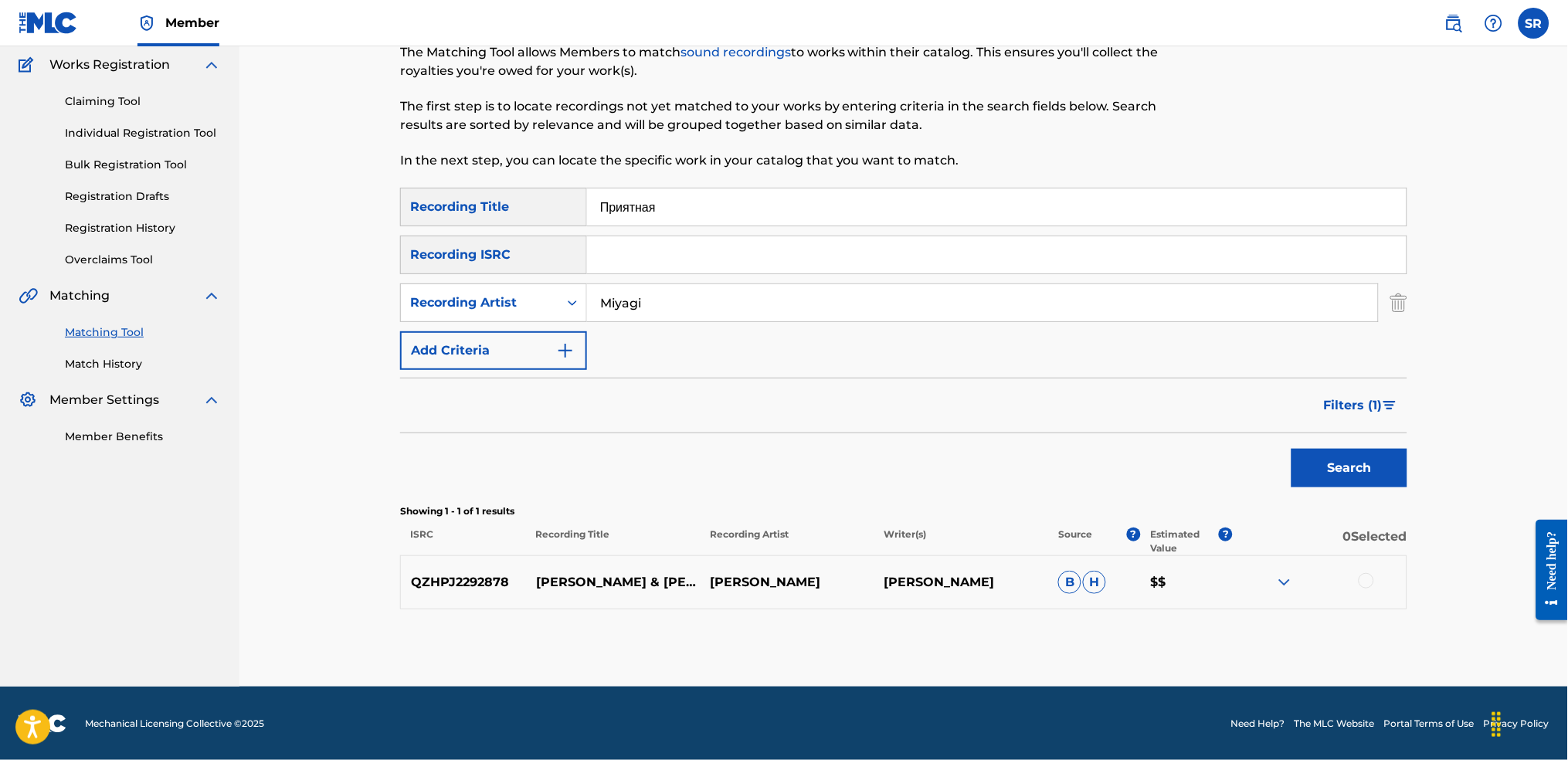
click at [332, 263] on div "Matching Tool The Matching Tool allows Members to match sound recordings to wor…" at bounding box center [904, 304] width 1329 height 766
paste input "Endspiel, [GEOGRAPHIC_DATA]"
drag, startPoint x: 791, startPoint y: 300, endPoint x: 656, endPoint y: 305, distance: 135.1
click at [656, 305] on input "Endspiel, [GEOGRAPHIC_DATA]" at bounding box center [982, 302] width 791 height 37
type input "Endspiel"
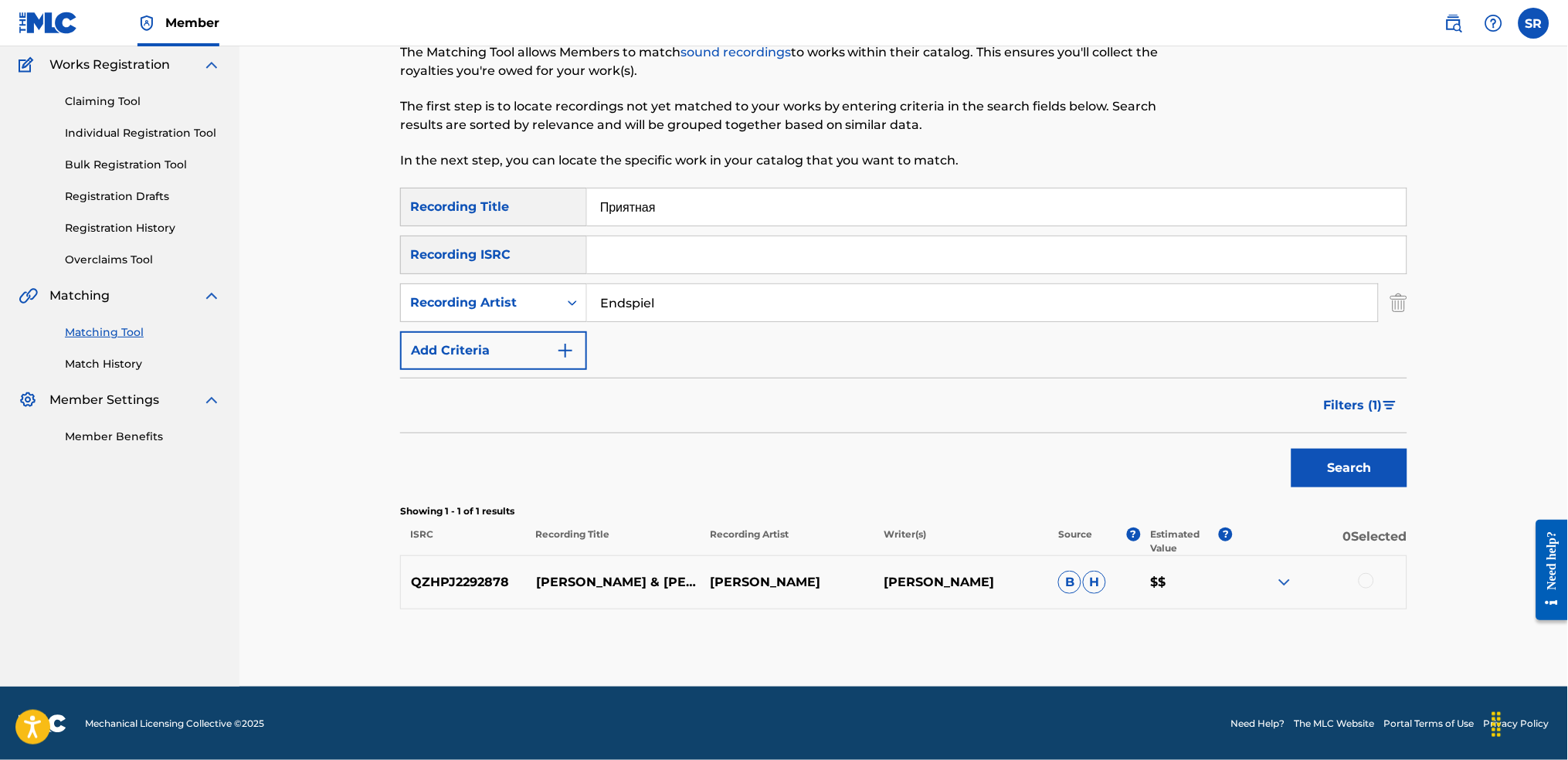
click at [1291, 449] on button "Search" at bounding box center [1349, 468] width 116 height 38
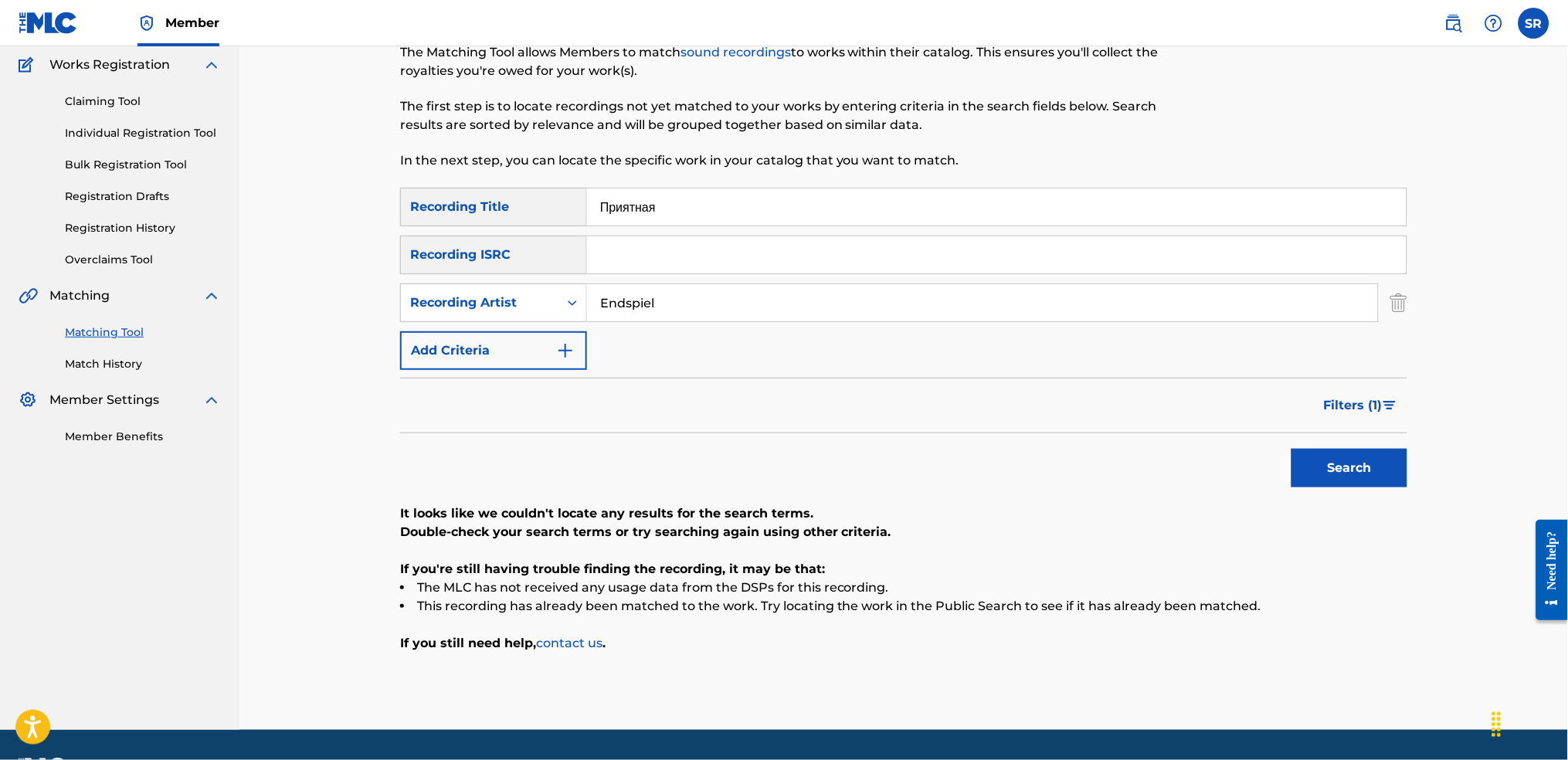
click at [1368, 396] on span "Filters ( 1 )" at bounding box center [1353, 405] width 59 height 18
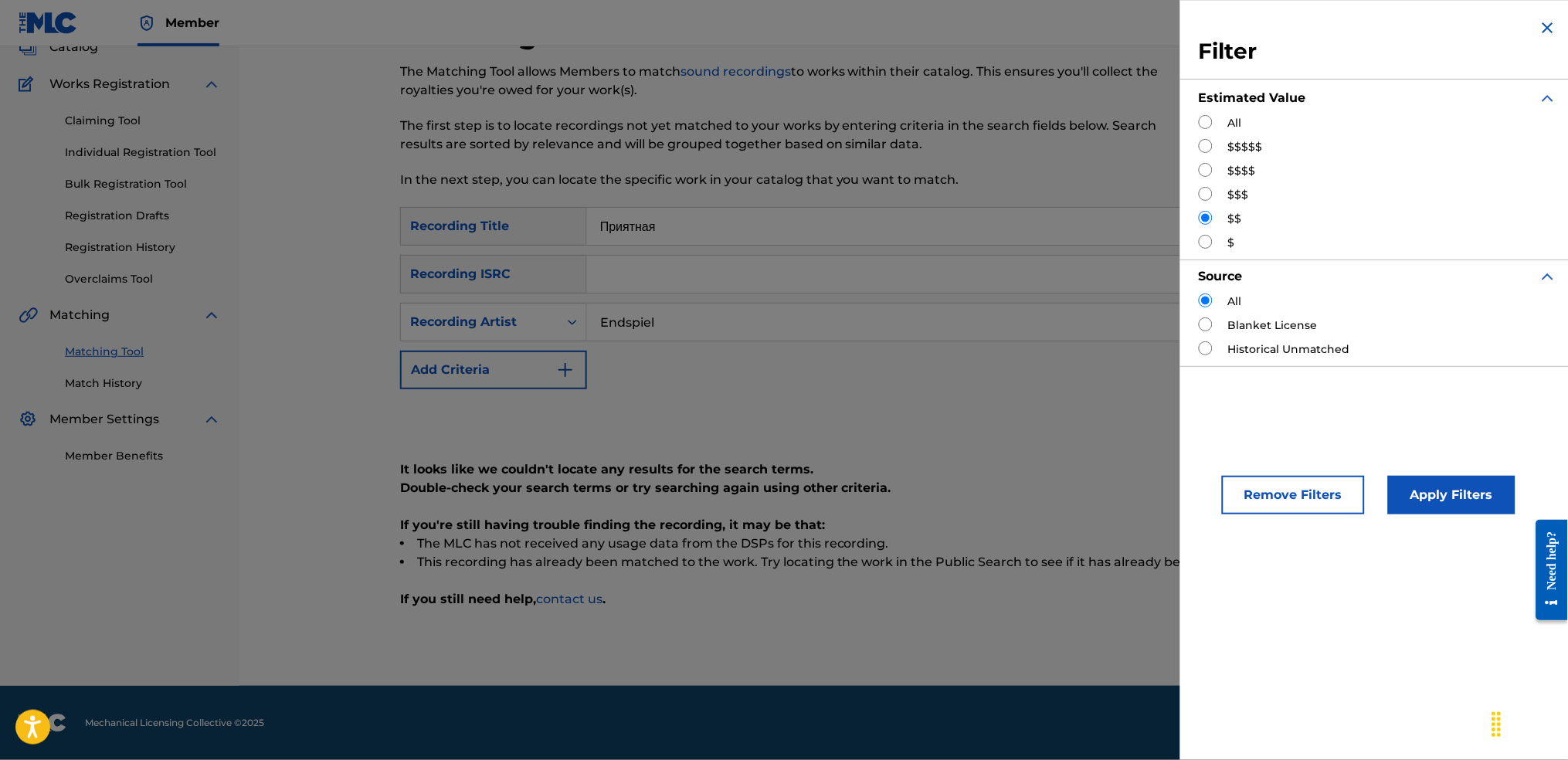
scroll to position [106, 0]
click at [1232, 118] on label "All" at bounding box center [1235, 123] width 14 height 16
click at [1200, 110] on div "Filter Estimated Value All $$$$$ $$$$ $$$ $$ $ Source All Blanket License Histo…" at bounding box center [1378, 192] width 396 height 385
click at [1204, 117] on input "Search Form" at bounding box center [1205, 121] width 14 height 14
radio input "true"
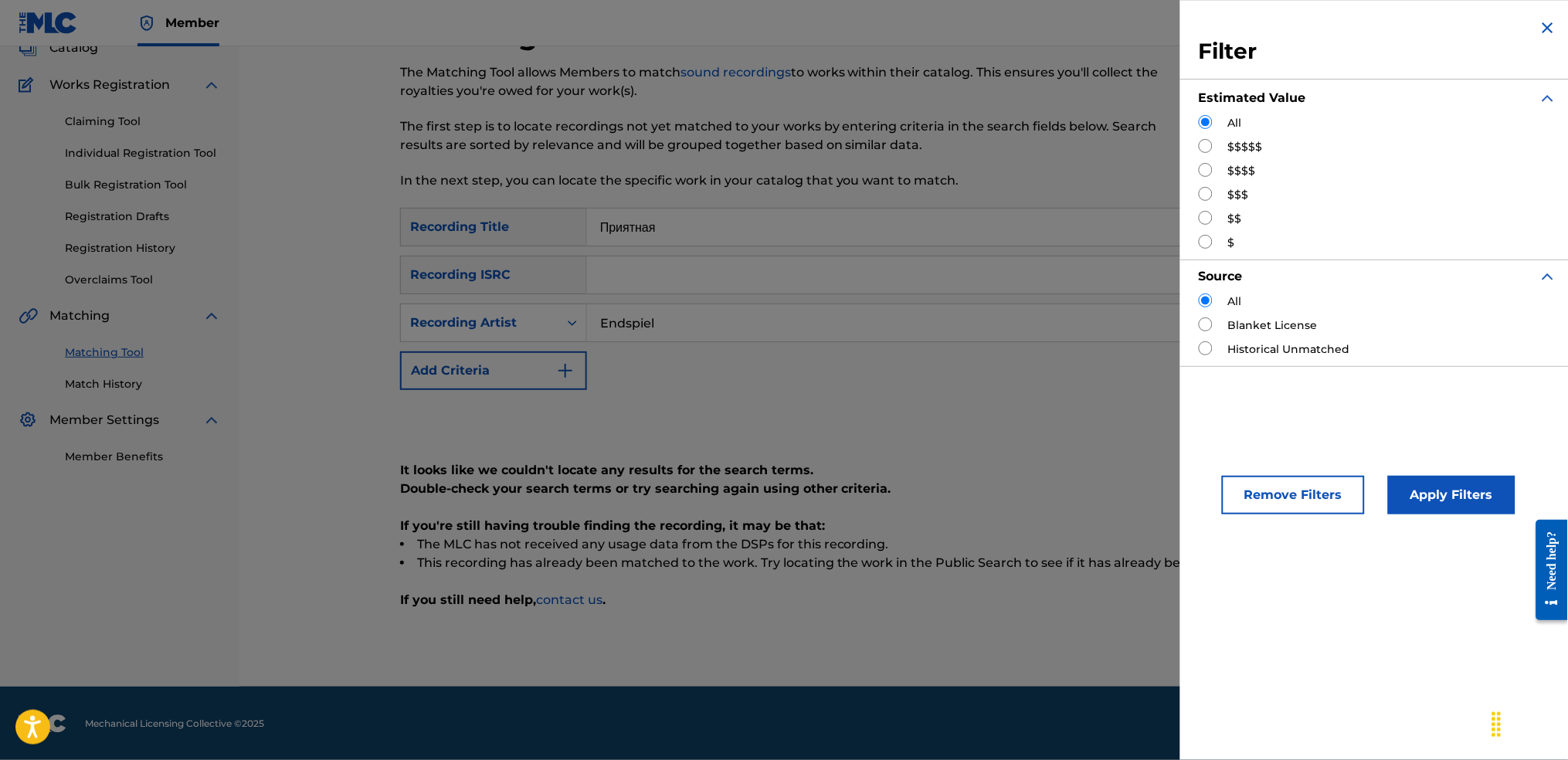
click at [1449, 503] on button "Apply Filters" at bounding box center [1452, 495] width 127 height 38
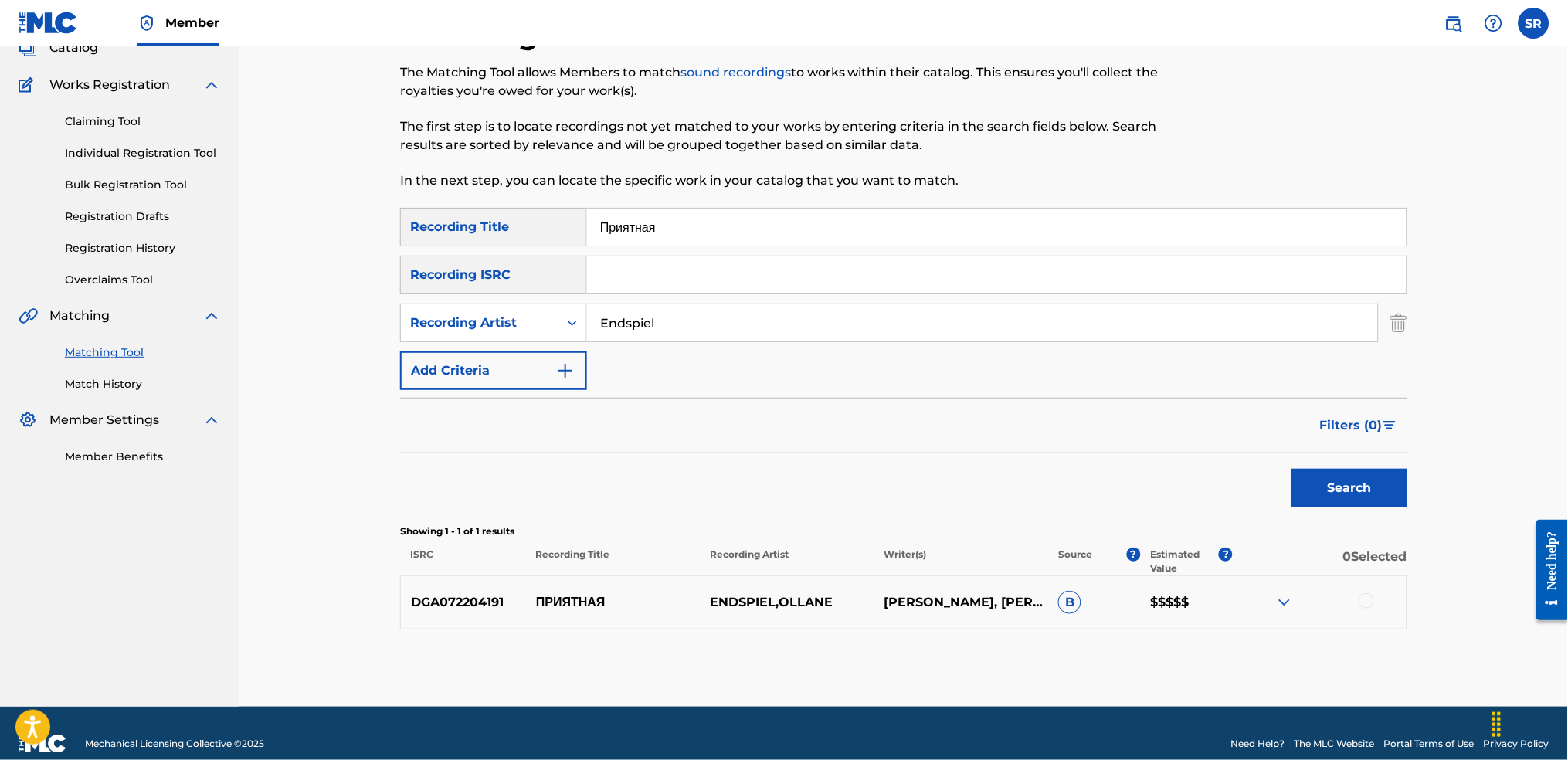
scroll to position [126, 0]
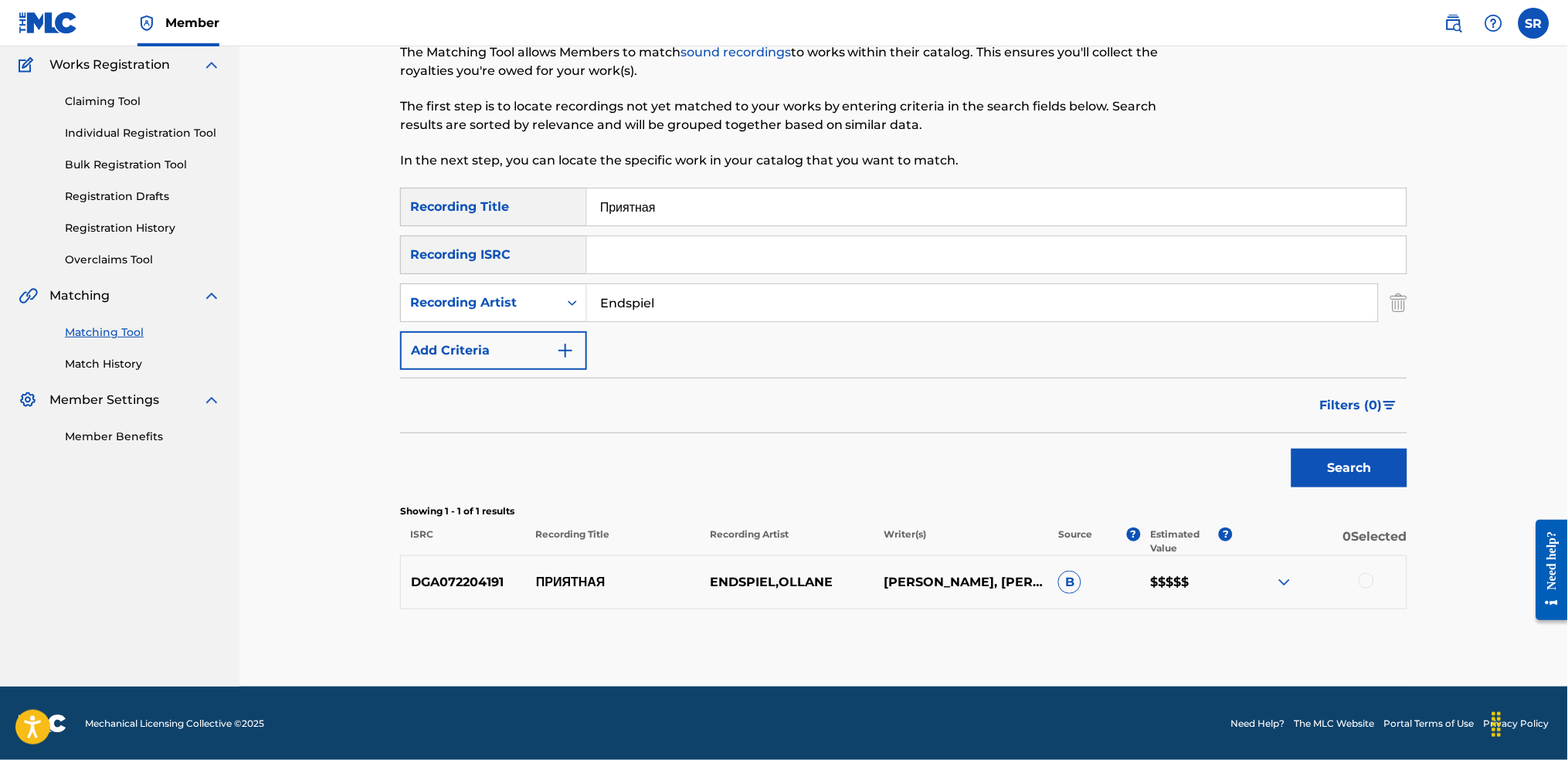
drag, startPoint x: 821, startPoint y: 222, endPoint x: 531, endPoint y: 197, distance: 291.1
click at [529, 197] on div "SearchWithCriteriaf991793d-d028-4754-92d8-05b5a3f3c7fc Recording Title Приятная" at bounding box center [904, 207] width 1007 height 38
paste input "е"
click at [1356, 471] on button "Search" at bounding box center [1349, 468] width 116 height 38
drag, startPoint x: 687, startPoint y: 213, endPoint x: 763, endPoint y: 293, distance: 110.3
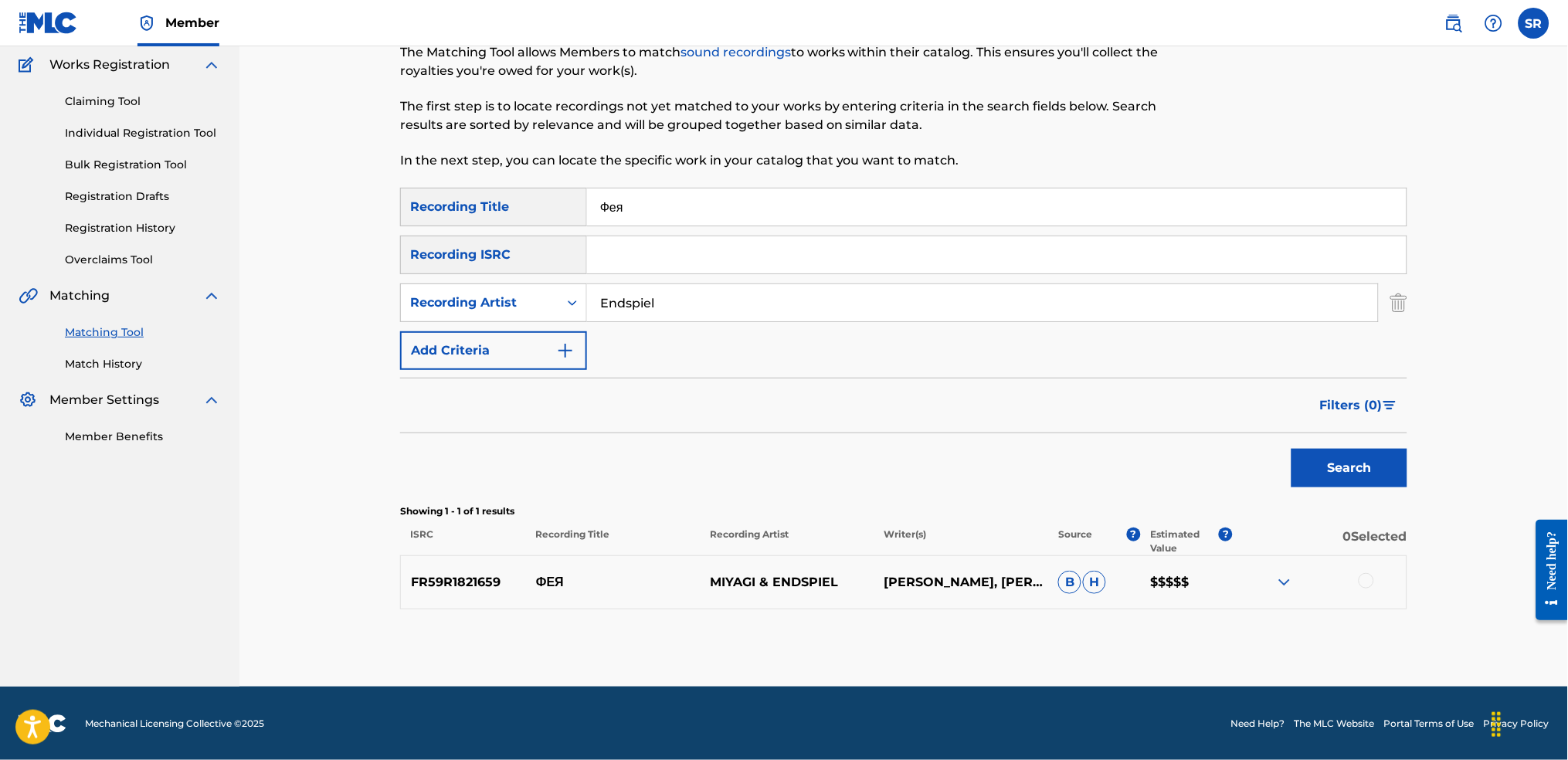
click at [565, 208] on div "SearchWithCriteriaf991793d-d028-4754-92d8-05b5a3f3c7fc Recording Title Фея" at bounding box center [904, 207] width 1007 height 38
paste input "Atlant"
drag, startPoint x: 629, startPoint y: 202, endPoint x: 415, endPoint y: 174, distance: 215.8
click at [418, 174] on div "Matching Tool The Matching Tool allows Members to match sound recordings to wor…" at bounding box center [904, 341] width 1007 height 689
paste input "Search Form"
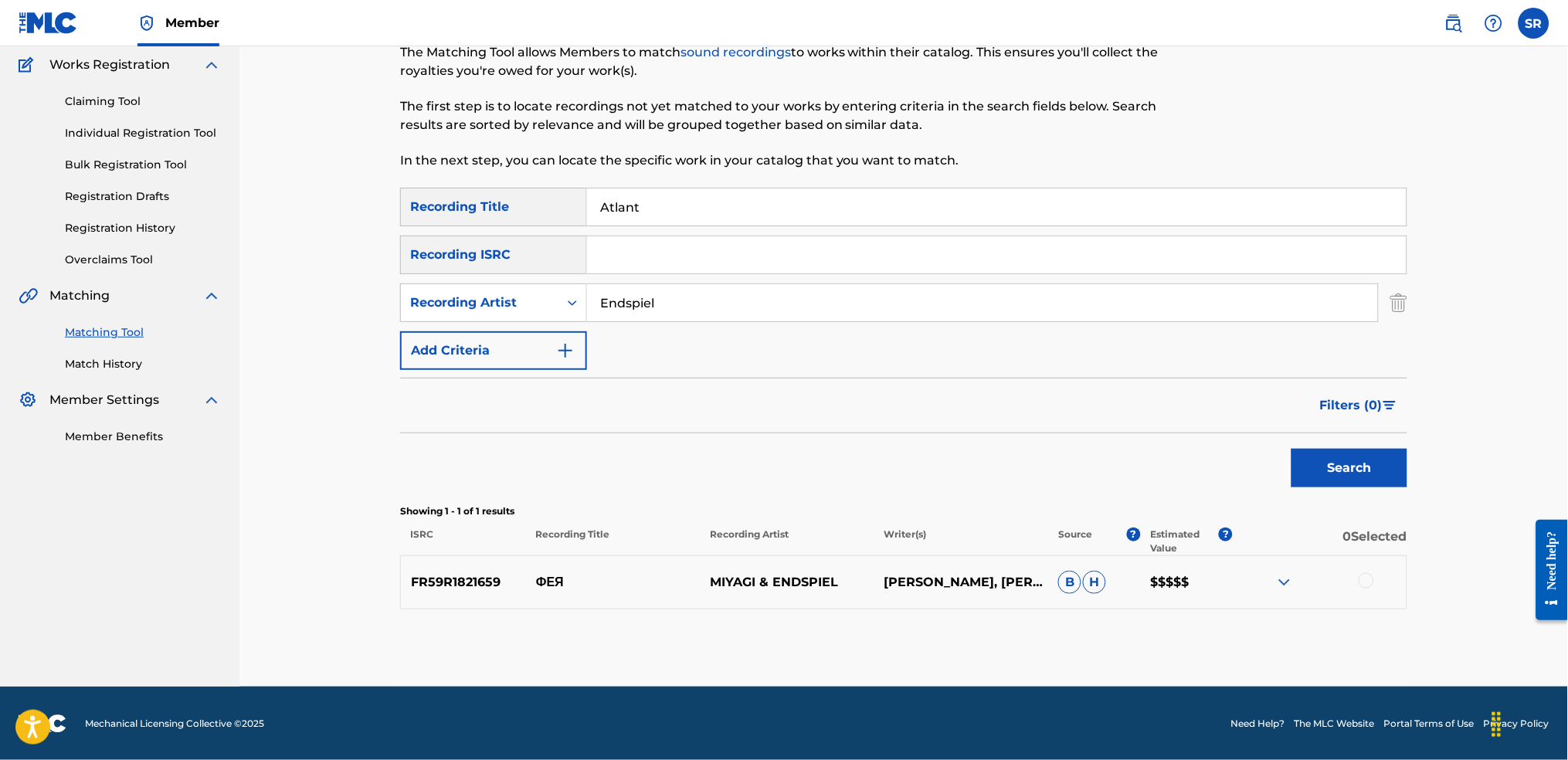
type input "Atlant"
drag, startPoint x: 734, startPoint y: 299, endPoint x: 359, endPoint y: 258, distance: 377.2
click at [446, 269] on div "SearchWithCriteriaf991793d-d028-4754-92d8-05b5a3f3c7fc Recording Title Atlant S…" at bounding box center [904, 279] width 1007 height 182
paste input "Miyagi & [PERSON_NAME]"
type input "Miyagi & [PERSON_NAME]"
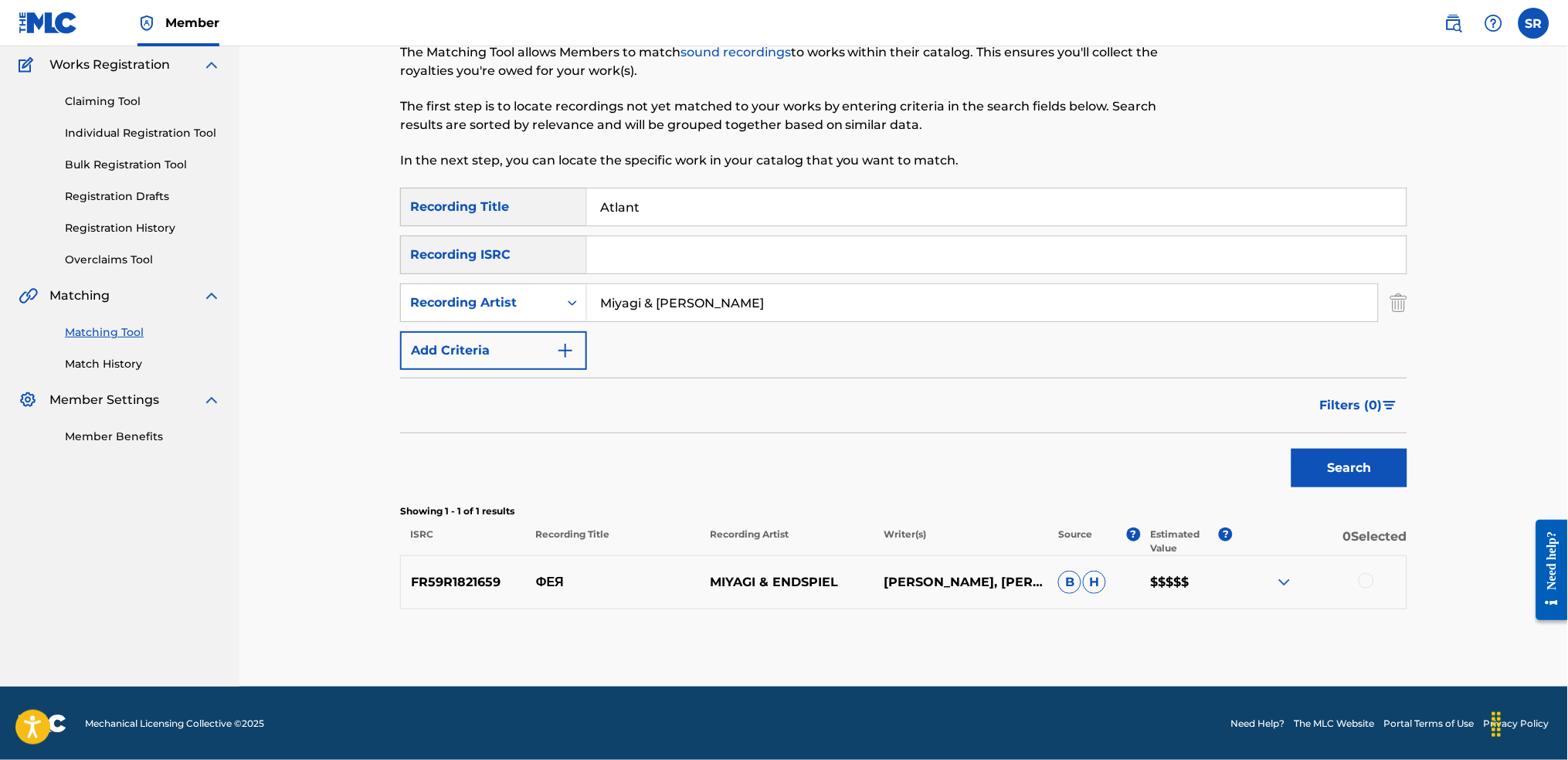
click at [1305, 454] on button "Search" at bounding box center [1349, 468] width 116 height 38
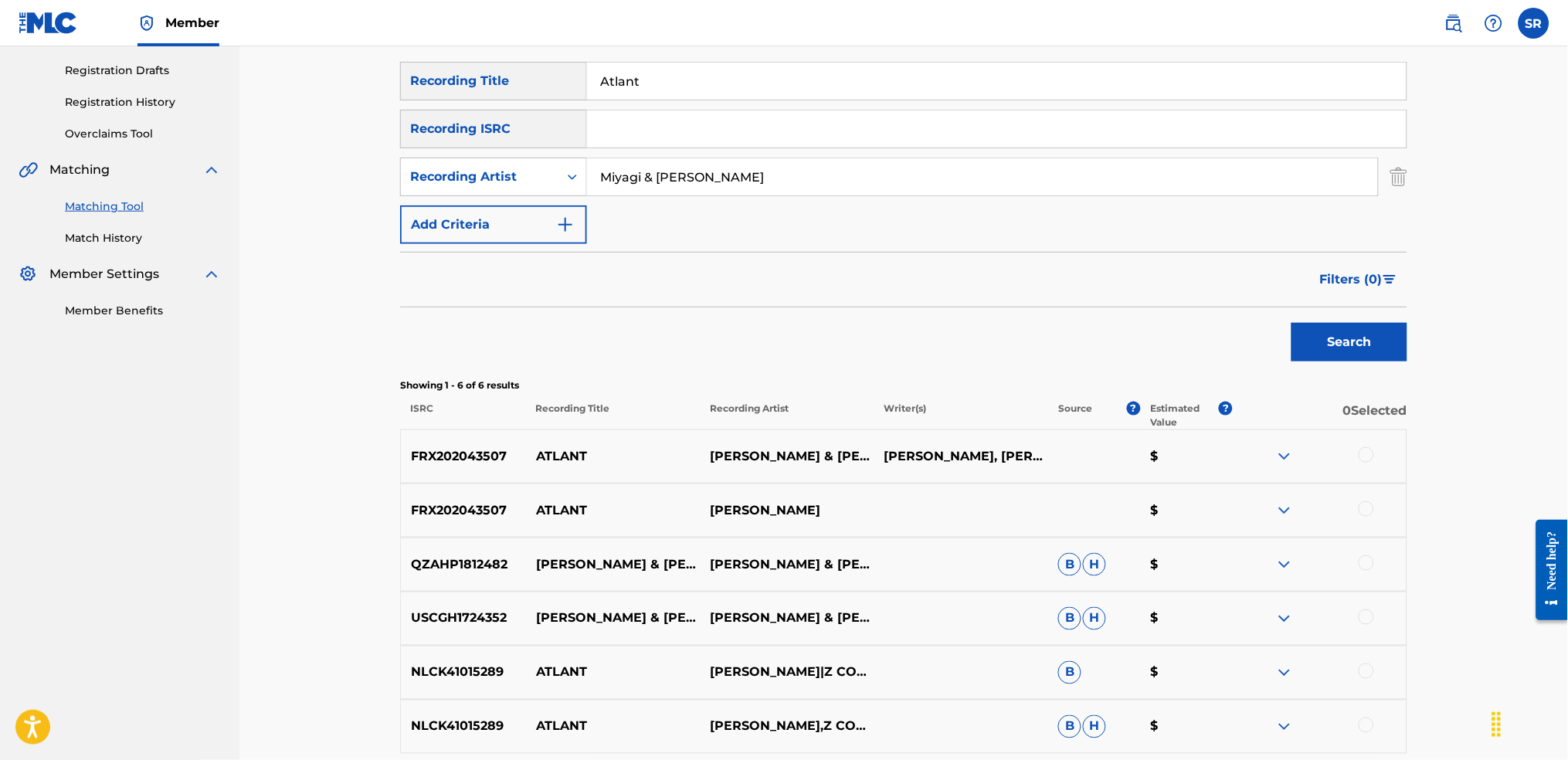
scroll to position [397, 0]
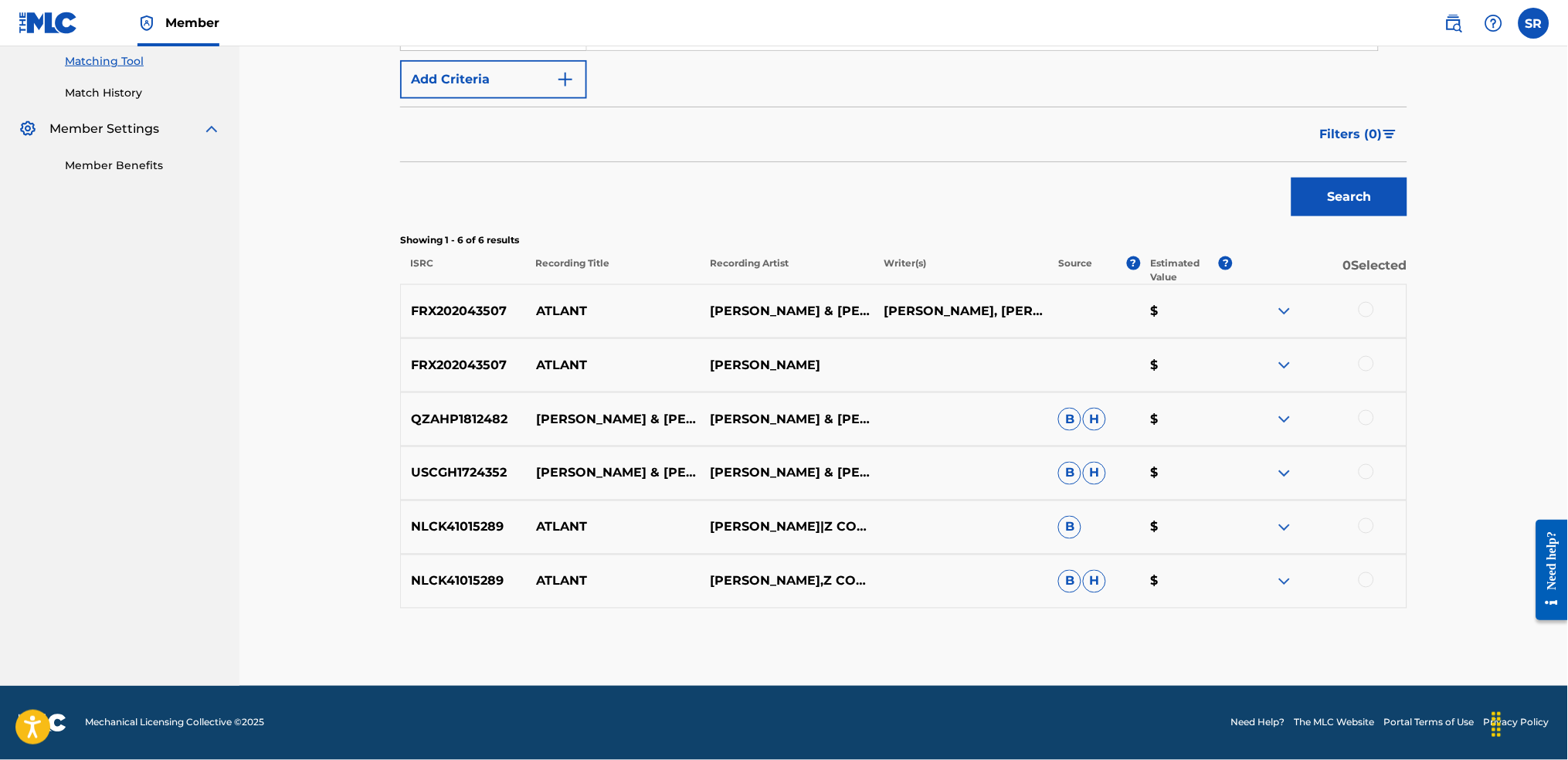
click at [1354, 134] on span "Filters ( 0 )" at bounding box center [1351, 135] width 63 height 18
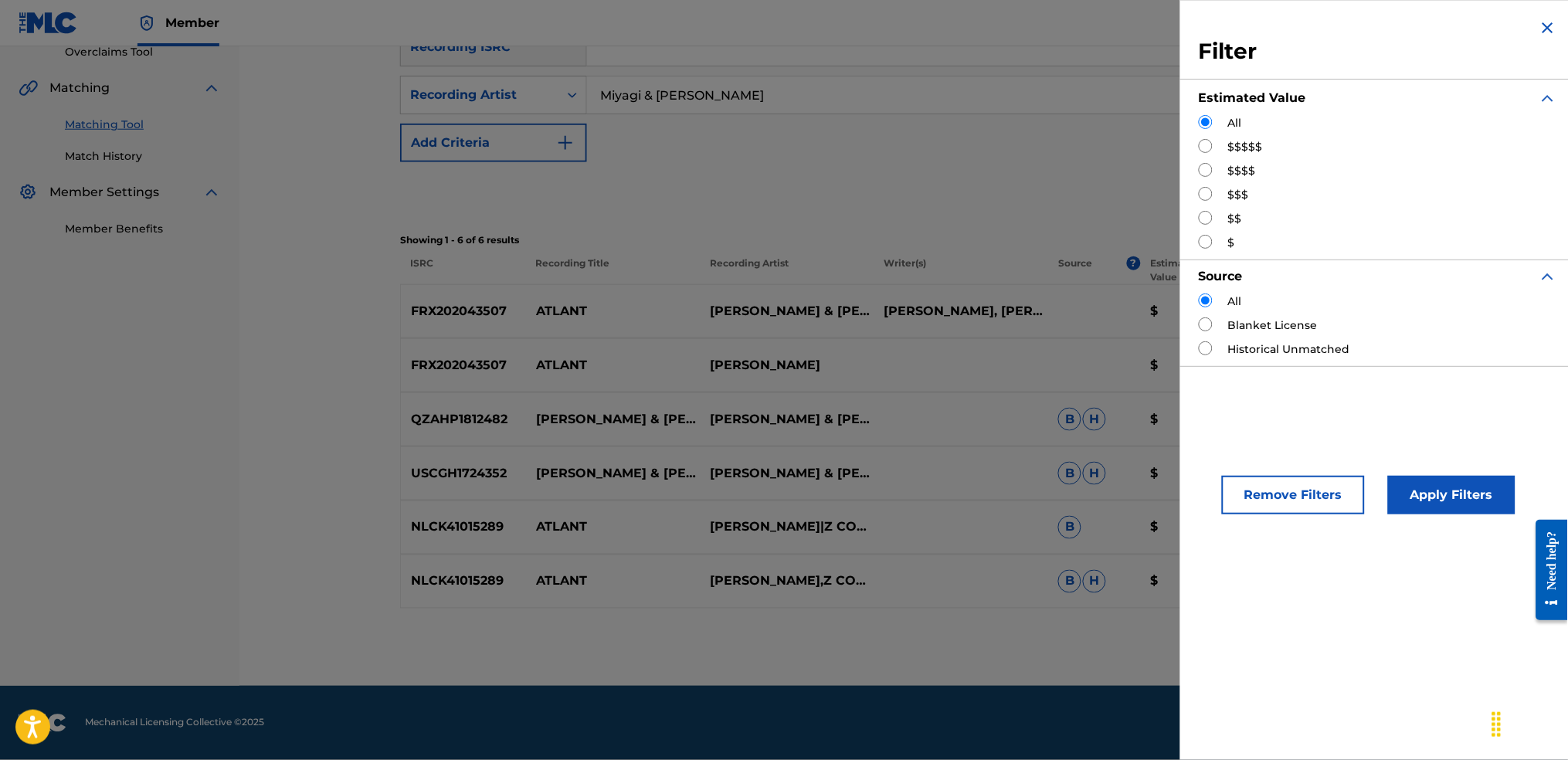
click at [1209, 139] on input "Search Form" at bounding box center [1205, 146] width 14 height 14
radio input "true"
click at [1442, 494] on button "Apply Filters" at bounding box center [1452, 495] width 127 height 38
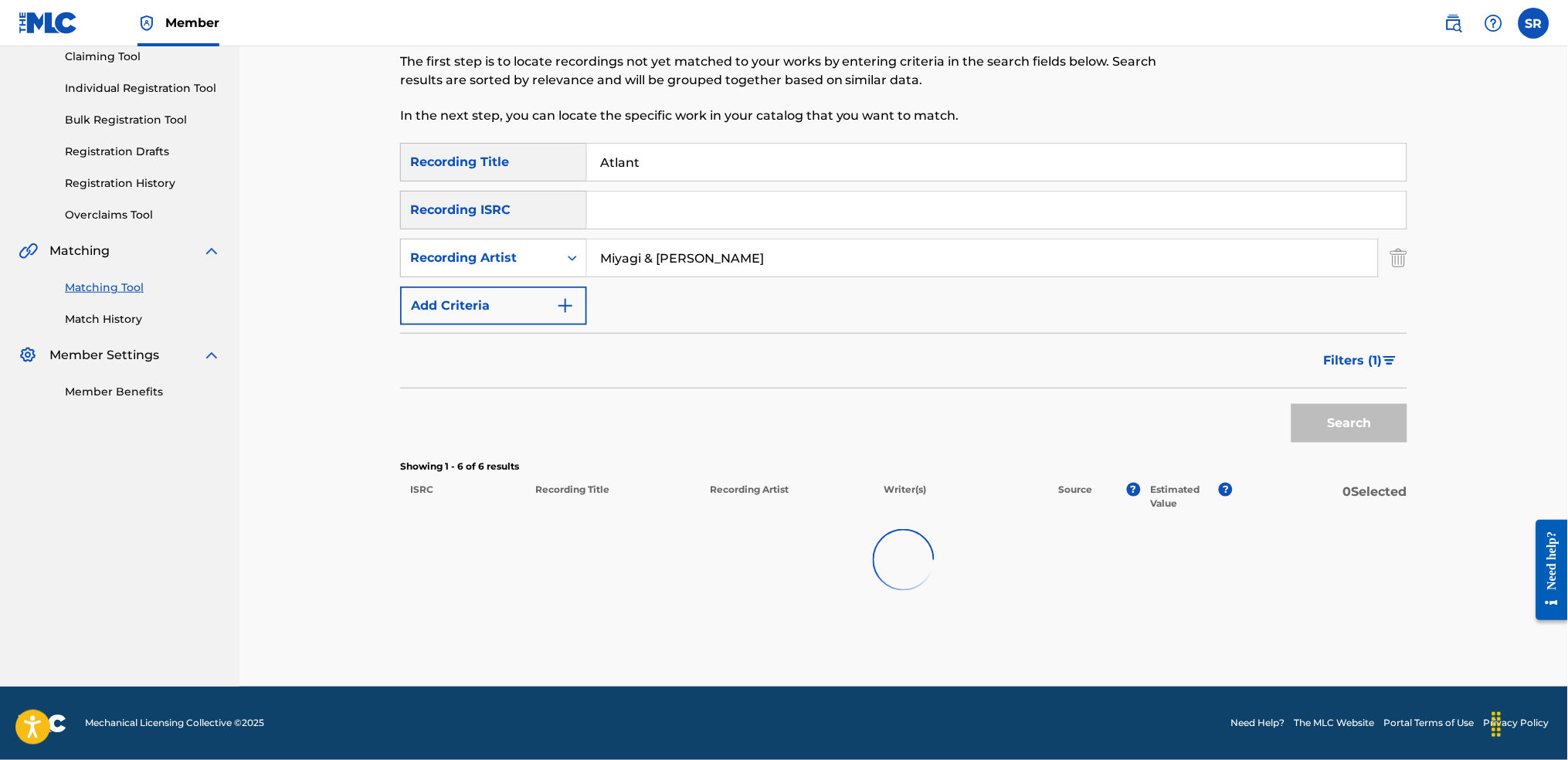
scroll to position [169, 0]
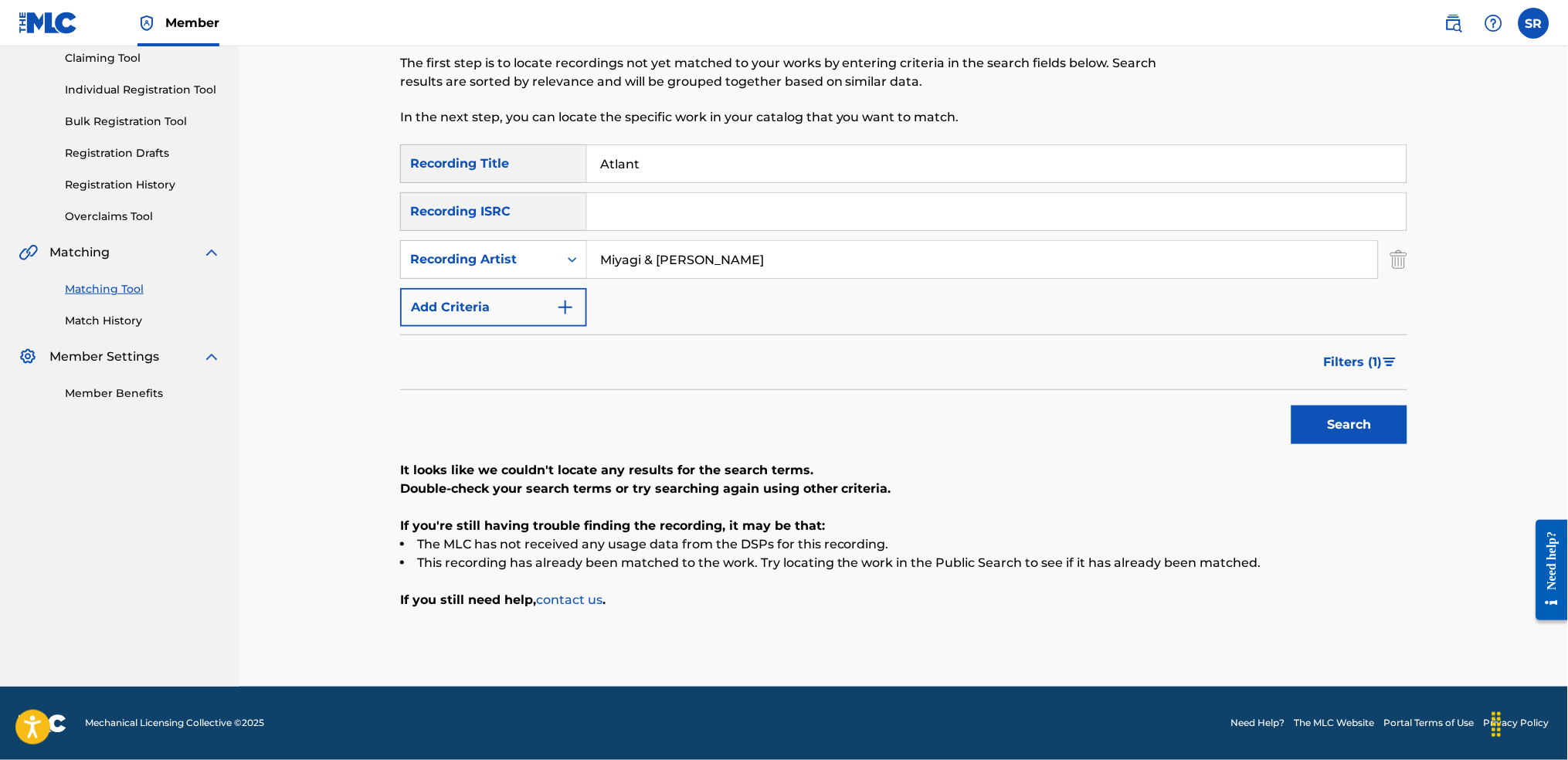
click at [1352, 370] on button "Filters ( 1 )" at bounding box center [1361, 362] width 93 height 38
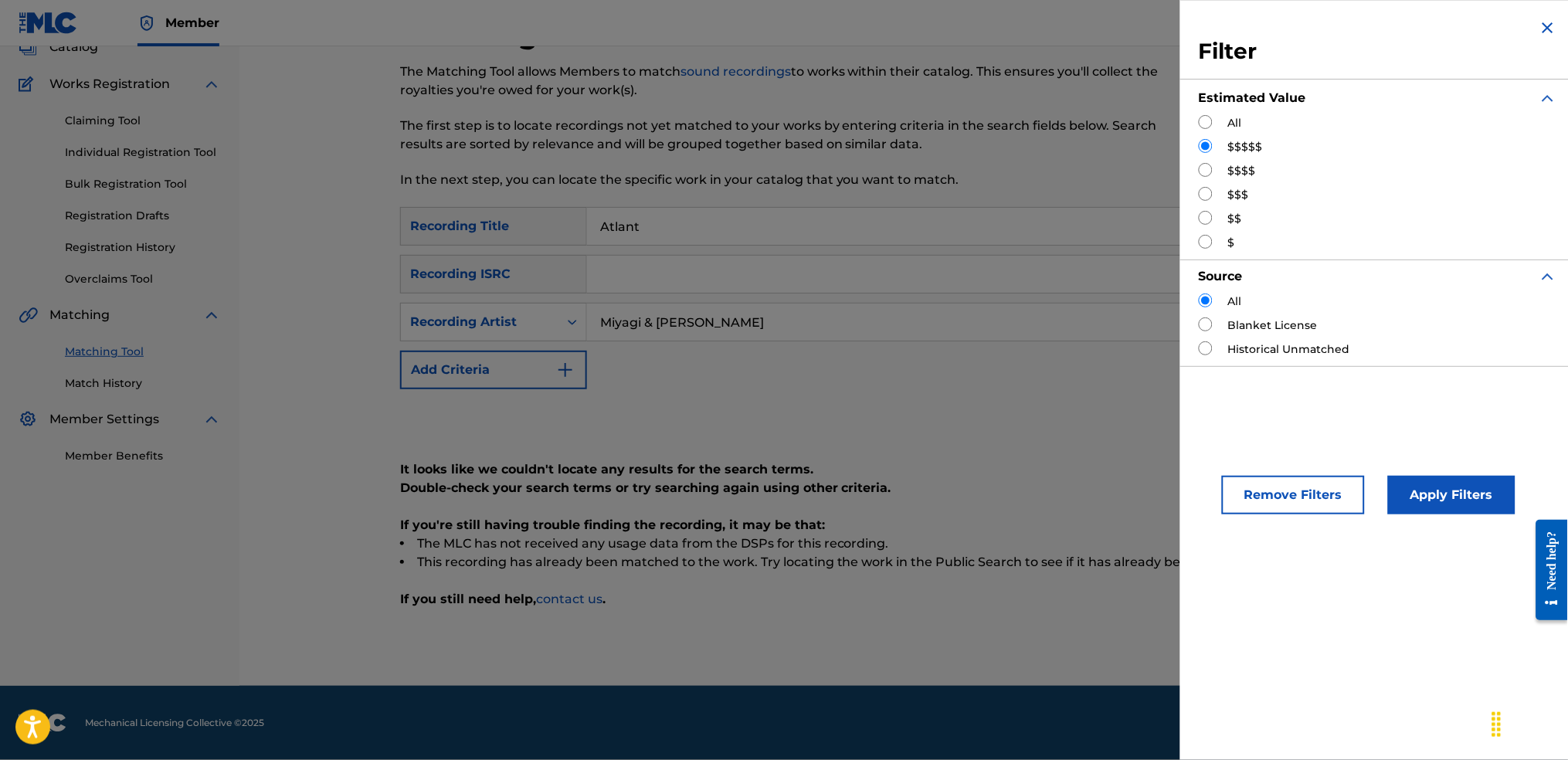
scroll to position [106, 0]
click at [1212, 171] on div "$$$$" at bounding box center [1378, 171] width 359 height 16
click at [1211, 171] on input "Search Form" at bounding box center [1205, 169] width 14 height 14
radio input "true"
click at [1452, 502] on button "Apply Filters" at bounding box center [1452, 495] width 127 height 38
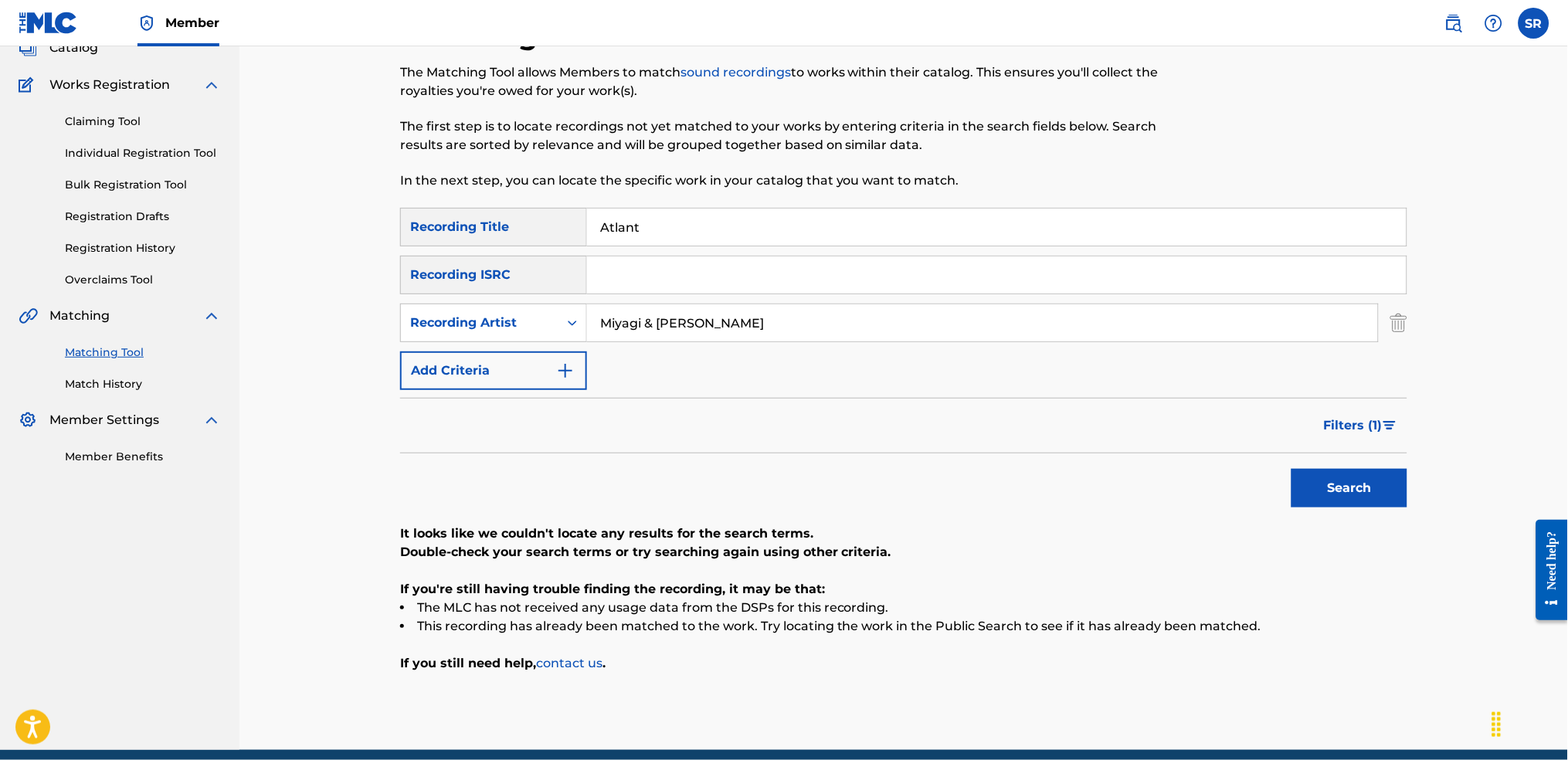
click at [1367, 427] on span "Filters ( 1 )" at bounding box center [1353, 426] width 59 height 18
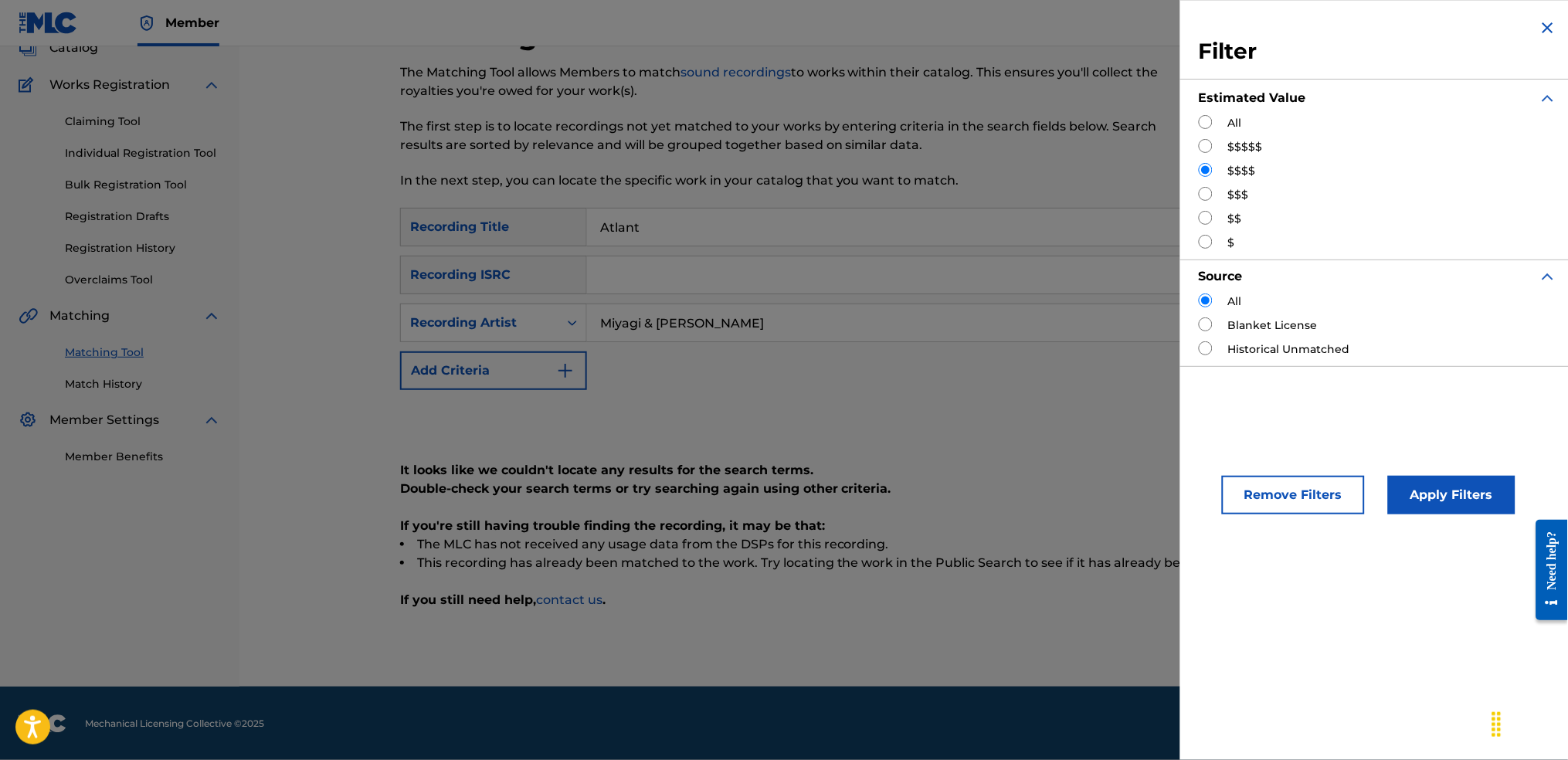
click at [1200, 120] on input "Search Form" at bounding box center [1205, 121] width 14 height 14
radio input "true"
click at [1449, 493] on button "Apply Filters" at bounding box center [1452, 495] width 127 height 38
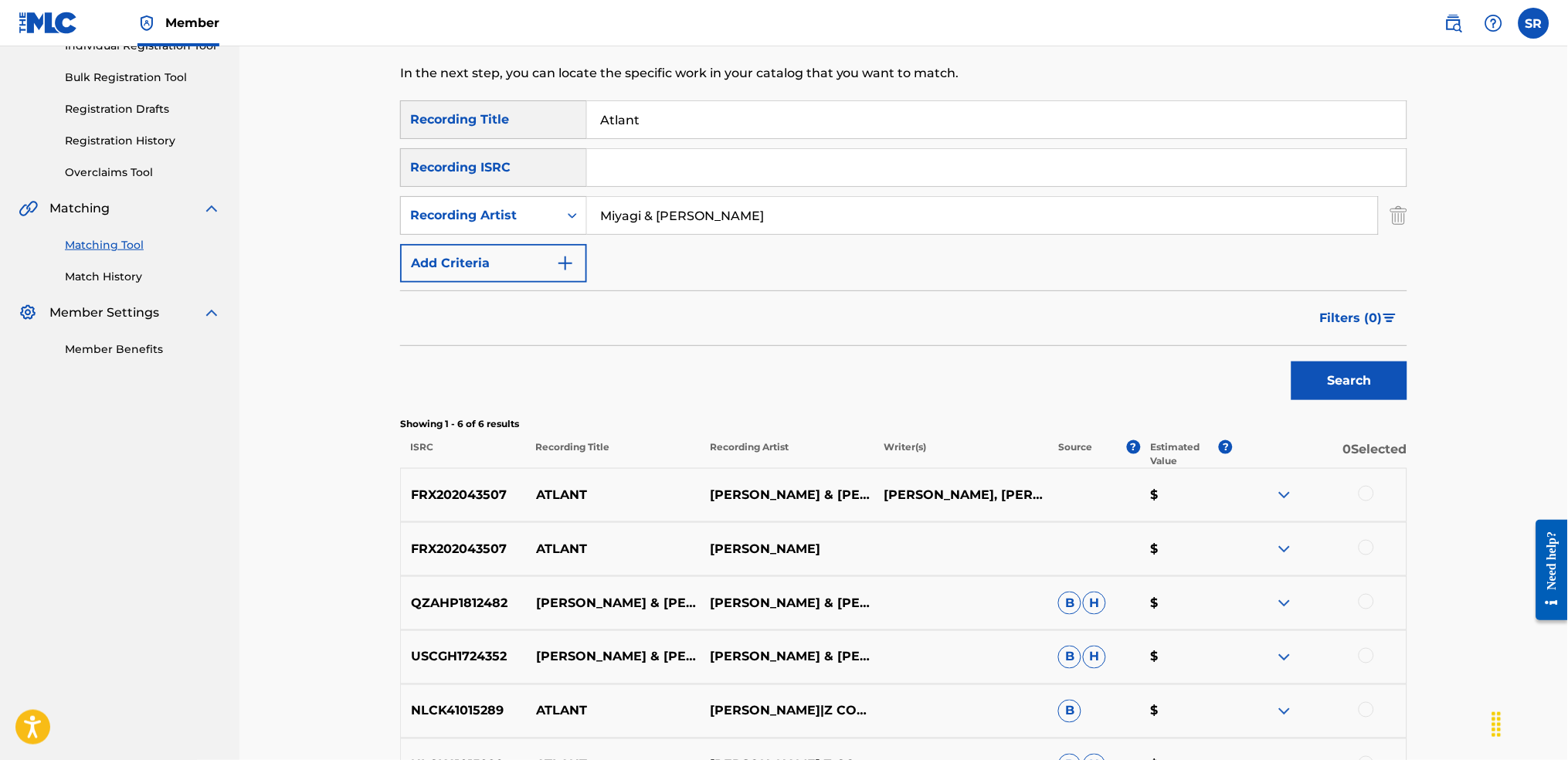
scroll to position [191, 0]
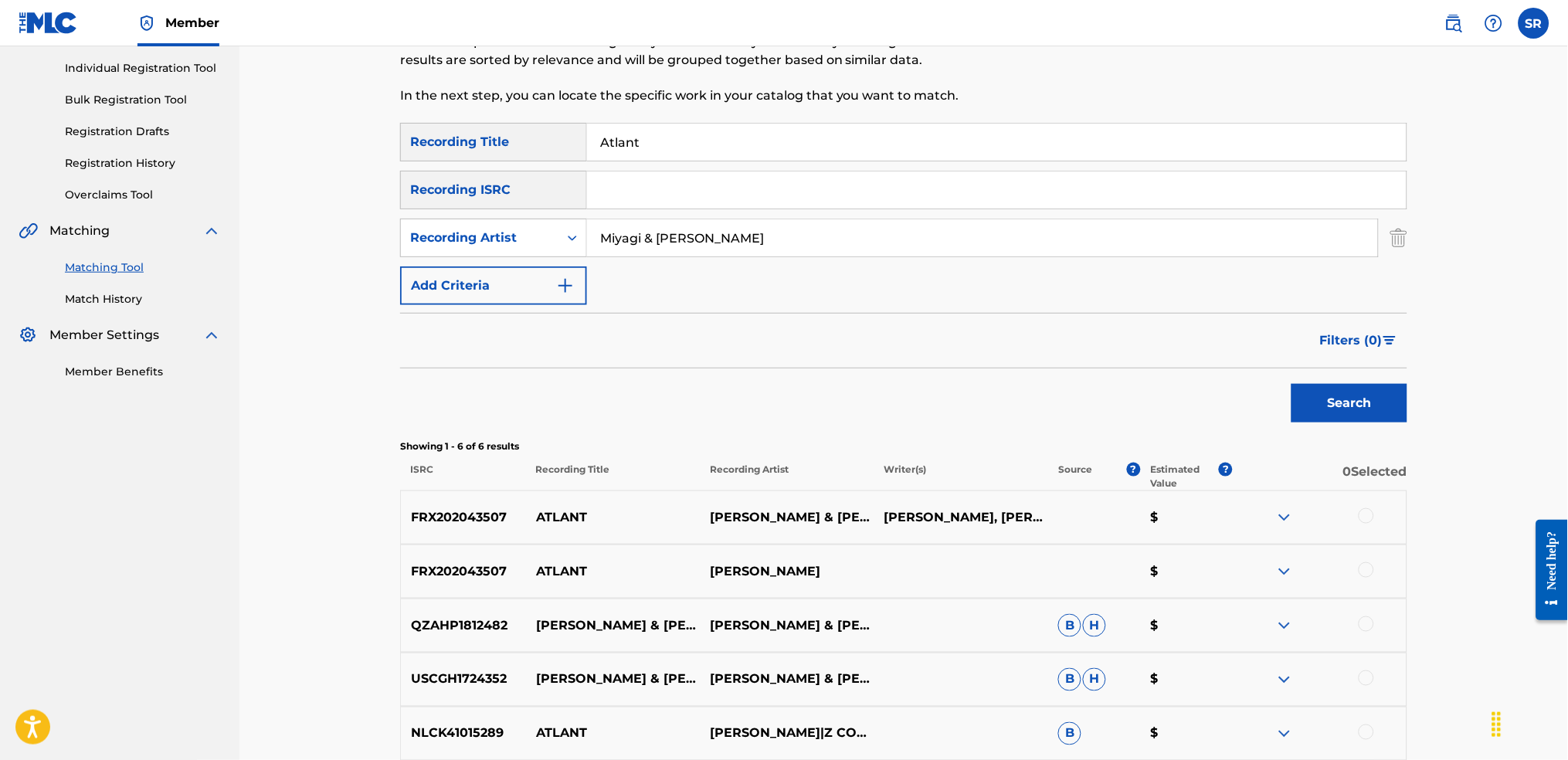
drag, startPoint x: 713, startPoint y: 136, endPoint x: 484, endPoint y: 135, distance: 229.0
click at [487, 135] on div "SearchWithCriteriaf991793d-d028-4754-92d8-05b5a3f3c7fc Recording Title Atlant" at bounding box center [904, 142] width 1007 height 38
paste input "Tantra Miyagi & [PERSON_NAME]"
drag, startPoint x: 826, startPoint y: 137, endPoint x: 638, endPoint y: 133, distance: 188.0
click at [638, 133] on input "Tantra Miyagi & [PERSON_NAME]" at bounding box center [996, 142] width 820 height 37
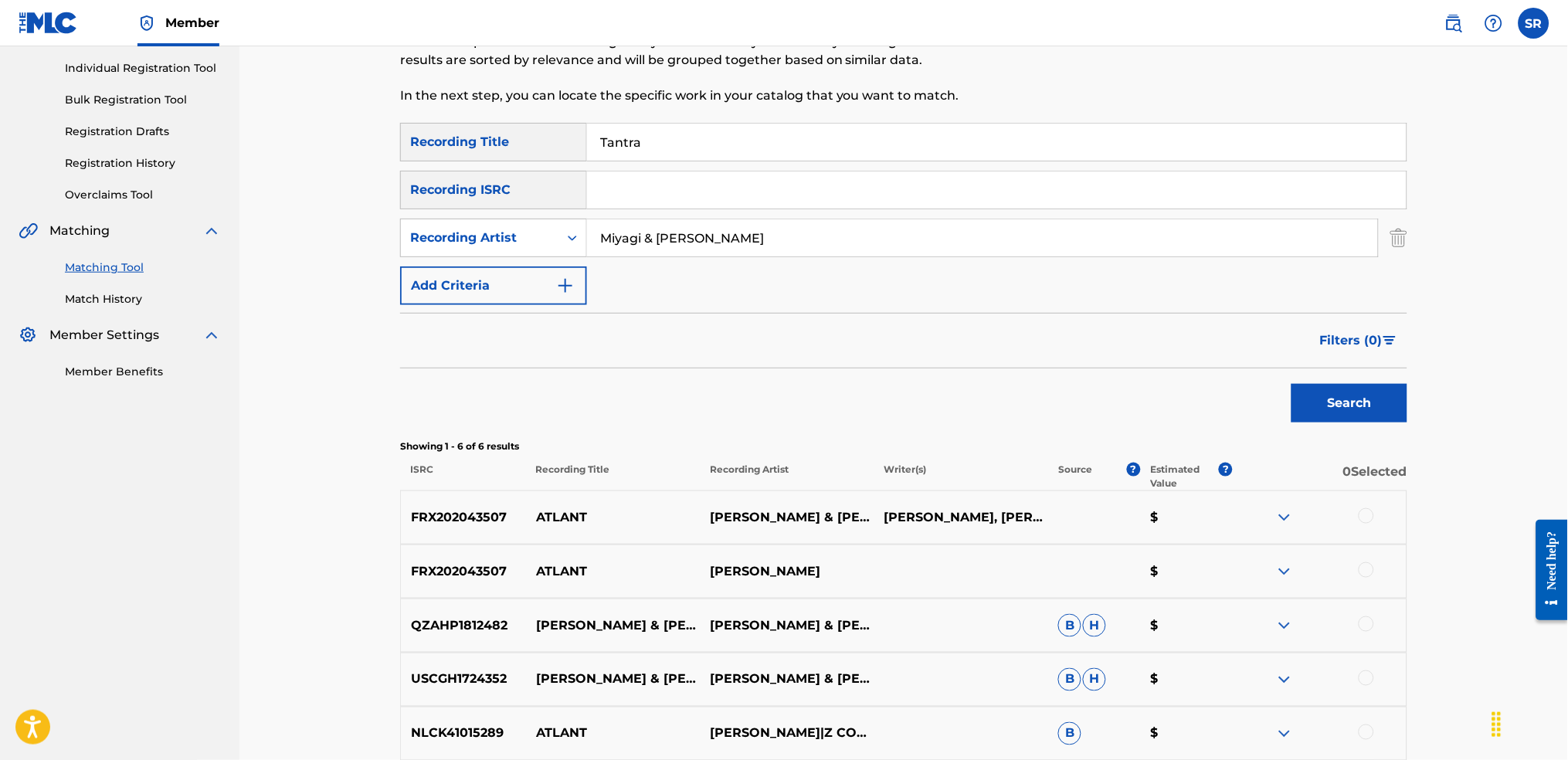
click at [1291, 384] on button "Search" at bounding box center [1349, 403] width 116 height 38
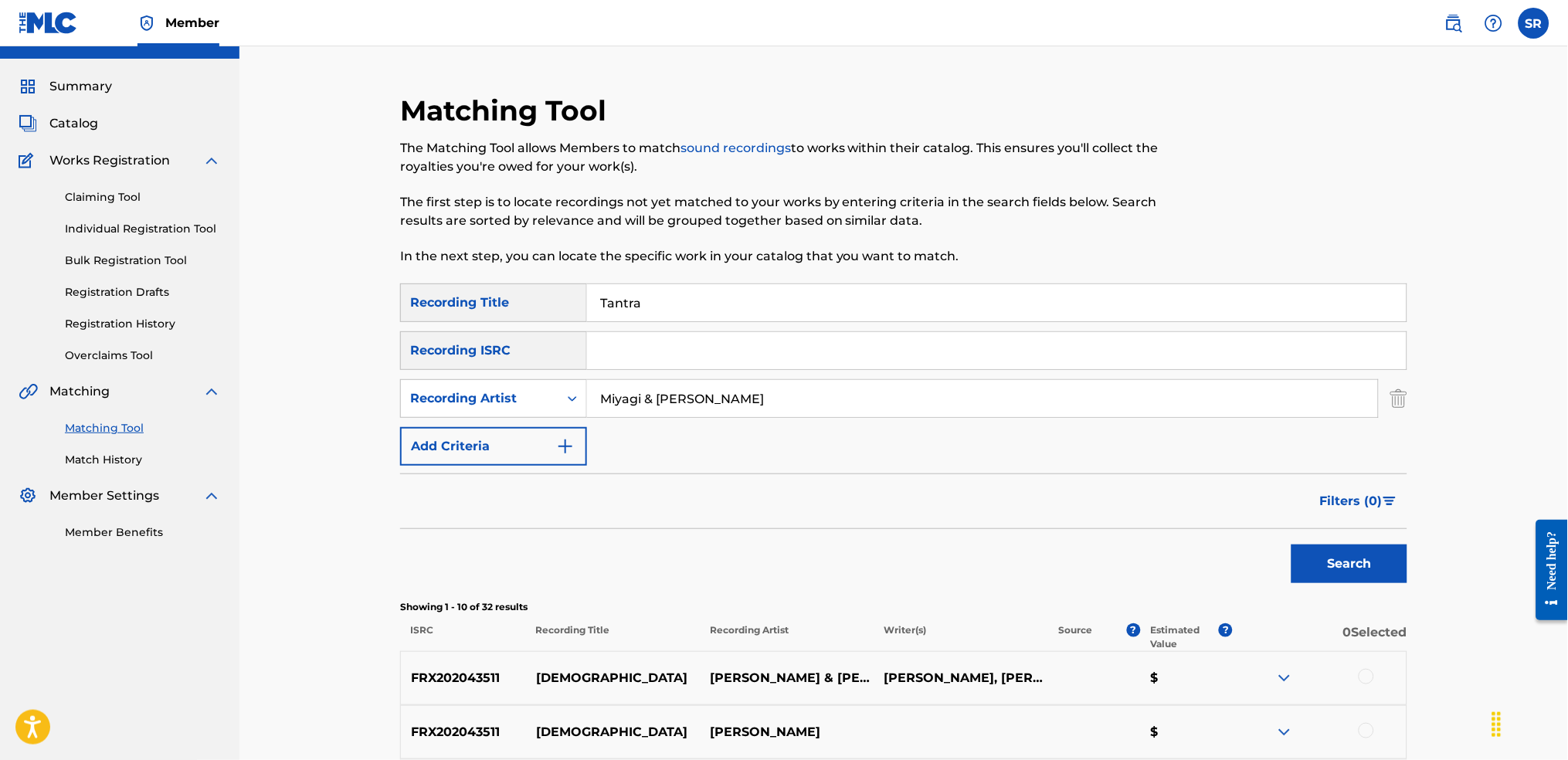
scroll to position [0, 0]
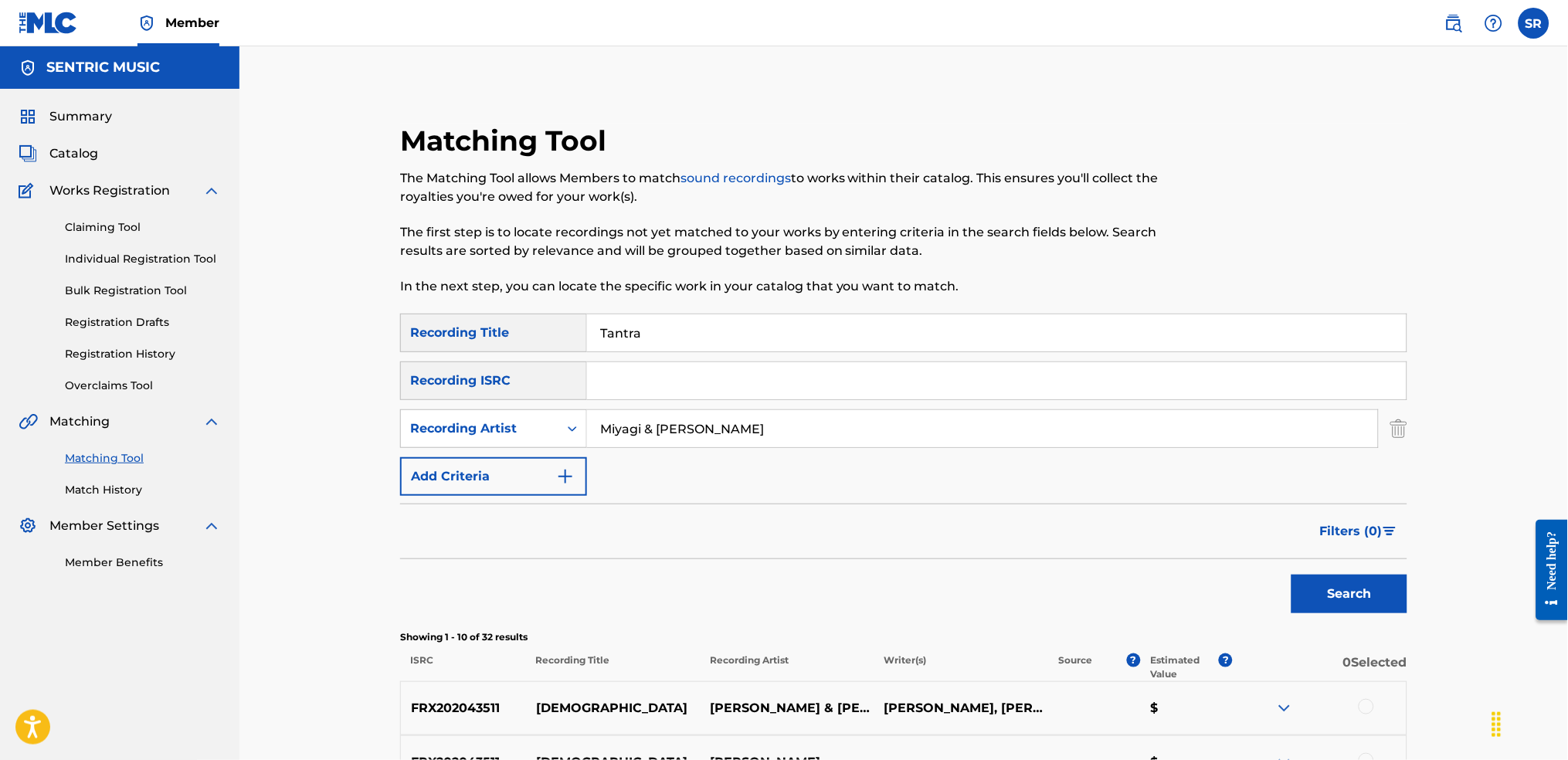
drag, startPoint x: 762, startPoint y: 361, endPoint x: 525, endPoint y: 363, distance: 237.0
click at [533, 362] on div "SearchWithCriteria8ba14c15-4675-4b12-8a8a-c5b2c6e1290c Recording ISRC" at bounding box center [904, 380] width 1007 height 38
drag, startPoint x: 647, startPoint y: 354, endPoint x: 651, endPoint y: 340, distance: 14.6
click at [647, 354] on div "SearchWithCriteriaf991793d-d028-4754-92d8-05b5a3f3c7fc Recording Title Tantra S…" at bounding box center [904, 405] width 1007 height 182
click at [655, 329] on input "Tantra" at bounding box center [996, 332] width 820 height 37
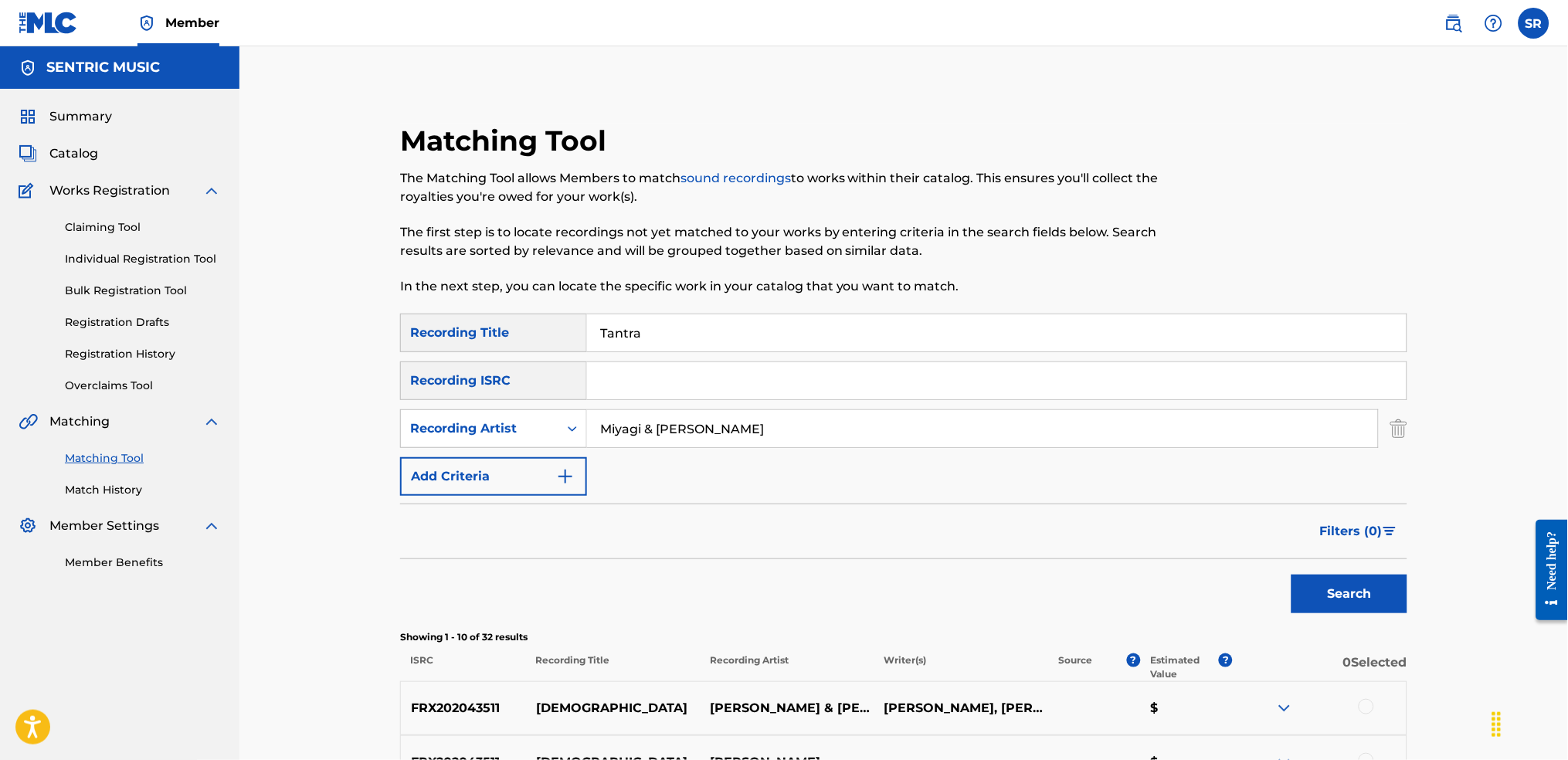
click at [655, 329] on input "Tantra" at bounding box center [996, 332] width 820 height 37
paste input "No Reason Truwer"
drag, startPoint x: 744, startPoint y: 328, endPoint x: 659, endPoint y: 336, distance: 85.4
click at [657, 337] on input "No Reason Truwer" at bounding box center [996, 332] width 820 height 37
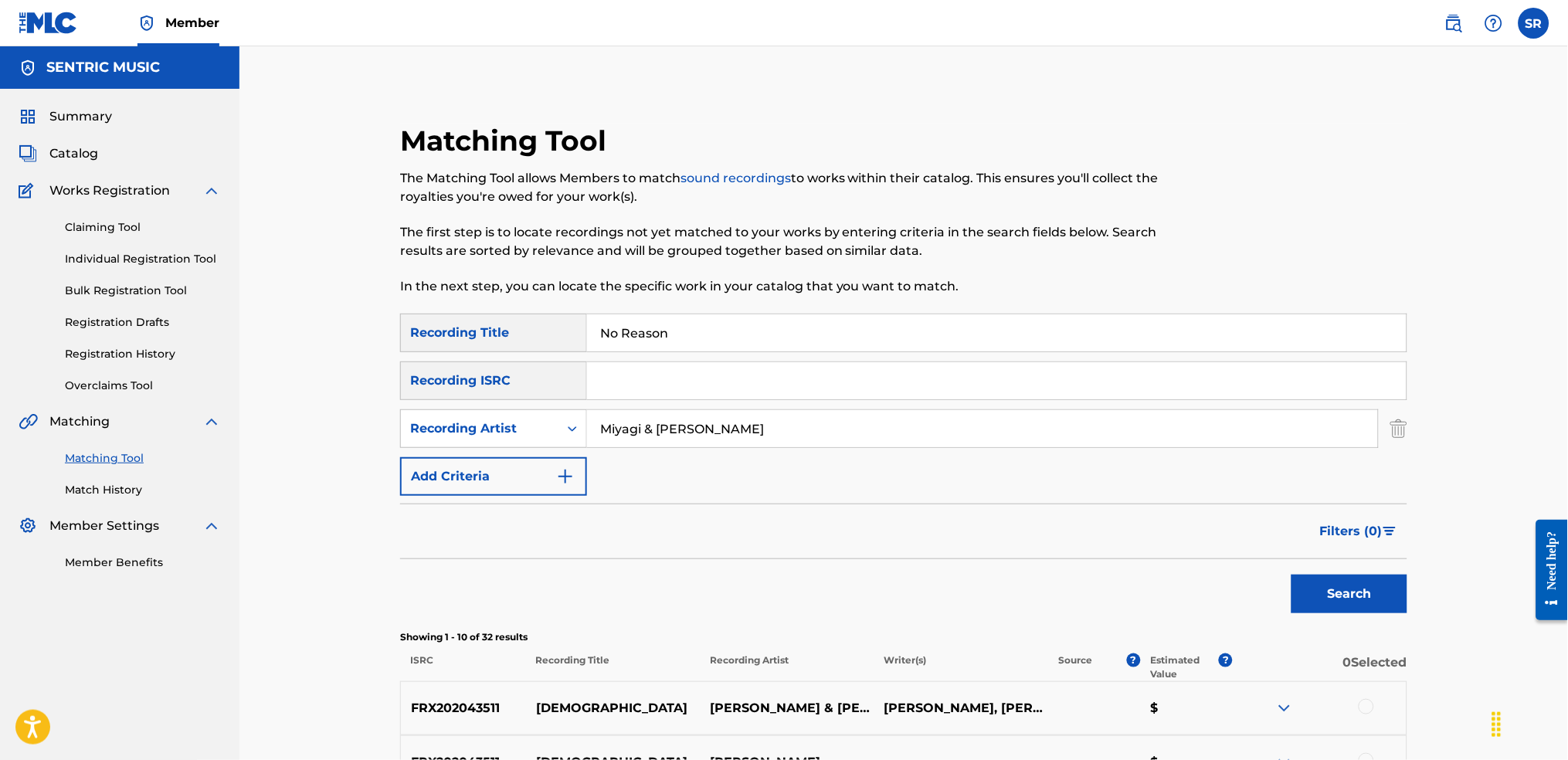
type input "No Reason"
click at [1291, 575] on button "Search" at bounding box center [1349, 594] width 116 height 38
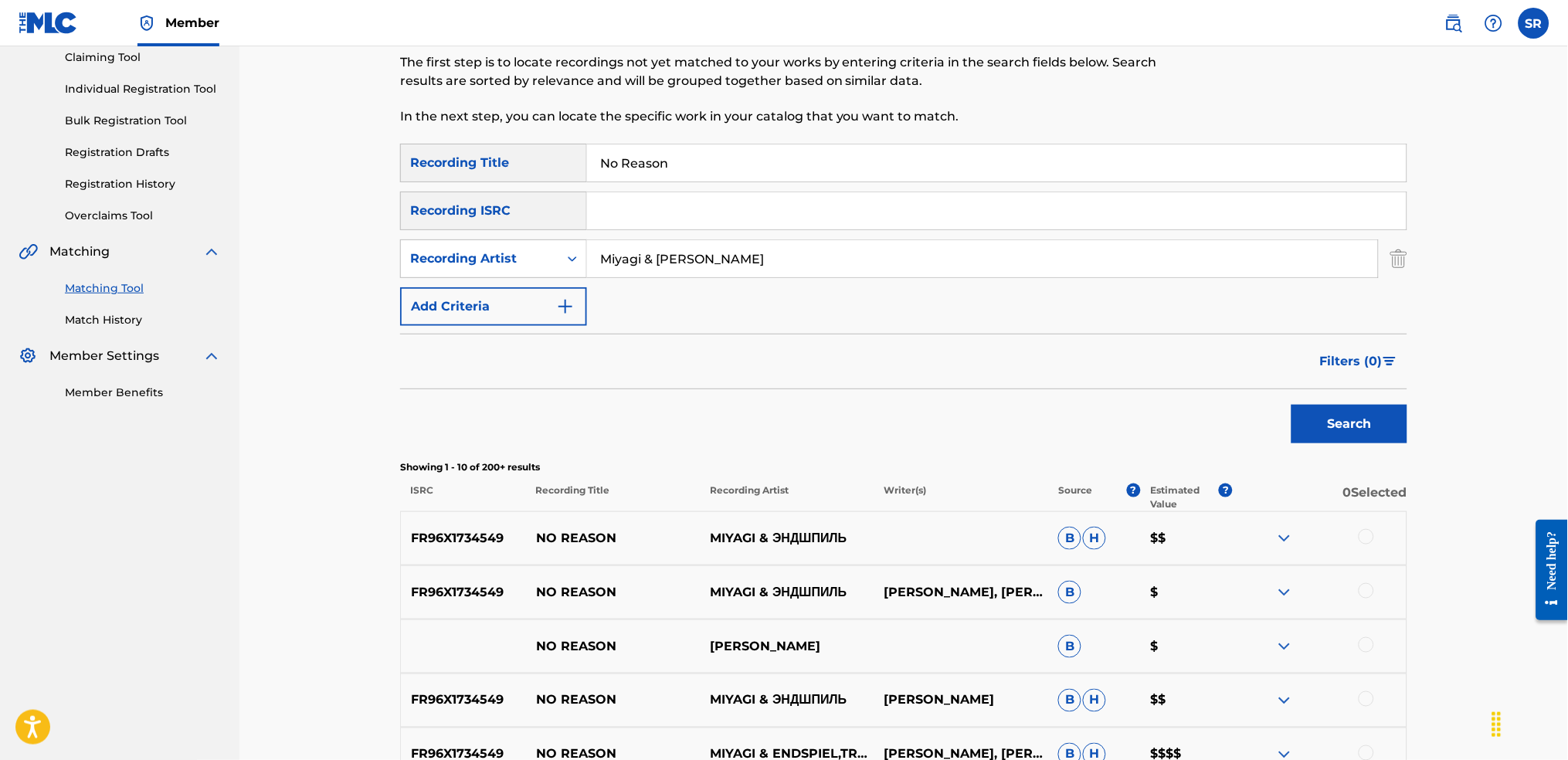
scroll to position [309, 0]
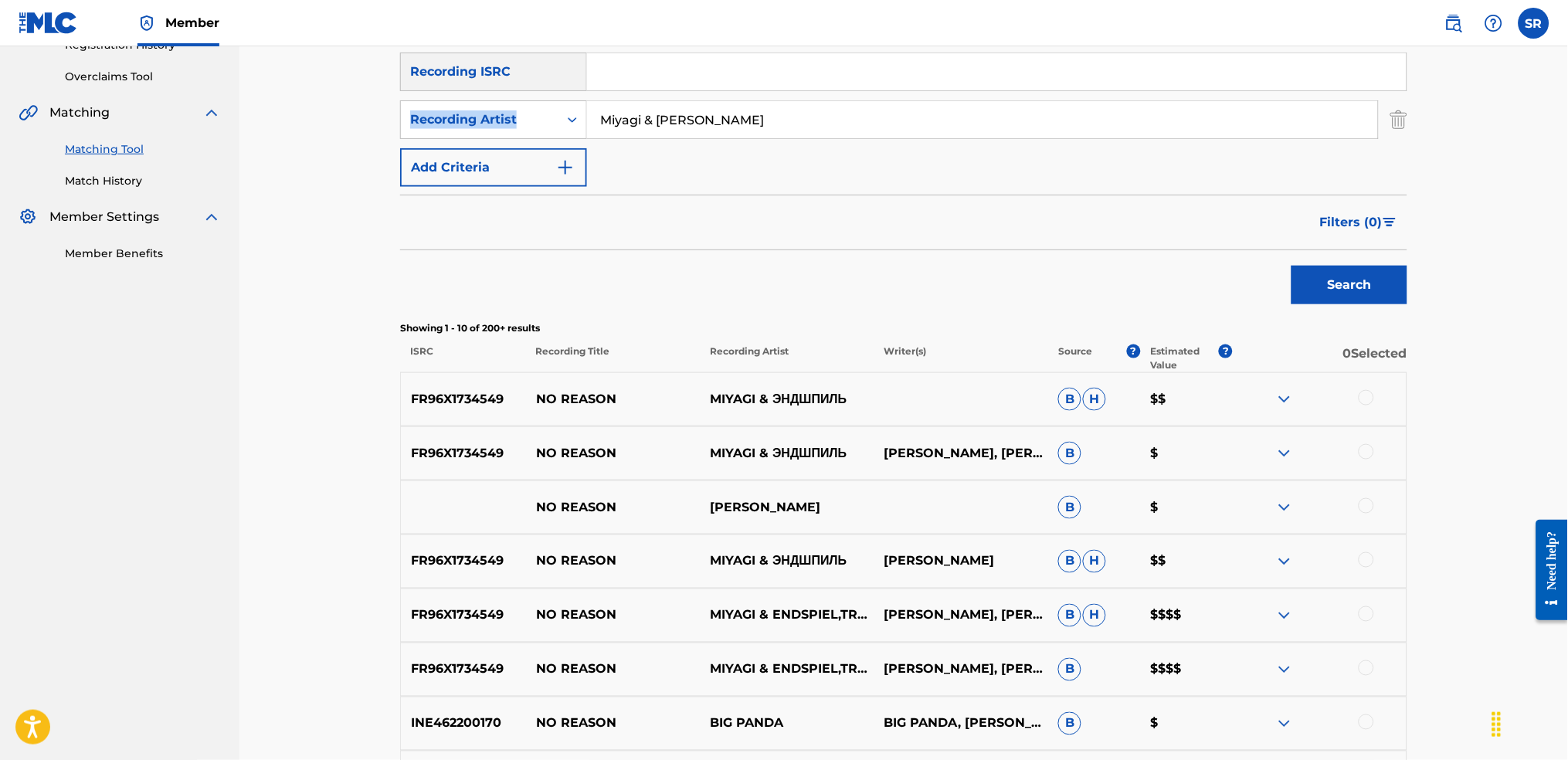
drag, startPoint x: 767, startPoint y: 90, endPoint x: 689, endPoint y: 105, distance: 79.4
click at [689, 105] on div "SearchWithCriteriaf991793d-d028-4754-92d8-05b5a3f3c7fc Recording Title No Reaso…" at bounding box center [904, 96] width 1007 height 182
drag, startPoint x: 764, startPoint y: 124, endPoint x: 647, endPoint y: 125, distance: 117.0
click at [647, 125] on input "Miyagi & [PERSON_NAME]" at bounding box center [982, 119] width 791 height 37
type input "Miyagi"
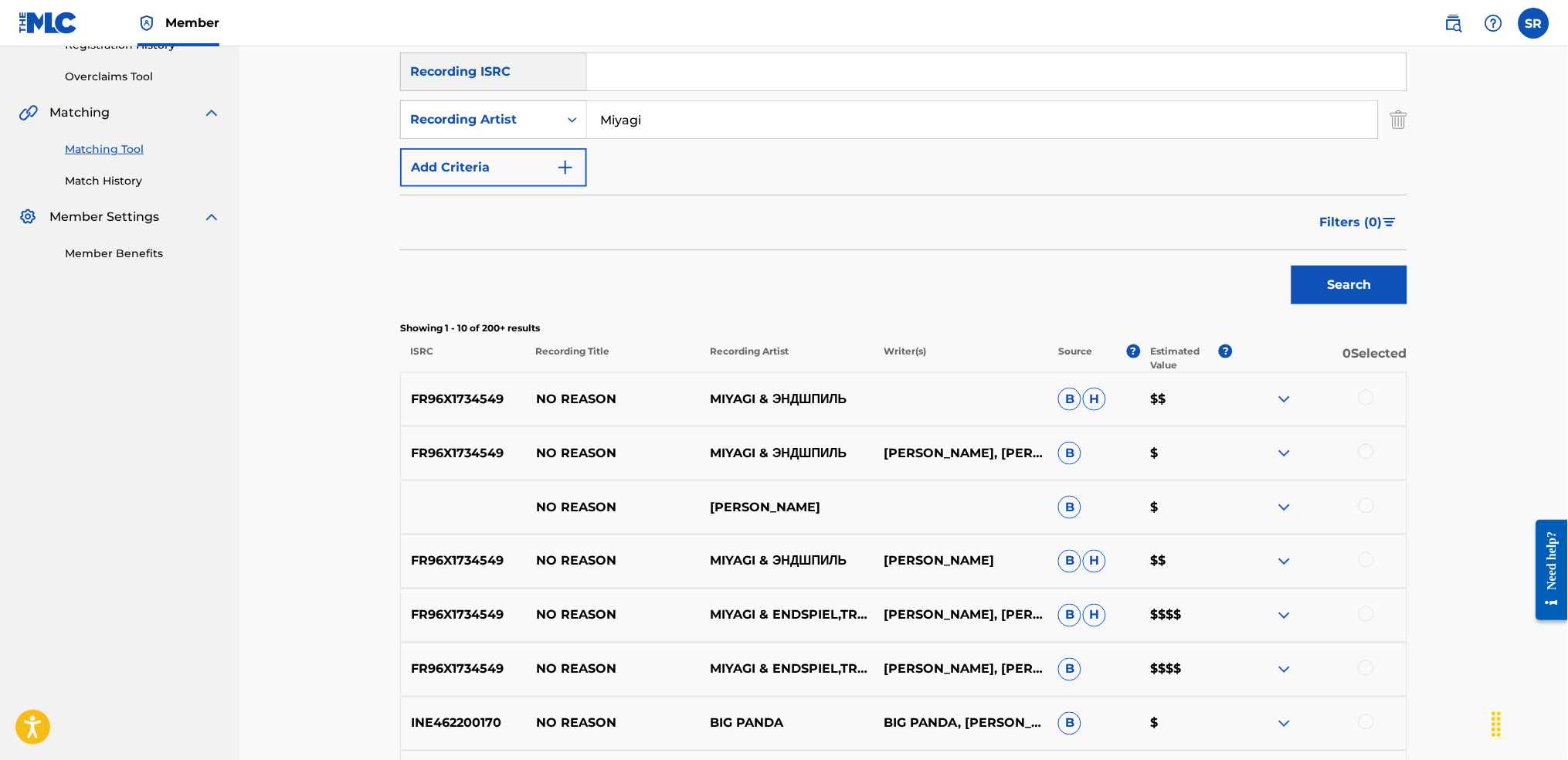
click at [1291, 266] on button "Search" at bounding box center [1349, 285] width 116 height 38
click at [1351, 220] on span "Filters ( 0 )" at bounding box center [1351, 222] width 63 height 18
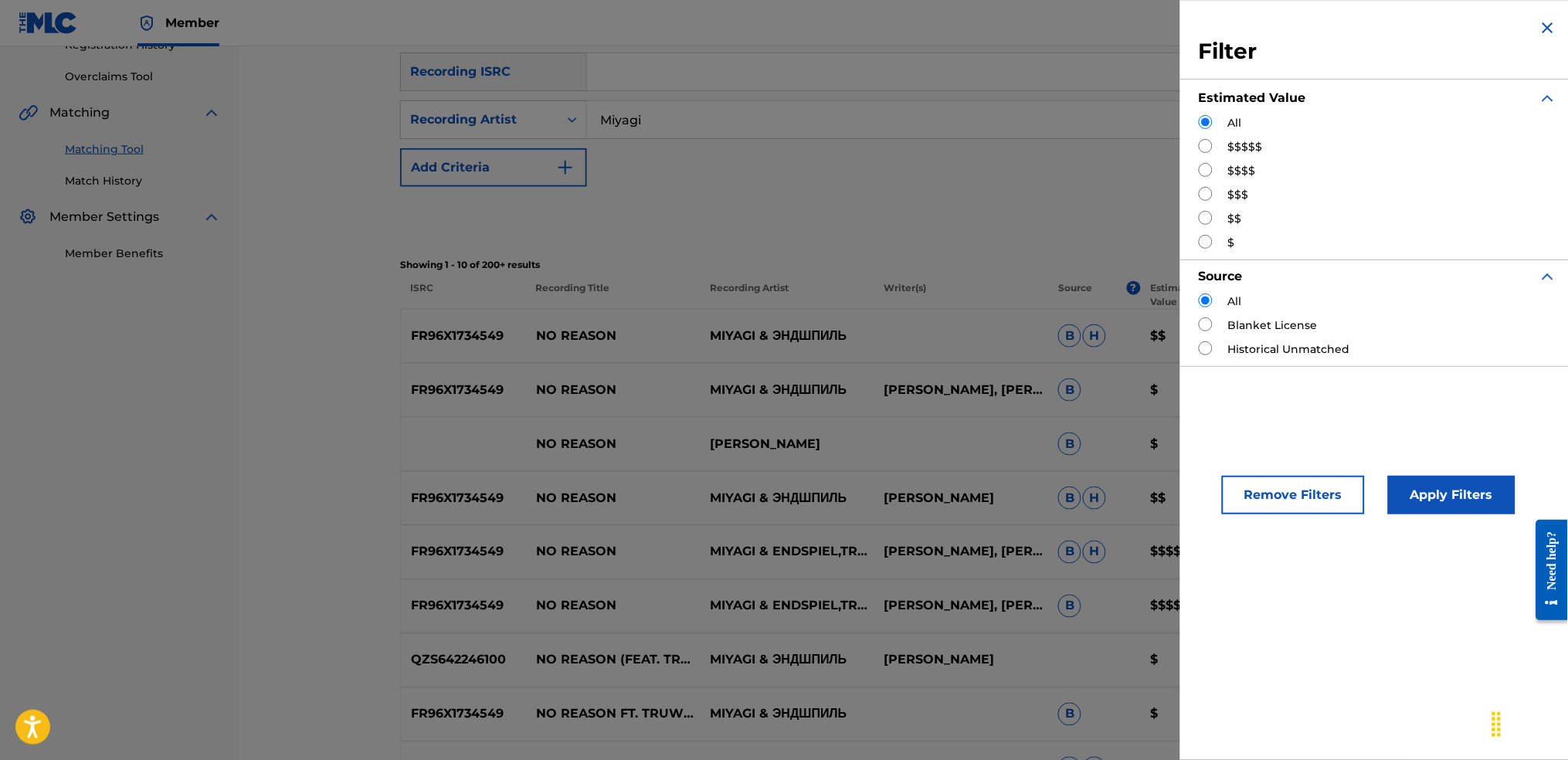
click at [1212, 146] on input "Search Form" at bounding box center [1205, 146] width 14 height 14
radio input "true"
click at [1419, 505] on button "Apply Filters" at bounding box center [1452, 495] width 127 height 38
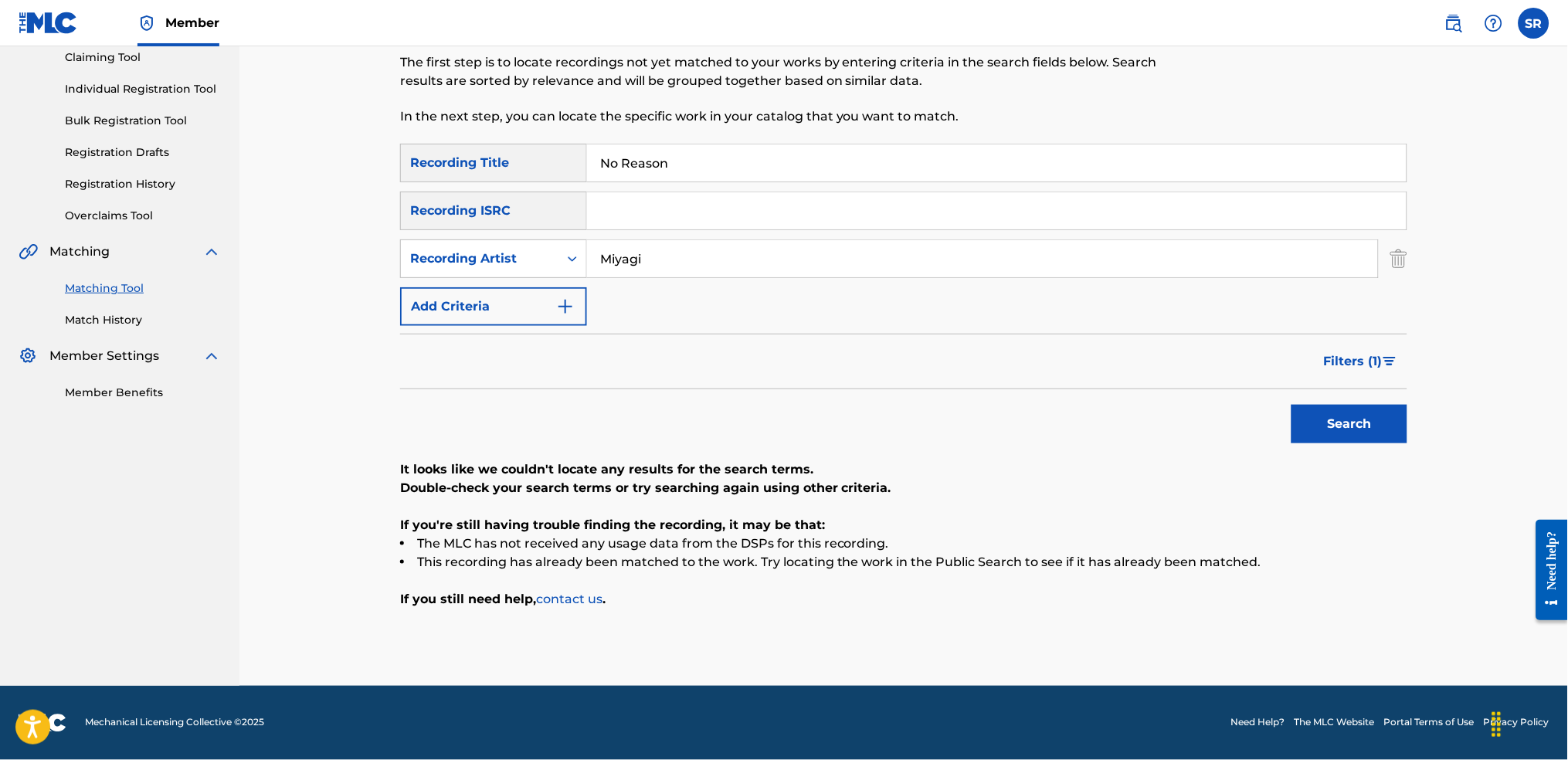
scroll to position [169, 0]
click at [1345, 366] on span "Filters ( 1 )" at bounding box center [1353, 362] width 59 height 18
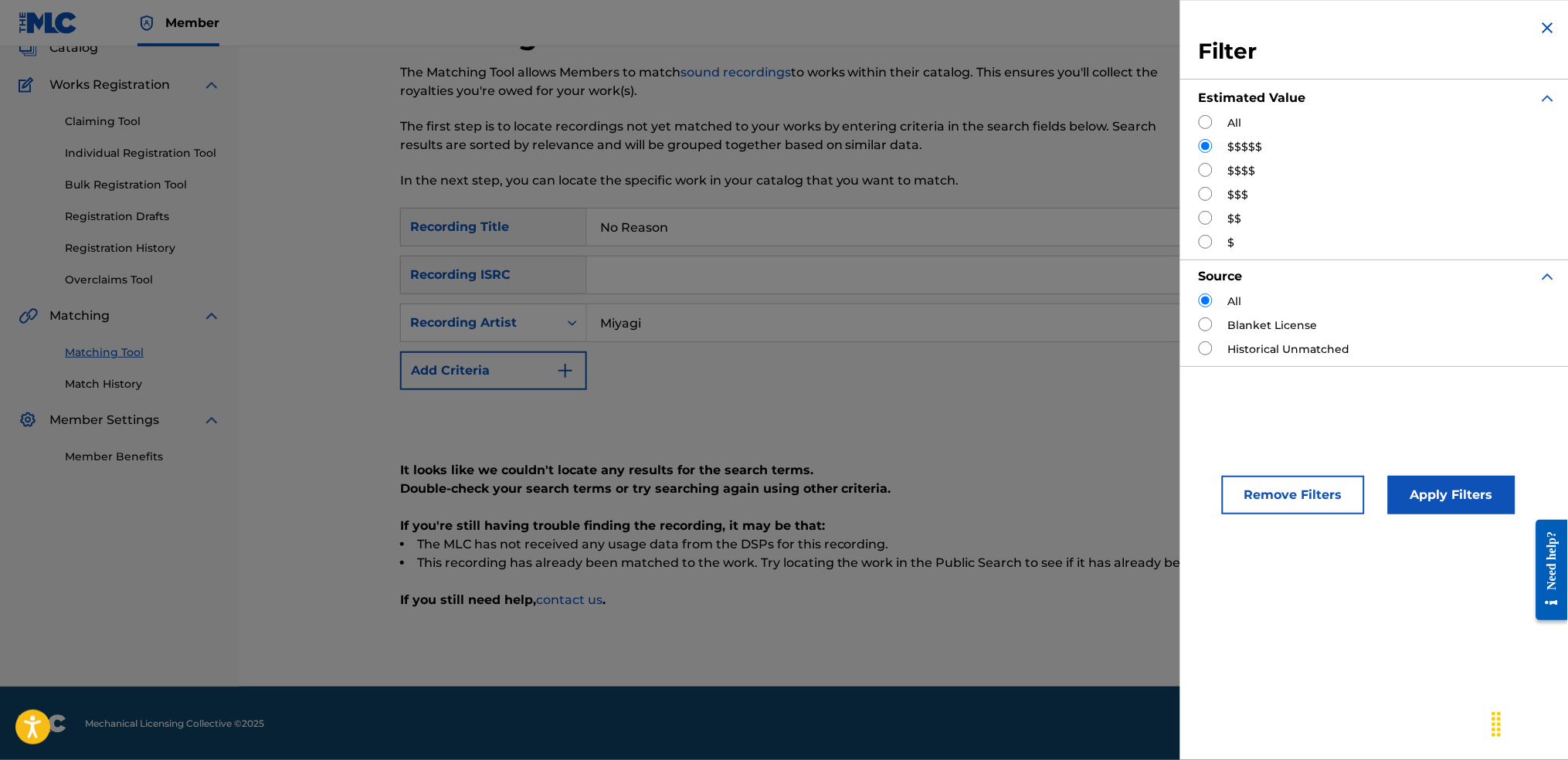
click at [1204, 174] on input "Search Form" at bounding box center [1205, 169] width 14 height 14
radio input "true"
click at [1455, 511] on button "Apply Filters" at bounding box center [1452, 495] width 127 height 38
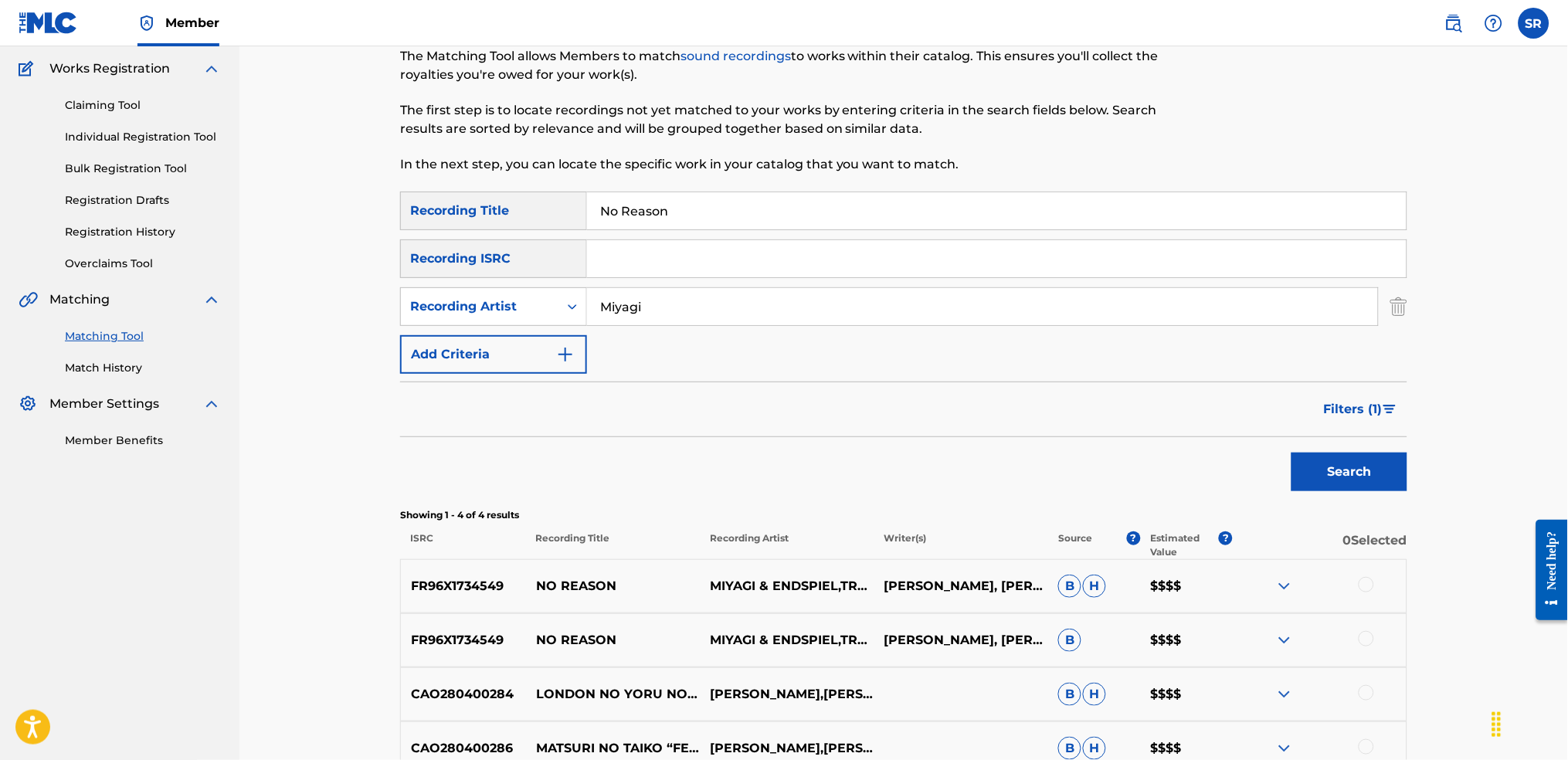
scroll to position [0, 0]
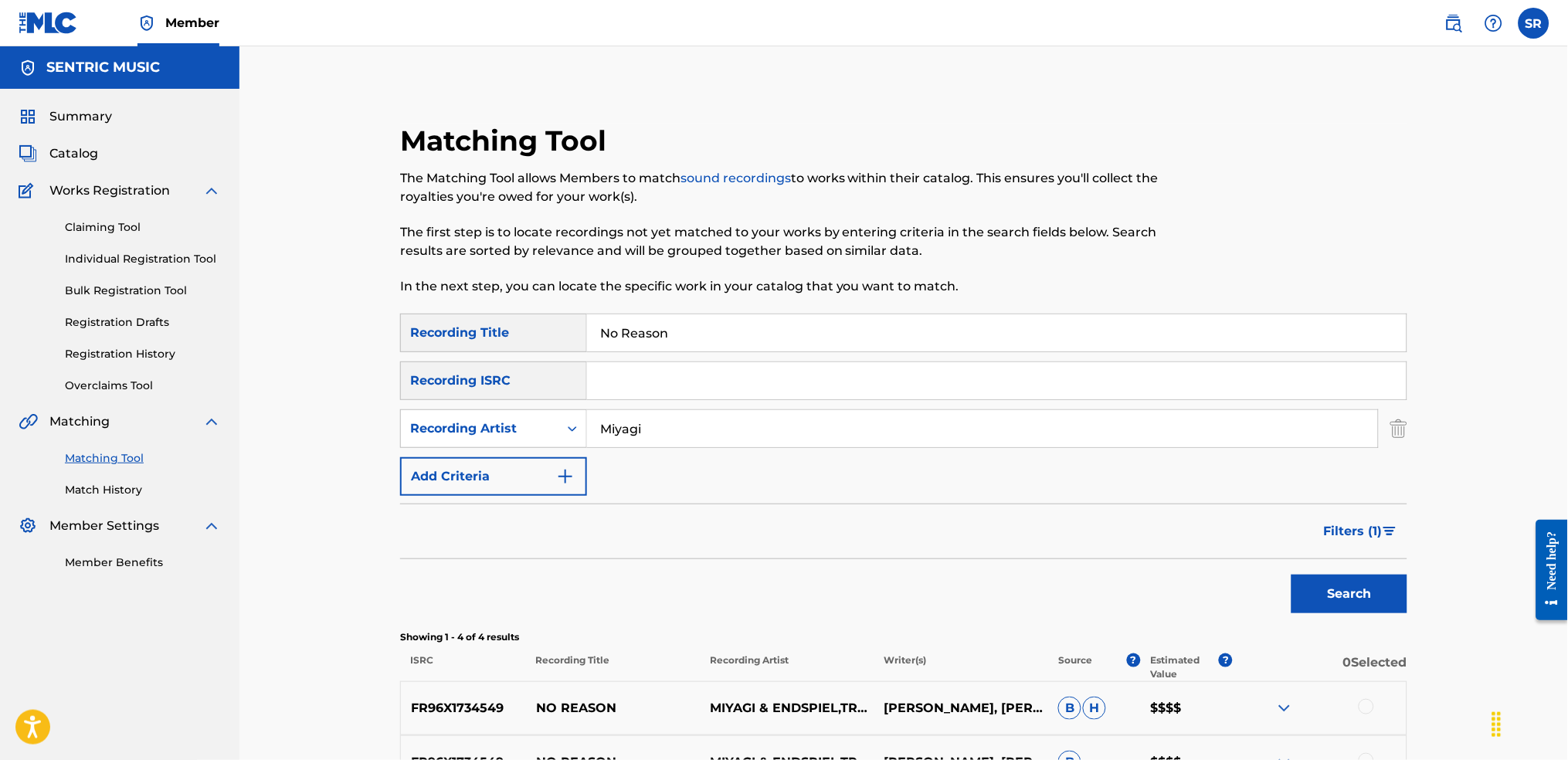
drag, startPoint x: 738, startPoint y: 341, endPoint x: 539, endPoint y: 318, distance: 200.3
click at [539, 318] on div "SearchWithCriteriaf991793d-d028-4754-92d8-05b5a3f3c7fc Recording Title No Reason" at bounding box center [904, 333] width 1007 height 38
paste input "Оттепель"
type input "Оттепель"
click at [1371, 598] on button "Search" at bounding box center [1349, 594] width 116 height 38
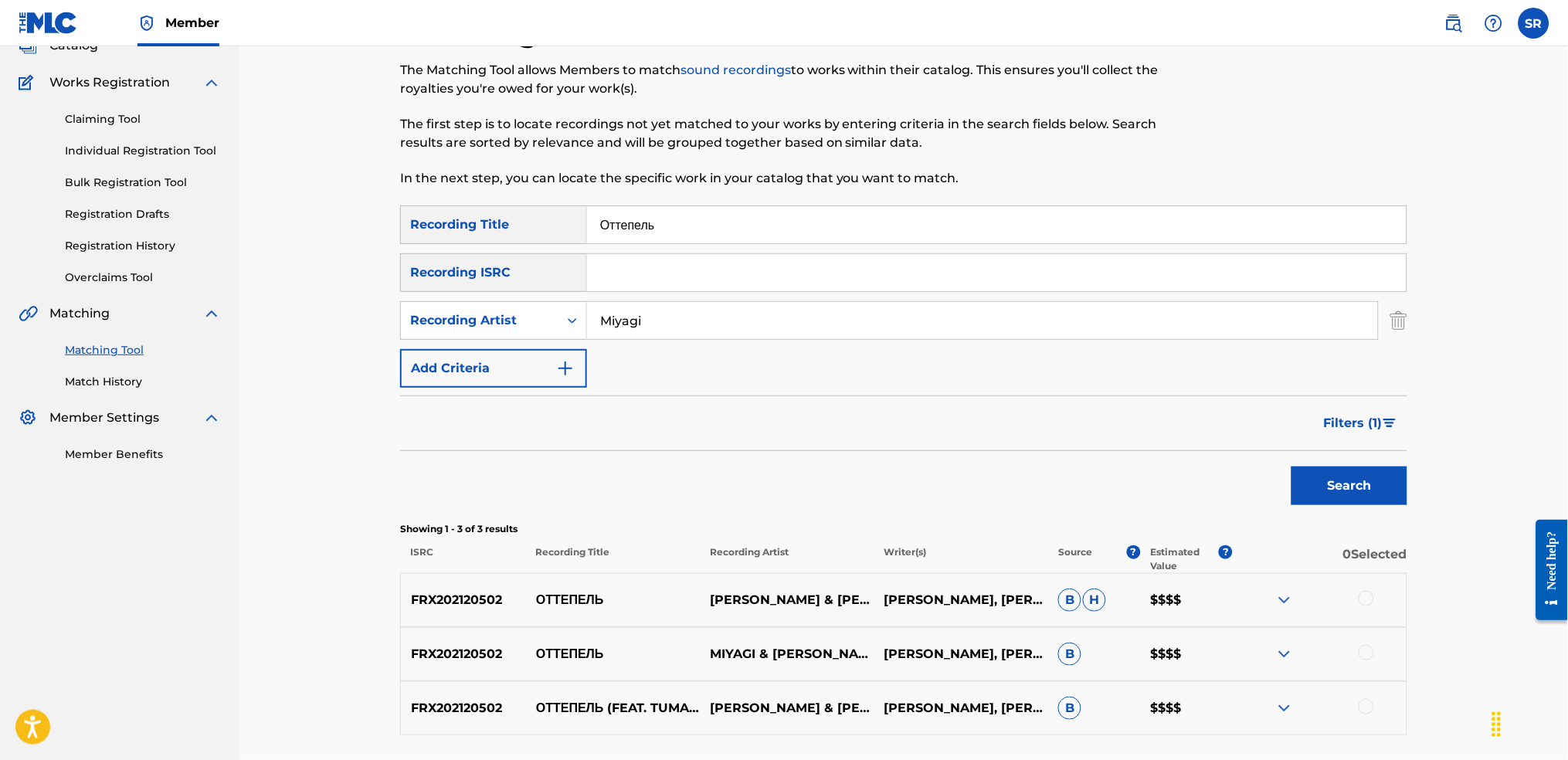
scroll to position [235, 0]
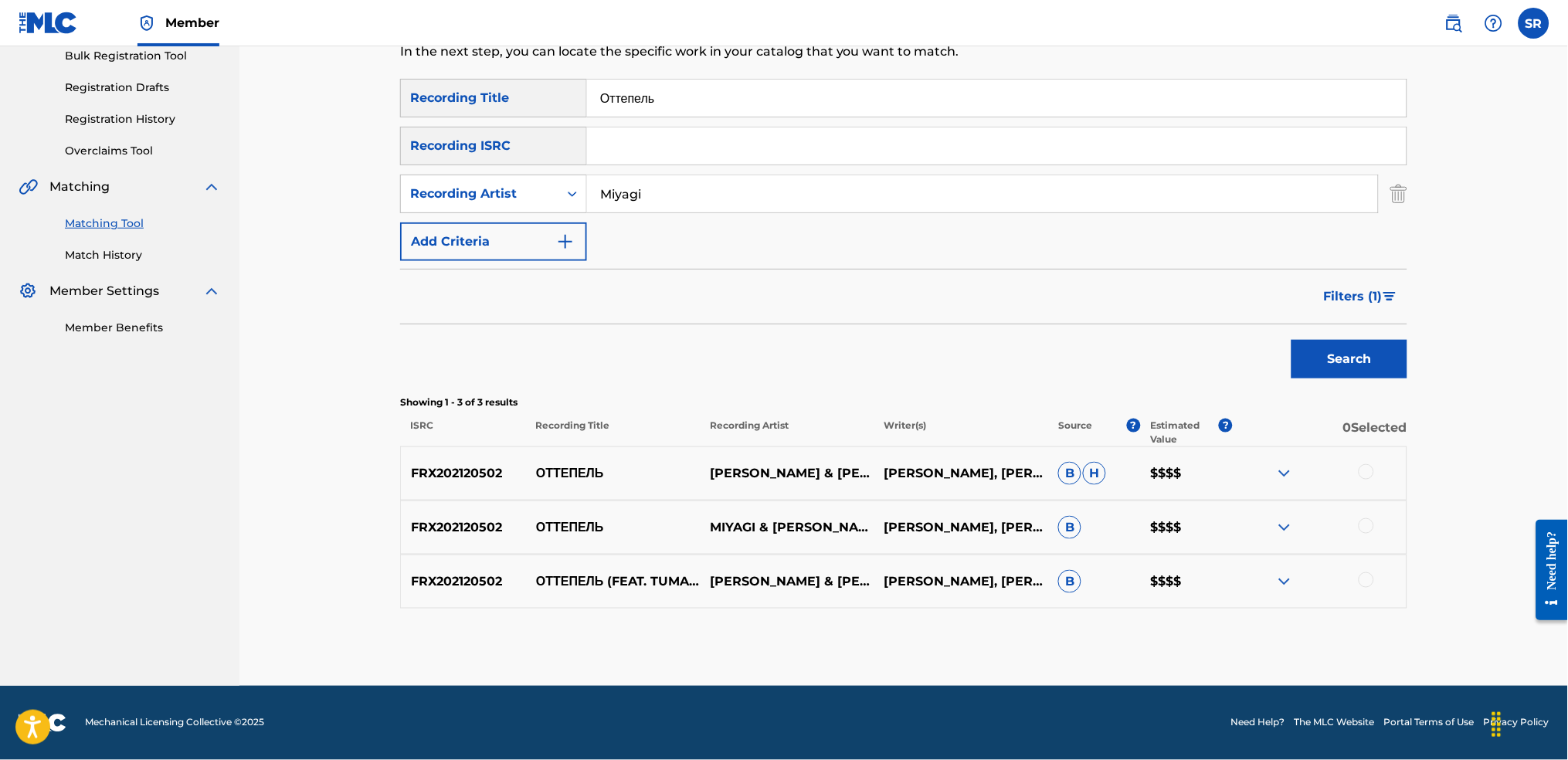
click at [1337, 301] on span "Filters ( 1 )" at bounding box center [1353, 297] width 59 height 18
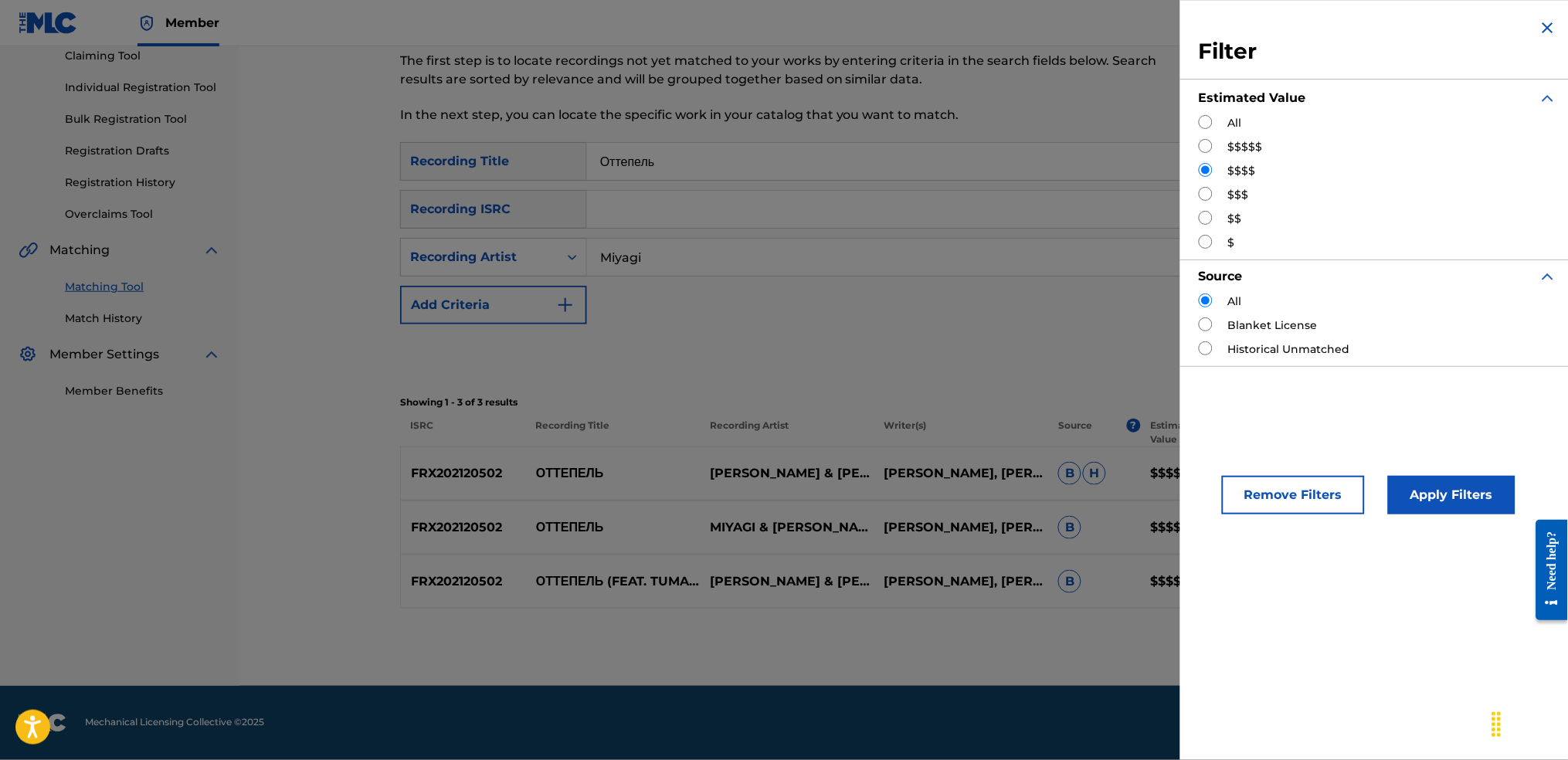
scroll to position [171, 0]
click at [1205, 139] on input "Search Form" at bounding box center [1205, 146] width 14 height 14
radio input "true"
click at [1472, 497] on button "Apply Filters" at bounding box center [1452, 495] width 127 height 38
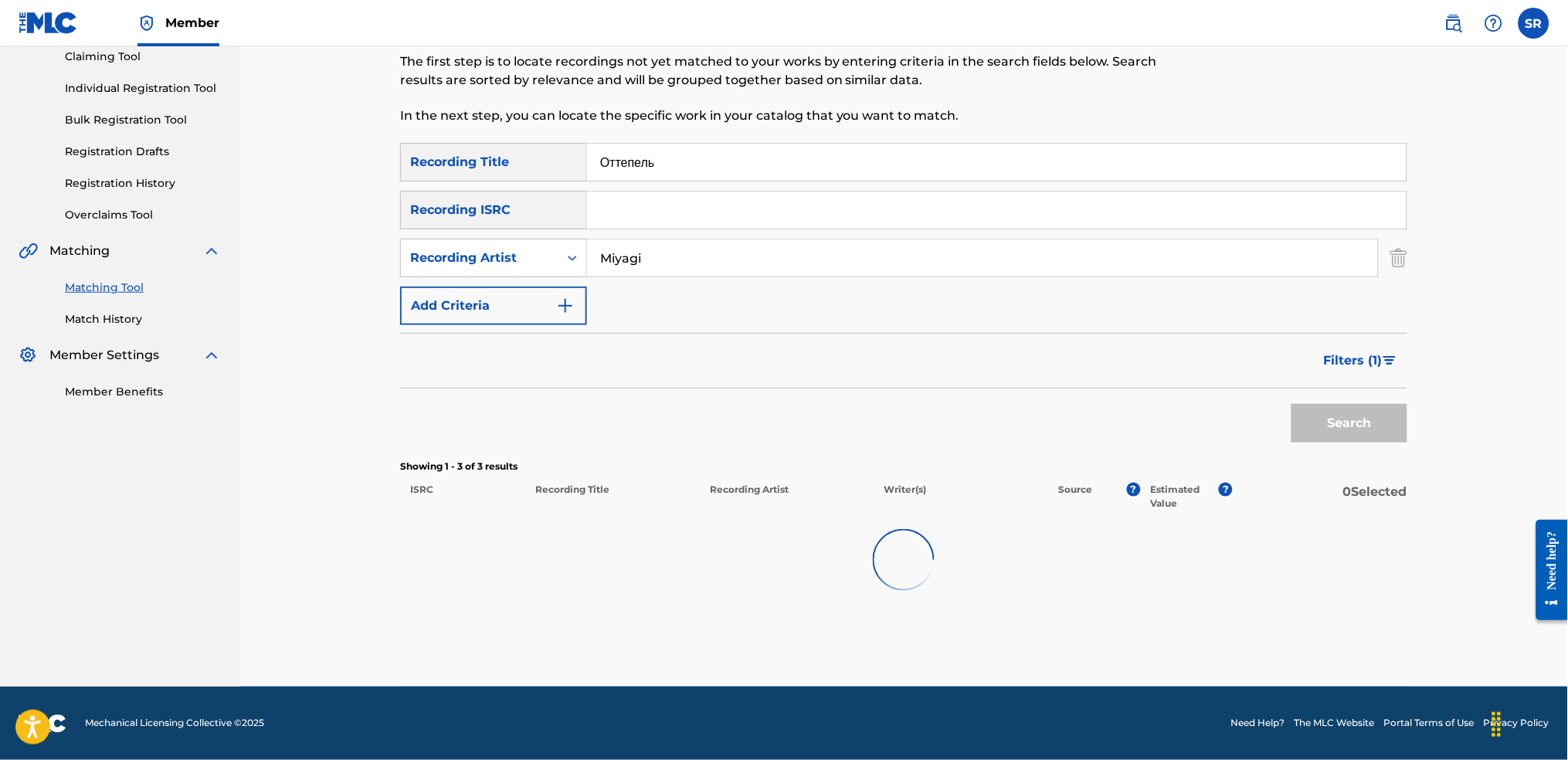
scroll to position [169, 0]
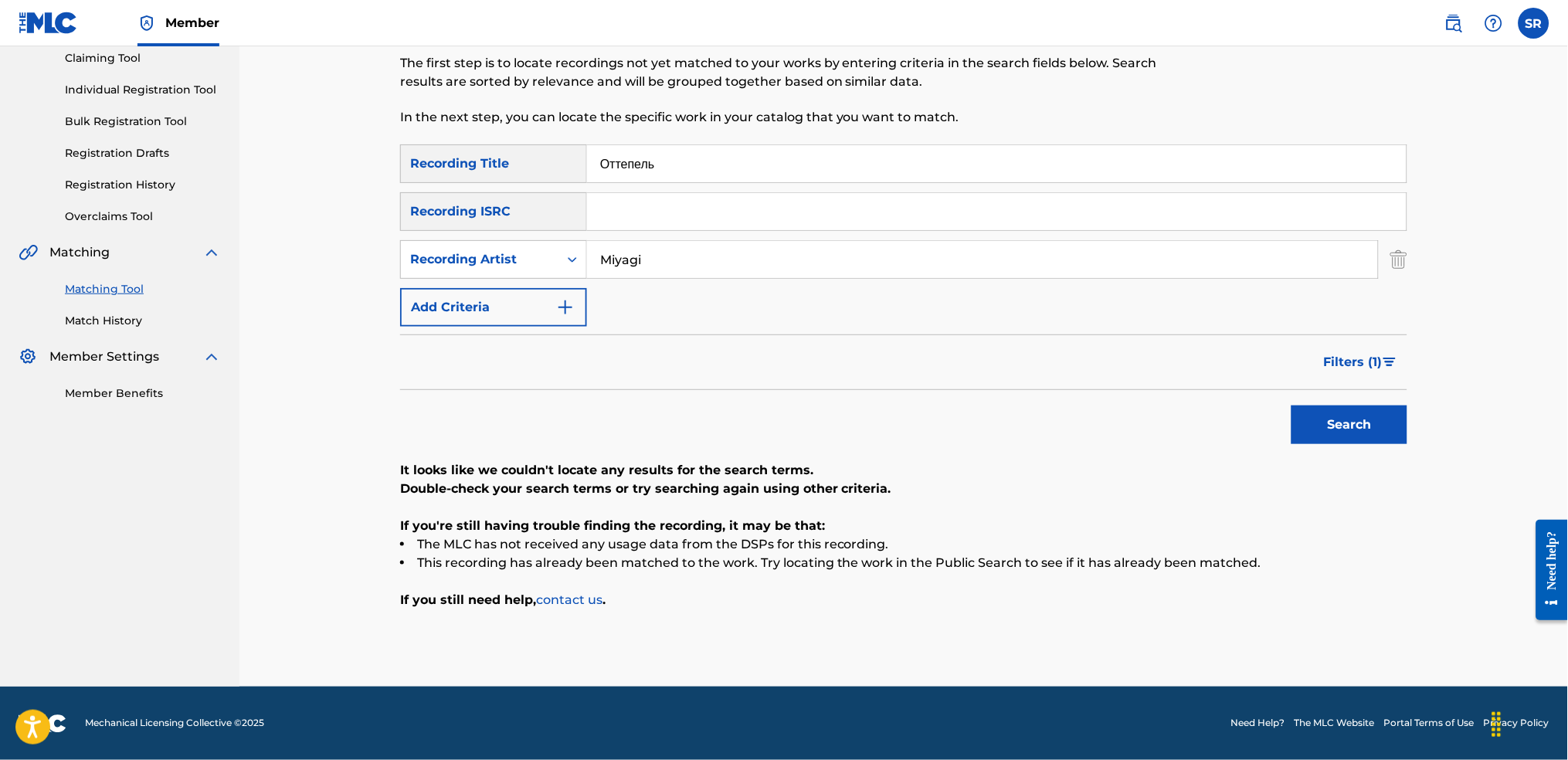
click at [1368, 365] on span "Filters ( 1 )" at bounding box center [1353, 362] width 59 height 18
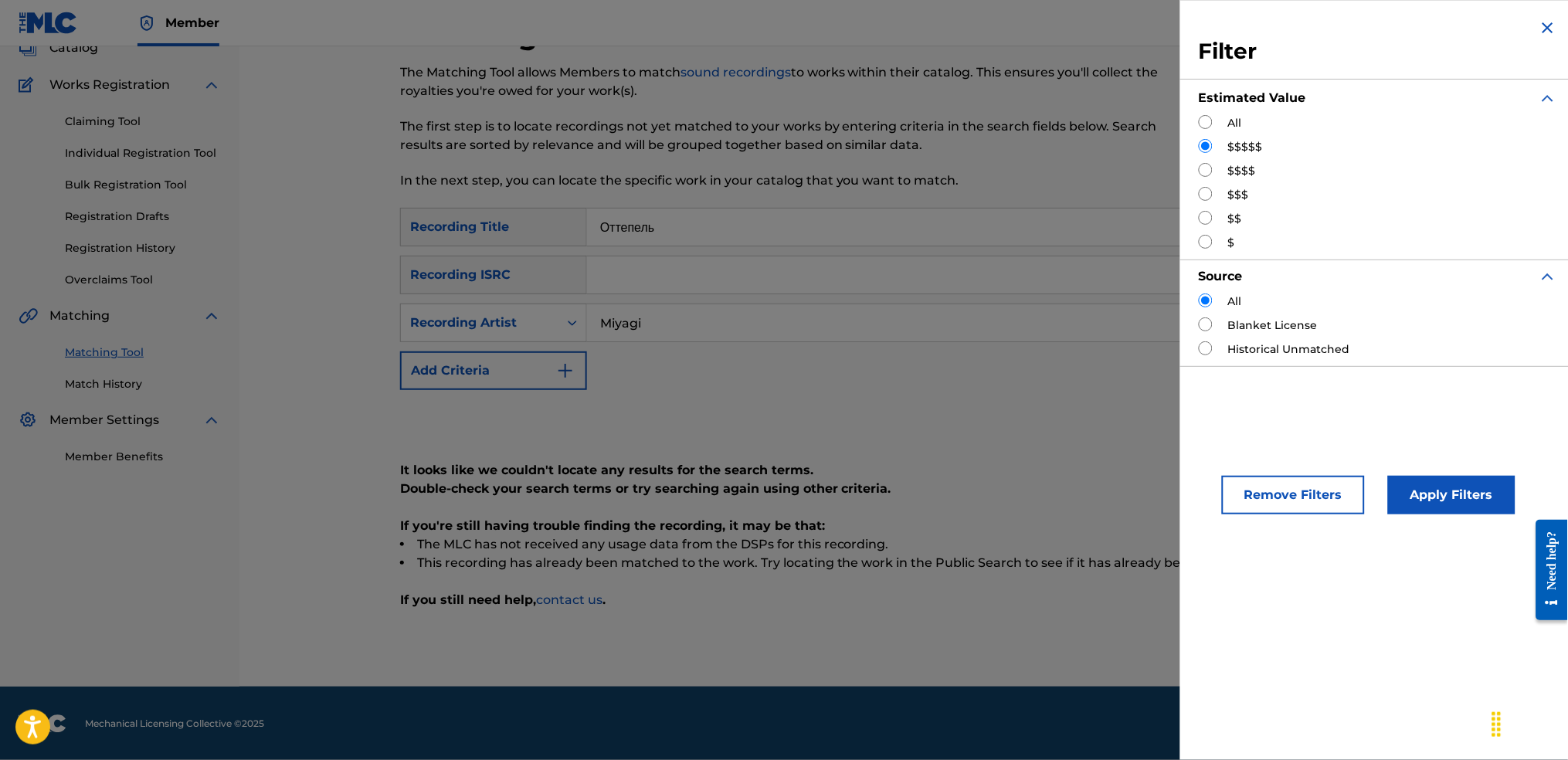
click at [1209, 164] on input "Search Form" at bounding box center [1205, 169] width 14 height 14
radio input "true"
click at [1401, 487] on button "Apply Filters" at bounding box center [1452, 495] width 127 height 38
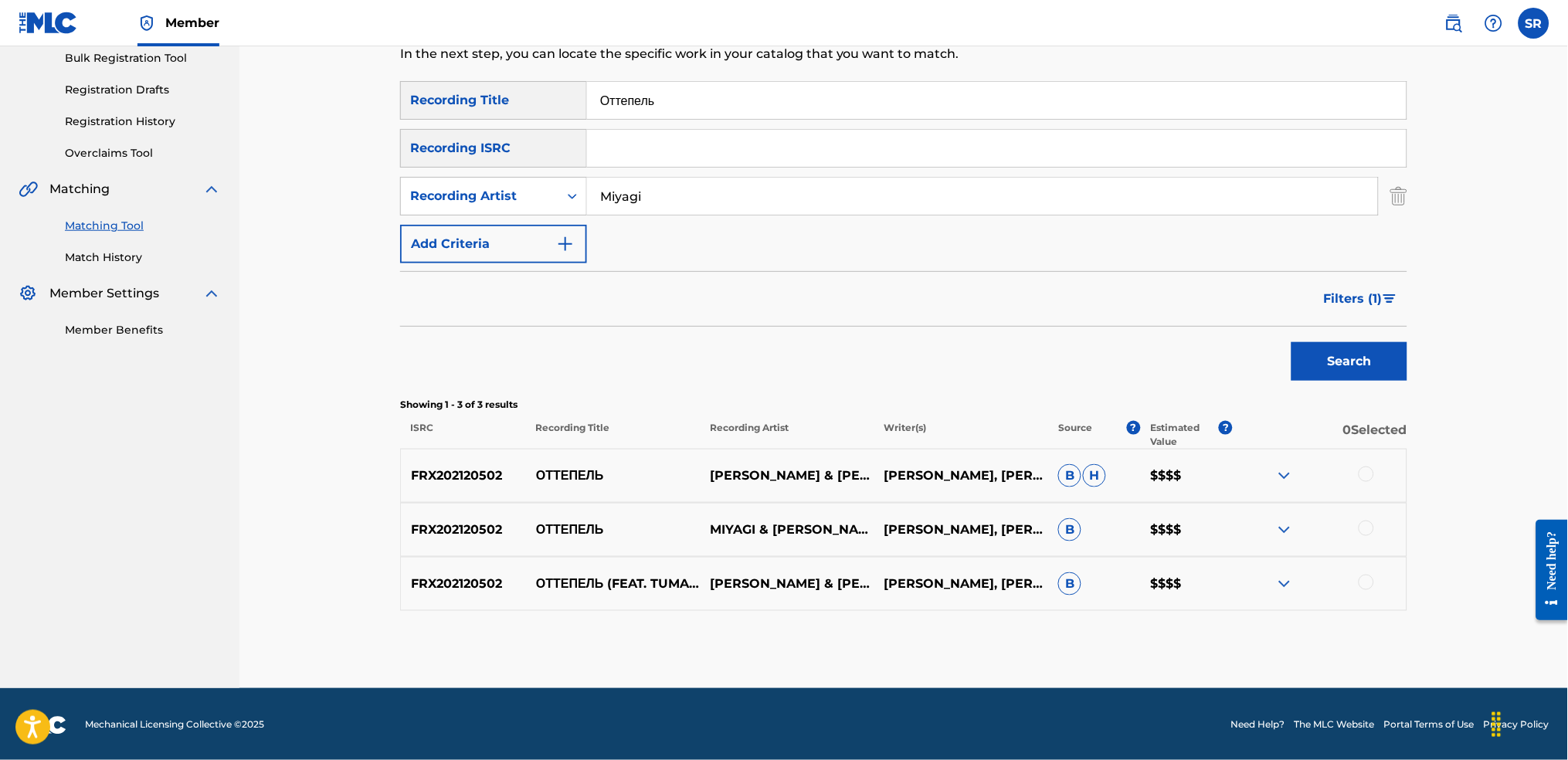
scroll to position [235, 0]
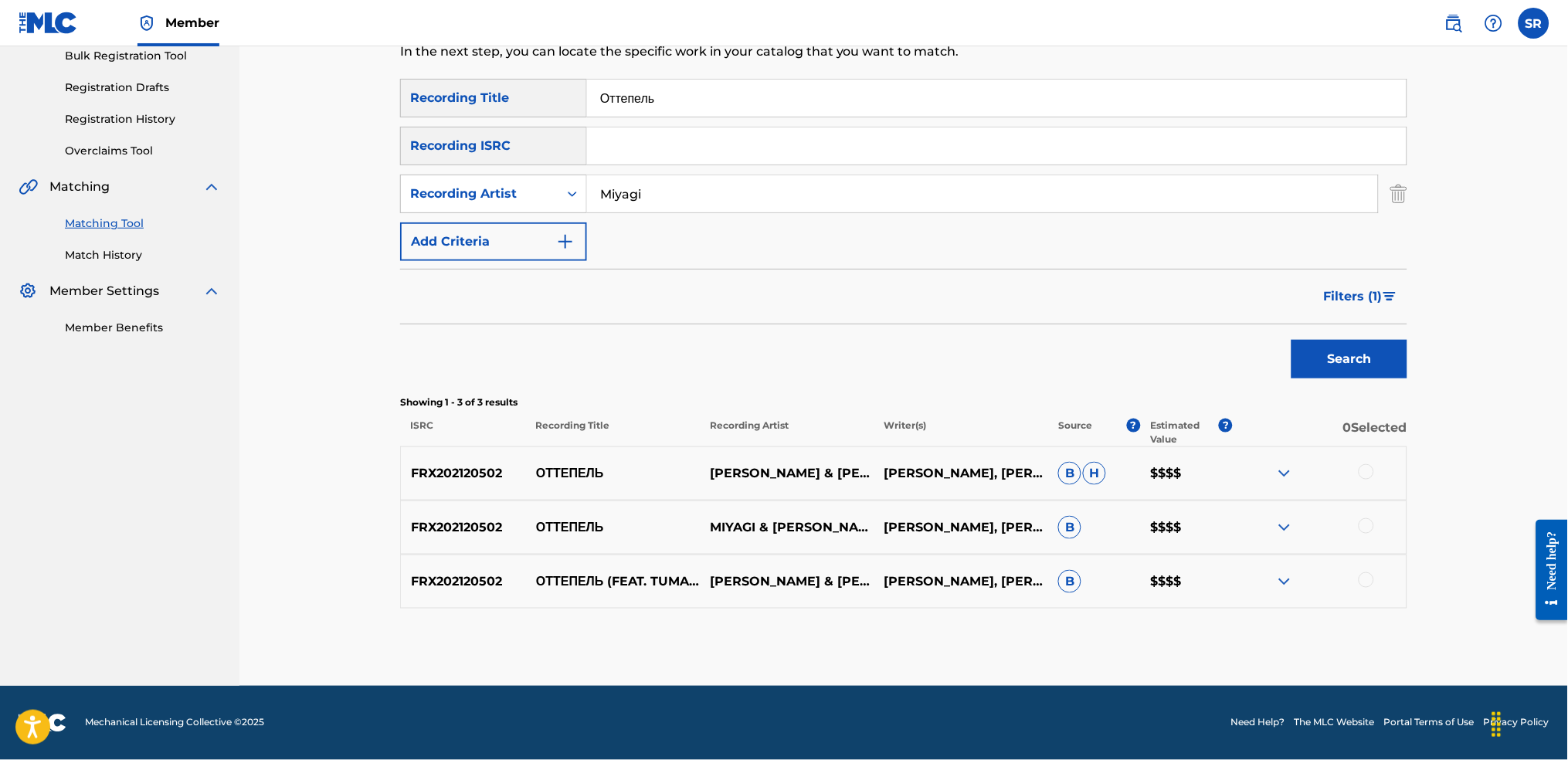
drag, startPoint x: 731, startPoint y: 99, endPoint x: 468, endPoint y: 79, distance: 263.8
click at [421, 85] on div "SearchWithCriteriaf991793d-d028-4754-92d8-05b5a3f3c7fc Recording Title Оттепель" at bounding box center [904, 98] width 1007 height 38
paste input "жанго Endspiel"
drag, startPoint x: 737, startPoint y: 102, endPoint x: 652, endPoint y: 105, distance: 85.1
click at [652, 105] on input "Джанго Endspiel" at bounding box center [996, 97] width 820 height 37
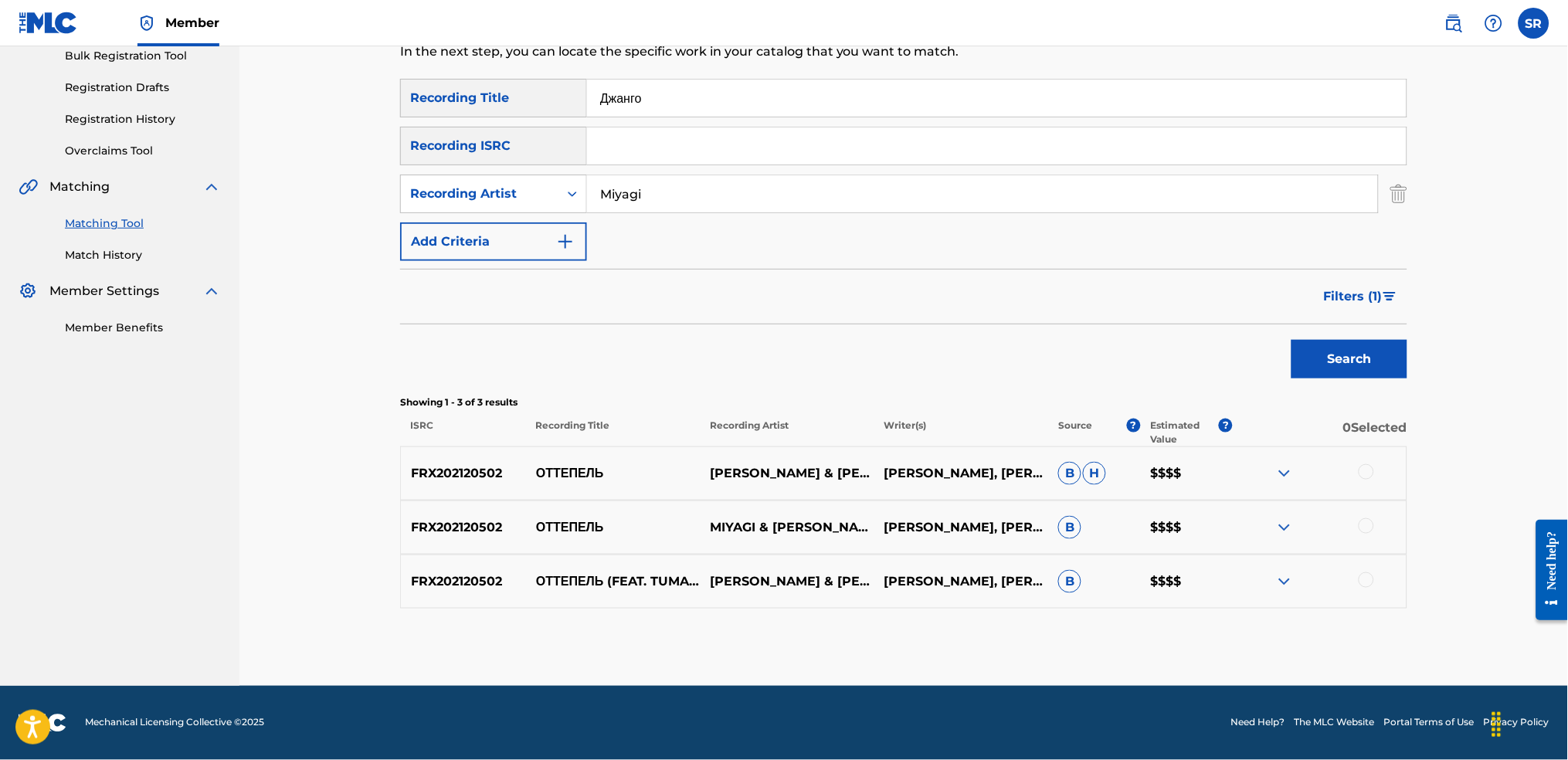
type input "Джанго"
click at [1291, 340] on button "Search" at bounding box center [1349, 360] width 116 height 38
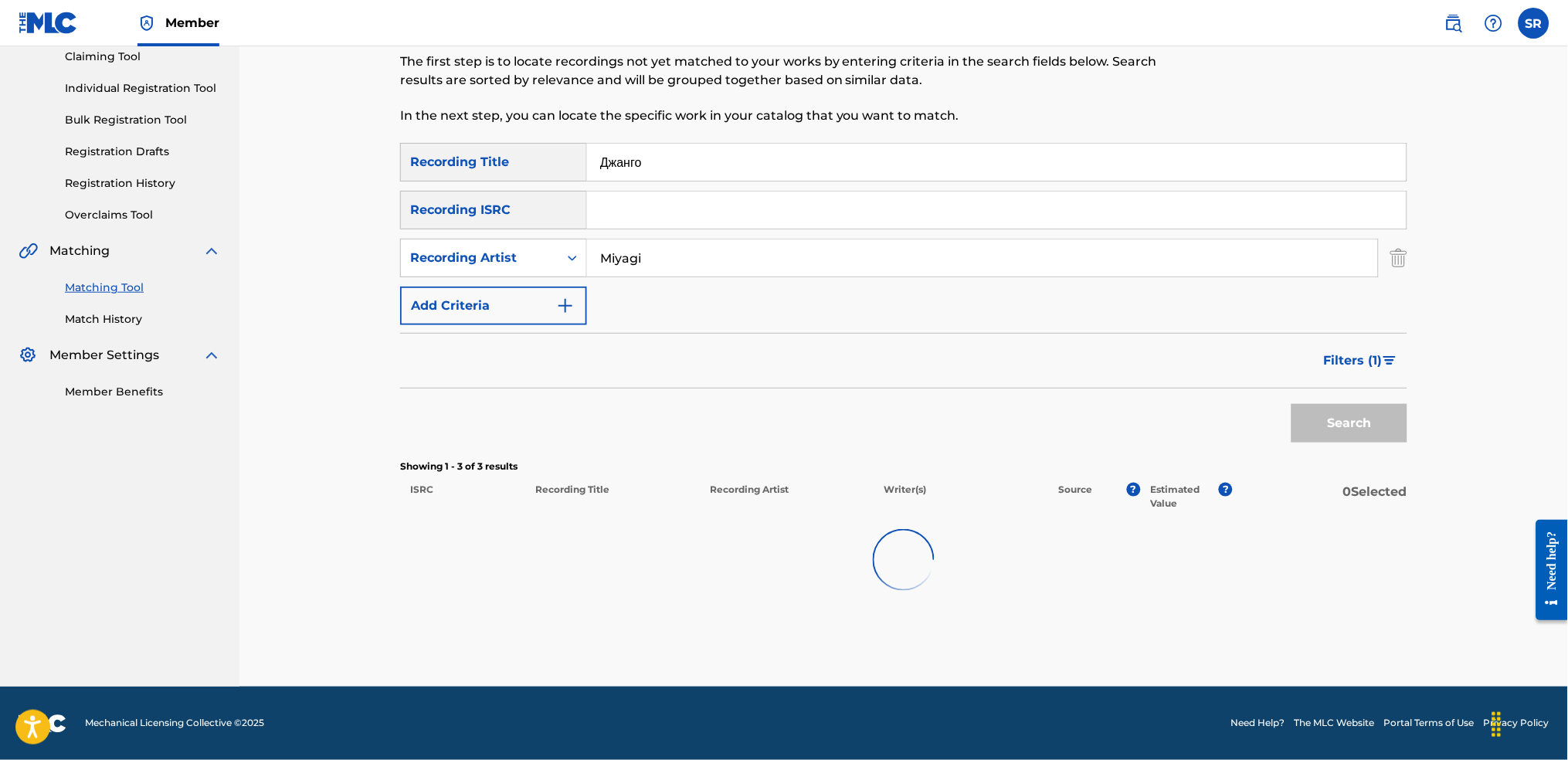
scroll to position [169, 0]
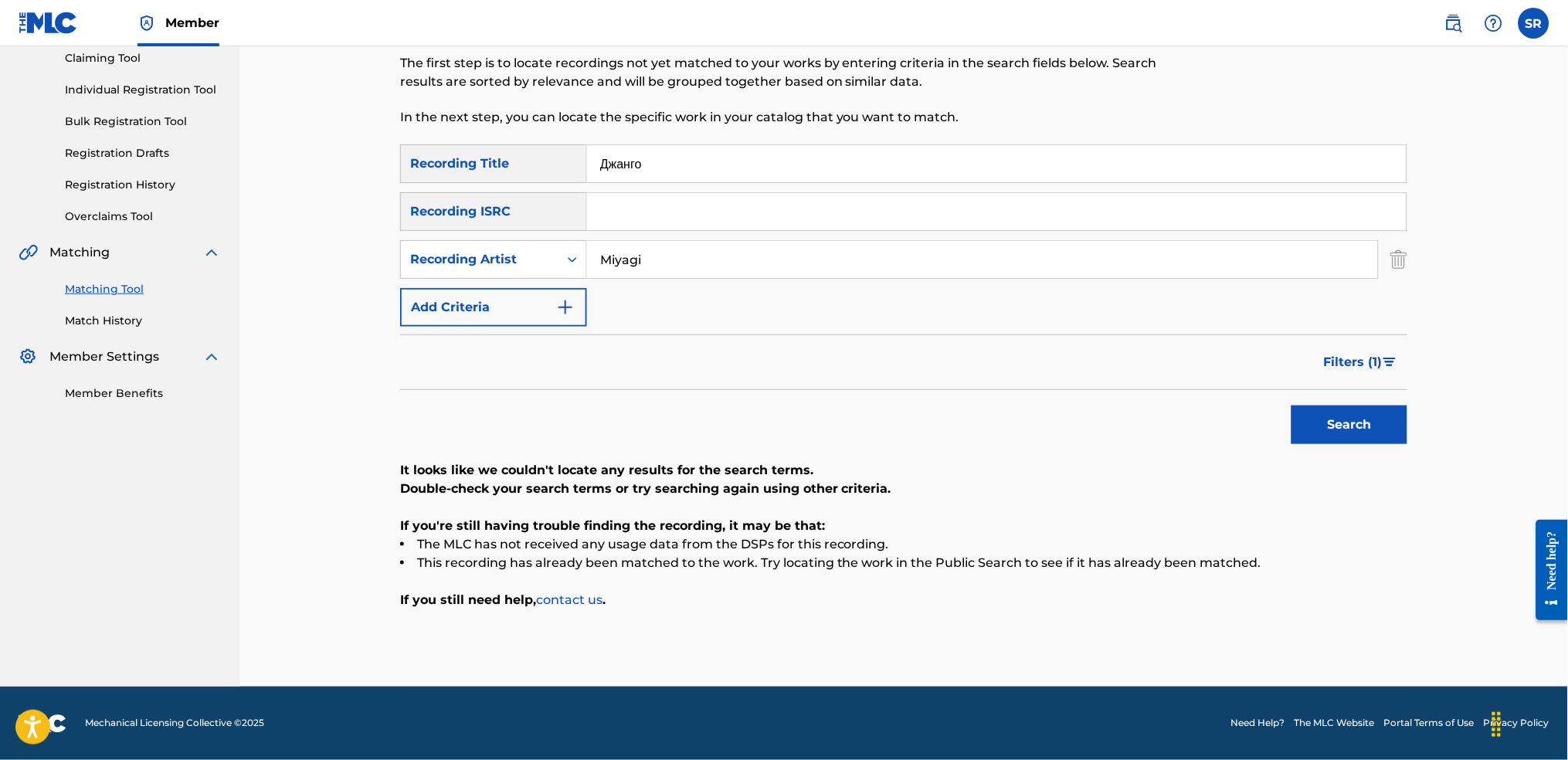
click at [1362, 366] on span "Filters ( 1 )" at bounding box center [1353, 362] width 59 height 18
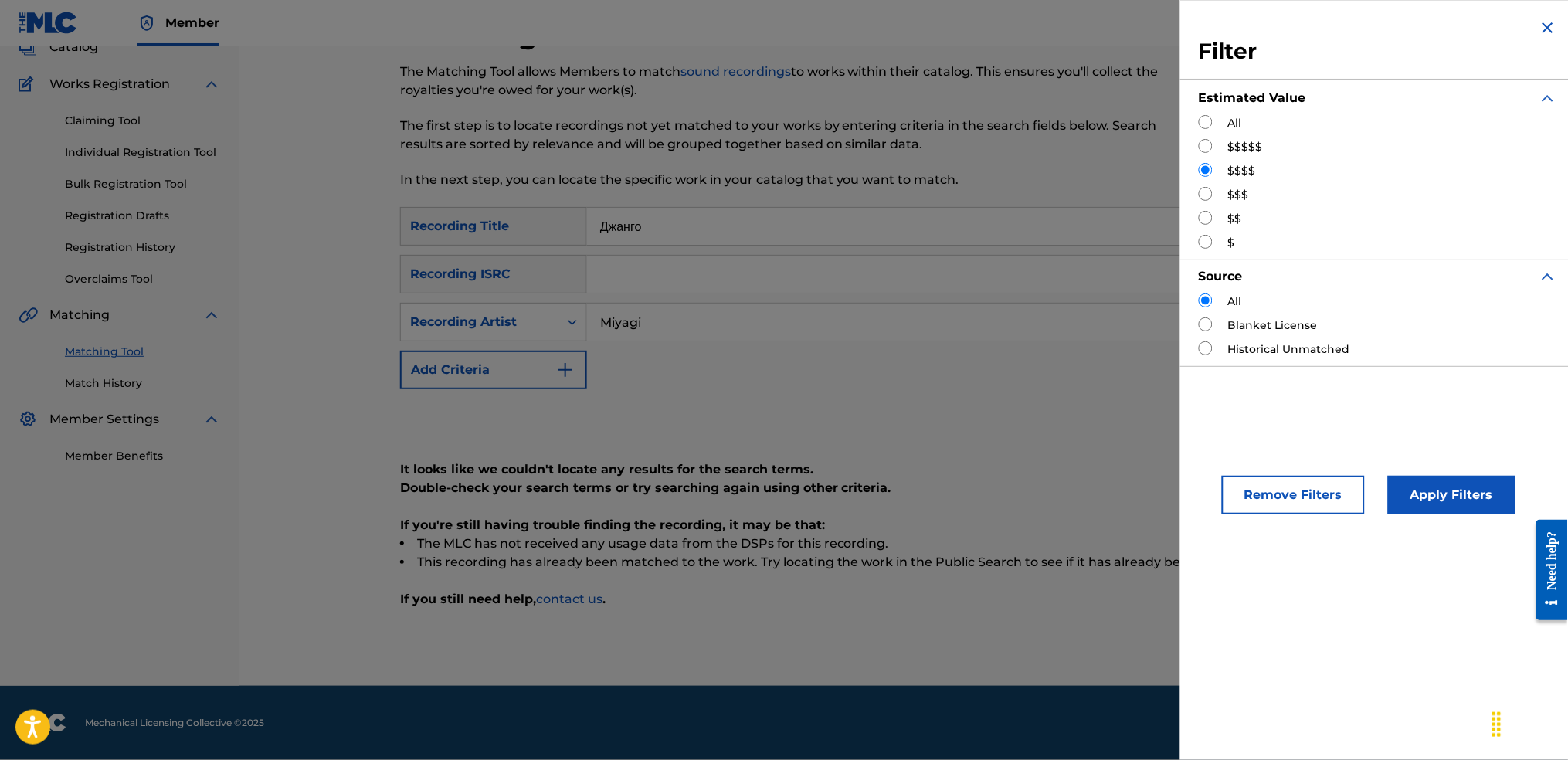
scroll to position [106, 0]
drag, startPoint x: 1207, startPoint y: 123, endPoint x: 1224, endPoint y: 167, distance: 47.2
click at [1206, 123] on input "Search Form" at bounding box center [1205, 121] width 14 height 14
radio input "true"
click at [1436, 521] on div "Remove Filters Apply Filters" at bounding box center [1378, 482] width 396 height 102
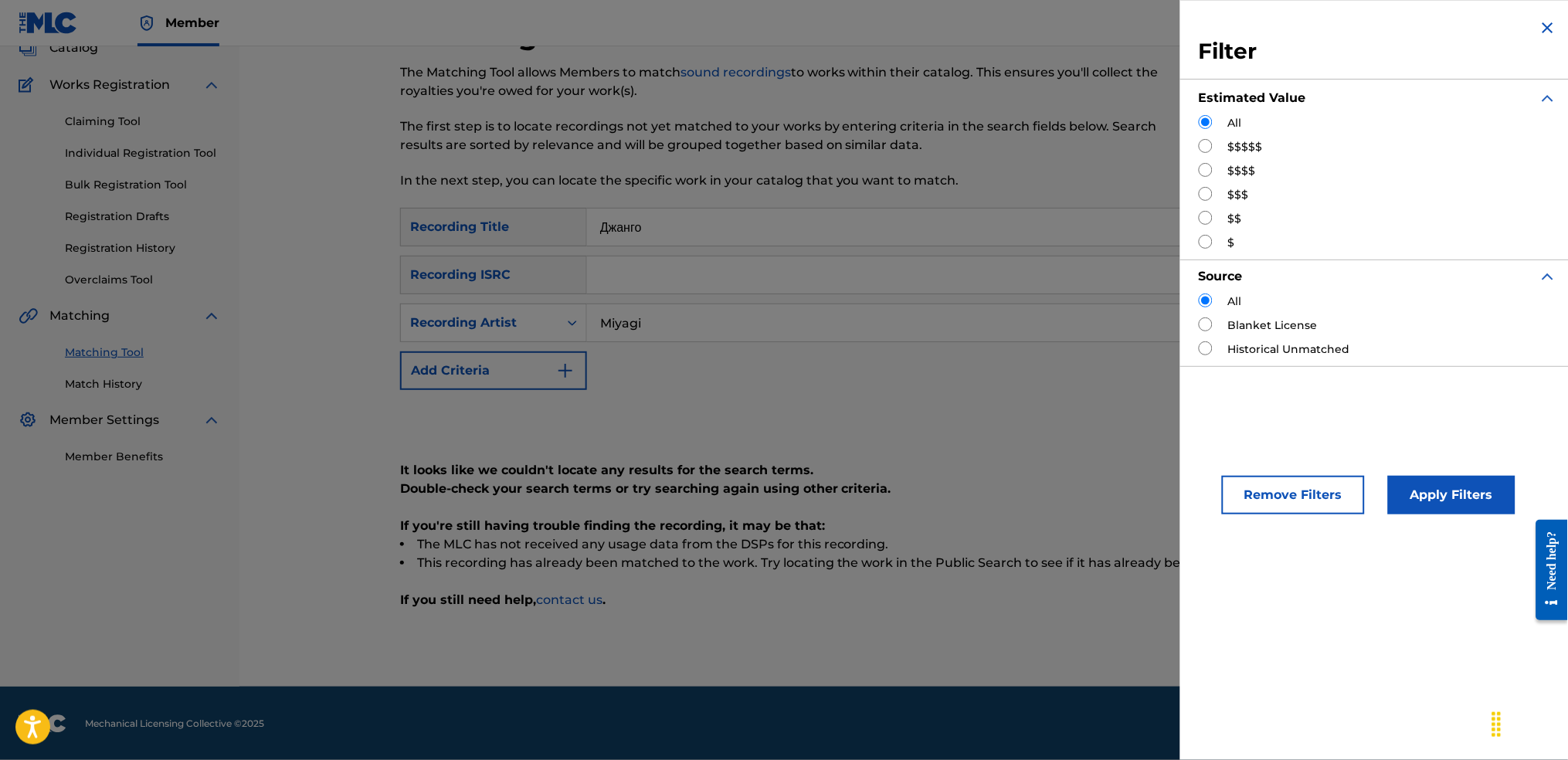
click at [1426, 498] on button "Apply Filters" at bounding box center [1452, 495] width 127 height 38
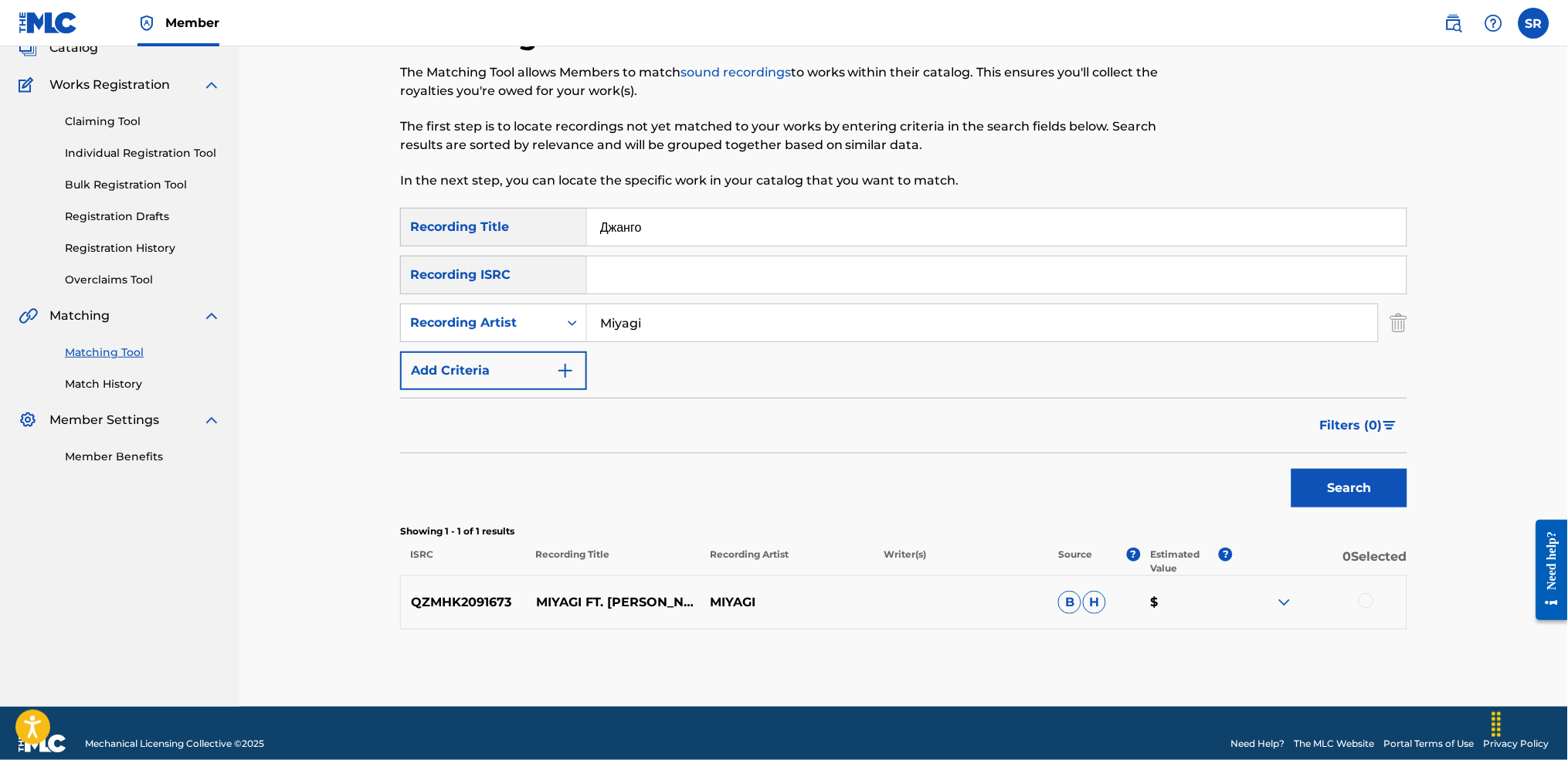
scroll to position [126, 0]
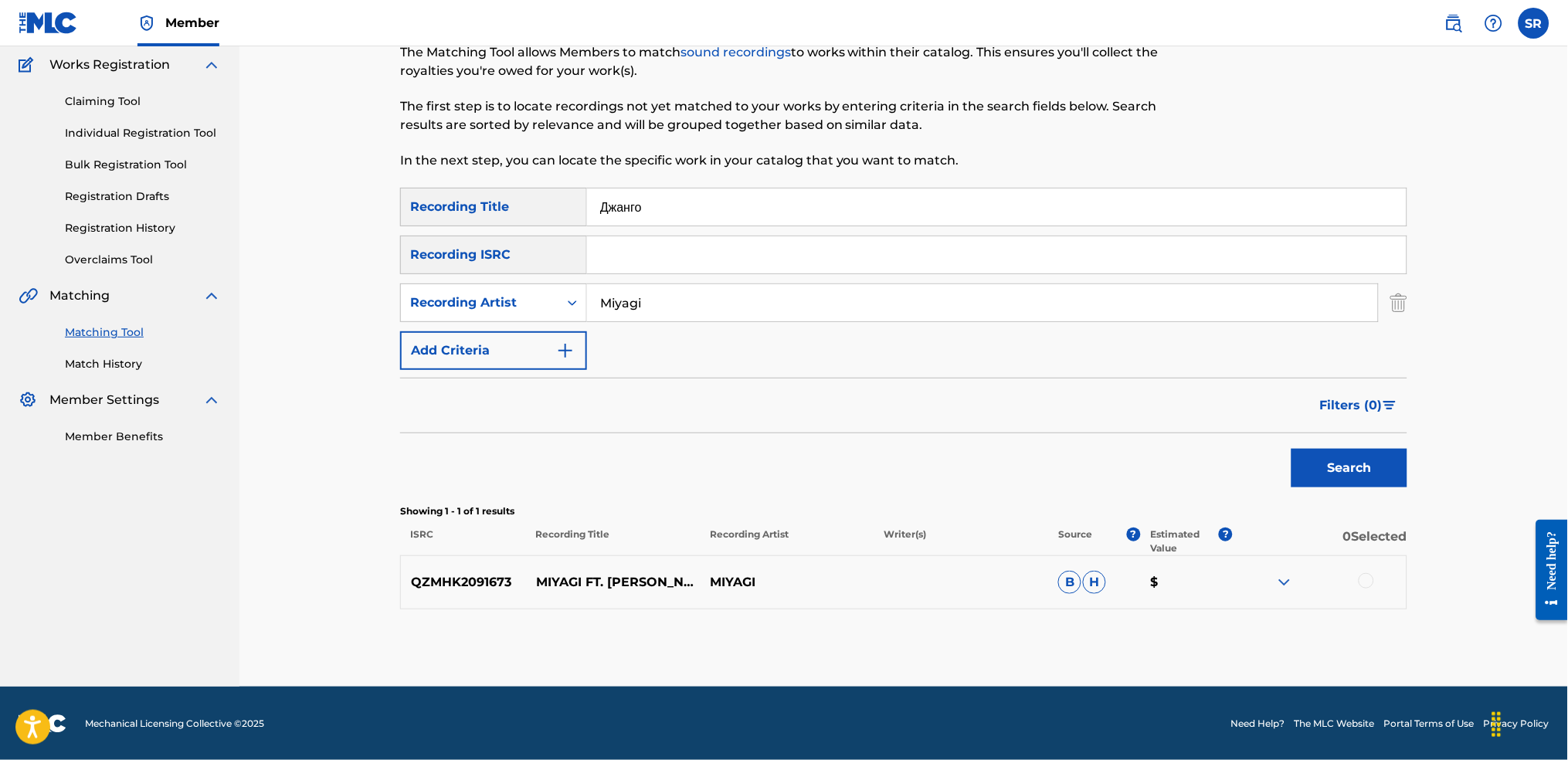
drag, startPoint x: 676, startPoint y: 197, endPoint x: 529, endPoint y: 174, distance: 148.8
click at [534, 194] on div "SearchWithCriteriaf991793d-d028-4754-92d8-05b5a3f3c7fc Recording Title Джанго" at bounding box center [904, 207] width 1007 height 38
paste input "Touch the Sky"
type input "Touch the Sky"
click at [1374, 490] on div "Search" at bounding box center [1346, 464] width 124 height 62
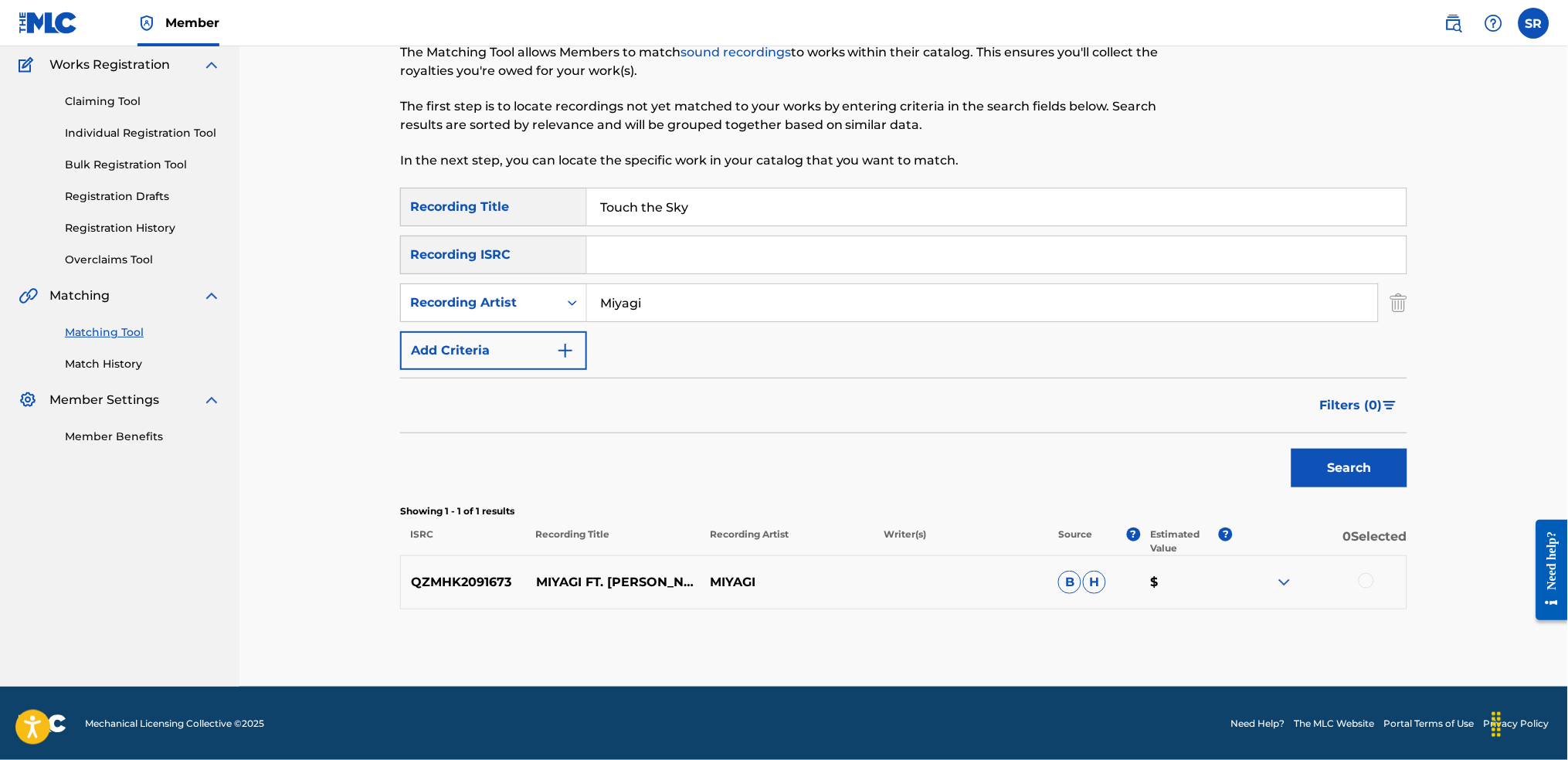
click at [1374, 478] on button "Search" at bounding box center [1349, 468] width 116 height 38
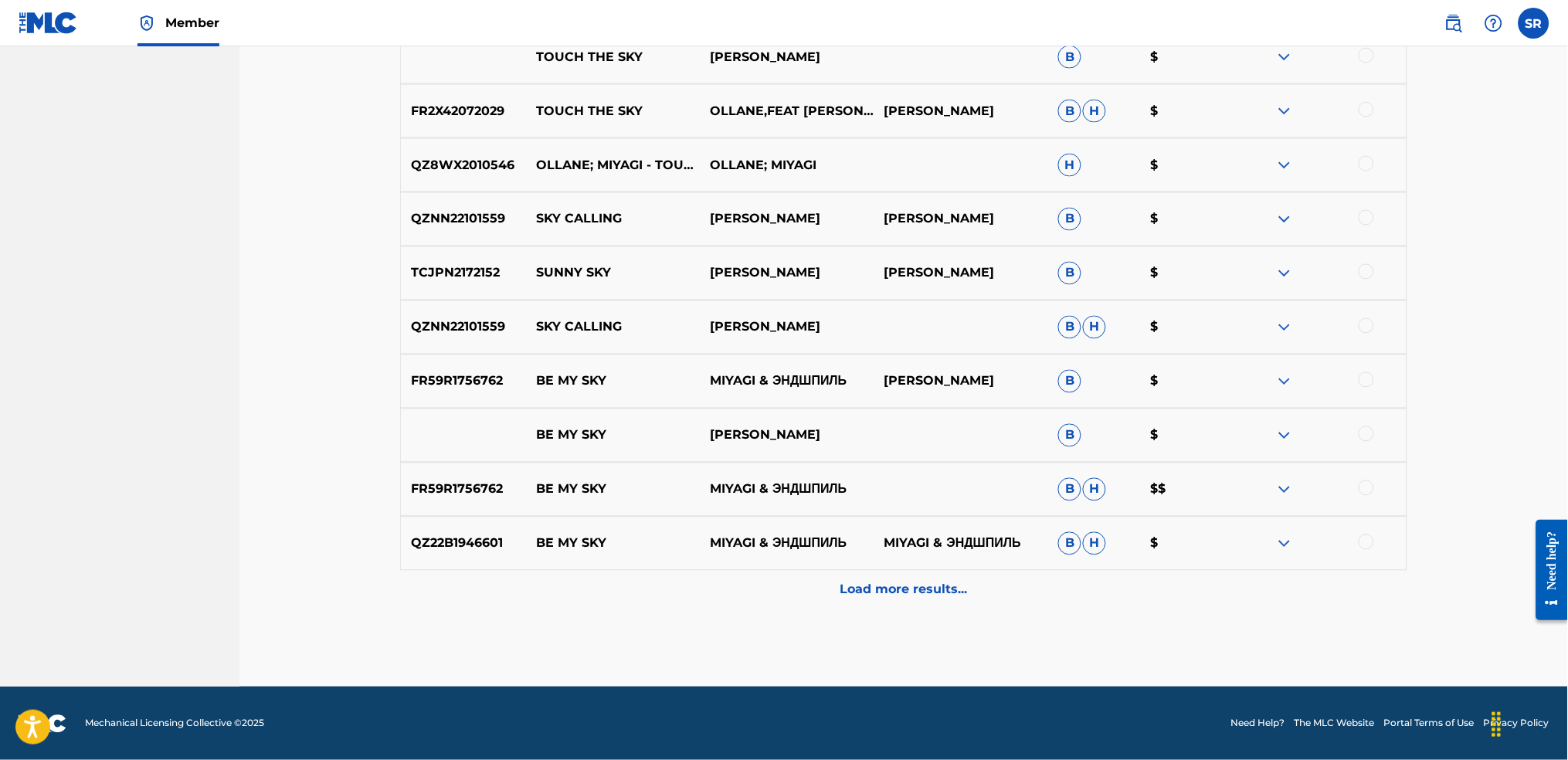
scroll to position [342, 0]
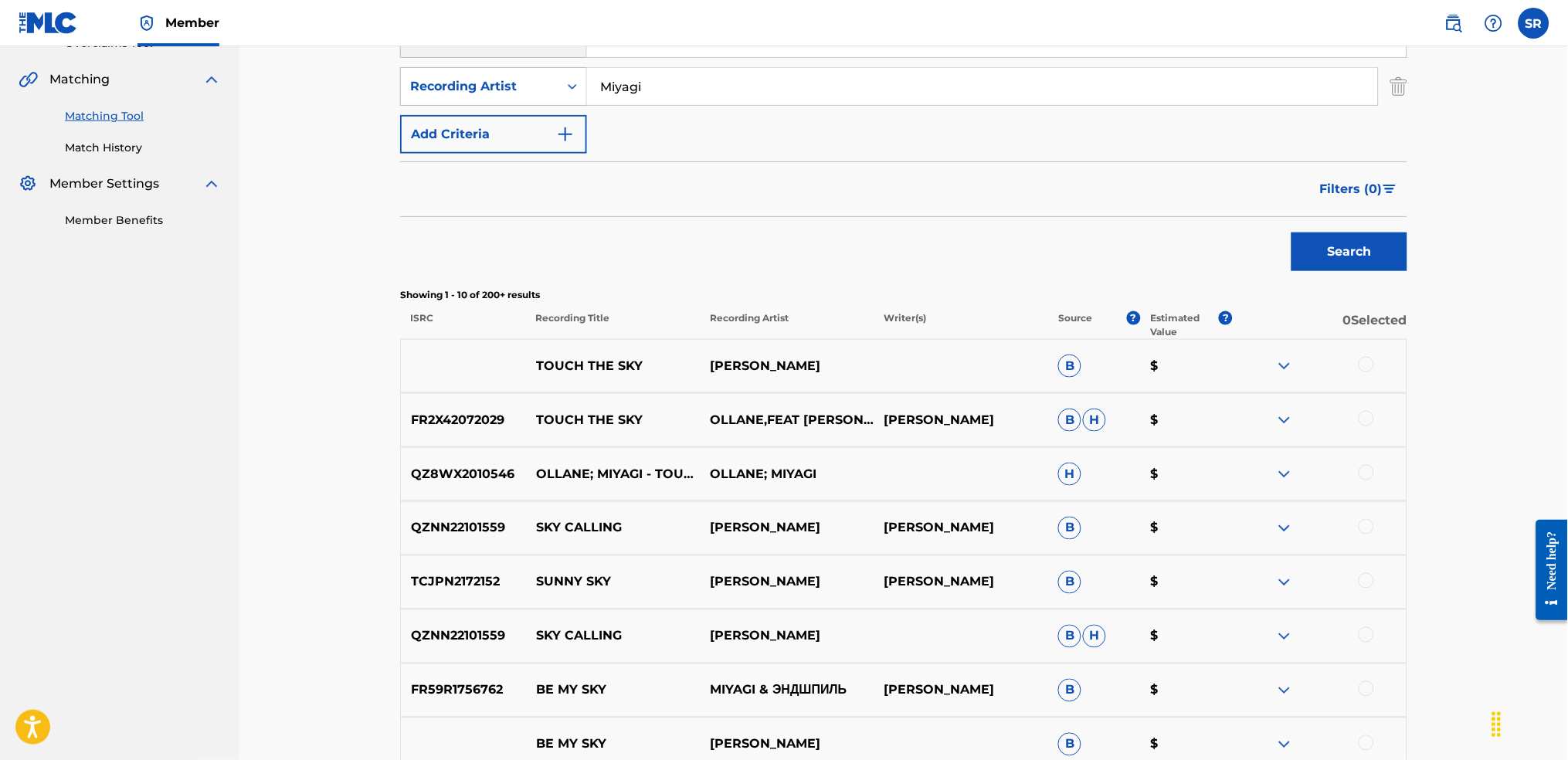
click at [1374, 199] on button "Filters ( 0 )" at bounding box center [1360, 189] width 96 height 38
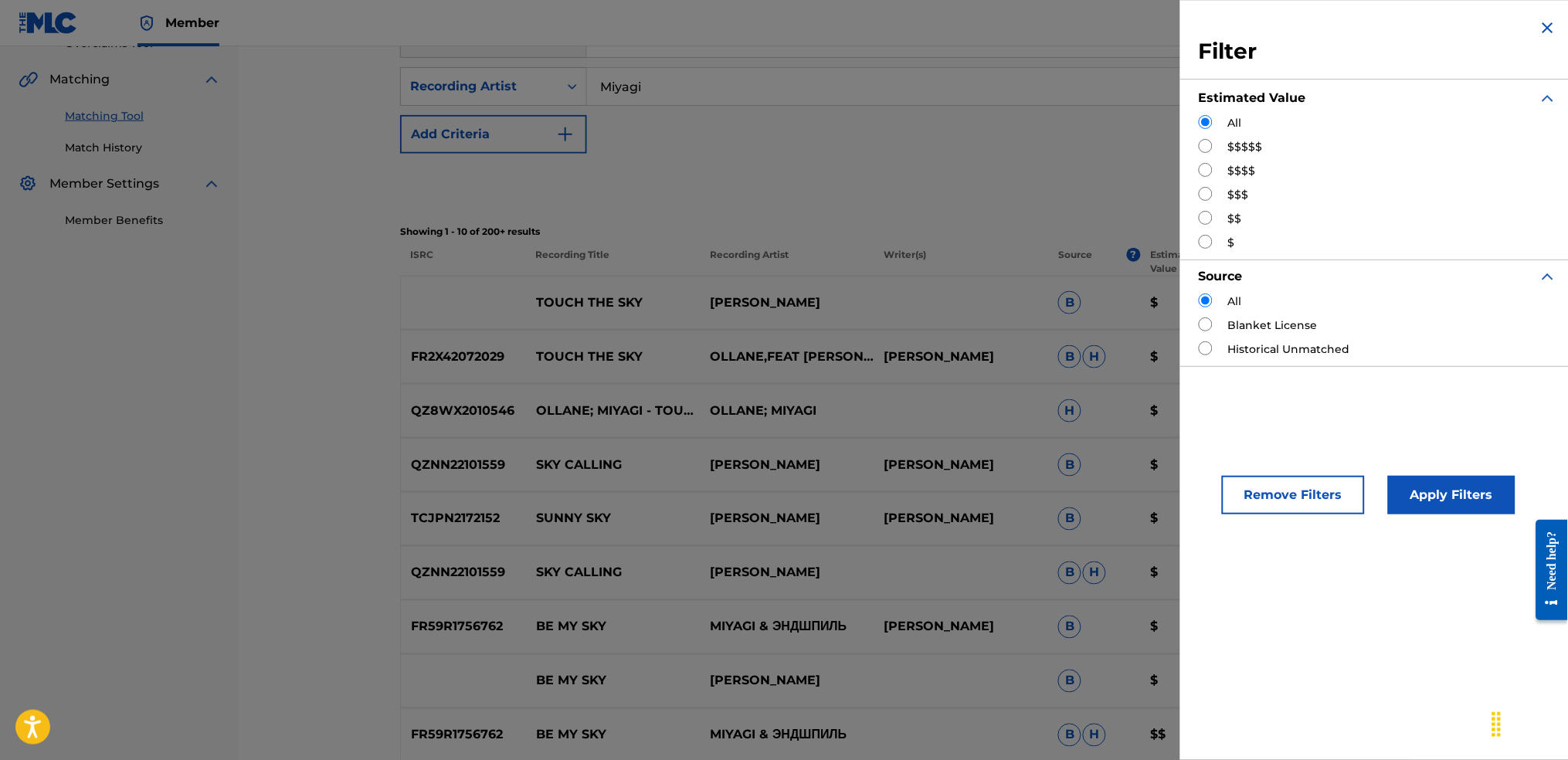
click at [1227, 142] on div "$$$$$" at bounding box center [1378, 147] width 359 height 16
click at [1209, 145] on input "Search Form" at bounding box center [1205, 146] width 14 height 14
radio input "true"
drag, startPoint x: 1431, startPoint y: 491, endPoint x: 1279, endPoint y: 451, distance: 157.2
click at [1430, 485] on button "Apply Filters" at bounding box center [1452, 495] width 127 height 38
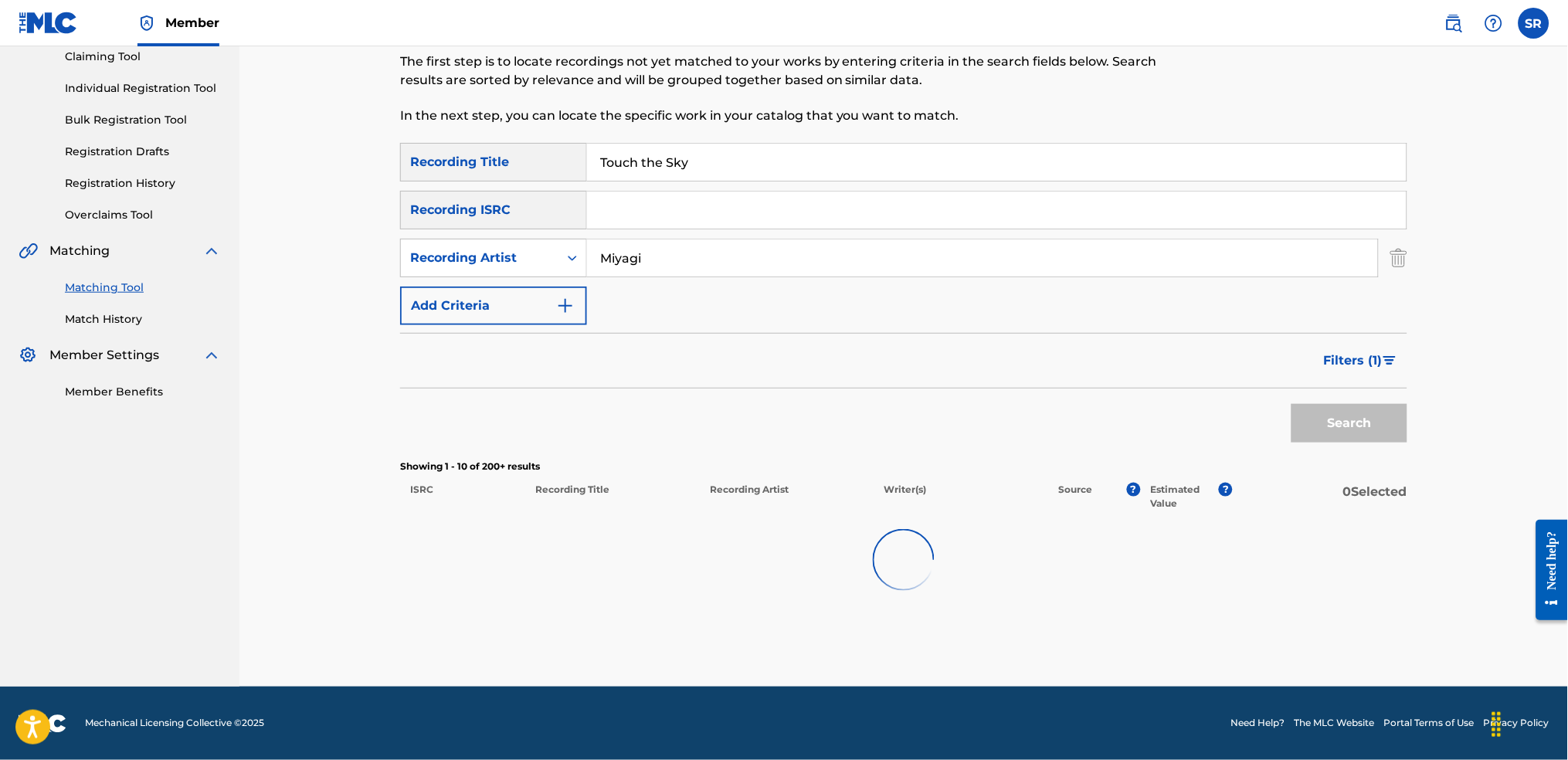
scroll to position [126, 0]
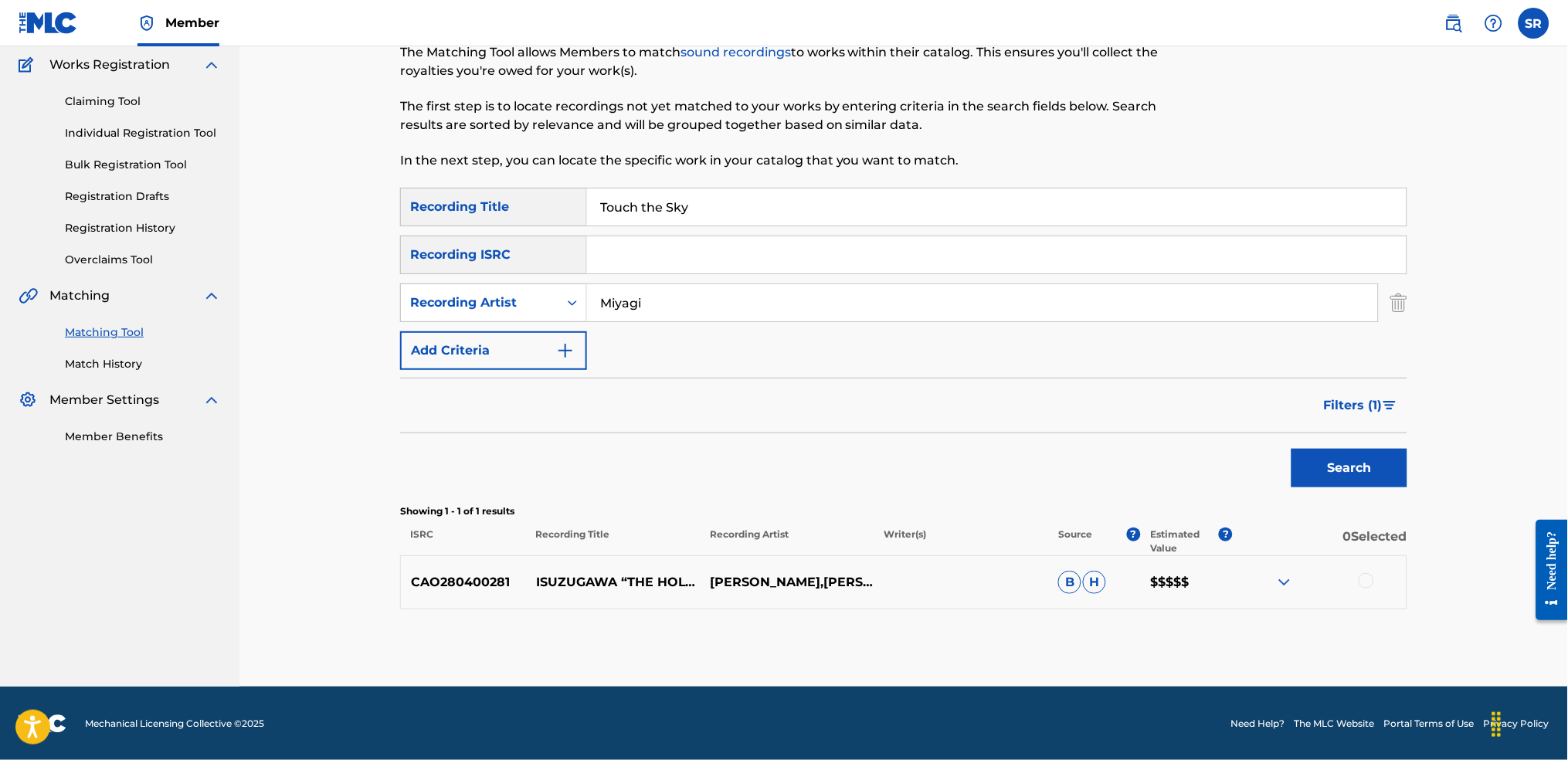
drag, startPoint x: 1388, startPoint y: 418, endPoint x: 1367, endPoint y: 406, distance: 24.2
click at [1388, 418] on button "Filters ( 1 )" at bounding box center [1361, 405] width 93 height 38
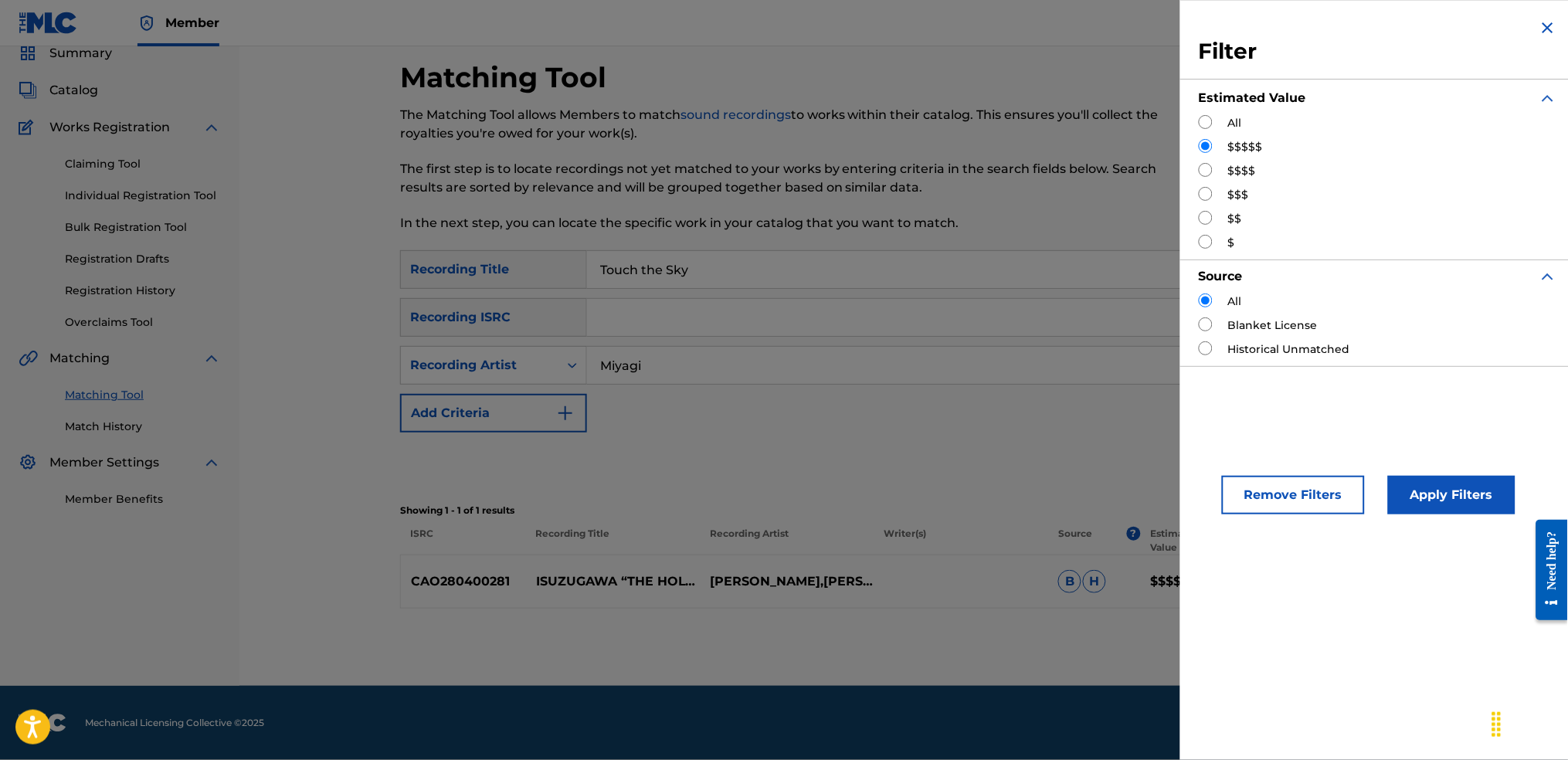
scroll to position [63, 0]
click at [1207, 120] on input "Search Form" at bounding box center [1205, 121] width 14 height 14
radio input "true"
click at [1434, 512] on button "Apply Filters" at bounding box center [1452, 495] width 127 height 38
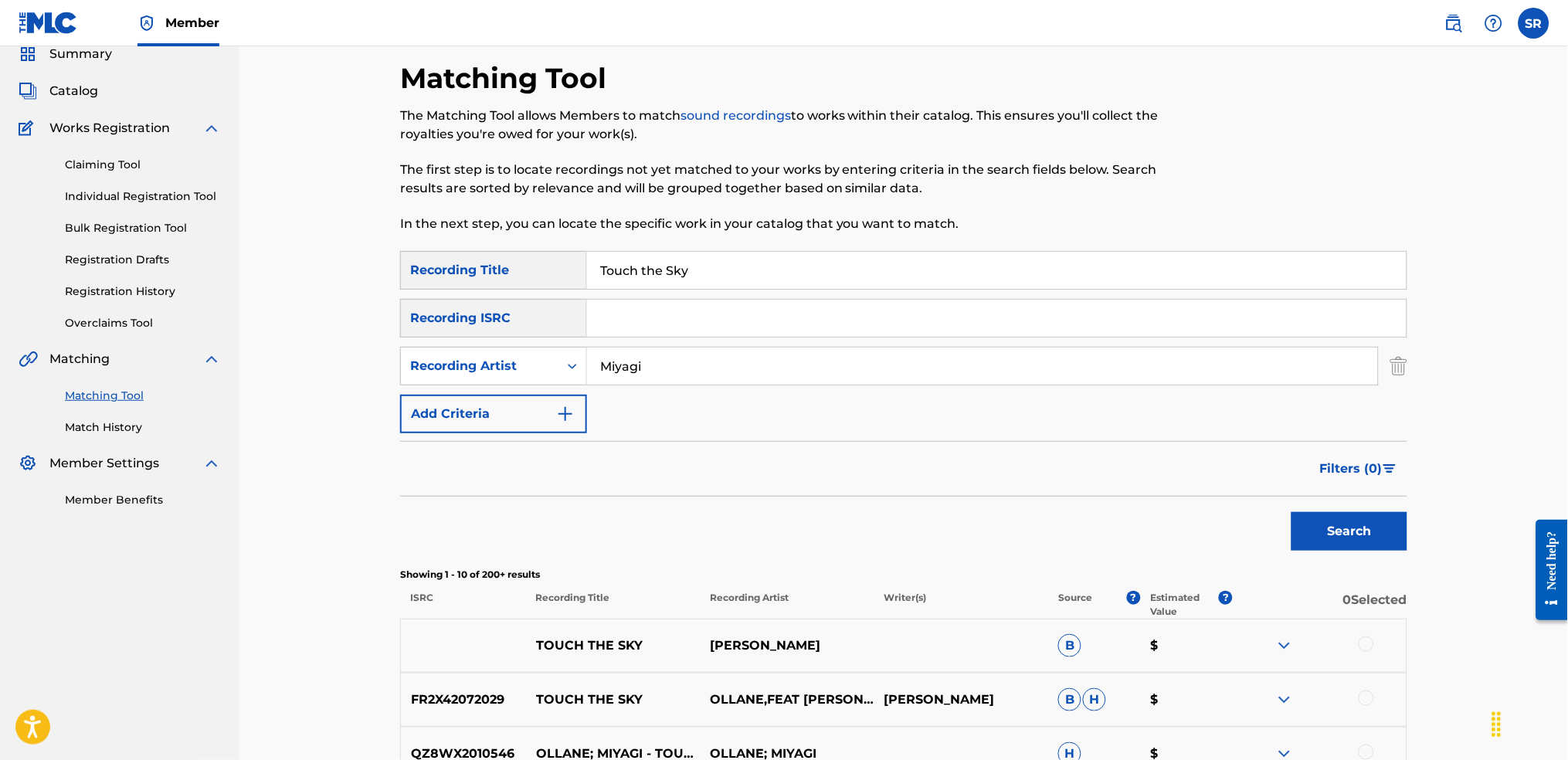
drag, startPoint x: 730, startPoint y: 270, endPoint x: 510, endPoint y: 275, distance: 220.1
click at [483, 275] on div "SearchWithCriteriaf991793d-d028-4754-92d8-05b5a3f3c7fc Recording Title Touch th…" at bounding box center [904, 270] width 1007 height 38
paste input "Billboard"
type input "Billboard"
click at [1311, 510] on div "Search" at bounding box center [1346, 528] width 124 height 62
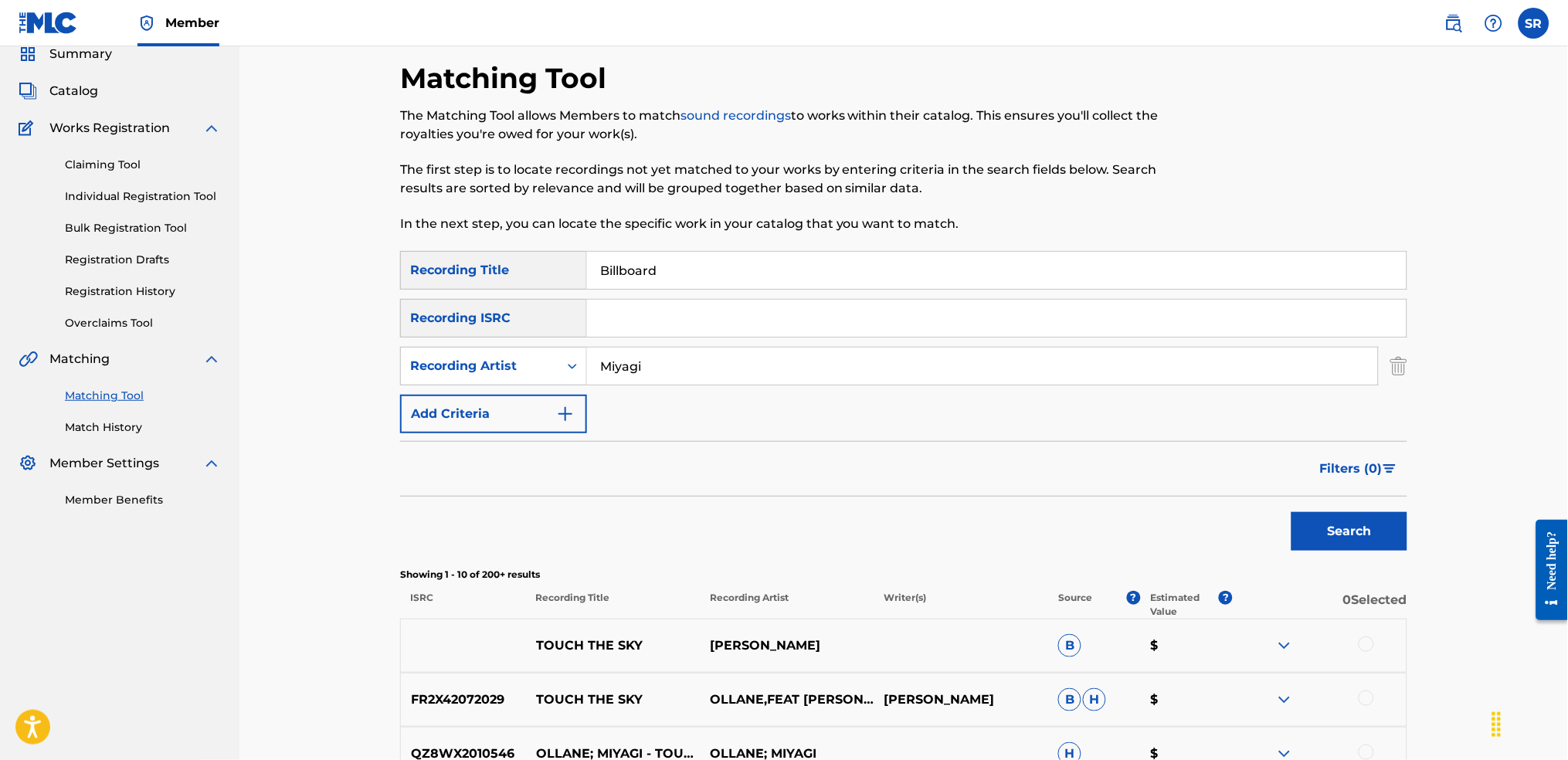
click at [1320, 522] on button "Search" at bounding box center [1349, 532] width 116 height 38
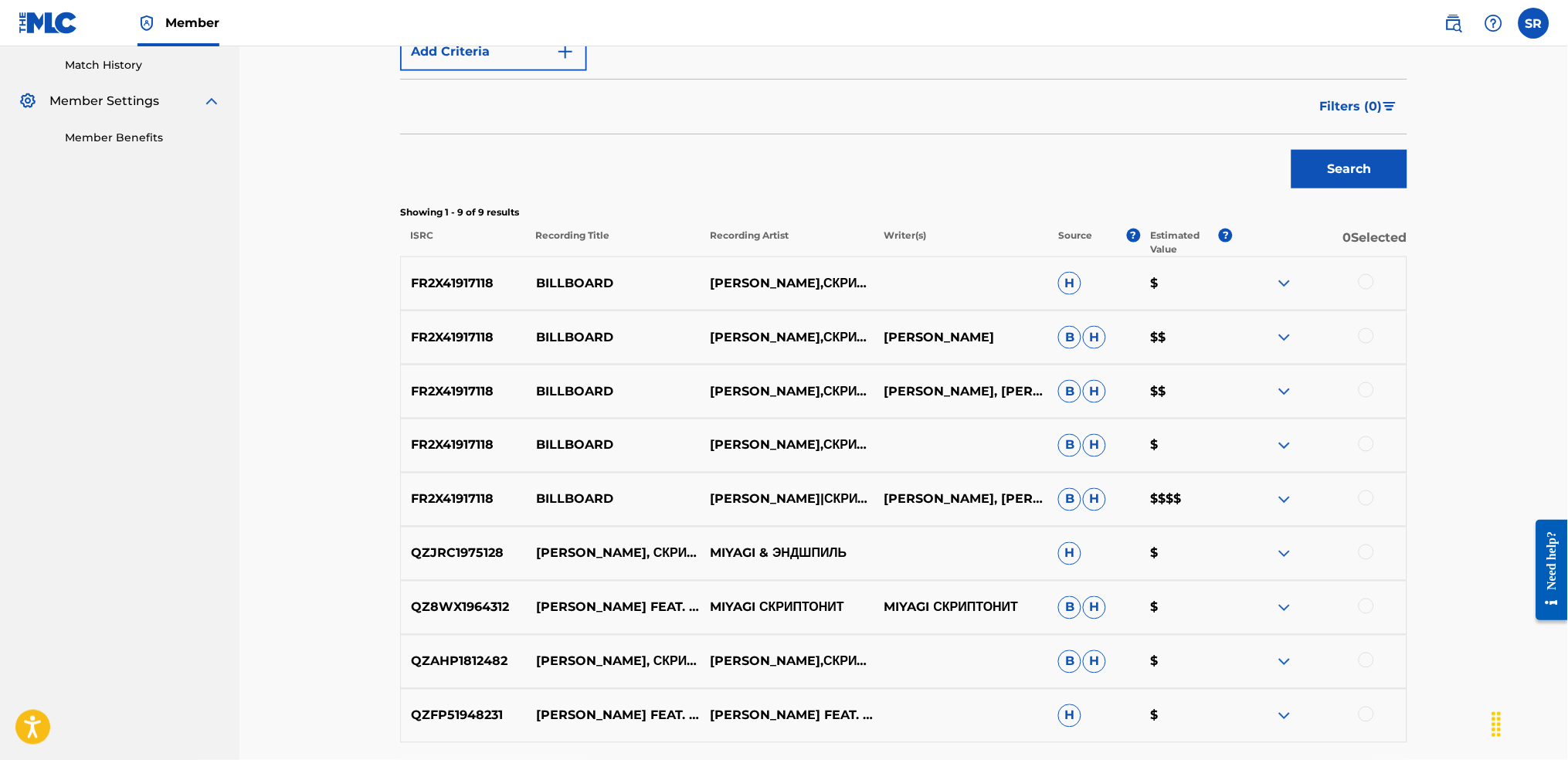
scroll to position [352, 0]
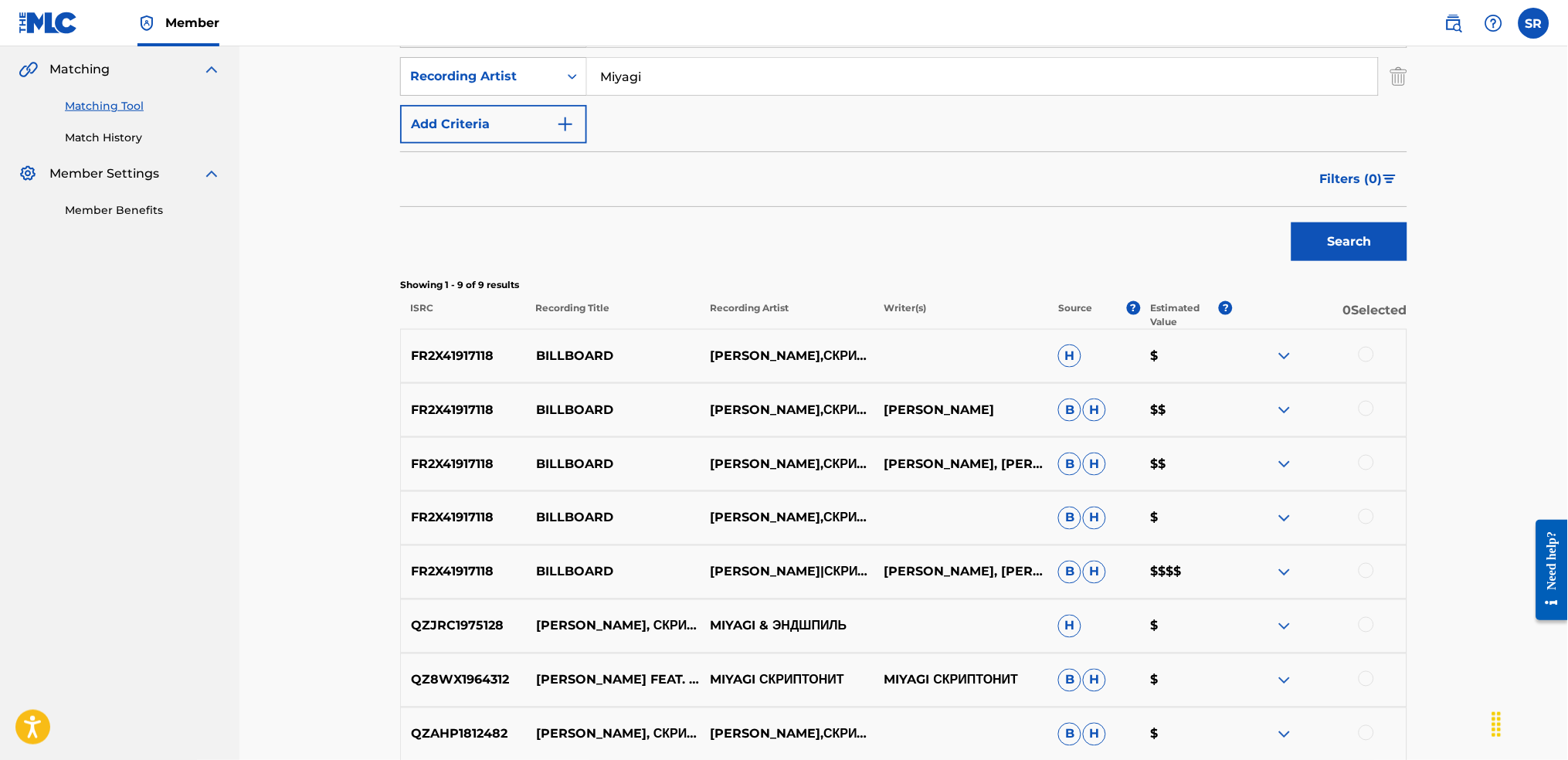
click at [1371, 177] on span "Filters ( 0 )" at bounding box center [1351, 179] width 63 height 18
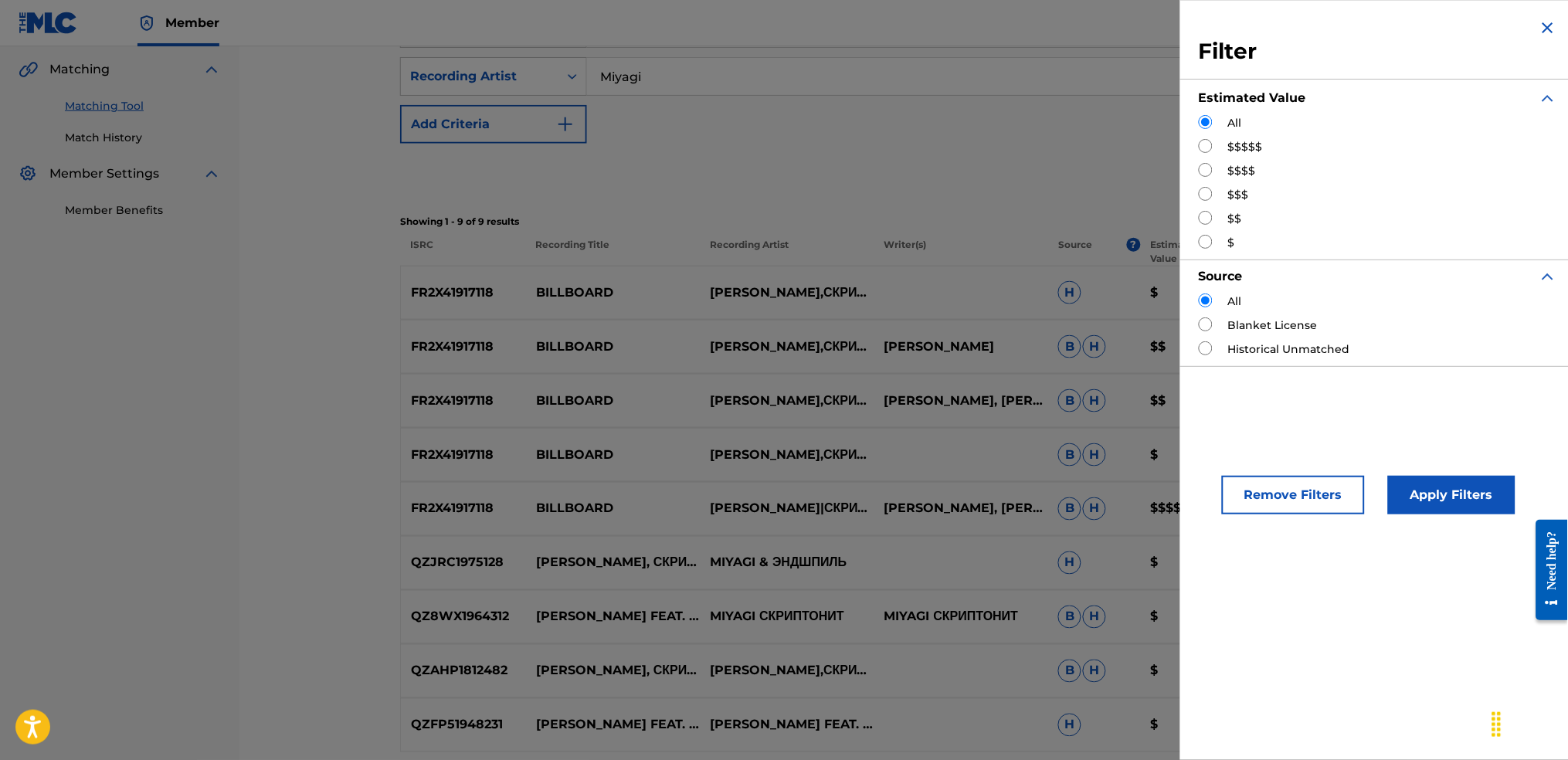
click at [1229, 147] on label "$$$$$" at bounding box center [1246, 147] width 35 height 16
click at [1190, 147] on div "Filter Estimated Value All $$$$$ $$$$ $$$ $$ $ Source All Blanket License Histo…" at bounding box center [1378, 192] width 396 height 385
click at [1216, 147] on div "$$$$$" at bounding box center [1378, 147] width 359 height 16
click at [1209, 146] on input "Search Form" at bounding box center [1205, 146] width 14 height 14
radio input "true"
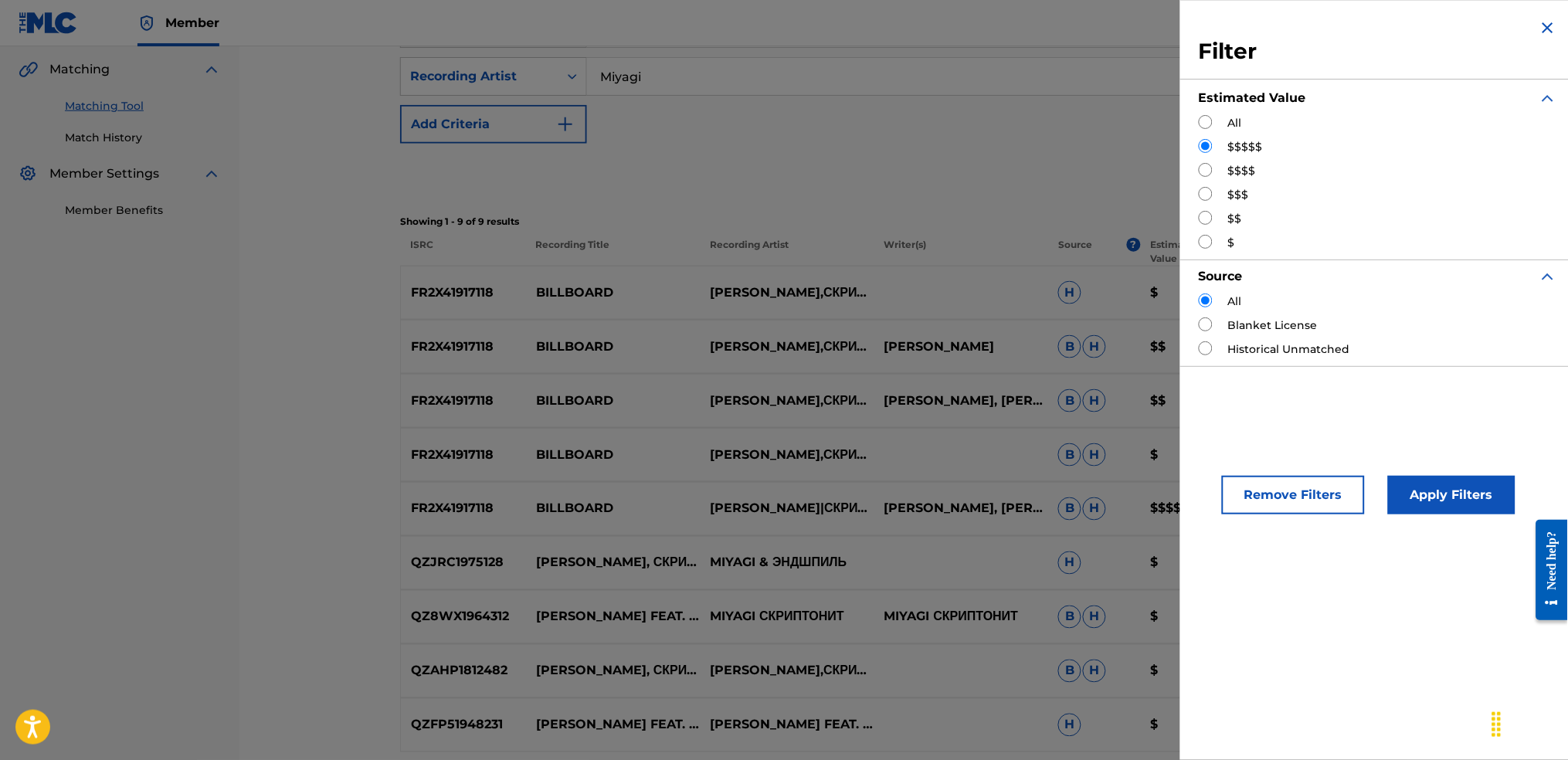
click at [1459, 491] on button "Apply Filters" at bounding box center [1452, 495] width 127 height 38
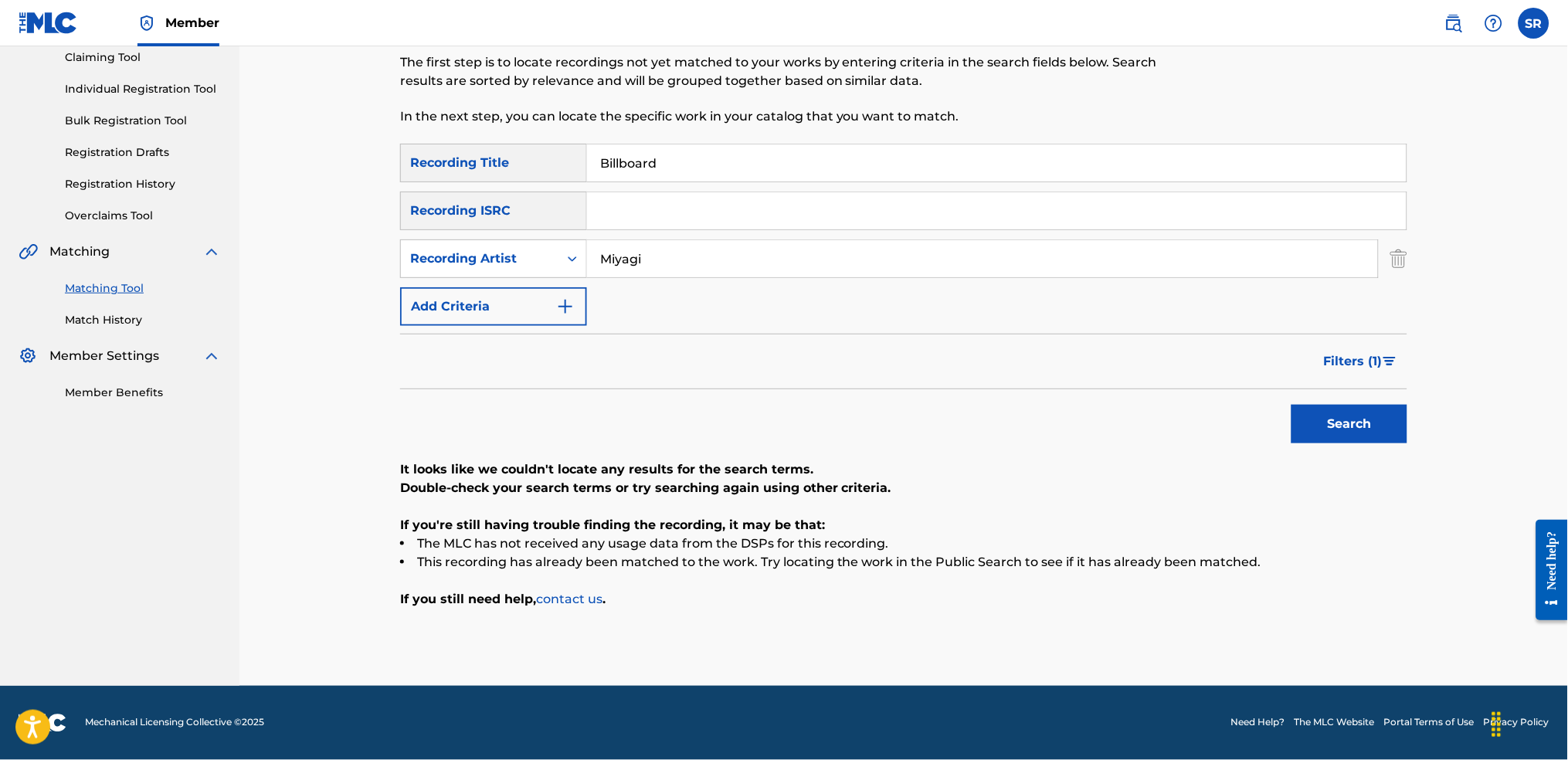
scroll to position [169, 0]
click at [1388, 360] on img "Search Form" at bounding box center [1390, 362] width 13 height 9
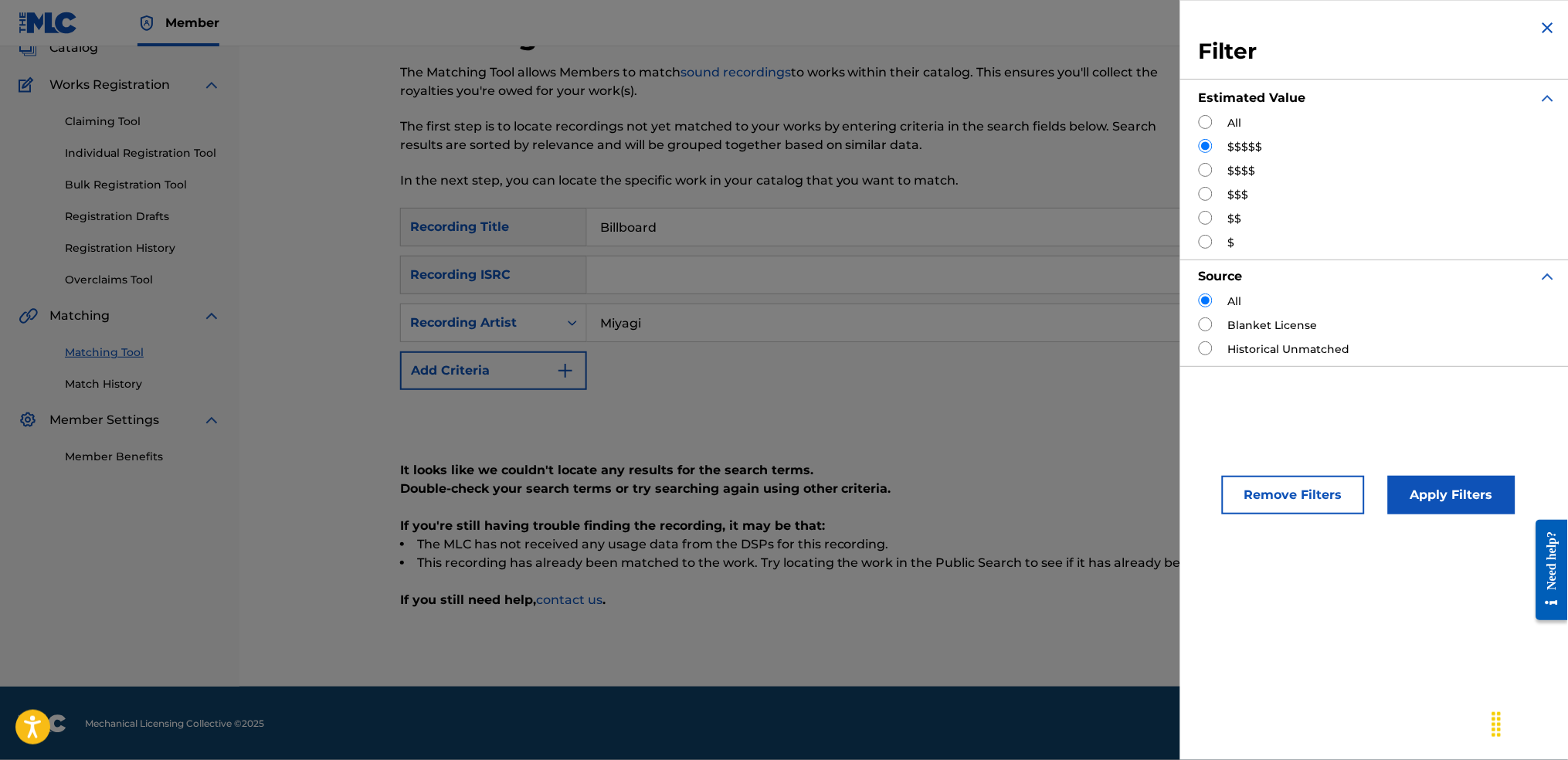
click at [1215, 171] on div "$$$$" at bounding box center [1378, 171] width 359 height 16
drag, startPoint x: 1214, startPoint y: 167, endPoint x: 1204, endPoint y: 167, distance: 10.0
click at [1211, 167] on div "$$$$" at bounding box center [1378, 171] width 359 height 16
click at [1204, 167] on input "Search Form" at bounding box center [1205, 169] width 14 height 14
radio input "true"
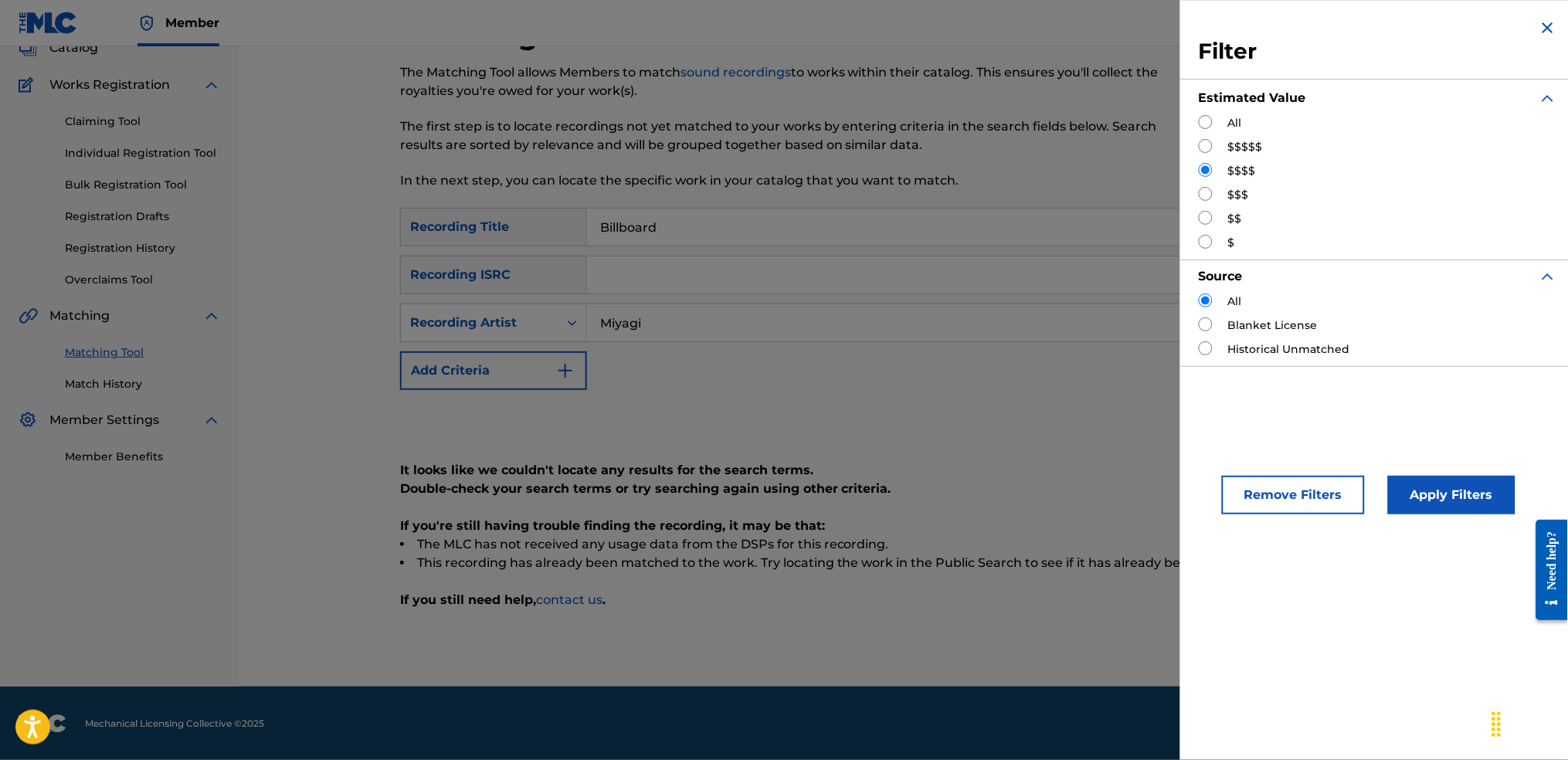
click at [1493, 486] on button "Apply Filters" at bounding box center [1452, 495] width 127 height 38
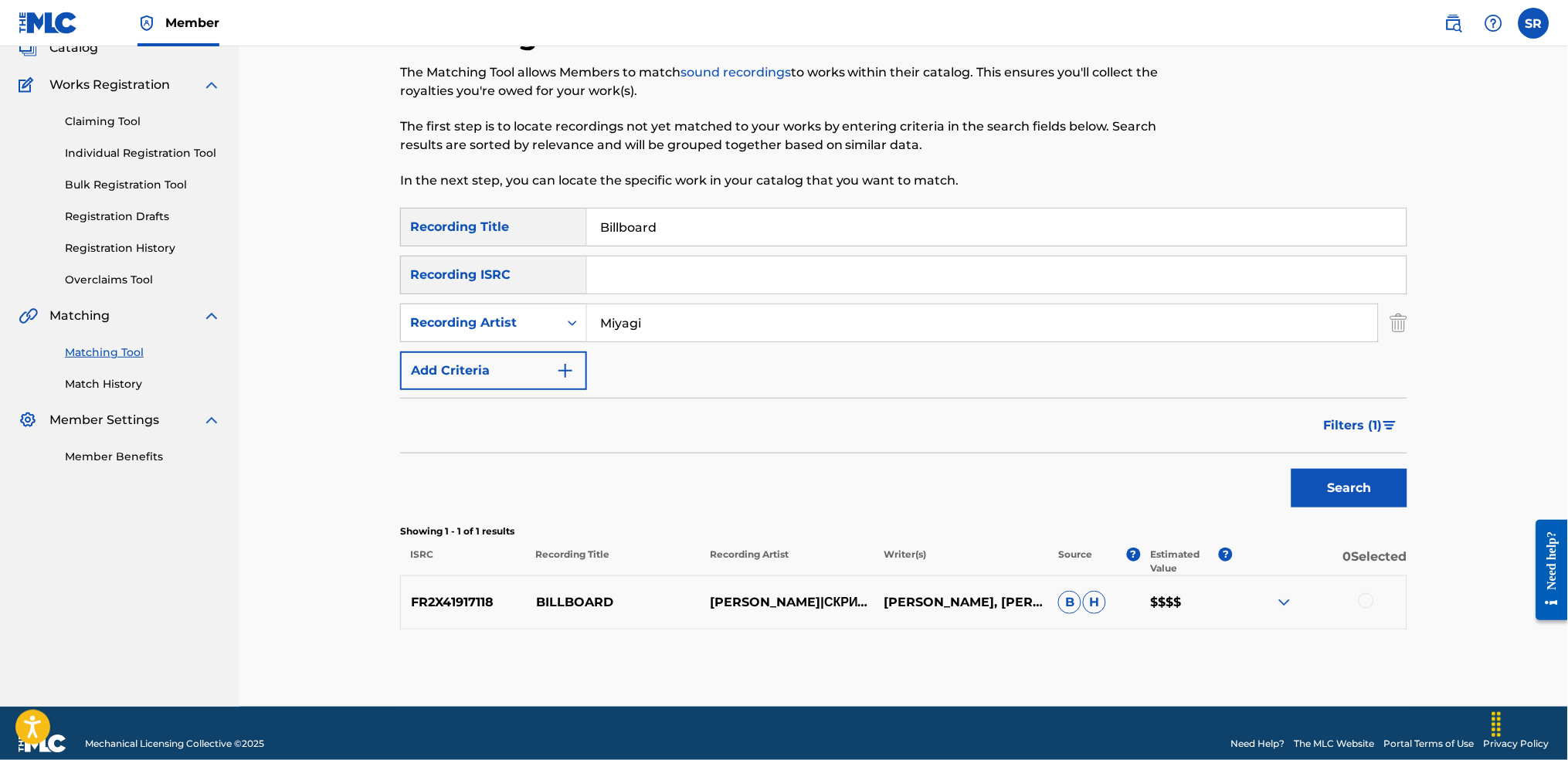
scroll to position [126, 0]
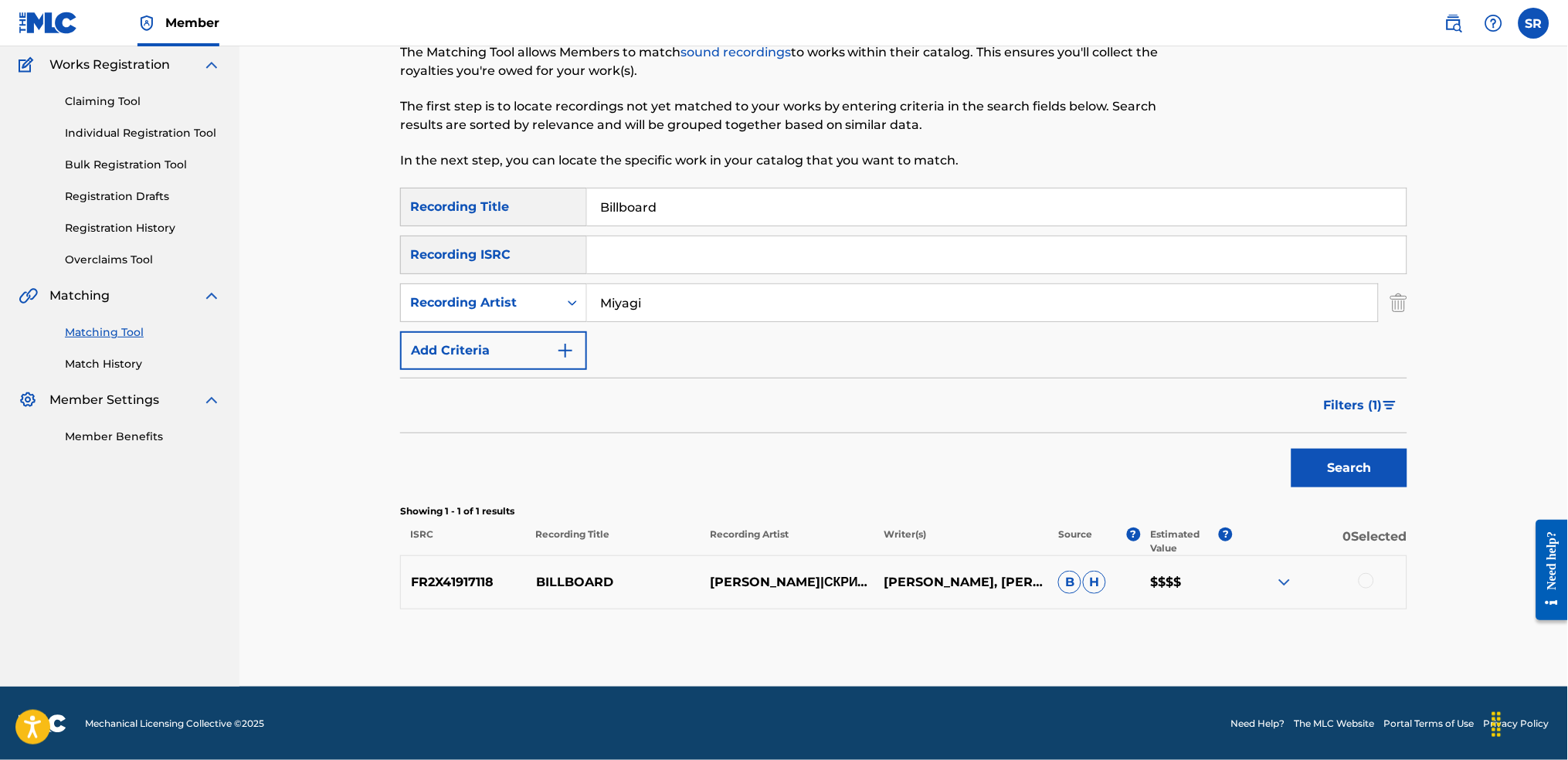
drag, startPoint x: 797, startPoint y: 198, endPoint x: 212, endPoint y: 168, distance: 585.8
click at [226, 172] on main "SENTRIC MUSIC Summary Catalog Works Registration Claiming Tool Individual Regis…" at bounding box center [784, 304] width 1568 height 766
paste input "Мало нам"
type input "Мало нам"
click at [1375, 468] on button "Search" at bounding box center [1349, 468] width 116 height 38
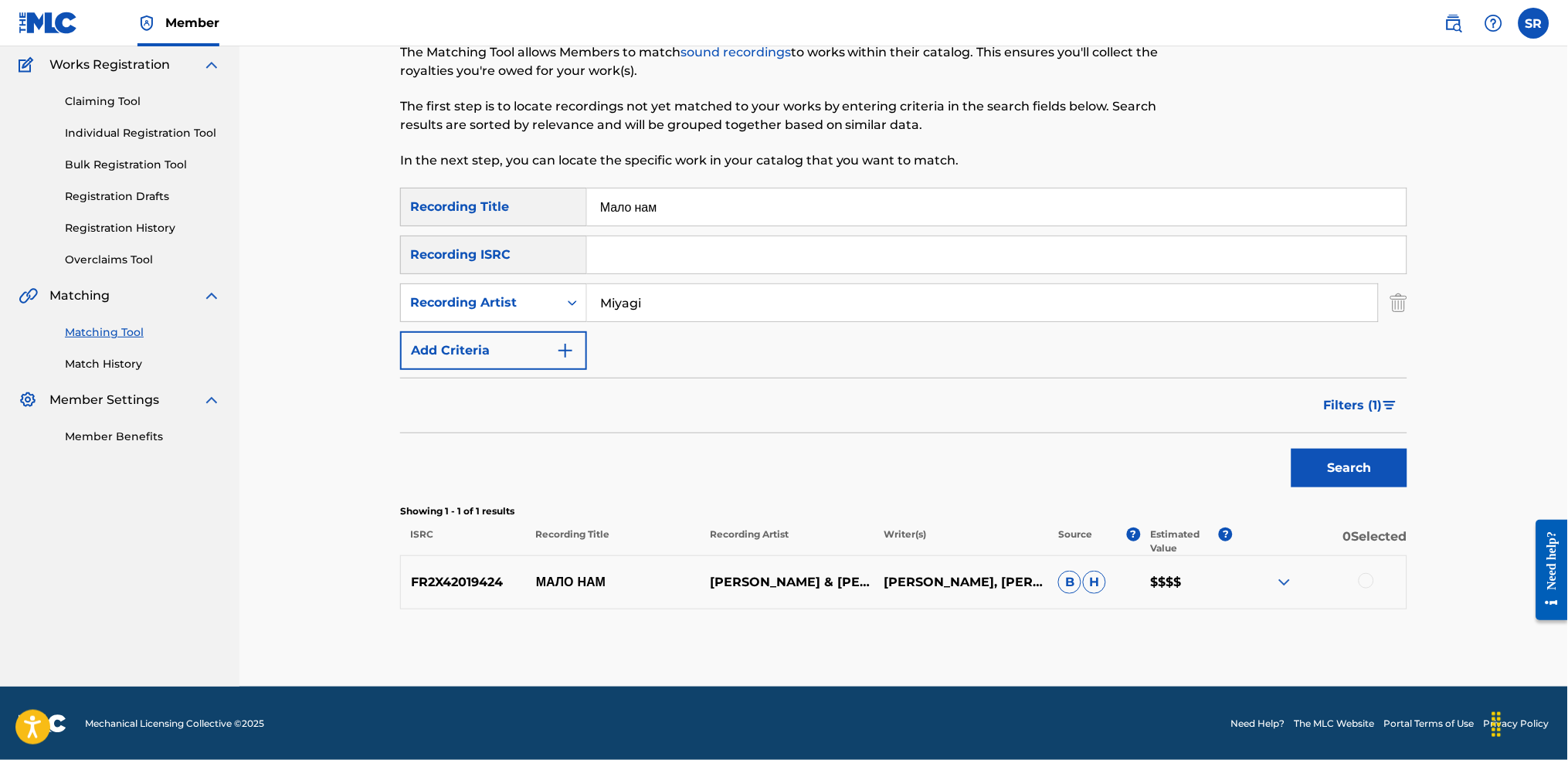
click at [1417, 368] on div "Matching Tool The Matching Tool allows Members to match sound recordings to wor…" at bounding box center [904, 341] width 1045 height 689
click at [1398, 393] on button "Filters ( 1 )" at bounding box center [1361, 405] width 93 height 38
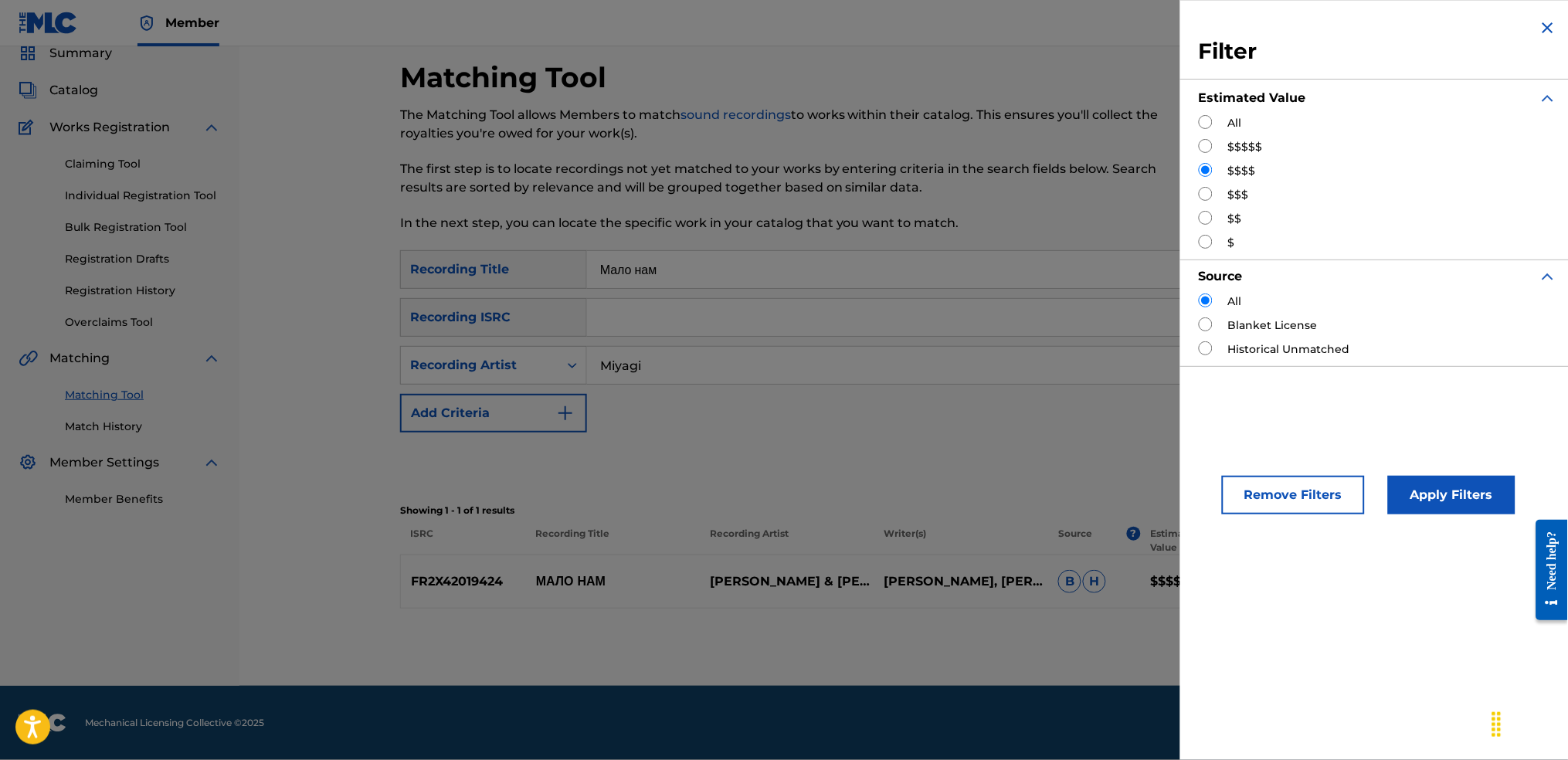
scroll to position [63, 0]
click at [1204, 140] on input "Search Form" at bounding box center [1205, 146] width 14 height 14
radio input "true"
click at [1425, 498] on button "Apply Filters" at bounding box center [1452, 495] width 127 height 38
